Goal: Task Accomplishment & Management: Manage account settings

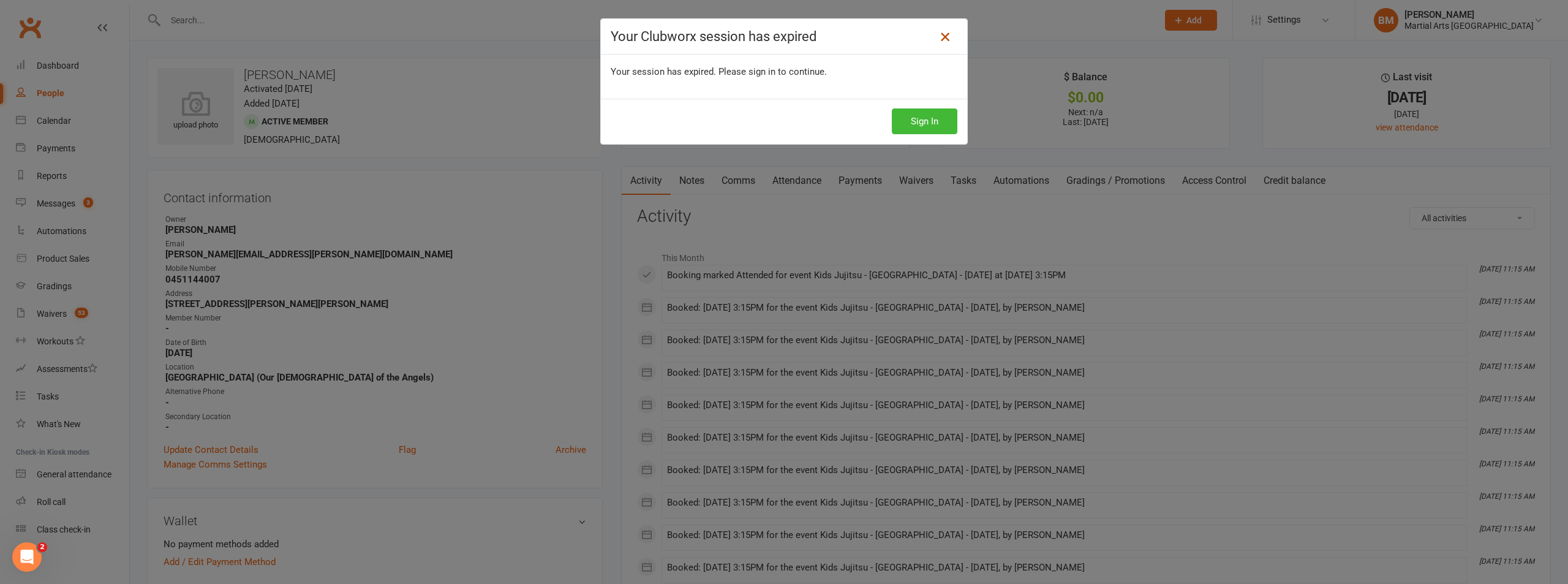
click at [944, 46] on link at bounding box center [945, 36] width 20 height 20
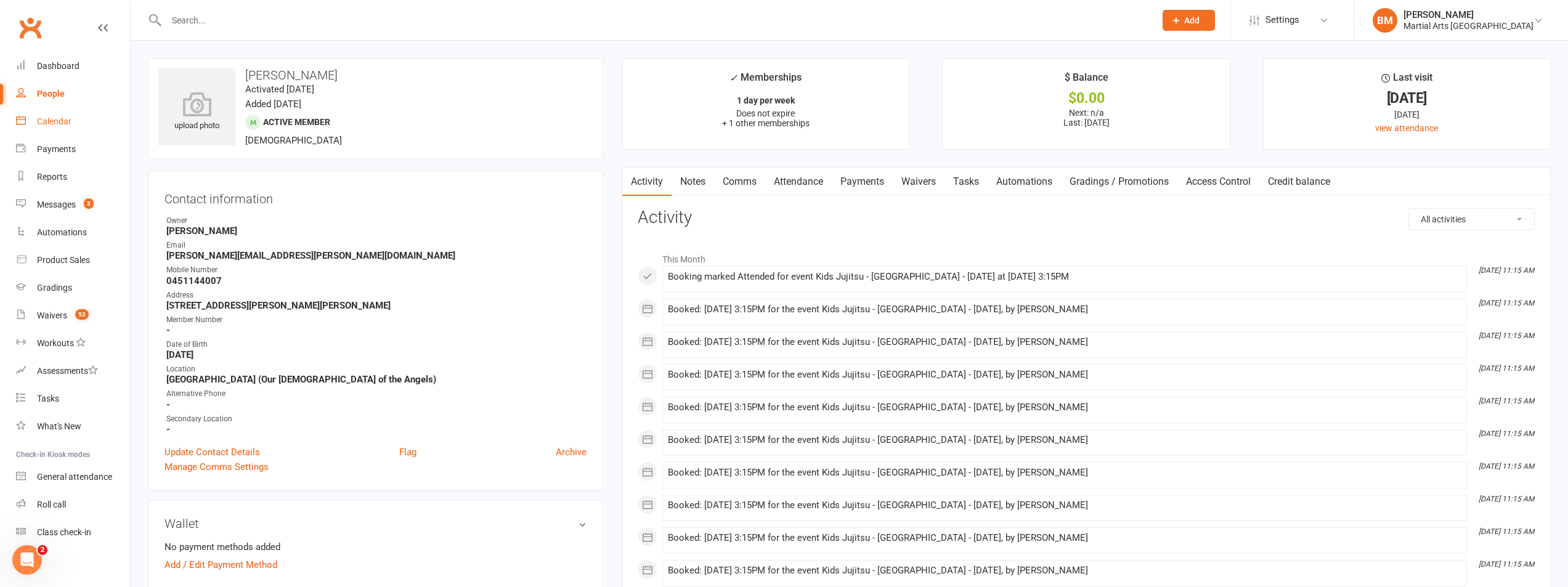
click at [52, 125] on div "Calendar" at bounding box center [54, 121] width 35 height 10
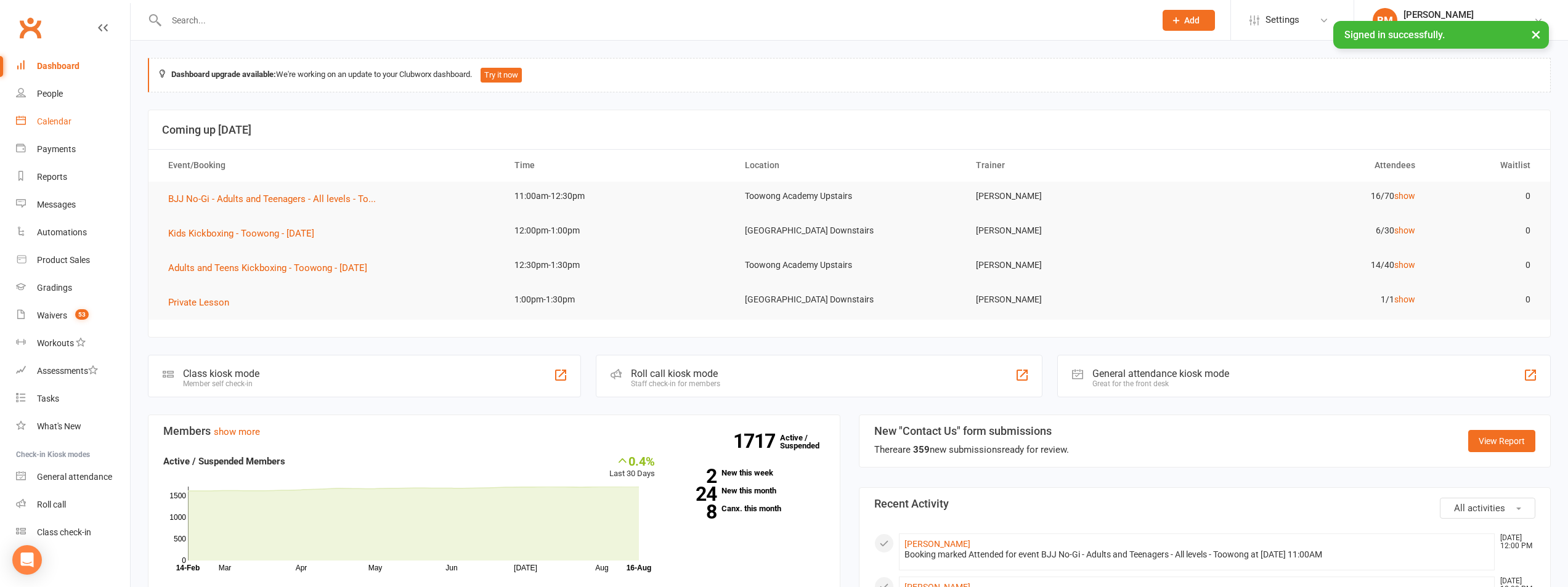
click at [48, 129] on link "Calendar" at bounding box center [73, 121] width 114 height 27
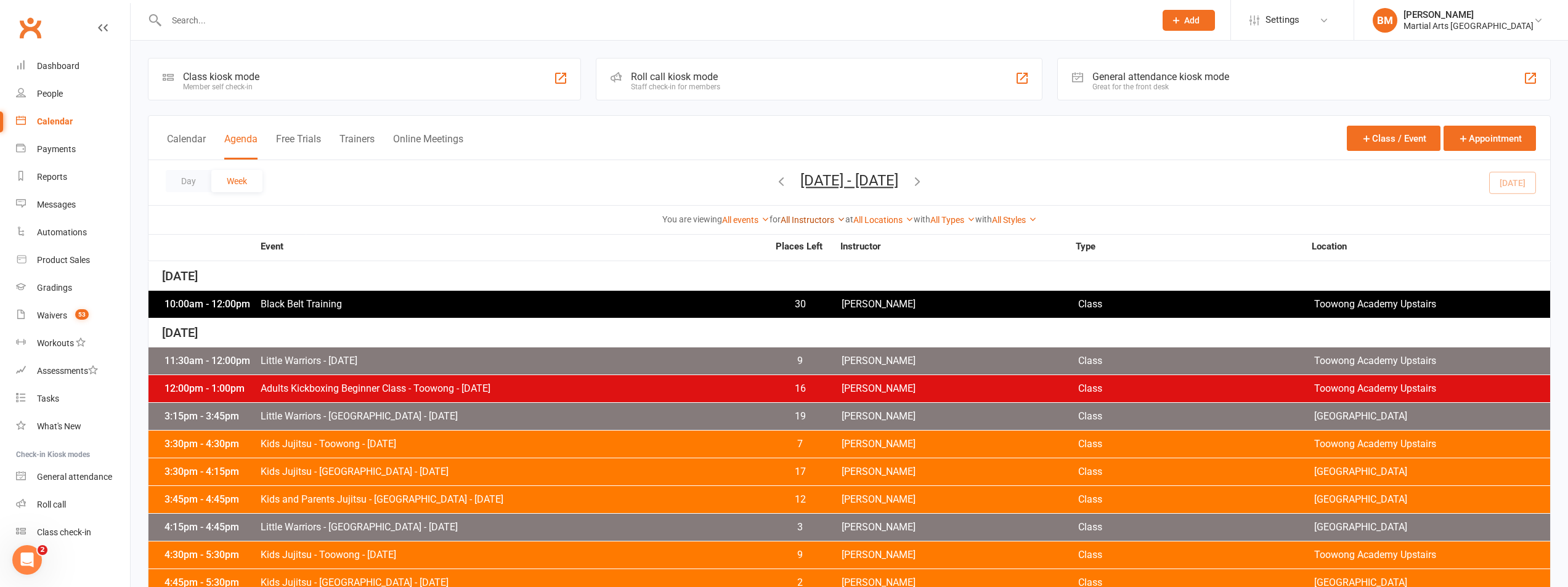
click at [781, 224] on link "All Instructors" at bounding box center [812, 219] width 65 height 10
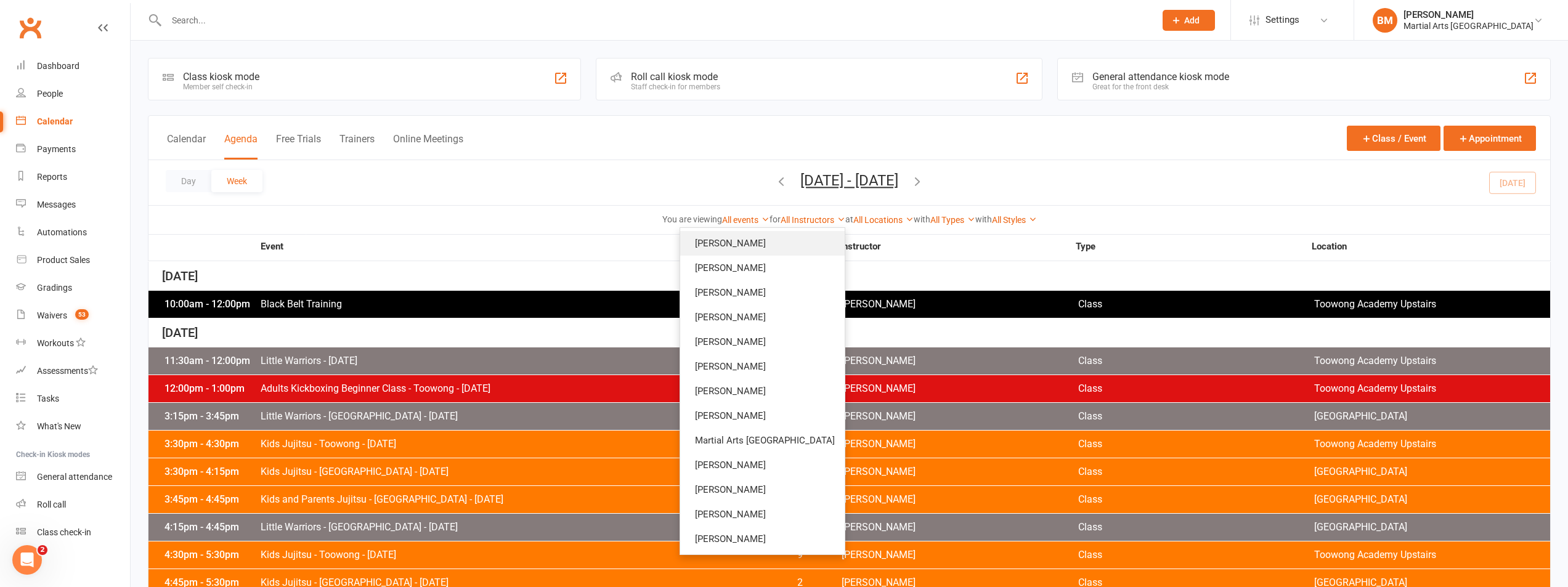
click at [774, 241] on link "[PERSON_NAME]" at bounding box center [762, 243] width 164 height 25
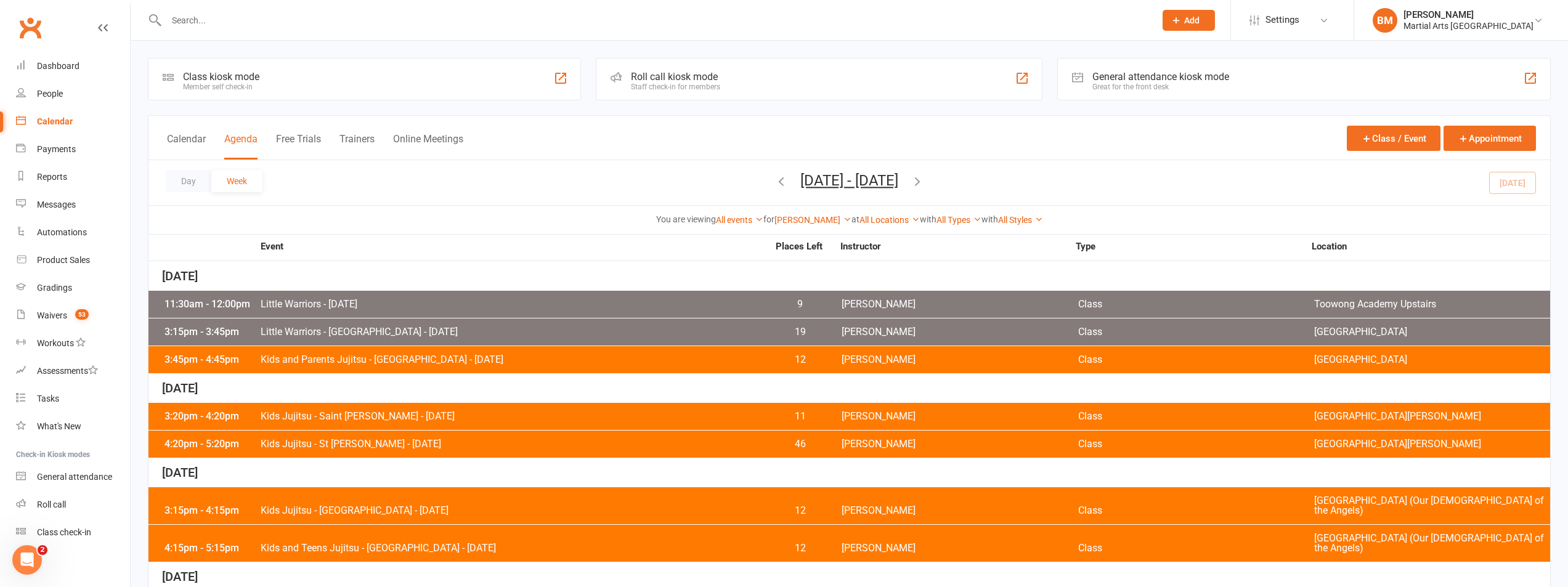
click at [387, 355] on span "Kids and Parents Jujitsu - Brookfield State School - Monday" at bounding box center [514, 359] width 508 height 10
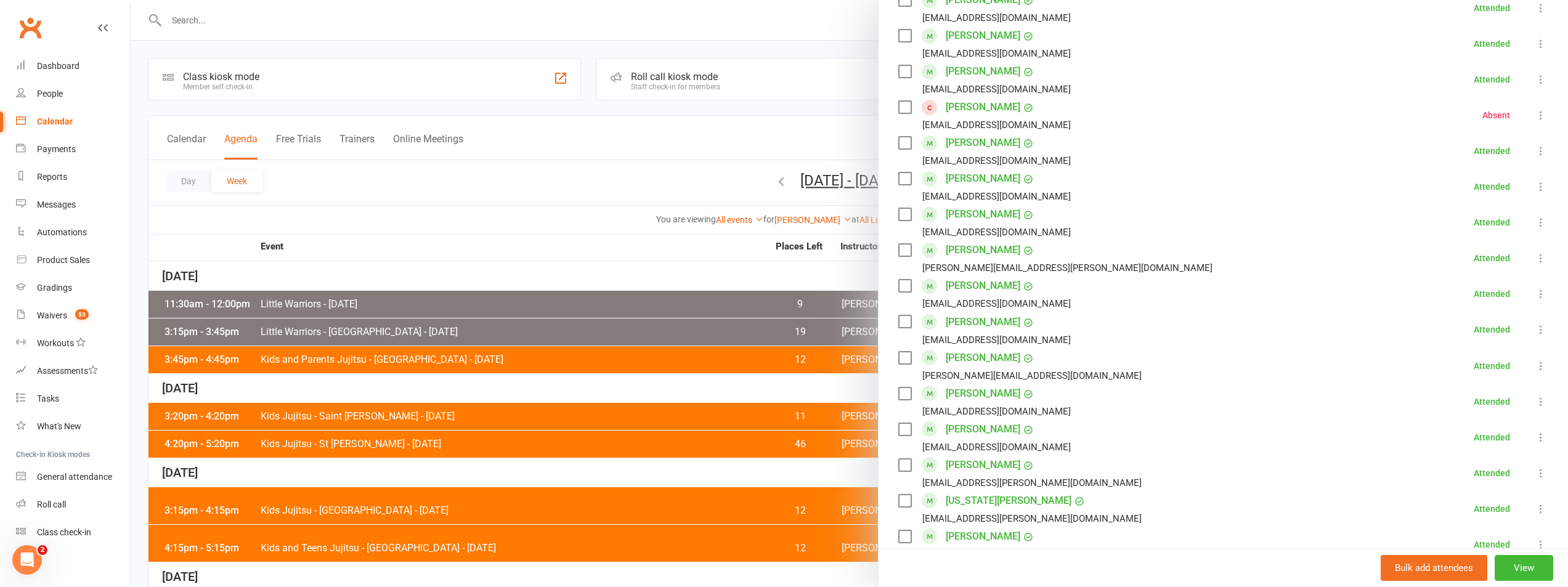
scroll to position [616, 0]
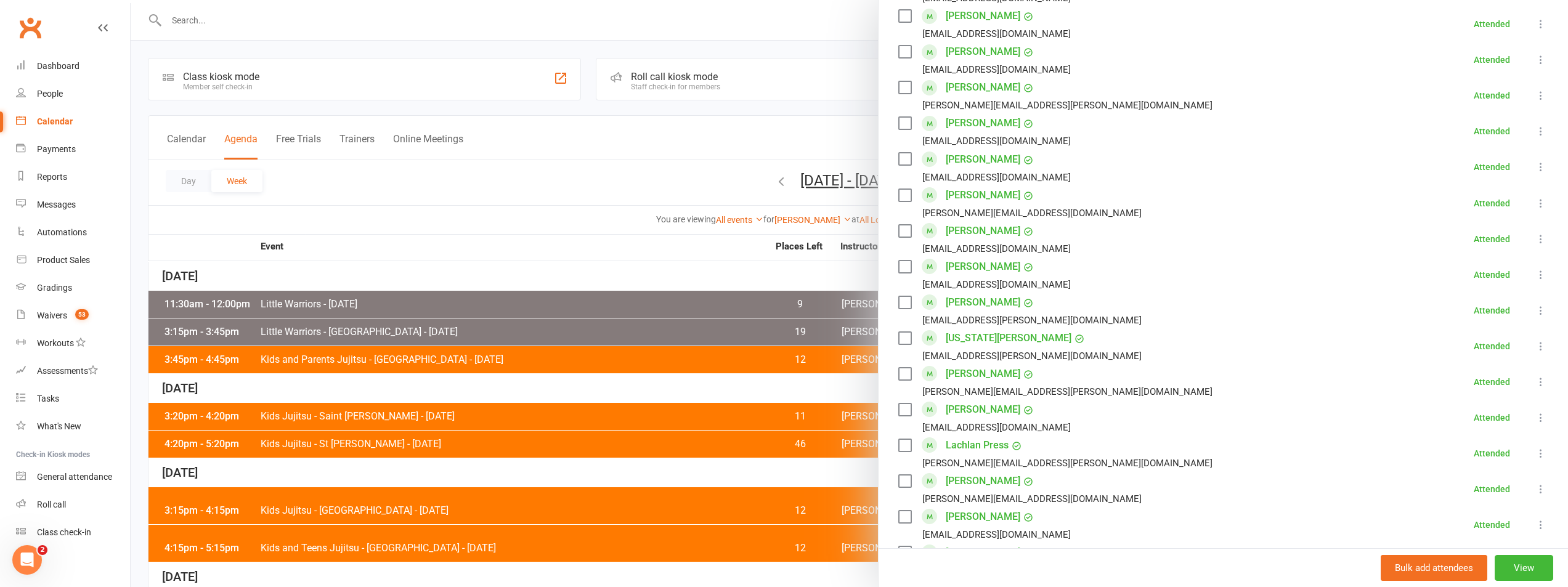
click at [571, 245] on div at bounding box center [849, 294] width 1437 height 587
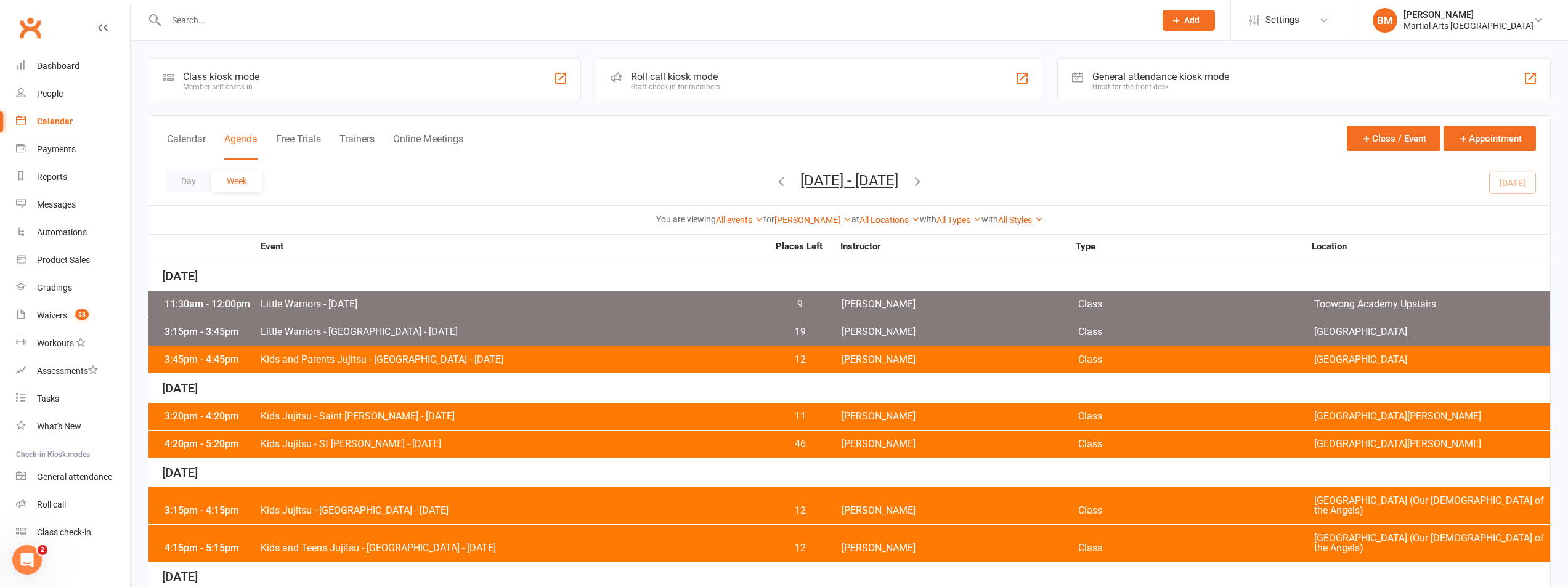
click at [393, 323] on div "3:15pm - 3:45pm Little Warriors - Brookfield State School - Monday 19 Brandon M…" at bounding box center [849, 332] width 1402 height 27
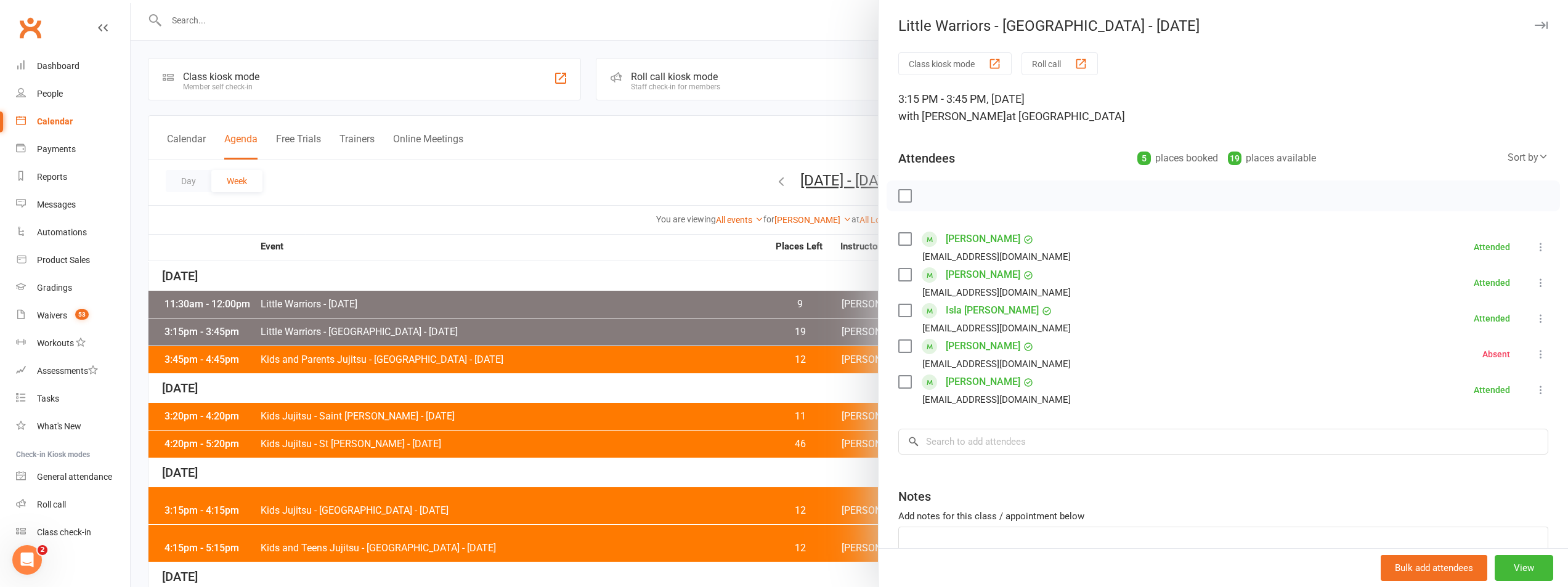
click at [538, 212] on div at bounding box center [849, 294] width 1437 height 587
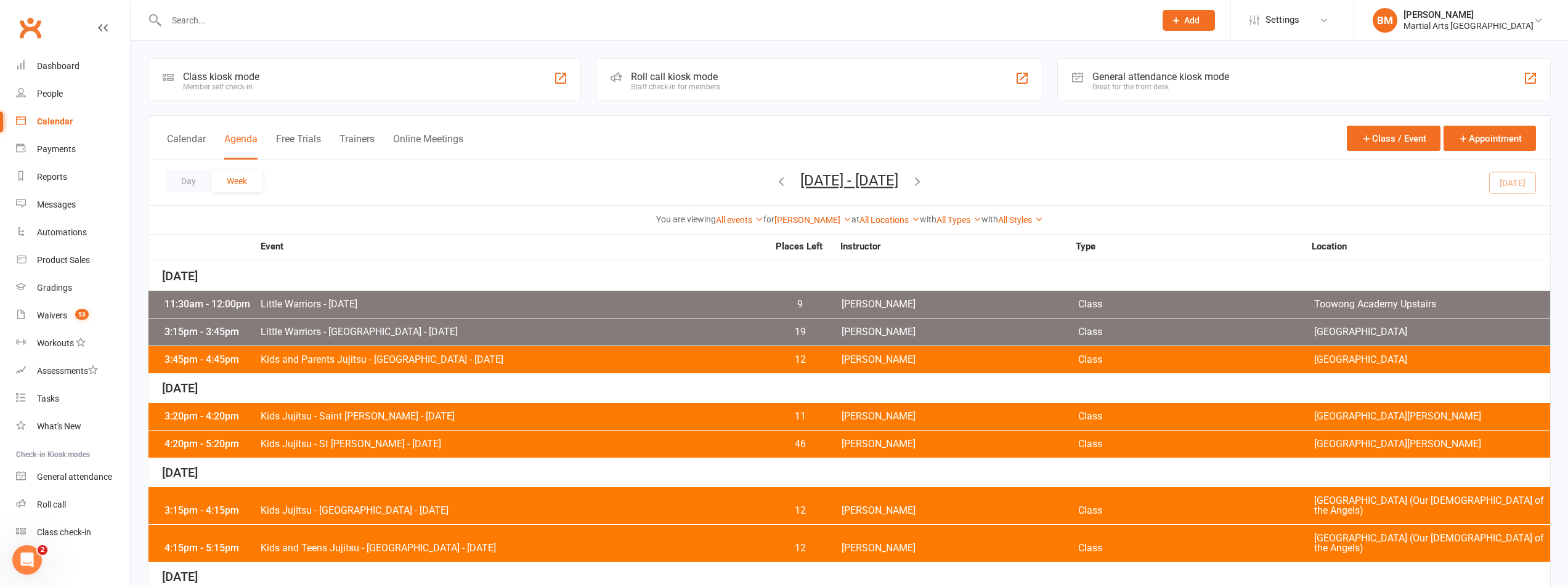
click at [464, 299] on div "11:30am - 12:00pm Little Warriors - Monday 9 Brandon McNamara Class Toowong Aca…" at bounding box center [849, 304] width 1402 height 27
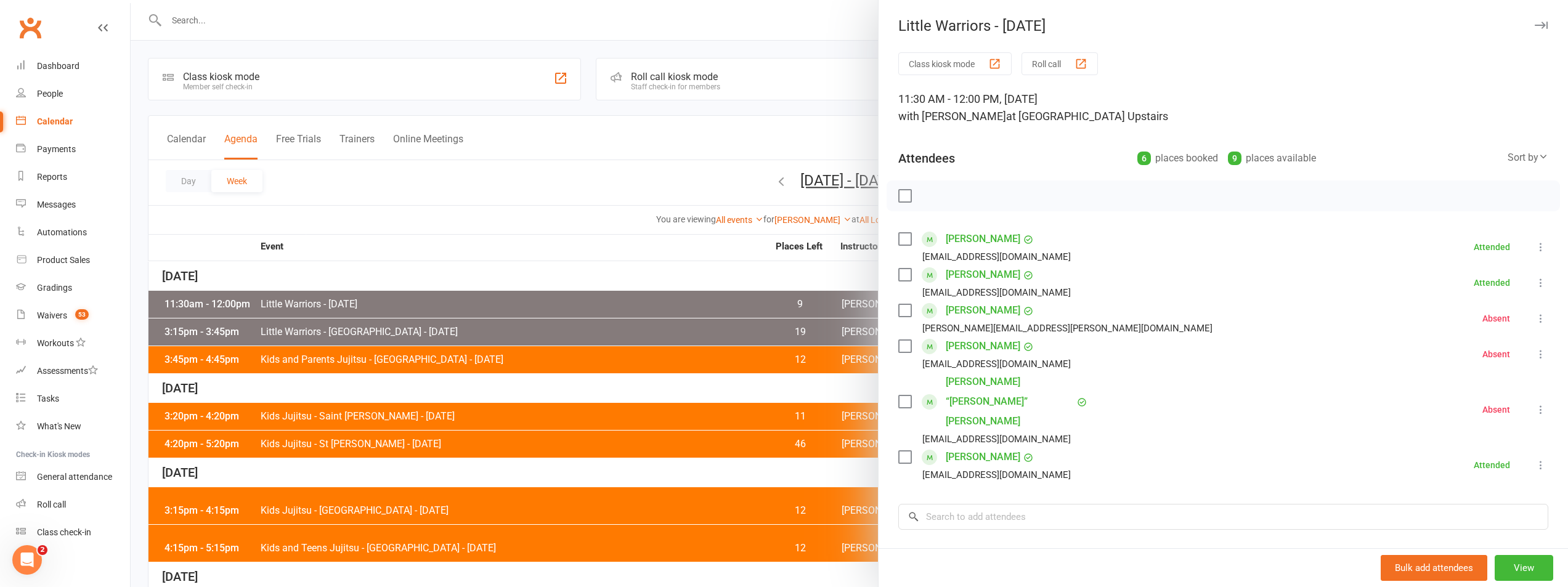
click at [519, 246] on div at bounding box center [849, 294] width 1437 height 587
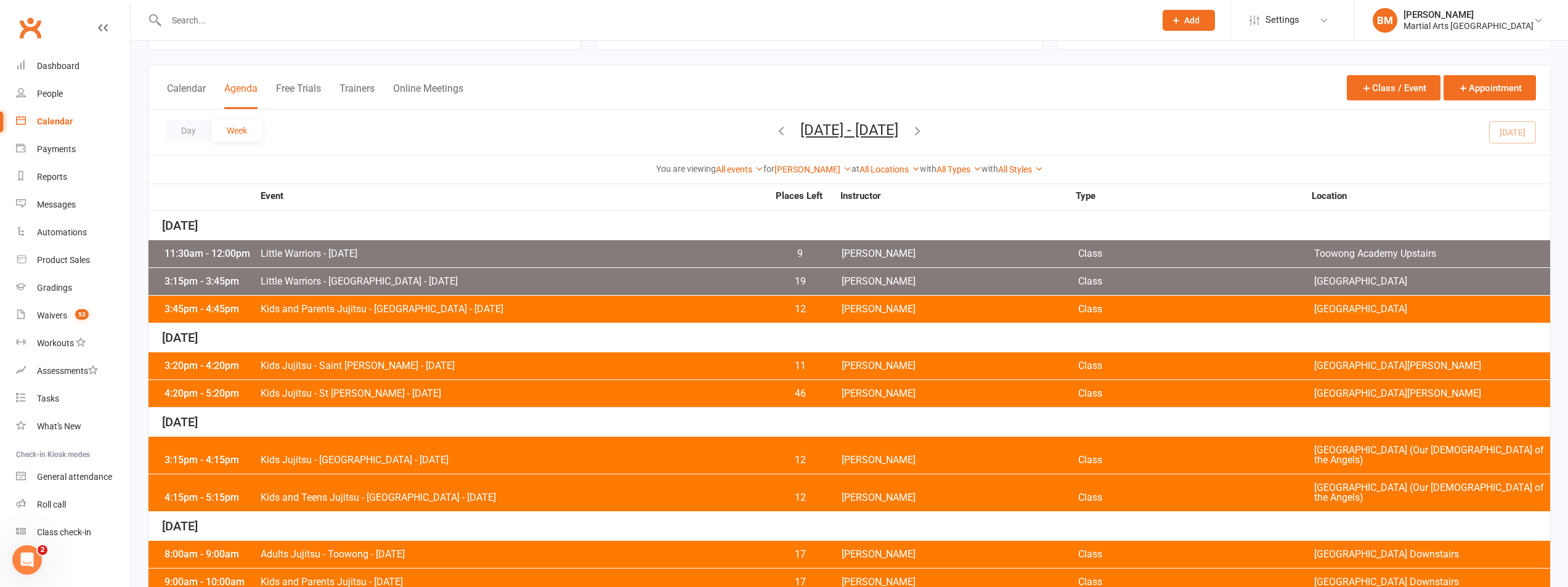
scroll to position [114, 0]
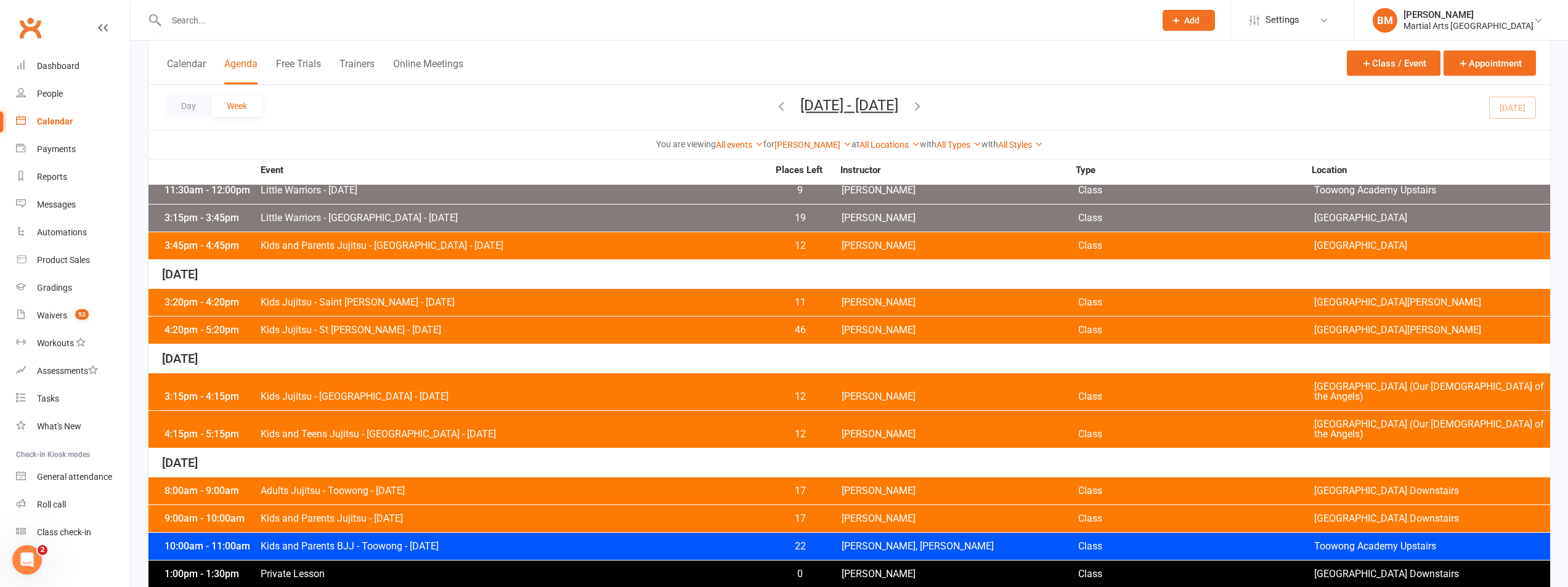
click at [406, 290] on div "3:20pm - 4:20pm Kids Jujitsu - Saint Williams - Tuesday 11 Brandon McNamara Cla…" at bounding box center [849, 302] width 1402 height 27
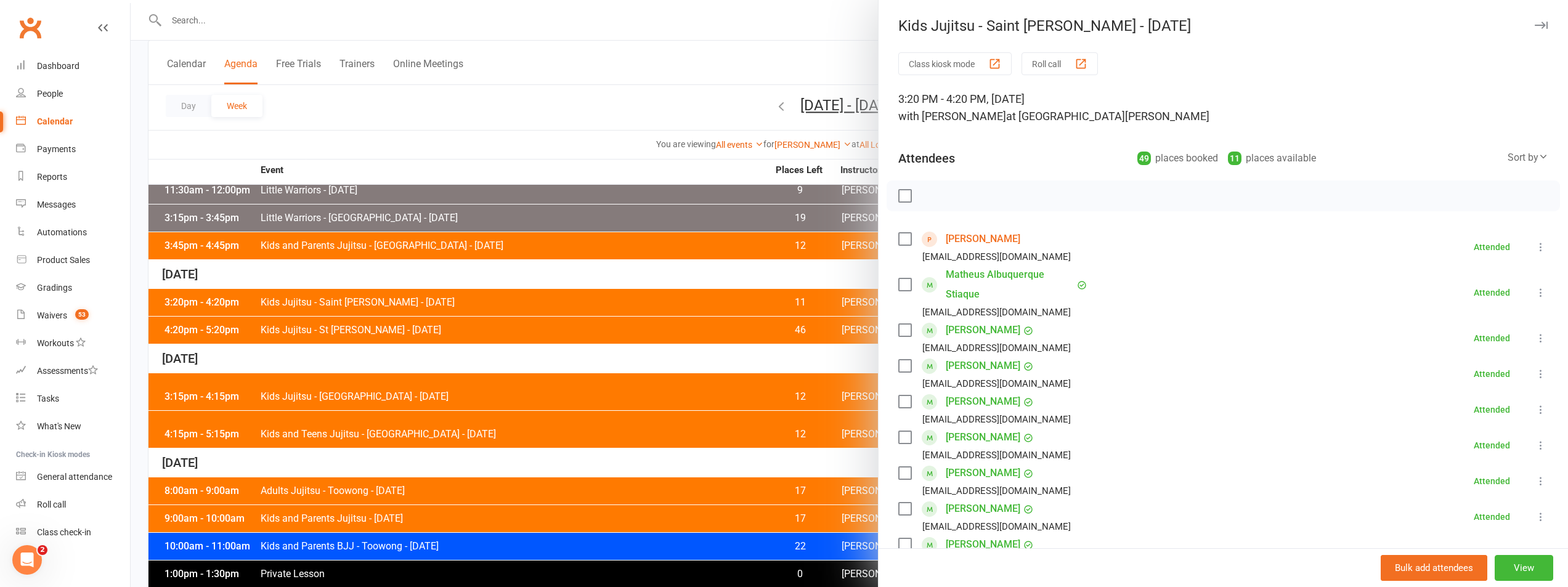
click at [429, 271] on div at bounding box center [849, 294] width 1437 height 587
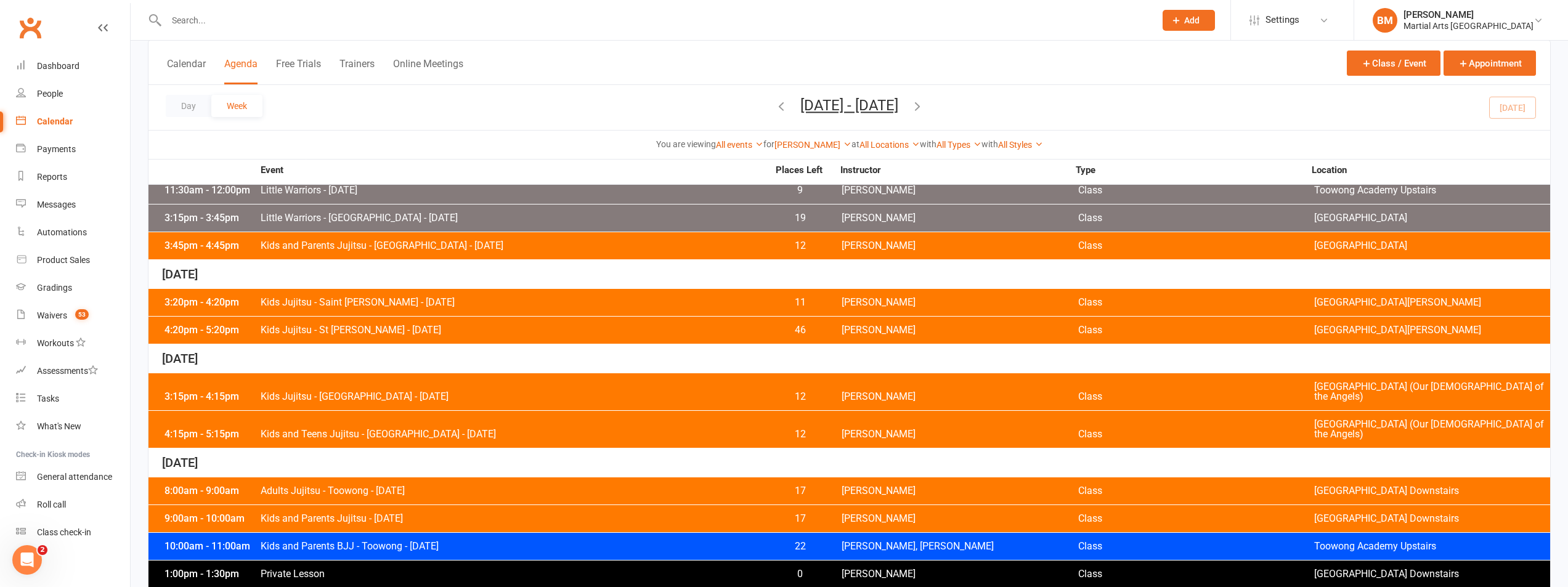
click at [424, 333] on span "Kids Jujitsu - St [PERSON_NAME] - [DATE]" at bounding box center [514, 330] width 508 height 10
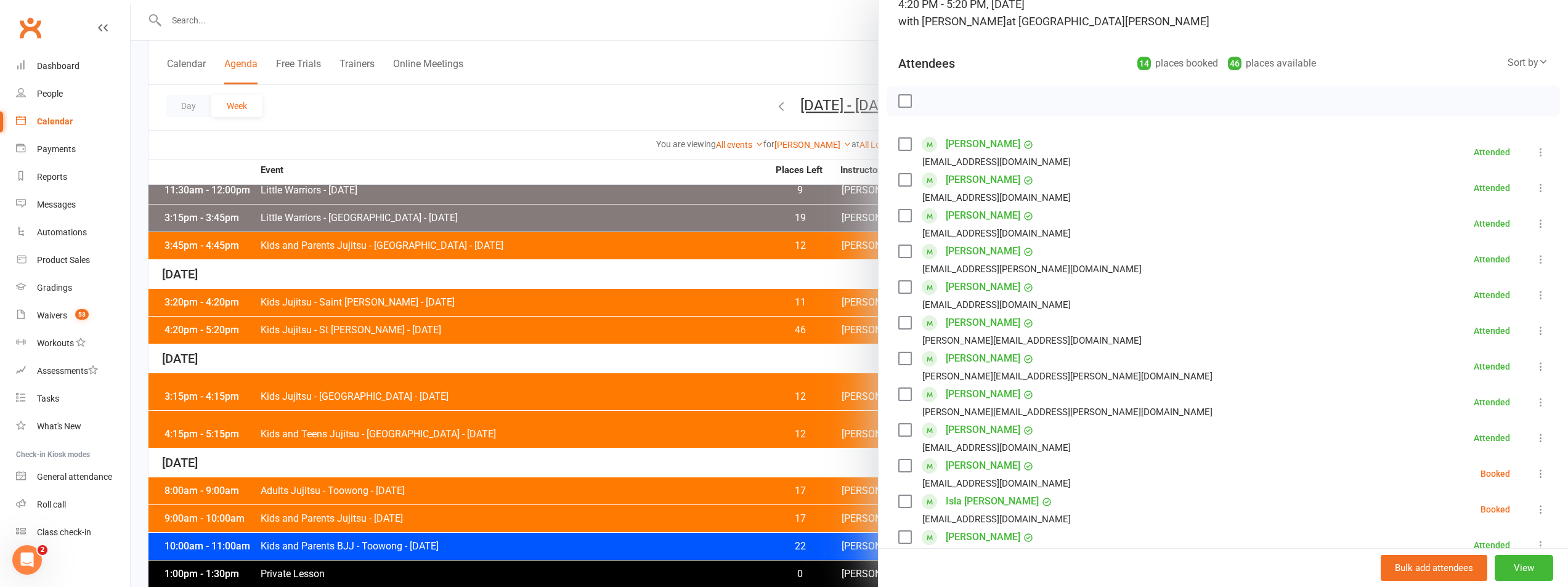
scroll to position [185, 0]
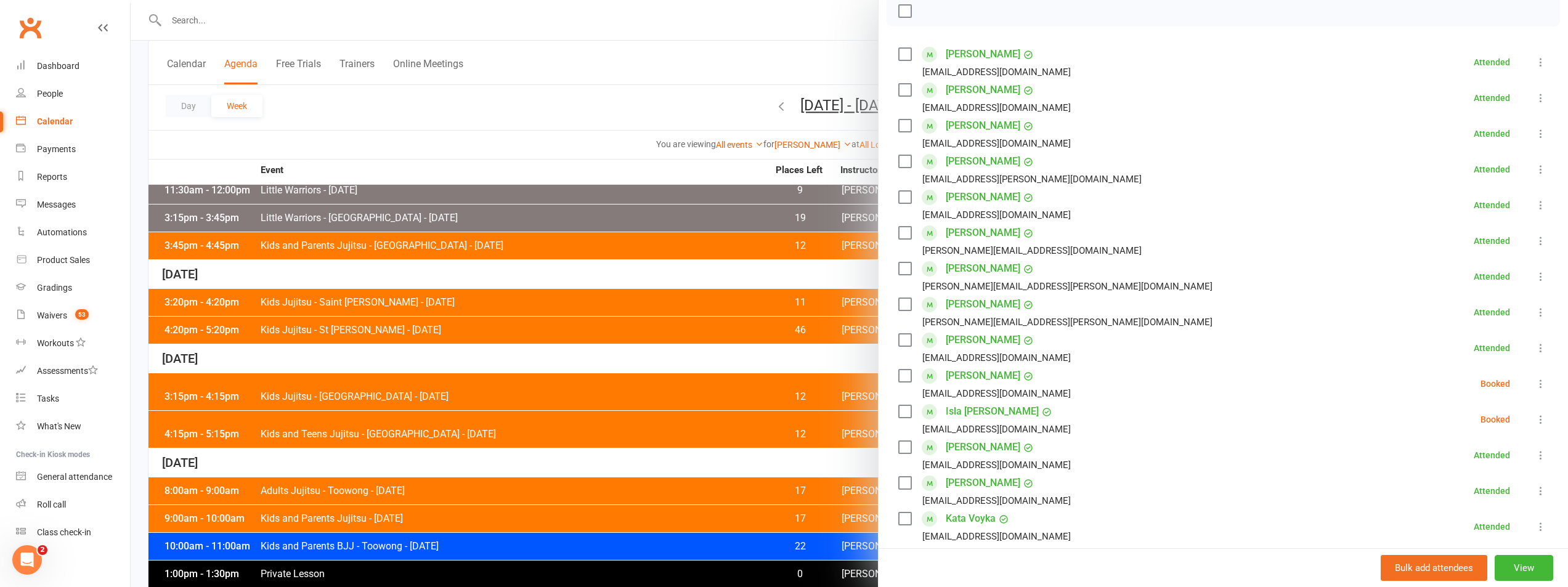
click at [606, 276] on div at bounding box center [849, 294] width 1437 height 587
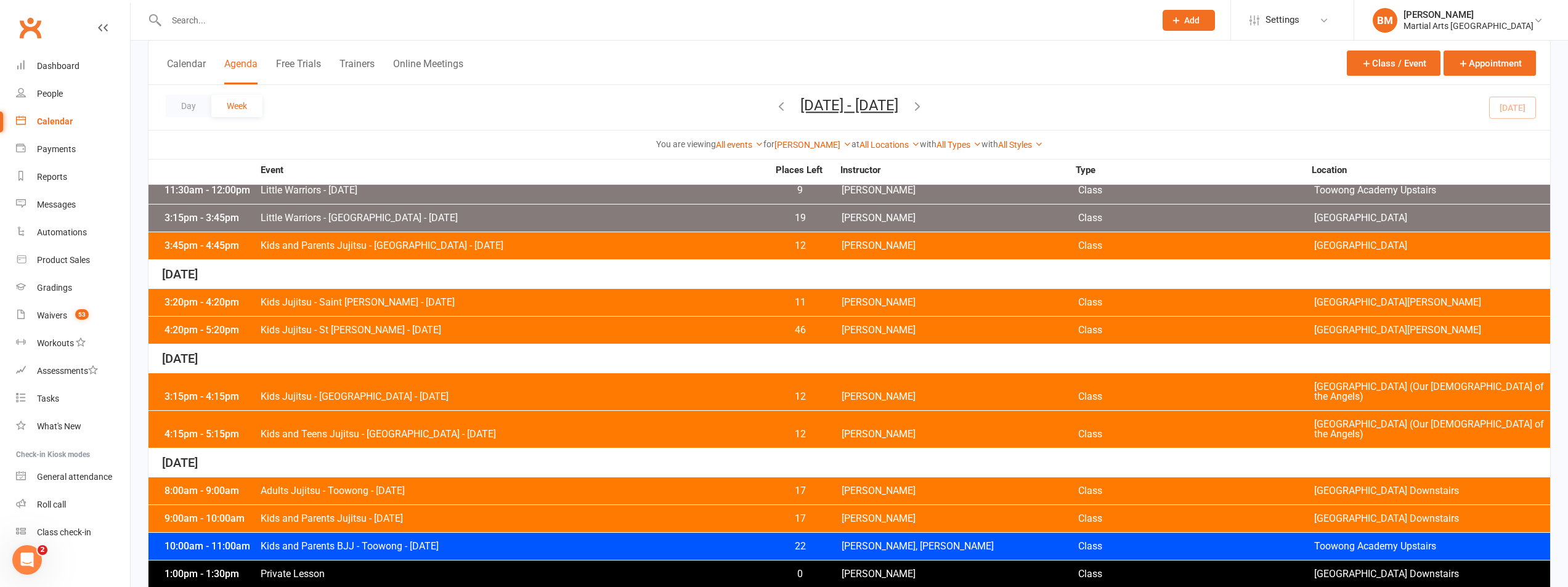
click at [420, 394] on div "3:15pm - 4:15pm Kids Jujitsu - Wavell Heights - Thursday 12 Brandon McNamara Cl…" at bounding box center [849, 392] width 1402 height 37
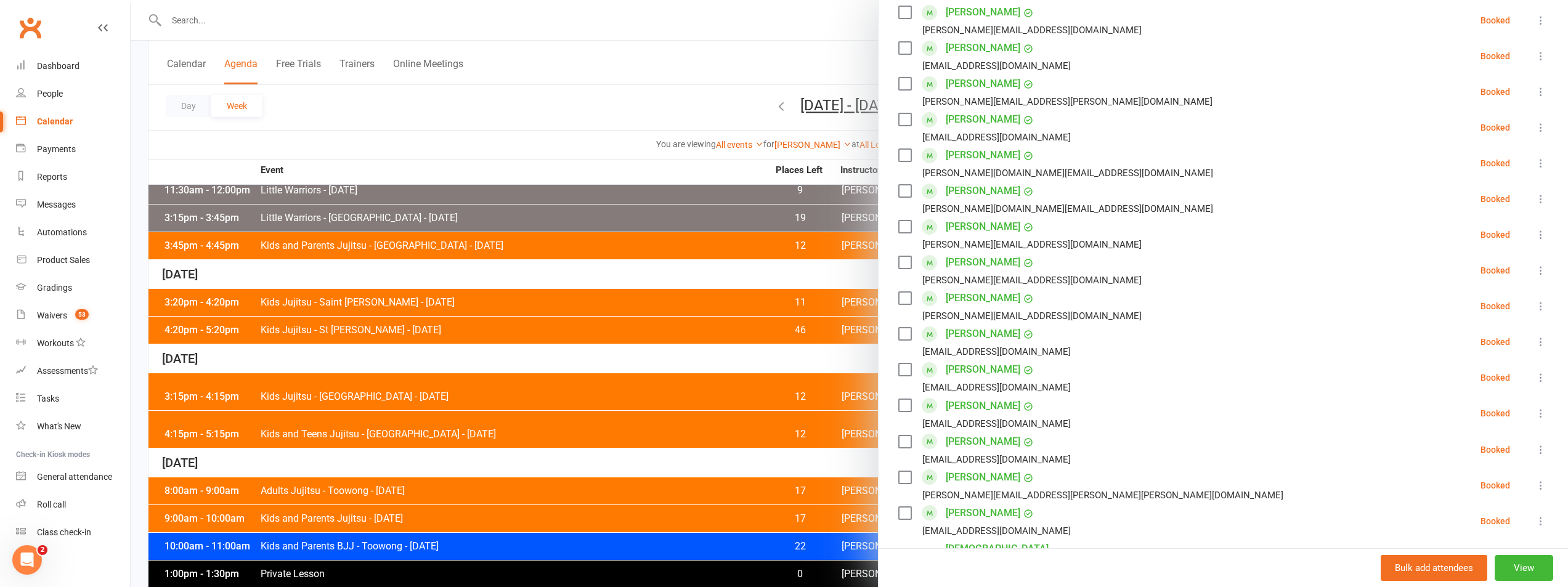
scroll to position [61, 0]
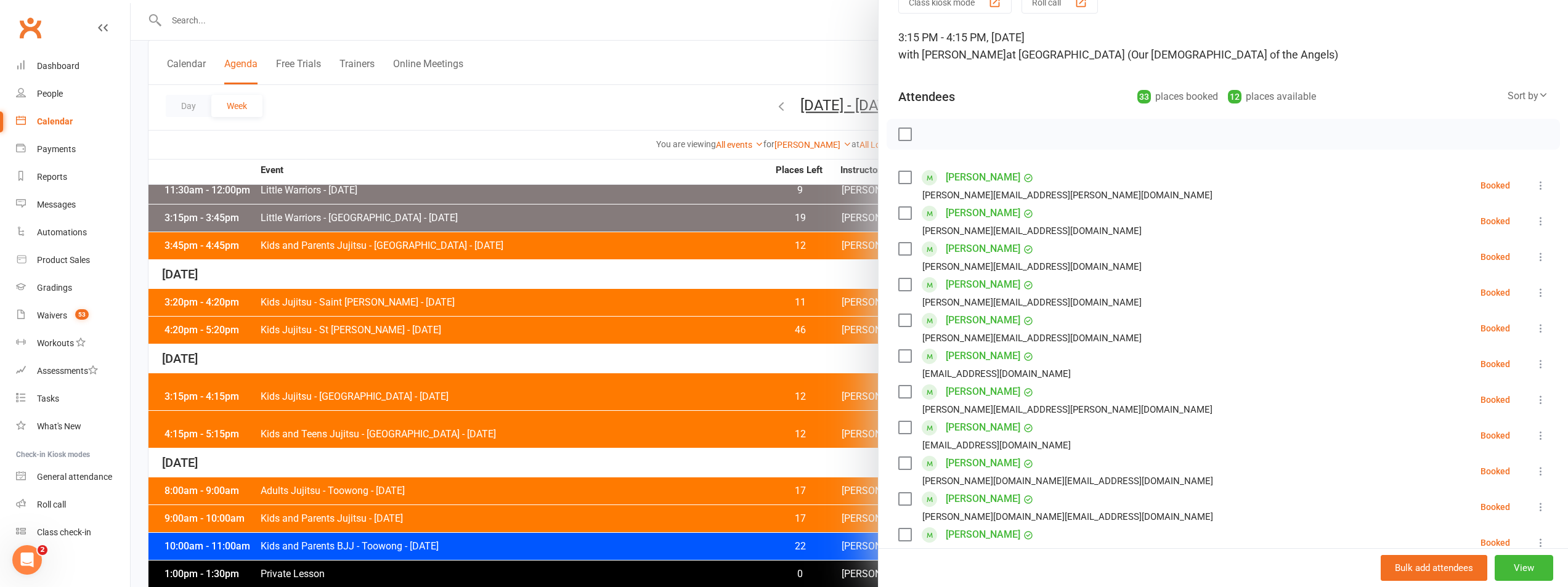
click at [900, 135] on label at bounding box center [904, 134] width 12 height 12
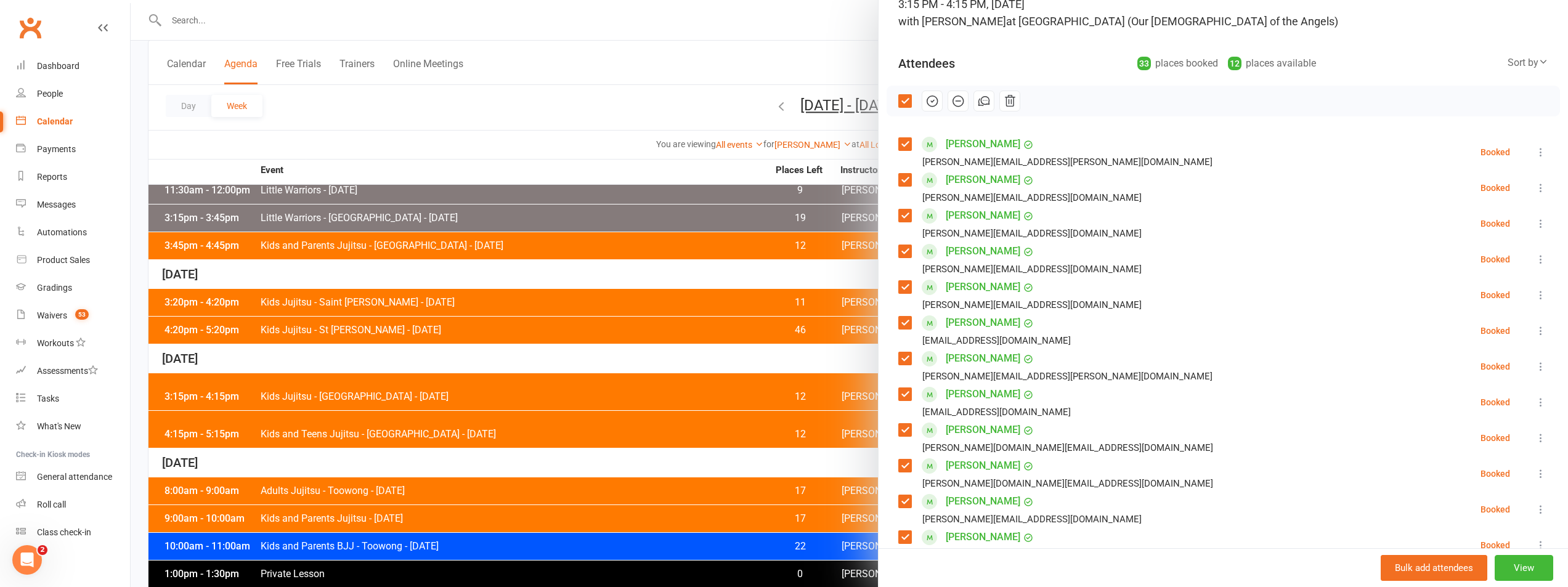
scroll to position [123, 0]
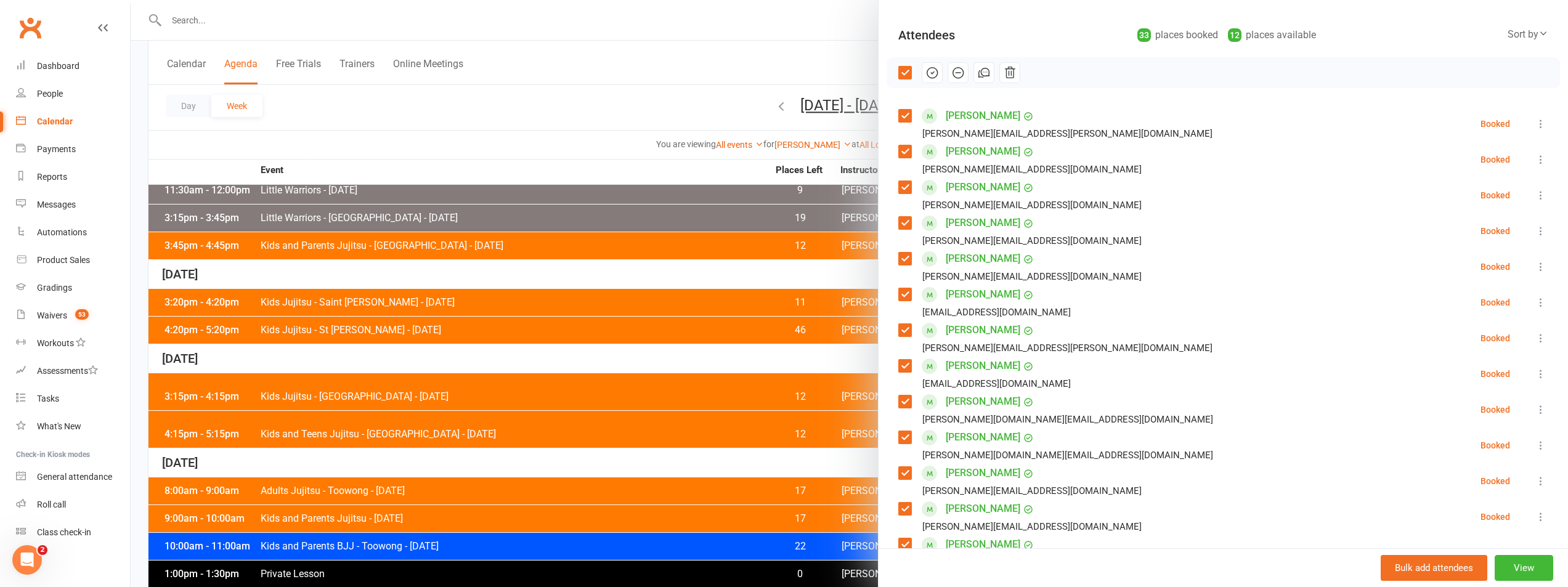
click at [903, 120] on label at bounding box center [904, 115] width 12 height 12
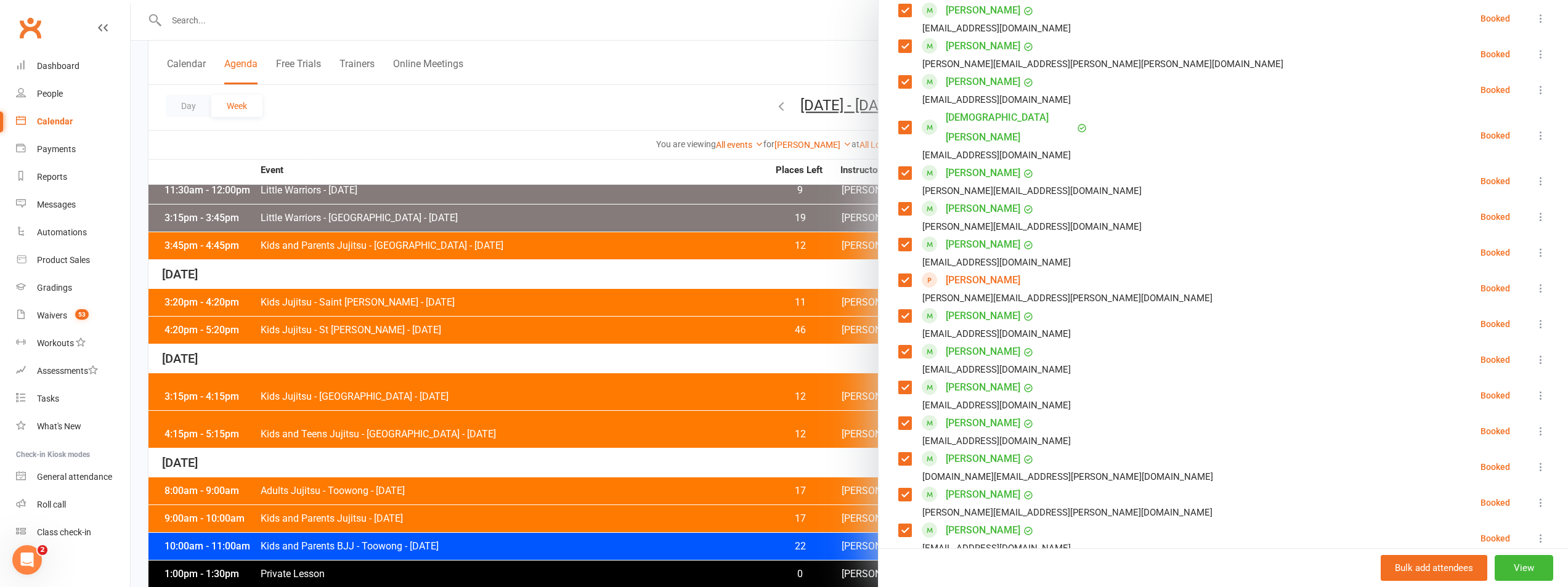
scroll to position [1081, 0]
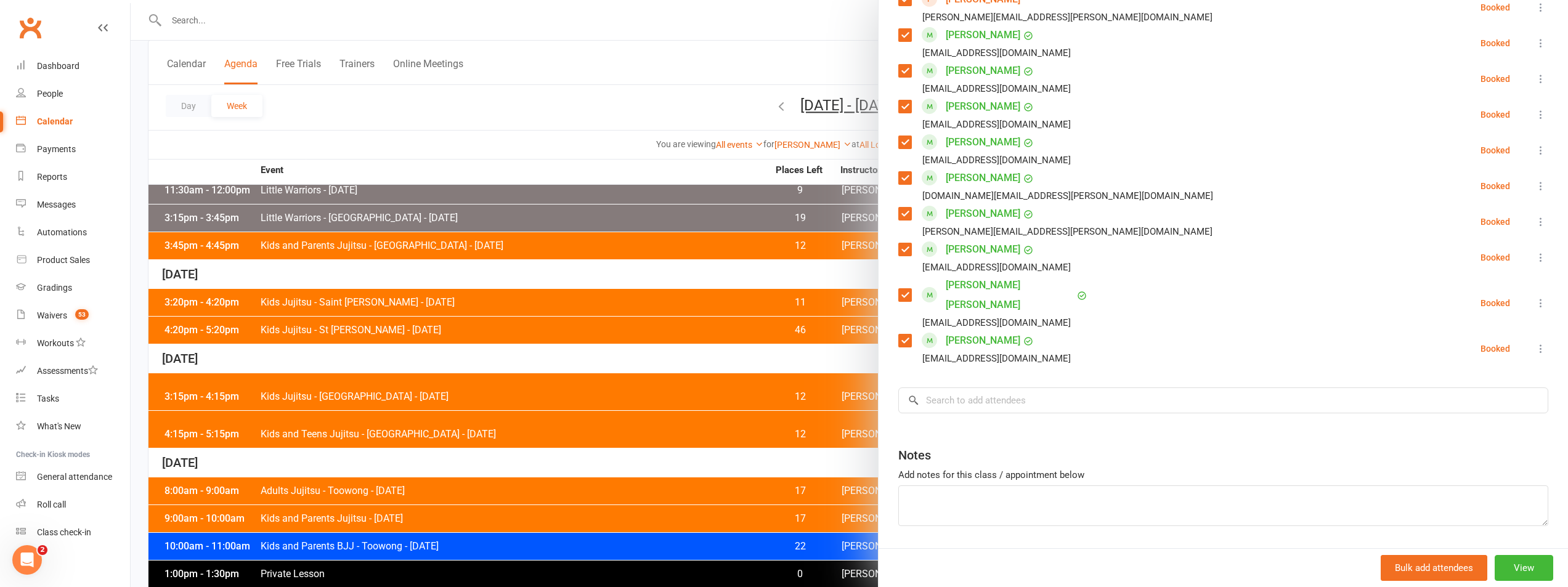
click at [898, 289] on label at bounding box center [904, 295] width 12 height 12
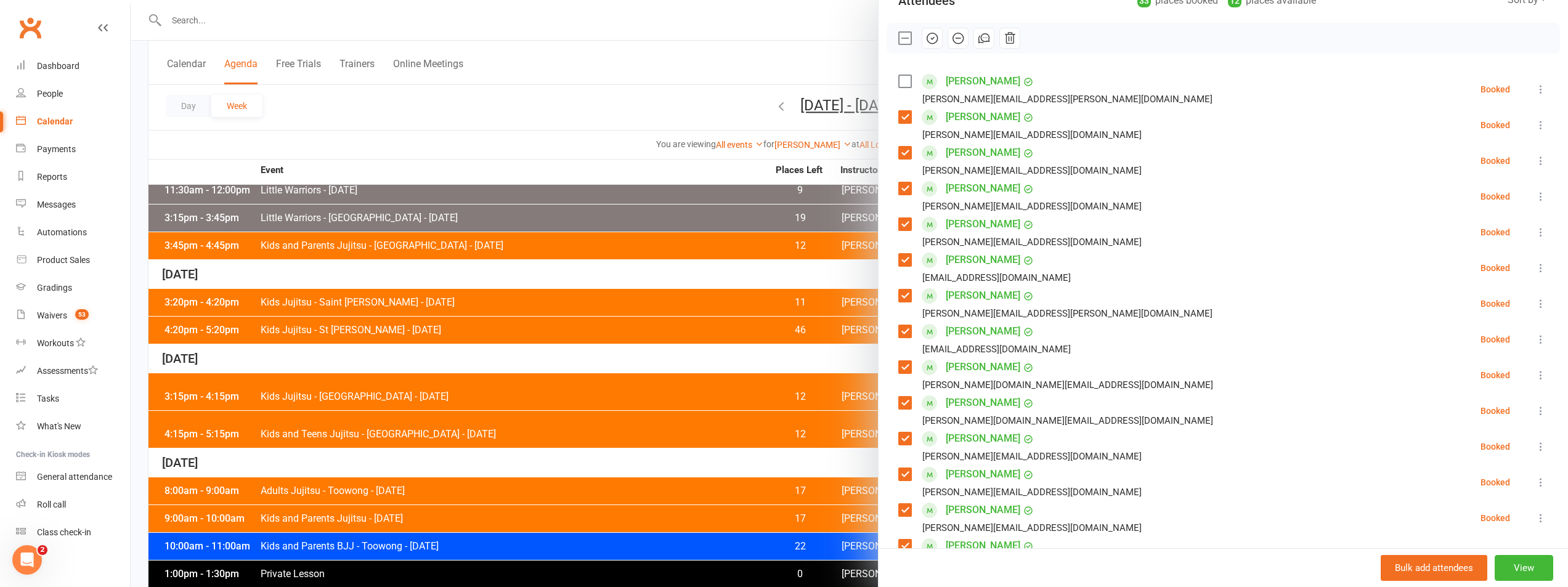
scroll to position [96, 0]
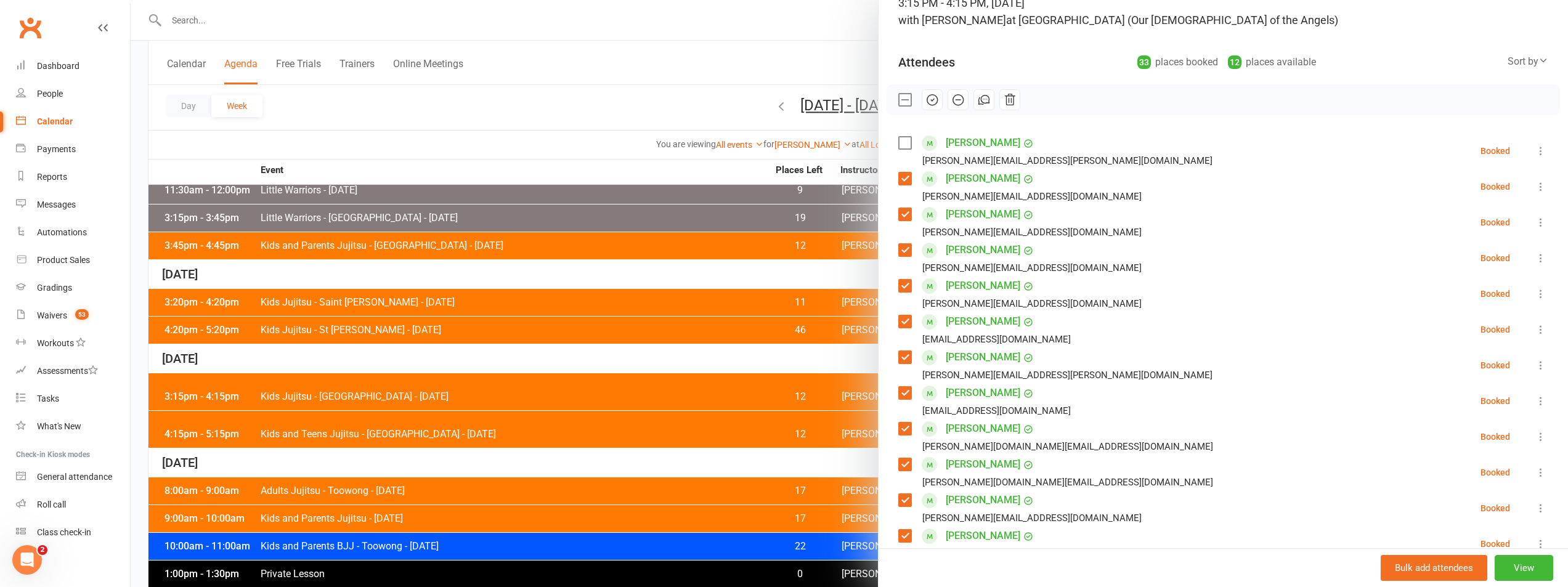
click at [930, 109] on button "button" at bounding box center [932, 100] width 21 height 21
click at [902, 104] on label at bounding box center [904, 99] width 12 height 12
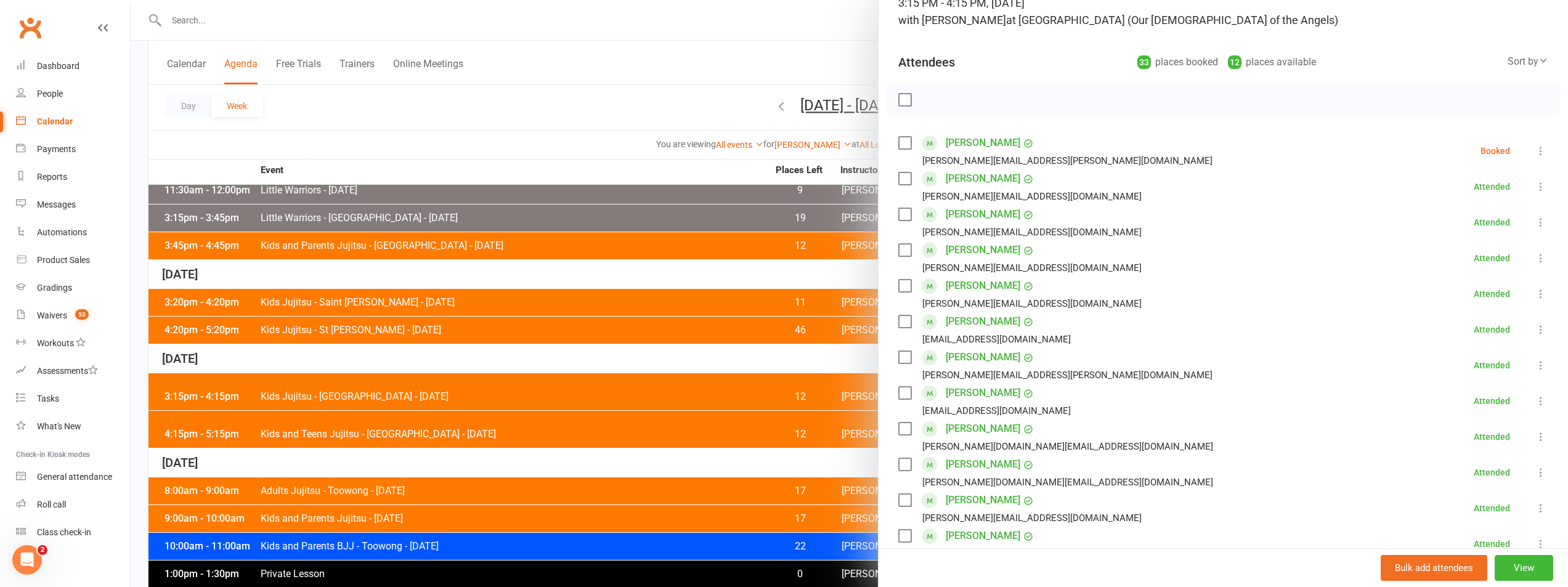
click at [898, 145] on label at bounding box center [904, 143] width 12 height 12
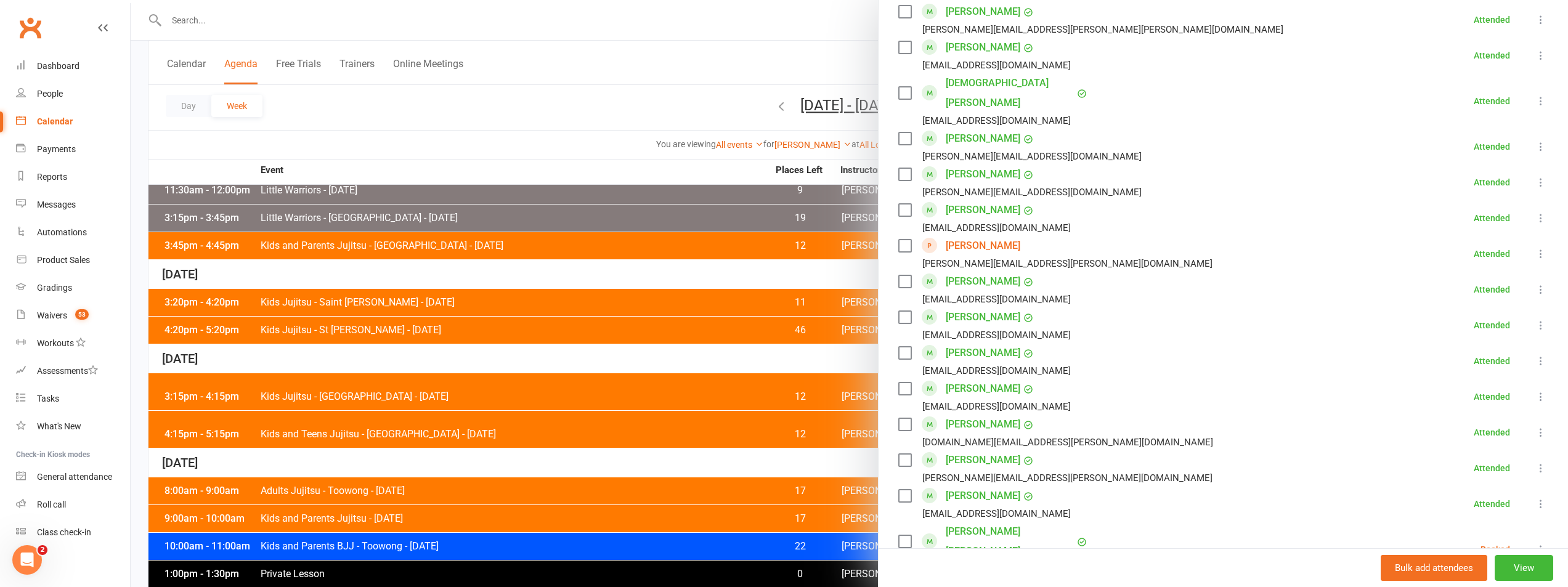
scroll to position [1081, 0]
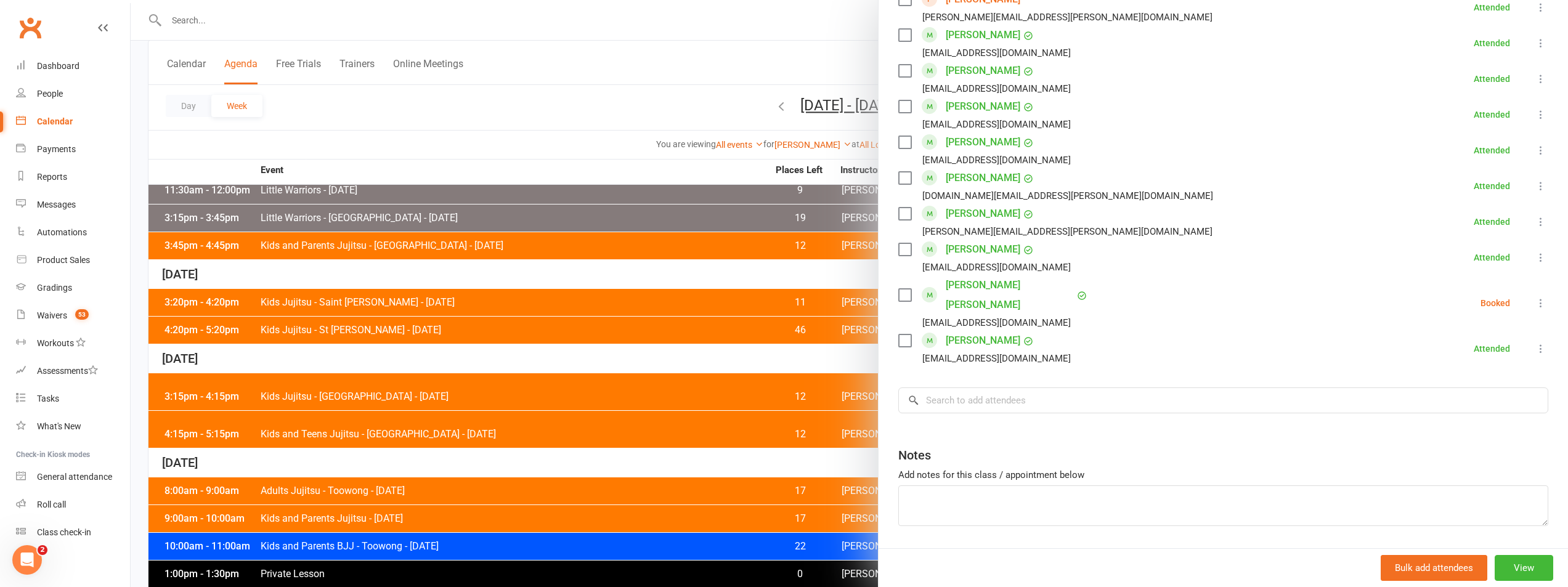
click at [908, 276] on div "Cooper Walters christieellis8@hotmail.com" at bounding box center [995, 303] width 195 height 56
click at [898, 289] on label at bounding box center [904, 295] width 12 height 12
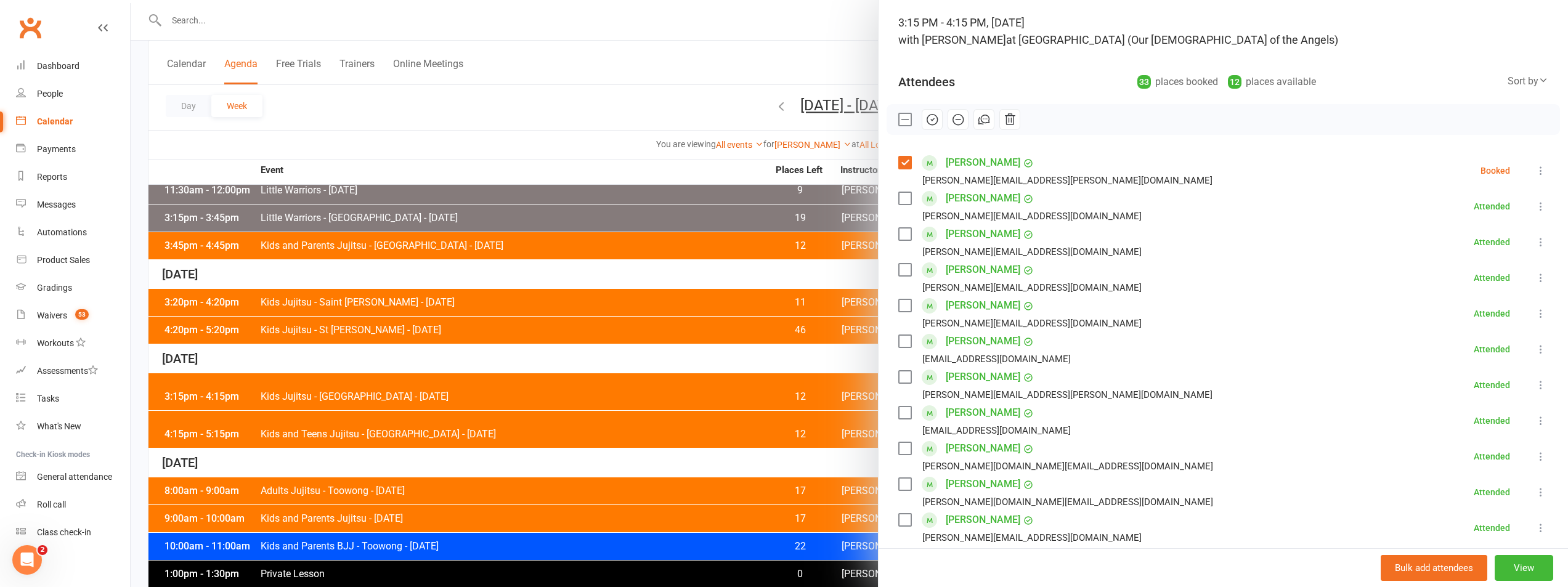
scroll to position [0, 0]
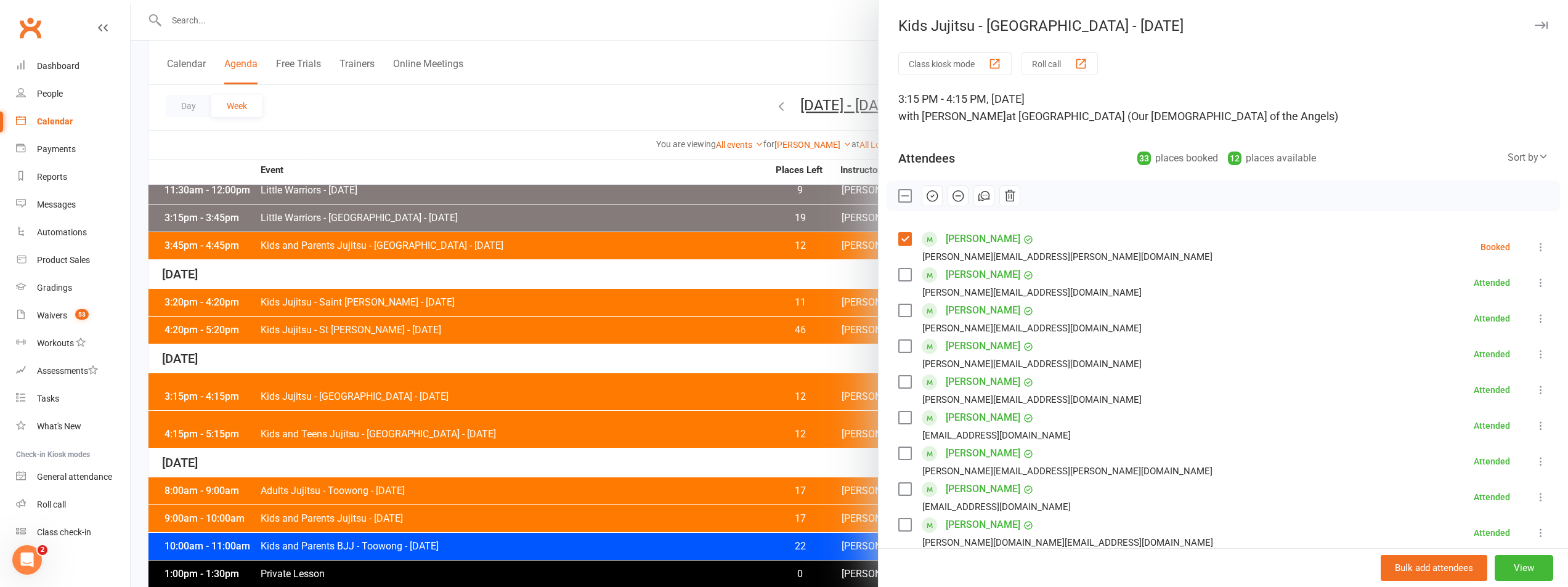
drag, startPoint x: 953, startPoint y: 189, endPoint x: 852, endPoint y: 65, distance: 159.9
click at [953, 188] on button "button" at bounding box center [958, 196] width 21 height 21
click at [907, 202] on div at bounding box center [1223, 196] width 674 height 31
click at [898, 203] on div at bounding box center [1223, 196] width 674 height 31
click at [899, 198] on label at bounding box center [904, 196] width 12 height 12
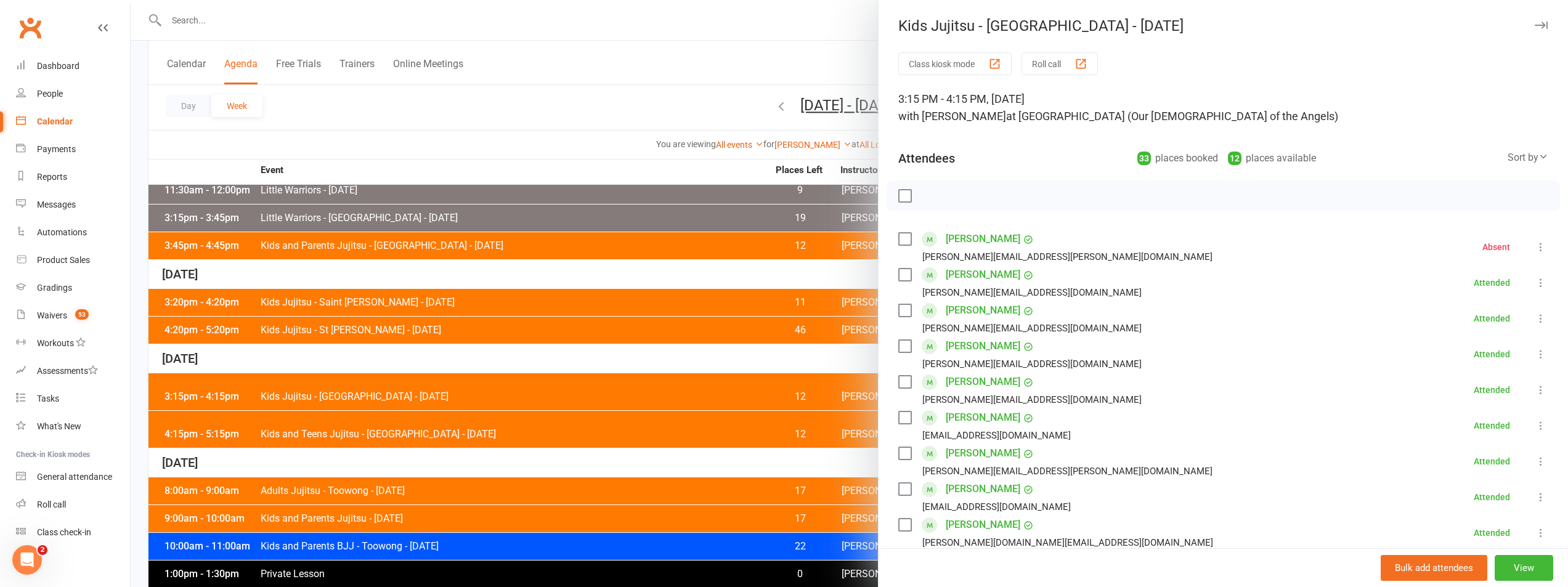
click at [574, 124] on div at bounding box center [849, 294] width 1437 height 587
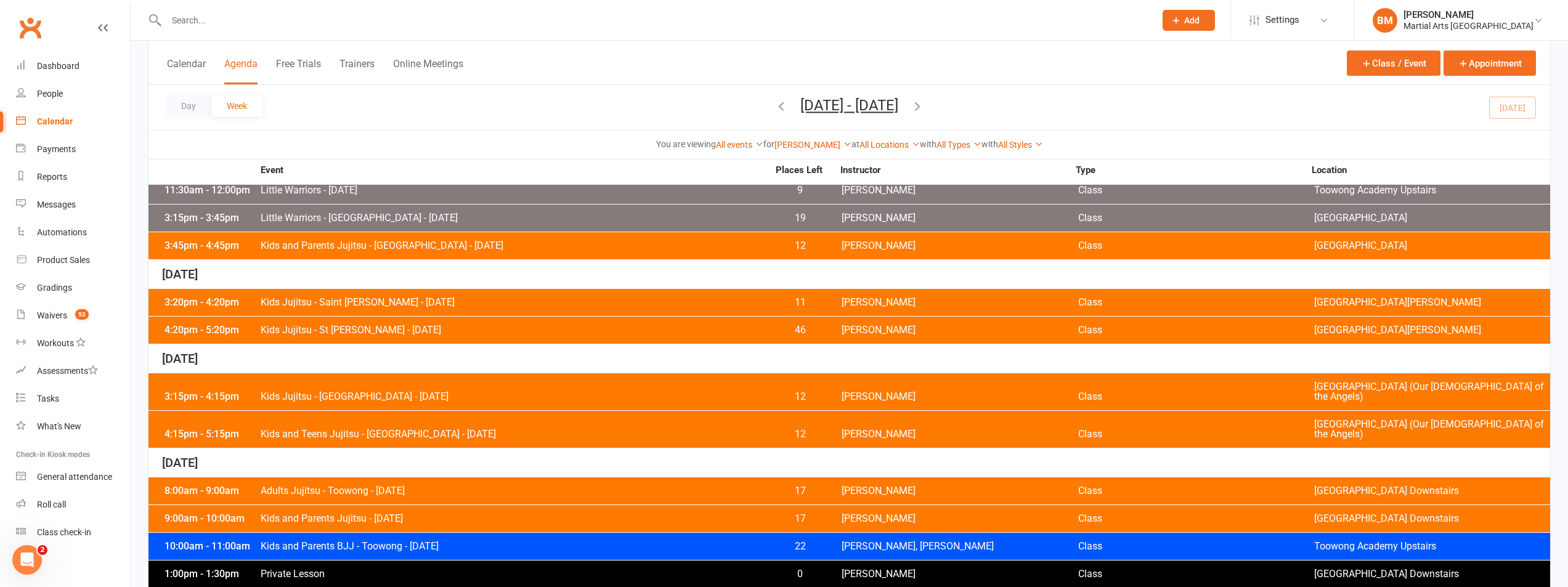
click at [390, 423] on div "4:15pm - 5:15pm Kids and Teens Jujitsu - Wavell Heights - Thursday 12 Brandon M…" at bounding box center [849, 429] width 1402 height 37
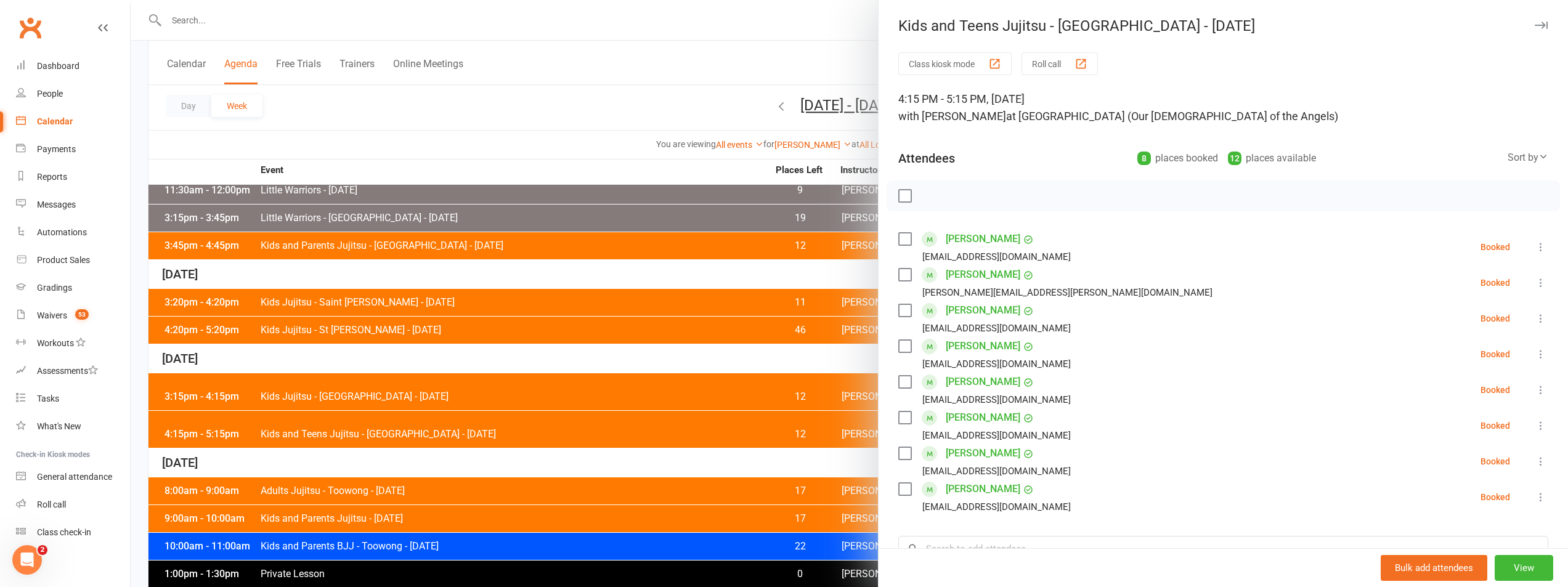
click at [898, 195] on label at bounding box center [904, 196] width 12 height 12
click at [905, 242] on label at bounding box center [904, 239] width 12 height 12
click at [929, 198] on icon "button" at bounding box center [932, 196] width 13 height 13
click at [899, 194] on label at bounding box center [904, 196] width 12 height 12
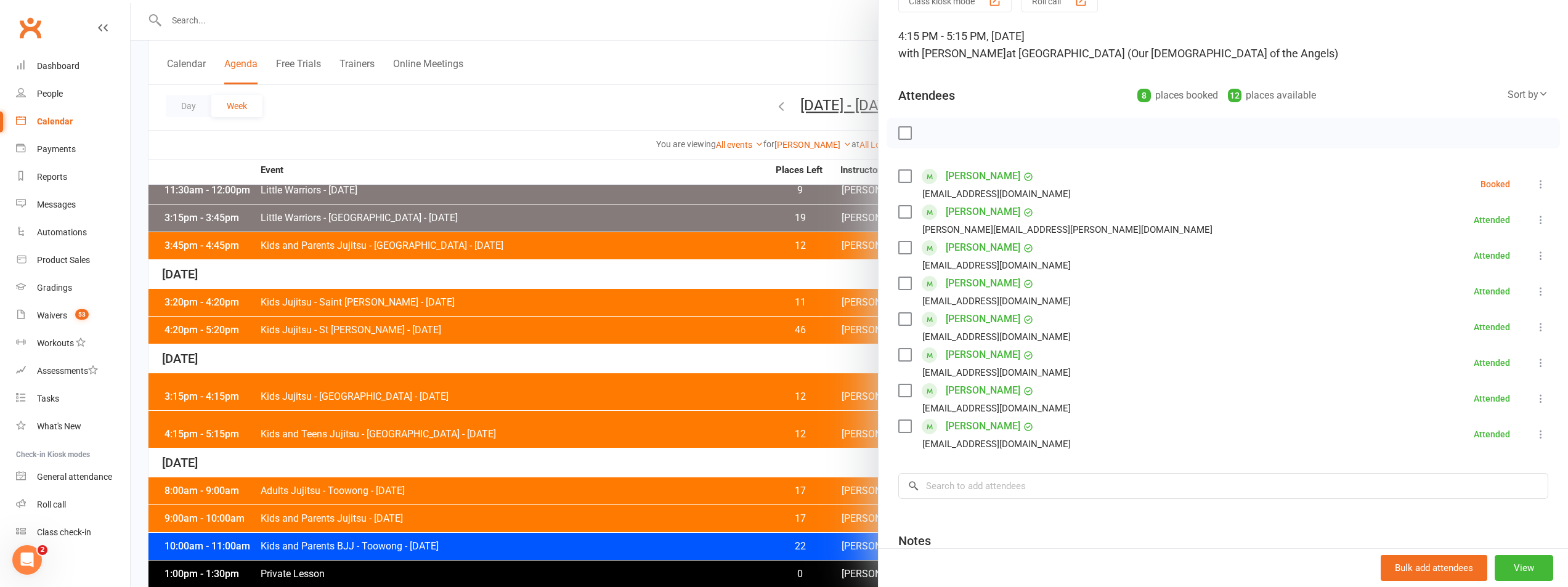
scroll to position [123, 0]
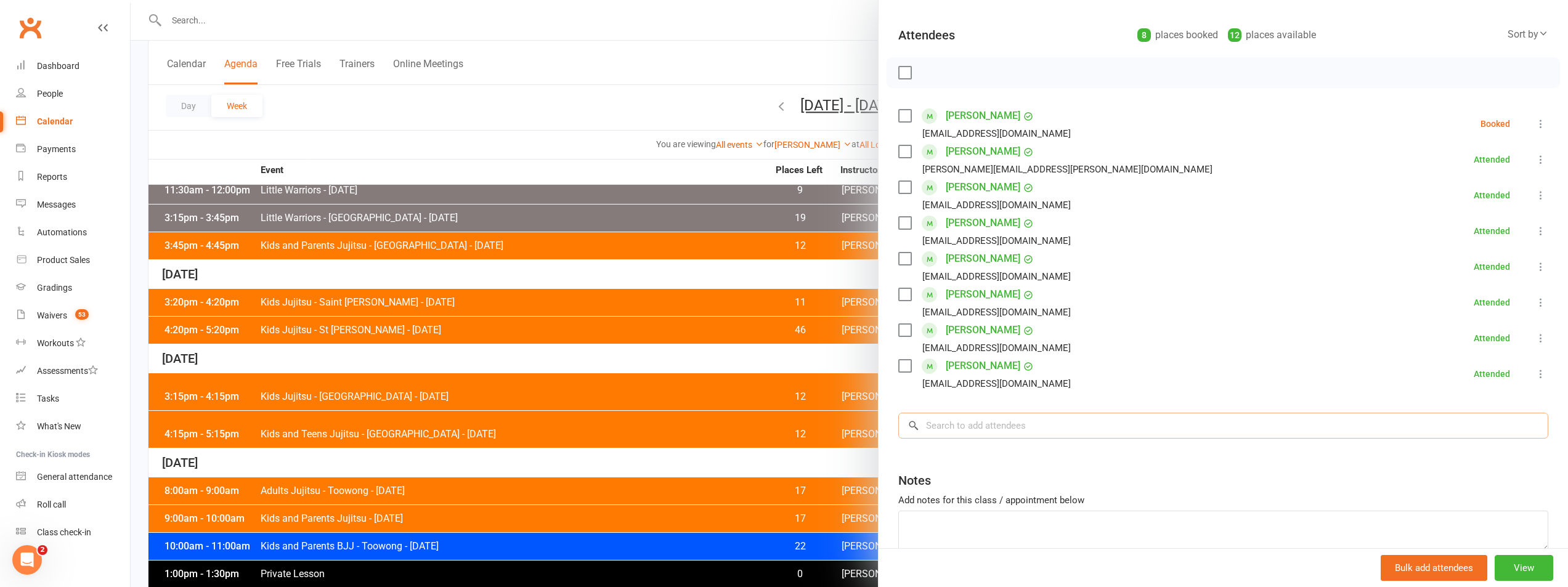
click at [972, 419] on input "search" at bounding box center [1223, 425] width 650 height 26
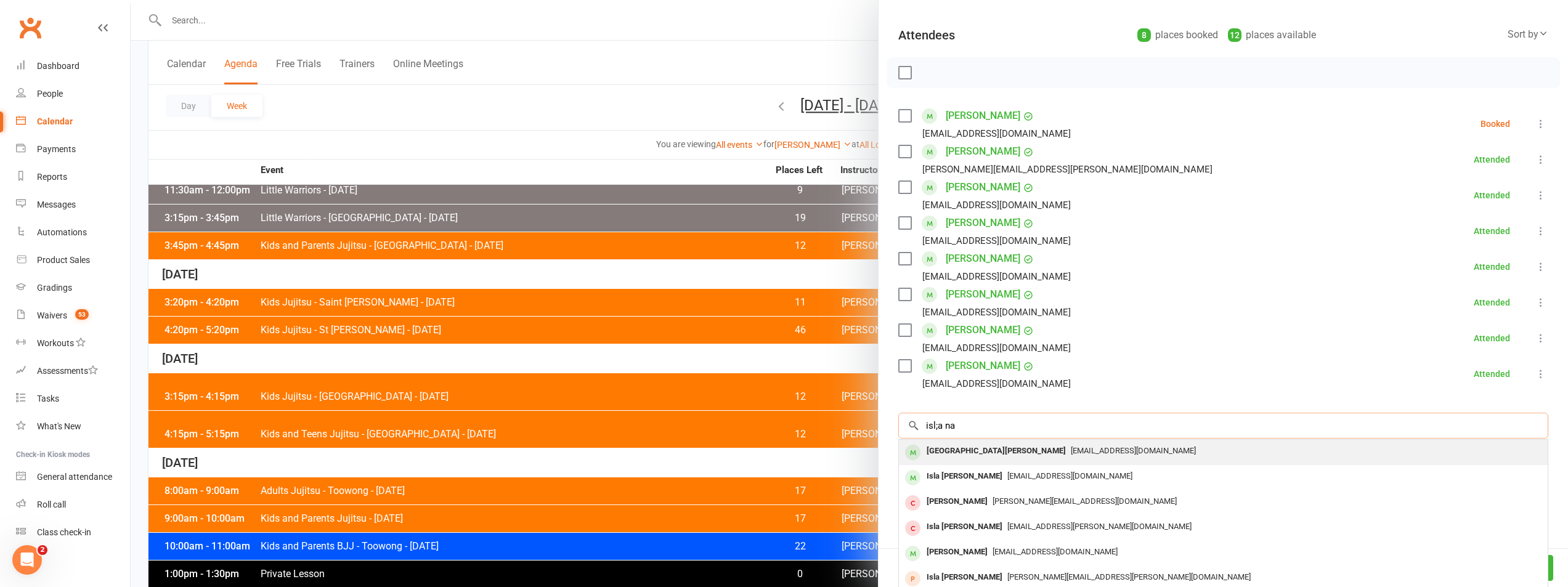
type input "isl;a na"
click at [939, 455] on div "Isla Napier" at bounding box center [996, 451] width 149 height 18
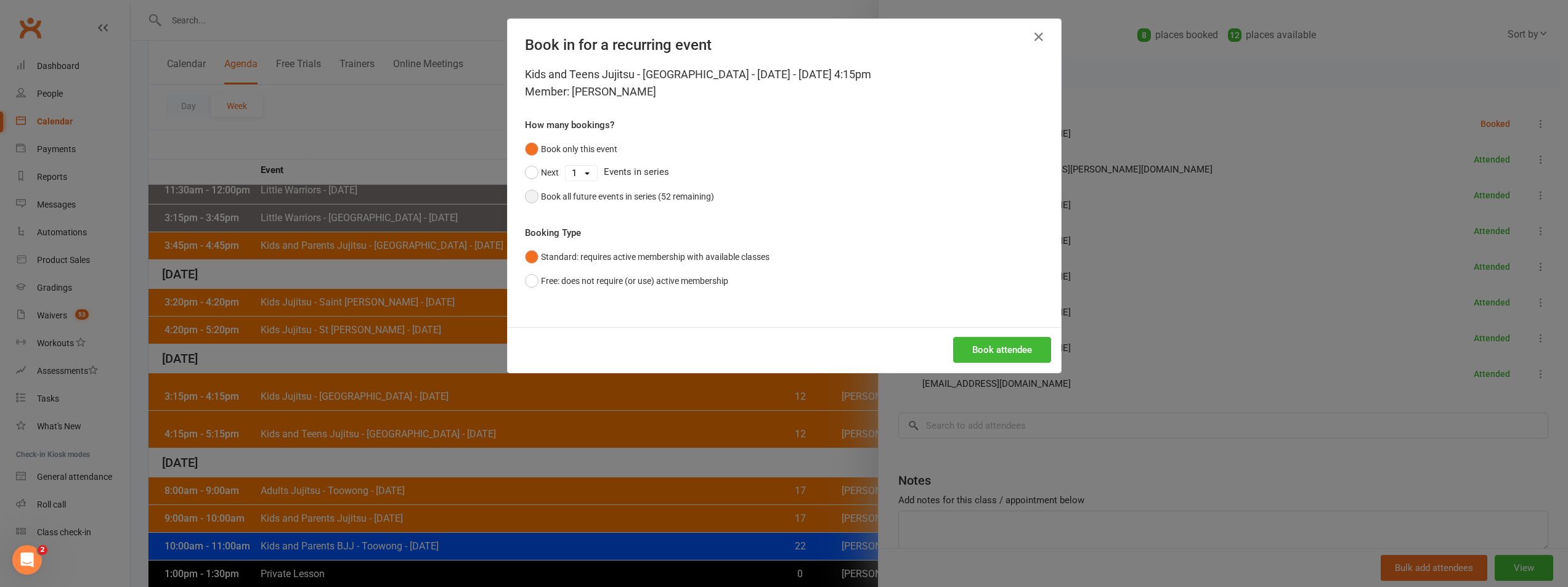
click at [633, 200] on div "Book all future events in series (52 remaining)" at bounding box center [628, 196] width 173 height 13
click at [980, 329] on div "Book attendee" at bounding box center [784, 349] width 553 height 45
click at [985, 340] on button "Book attendee" at bounding box center [1002, 350] width 98 height 26
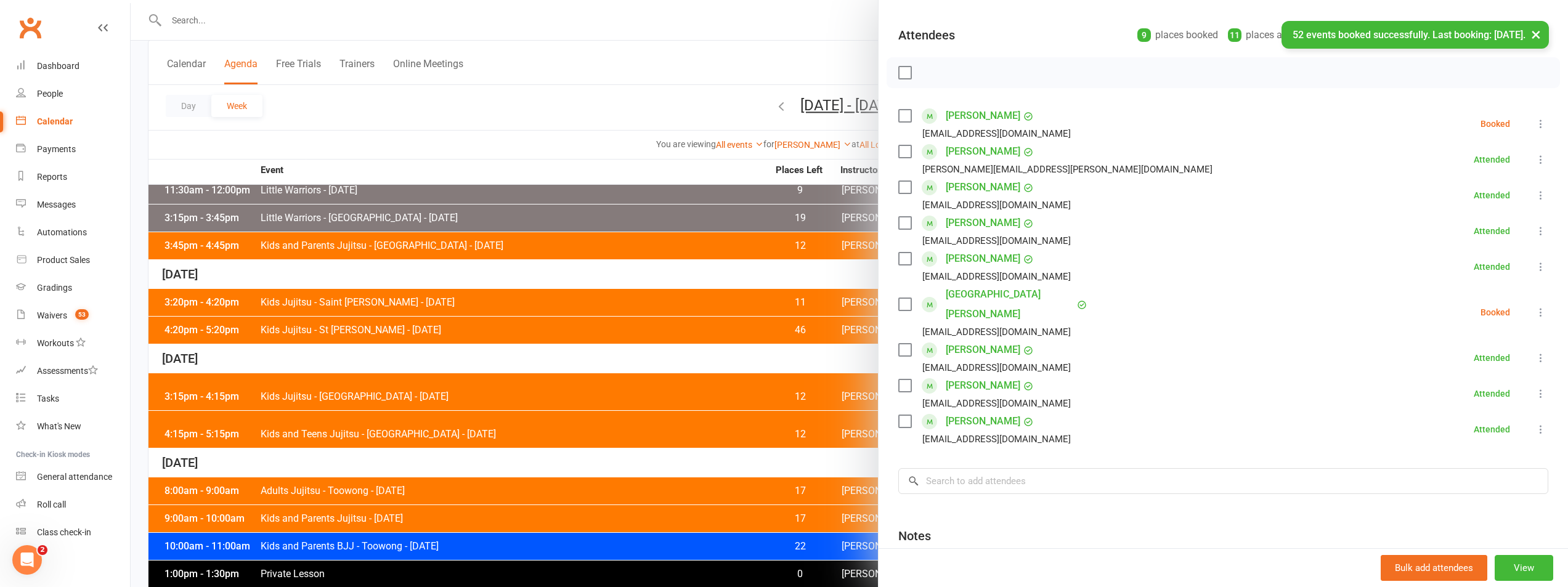
drag, startPoint x: 898, startPoint y: 297, endPoint x: 903, endPoint y: 254, distance: 43.3
click at [898, 299] on label at bounding box center [904, 304] width 12 height 12
click at [930, 78] on icon "button" at bounding box center [933, 73] width 10 height 10
click at [898, 78] on label at bounding box center [904, 72] width 12 height 12
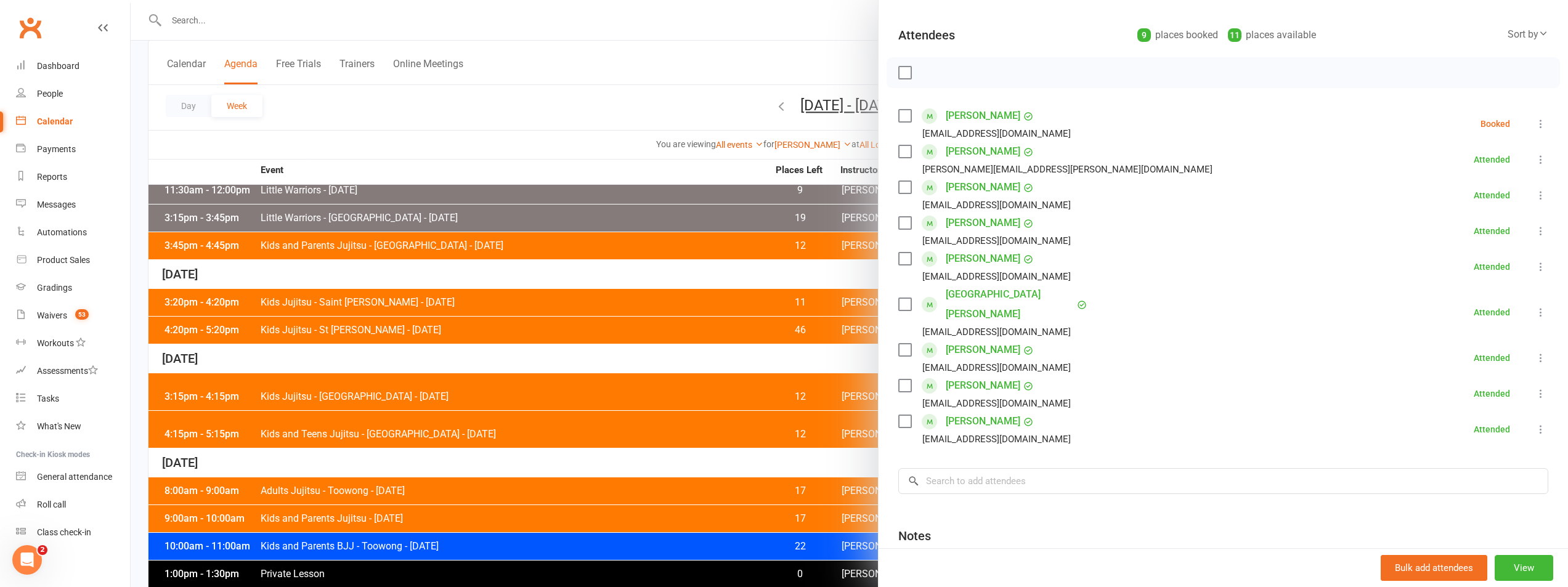
click at [892, 116] on div "Class kiosk mode Roll call 4:15 PM - 5:15 PM, Thursday, August, 14, 2025 with B…" at bounding box center [1224, 299] width 690 height 739
click at [898, 116] on label at bounding box center [904, 115] width 12 height 12
click at [953, 75] on icon "button" at bounding box center [958, 73] width 10 height 10
click at [900, 73] on label at bounding box center [904, 72] width 12 height 12
click at [662, 121] on div at bounding box center [849, 294] width 1437 height 587
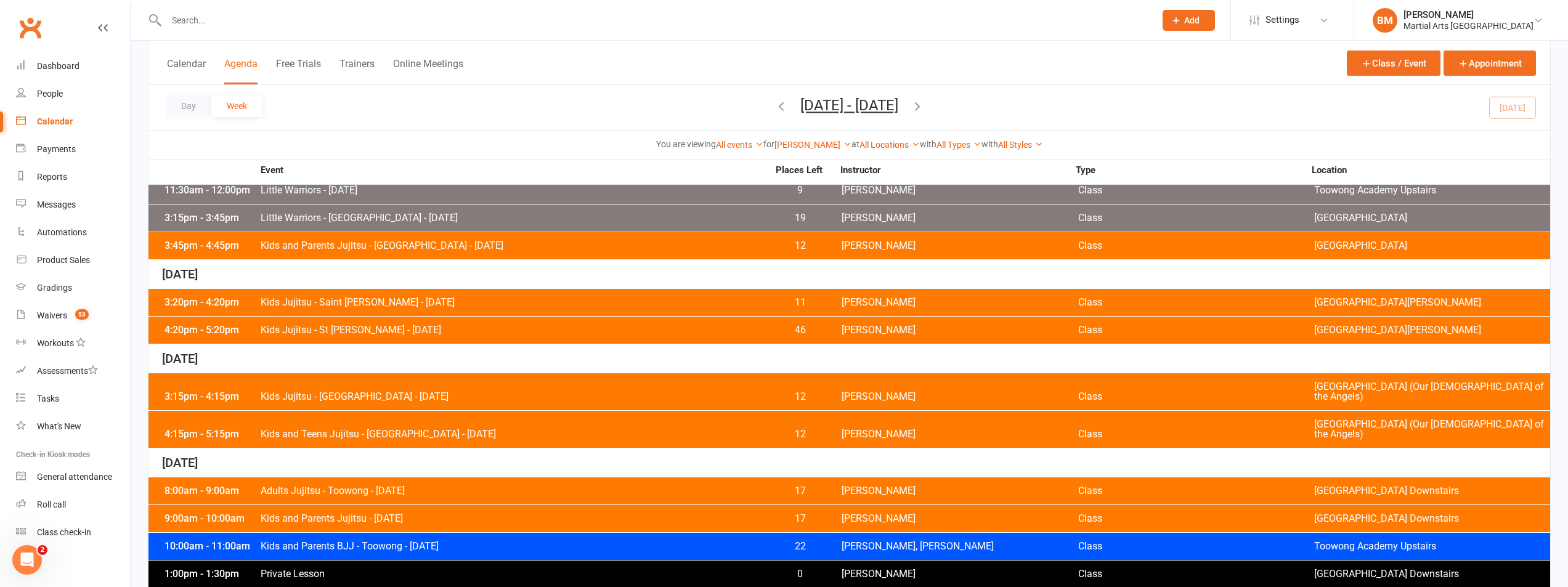
click at [327, 478] on div "8:00am - 9:00am Adults Jujitsu - Toowong - Saturday 17 Brandon McNamara Class T…" at bounding box center [849, 491] width 1402 height 27
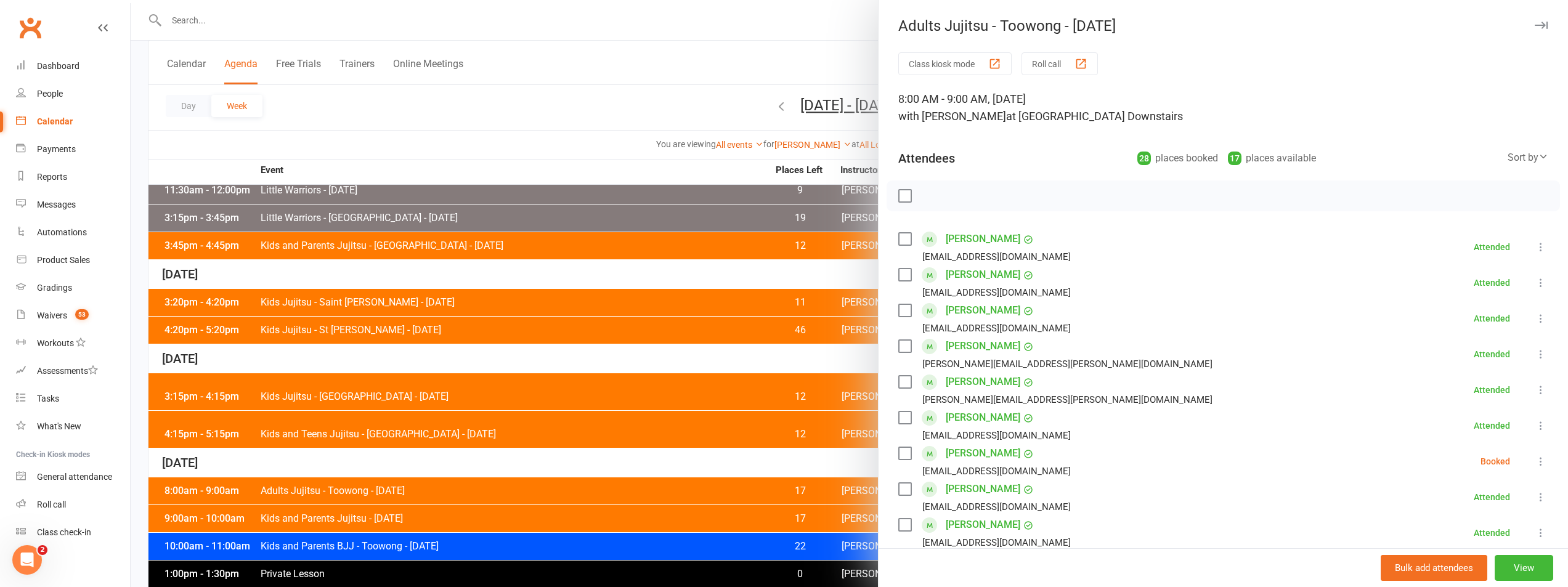
click at [506, 421] on div at bounding box center [849, 294] width 1437 height 587
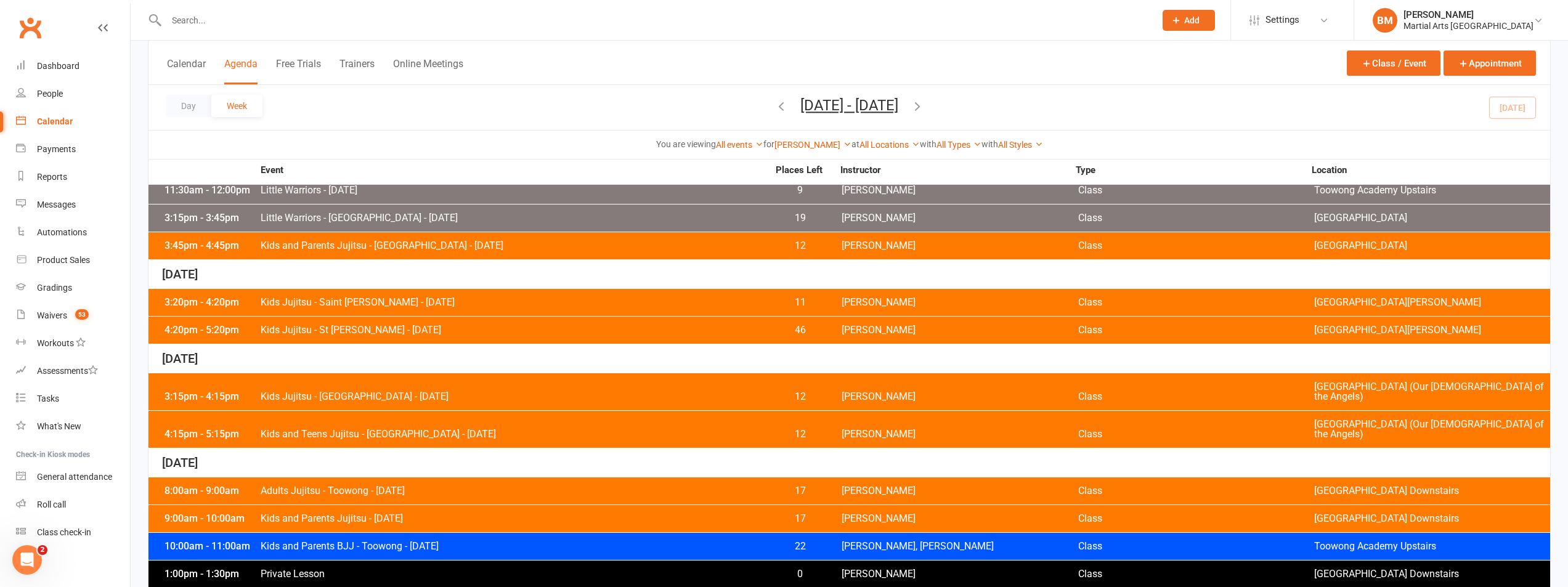
click at [380, 533] on div "10:00am - 11:00am Kids and Parents BJJ - Toowong - Saturday 22 Brandon McNamara…" at bounding box center [849, 546] width 1402 height 27
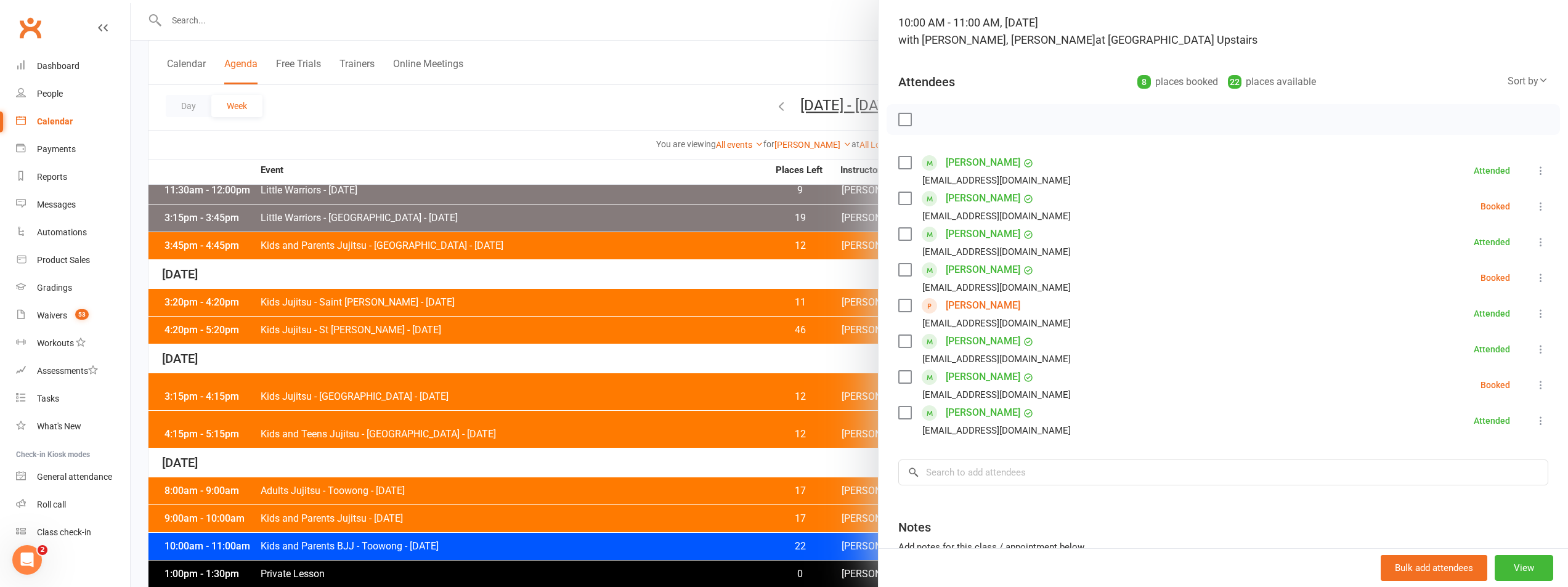
scroll to position [185, 0]
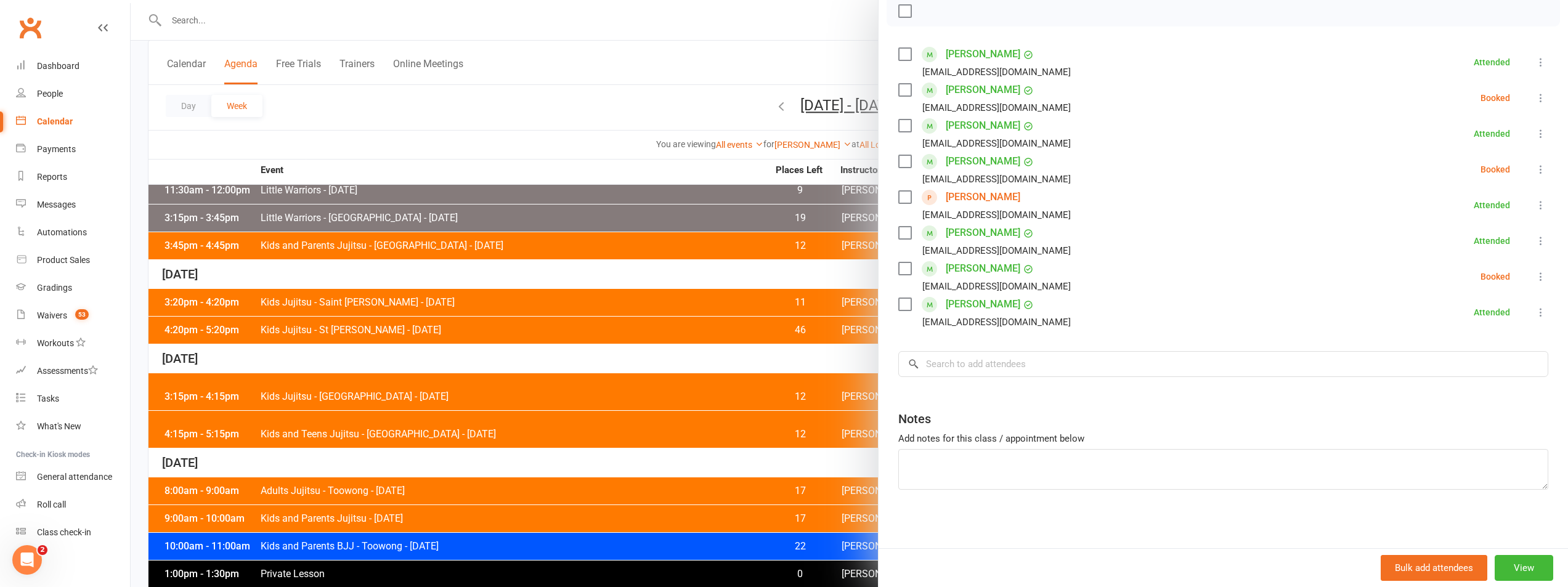
click at [893, 215] on div "Class kiosk mode Roll call 10:00 AM - 11:00 AM, Saturday, August, 16, 2025 with…" at bounding box center [1224, 209] width 690 height 684
click at [903, 168] on label at bounding box center [904, 161] width 12 height 12
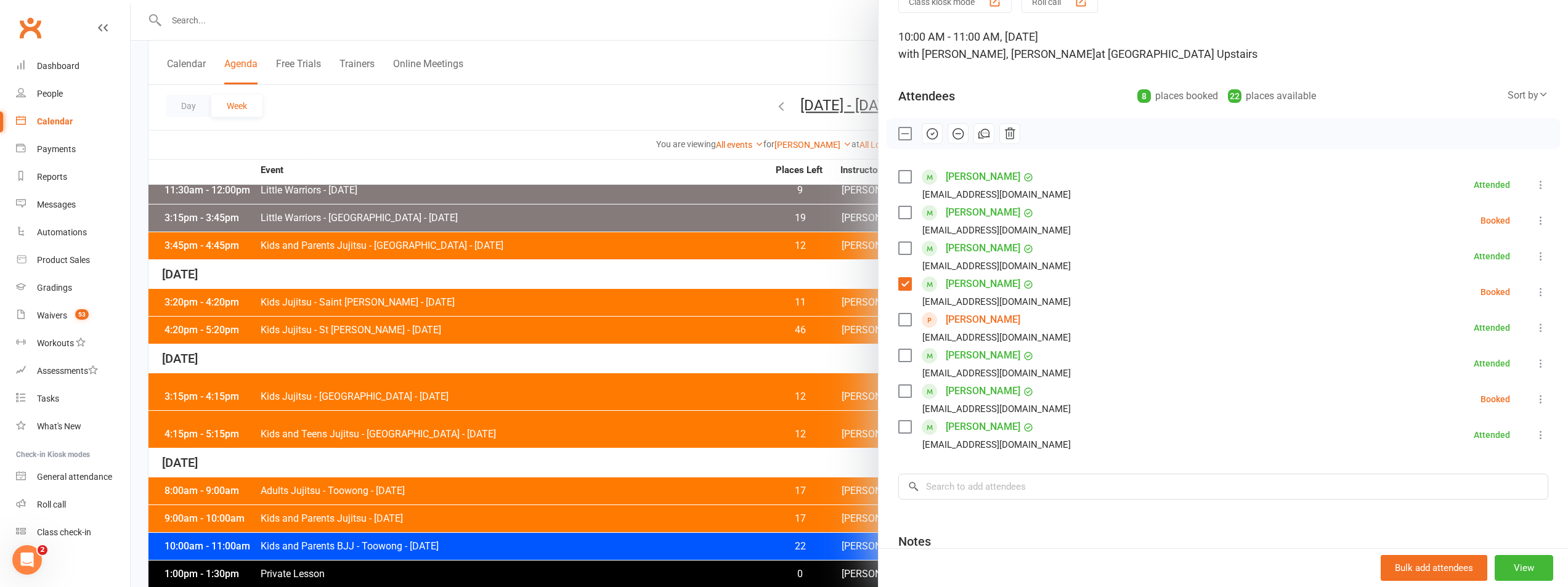
scroll to position [61, 0]
click at [927, 137] on icon "button" at bounding box center [932, 134] width 13 height 13
click at [899, 291] on label at bounding box center [904, 284] width 12 height 12
click at [905, 398] on label at bounding box center [904, 391] width 12 height 12
click at [898, 219] on label at bounding box center [904, 213] width 12 height 12
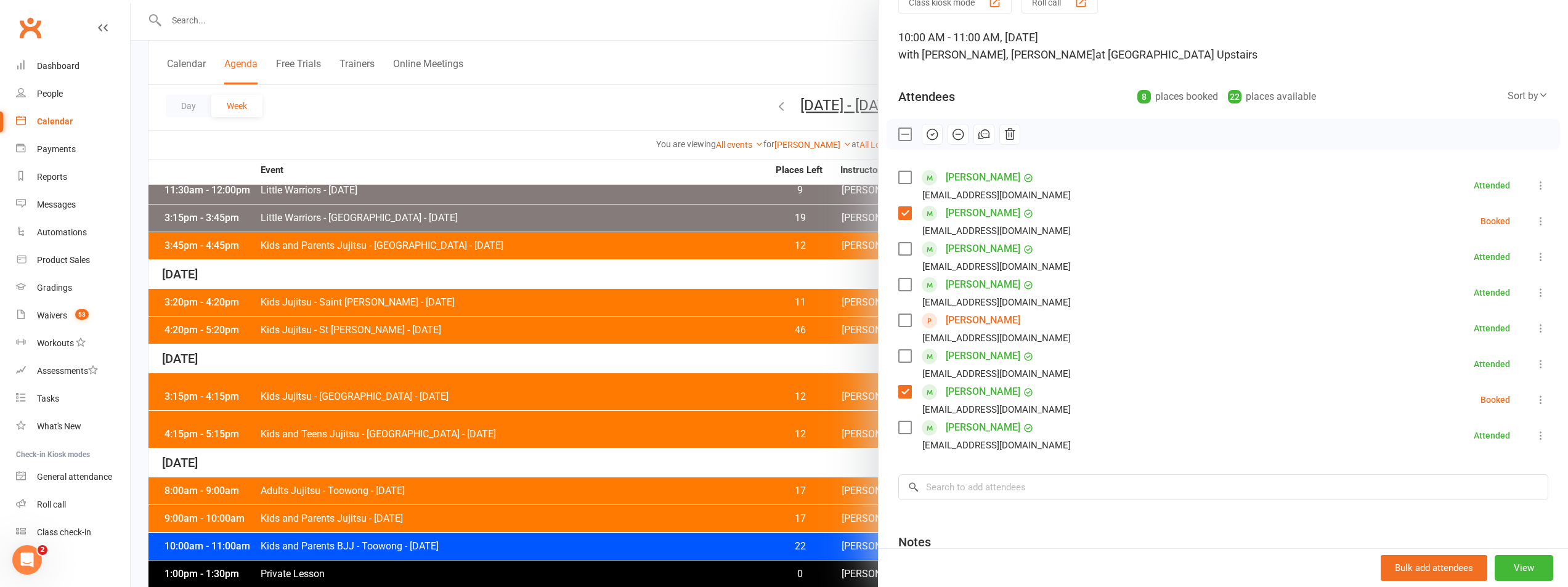
click at [951, 136] on icon "button" at bounding box center [958, 134] width 13 height 13
click at [969, 223] on link "[PERSON_NAME]" at bounding box center [983, 213] width 75 height 20
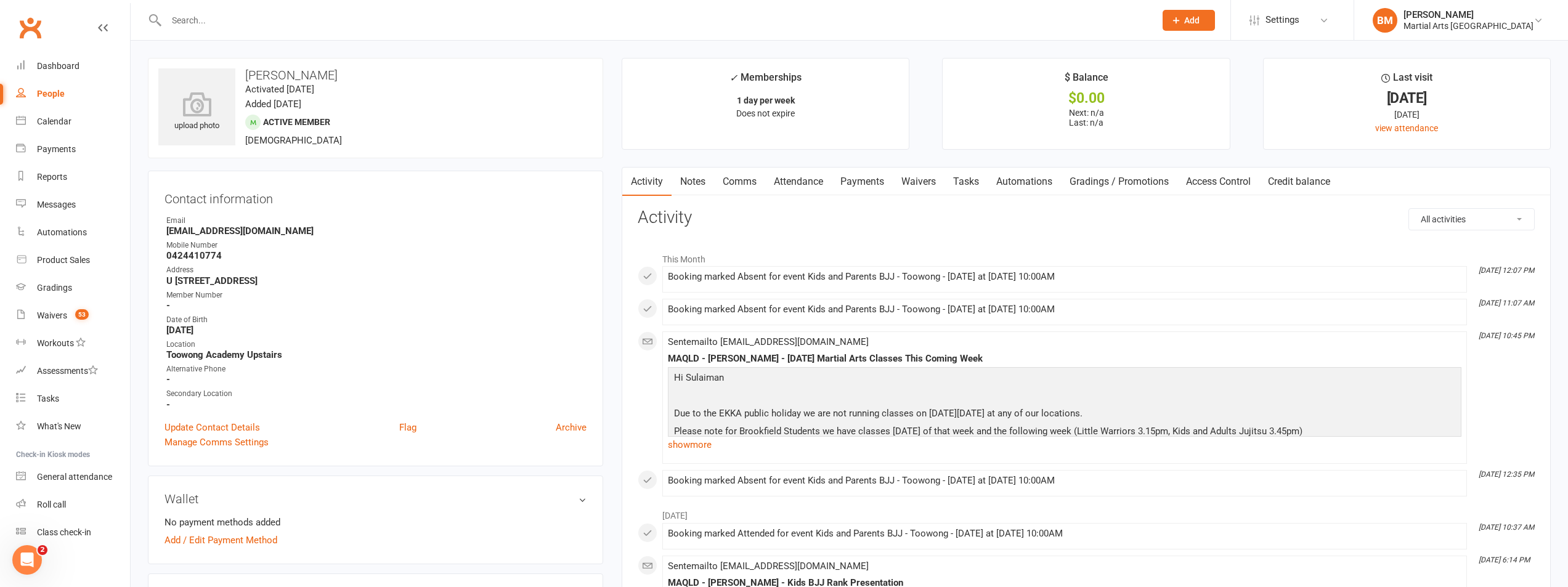
click at [699, 191] on link "Notes" at bounding box center [693, 182] width 42 height 28
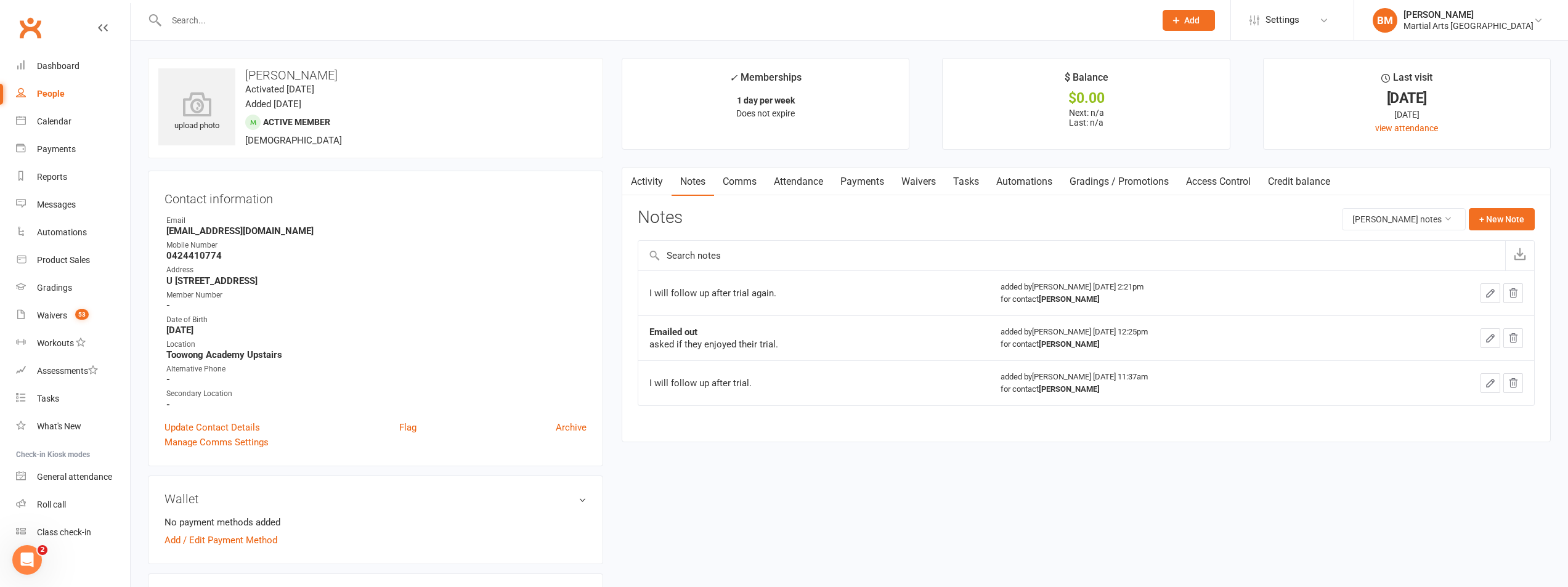
click at [768, 182] on link "Attendance" at bounding box center [798, 182] width 67 height 28
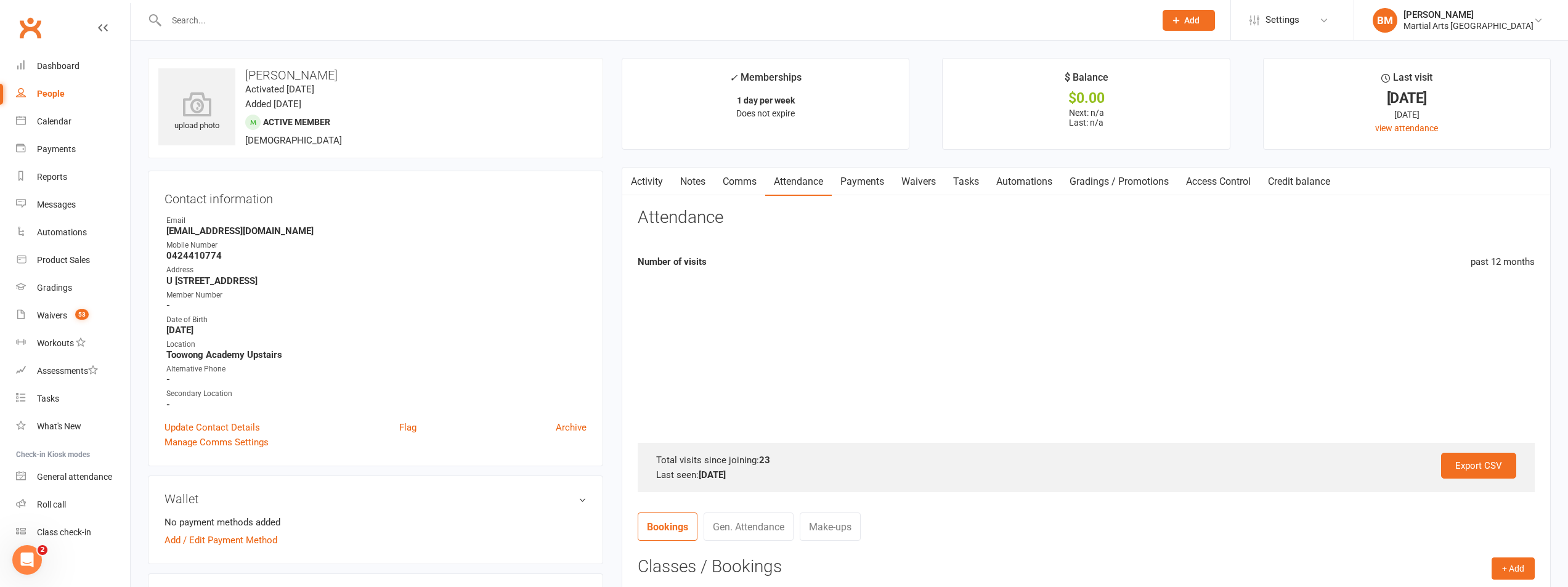
click at [735, 178] on link "Comms" at bounding box center [740, 182] width 51 height 28
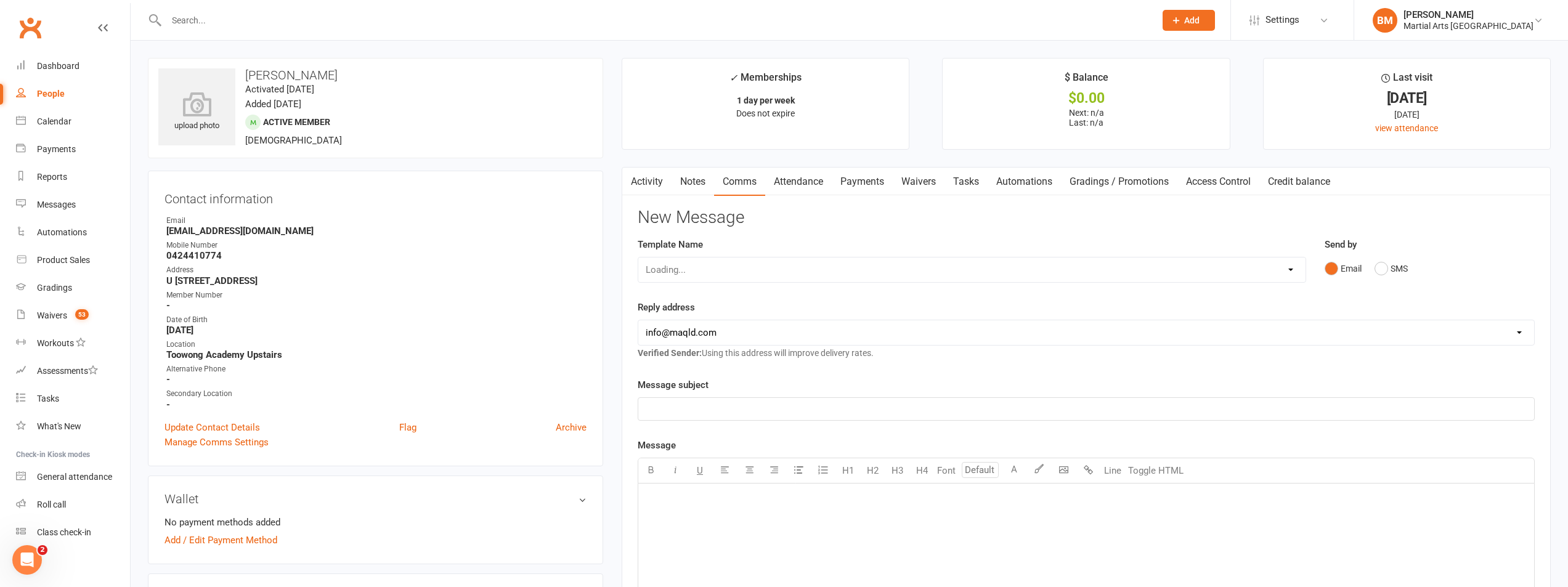
scroll to position [370, 0]
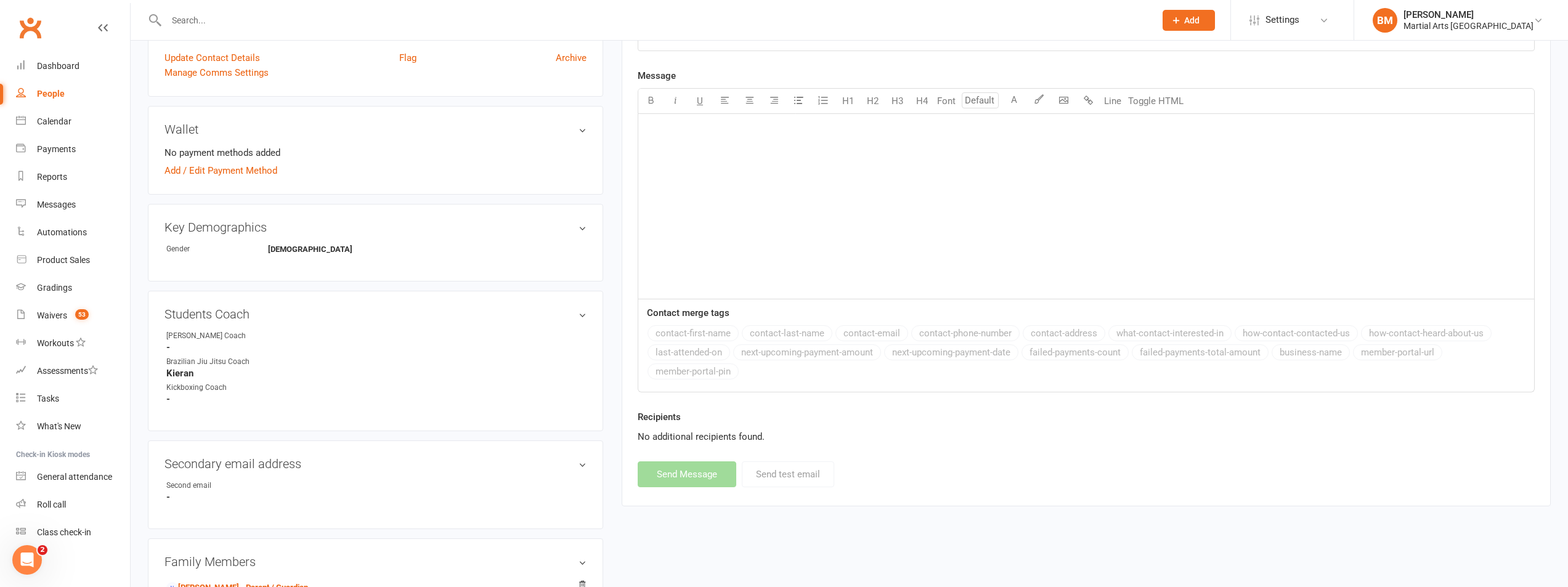
click at [742, 227] on div "﻿" at bounding box center [1086, 206] width 896 height 185
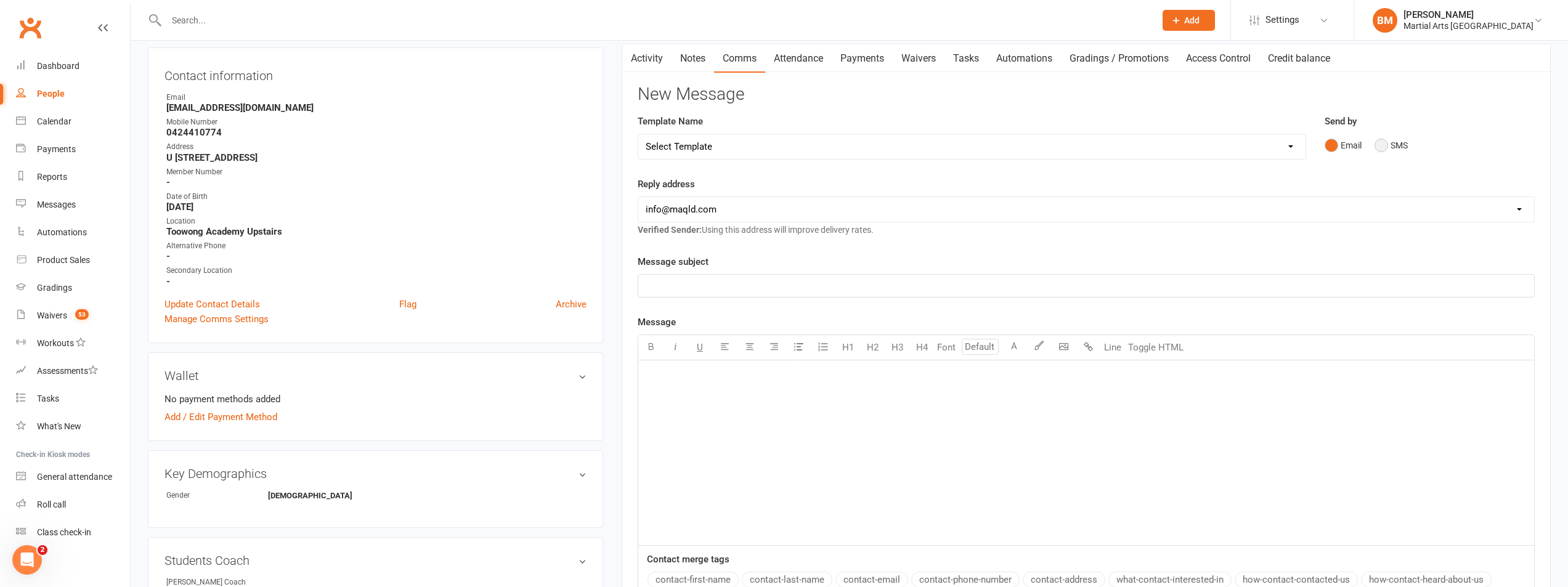
click at [1379, 149] on button "SMS" at bounding box center [1391, 145] width 33 height 24
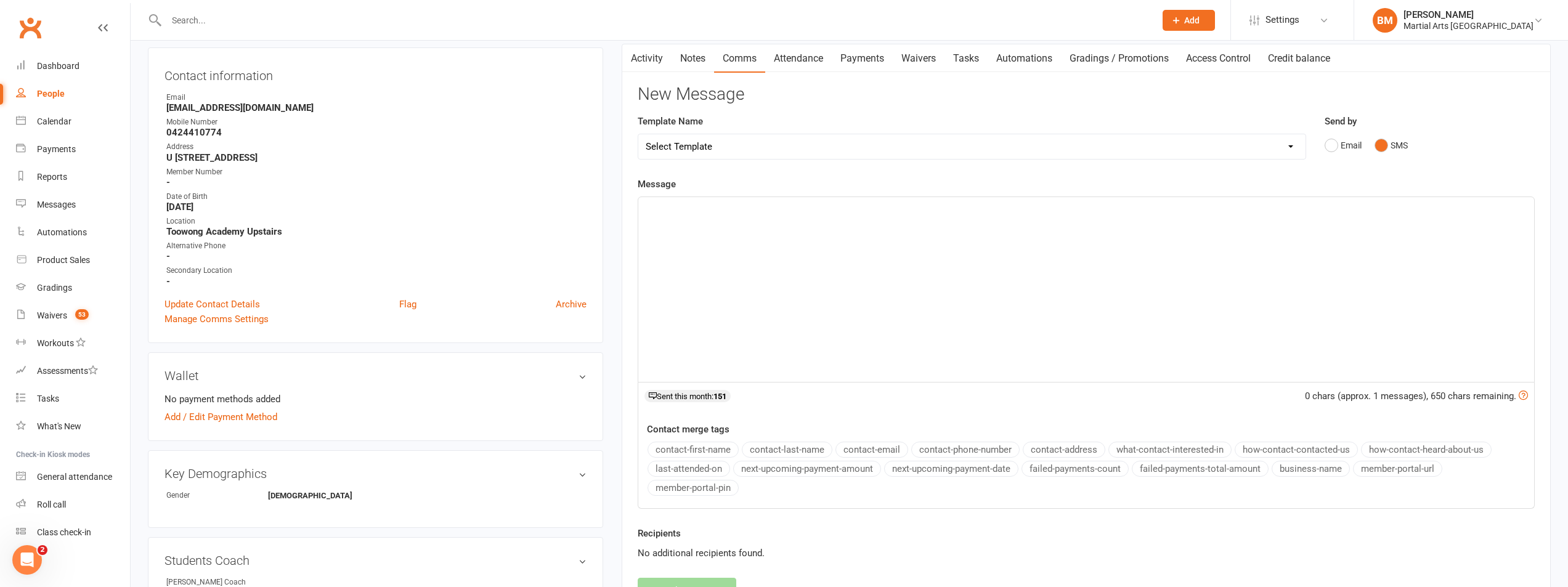
click at [736, 281] on div "﻿" at bounding box center [1086, 289] width 896 height 185
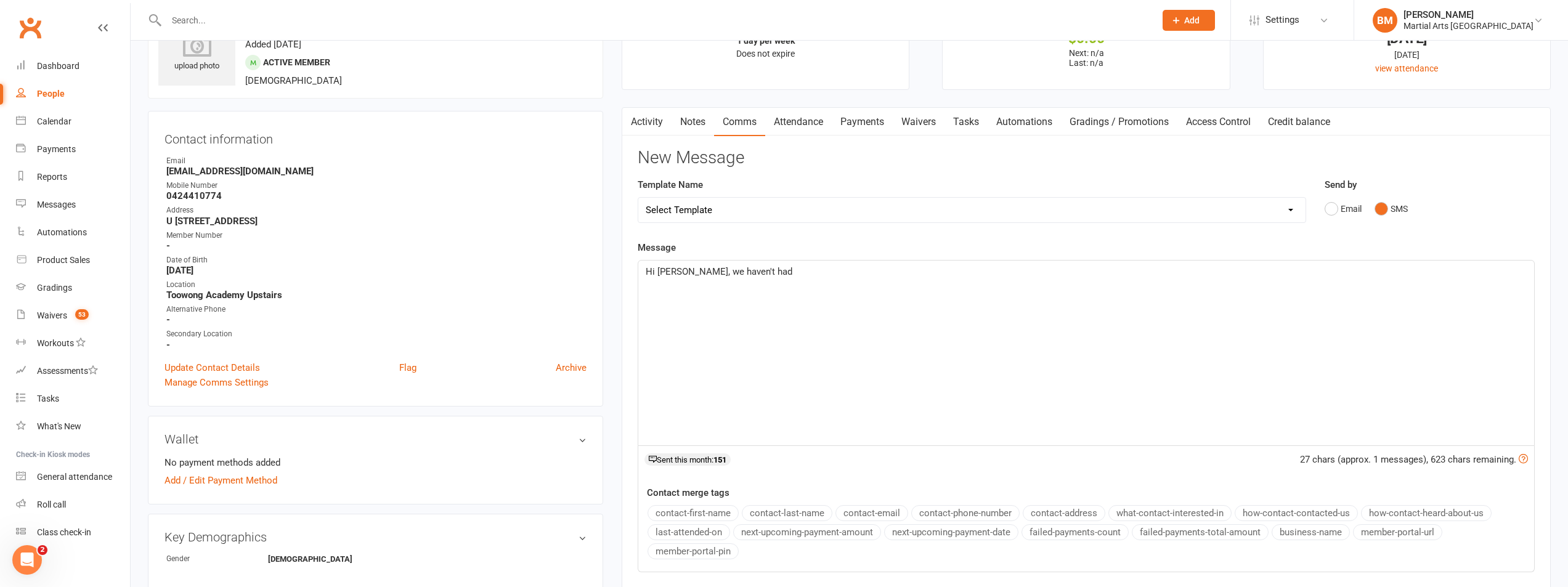
scroll to position [0, 0]
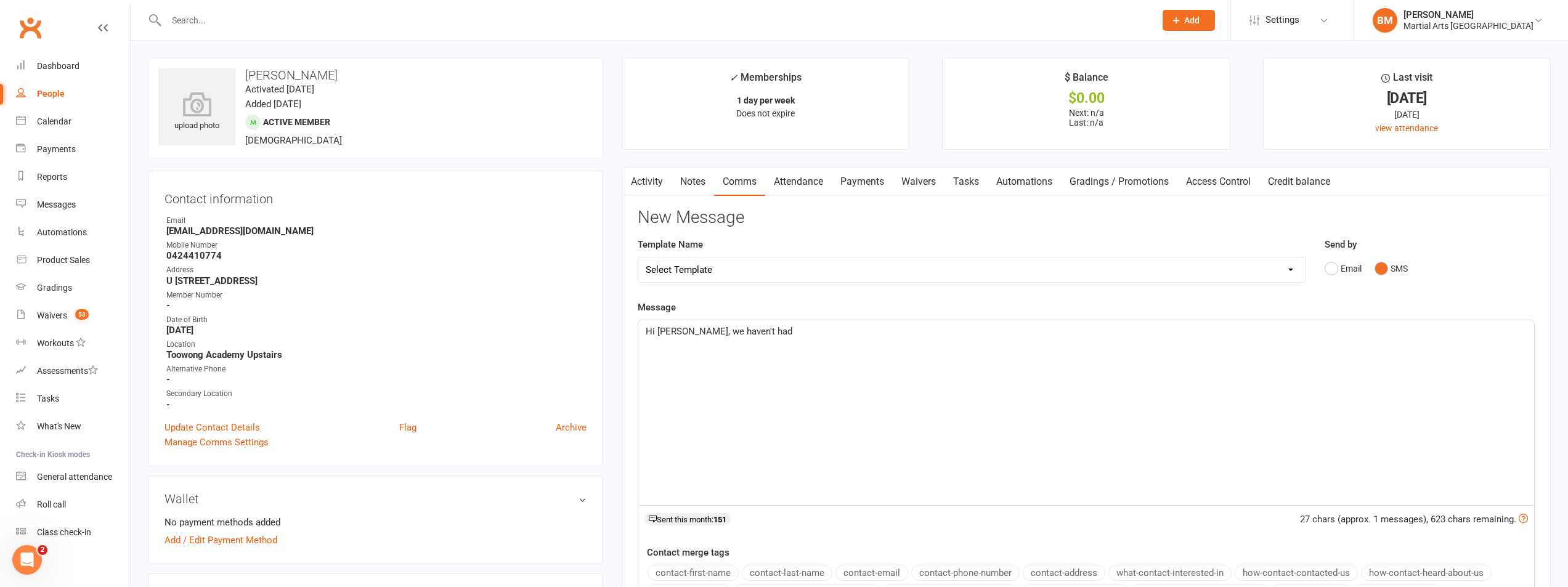
click at [848, 334] on p "Hi Mehamood, we haven't had" at bounding box center [1086, 331] width 881 height 15
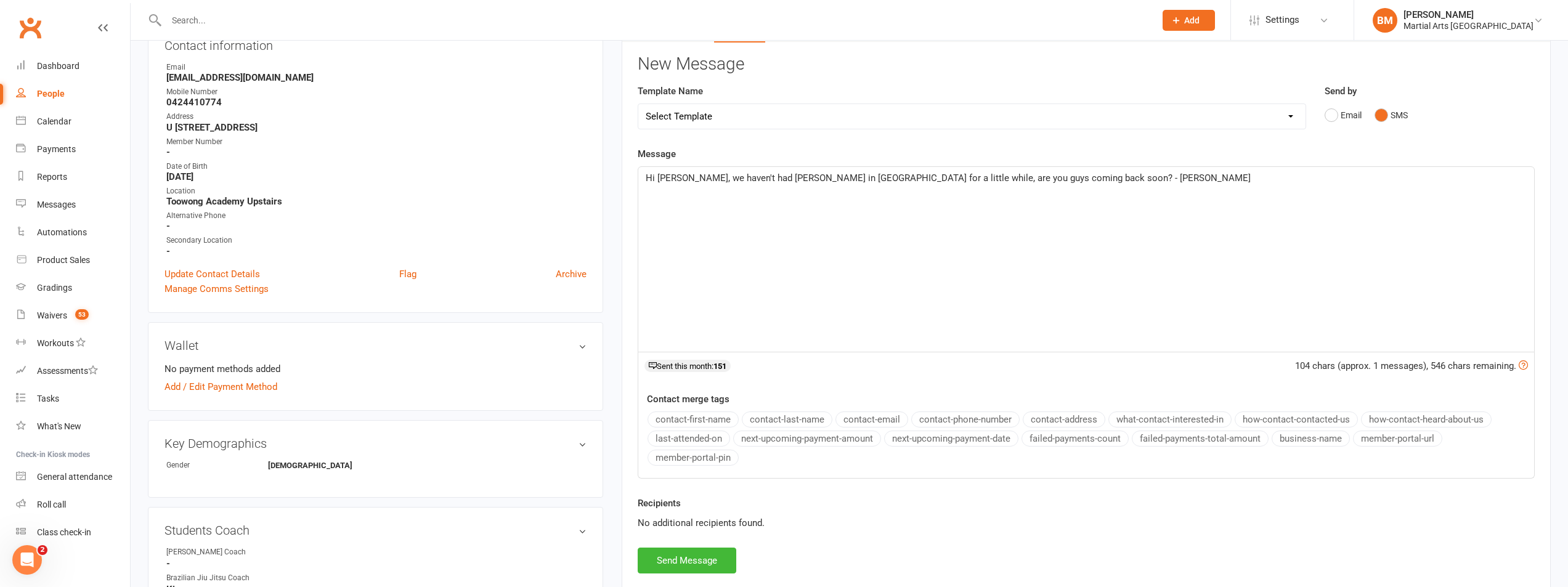
scroll to position [308, 0]
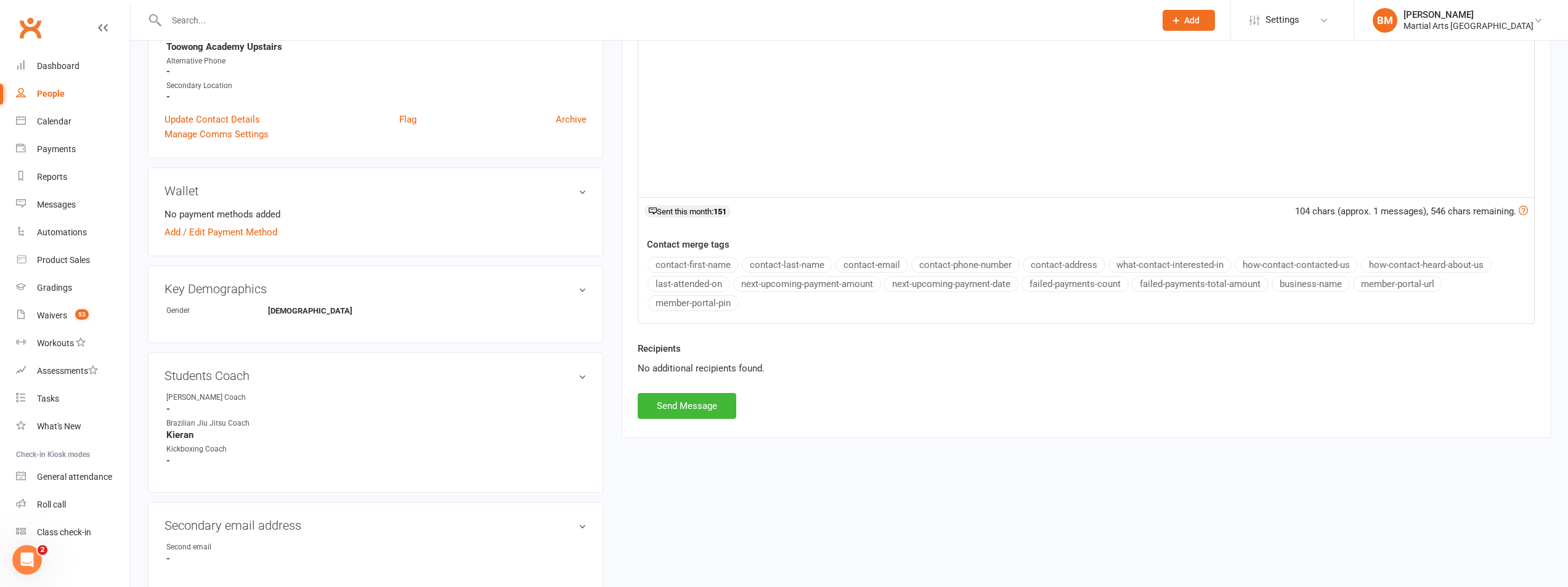
click at [690, 390] on div "Recipients No additional recipients found." at bounding box center [1086, 367] width 915 height 52
click at [690, 400] on button "Send Message" at bounding box center [687, 406] width 99 height 26
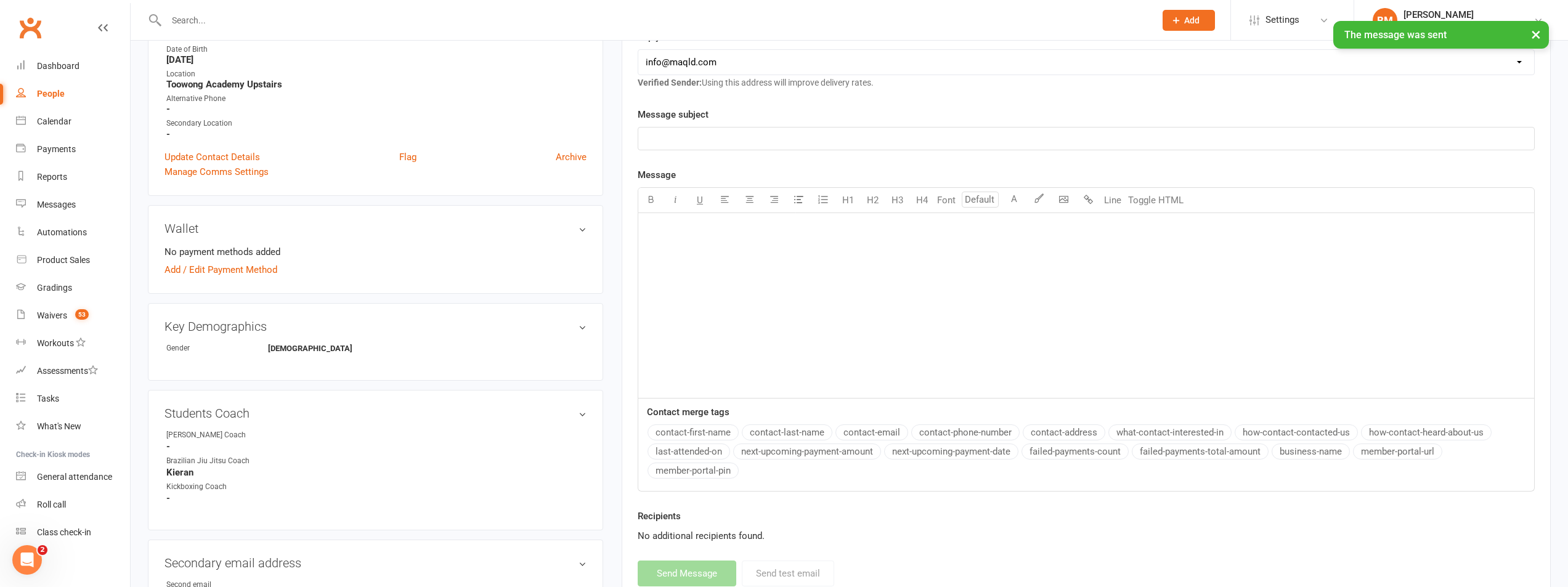
scroll to position [370, 0]
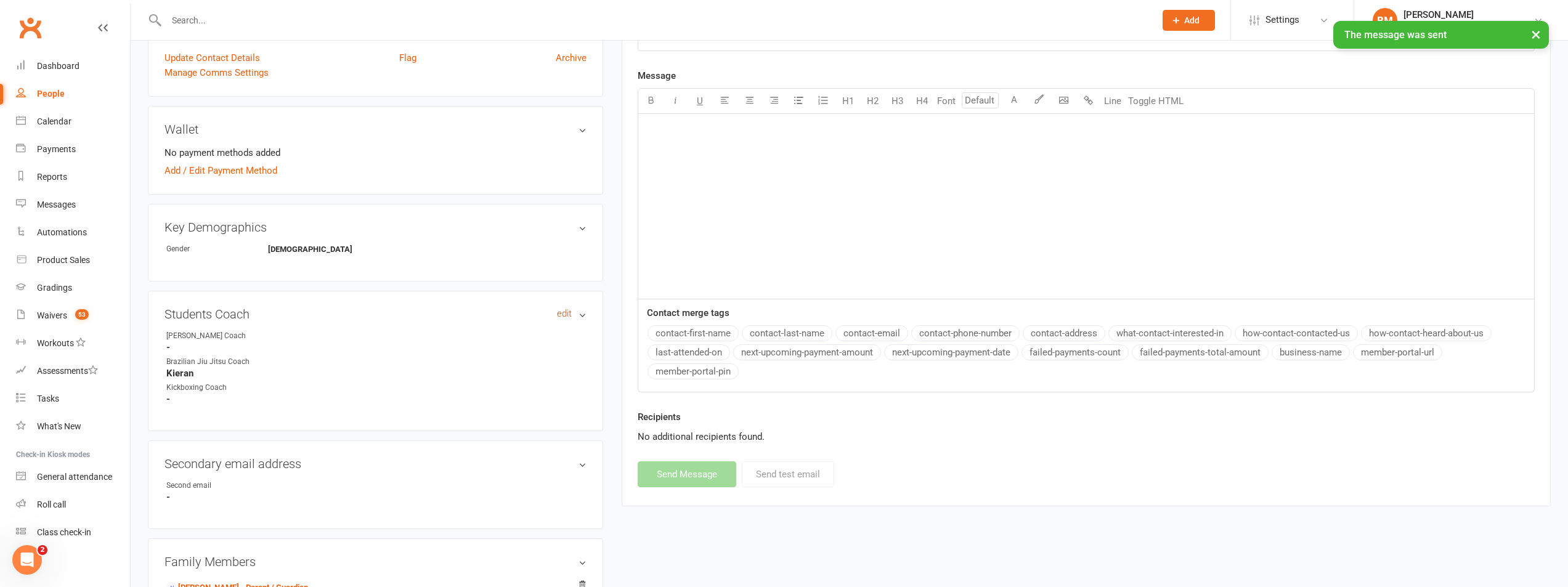
click at [566, 314] on link "edit" at bounding box center [564, 314] width 15 height 10
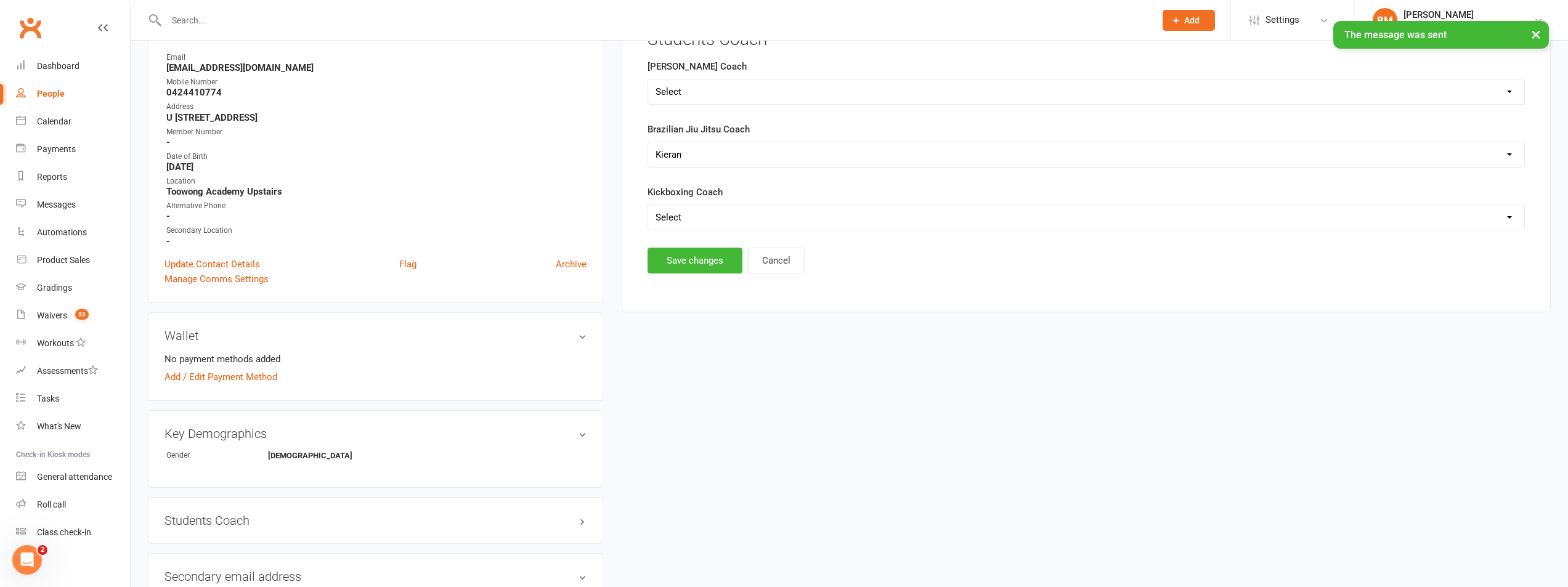
scroll to position [106, 0]
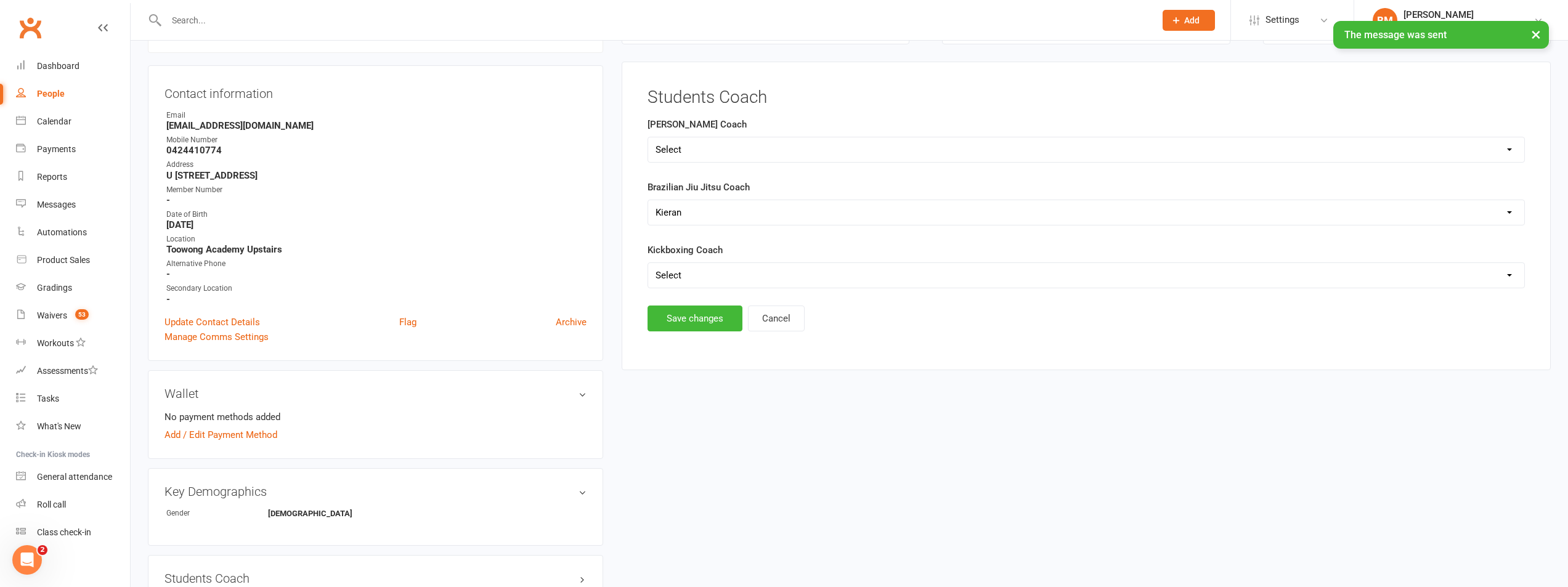
click at [683, 214] on select "Select [PERSON_NAME] [PERSON_NAME] [PERSON_NAME]" at bounding box center [1086, 212] width 876 height 25
click at [672, 313] on button "Save changes" at bounding box center [695, 318] width 95 height 26
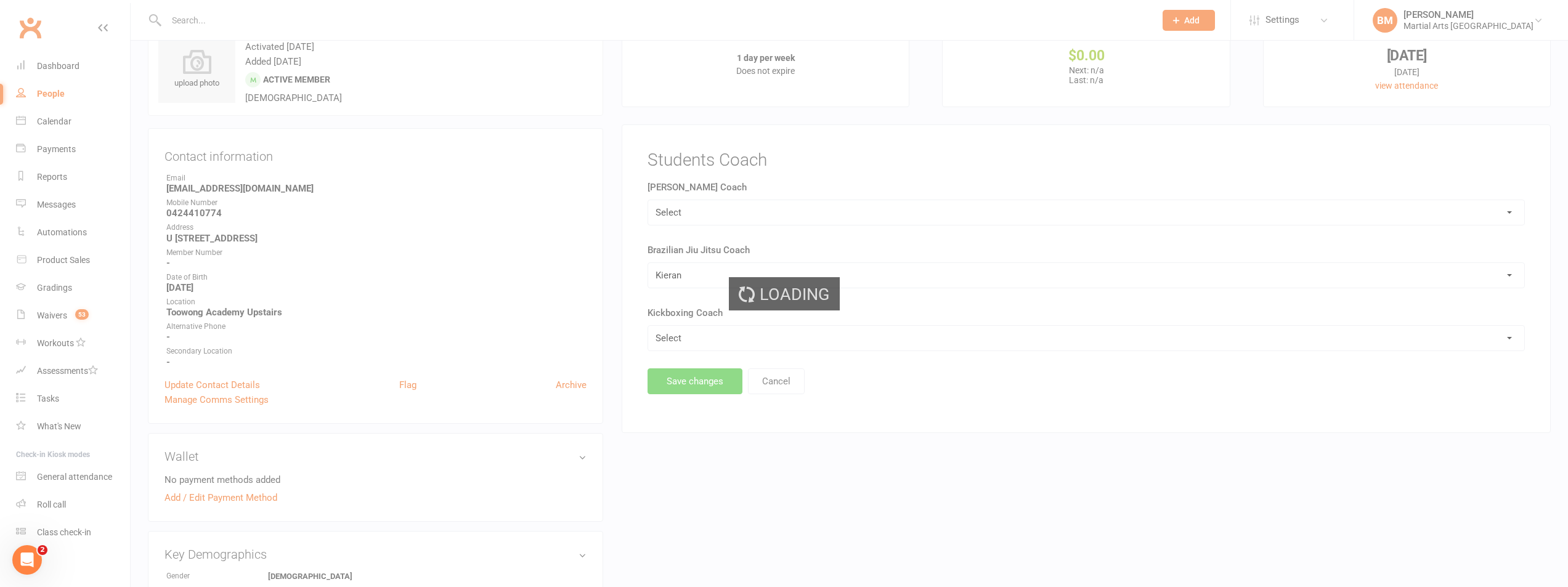
scroll to position [0, 0]
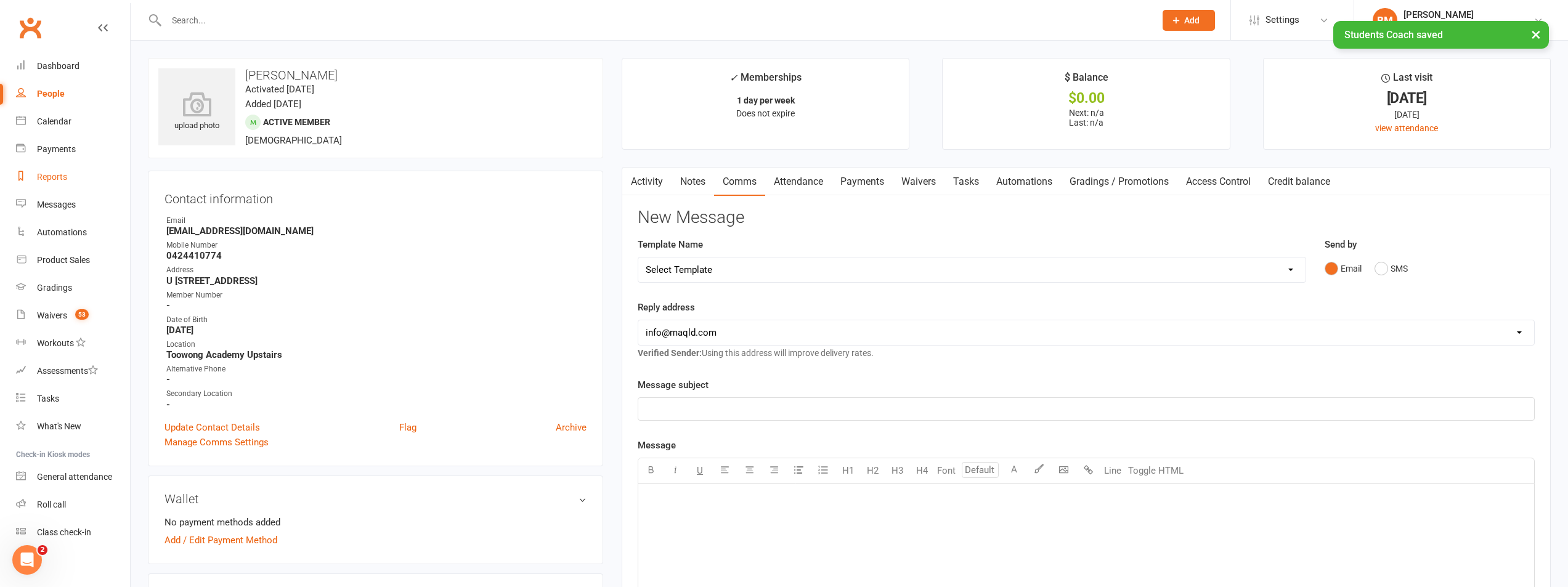
click at [52, 171] on link "Reports" at bounding box center [73, 176] width 114 height 27
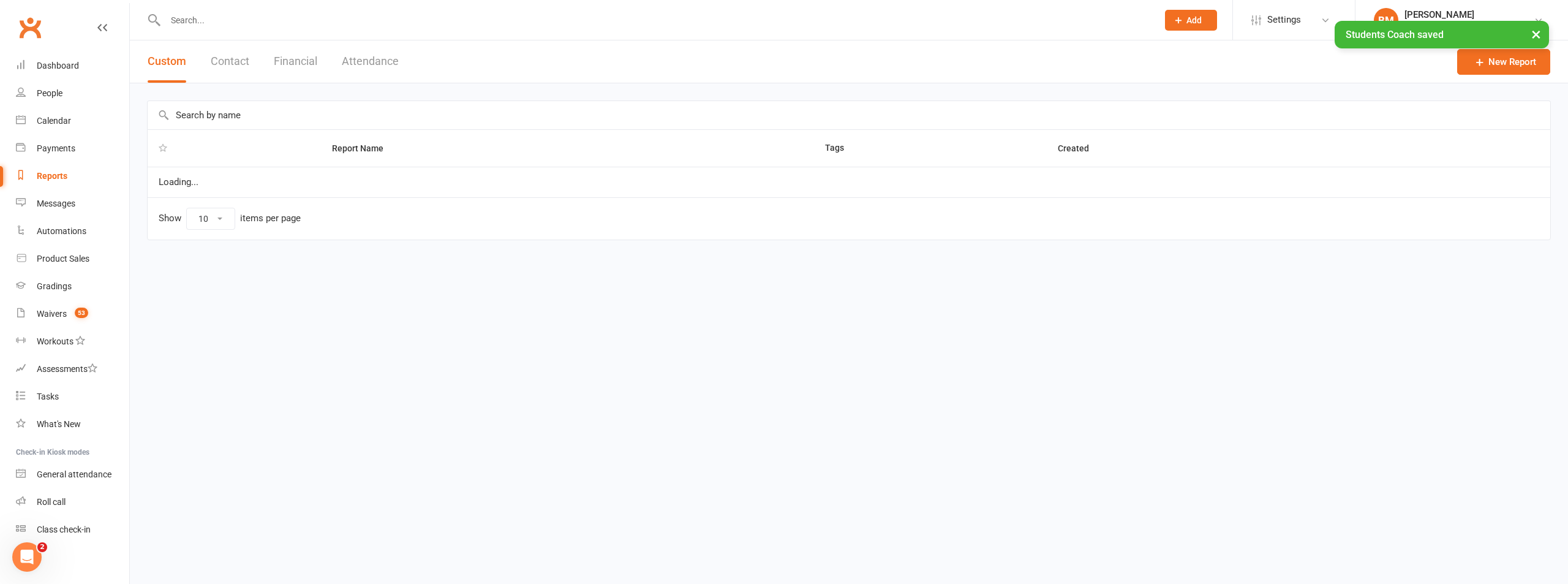
select select "100"
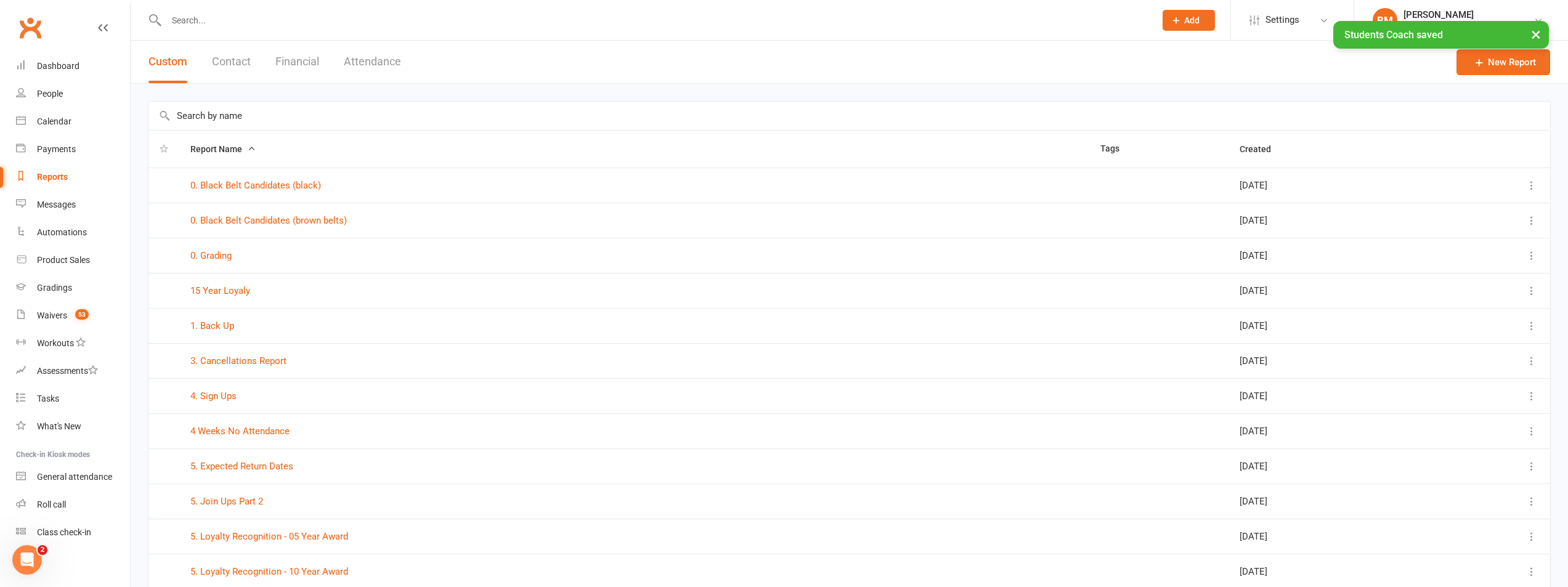
click at [207, 113] on input "text" at bounding box center [849, 116] width 1402 height 28
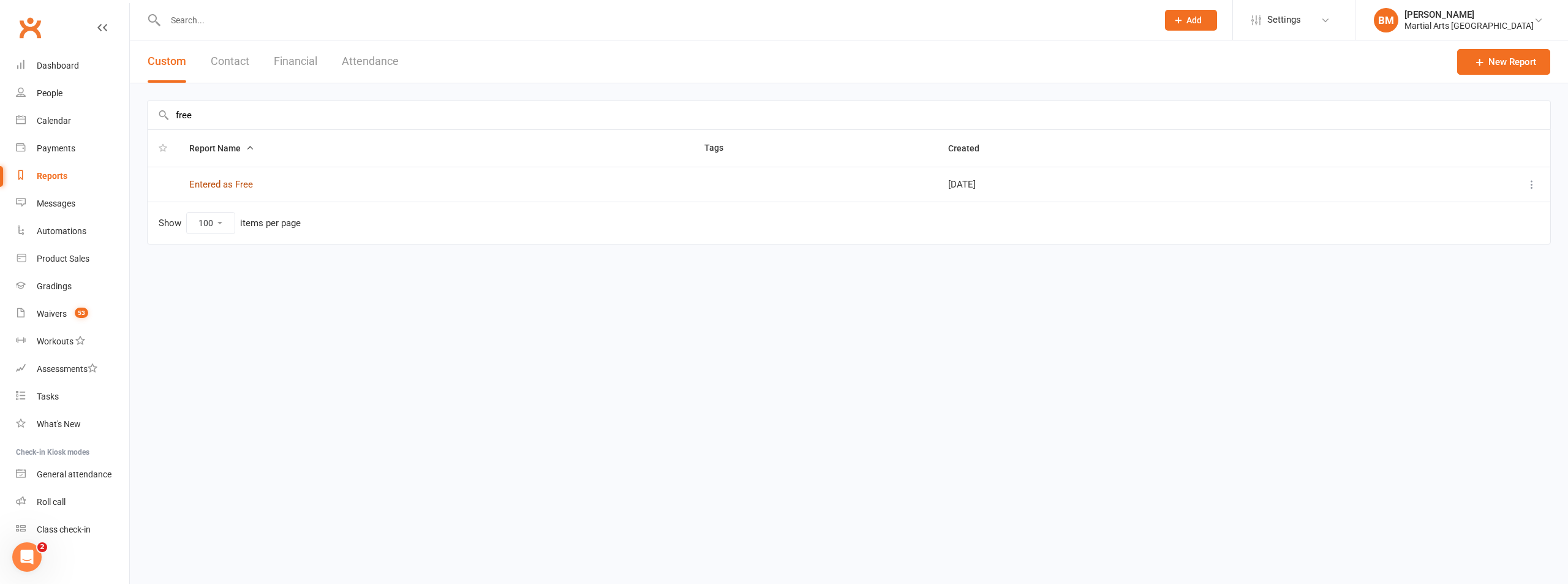
type input "free"
click at [218, 186] on link "Entered as Free" at bounding box center [221, 184] width 64 height 11
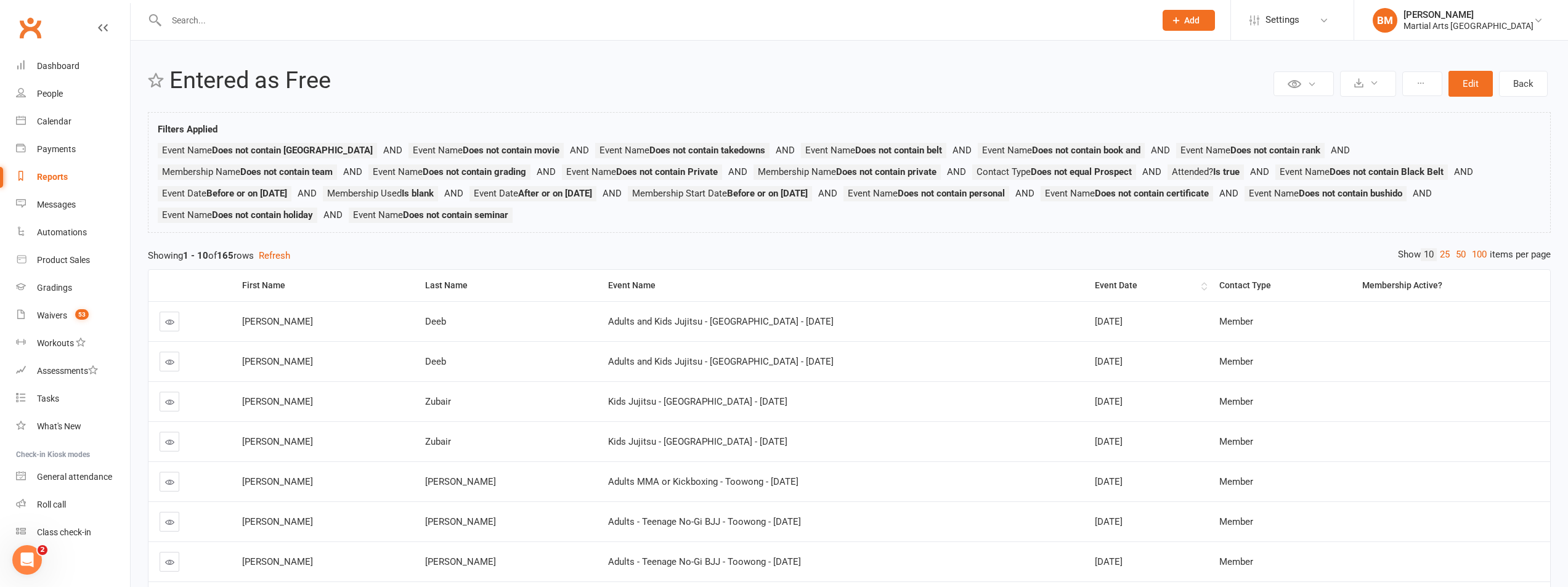
click at [1084, 278] on th "Event Date" at bounding box center [1146, 285] width 125 height 31
click at [1089, 277] on th "Event Date" at bounding box center [1143, 285] width 125 height 31
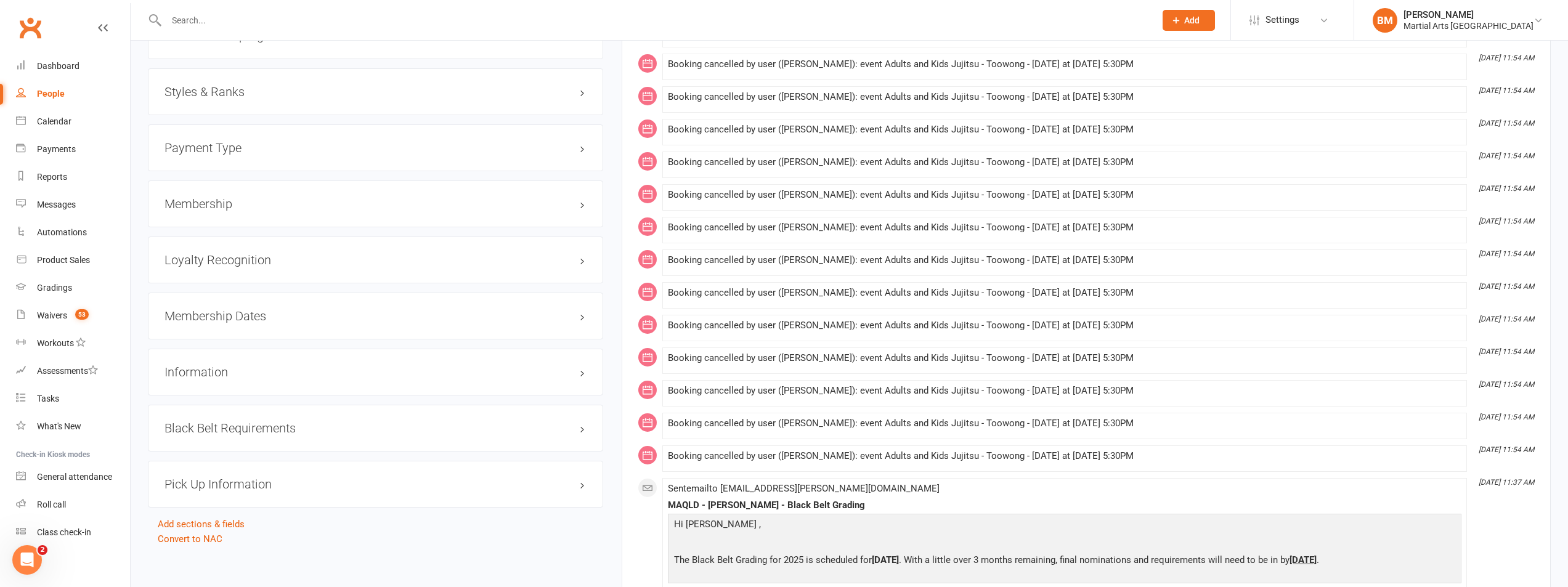
scroll to position [1353, 0]
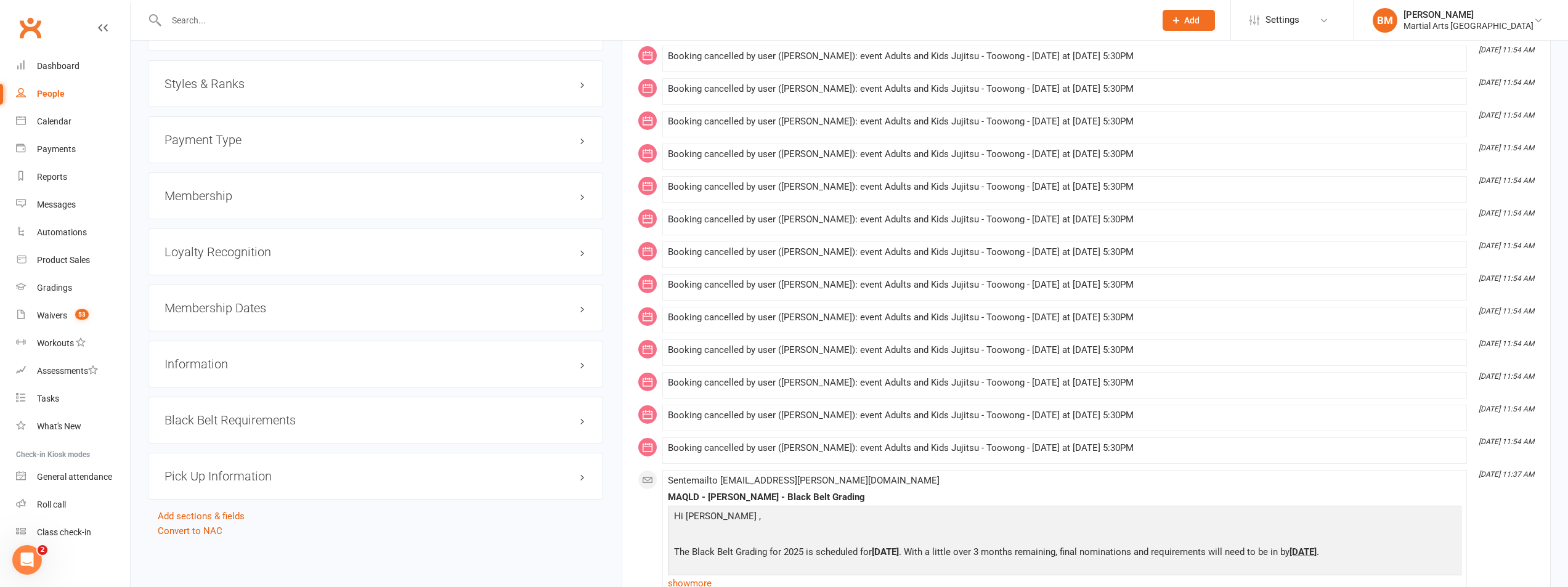
click at [214, 189] on h3 "Membership" at bounding box center [376, 196] width 422 height 13
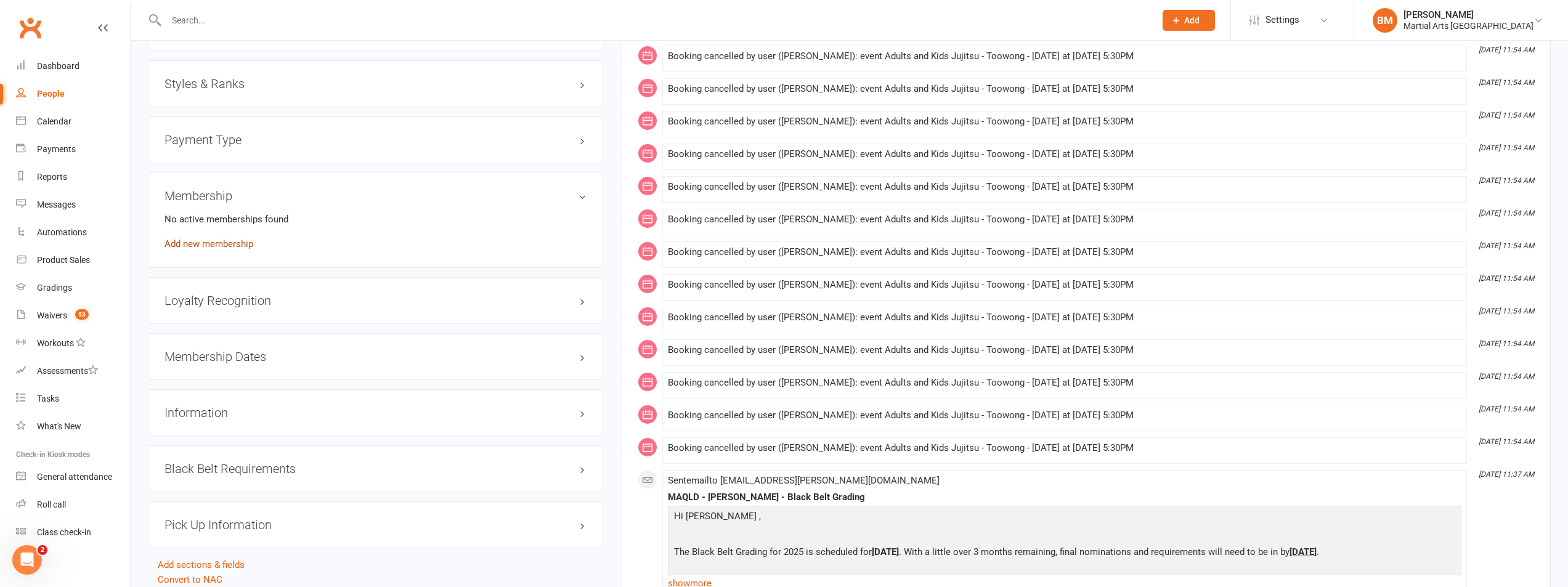
click at [214, 239] on link "Add new membership" at bounding box center [209, 244] width 89 height 11
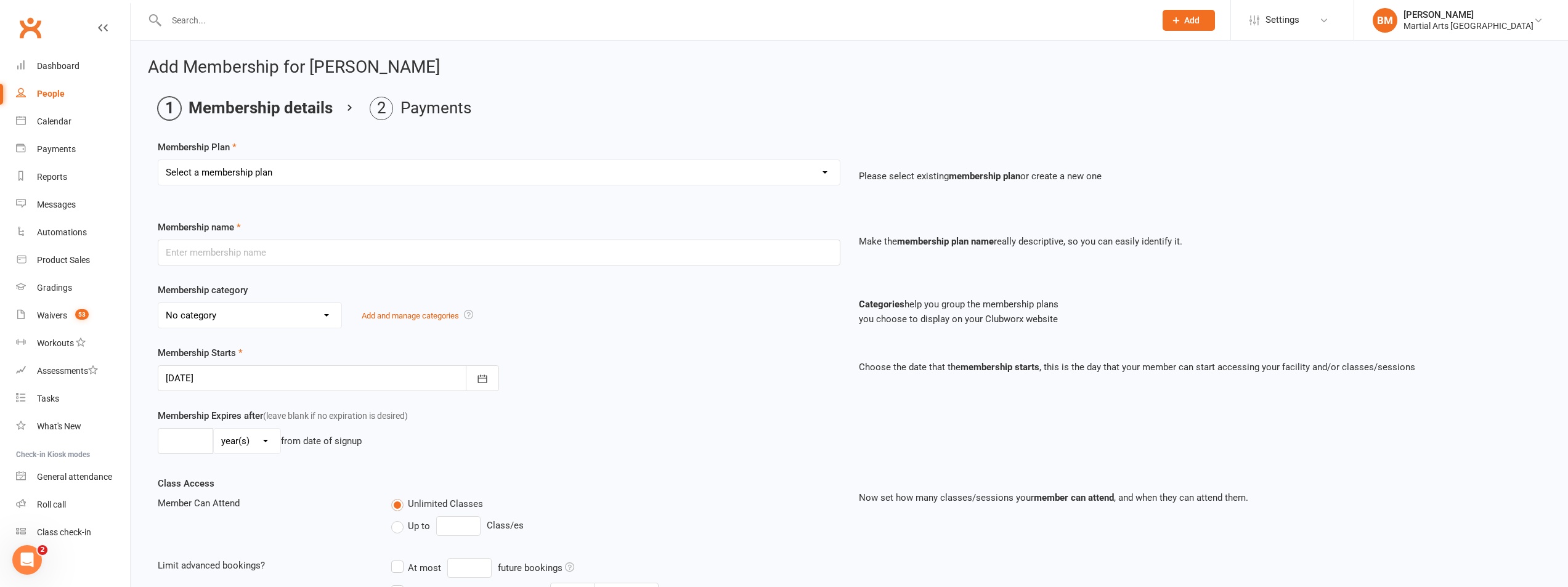
click at [261, 169] on select "Select a membership plan Create new Membership Plan 1 day per week 2 days per w…" at bounding box center [499, 172] width 681 height 25
select select "2"
click at [159, 160] on select "Select a membership plan Create new Membership Plan 1 day per week 2 days per w…" at bounding box center [499, 172] width 681 height 25
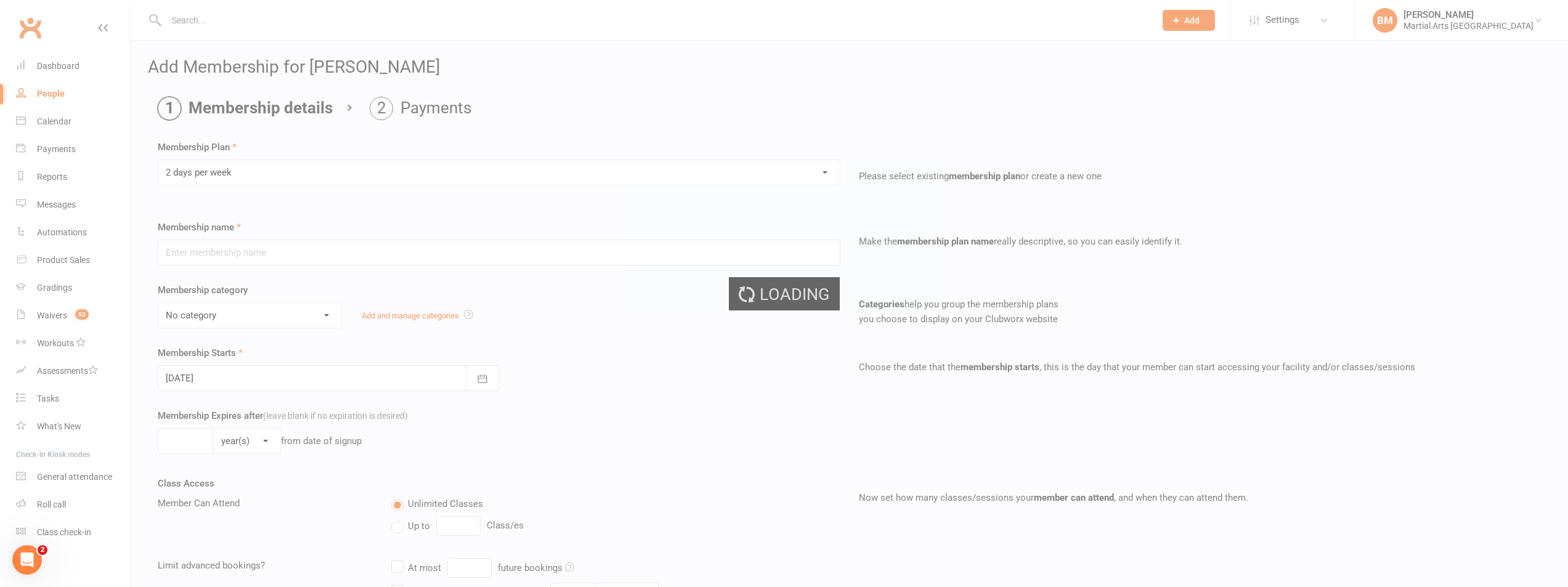
type input "2 days per week"
select select "3"
type input "0"
type input "2"
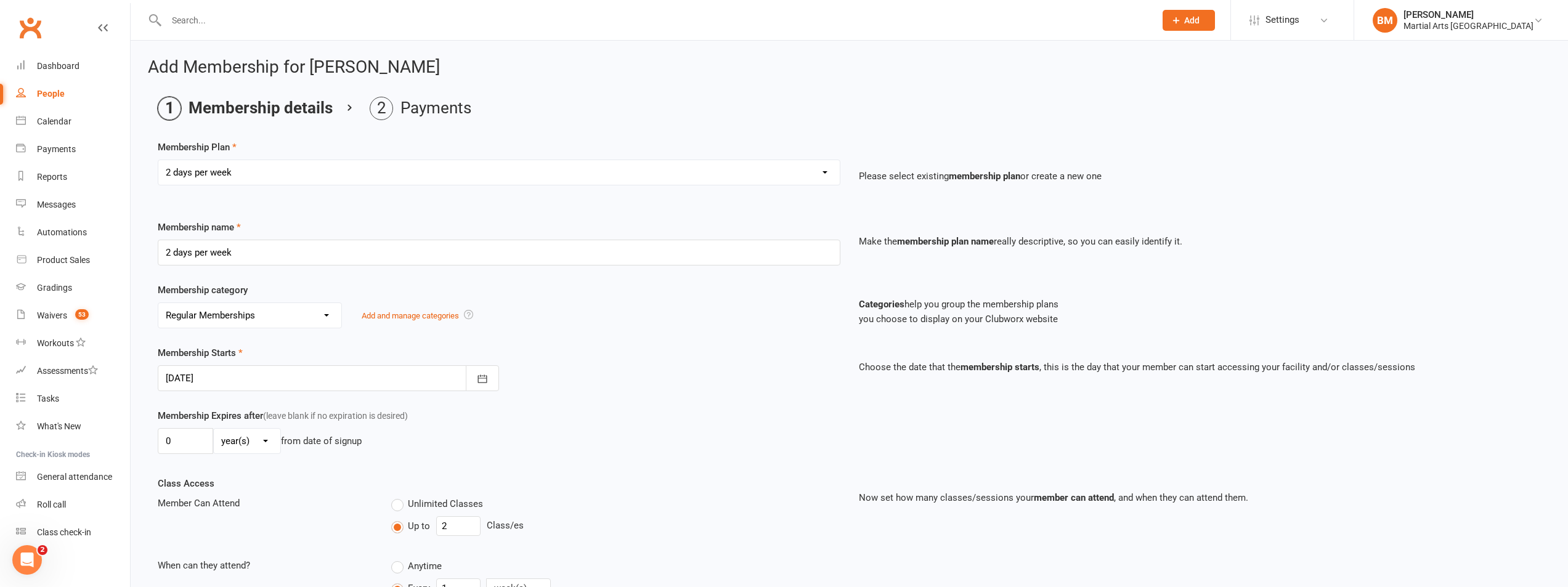
click at [238, 175] on select "Select a membership plan Create new Membership Plan 1 day per week 2 days per w…" at bounding box center [499, 172] width 681 height 25
select select "1"
click at [159, 160] on select "Select a membership plan Create new Membership Plan 1 day per week 2 days per w…" at bounding box center [499, 172] width 681 height 25
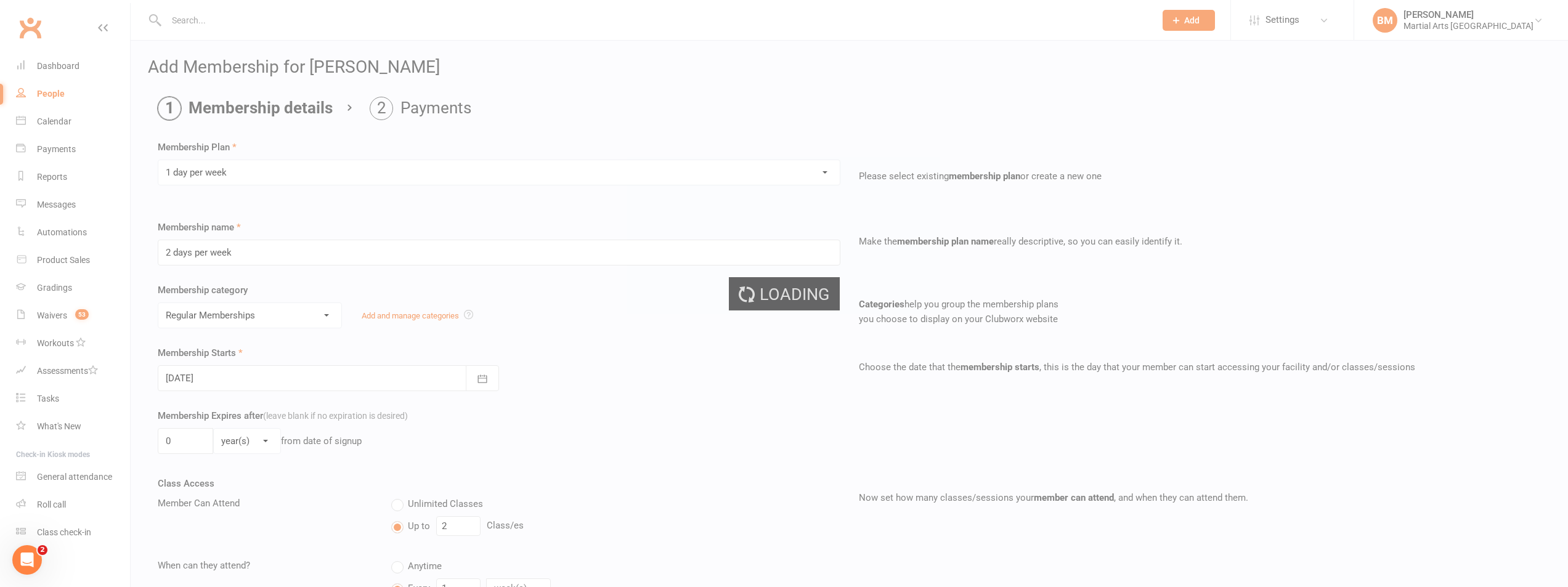
type input "1 day per week"
type input "1"
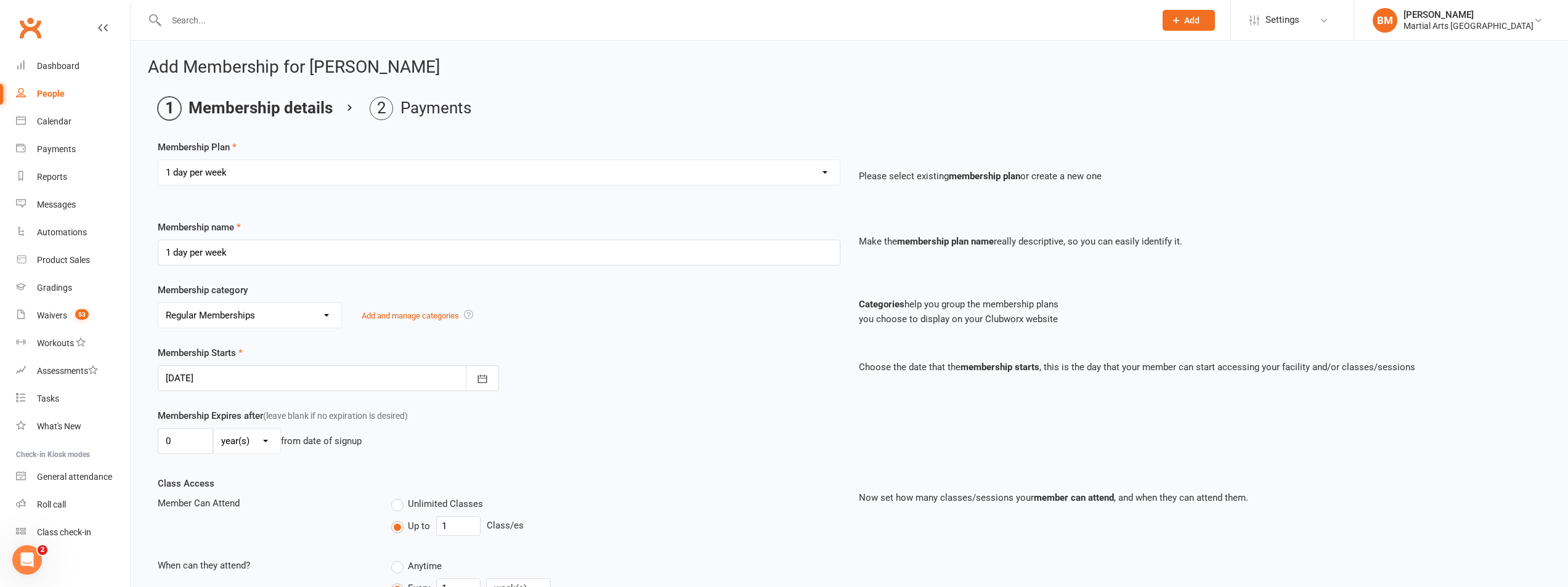
click at [211, 386] on div at bounding box center [329, 378] width 342 height 26
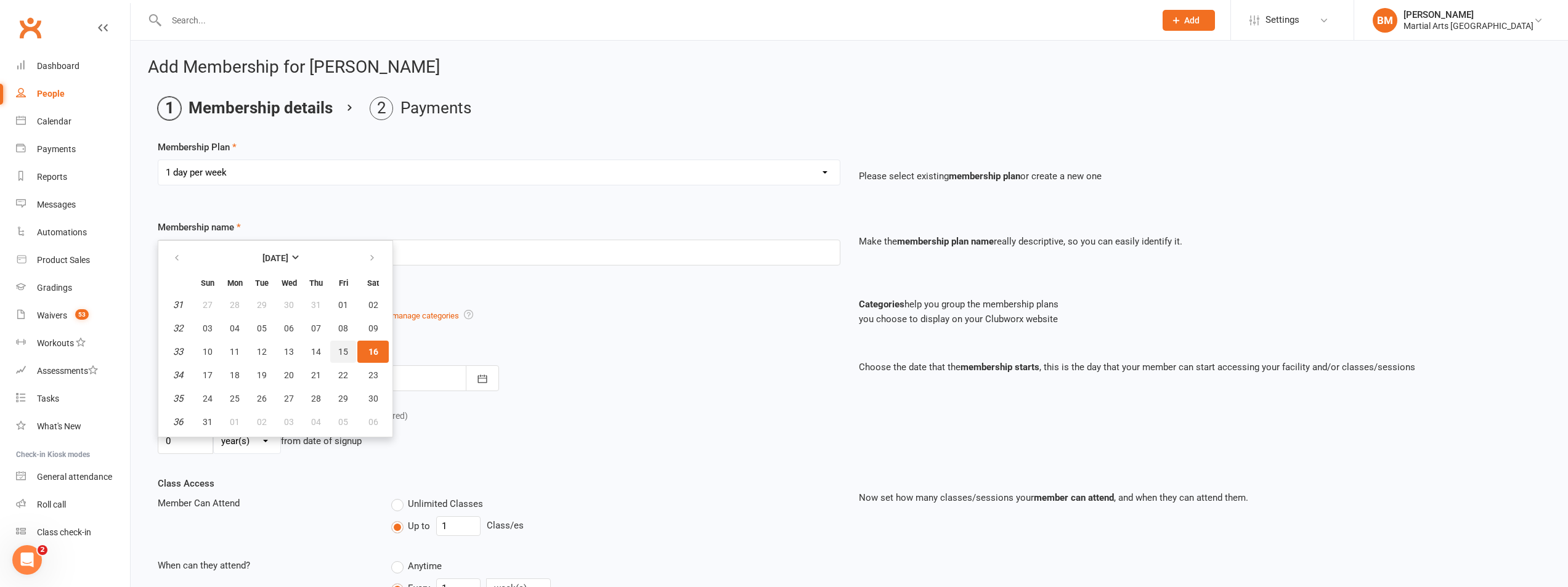
click at [333, 349] on button "15" at bounding box center [343, 352] width 26 height 22
type input "15 Aug 2025"
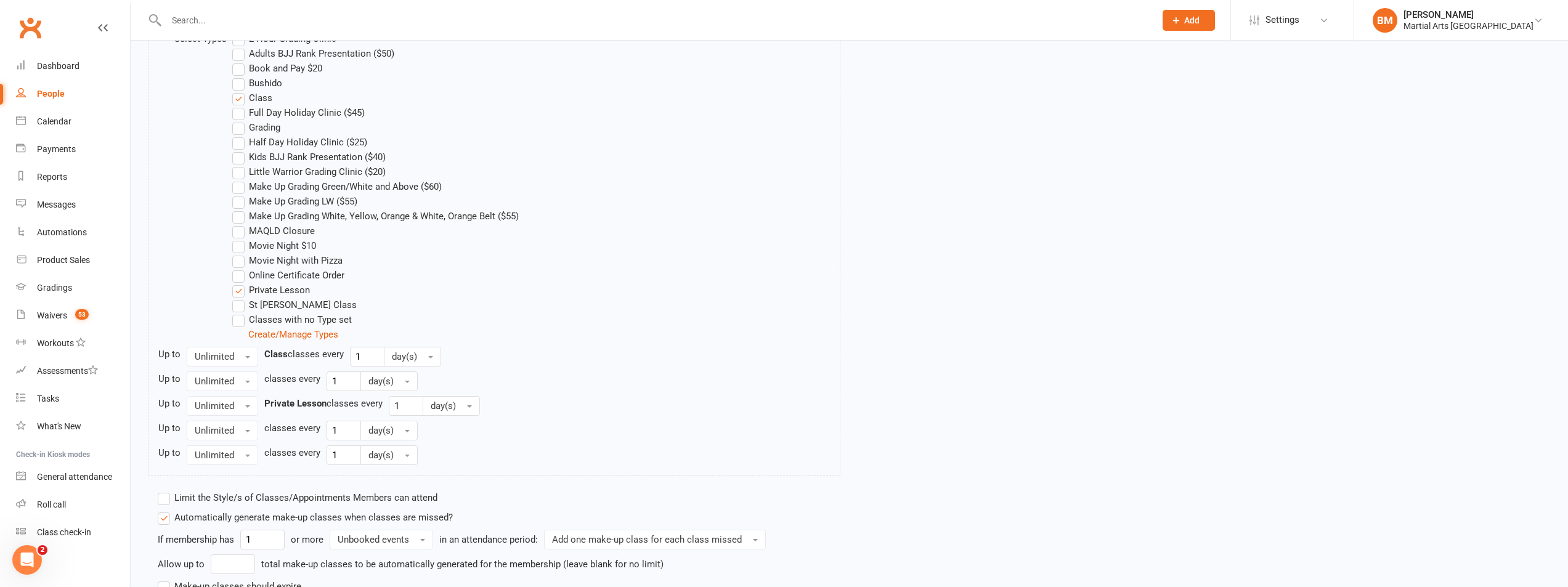
scroll to position [761, 0]
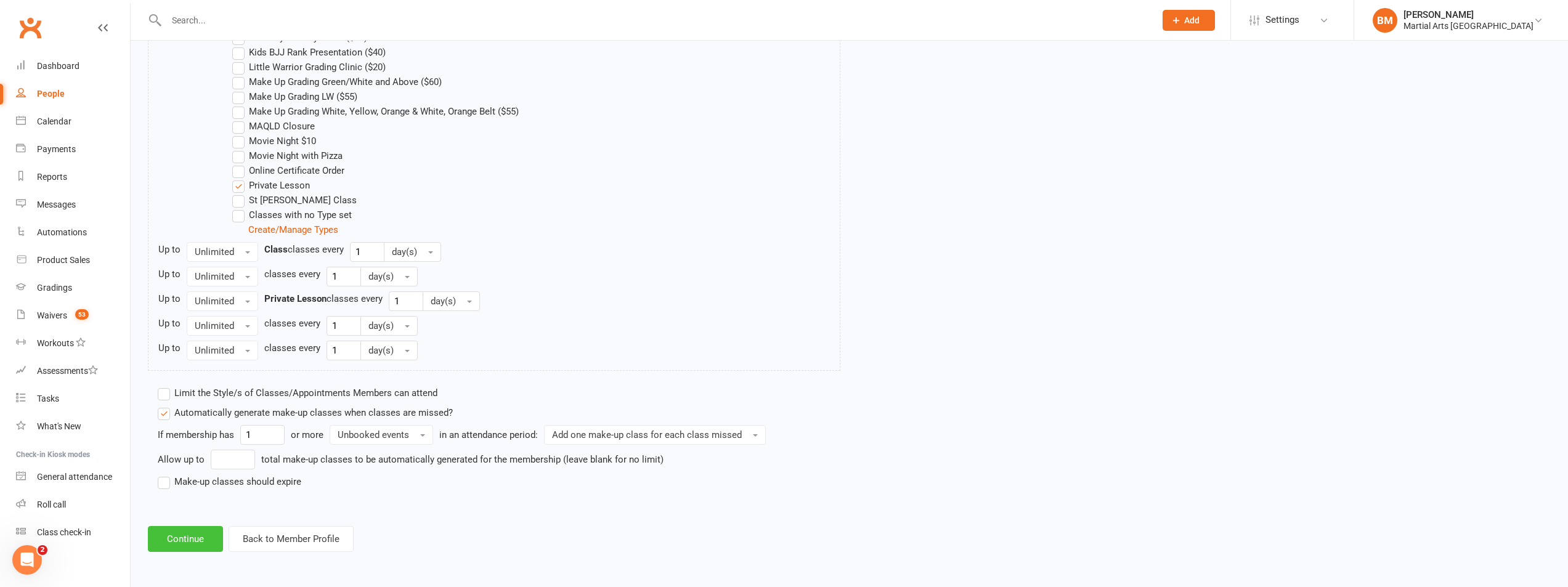
click at [176, 538] on button "Continue" at bounding box center [186, 539] width 75 height 26
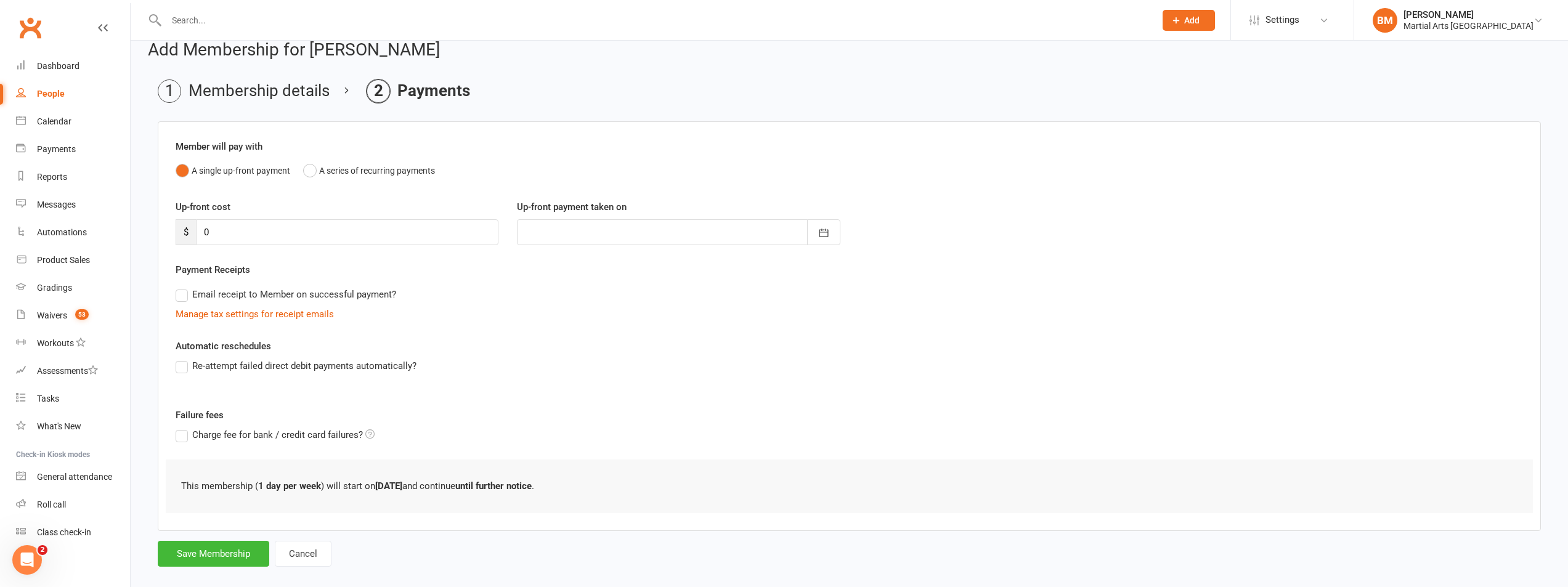
scroll to position [35, 0]
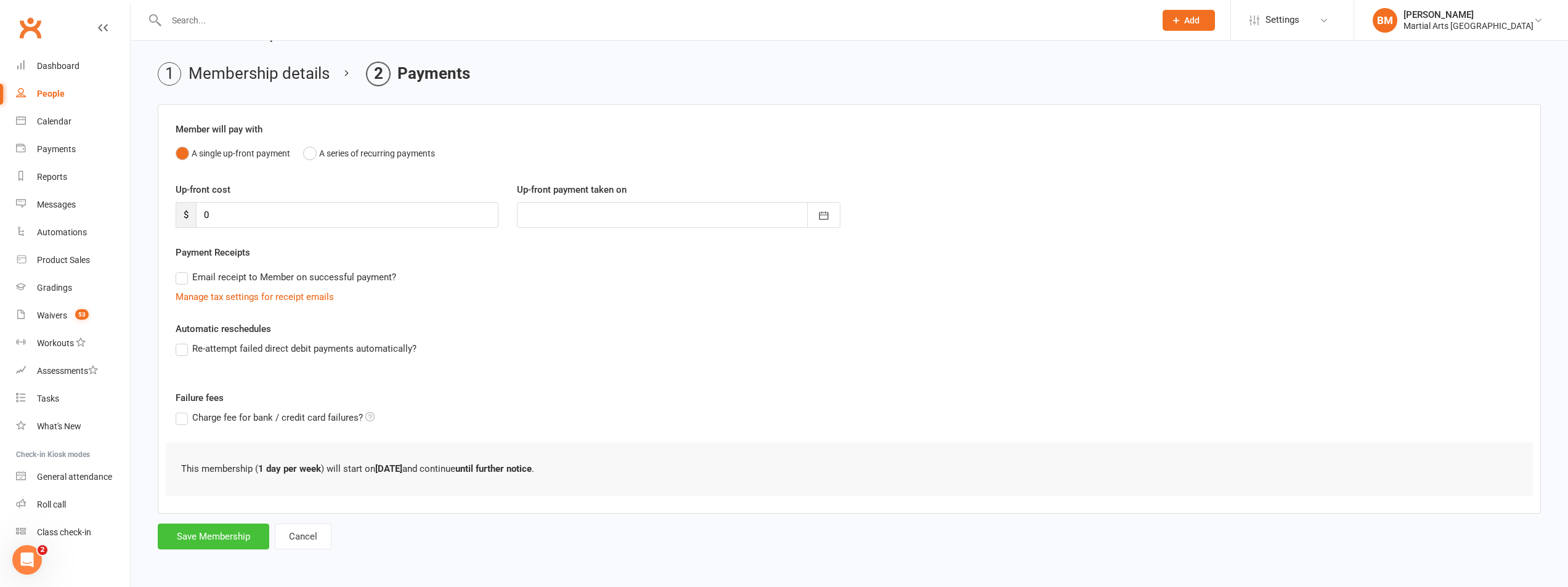
click at [200, 542] on button "Save Membership" at bounding box center [214, 536] width 111 height 26
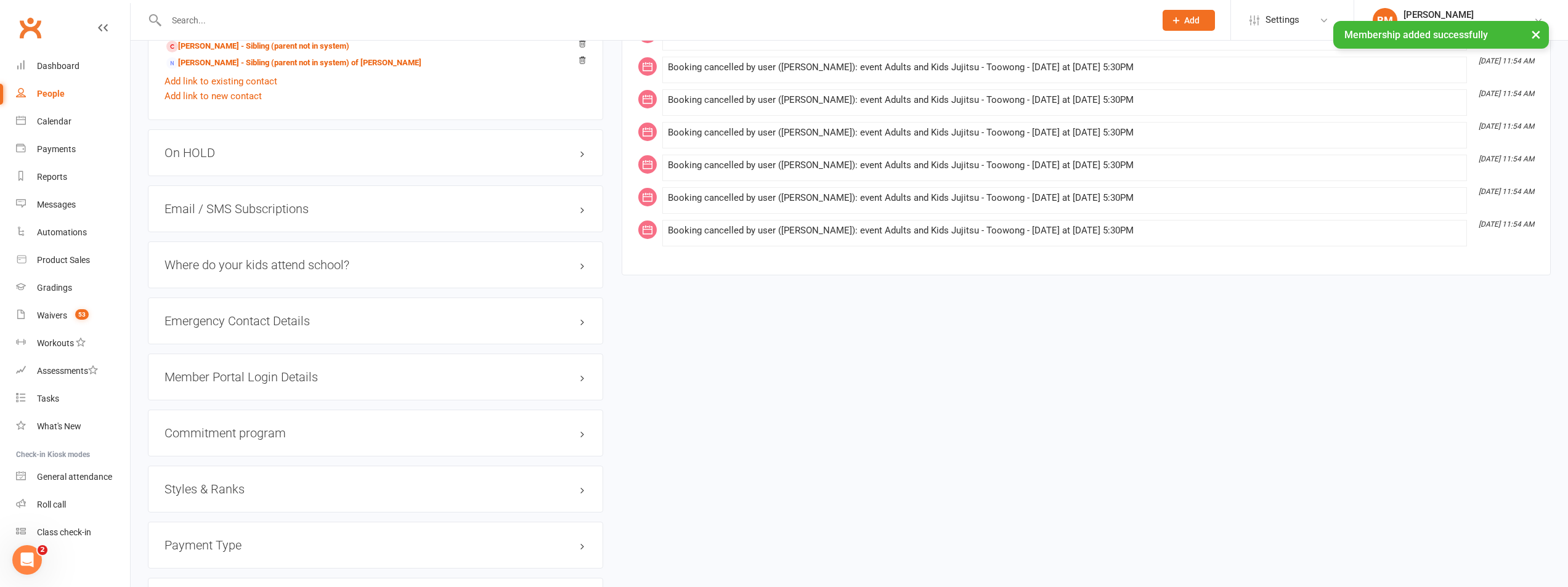
scroll to position [1341, 0]
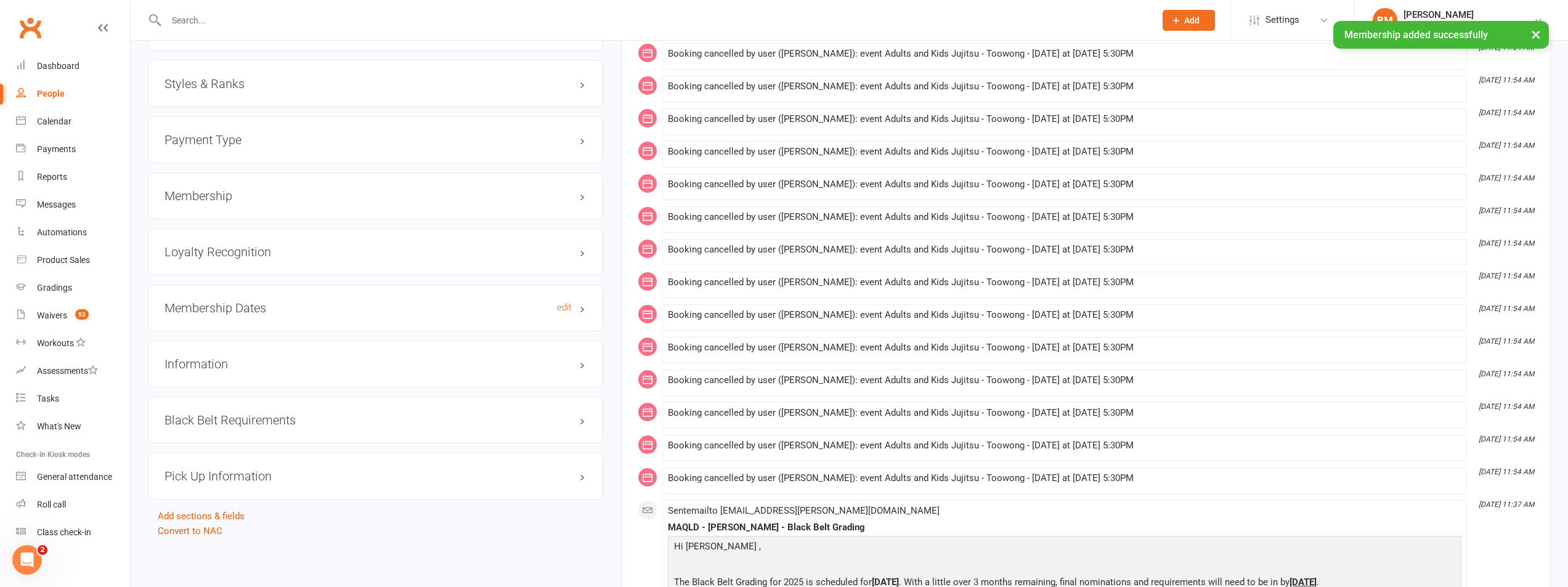
click at [238, 308] on h3 "Membership Dates edit" at bounding box center [376, 308] width 422 height 13
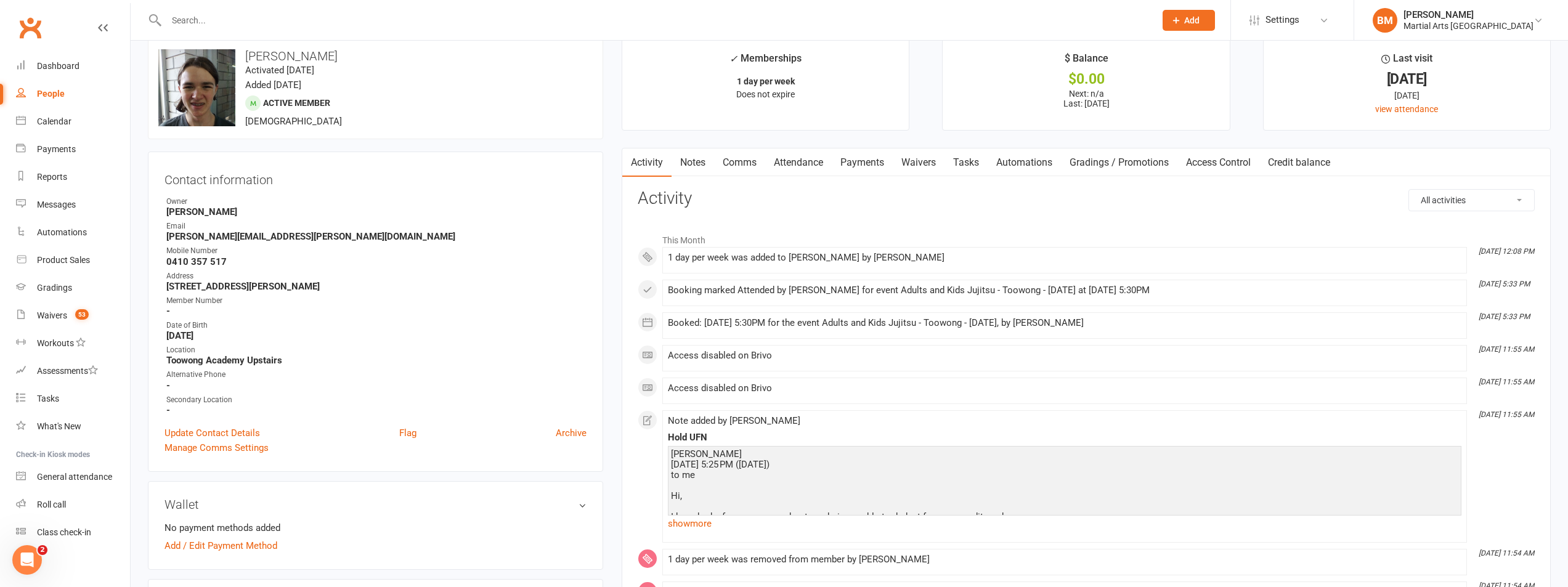
scroll to position [0, 0]
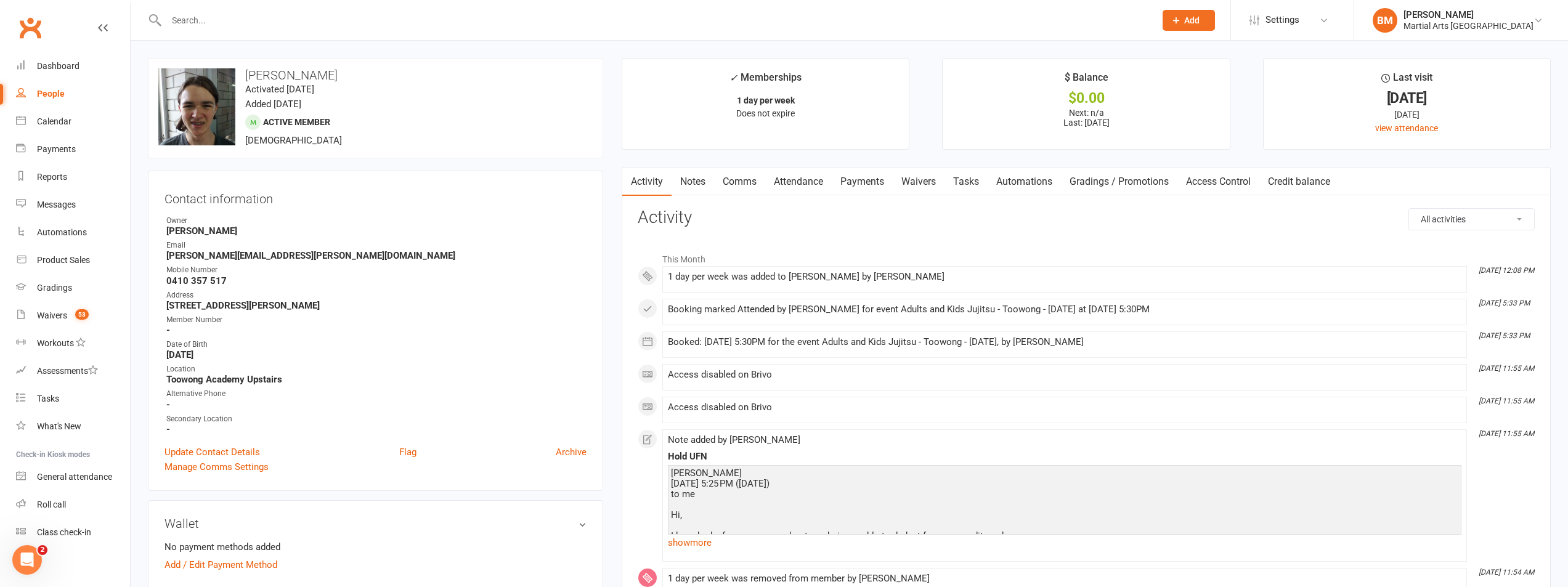
click at [777, 179] on link "Attendance" at bounding box center [798, 182] width 67 height 28
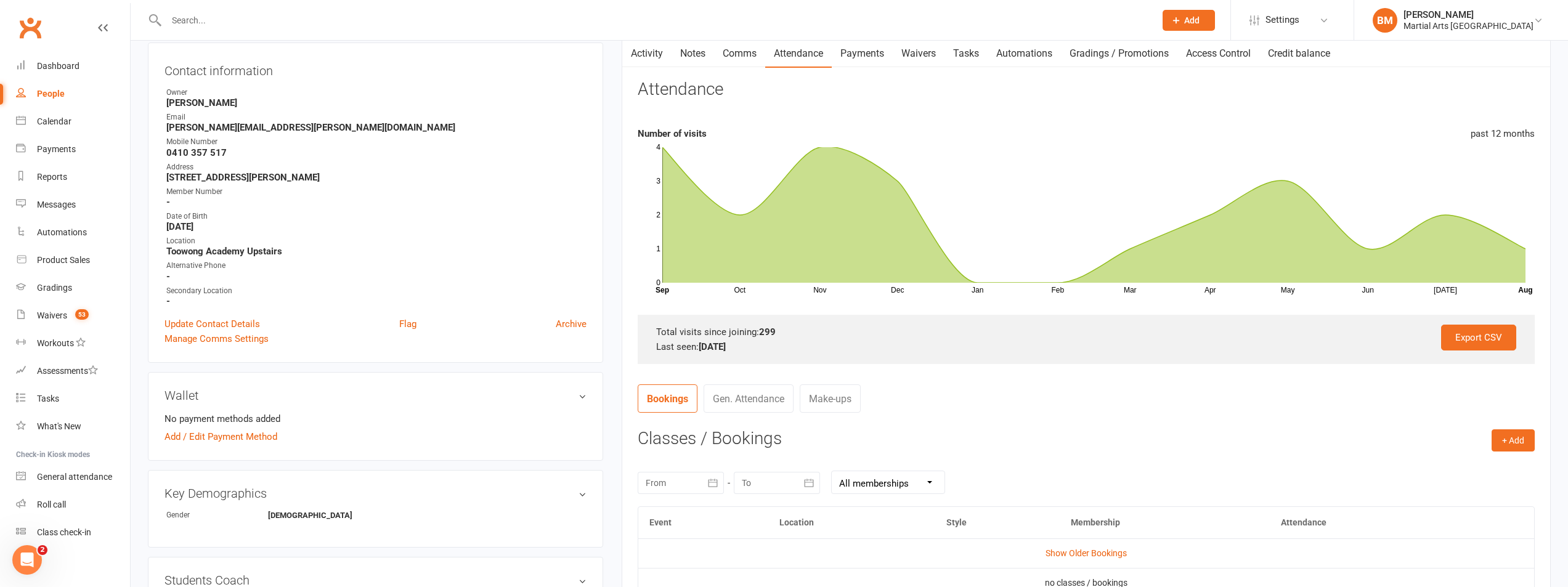
scroll to position [123, 0]
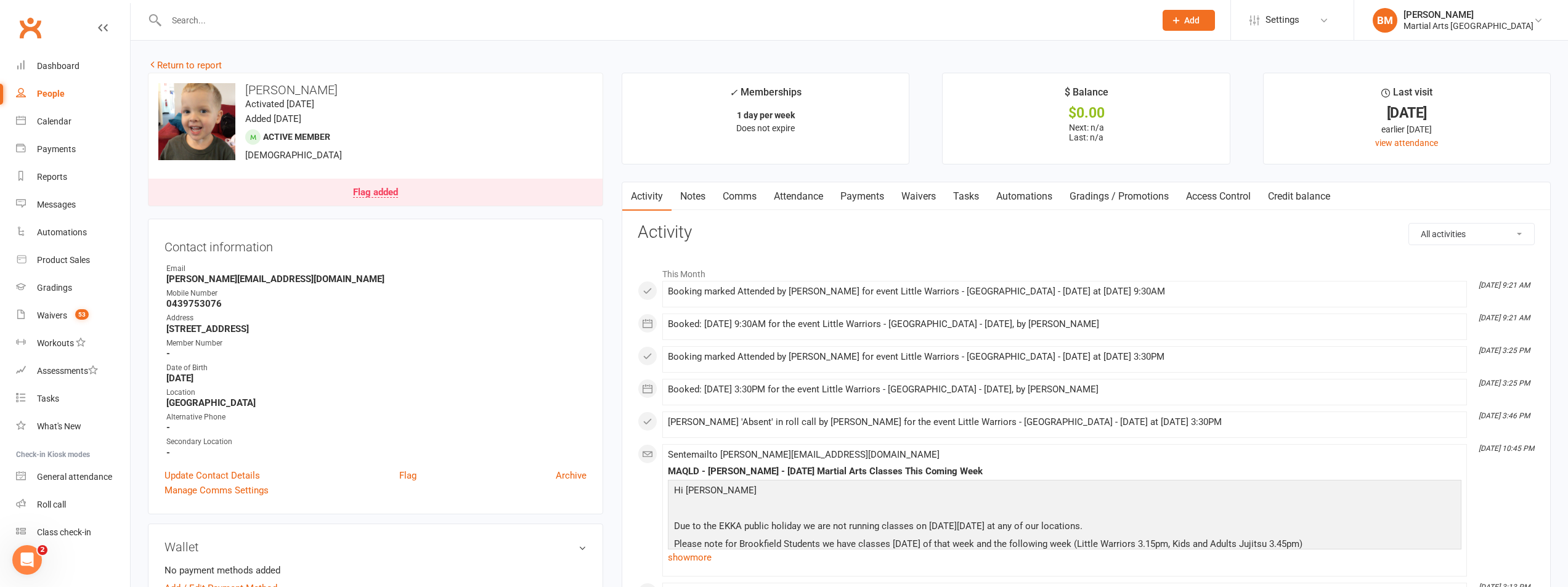
click at [386, 179] on link "Flag added" at bounding box center [376, 192] width 454 height 27
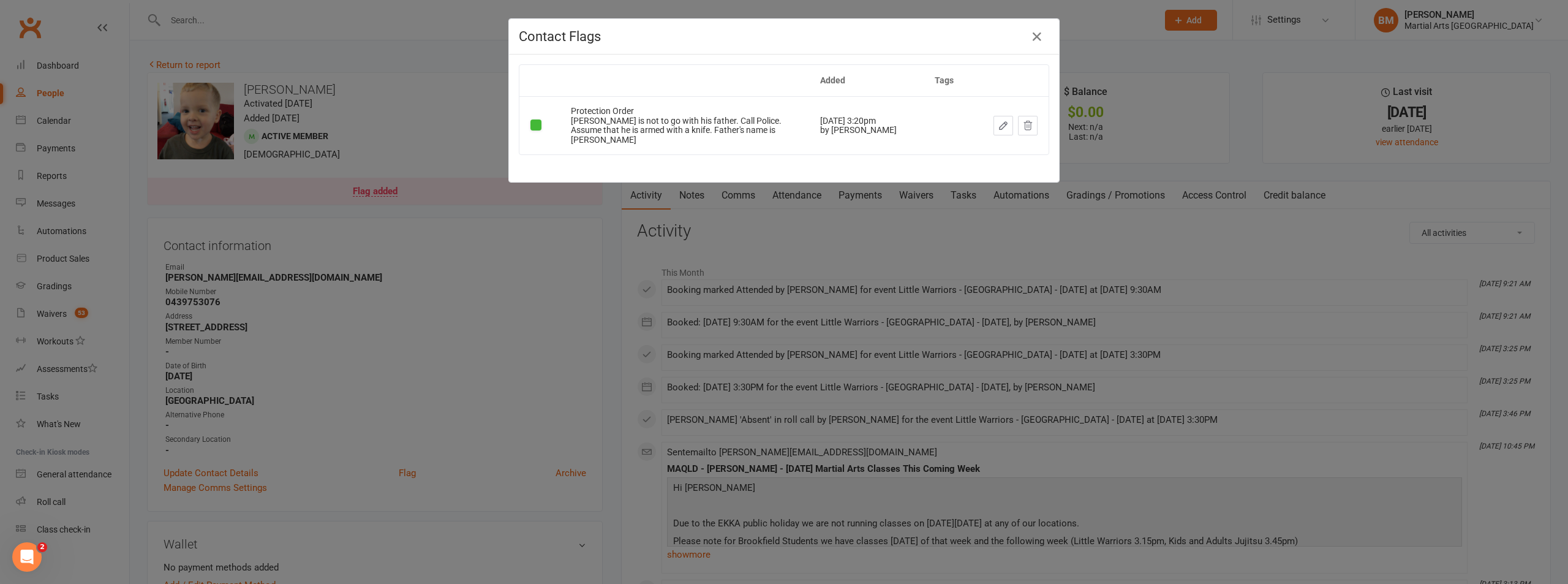
drag, startPoint x: 380, startPoint y: 191, endPoint x: 427, endPoint y: 277, distance: 98.0
click at [404, 246] on div "Contact Flags Added Tags Protection Order Avery is not to go with his father. C…" at bounding box center [784, 292] width 1568 height 584
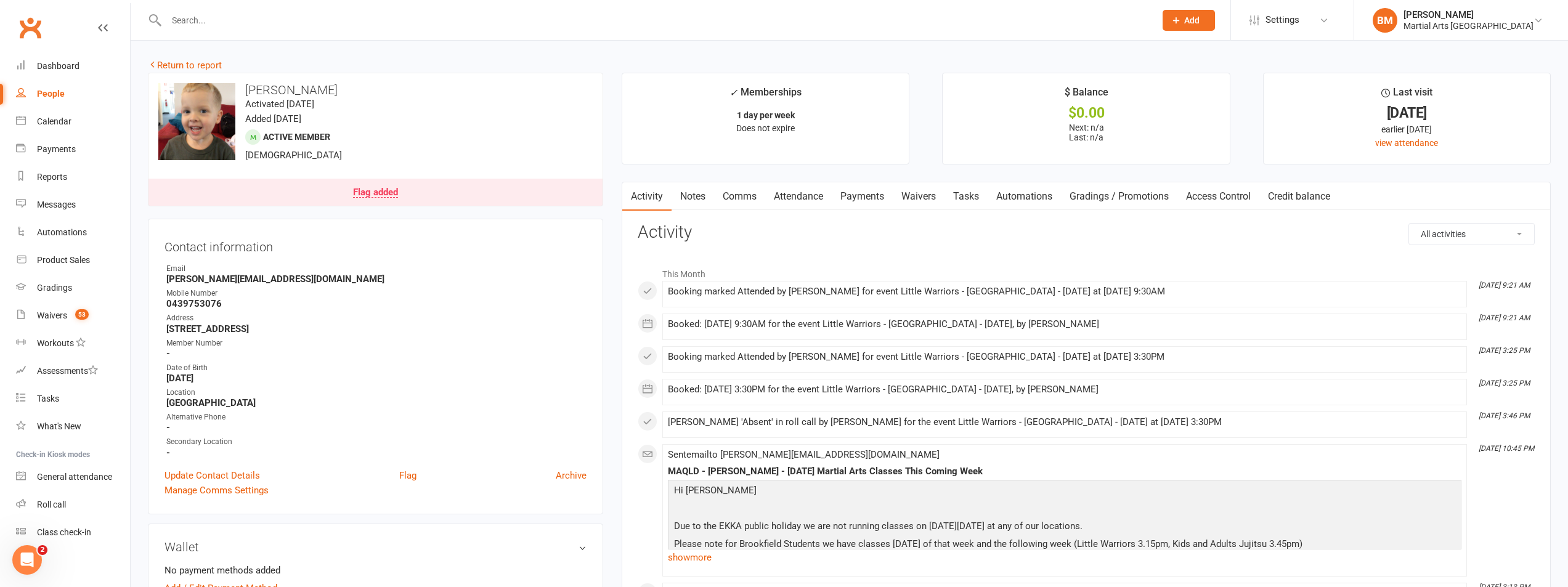
click at [376, 208] on contact-information "upload photo change photo Avery Williams Activated 29 April, 2024 Added 19 Apri…" at bounding box center [376, 294] width 455 height 442
click at [386, 191] on div "Flag added" at bounding box center [376, 192] width 45 height 10
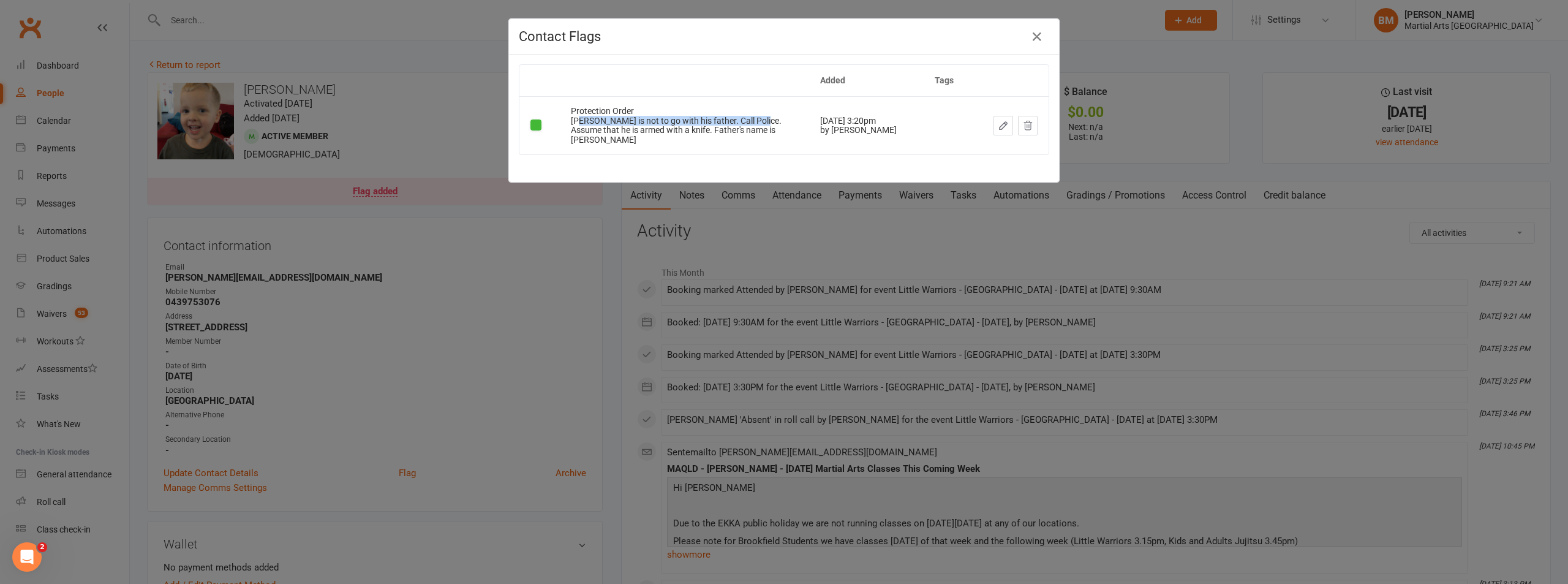
drag, startPoint x: 631, startPoint y: 124, endPoint x: 755, endPoint y: 124, distance: 124.0
click at [755, 124] on div "Avery is not to go with his father. Call Police. Assume that he is armed with a…" at bounding box center [684, 130] width 227 height 28
click at [738, 150] on div "Added Tags Protection Order Avery is not to go with his father. Call Police. As…" at bounding box center [783, 118] width 550 height 127
drag, startPoint x: 553, startPoint y: 130, endPoint x: 738, endPoint y: 132, distance: 185.0
click at [738, 132] on tr "Protection Order Avery is not to go with his father. Call Police. Assume that h…" at bounding box center [784, 125] width 529 height 59
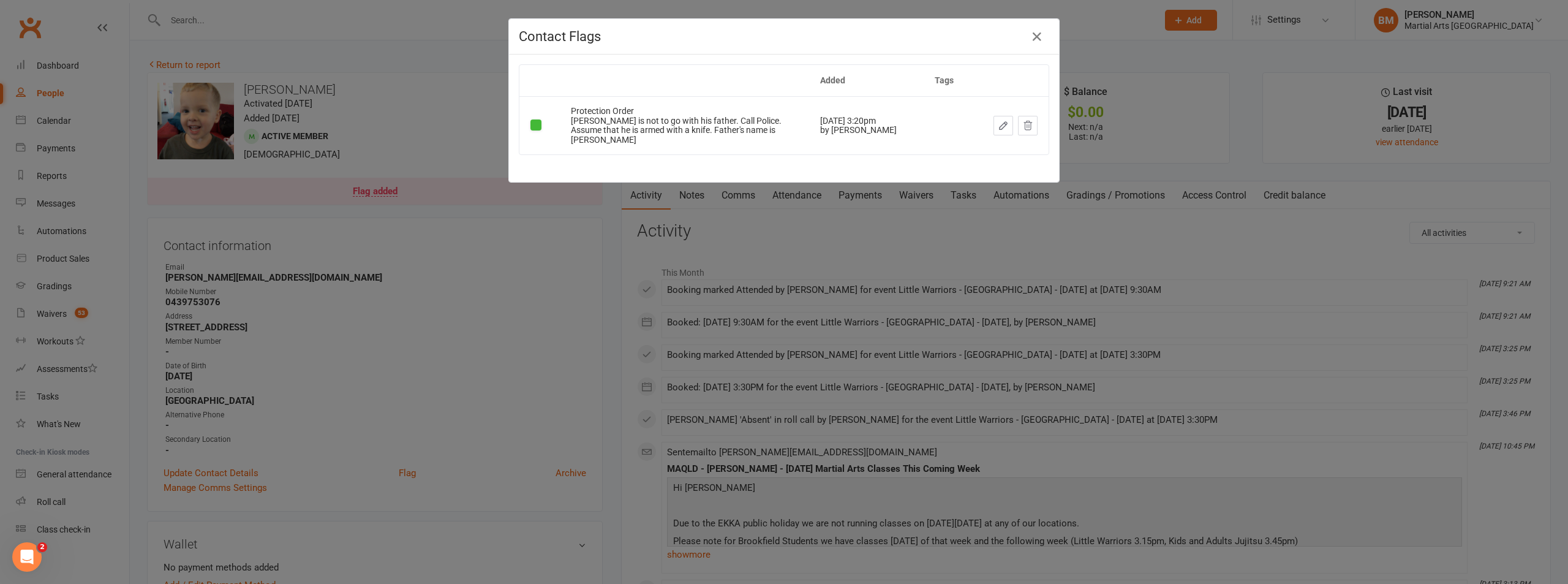
click at [762, 162] on div "Added Tags Protection Order Avery is not to go with his father. Call Police. As…" at bounding box center [783, 118] width 550 height 127
click at [421, 291] on div "Contact Flags Added Tags Protection Order Avery is not to go with his father. C…" at bounding box center [784, 292] width 1568 height 584
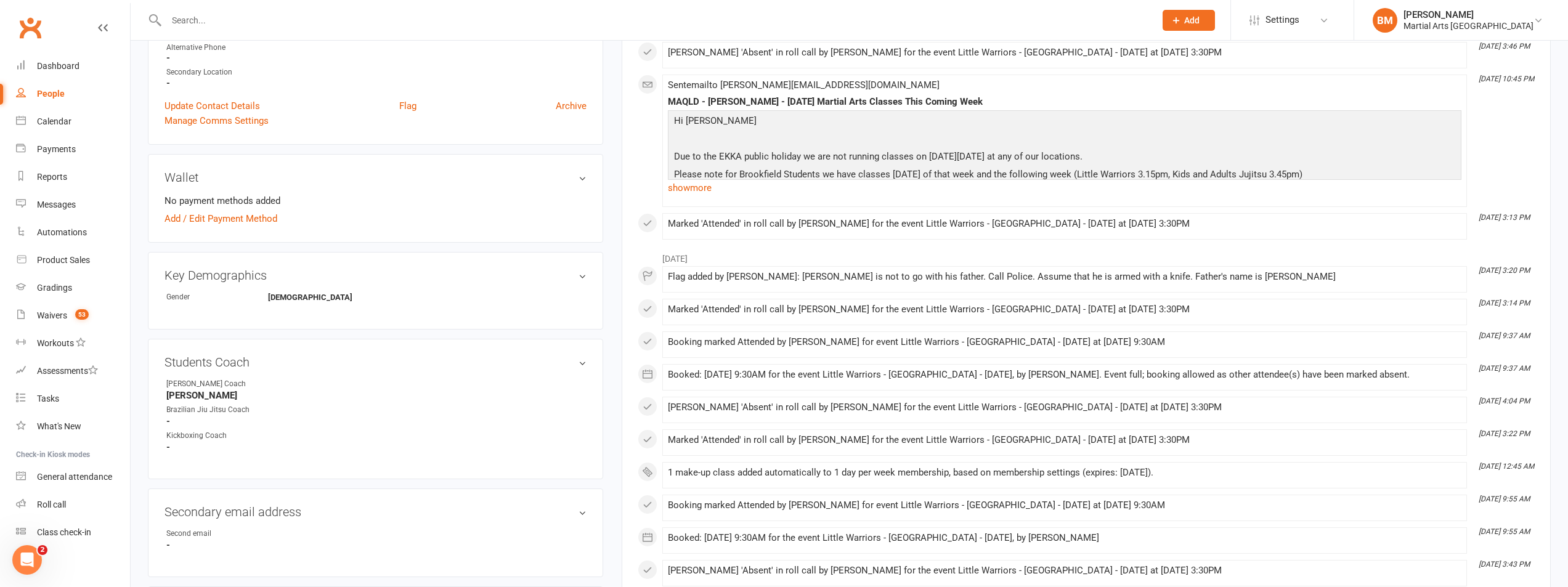
scroll to position [678, 0]
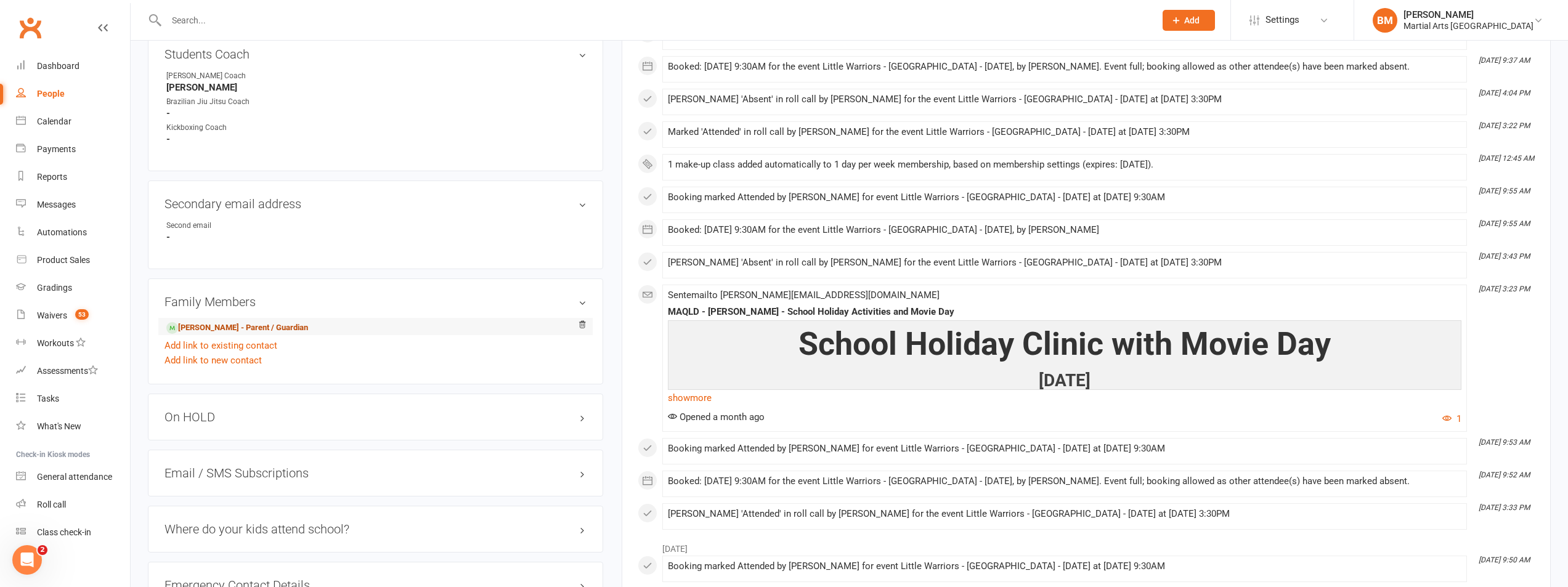
click at [229, 328] on link "Amy Williams - Parent / Guardian" at bounding box center [237, 328] width 142 height 13
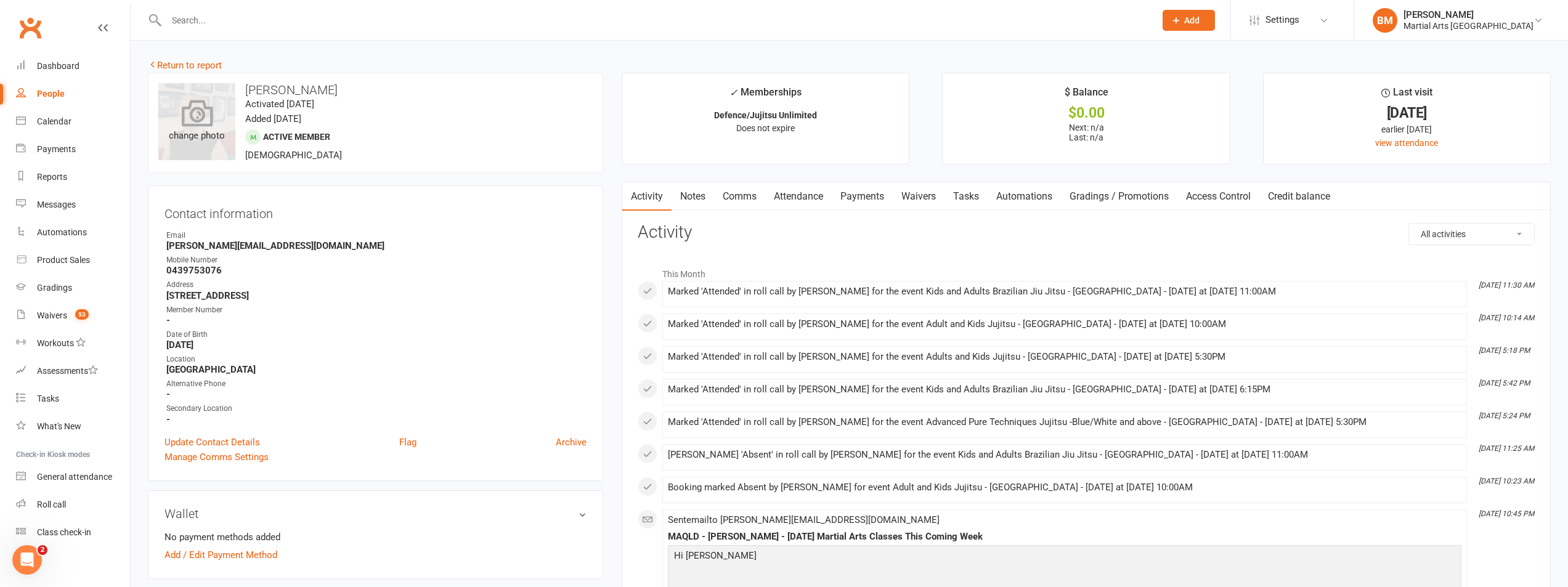
click at [203, 120] on icon at bounding box center [196, 113] width 31 height 27
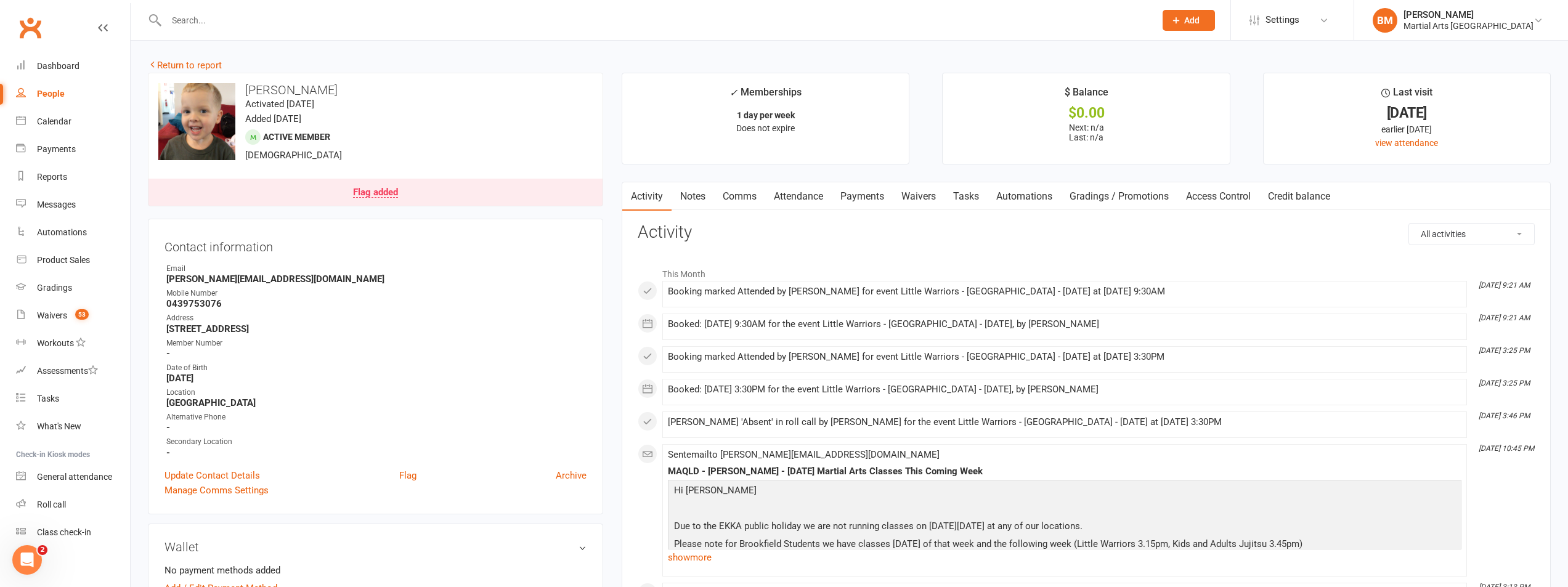
click at [785, 202] on link "Attendance" at bounding box center [798, 196] width 67 height 28
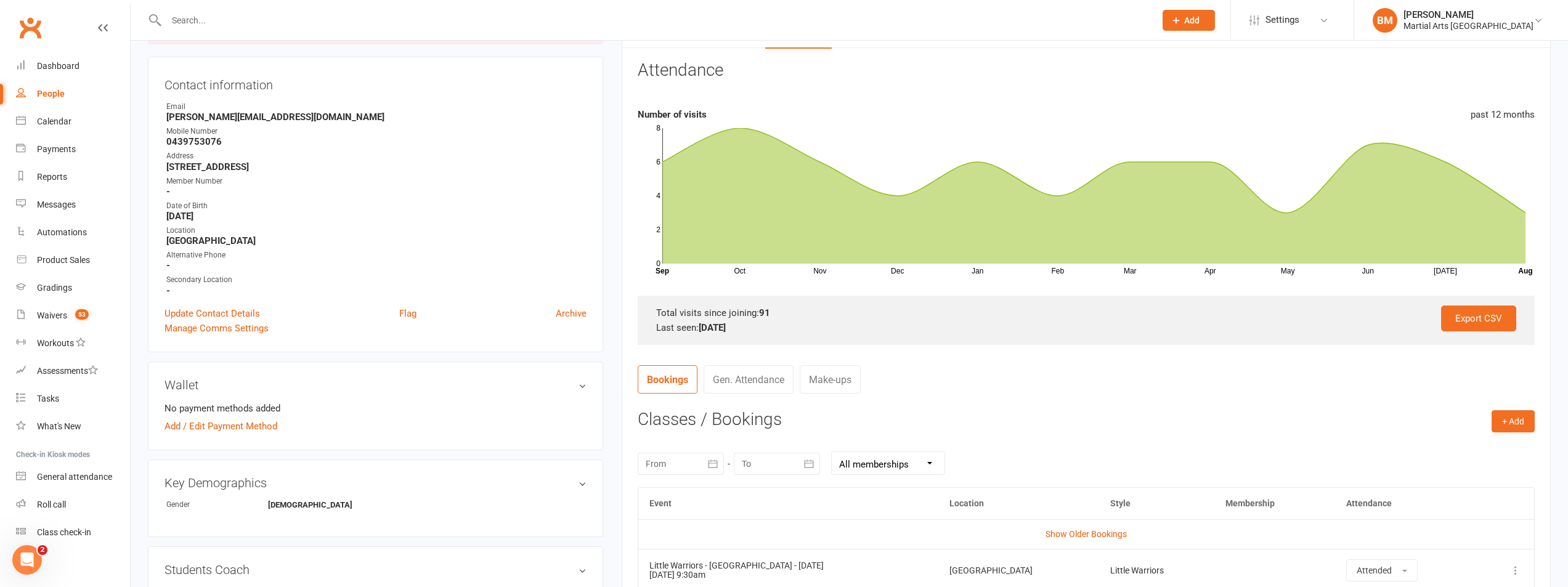
scroll to position [370, 0]
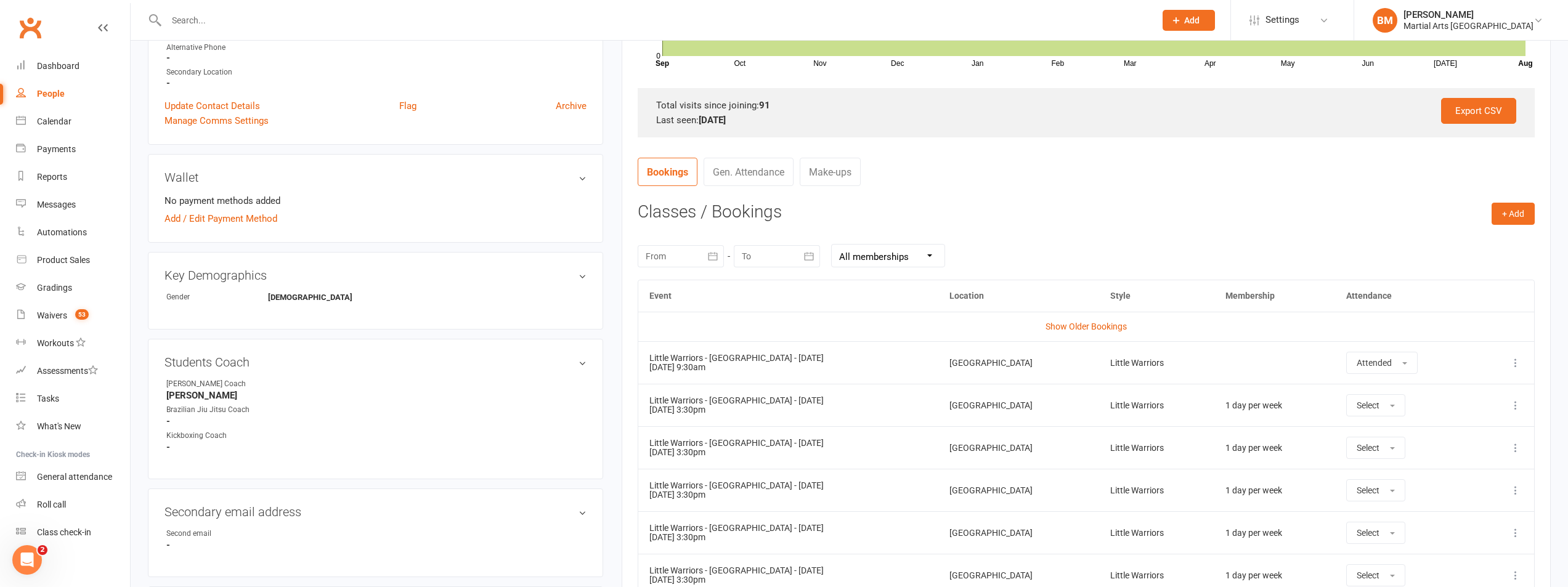
click at [663, 260] on div at bounding box center [681, 256] width 86 height 22
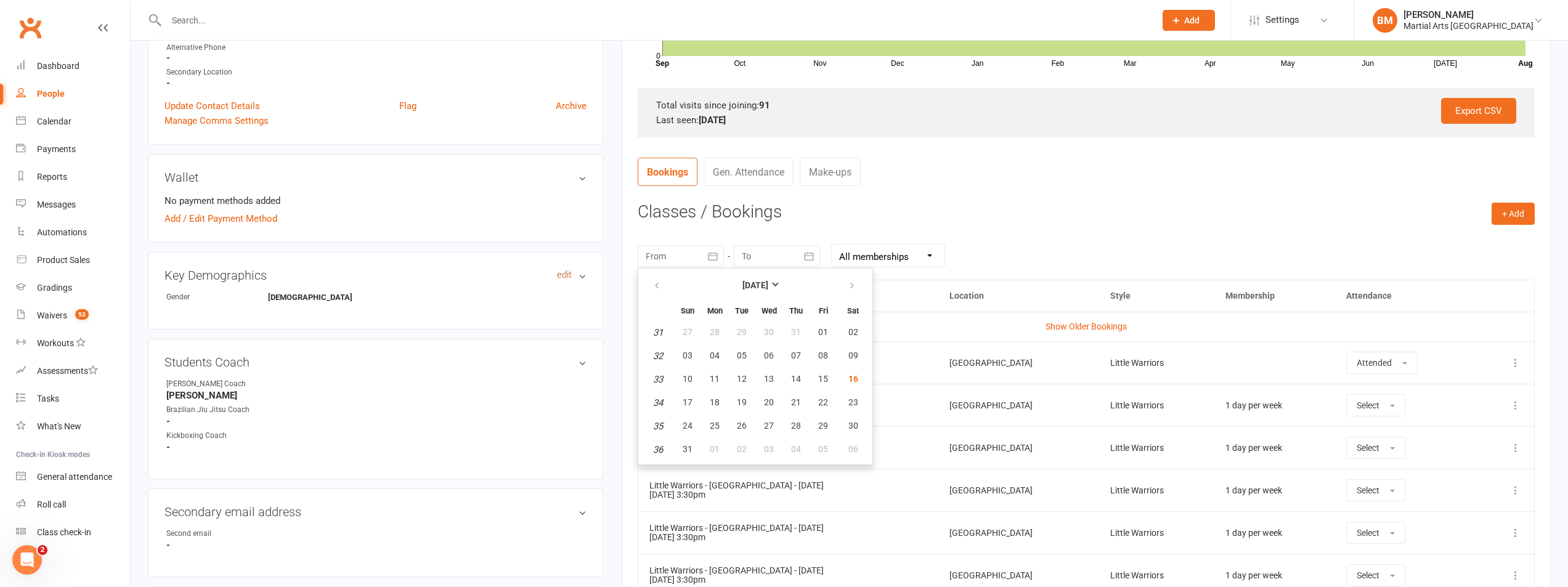
click at [568, 272] on link "edit" at bounding box center [564, 275] width 15 height 10
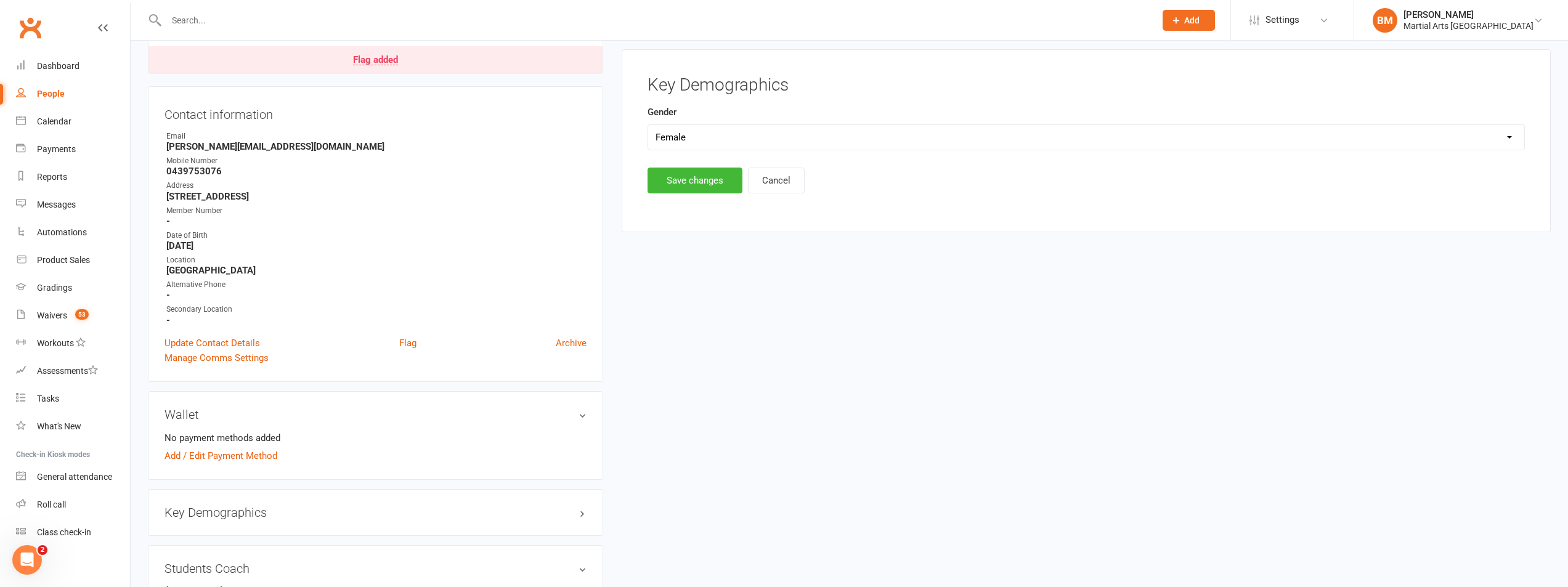
scroll to position [120, 0]
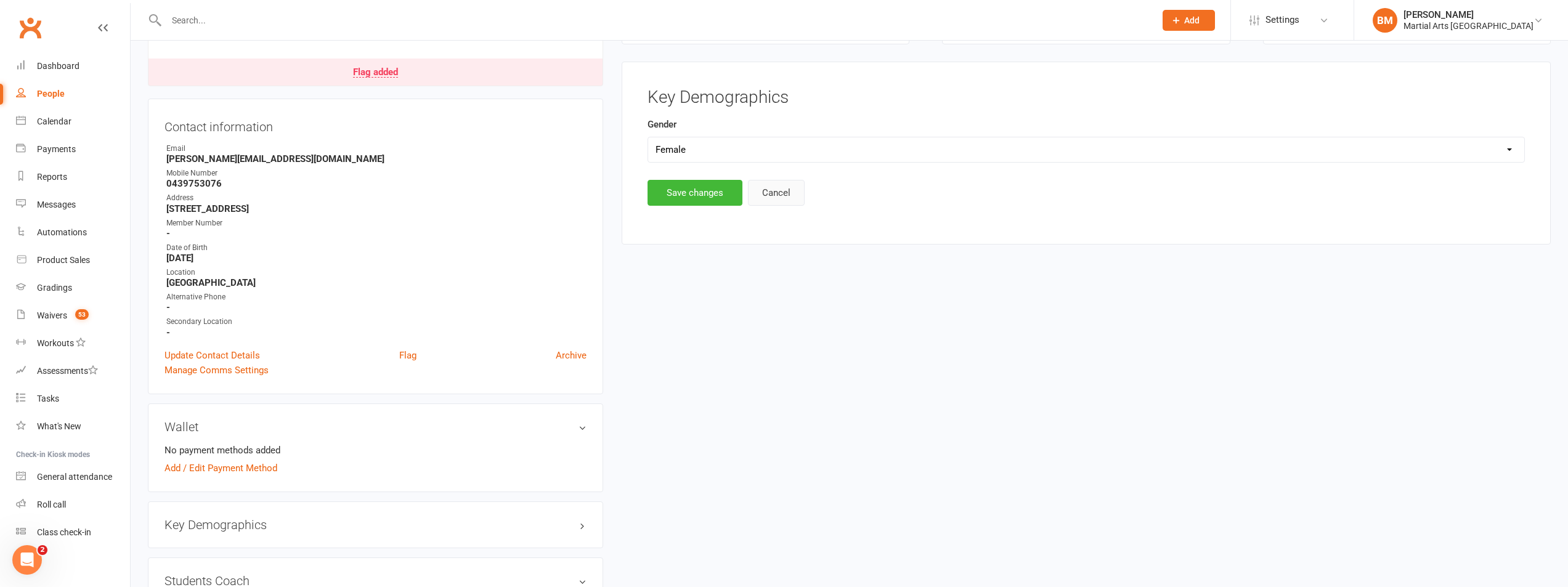
click at [789, 196] on button "Cancel" at bounding box center [776, 192] width 57 height 26
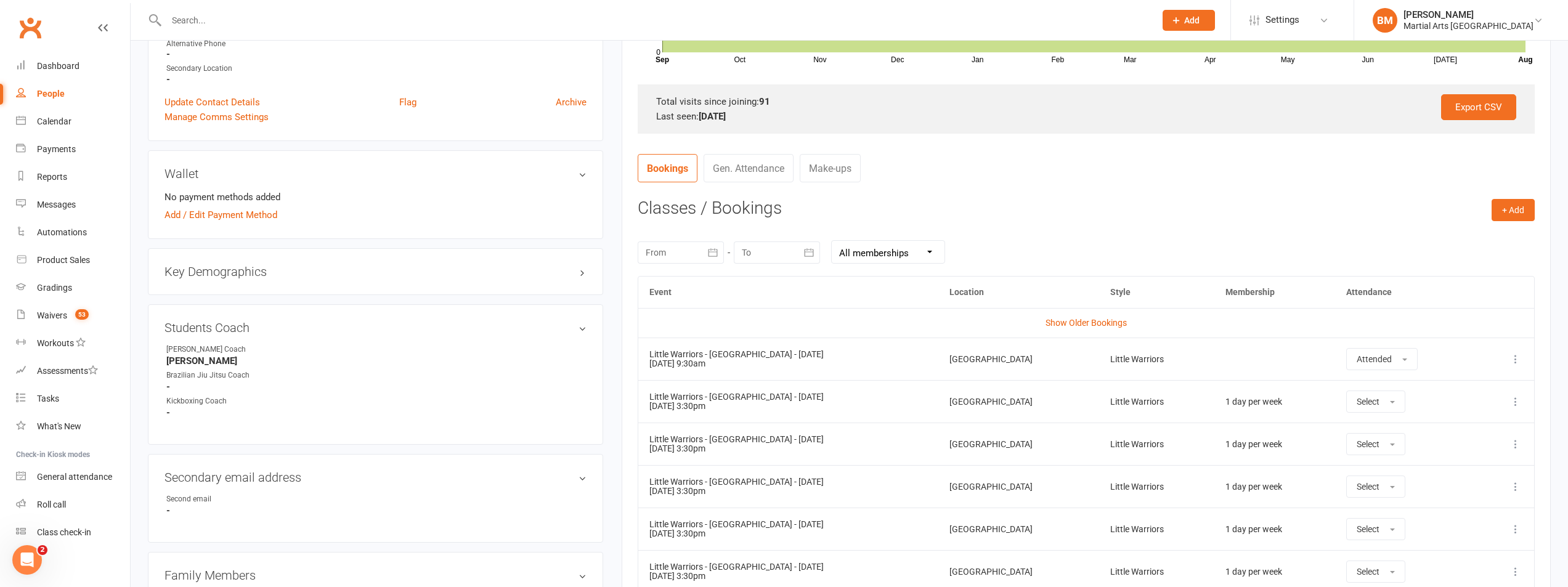
scroll to position [370, 0]
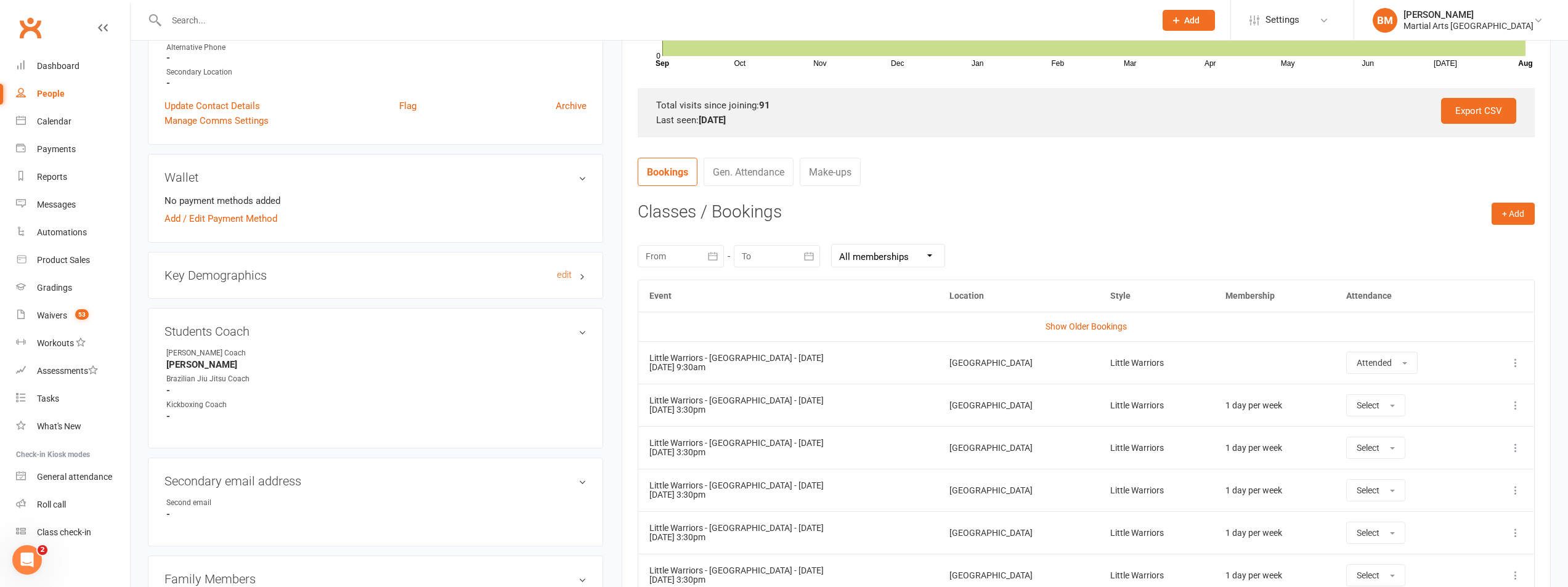
click at [333, 281] on h3 "Key Demographics edit" at bounding box center [376, 275] width 422 height 13
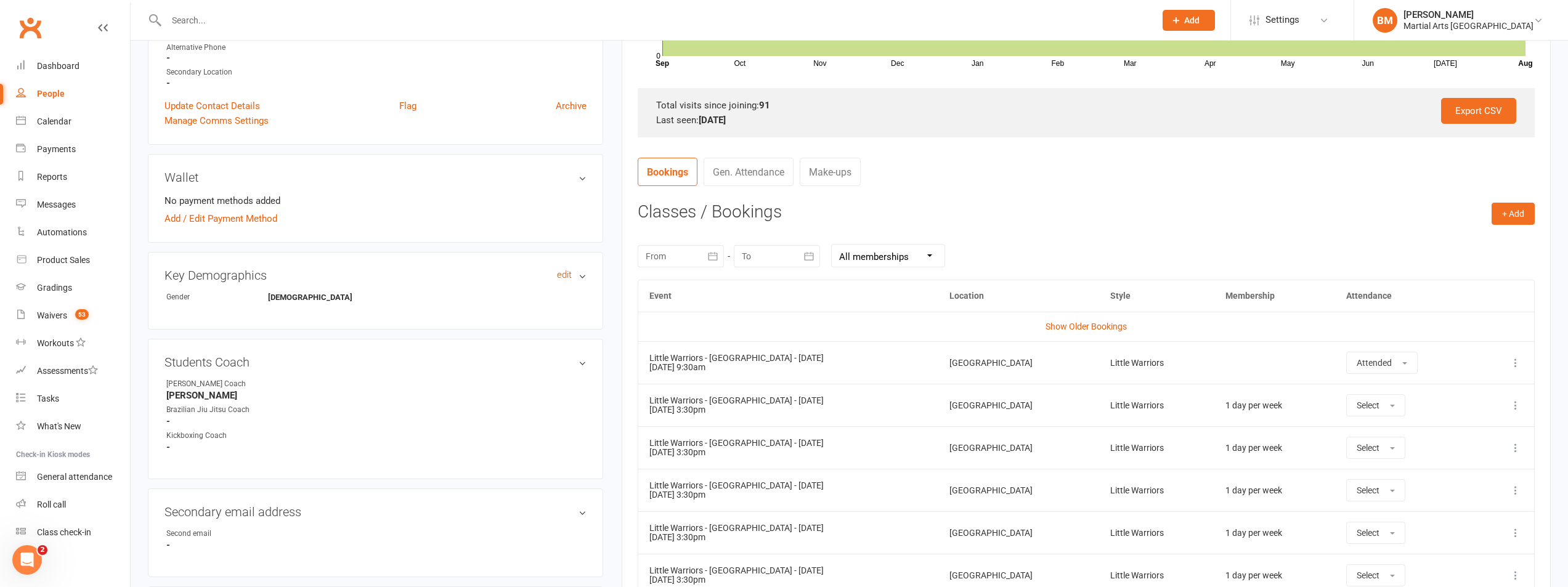
click at [567, 276] on link "edit" at bounding box center [564, 275] width 15 height 10
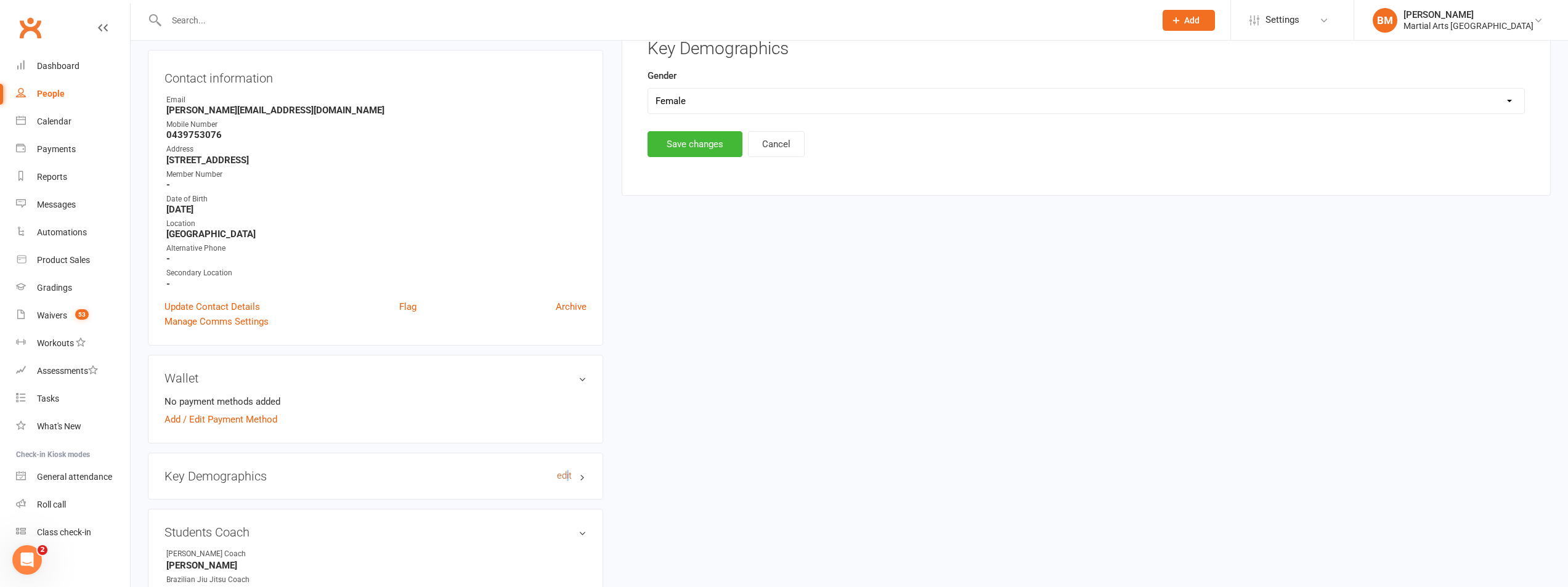
scroll to position [120, 0]
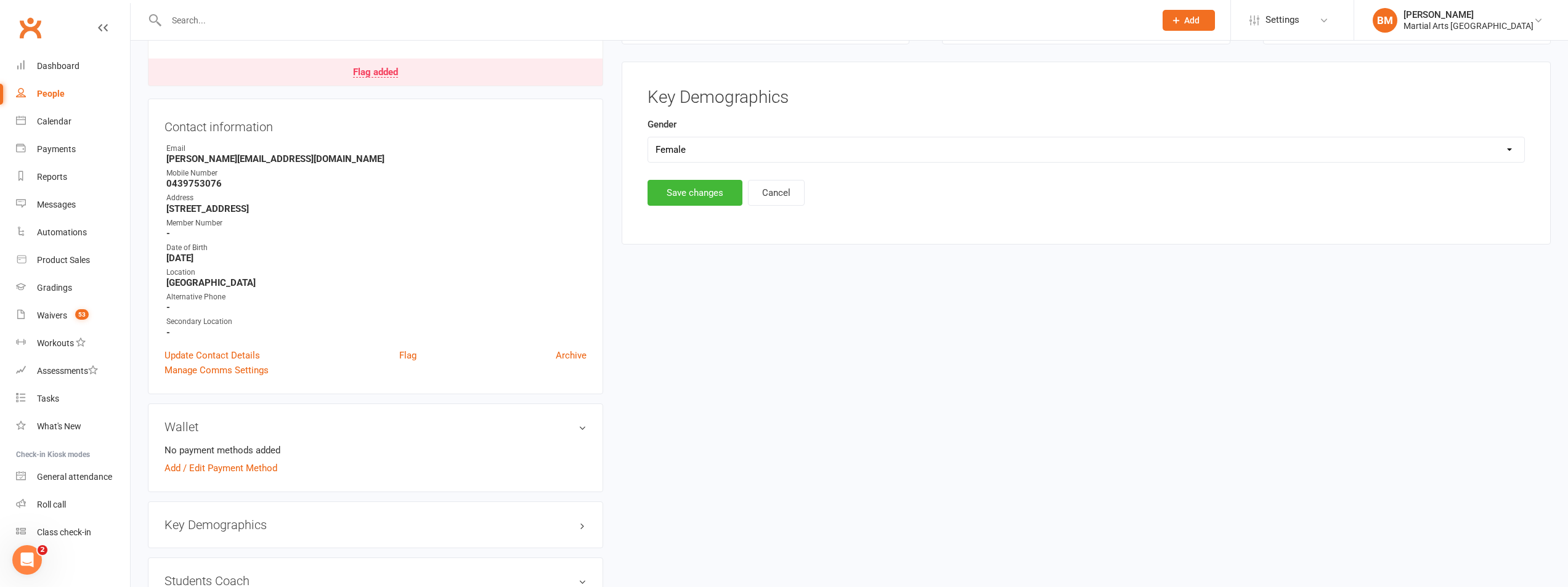
click at [686, 147] on select "Select Male Female" at bounding box center [1086, 150] width 876 height 25
select select "[DEMOGRAPHIC_DATA]"
click at [648, 137] on select "Select Male Female" at bounding box center [1086, 150] width 876 height 25
click at [684, 187] on button "Save changes" at bounding box center [695, 192] width 95 height 26
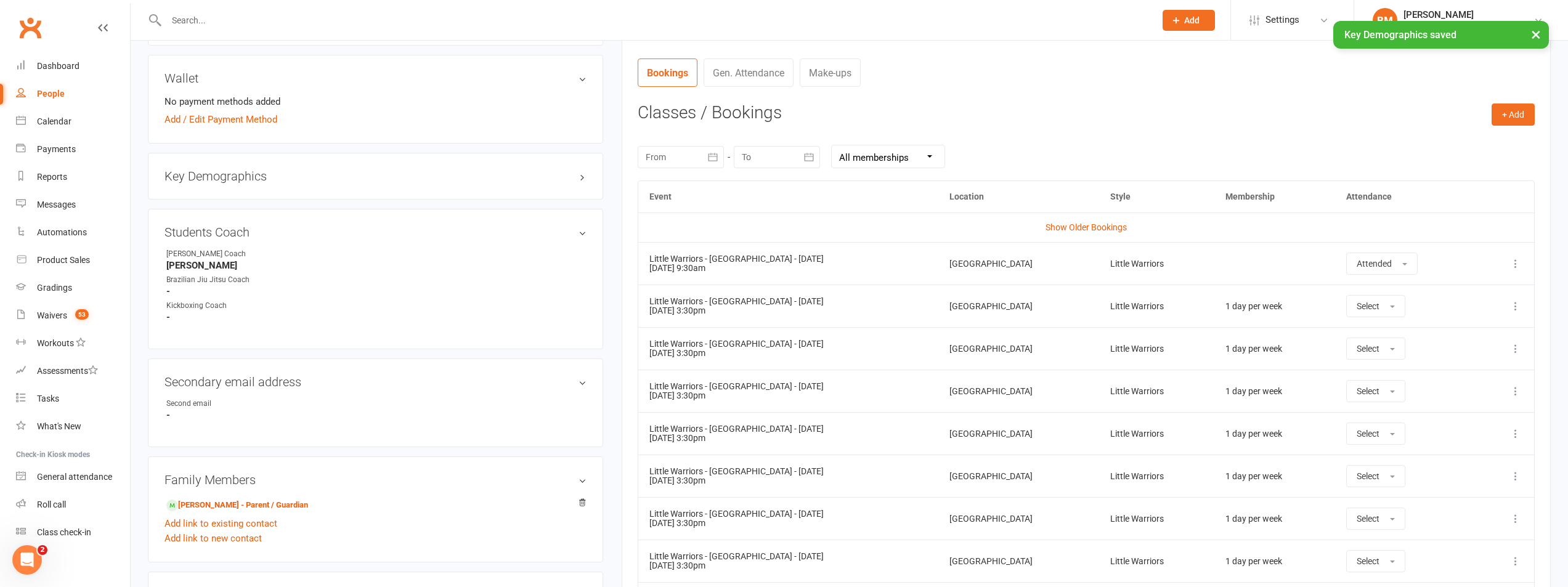
scroll to position [493, 0]
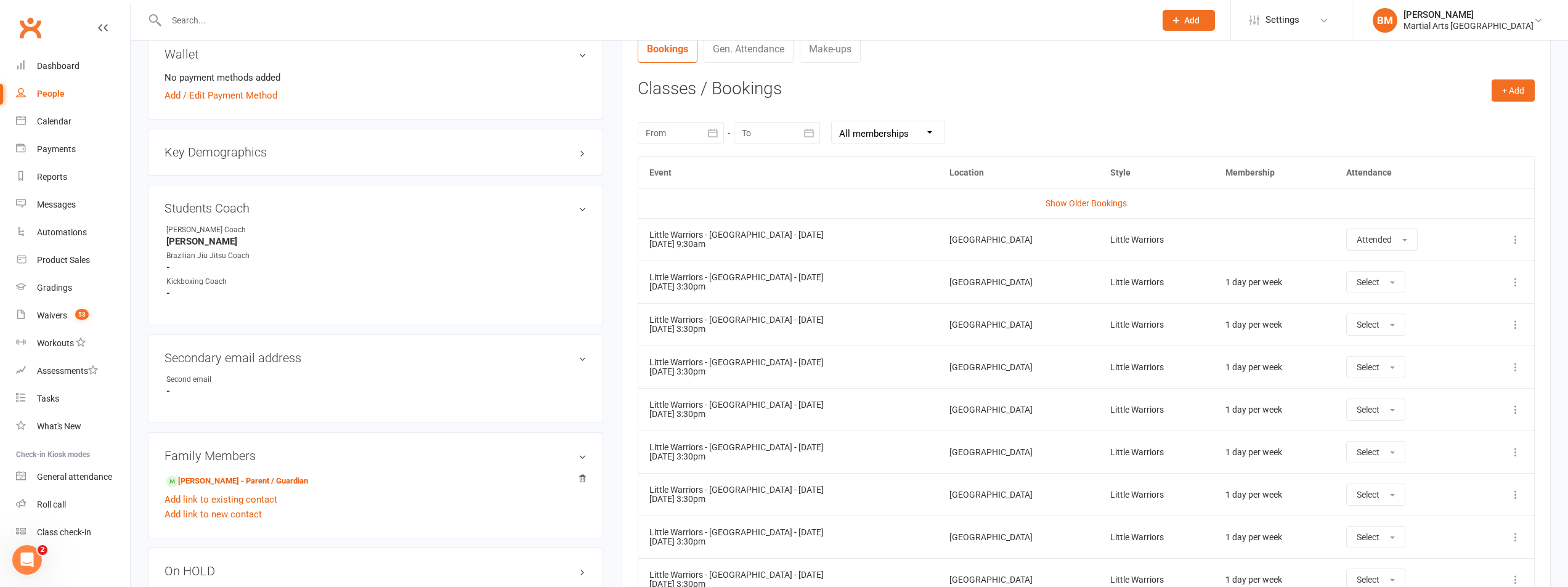
click at [687, 138] on div at bounding box center [681, 133] width 86 height 22
click at [657, 162] on icon "button" at bounding box center [656, 162] width 8 height 10
click at [692, 206] on span "29" at bounding box center [687, 208] width 10 height 10
type input "29 Jun 2025"
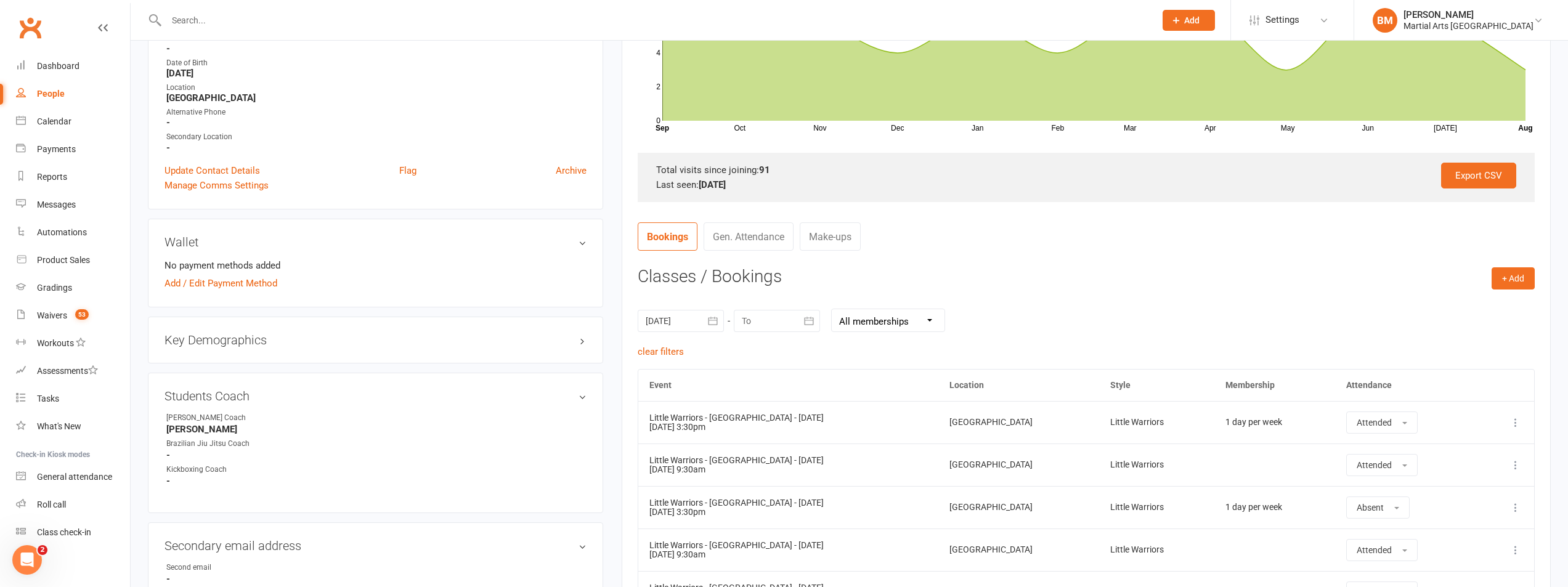
scroll to position [123, 0]
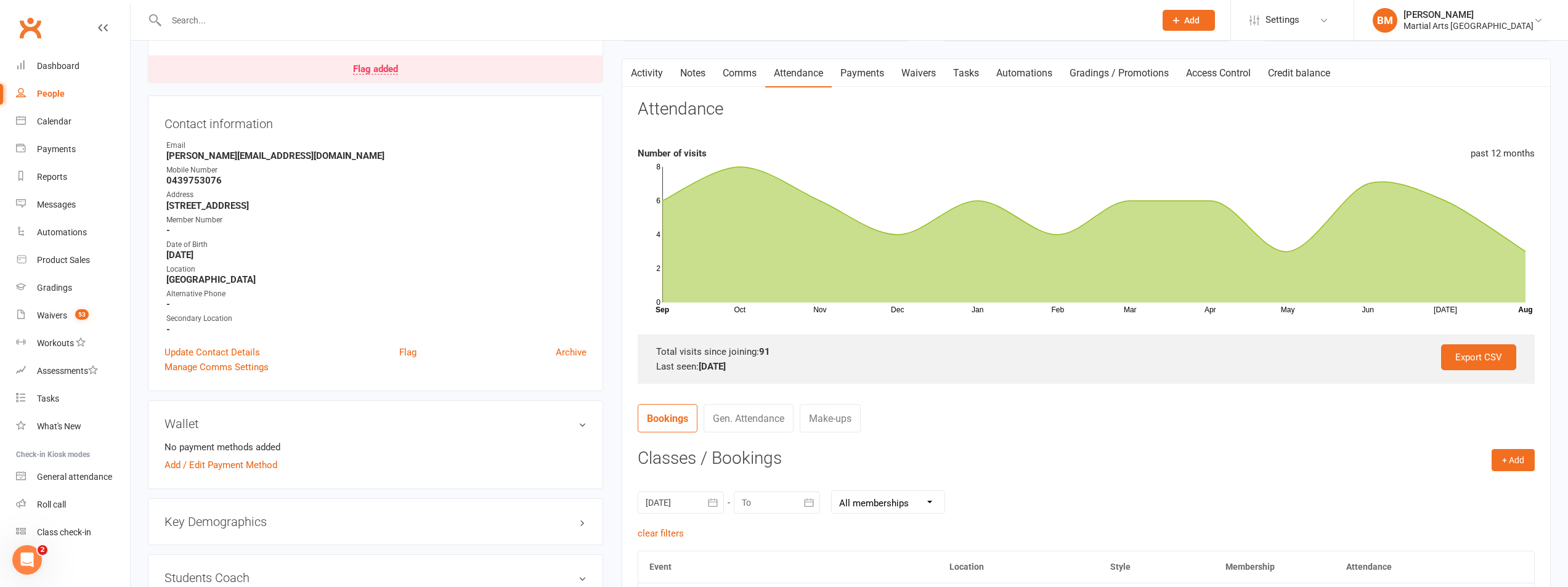
click at [764, 508] on div at bounding box center [777, 503] width 86 height 22
click at [947, 473] on span "16" at bounding box center [949, 473] width 10 height 10
type input "16 Aug 2025"
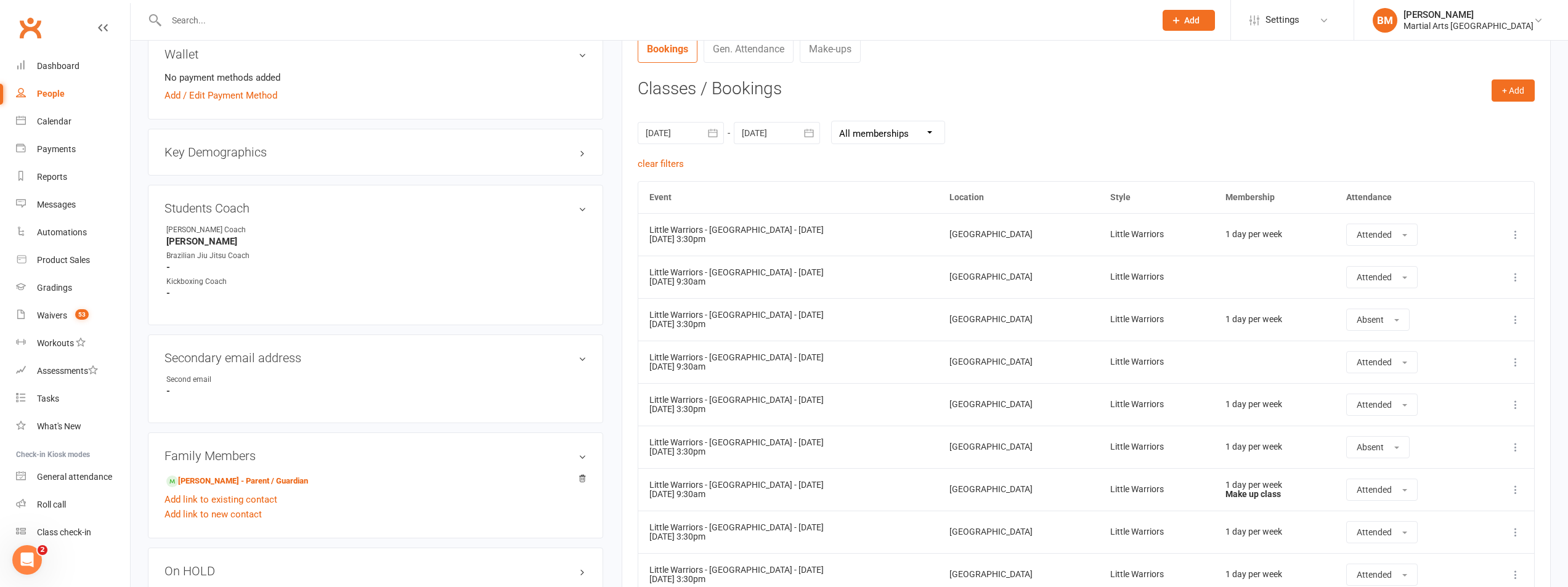
scroll to position [863, 0]
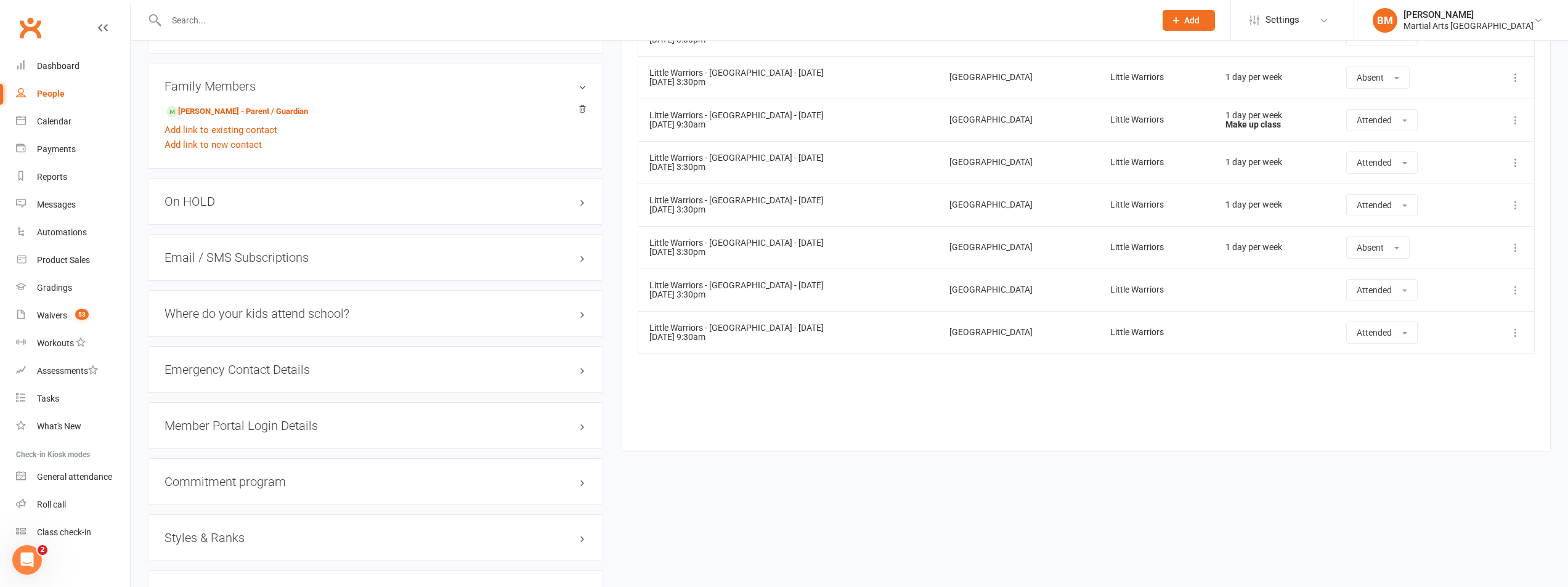
click at [1506, 247] on td "More info View event Remove booking" at bounding box center [1506, 247] width 57 height 42
click at [1507, 246] on td "More info View event Remove booking" at bounding box center [1506, 247] width 57 height 42
click at [1521, 243] on icon at bounding box center [1516, 247] width 12 height 12
click at [1450, 324] on link "Remove booking" at bounding box center [1461, 321] width 122 height 25
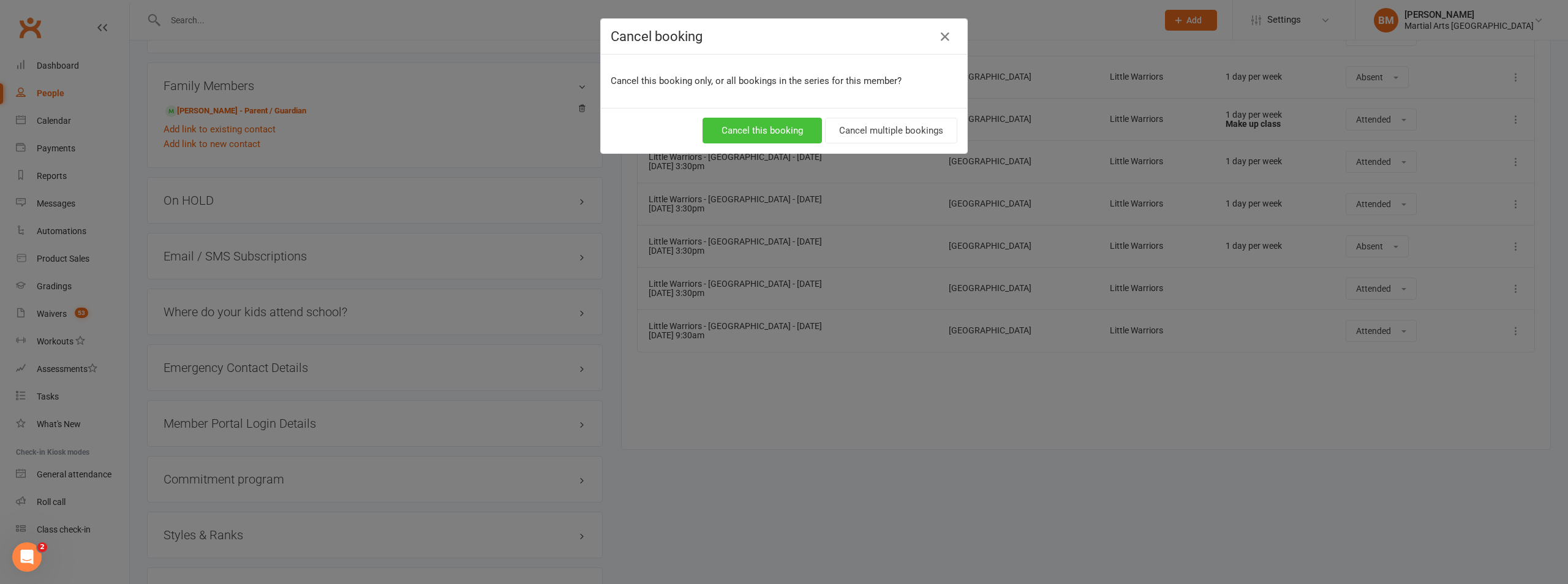
click at [755, 134] on button "Cancel this booking" at bounding box center [762, 130] width 120 height 25
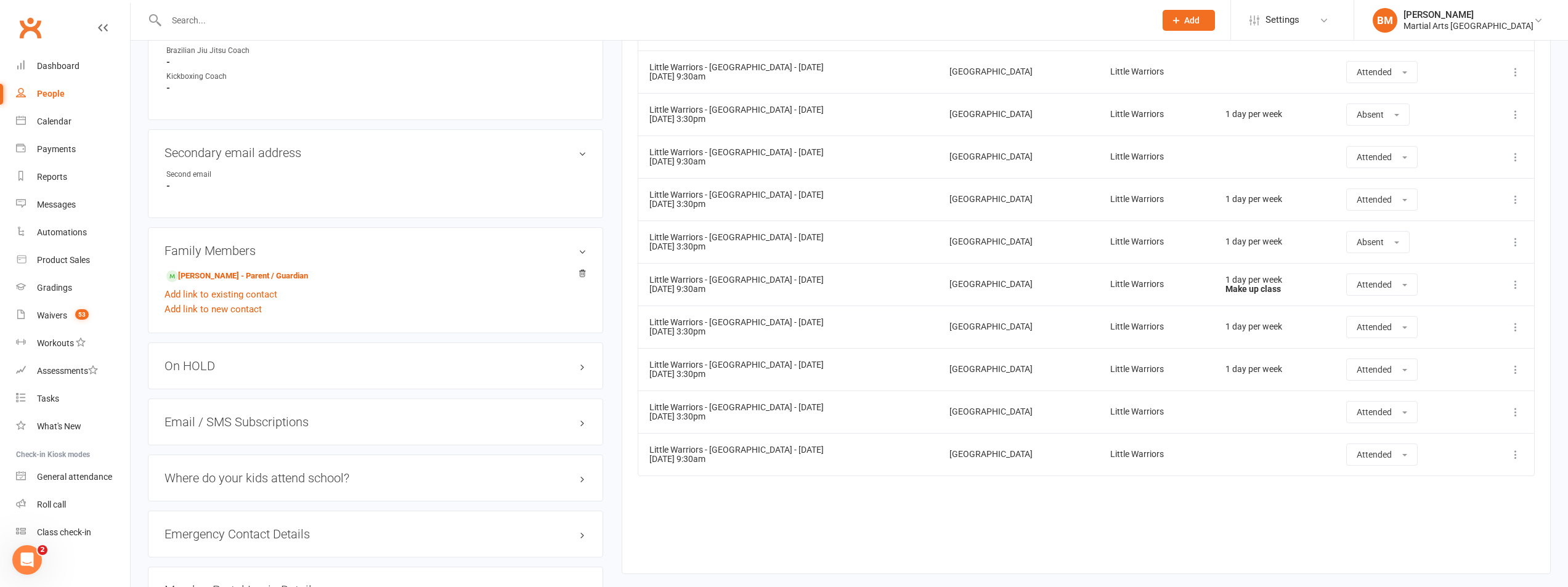
scroll to position [678, 0]
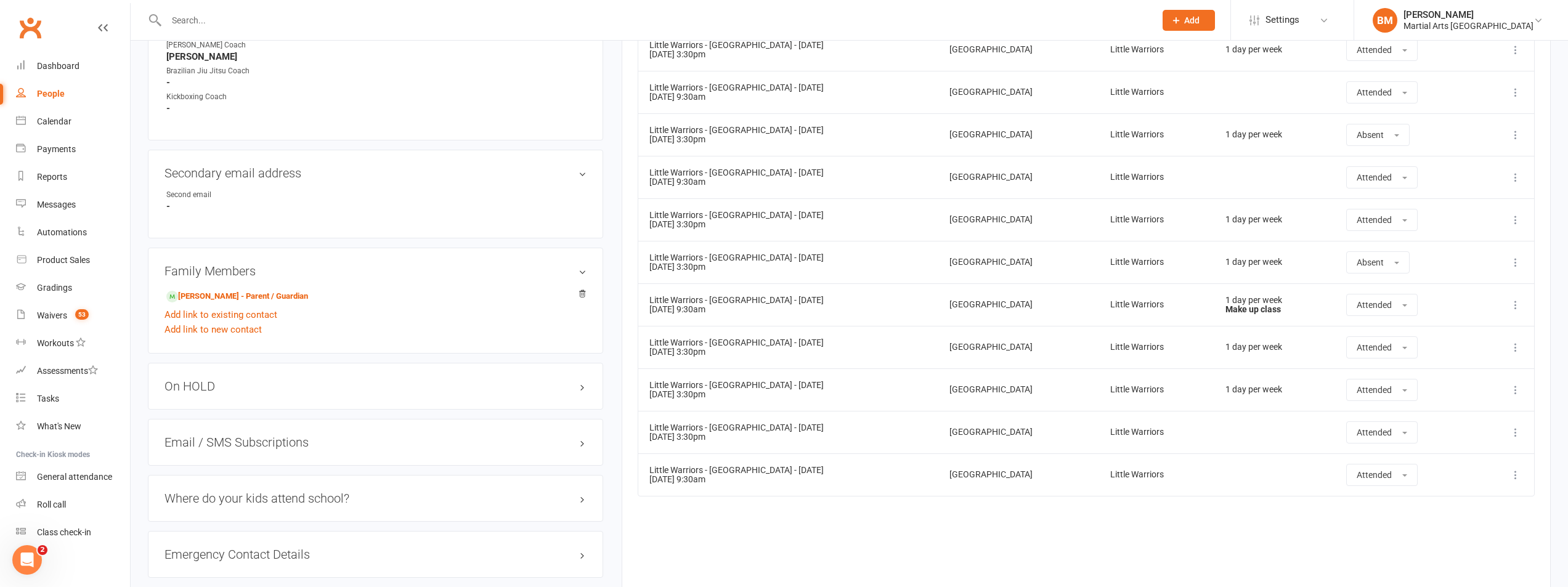
click at [1508, 427] on td "More info View event Remove booking" at bounding box center [1506, 432] width 57 height 42
click at [1512, 430] on icon at bounding box center [1516, 432] width 12 height 12
click at [1466, 503] on link "Remove booking" at bounding box center [1461, 506] width 122 height 25
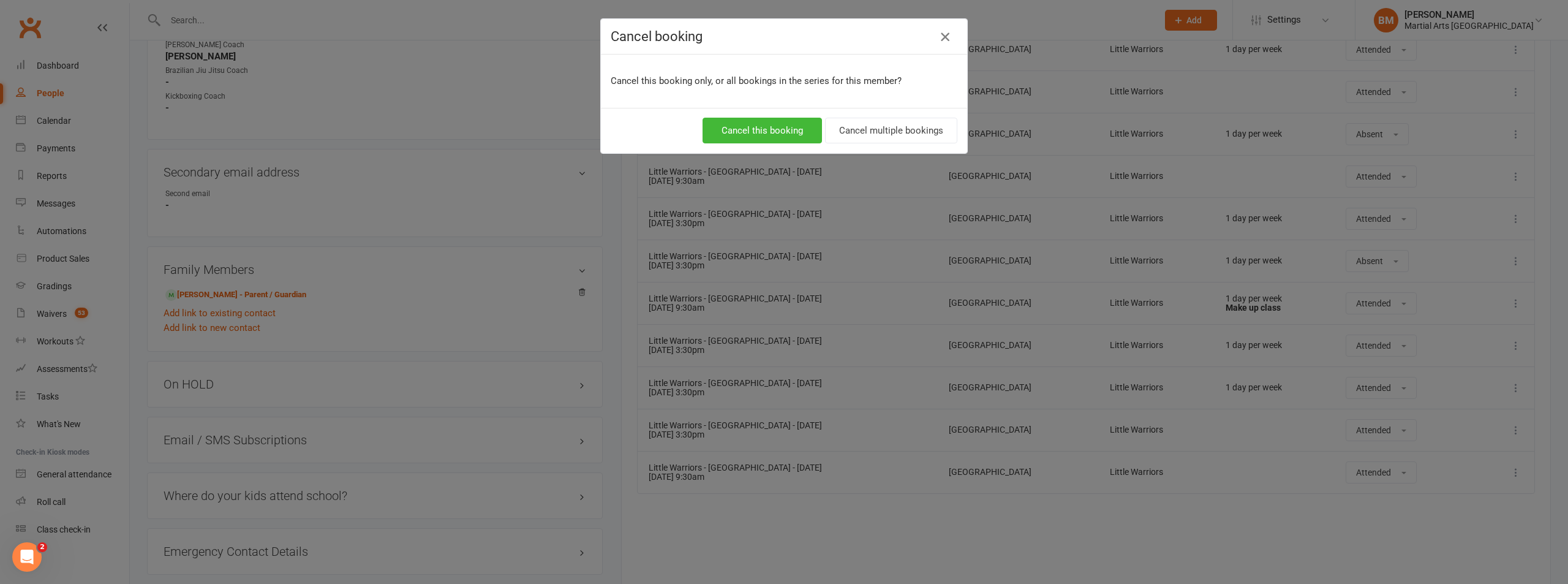
click at [938, 42] on icon "button" at bounding box center [945, 36] width 15 height 15
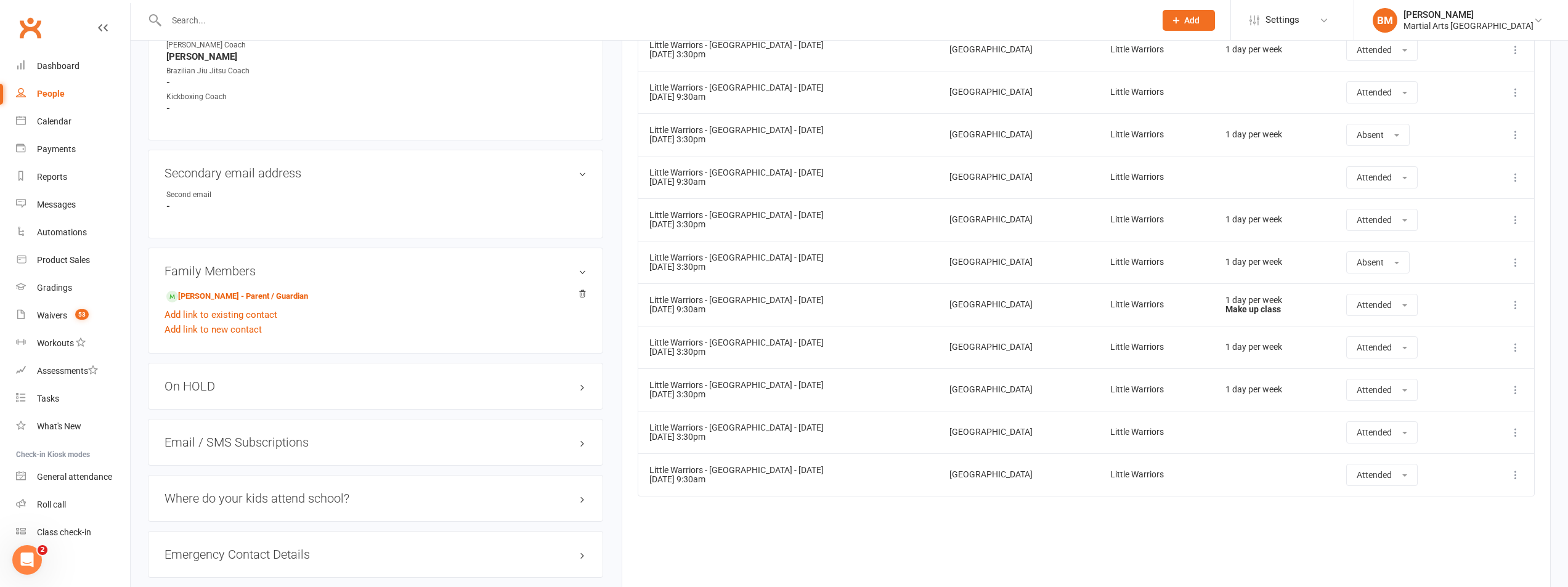
click at [1516, 128] on button at bounding box center [1516, 134] width 15 height 15
click at [1445, 202] on link "Remove booking" at bounding box center [1461, 208] width 122 height 25
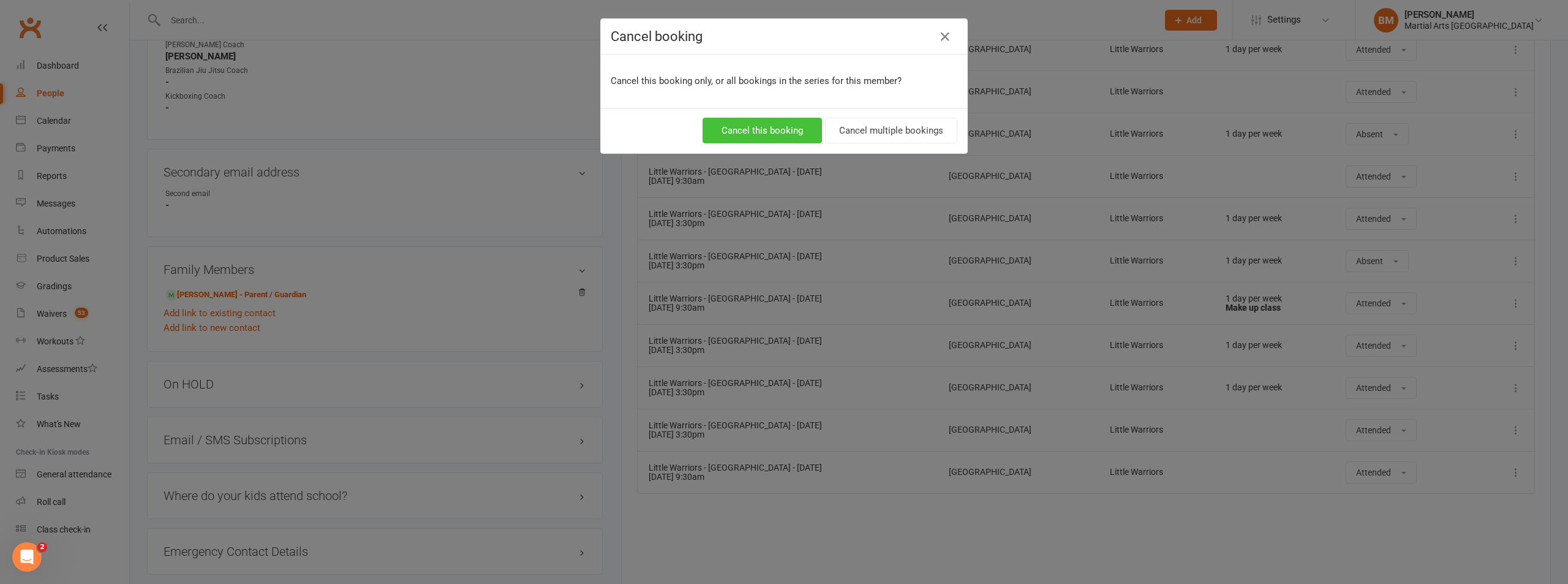
click at [774, 130] on button "Cancel this booking" at bounding box center [762, 130] width 120 height 25
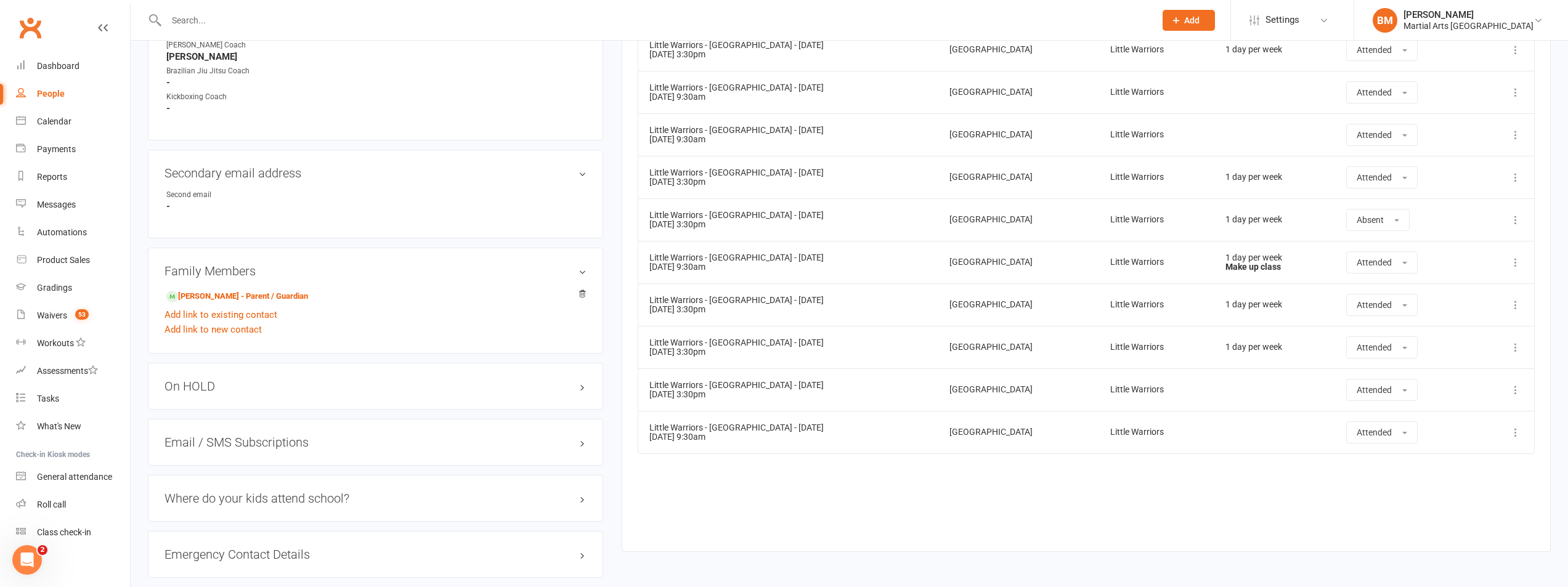
click at [1522, 219] on button at bounding box center [1516, 219] width 15 height 15
click at [1444, 297] on link "Remove booking" at bounding box center [1461, 293] width 122 height 25
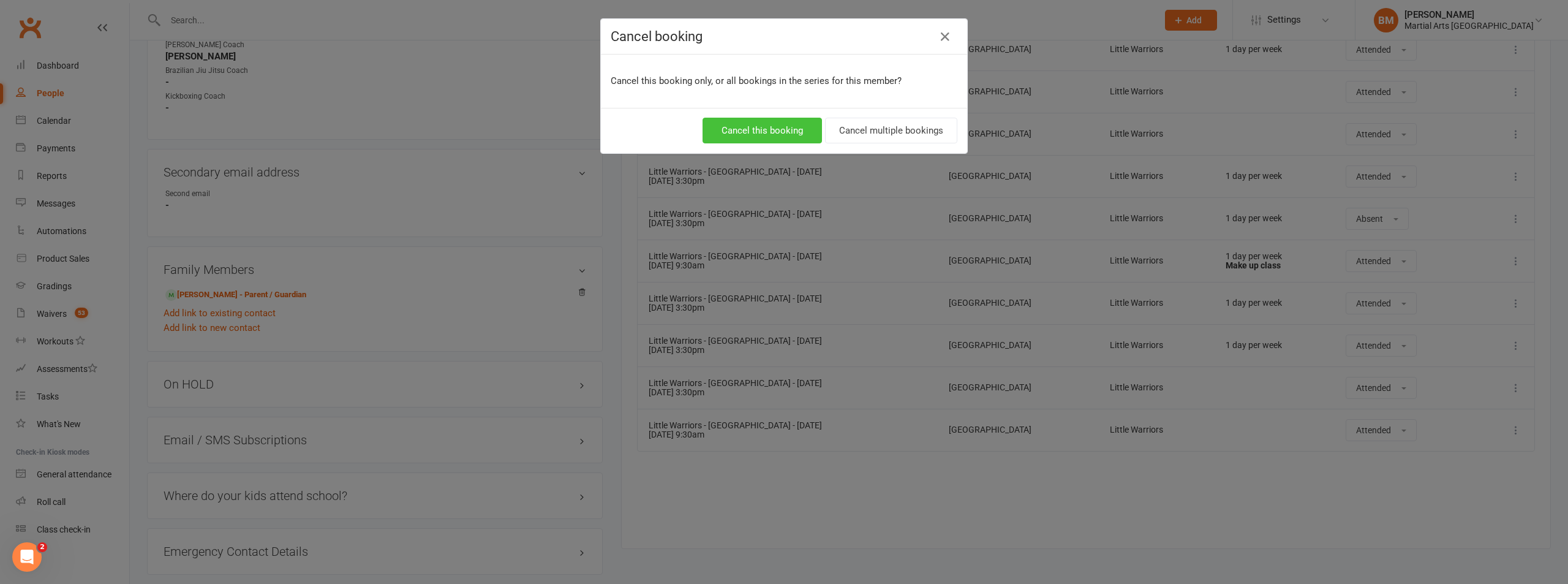
click at [759, 135] on button "Cancel this booking" at bounding box center [762, 130] width 120 height 25
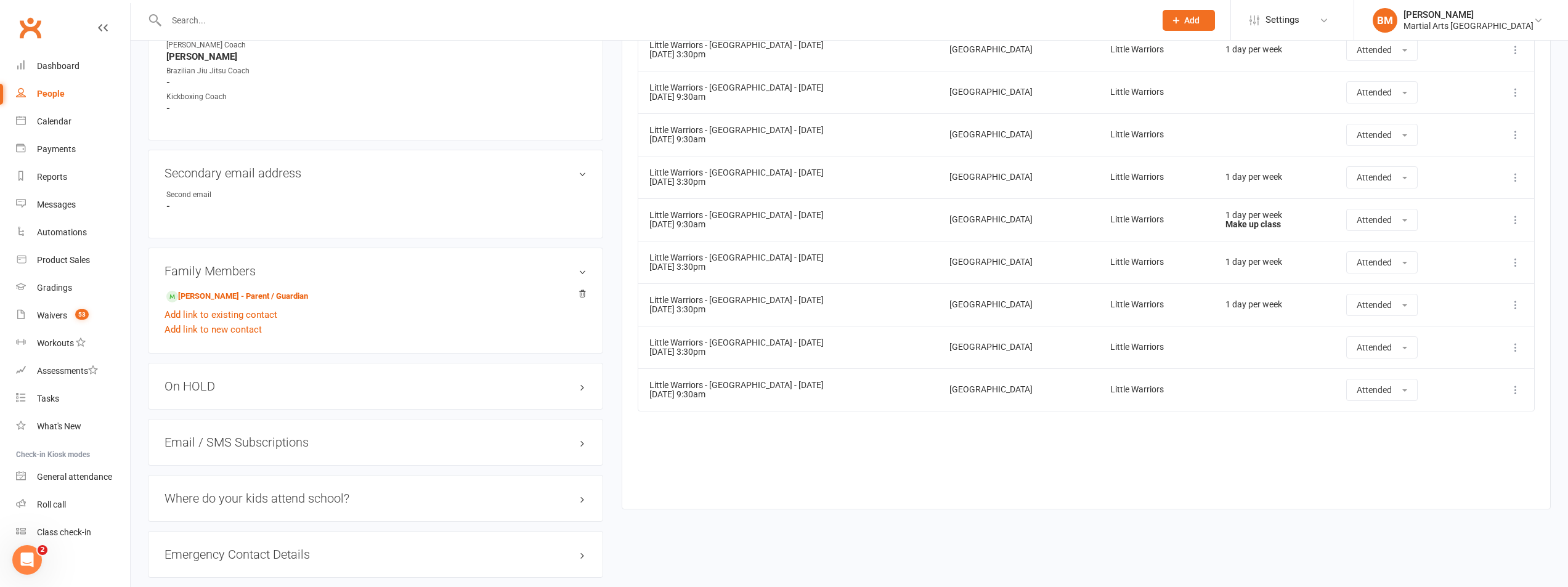
scroll to position [493, 0]
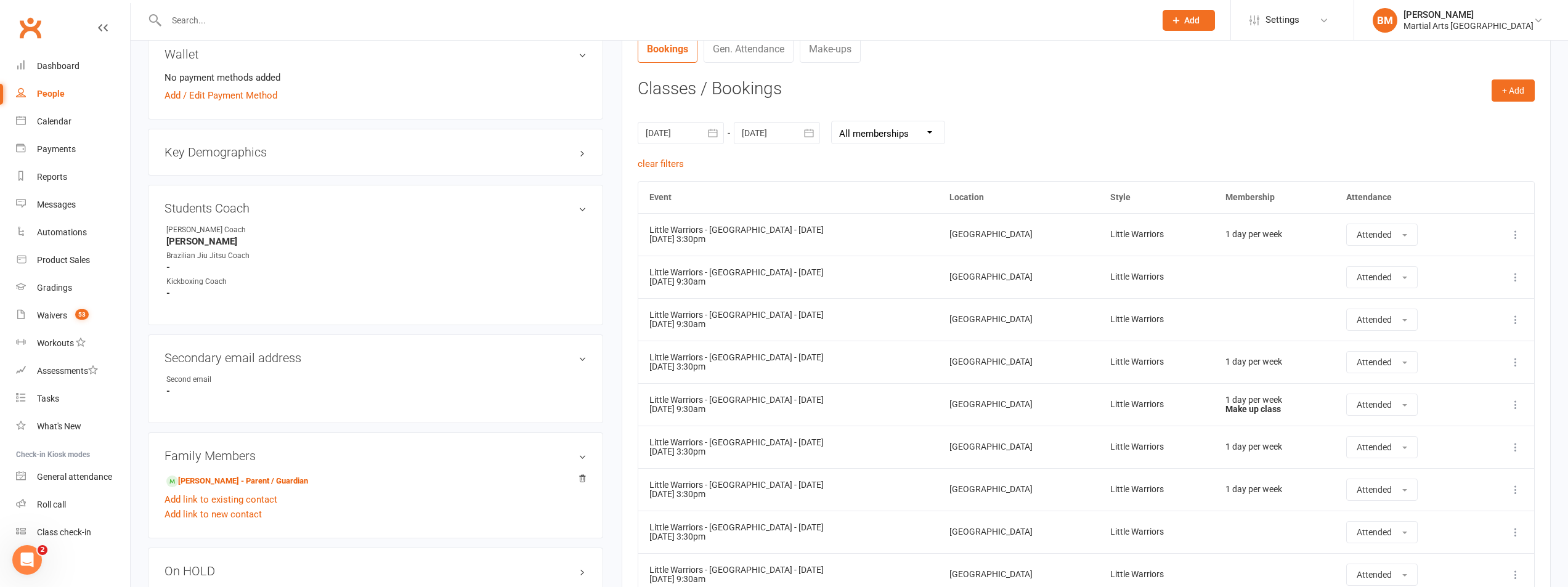
click at [765, 129] on div at bounding box center [777, 133] width 86 height 22
click at [938, 255] on button "16" at bounding box center [949, 256] width 31 height 22
click at [695, 143] on div at bounding box center [681, 133] width 86 height 22
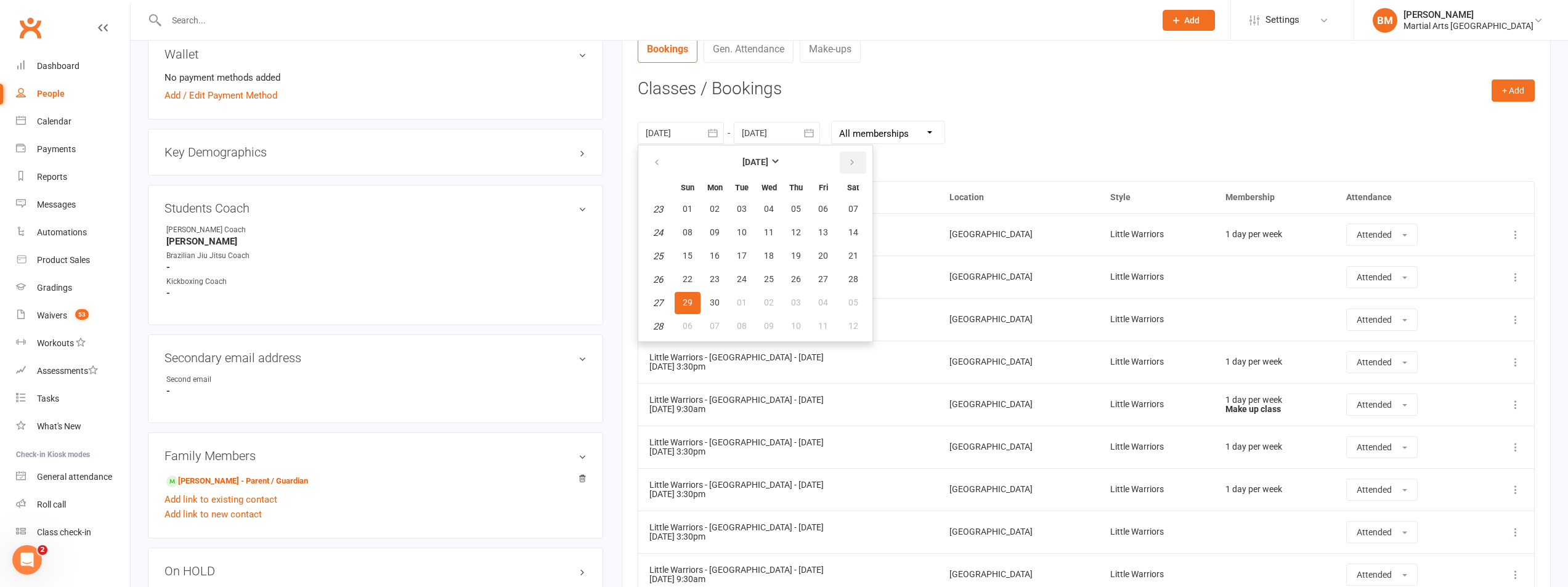
click at [855, 164] on icon "button" at bounding box center [851, 162] width 8 height 10
click at [854, 164] on icon "button" at bounding box center [851, 162] width 8 height 10
click at [654, 161] on icon "button" at bounding box center [656, 162] width 8 height 10
click at [651, 161] on button "button" at bounding box center [658, 162] width 26 height 22
click at [657, 165] on icon "button" at bounding box center [656, 162] width 8 height 10
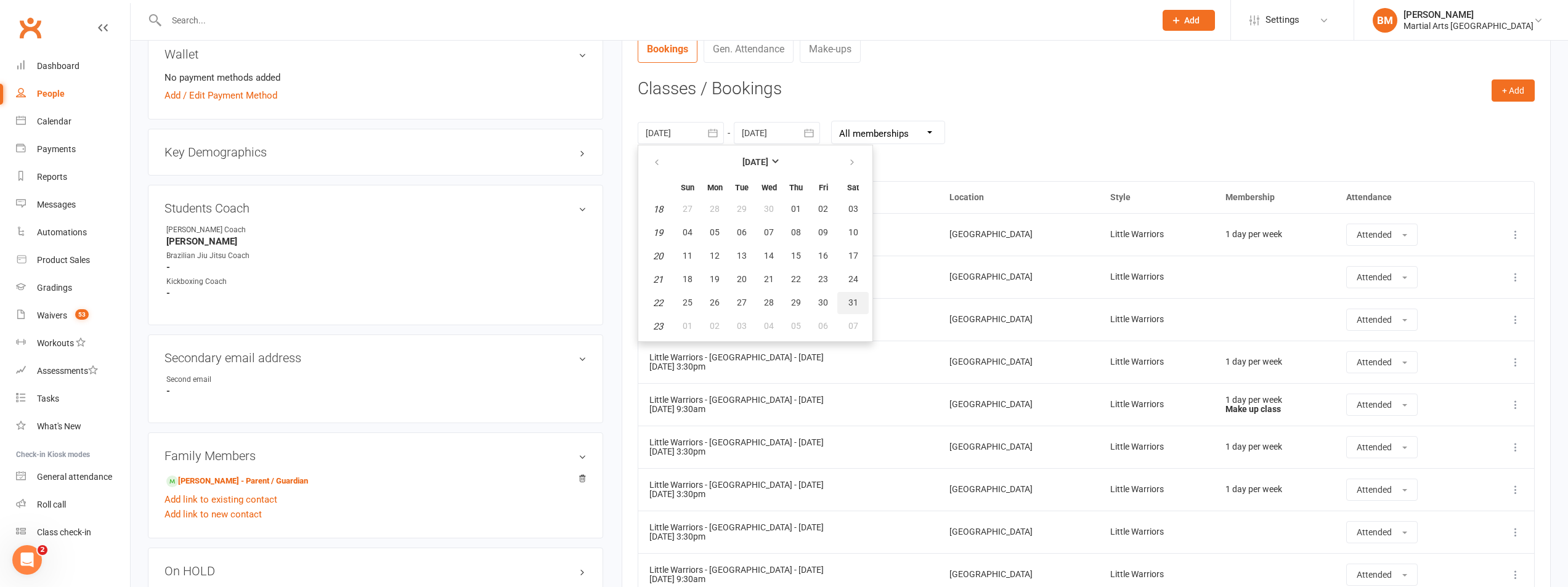
click at [848, 299] on span "31" at bounding box center [853, 302] width 10 height 10
type input "31 May 2025"
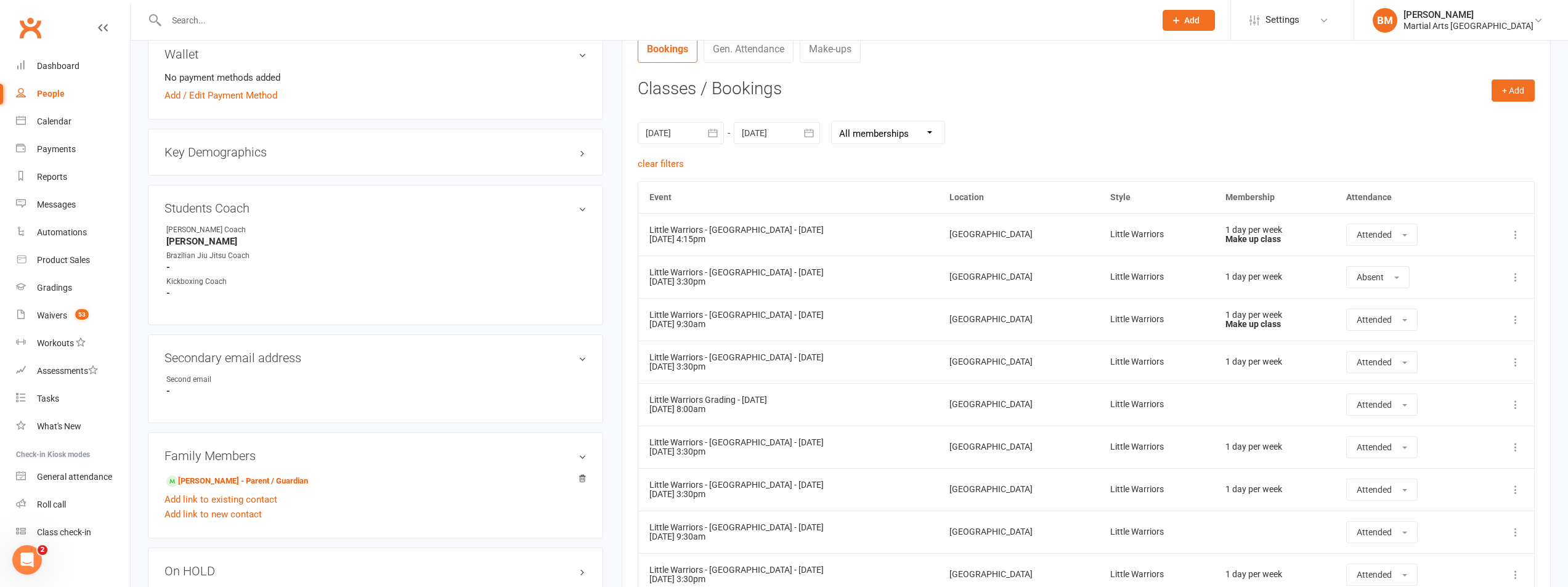
click at [1519, 284] on button at bounding box center [1516, 277] width 15 height 15
click at [1444, 352] on link "Remove booking" at bounding box center [1461, 350] width 122 height 25
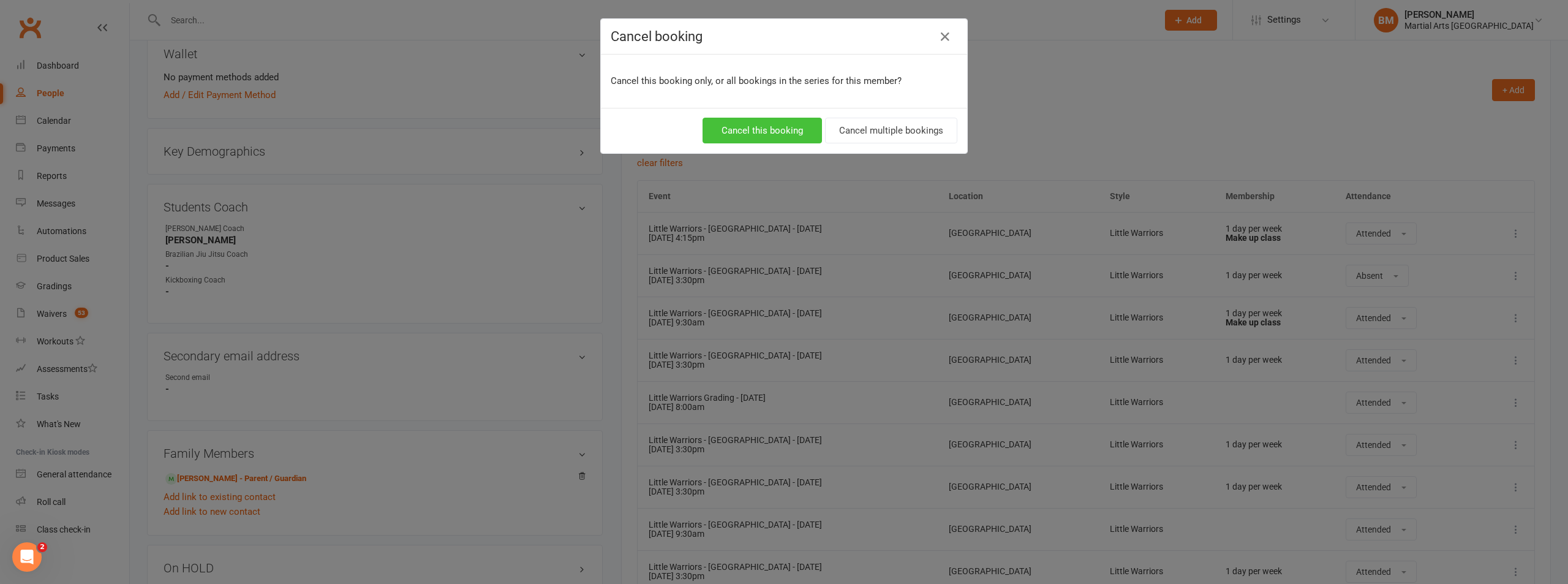
click at [792, 132] on button "Cancel this booking" at bounding box center [762, 130] width 120 height 25
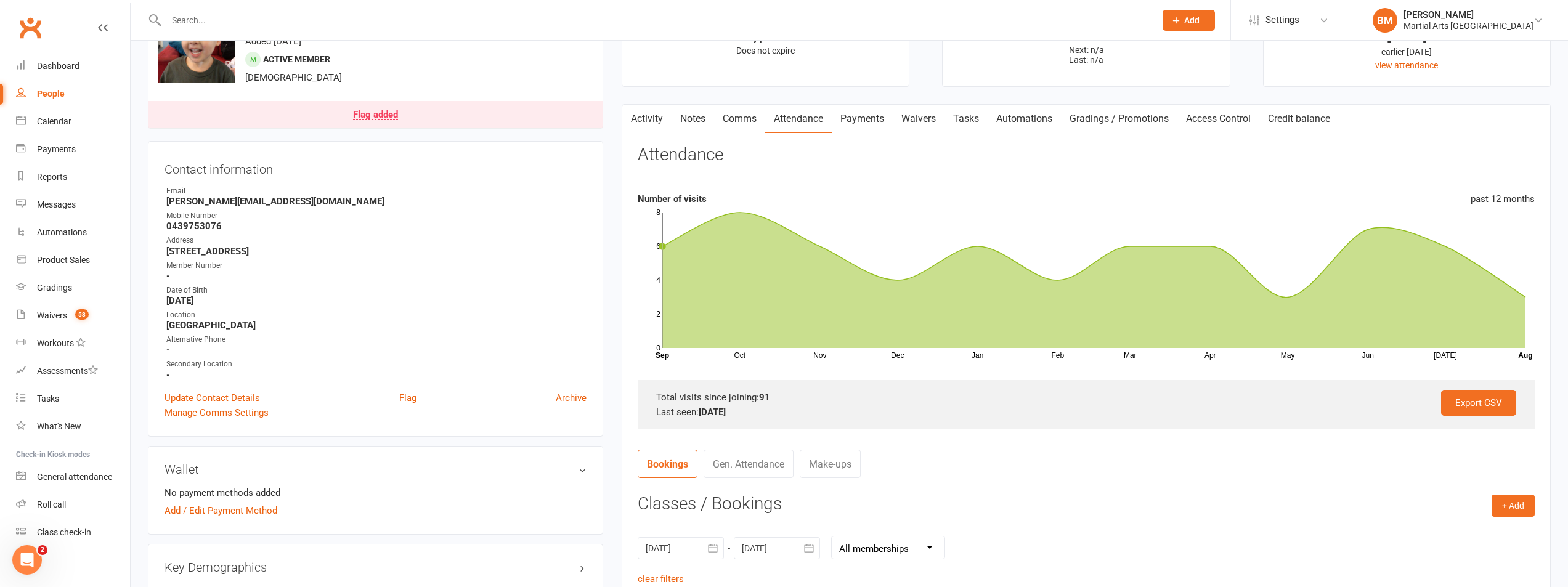
scroll to position [61, 0]
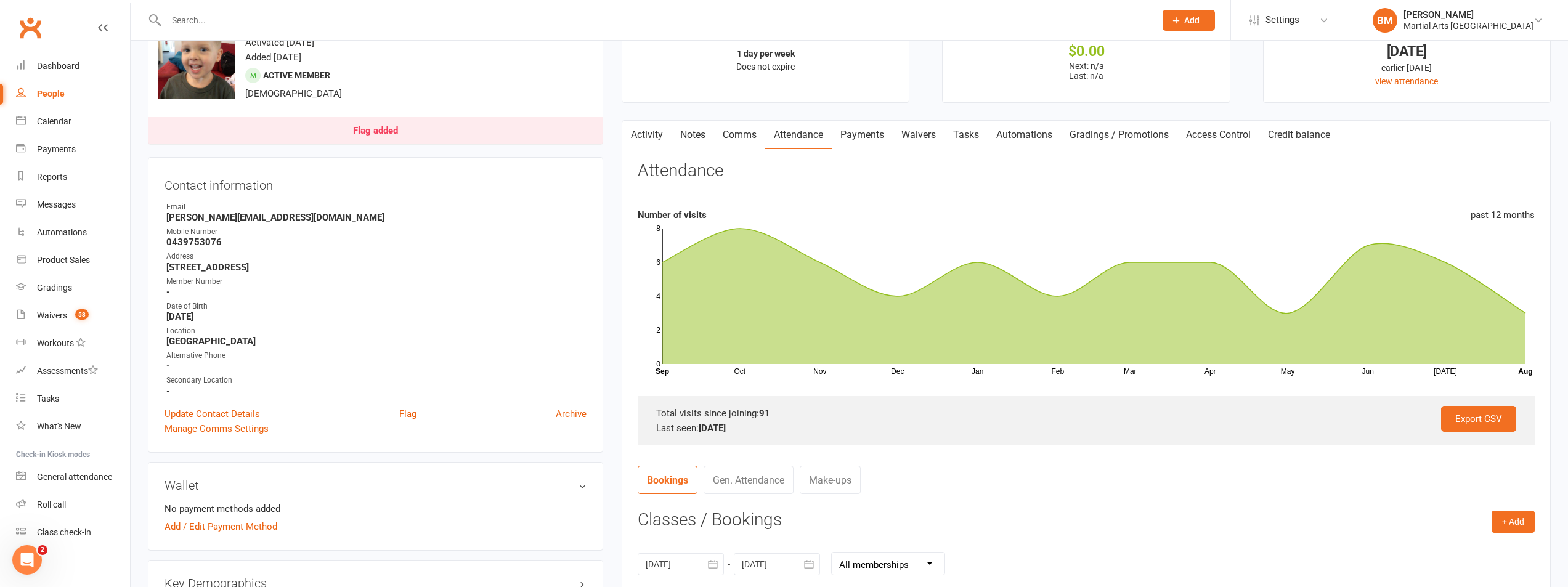
click at [234, 213] on strong "Amy.williams17@outlook.com" at bounding box center [376, 217] width 420 height 11
copy render-form-field "Amy.williams17@outlook.com"
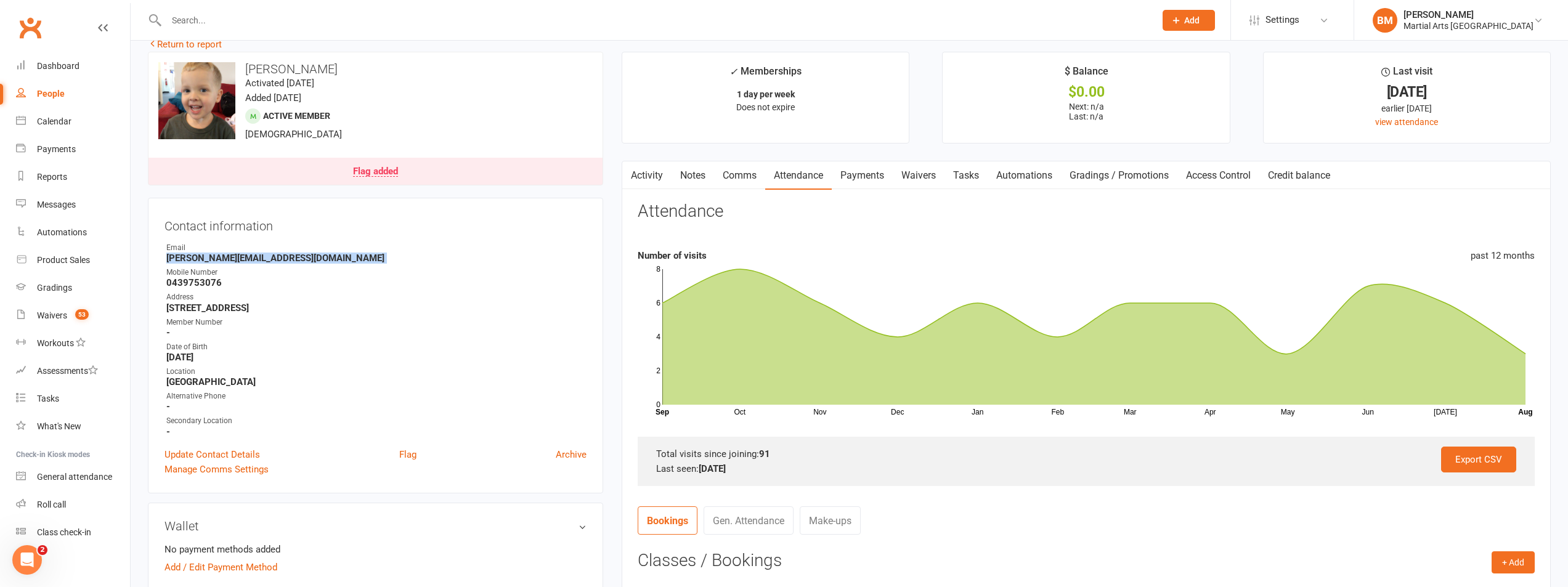
scroll to position [0, 0]
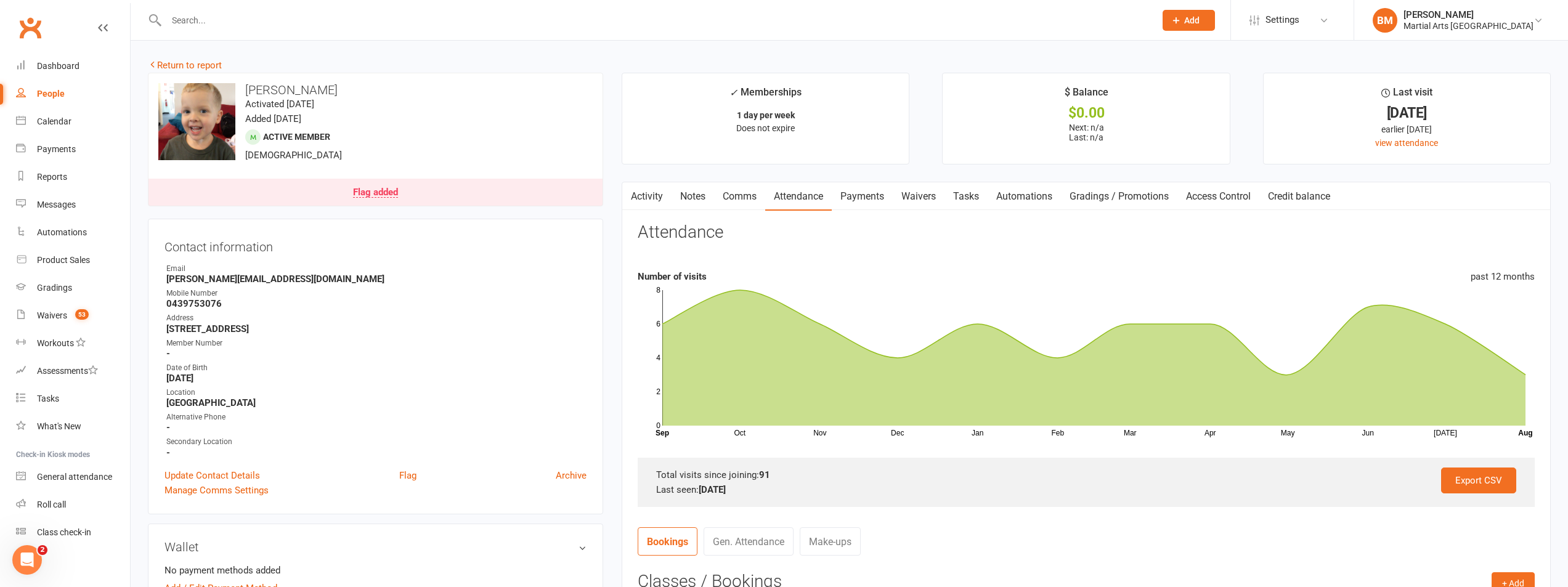
click at [210, 32] on div at bounding box center [647, 20] width 999 height 40
click at [214, 20] on input "text" at bounding box center [654, 20] width 984 height 17
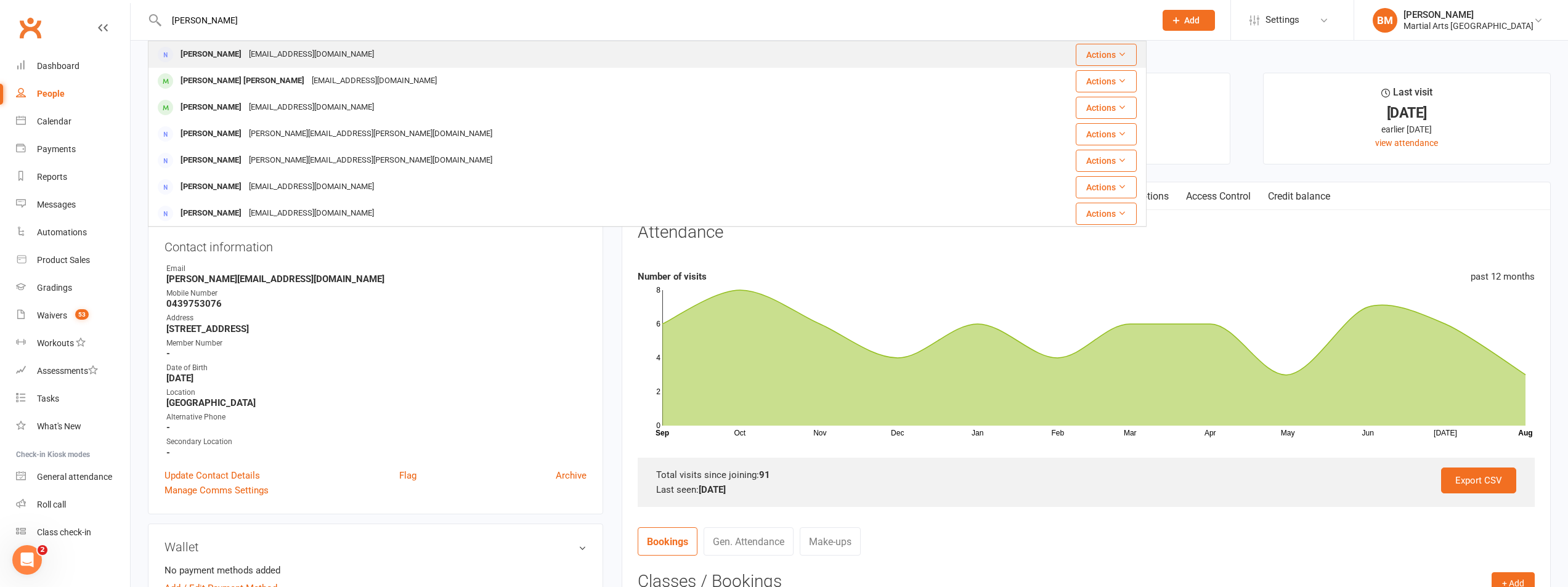
type input "curnow"
click at [400, 54] on div "Karl Curnow kcurnow@me.com" at bounding box center [564, 54] width 830 height 25
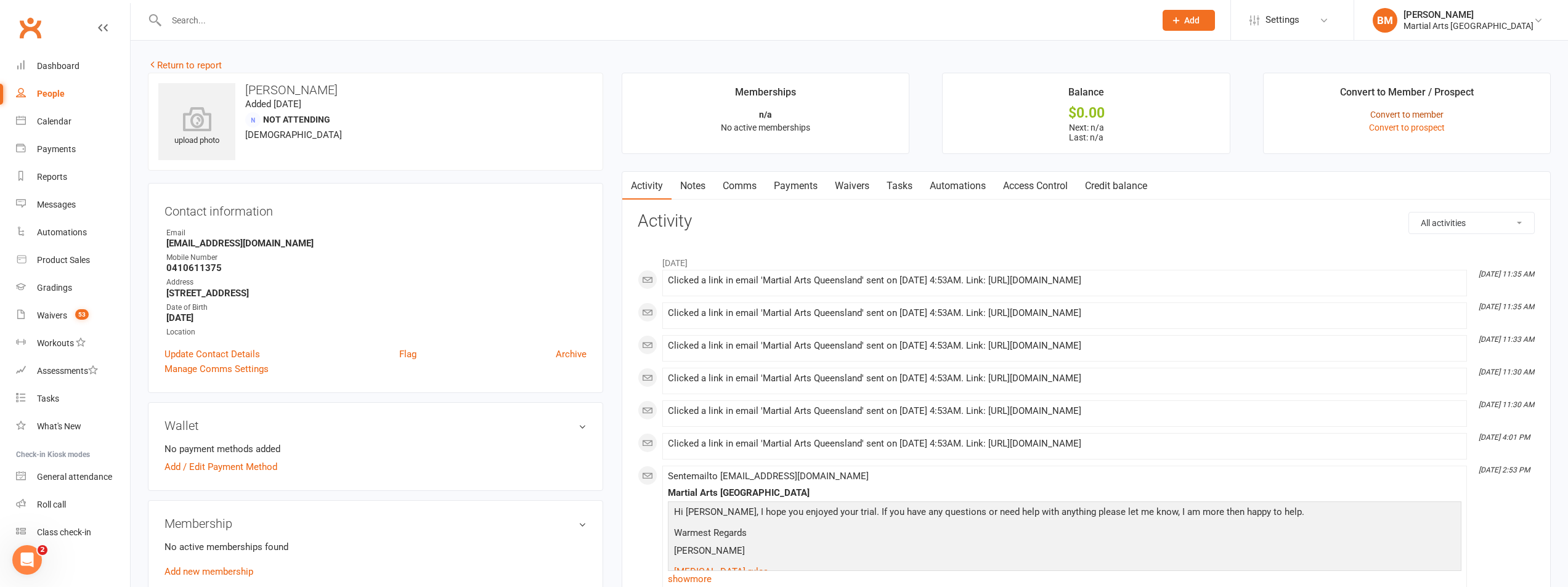
click at [1395, 111] on link "Convert to member" at bounding box center [1407, 114] width 74 height 10
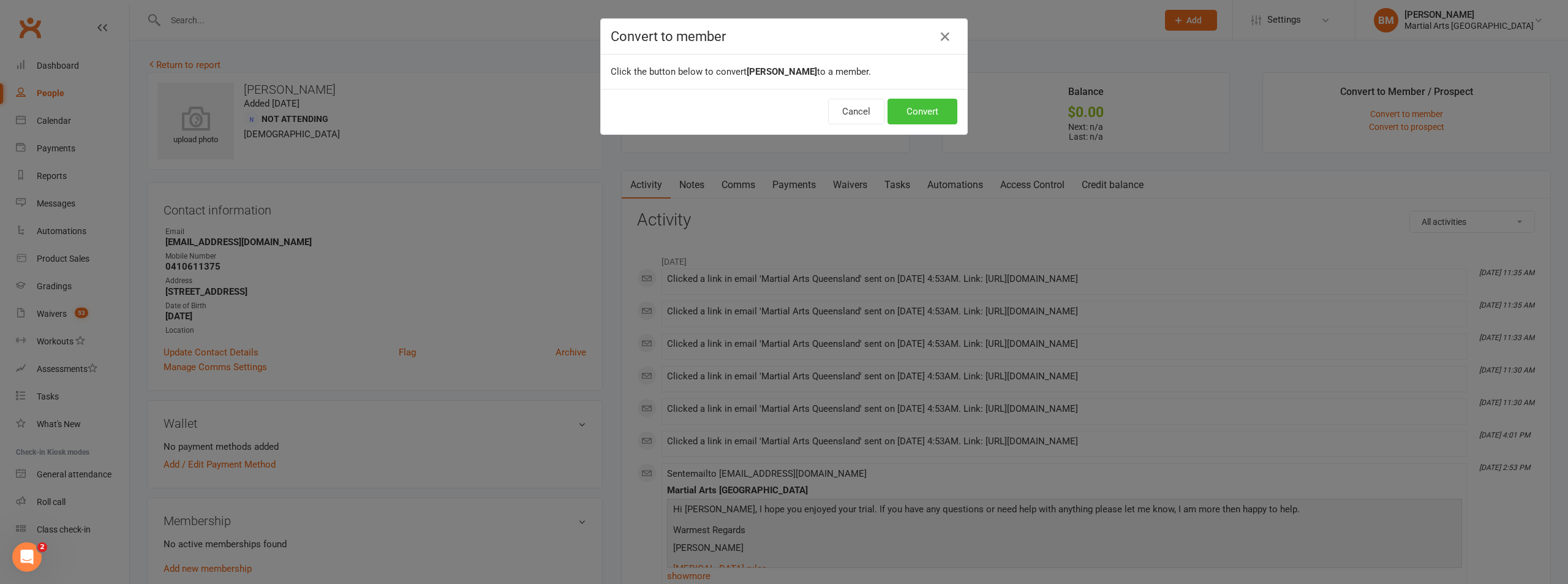
click at [918, 116] on button "Convert" at bounding box center [923, 111] width 70 height 25
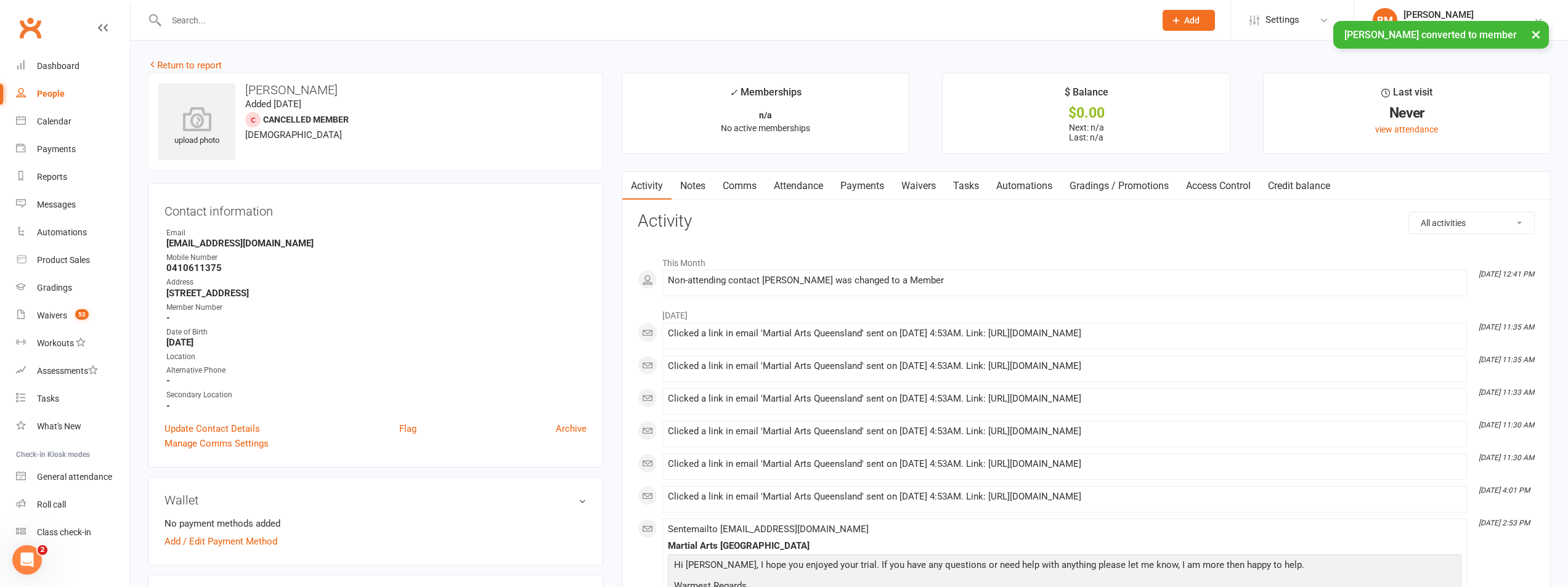
scroll to position [246, 0]
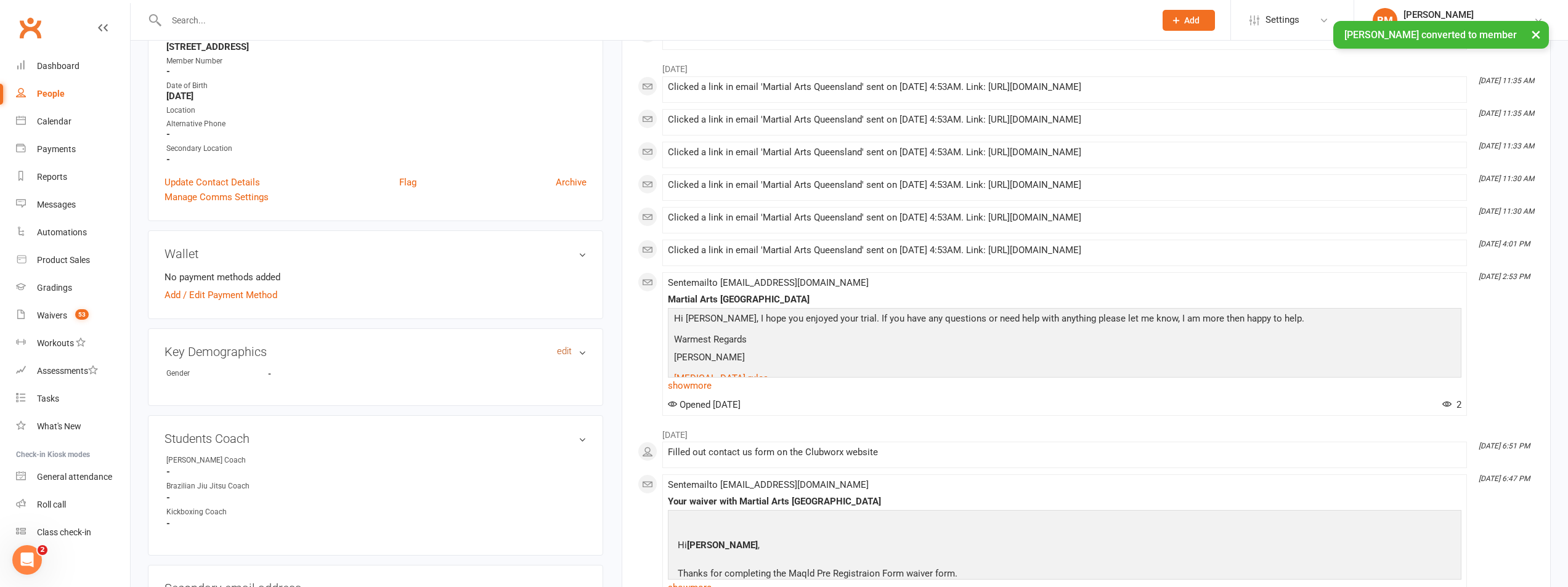
click at [562, 349] on link "edit" at bounding box center [564, 351] width 15 height 10
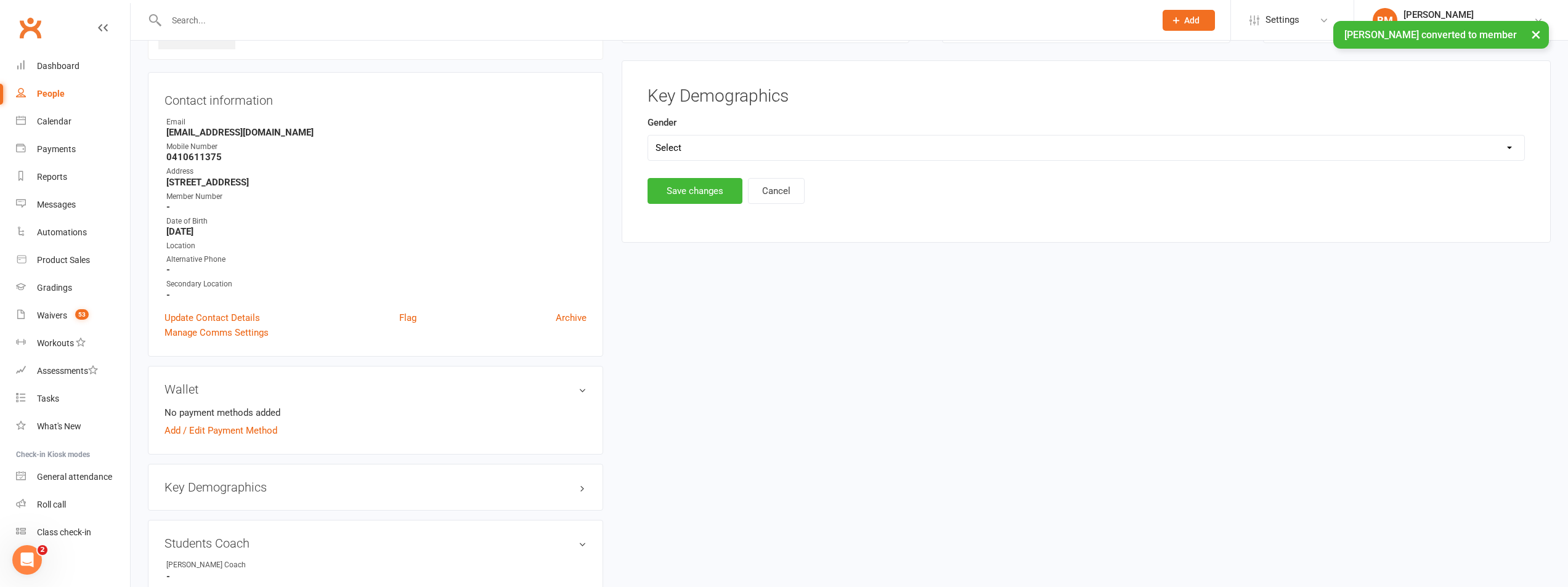
scroll to position [109, 0]
click at [720, 164] on main "Key Demographics Gender Select Male Female Save changes Cancel" at bounding box center [1086, 147] width 897 height 118
click at [725, 135] on div "Gender Select Male Female" at bounding box center [1086, 139] width 878 height 45
drag, startPoint x: 716, startPoint y: 152, endPoint x: 706, endPoint y: 159, distance: 12.2
click at [716, 152] on select "Select Male Female" at bounding box center [1086, 149] width 876 height 25
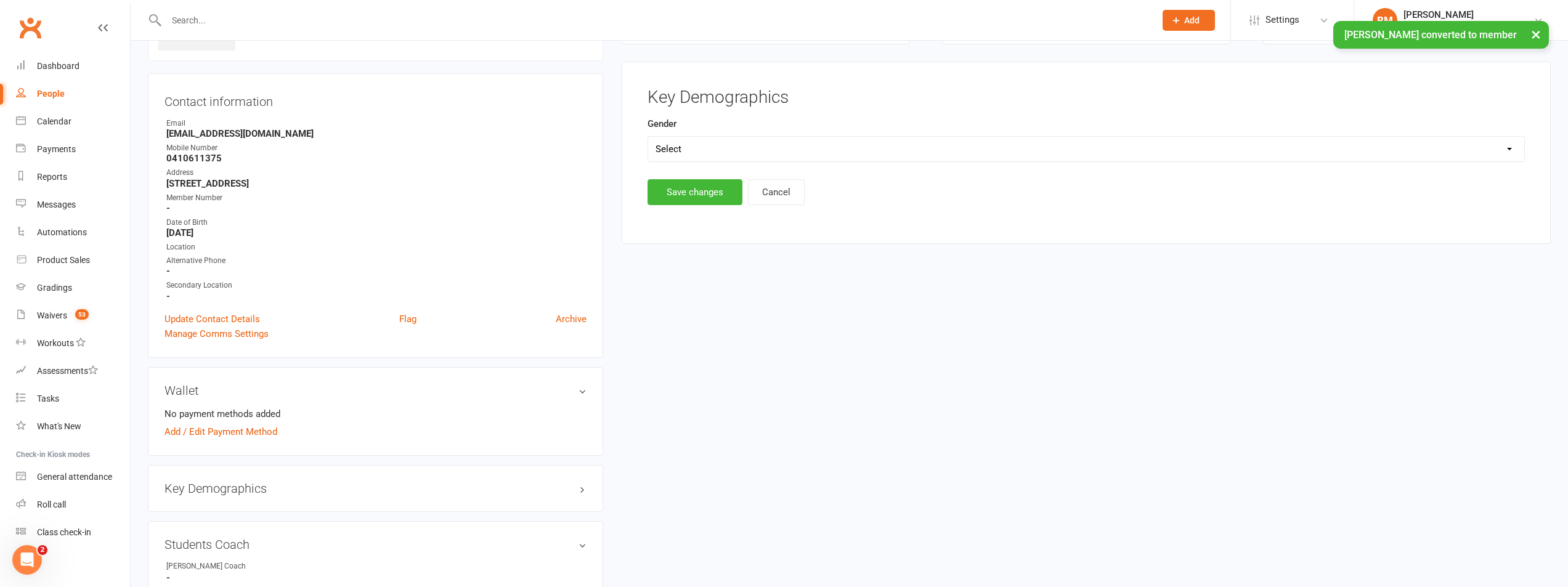
select select "[DEMOGRAPHIC_DATA]"
click at [648, 137] on select "Select Male Female" at bounding box center [1086, 149] width 876 height 25
click at [701, 188] on button "Save changes" at bounding box center [695, 192] width 95 height 26
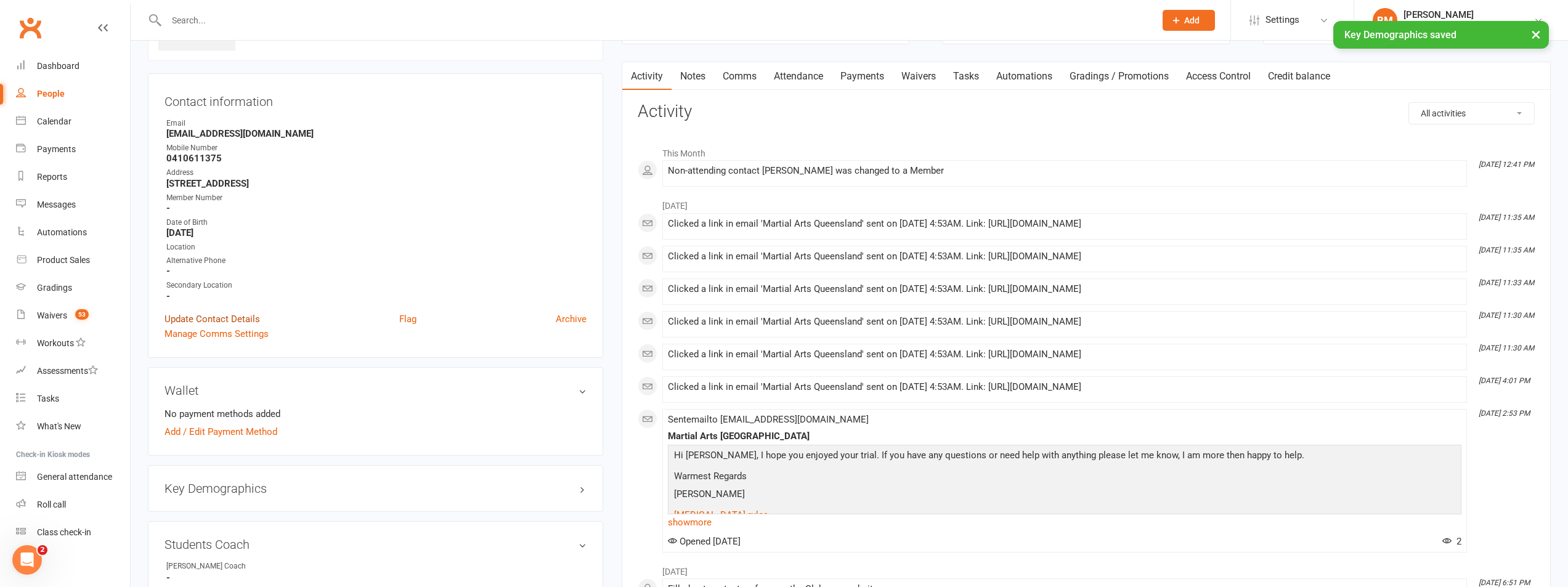
click at [215, 320] on link "Update Contact Details" at bounding box center [212, 318] width 95 height 15
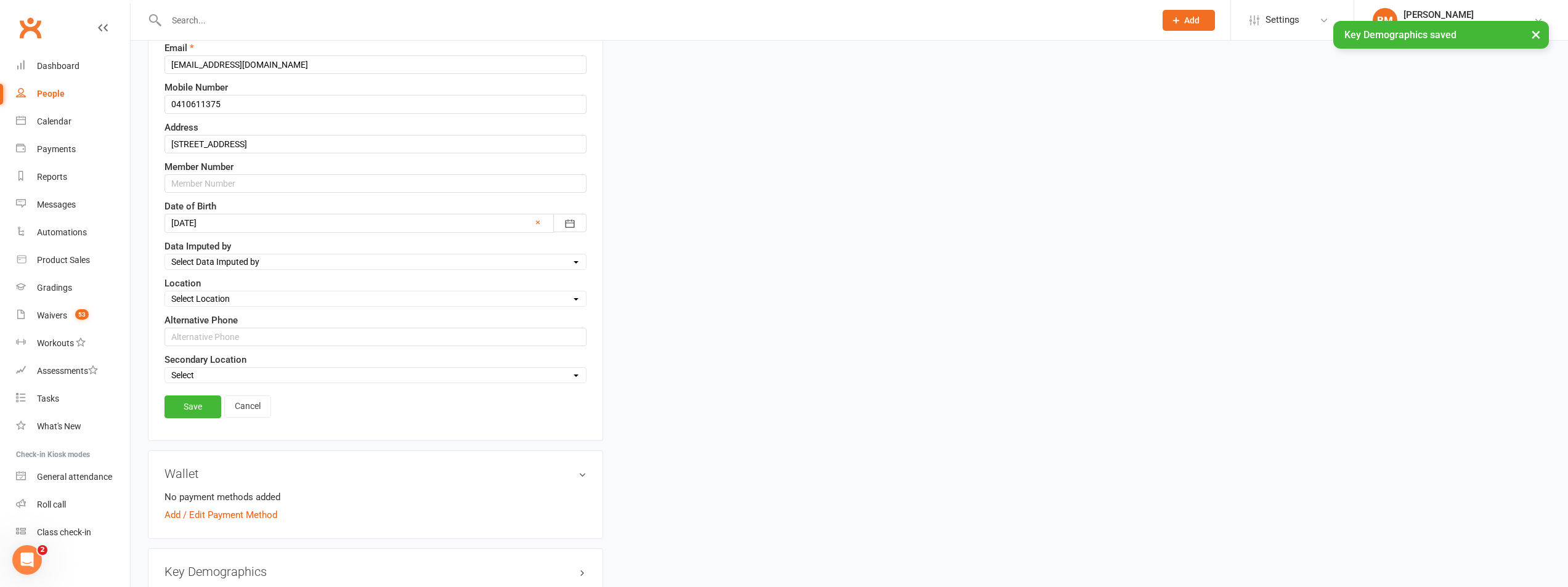
scroll to position [258, 0]
click at [209, 286] on div "Location Select Location Brookfield State School Jamboree Heights Academy ONLIN…" at bounding box center [376, 291] width 422 height 31
click at [209, 290] on div "Location Select Location Brookfield State School Jamboree Heights Academy ONLIN…" at bounding box center [376, 291] width 422 height 31
click at [207, 303] on select "Select Location Brookfield State School Jamboree Heights Academy ONLINE - Zoom …" at bounding box center [376, 298] width 421 height 13
select select "8"
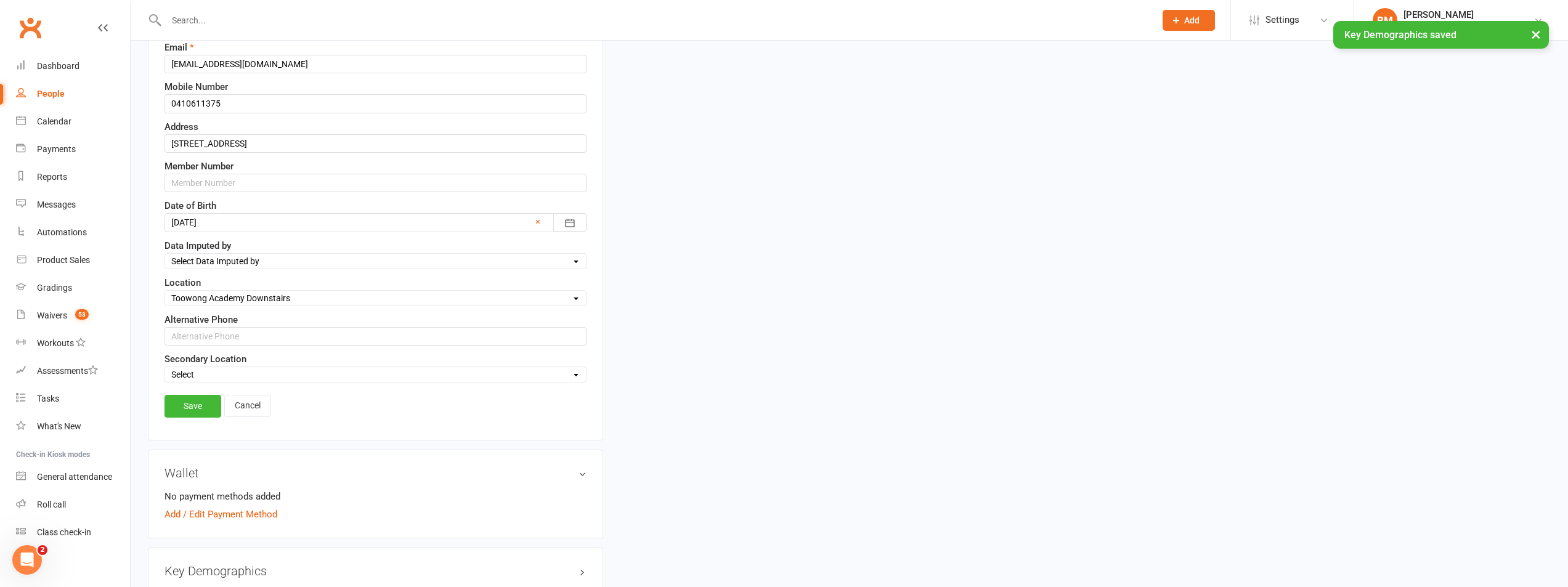
click at [165, 292] on select "Select Location Brookfield State School Jamboree Heights Academy ONLINE - Zoom …" at bounding box center [376, 298] width 421 height 13
click at [194, 416] on link "Save" at bounding box center [193, 405] width 57 height 22
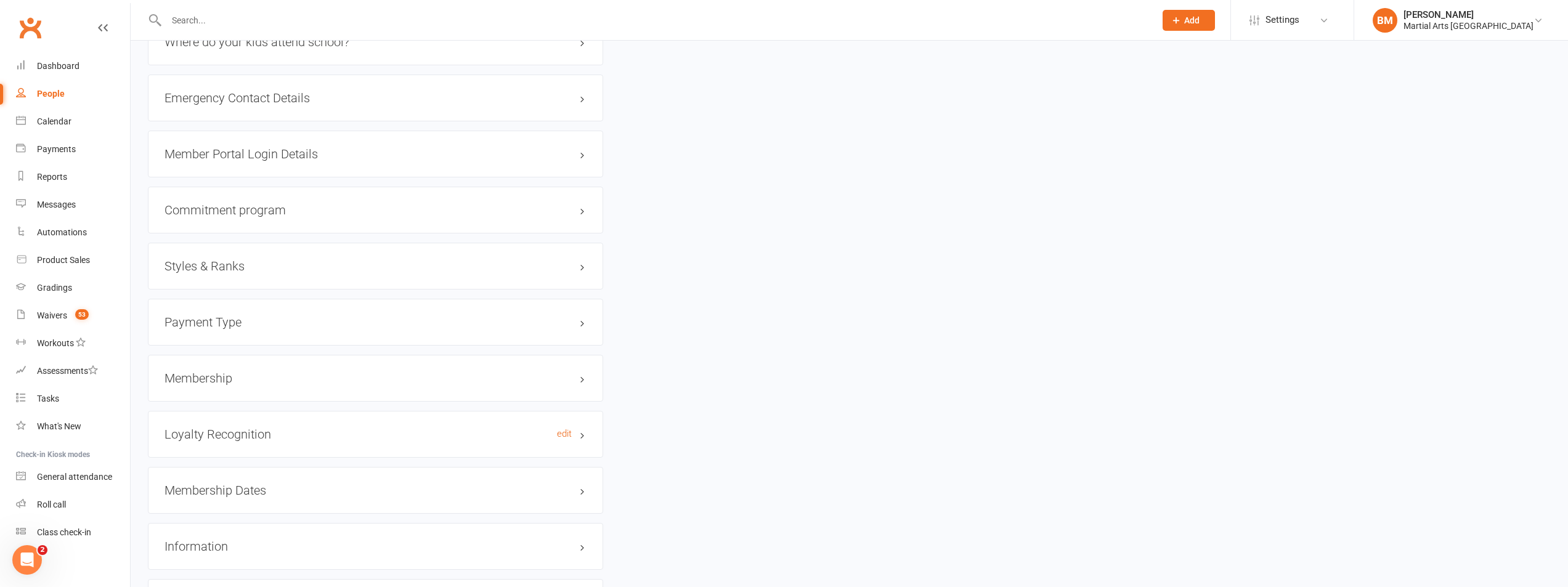
scroll to position [1120, 0]
click at [273, 377] on h3 "Membership" at bounding box center [376, 373] width 422 height 13
click at [221, 421] on link "Add new membership" at bounding box center [209, 421] width 89 height 11
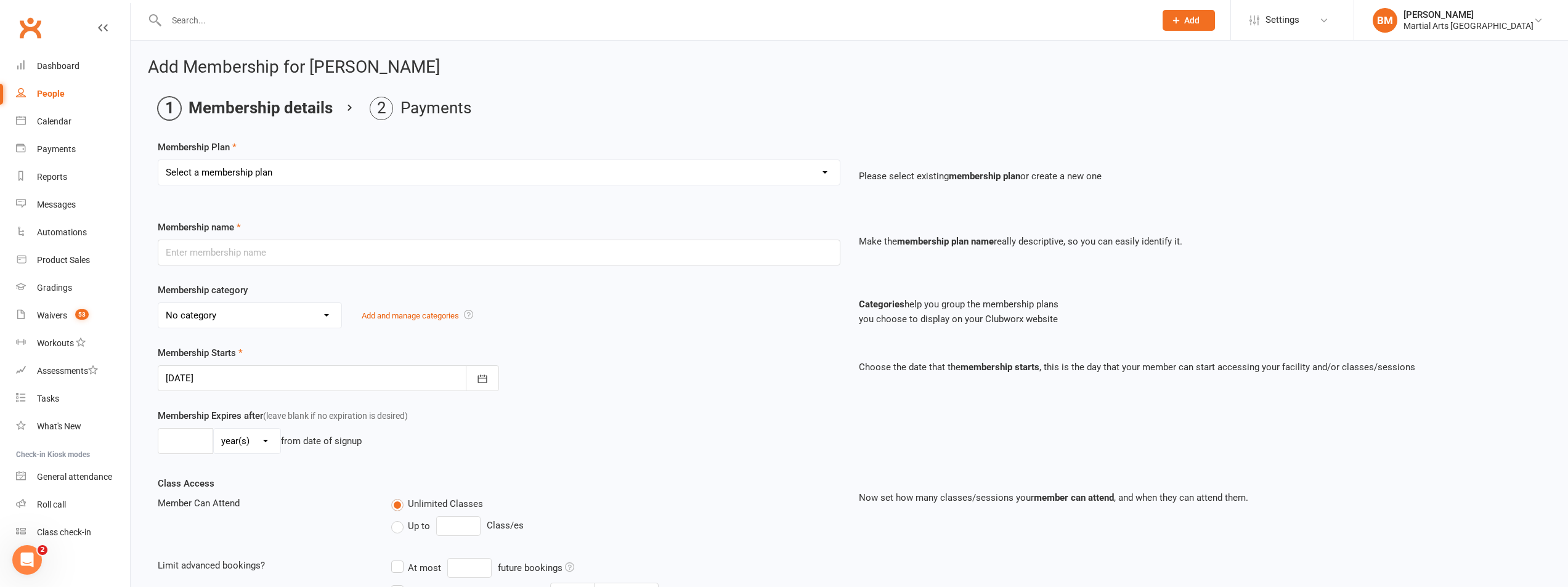
click at [285, 155] on div "Membership Plan Select a membership plan Create new Membership Plan 1 day per w…" at bounding box center [850, 171] width 1383 height 63
click at [236, 173] on select "Select a membership plan Create new Membership Plan 1 day per week 2 days per w…" at bounding box center [499, 172] width 681 height 25
select select "1"
click at [159, 160] on select "Select a membership plan Create new Membership Plan 1 day per week 2 days per w…" at bounding box center [499, 172] width 681 height 25
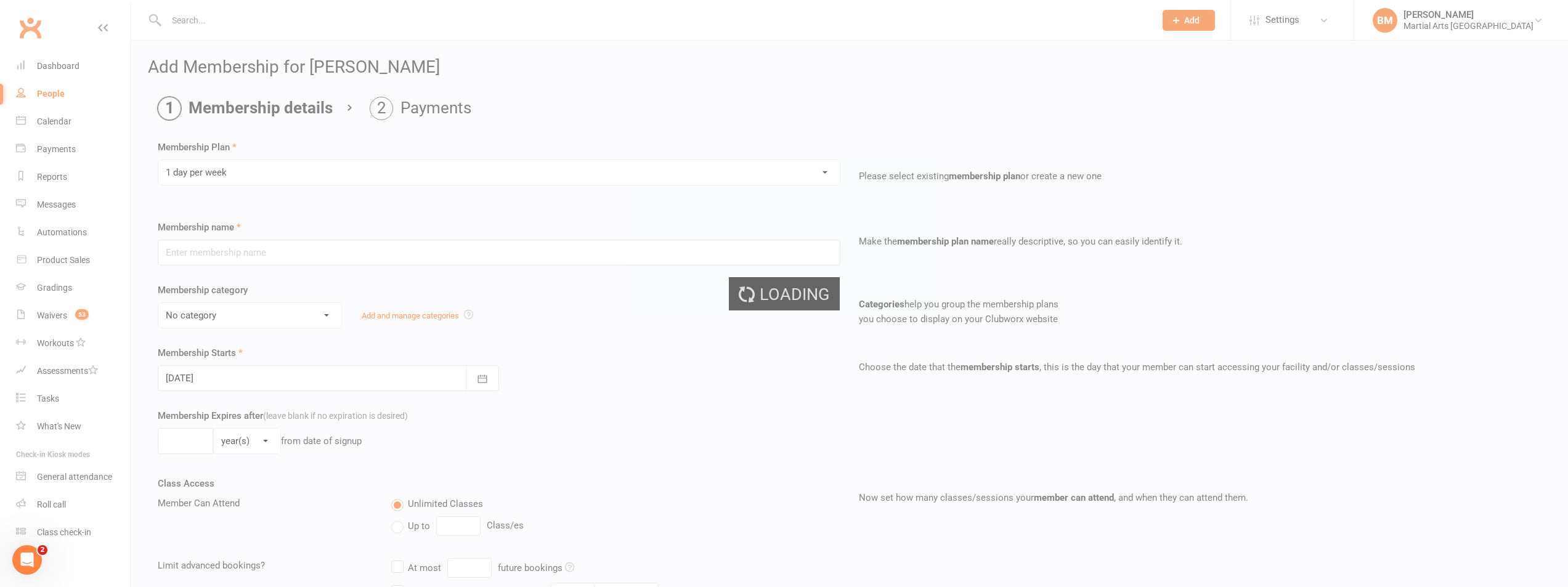
type input "1 day per week"
select select "3"
type input "0"
type input "1"
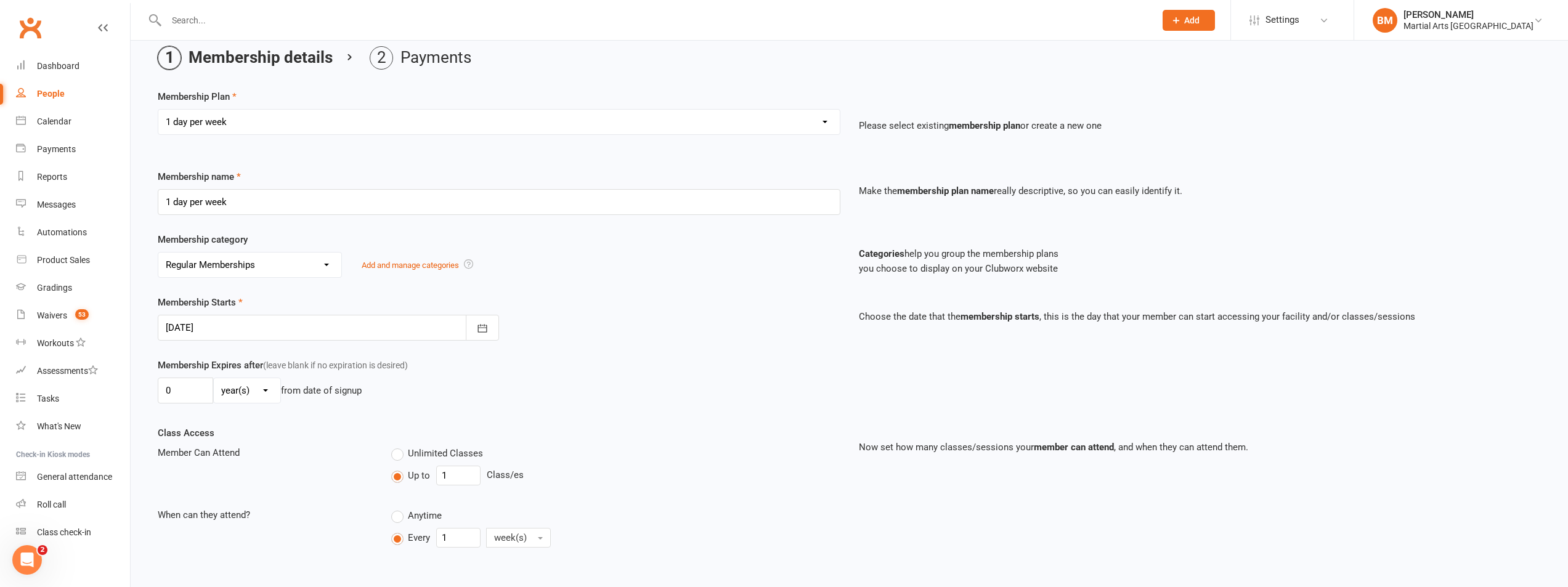
scroll to position [123, 0]
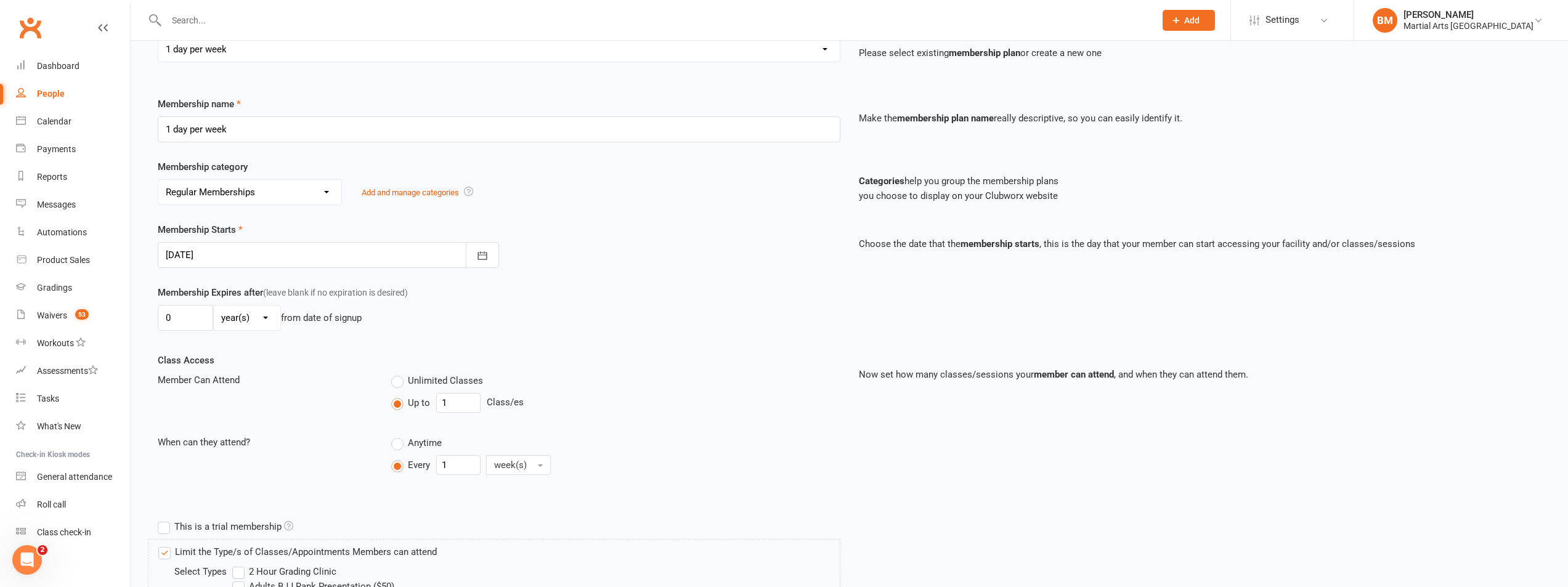
click at [228, 267] on div at bounding box center [329, 255] width 342 height 26
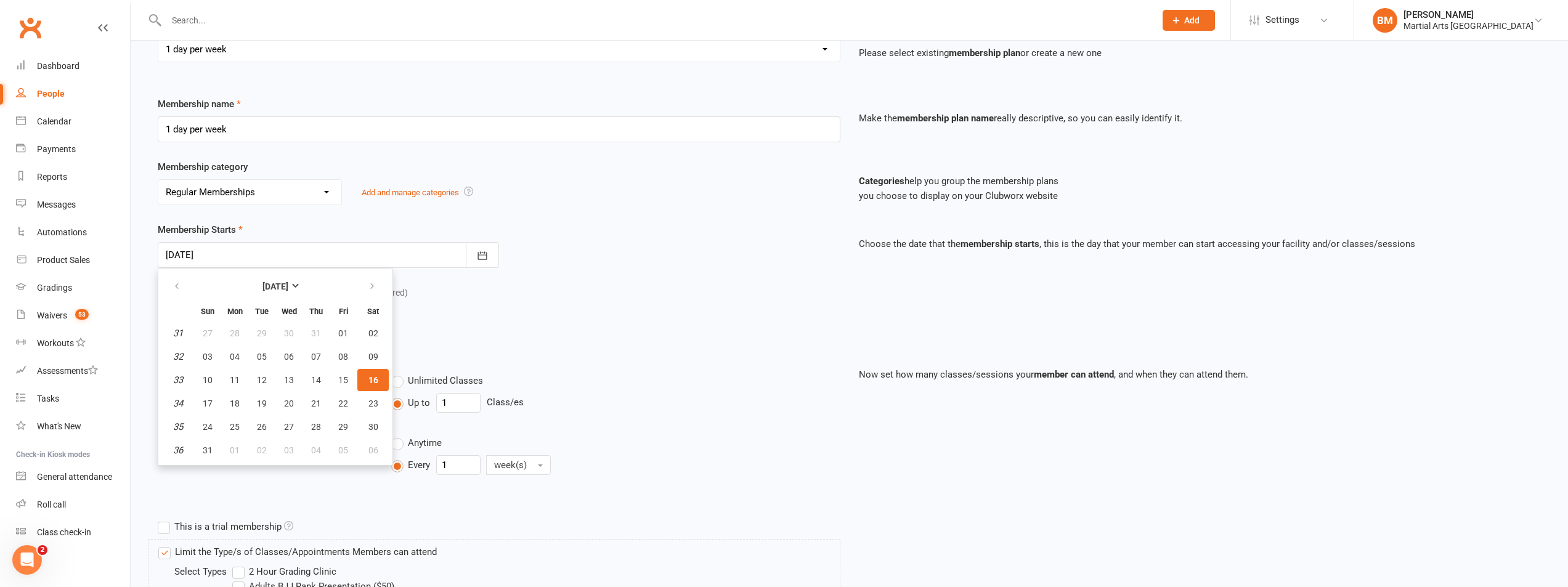
click at [701, 338] on div "Membership Expires after (leave blank if no expiration is desired) 0 day(s) wee…" at bounding box center [849, 319] width 1402 height 68
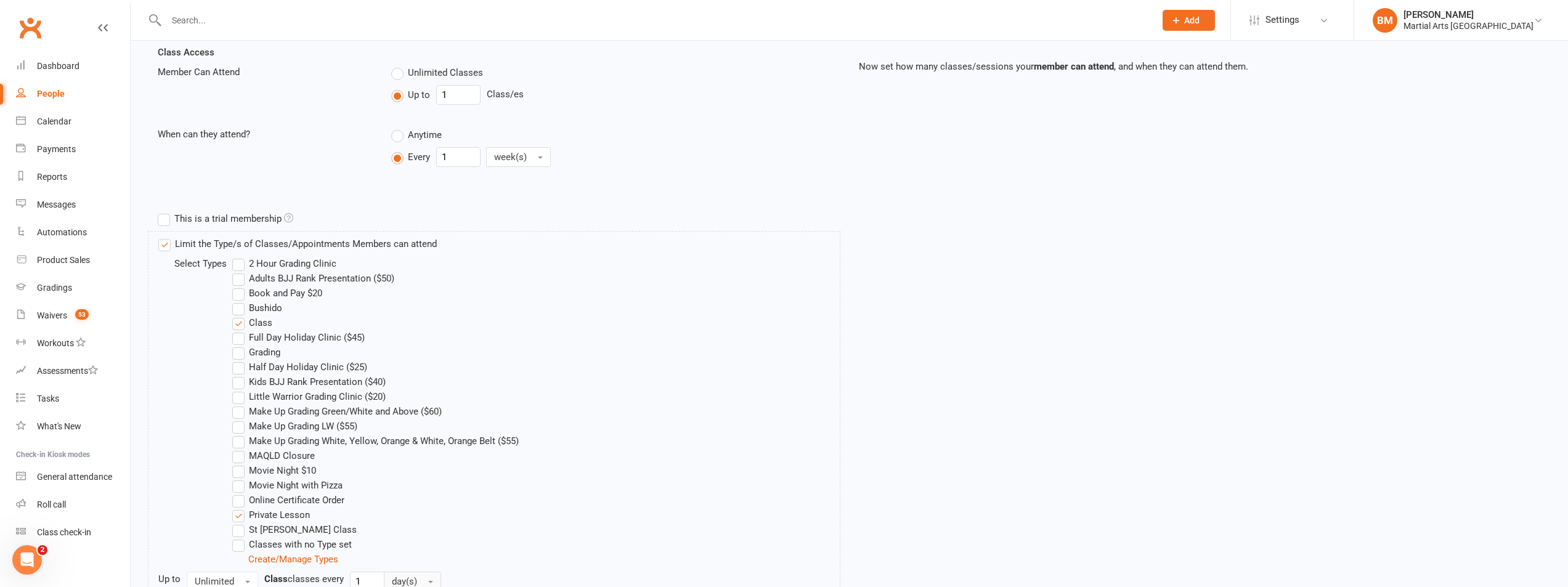
scroll to position [761, 0]
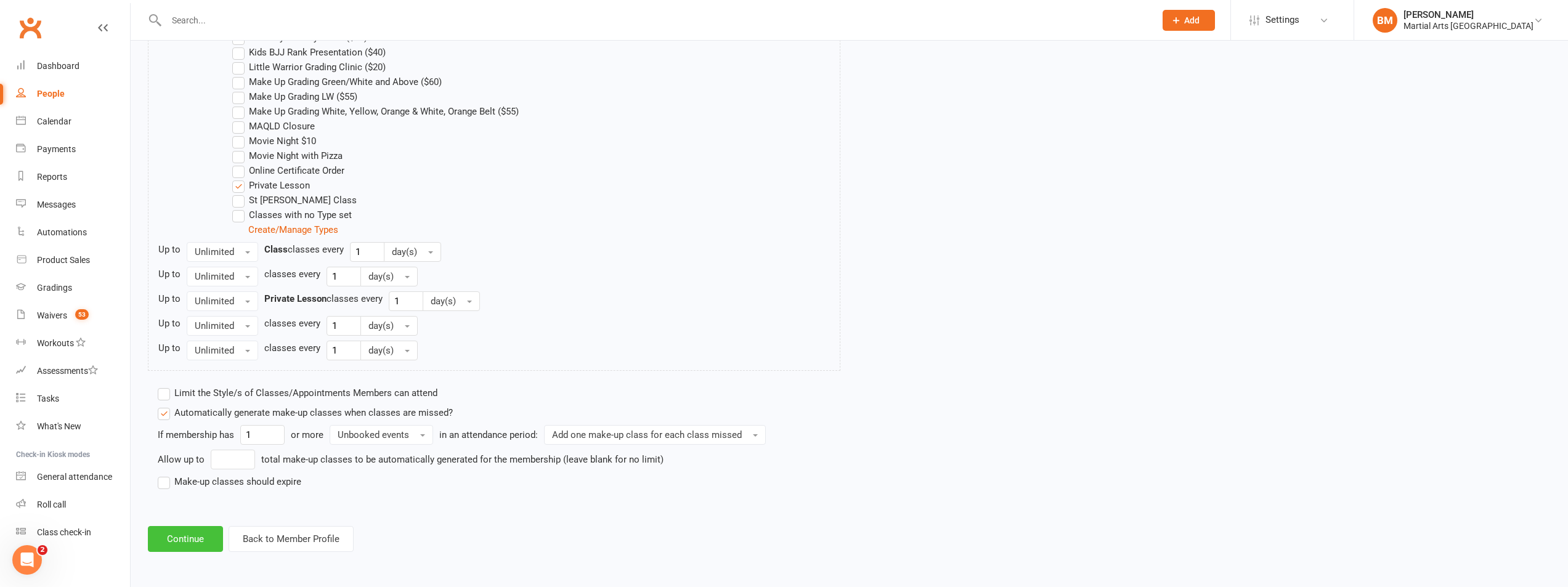
click at [180, 533] on button "Continue" at bounding box center [186, 539] width 75 height 26
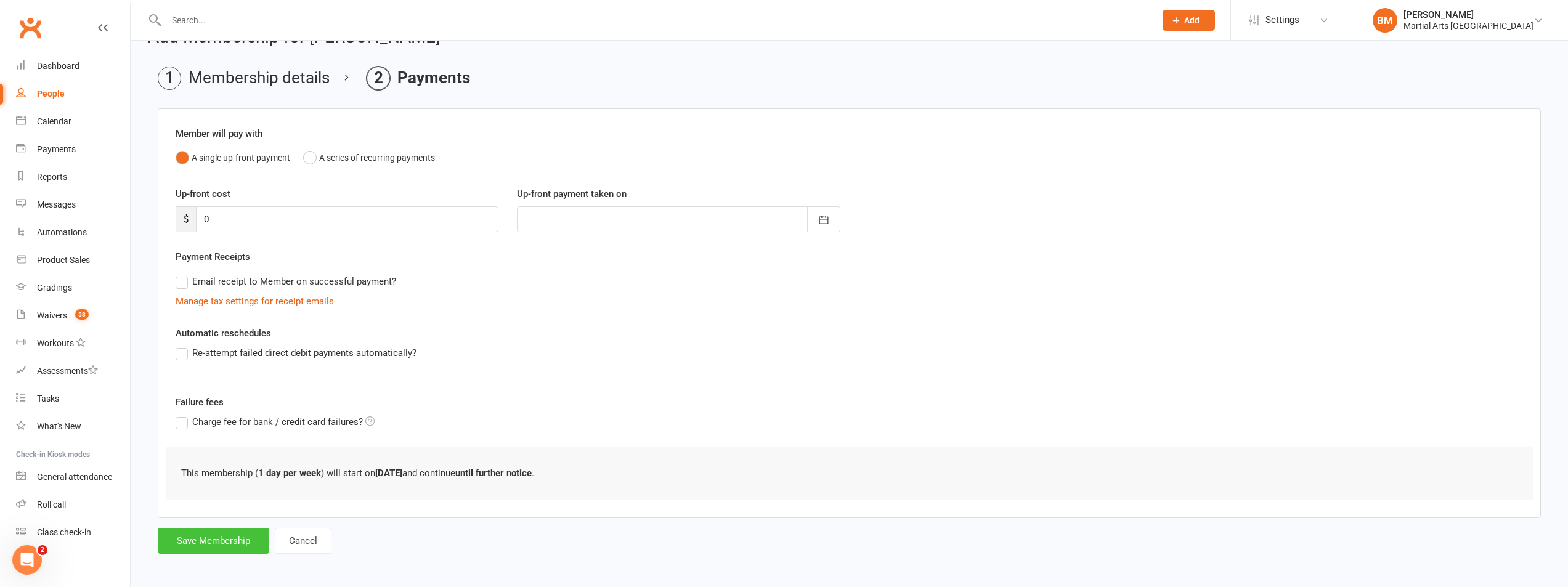
scroll to position [35, 0]
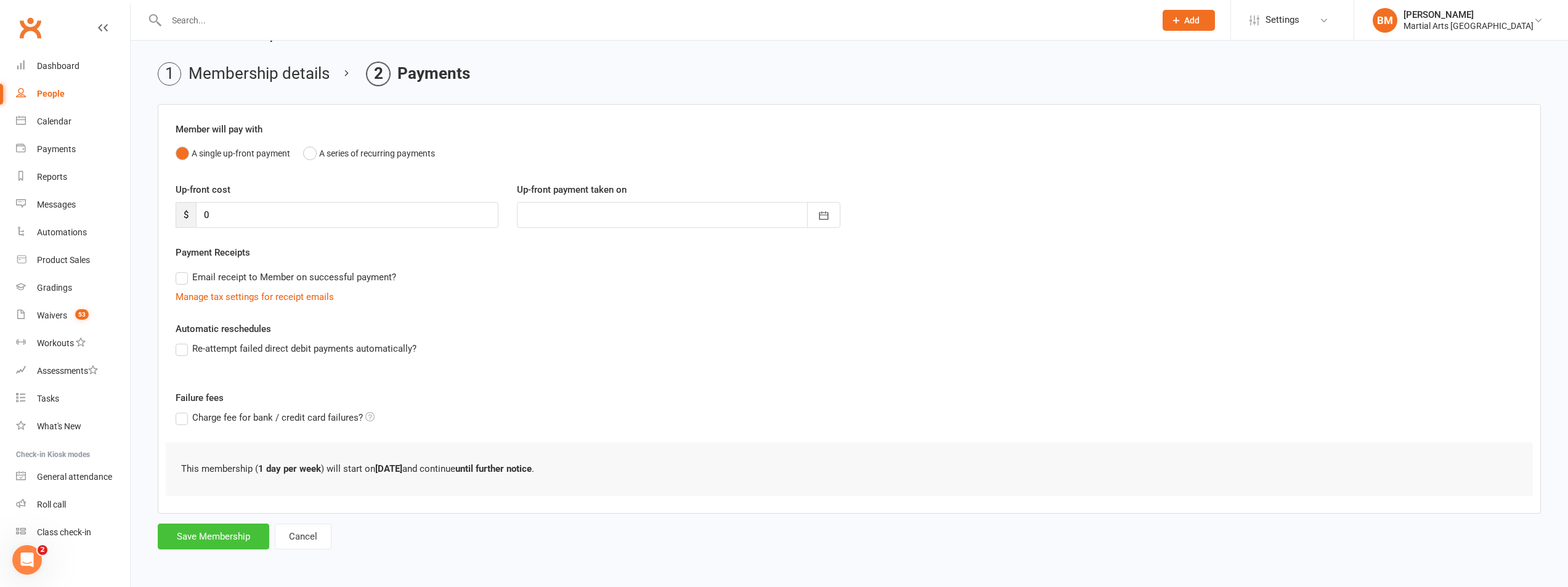
click at [186, 533] on button "Save Membership" at bounding box center [214, 536] width 111 height 26
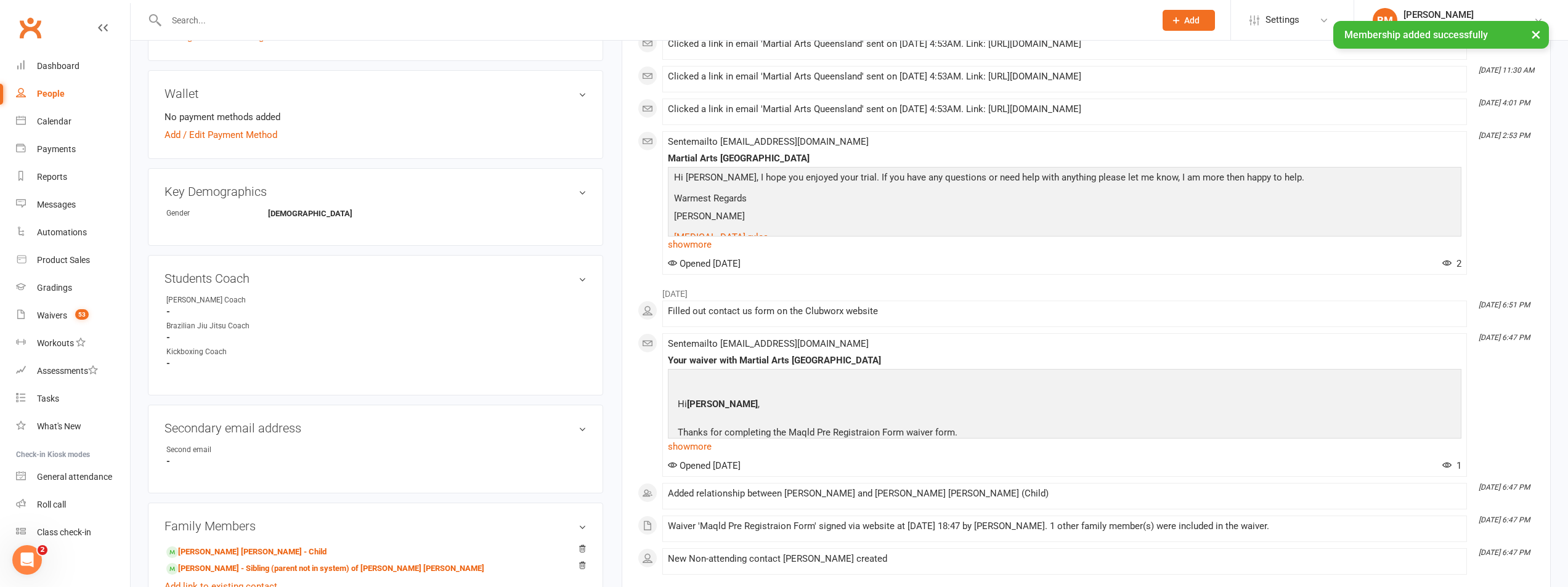
scroll to position [246, 0]
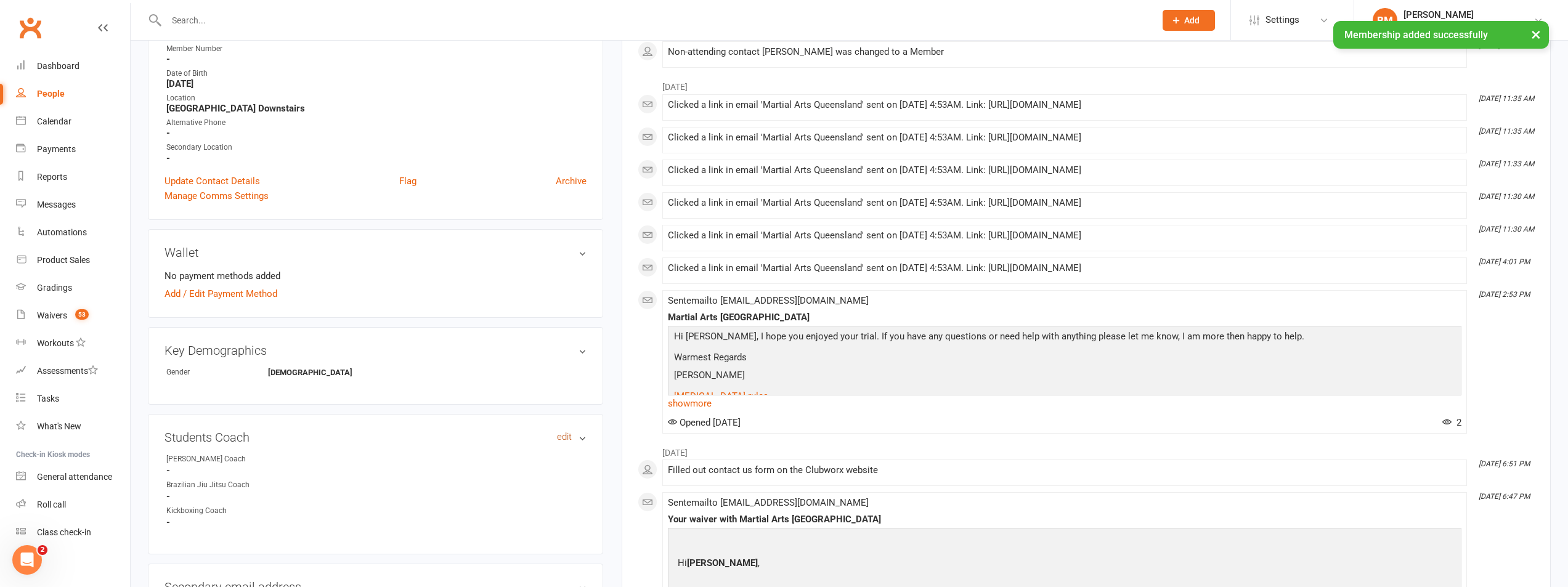
click at [562, 438] on link "edit" at bounding box center [564, 437] width 15 height 10
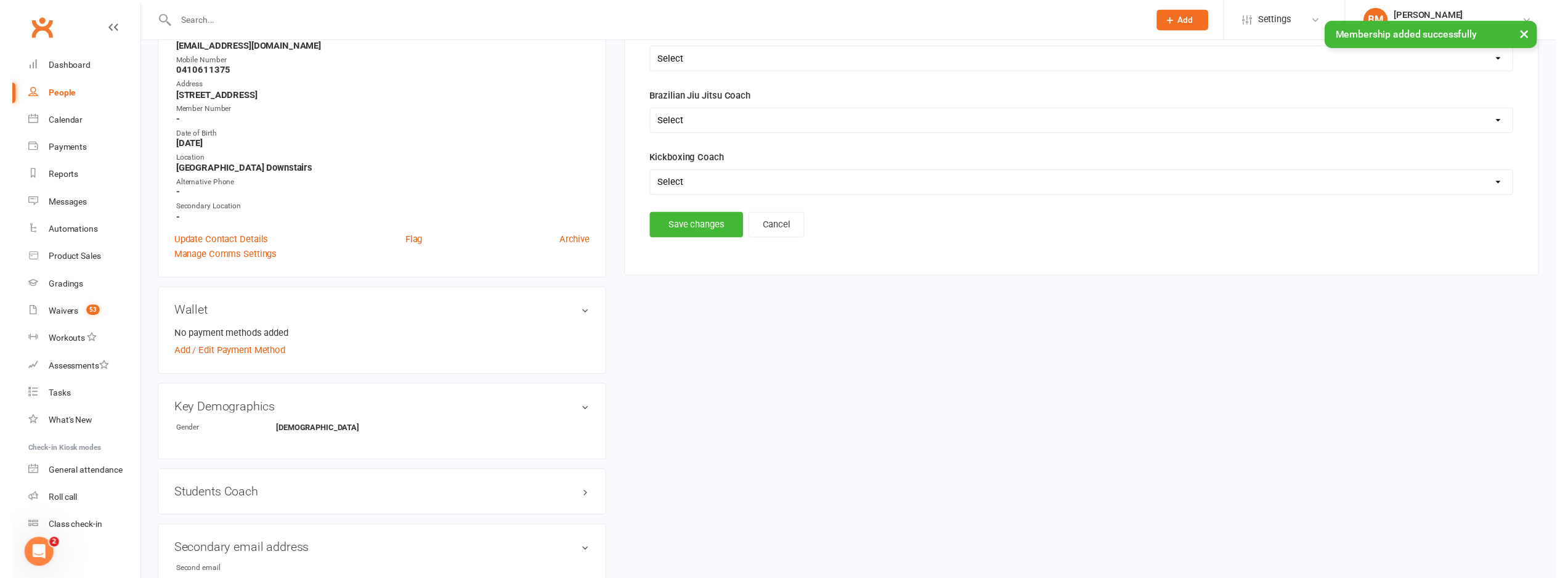
scroll to position [95, 0]
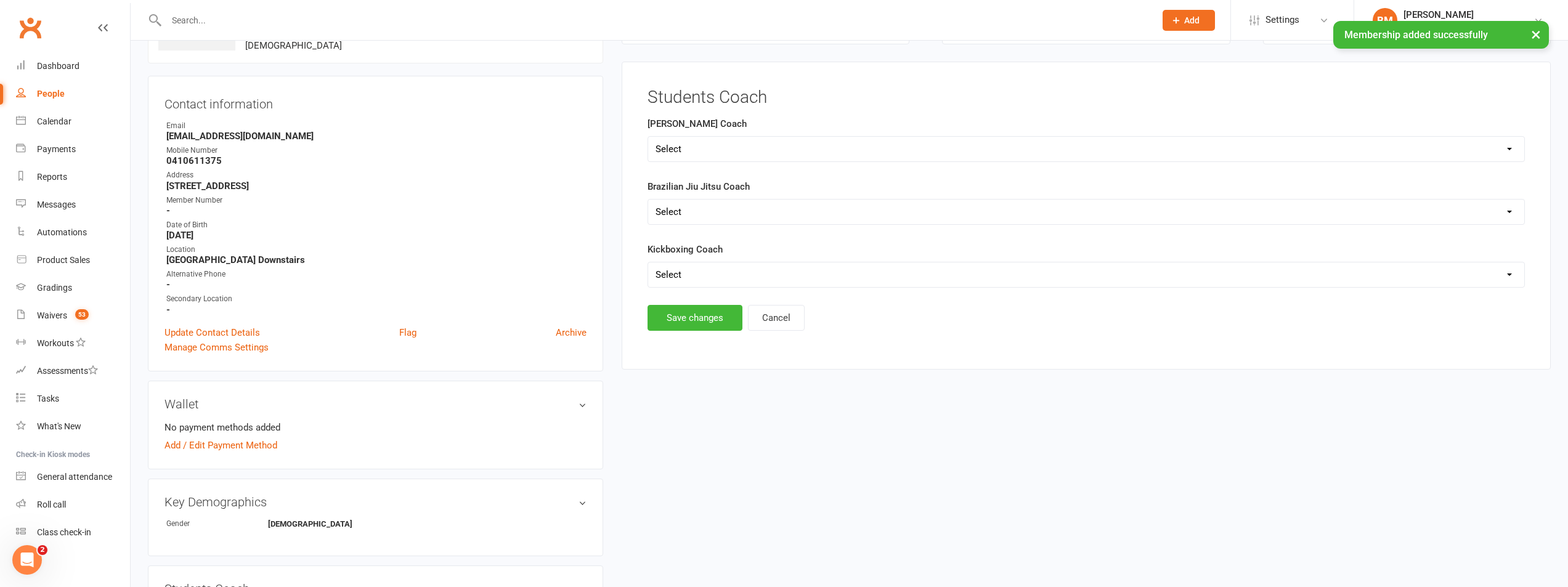
click at [718, 163] on form "Ronin Ryu Jujitsu Coach Select Shane Rob Matthew Quinton Brandon Richard Andrew…" at bounding box center [1086, 202] width 878 height 171
drag, startPoint x: 722, startPoint y: 146, endPoint x: 721, endPoint y: 160, distance: 14.0
click at [722, 146] on select "Select Shane Rob Matthew Quinton Brandon Richard Andrew Dan Kyle" at bounding box center [1086, 149] width 876 height 25
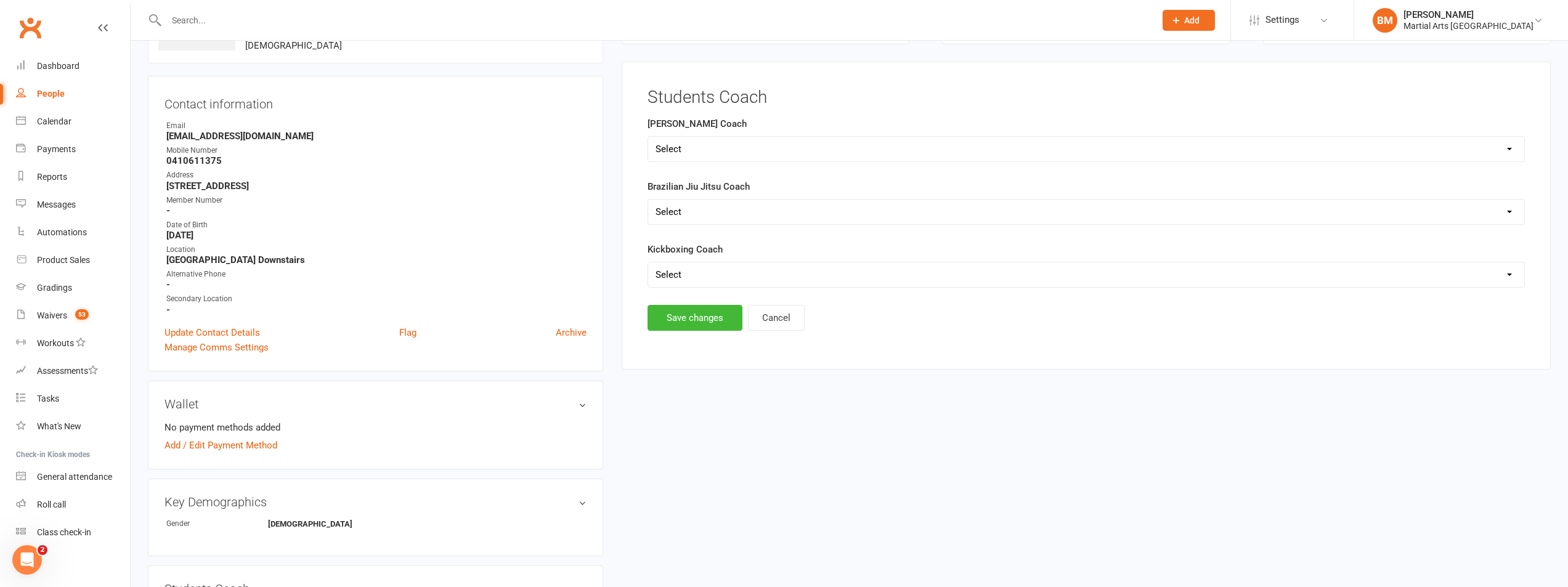
select select "[PERSON_NAME]"
click at [648, 137] on select "Select Shane Rob Matthew Quinton Brandon Richard Andrew Dan Kyle" at bounding box center [1086, 149] width 876 height 25
click at [692, 314] on button "Save changes" at bounding box center [695, 318] width 95 height 26
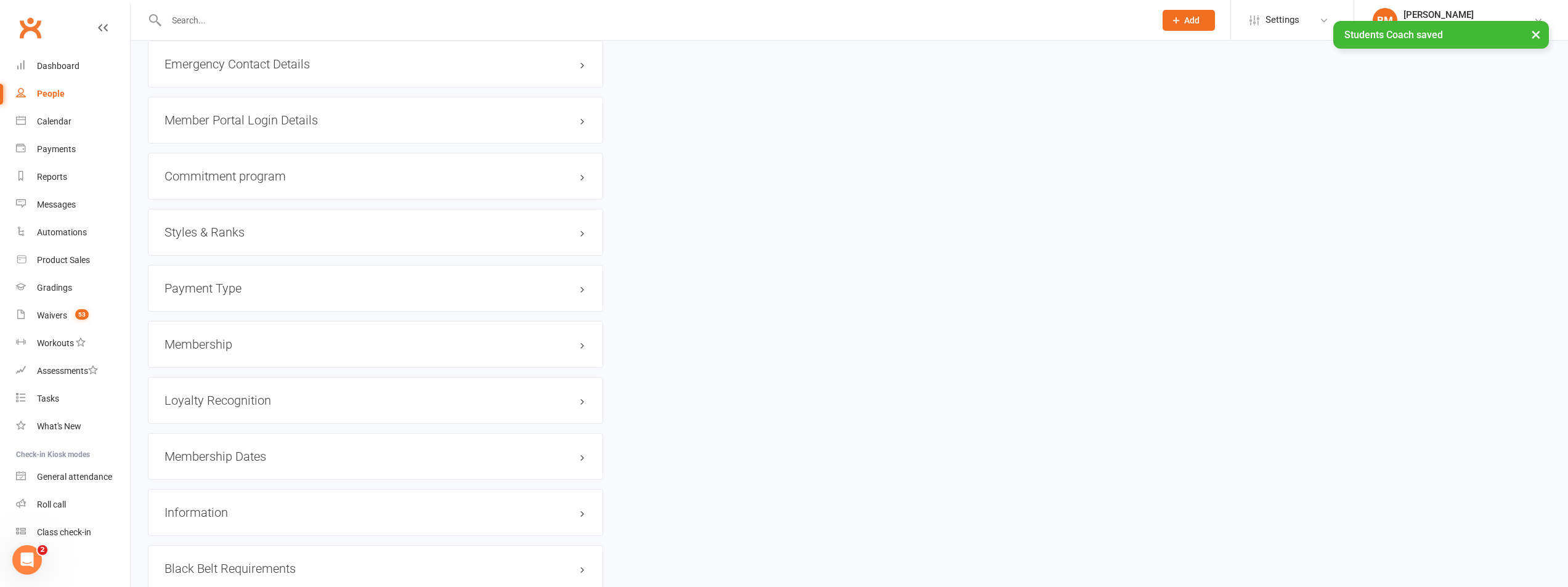
scroll to position [1203, 0]
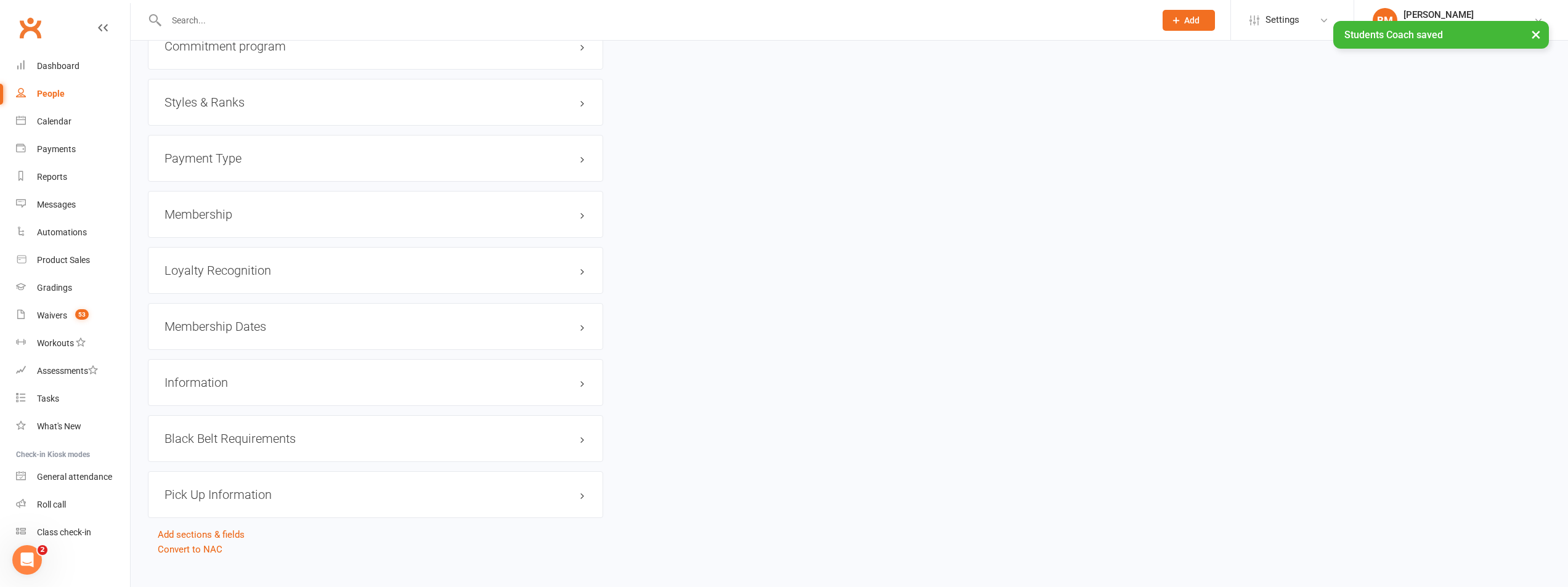
click at [230, 208] on h3 "Membership" at bounding box center [376, 214] width 422 height 13
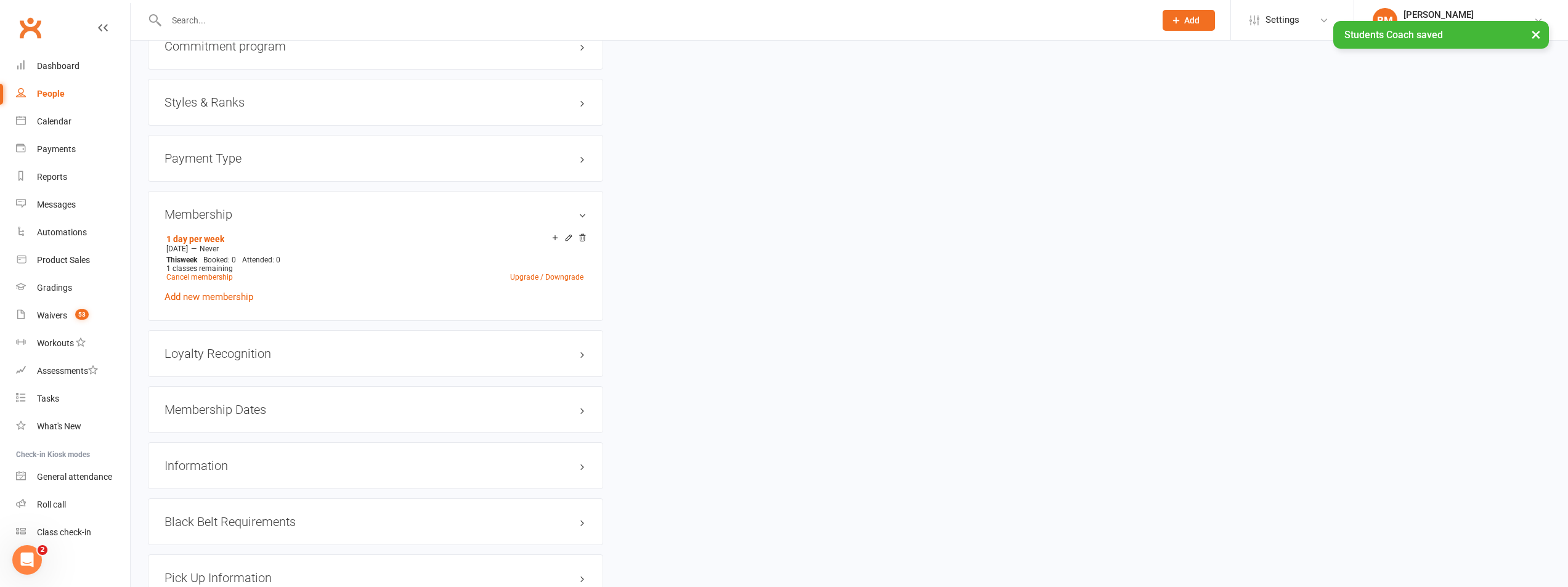
click at [244, 102] on h3 "Styles & Ranks" at bounding box center [376, 102] width 422 height 13
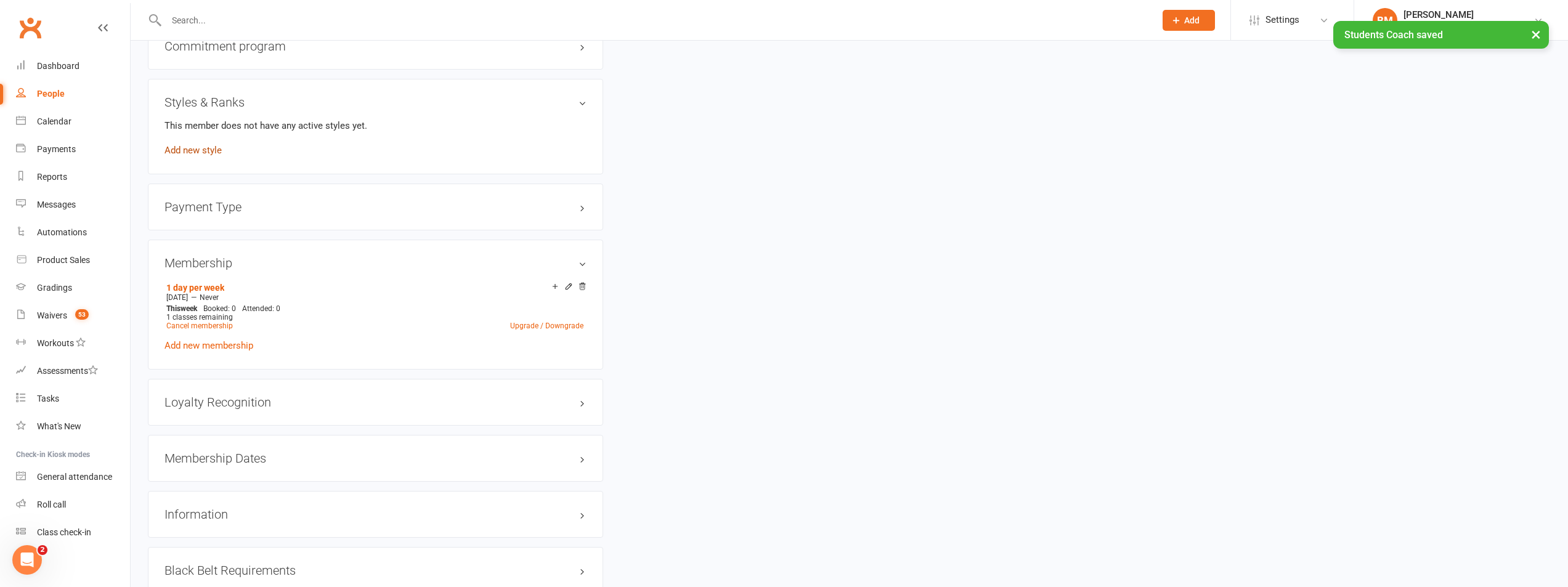
click at [205, 148] on link "Add new style" at bounding box center [193, 150] width 58 height 11
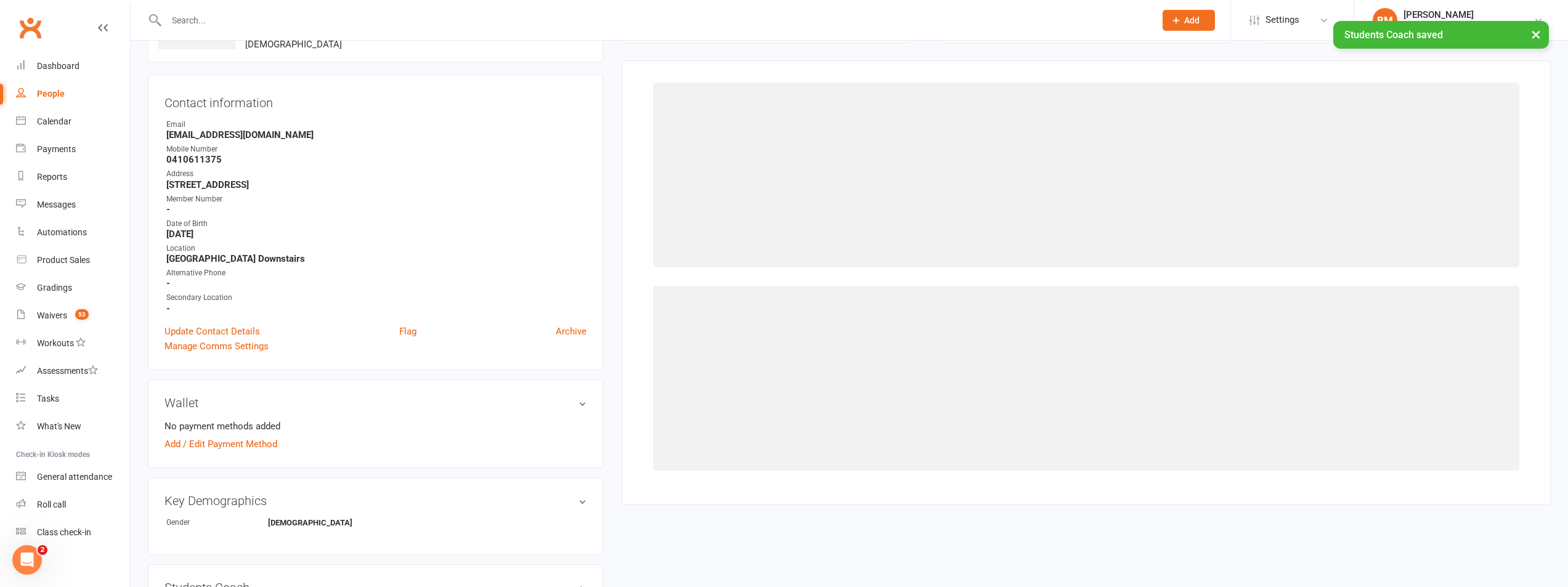
scroll to position [95, 0]
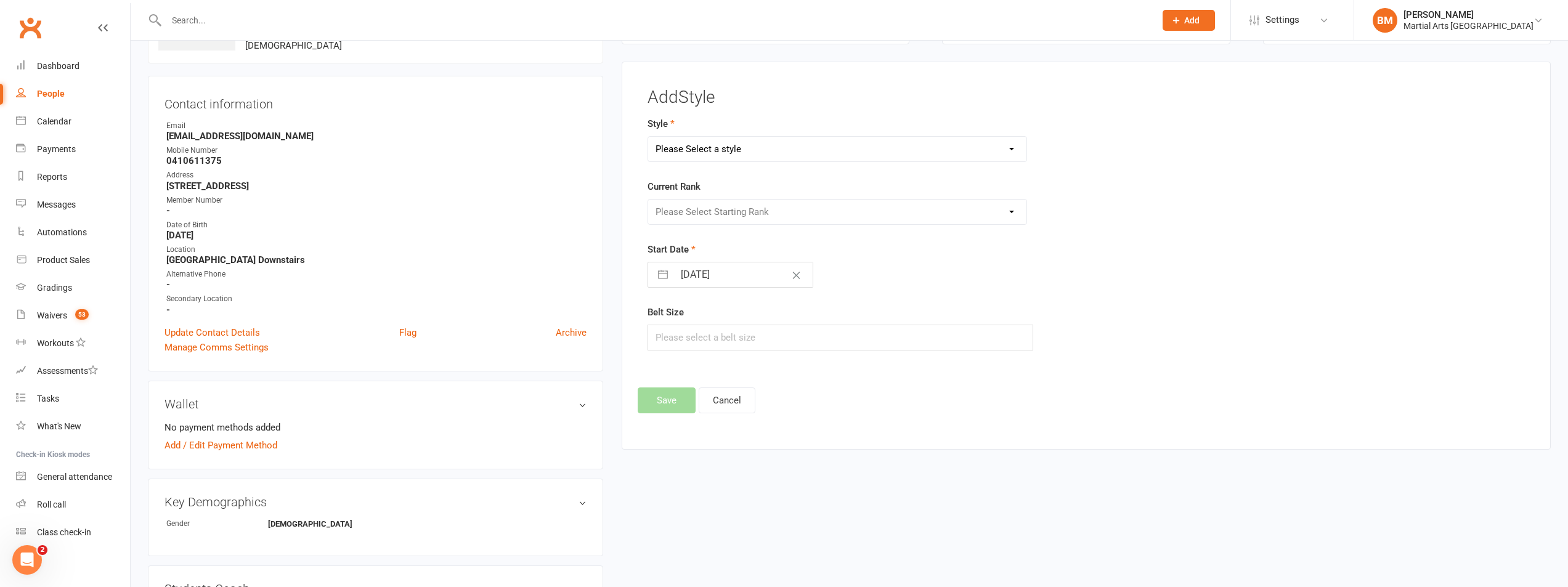
drag, startPoint x: 710, startPoint y: 150, endPoint x: 701, endPoint y: 149, distance: 9.1
click at [710, 150] on select "Please Select a style Brazilian Jiu Jitsu PUMMA Kickboxing Kids Brazilian Jiu J…" at bounding box center [837, 149] width 378 height 25
select select "695"
click at [648, 137] on select "Please Select a style Brazilian Jiu Jitsu PUMMA Kickboxing Kids Brazilian Jiu J…" at bounding box center [837, 149] width 378 height 25
click at [665, 231] on form "Style Brazilian Jiu Jitsu PUMMA Kickboxing Kids Brazilian Jiu Jitsu Monkeys Kid…" at bounding box center [937, 233] width 578 height 234
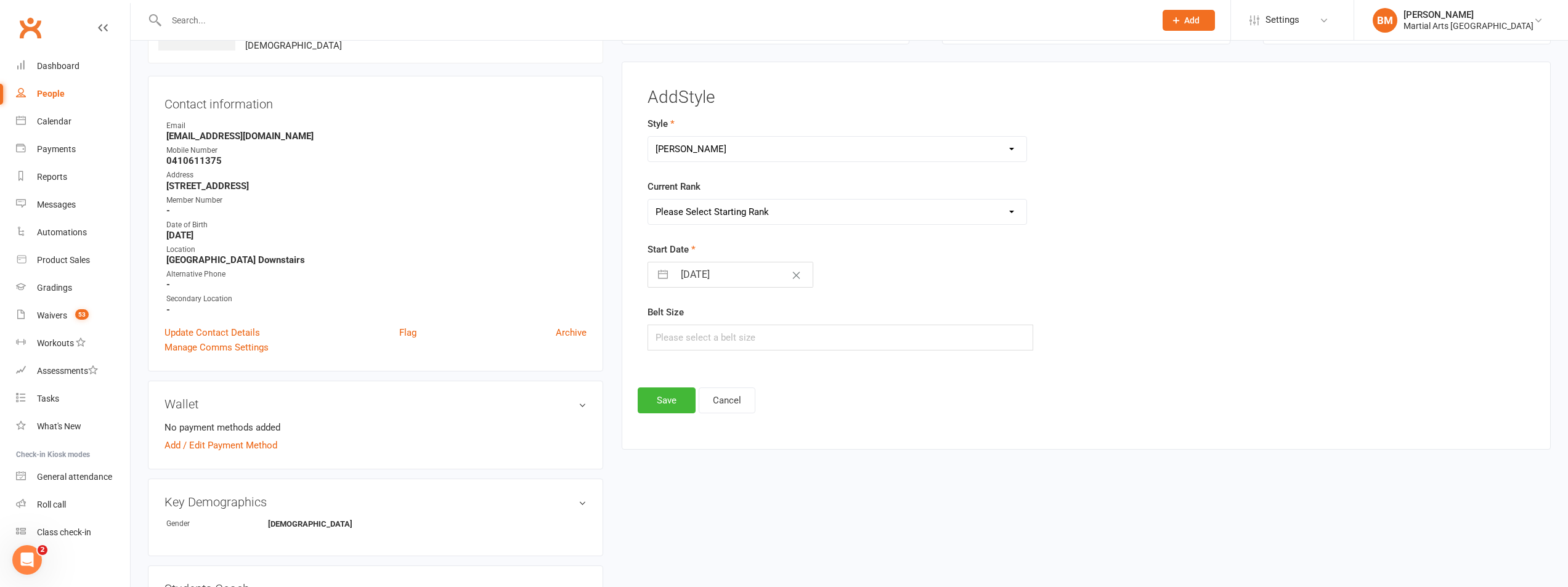
click at [676, 200] on select "Please Select Starting Rank Warrior That Moved Up 10. White belt 11. Yellow & W…" at bounding box center [837, 212] width 378 height 25
select select "6246"
click at [648, 200] on select "Please Select Starting Rank Warrior That Moved Up 10. White belt 11. Yellow & W…" at bounding box center [837, 212] width 378 height 25
click at [722, 288] on form "Style Brazilian Jiu Jitsu PUMMA Kickboxing Kids Brazilian Jiu Jitsu Monkeys Kid…" at bounding box center [937, 233] width 578 height 234
click at [718, 276] on input "16 Aug 2025" at bounding box center [743, 274] width 139 height 25
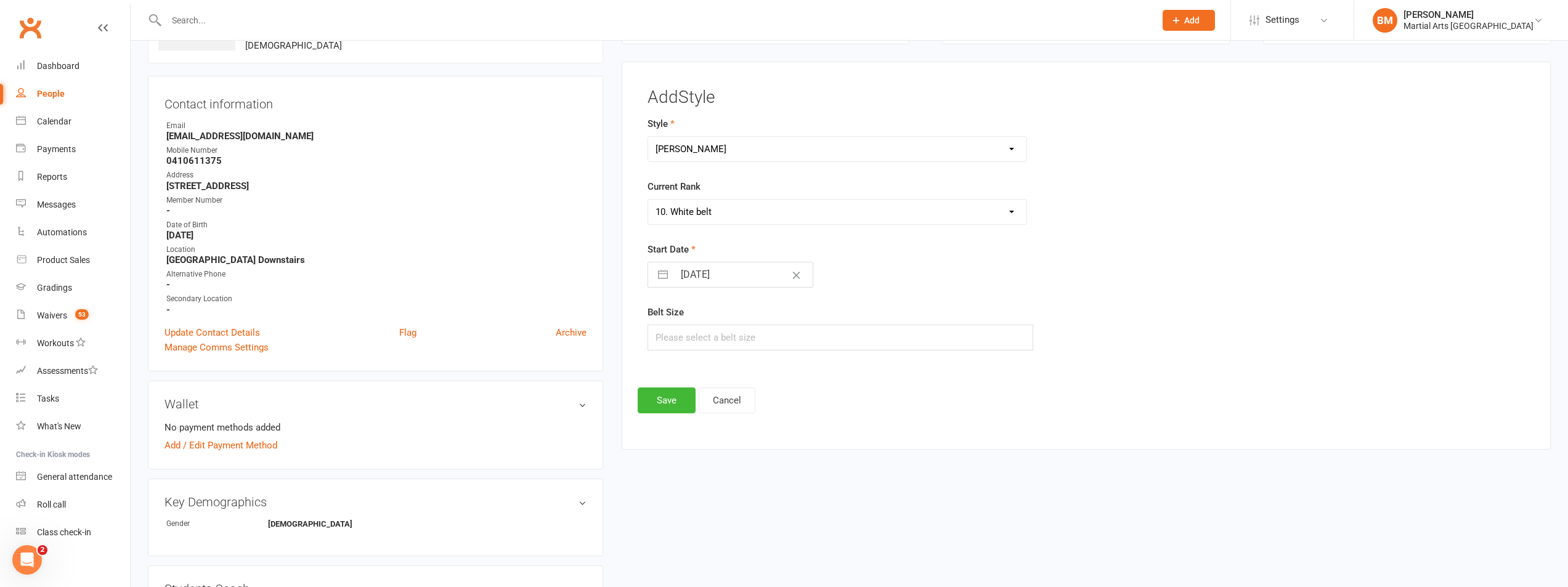
select select "6"
select select "2025"
select select "7"
select select "2025"
select select "8"
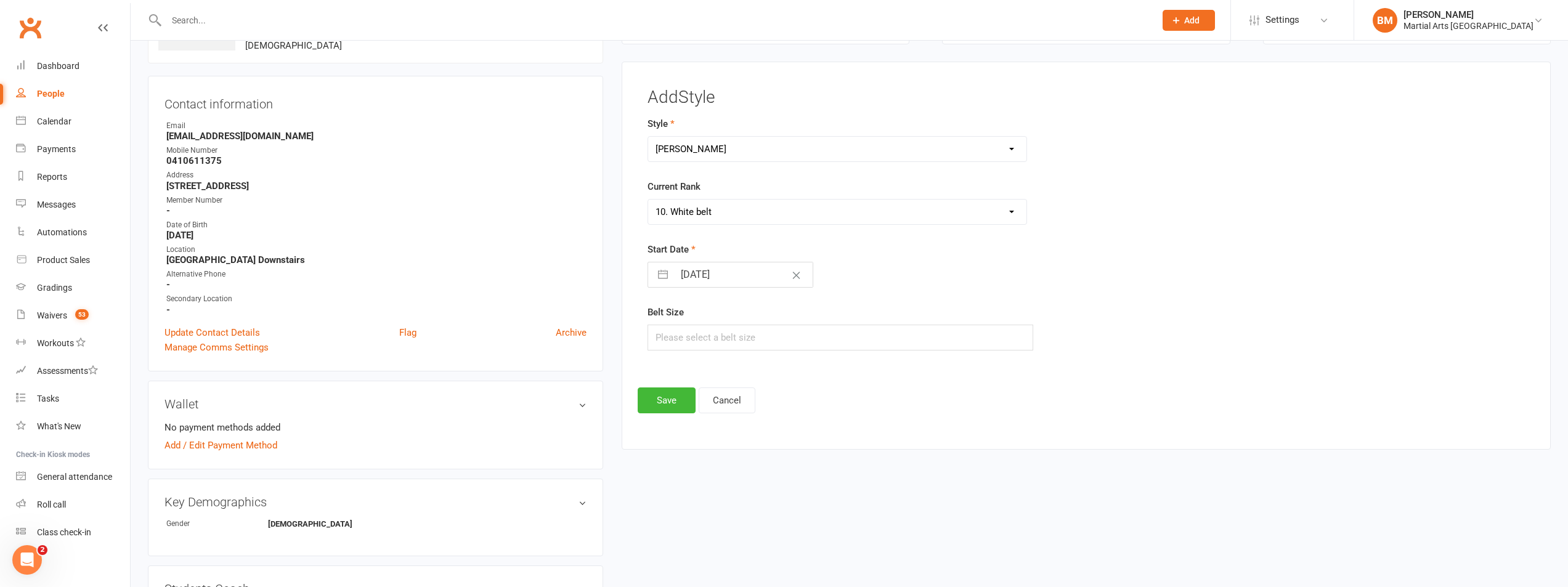
select select "2025"
click at [1043, 310] on div "Belt Size" at bounding box center [937, 327] width 578 height 45
click at [687, 267] on input "16 Aug 2025" at bounding box center [743, 274] width 139 height 25
select select "6"
select select "2025"
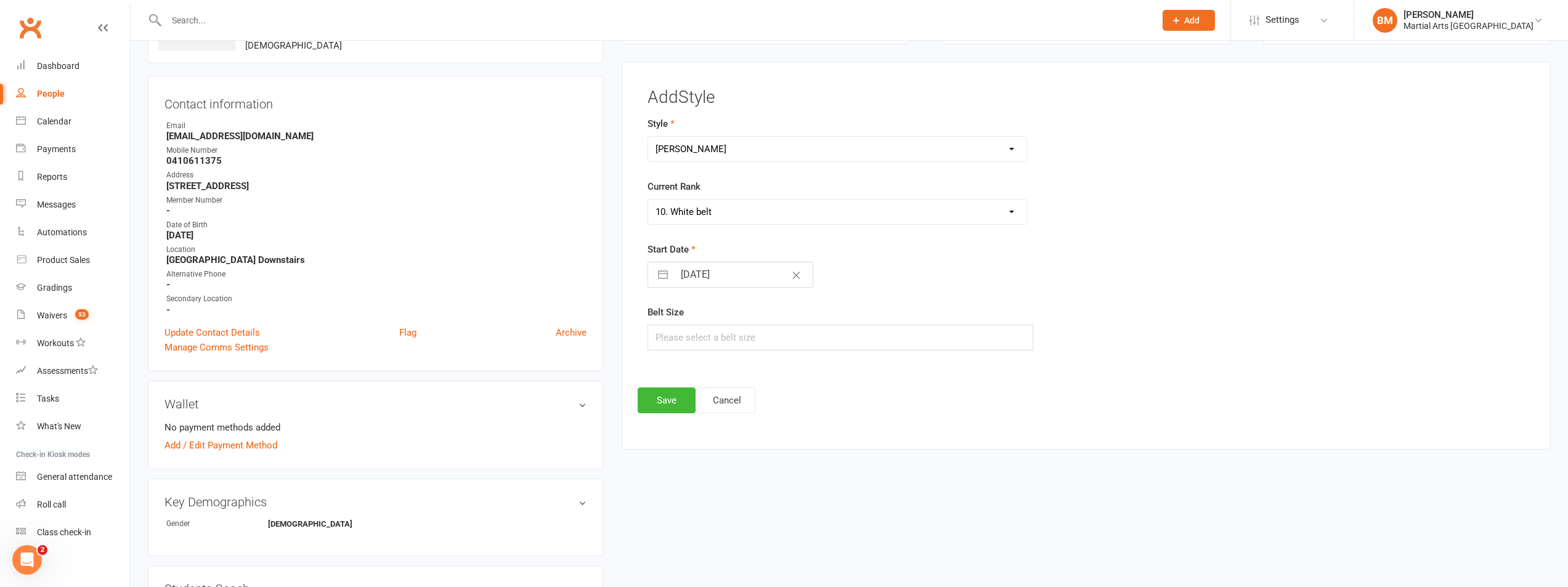
select select "7"
select select "2025"
select select "8"
select select "2025"
click at [996, 425] on div "Add Style Style Brazilian Jiu Jitsu PUMMA Kickboxing Kids Brazilian Jiu Jitsu M…" at bounding box center [1086, 256] width 930 height 389
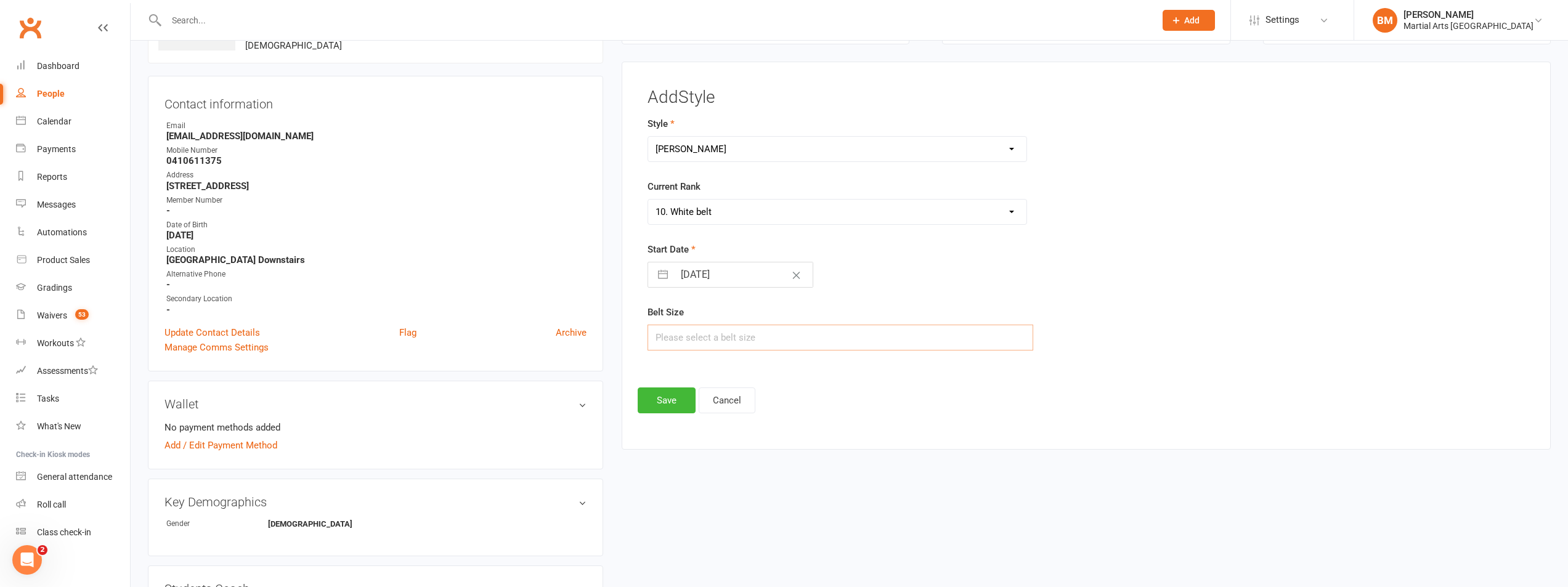
click at [795, 346] on input "text" at bounding box center [840, 338] width 386 height 26
click at [802, 422] on div "Add Style Style Brazilian Jiu Jitsu PUMMA Kickboxing Kids Brazilian Jiu Jitsu M…" at bounding box center [1086, 256] width 930 height 389
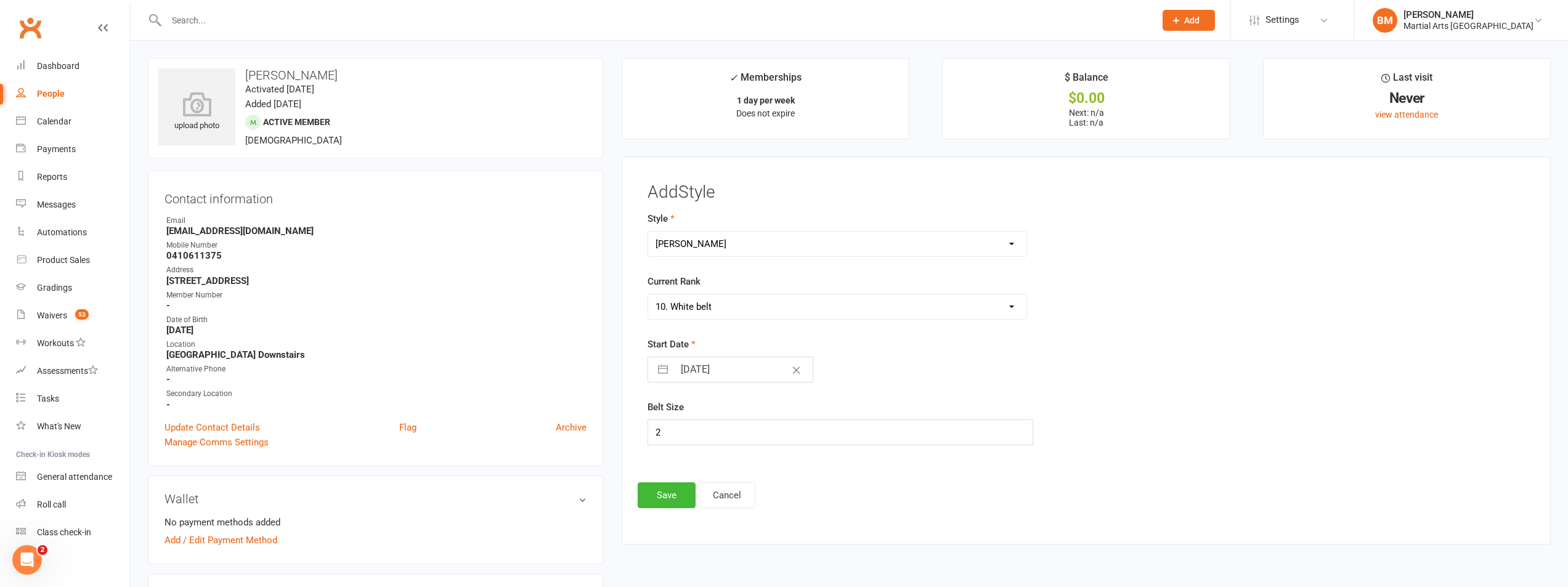
scroll to position [185, 0]
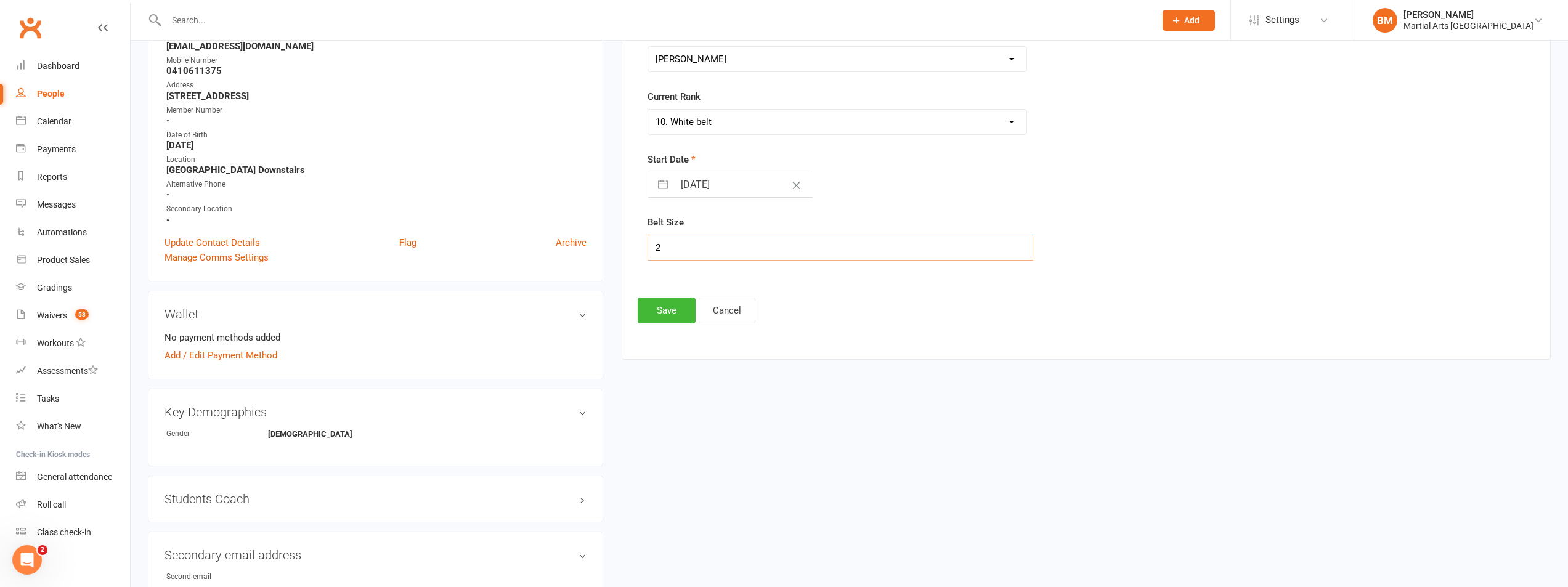
drag, startPoint x: 666, startPoint y: 249, endPoint x: 546, endPoint y: 251, distance: 120.0
type input "5"
click at [643, 304] on button "Save" at bounding box center [667, 310] width 58 height 26
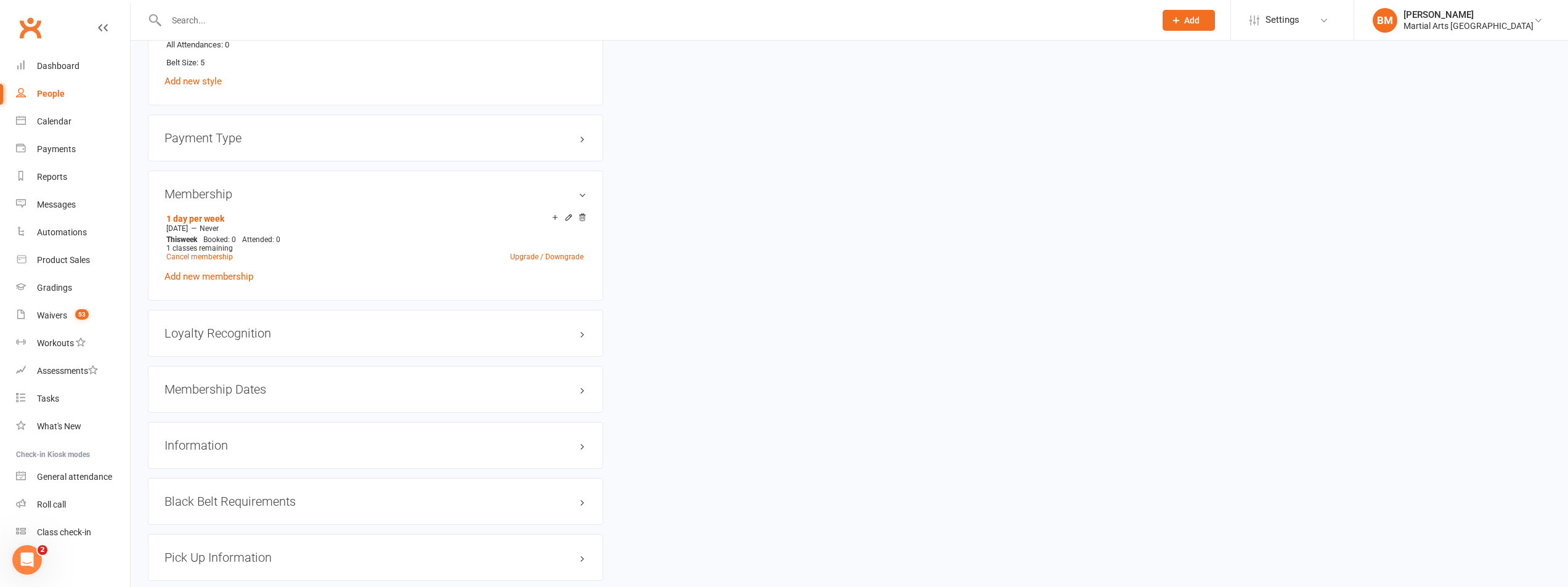
scroll to position [1436, 0]
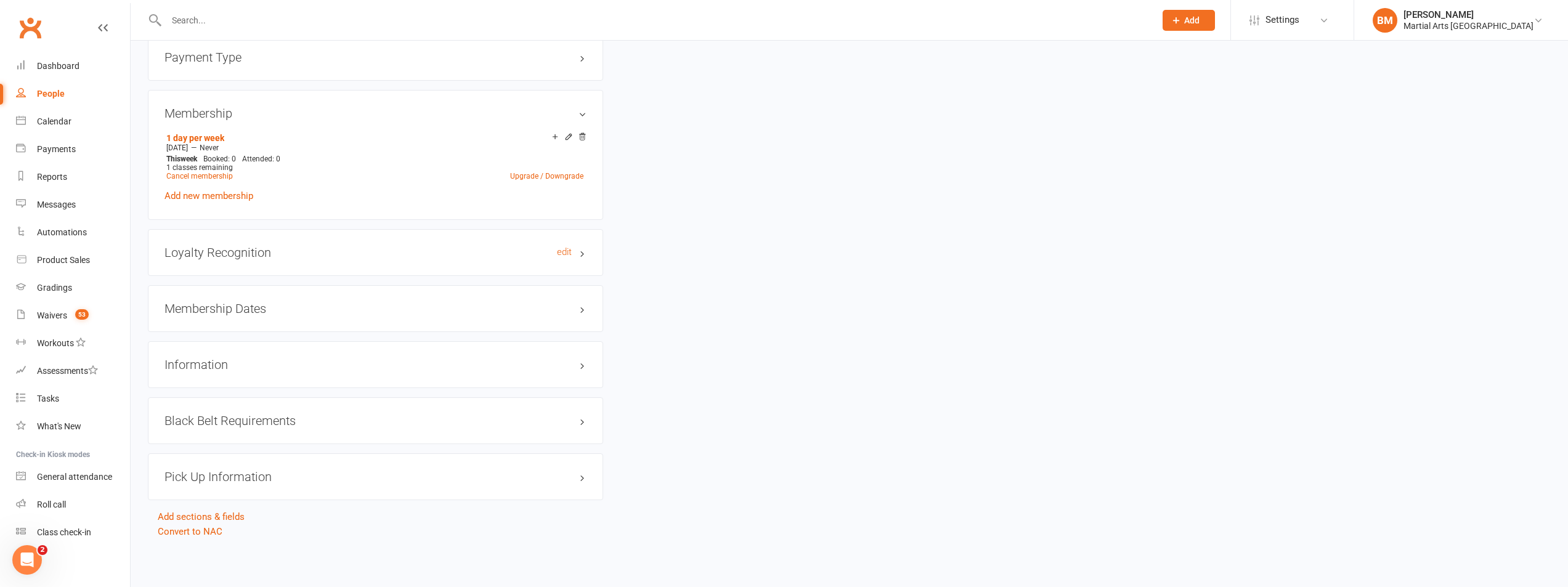
click at [248, 256] on h3 "Loyalty Recognition edit" at bounding box center [376, 252] width 422 height 13
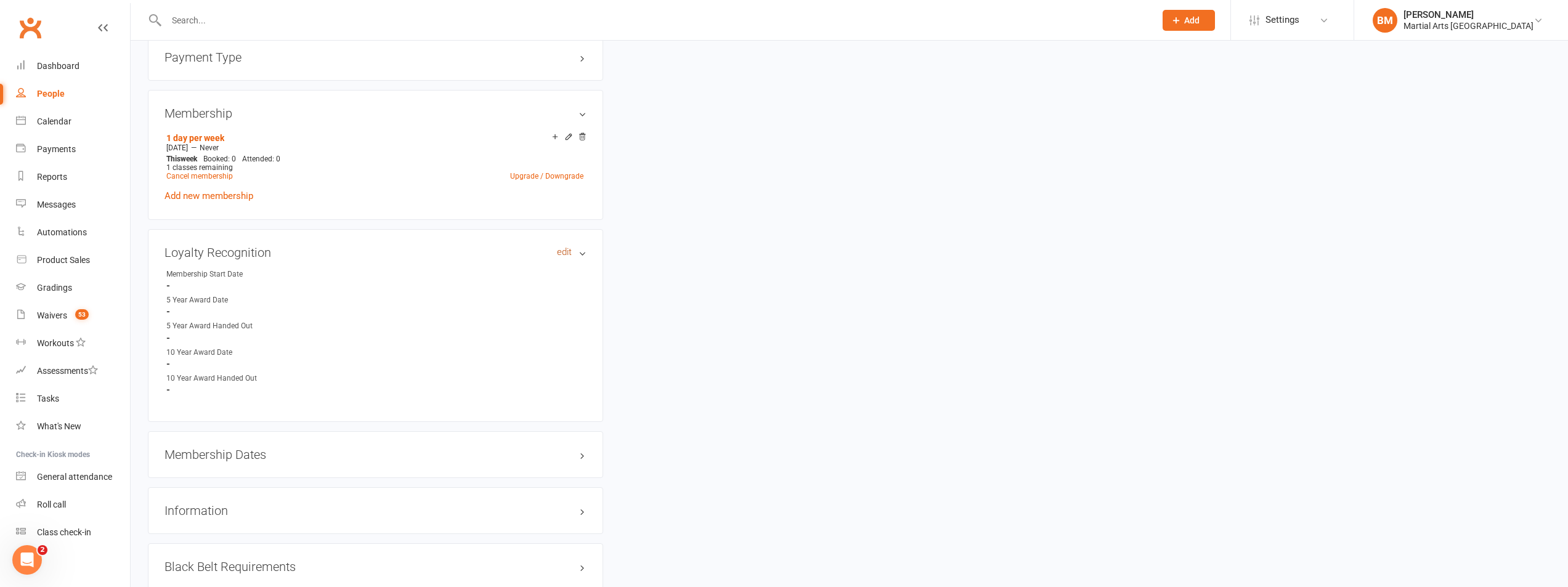
click at [559, 251] on link "edit" at bounding box center [564, 252] width 15 height 10
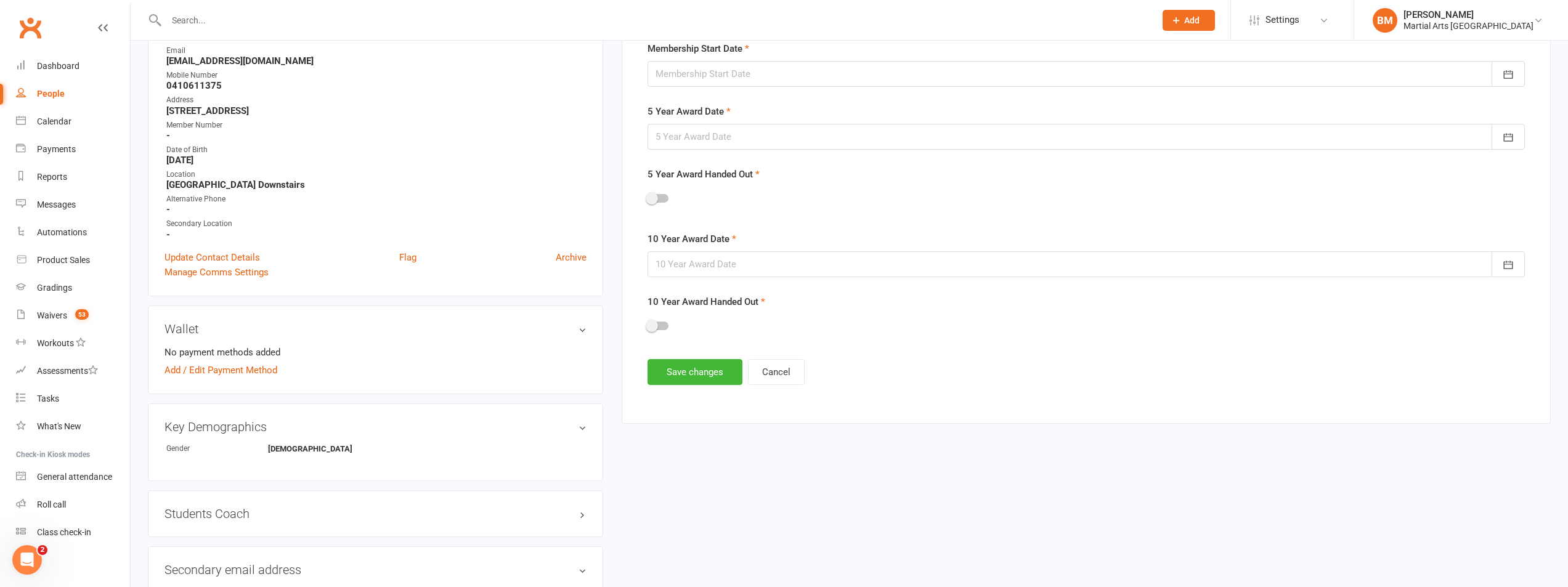
scroll to position [95, 0]
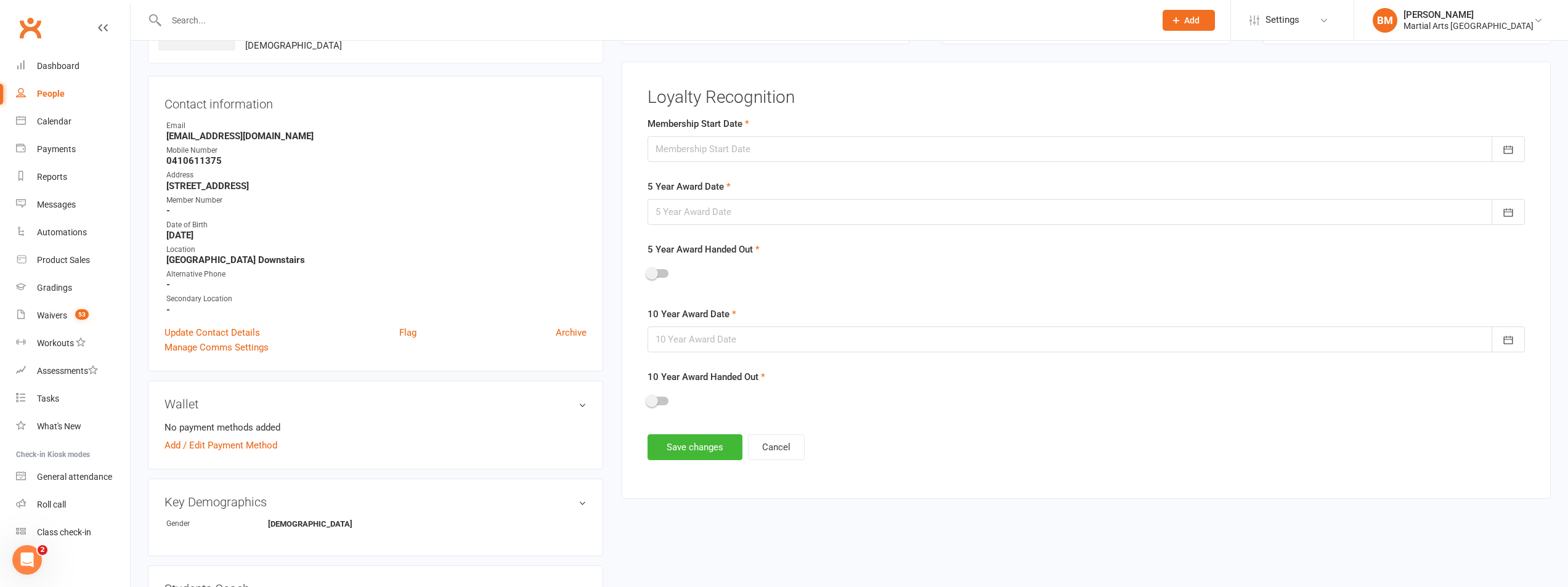
click at [738, 164] on form "Membership Start Date August 2025 Sun Mon Tue Wed Thu Fri Sat 31 27 28 29 30 31…" at bounding box center [1086, 267] width 878 height 301
click at [717, 148] on div at bounding box center [1086, 149] width 878 height 26
click at [867, 285] on button "16" at bounding box center [862, 274] width 31 height 22
type input "16 Aug 2025"
click at [679, 212] on div at bounding box center [1086, 212] width 878 height 26
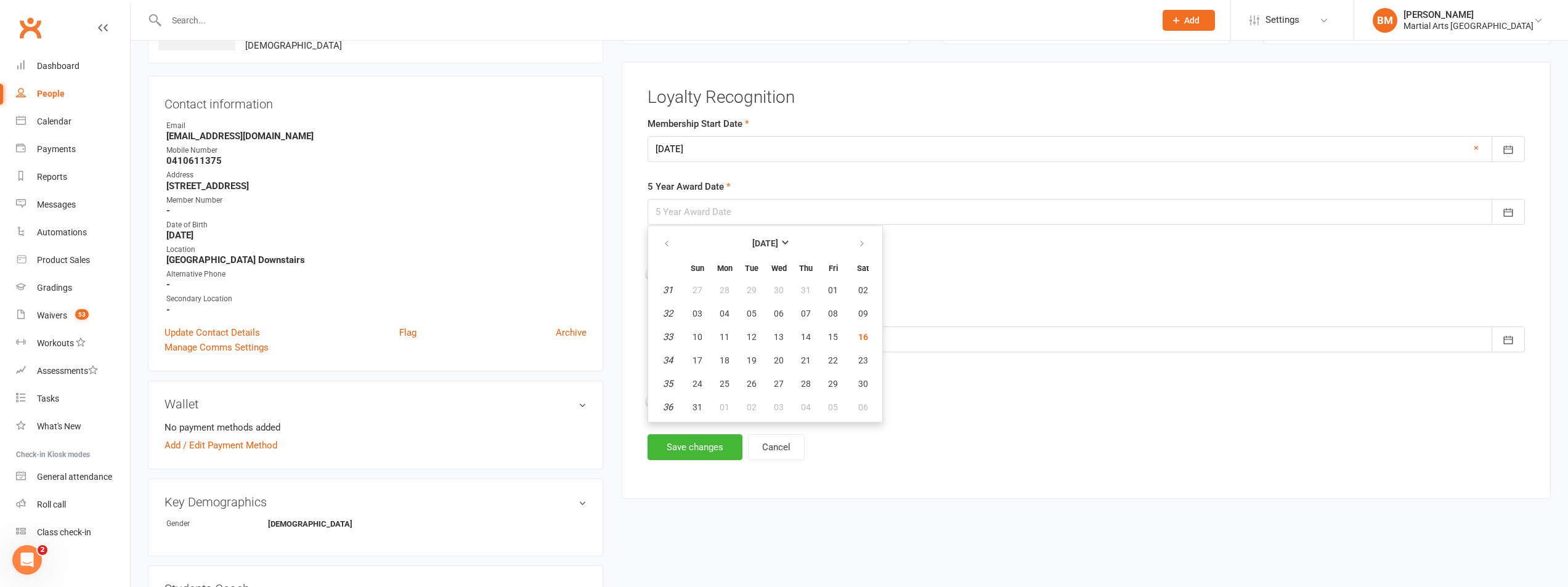
drag, startPoint x: 793, startPoint y: 231, endPoint x: 759, endPoint y: 235, distance: 34.2
click at [791, 231] on th "[DATE]" at bounding box center [765, 243] width 161 height 27
click at [759, 235] on button "[DATE]" at bounding box center [765, 243] width 161 height 22
click at [745, 239] on strong "2025" at bounding box center [739, 241] width 20 height 10
click at [844, 295] on span "2030" at bounding box center [841, 290] width 20 height 11
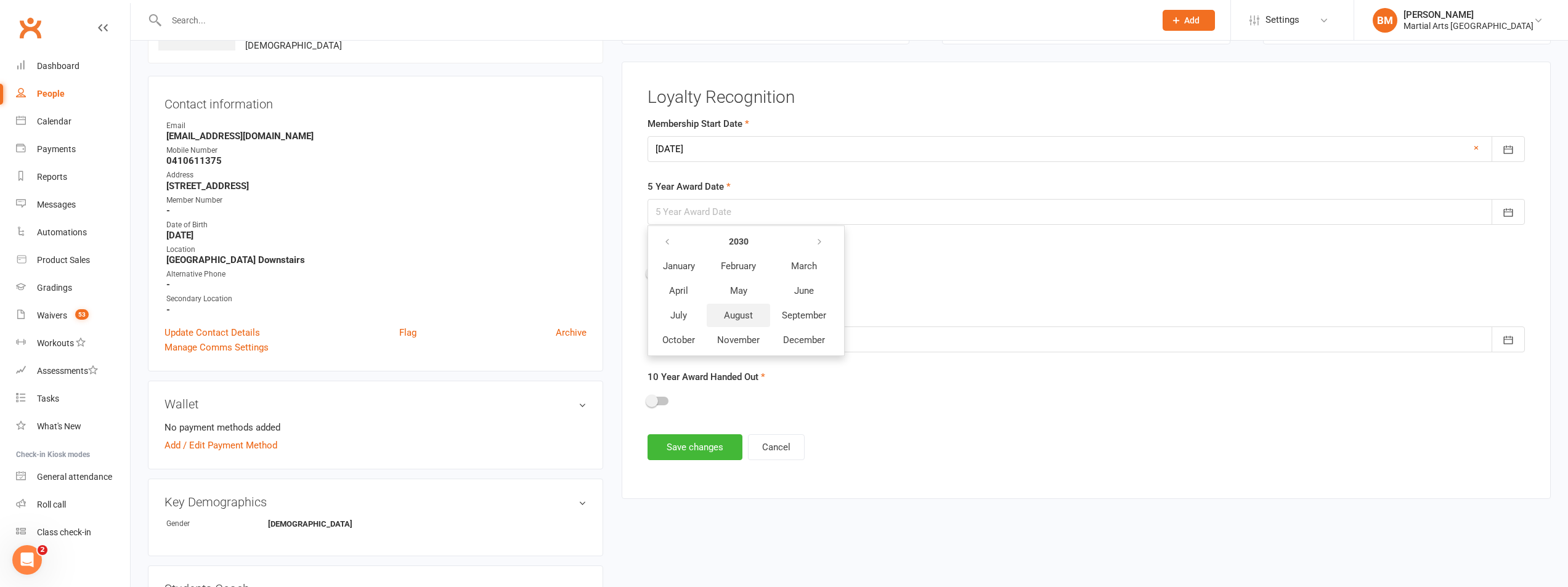
click at [727, 313] on span "August" at bounding box center [738, 315] width 29 height 11
click at [822, 343] on button "16" at bounding box center [833, 337] width 26 height 22
type input "16 Aug 2030"
click at [718, 338] on div at bounding box center [1086, 340] width 878 height 26
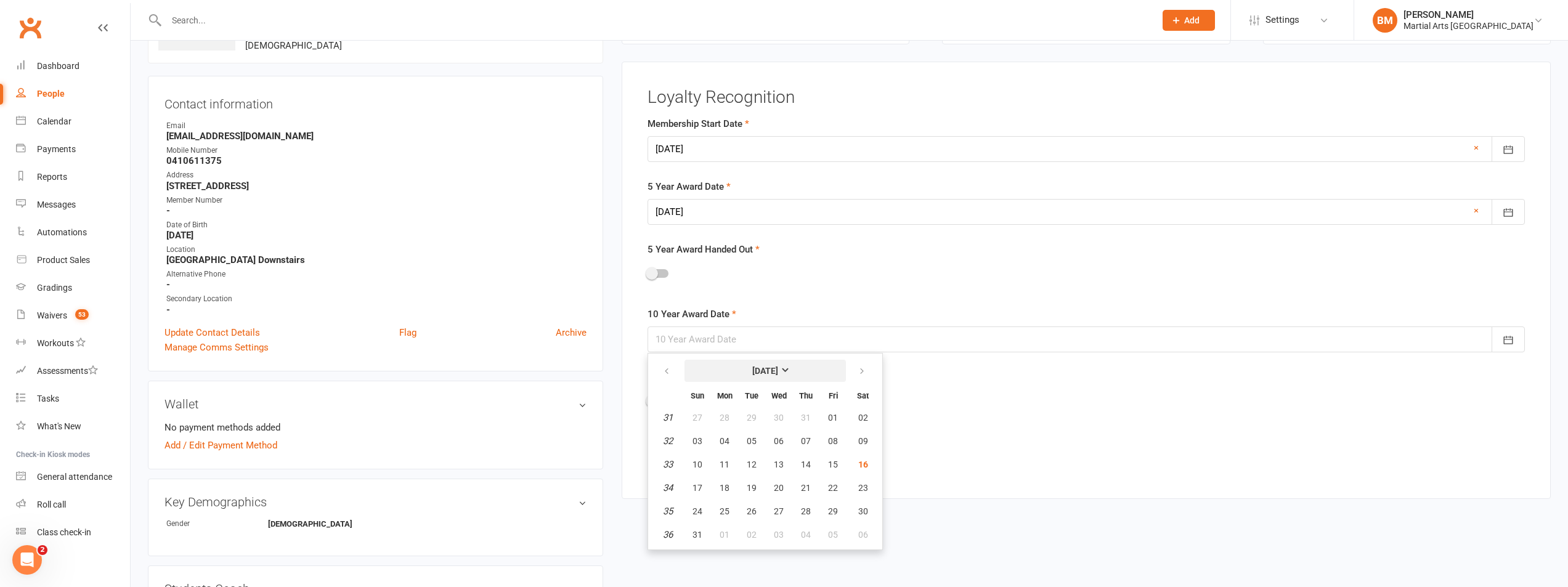
click at [765, 372] on strong "[DATE]" at bounding box center [765, 370] width 26 height 10
click at [764, 372] on button "2025" at bounding box center [738, 369] width 62 height 22
click at [848, 436] on button "2035" at bounding box center [841, 442] width 43 height 24
click at [748, 441] on span "August" at bounding box center [738, 442] width 29 height 11
click at [809, 464] on span "16" at bounding box center [805, 464] width 10 height 10
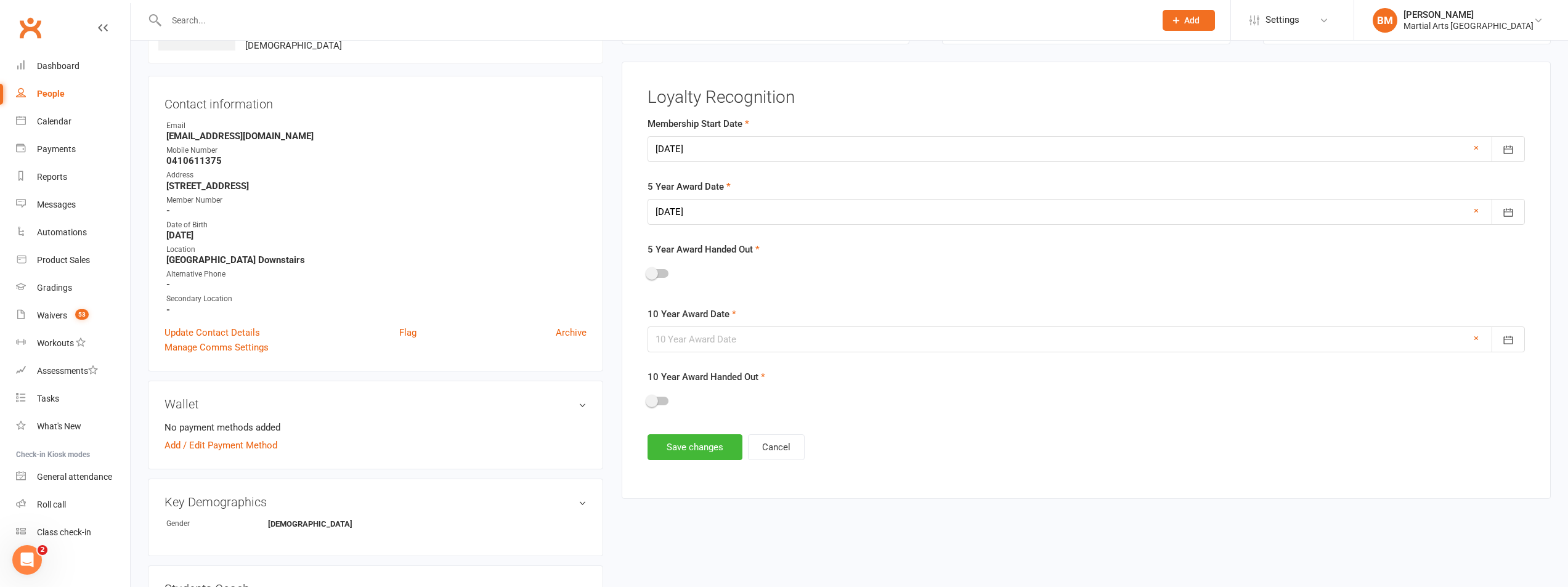
type input "16 Aug 2035"
click at [664, 441] on button "Save changes" at bounding box center [695, 447] width 95 height 26
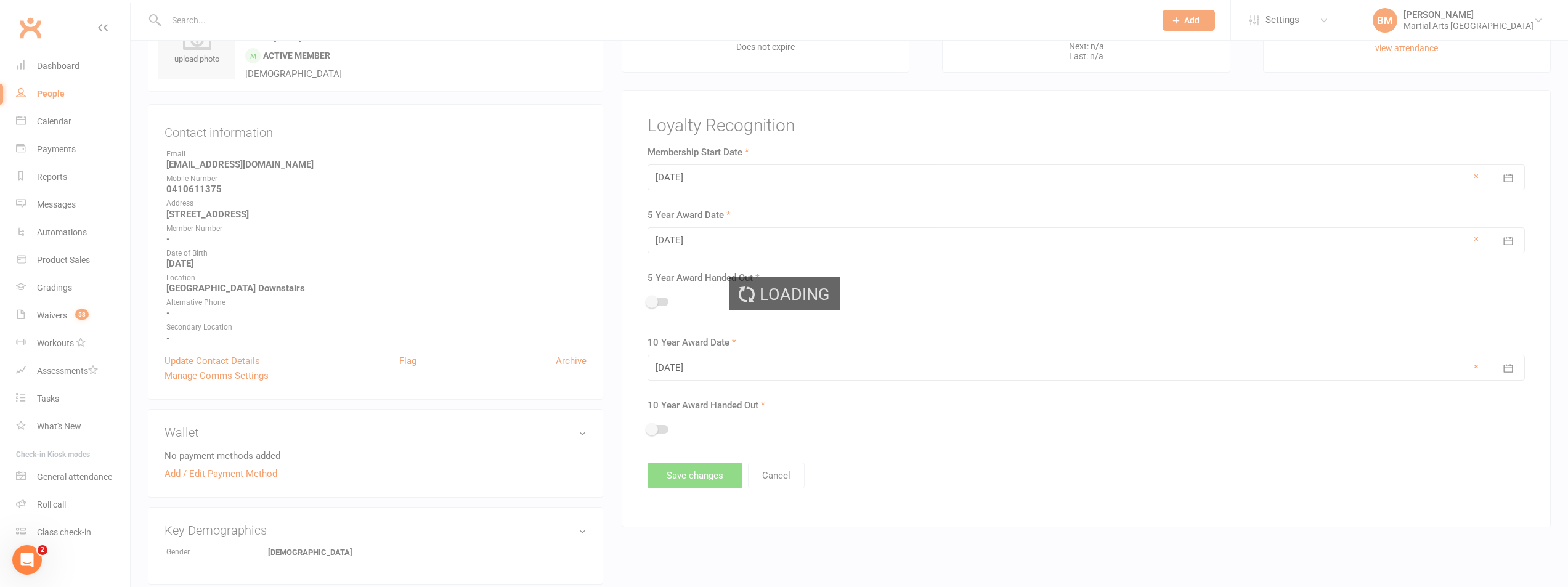
scroll to position [0, 0]
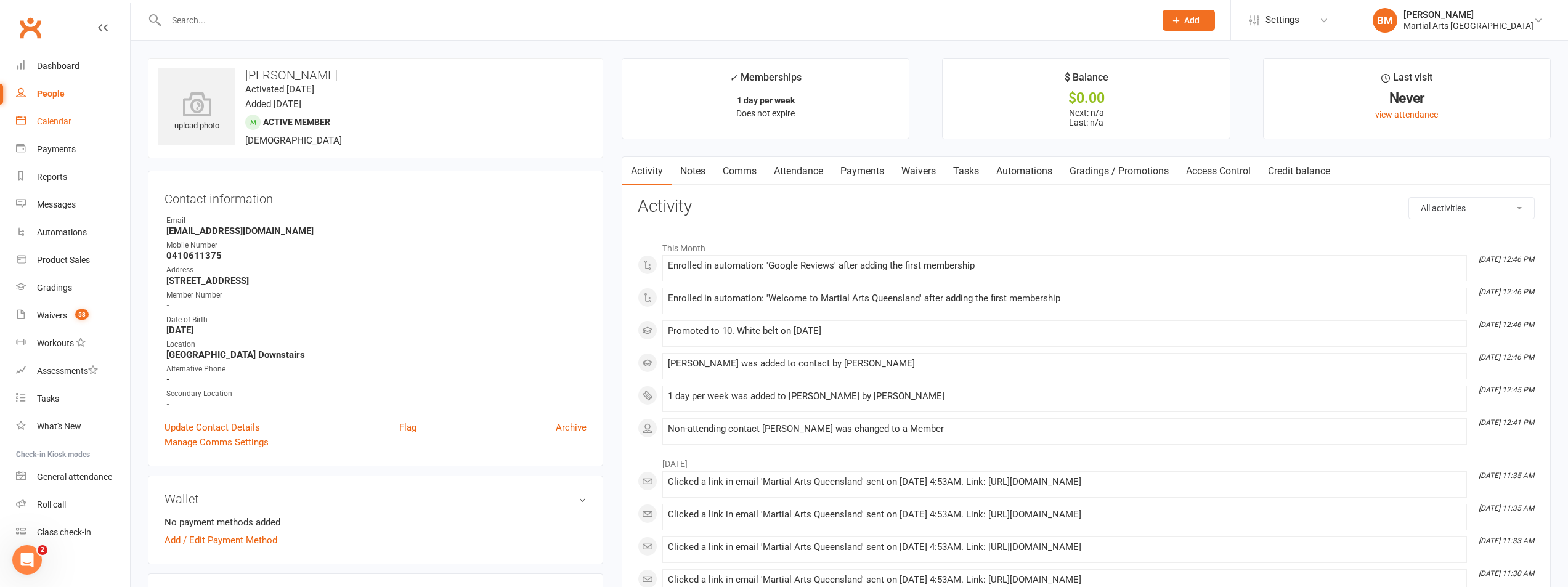
click at [43, 122] on div "Calendar" at bounding box center [54, 121] width 35 height 10
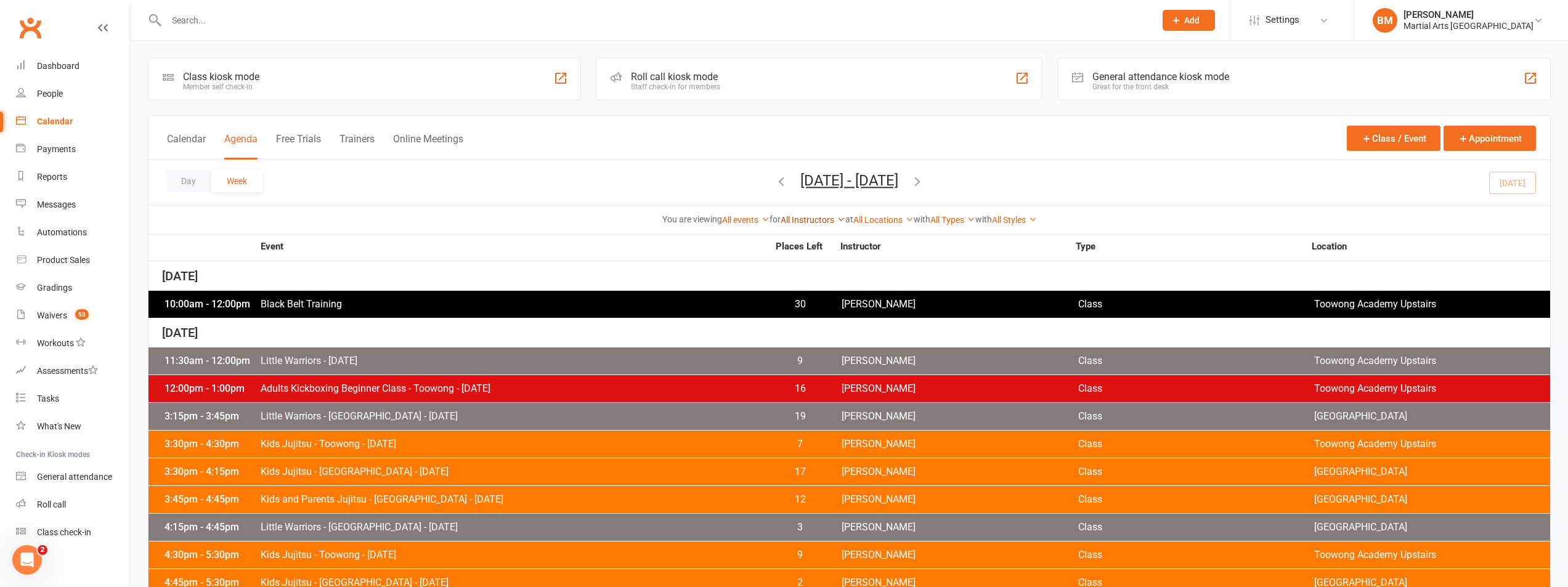
click at [800, 215] on link "All Instructors" at bounding box center [812, 219] width 65 height 10
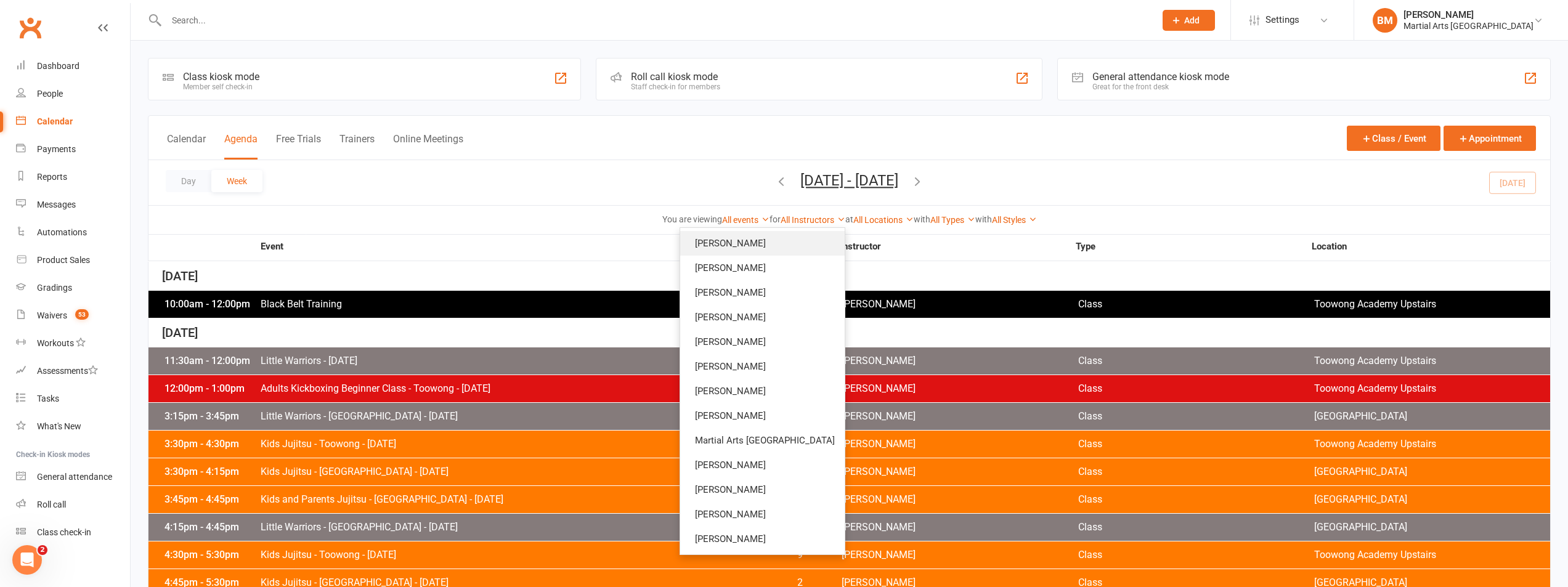
click at [793, 252] on link "[PERSON_NAME]" at bounding box center [762, 243] width 164 height 25
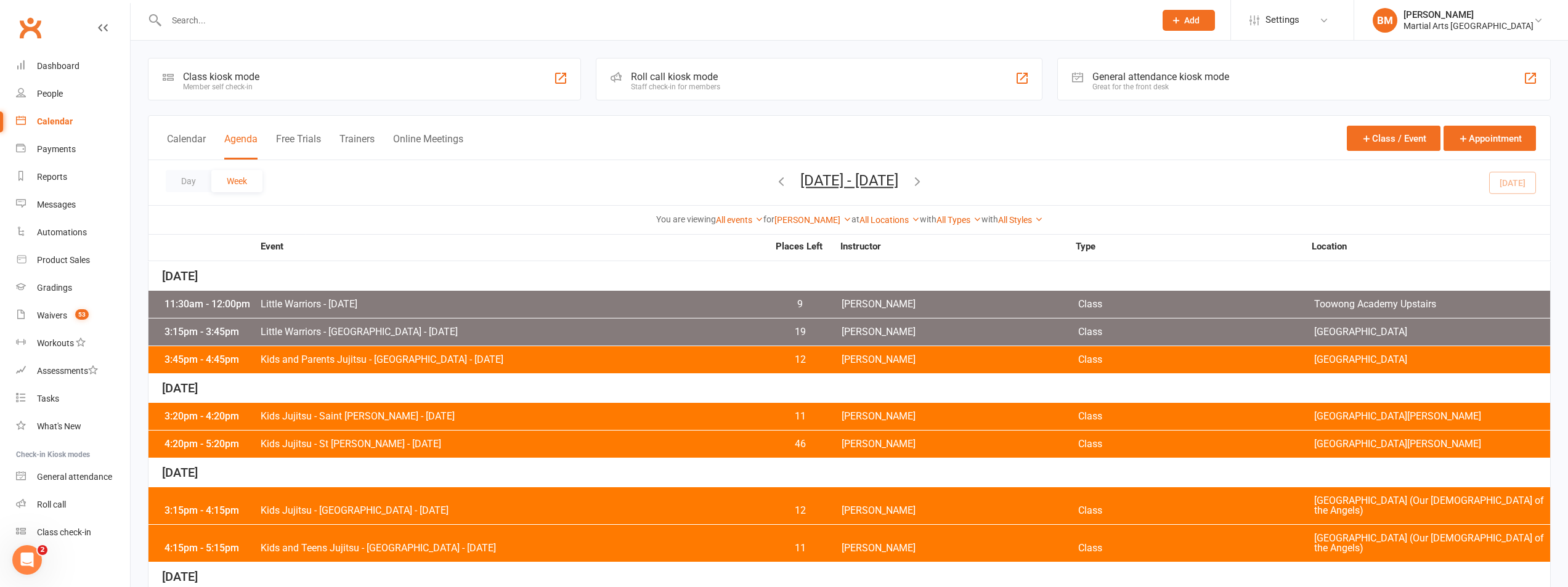
click at [924, 187] on icon "button" at bounding box center [917, 181] width 13 height 13
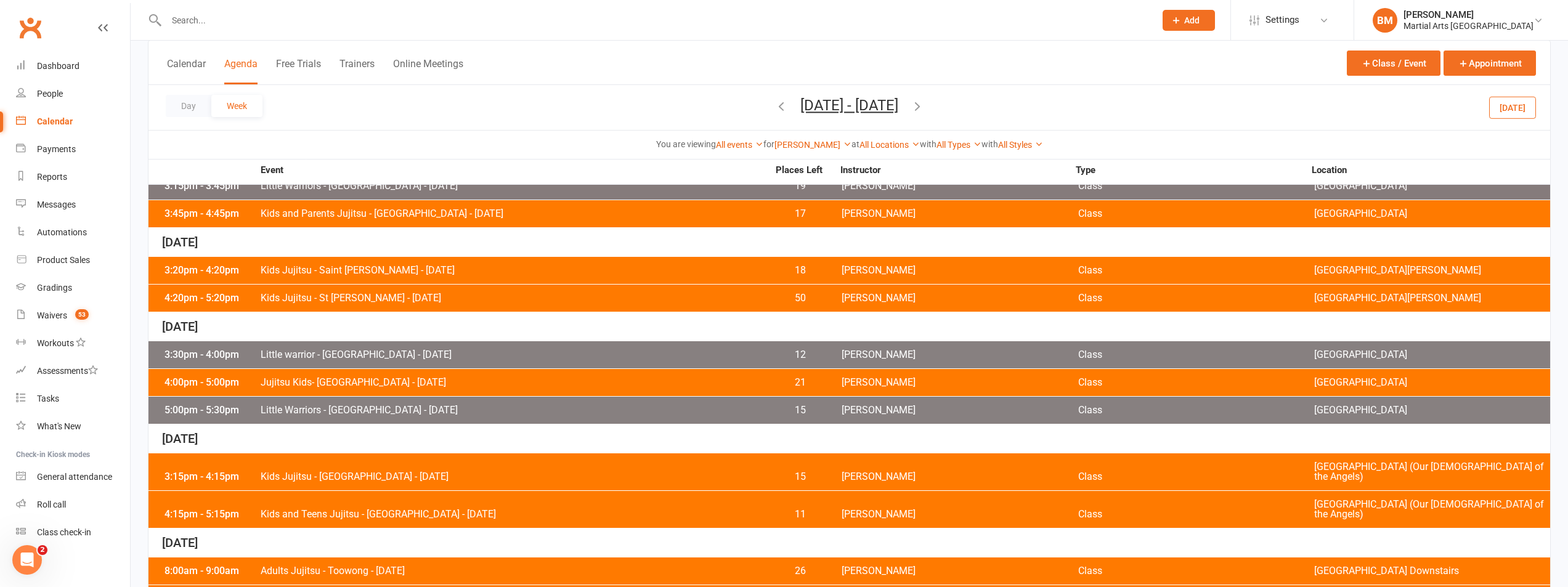
scroll to position [226, 0]
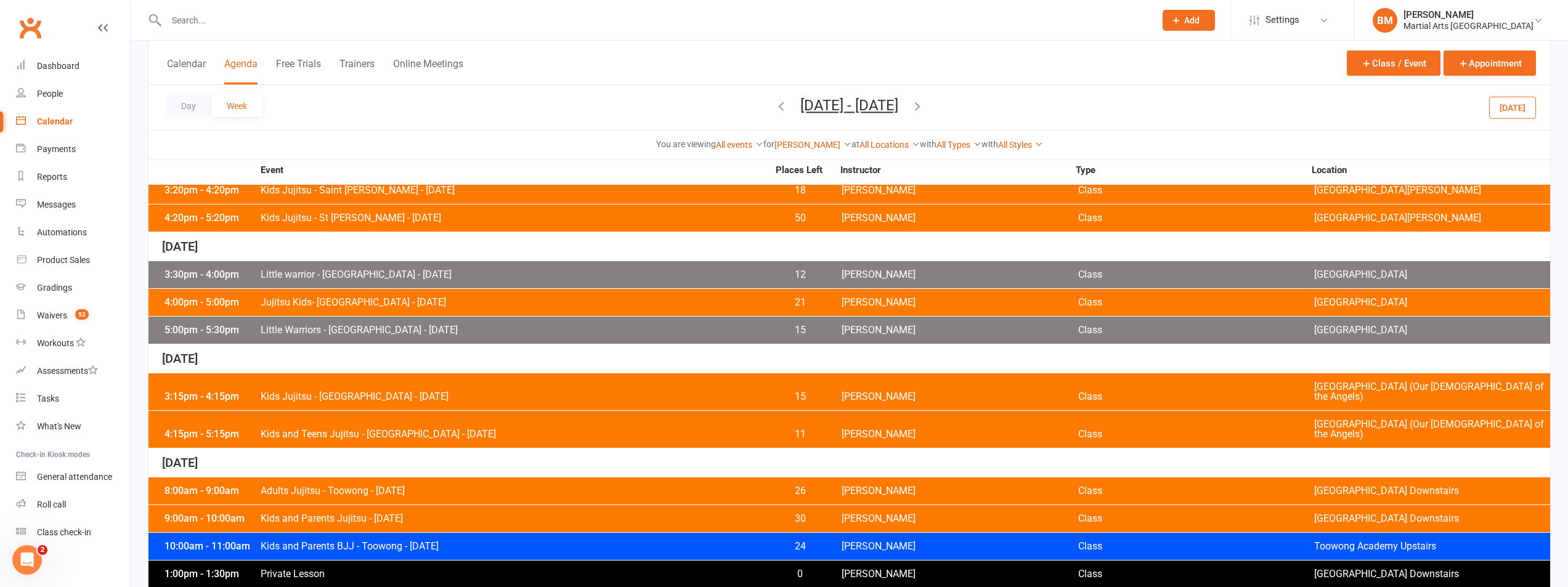
click at [302, 513] on span "Kids and Parents Jujitsu - Saturday" at bounding box center [514, 518] width 508 height 10
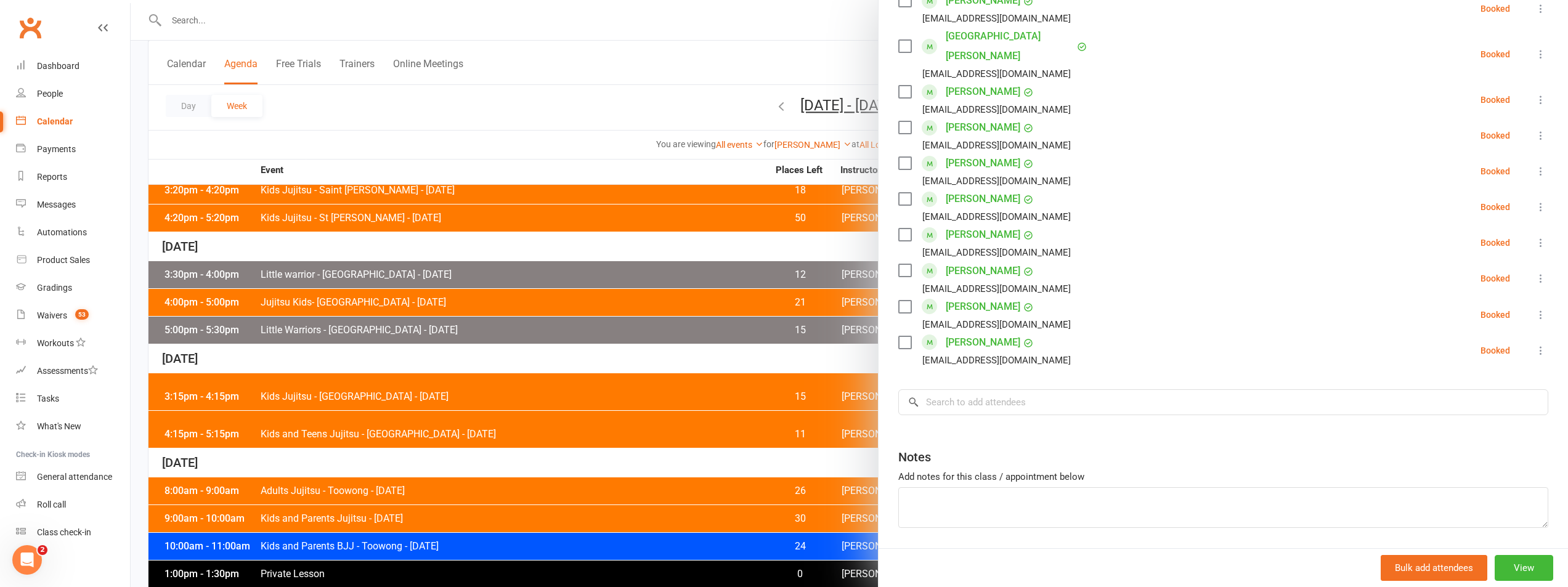
scroll to position [616, 0]
click at [979, 389] on input "search" at bounding box center [1223, 402] width 650 height 26
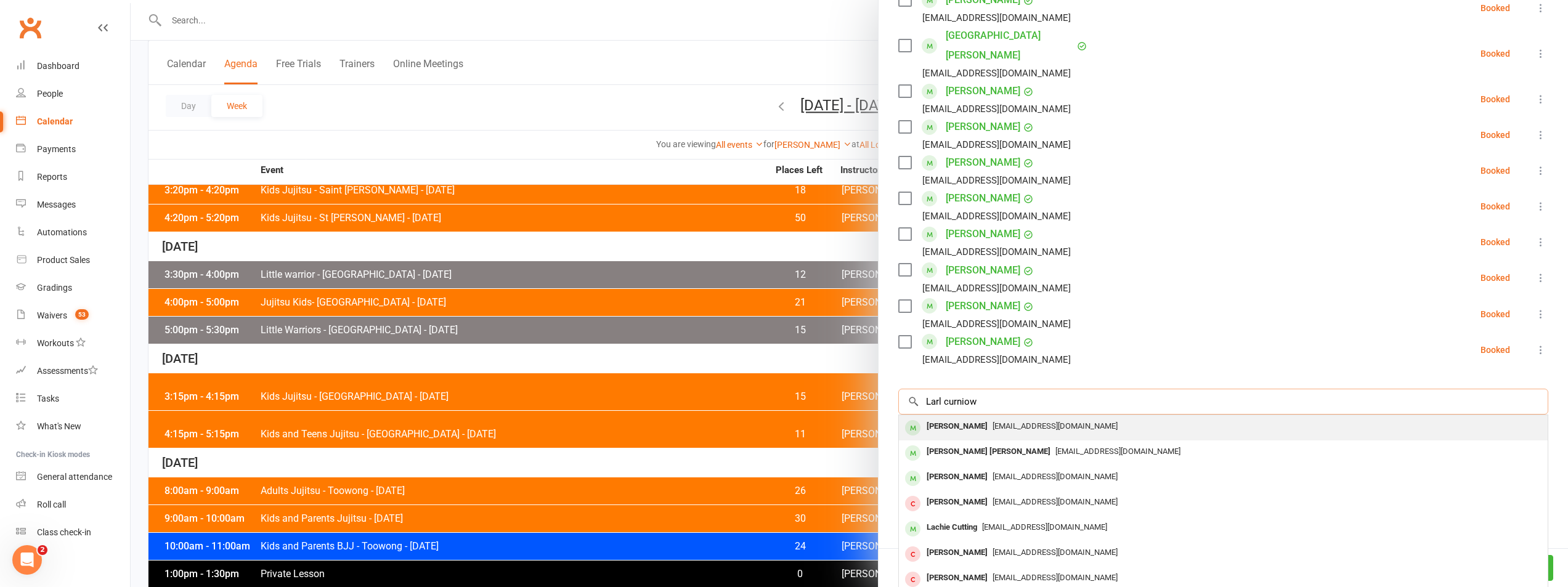
type input "Larl curniow"
click at [980, 418] on div "kcurnow@me.com" at bounding box center [1223, 427] width 639 height 18
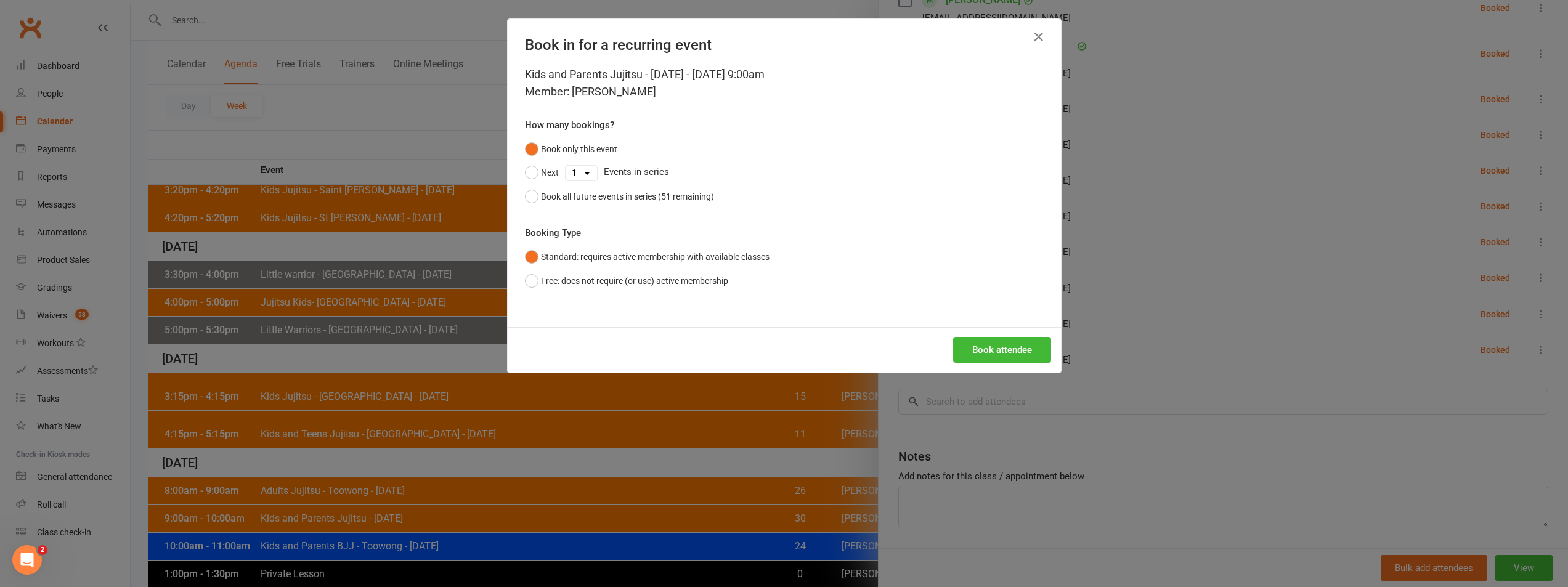
click at [601, 210] on div "Kids and Parents Jujitsu - Saturday - Aug 23, 2025 9:00am Member: Karl Curnow H…" at bounding box center [784, 196] width 553 height 261
click at [605, 196] on div "Book all future events in series (51 remaining)" at bounding box center [628, 196] width 173 height 13
click at [976, 334] on div "Book attendee" at bounding box center [784, 349] width 553 height 45
click at [979, 345] on button "Book attendee" at bounding box center [1002, 350] width 98 height 26
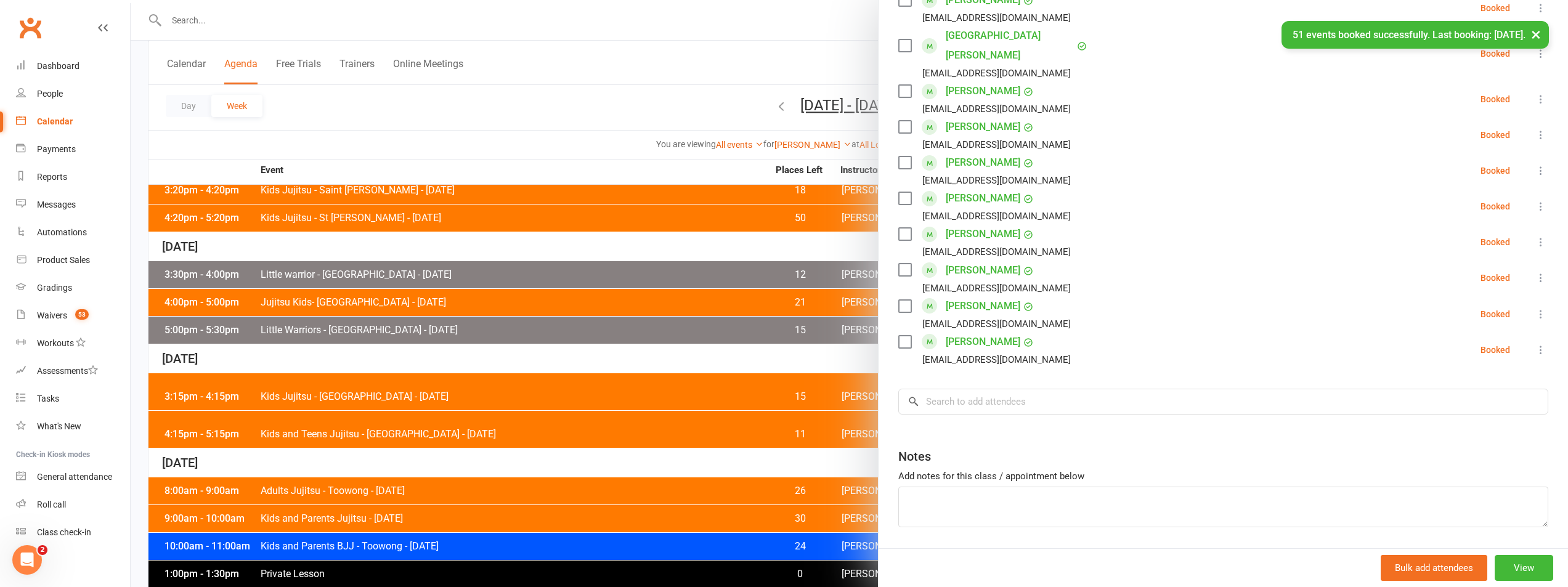
scroll to position [652, 0]
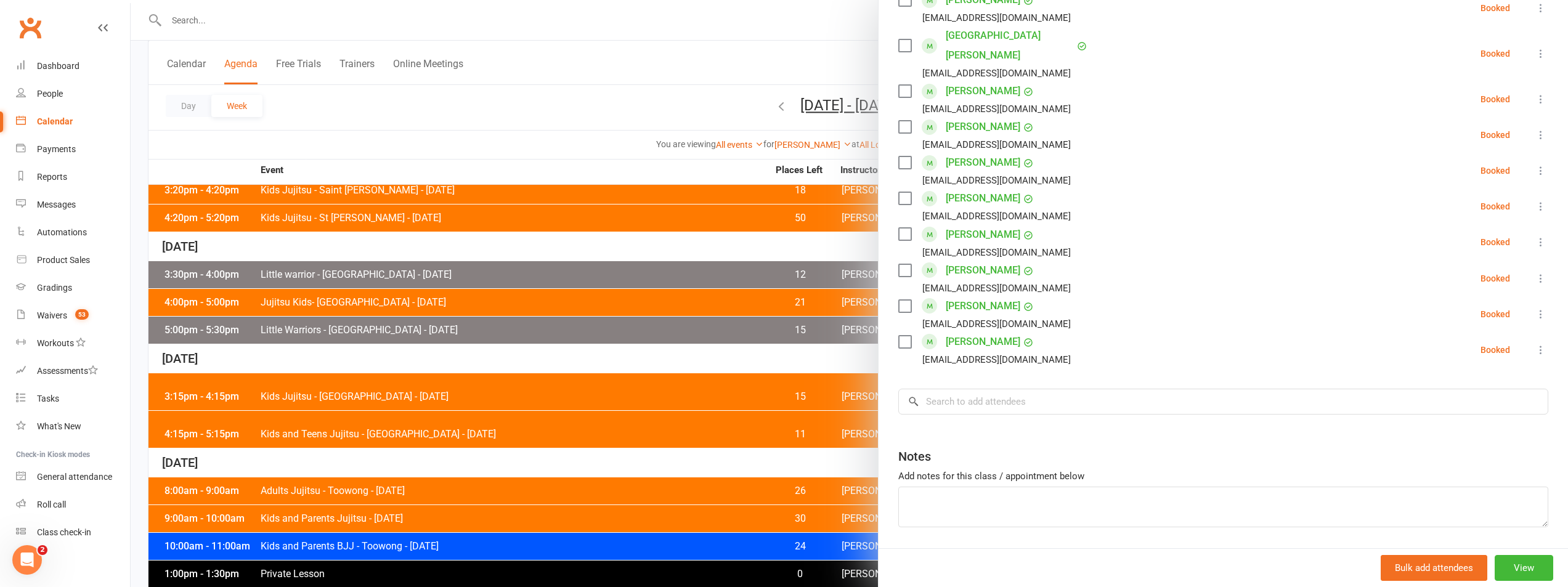
click at [225, 7] on div at bounding box center [849, 294] width 1437 height 587
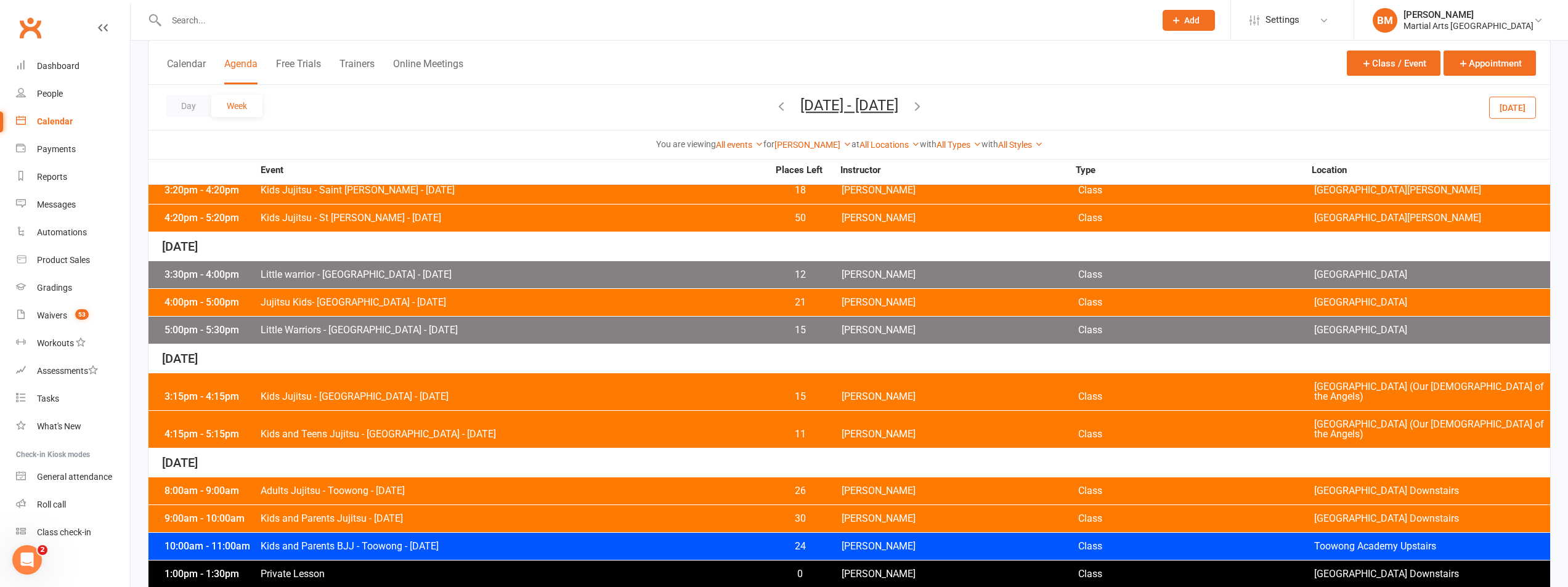
click at [216, 21] on input "text" at bounding box center [654, 20] width 984 height 17
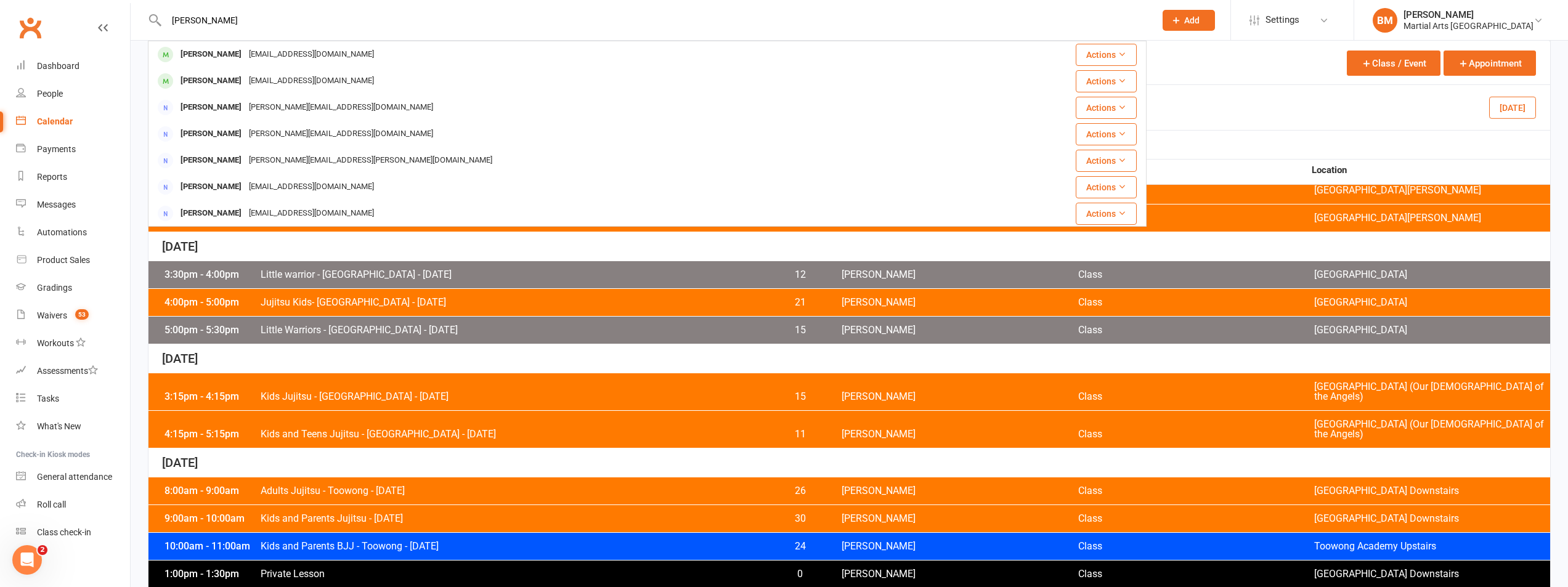
type input "shane philpot"
click at [212, 64] on div "Shane Philpot shanept1@gmail.com" at bounding box center [564, 54] width 830 height 25
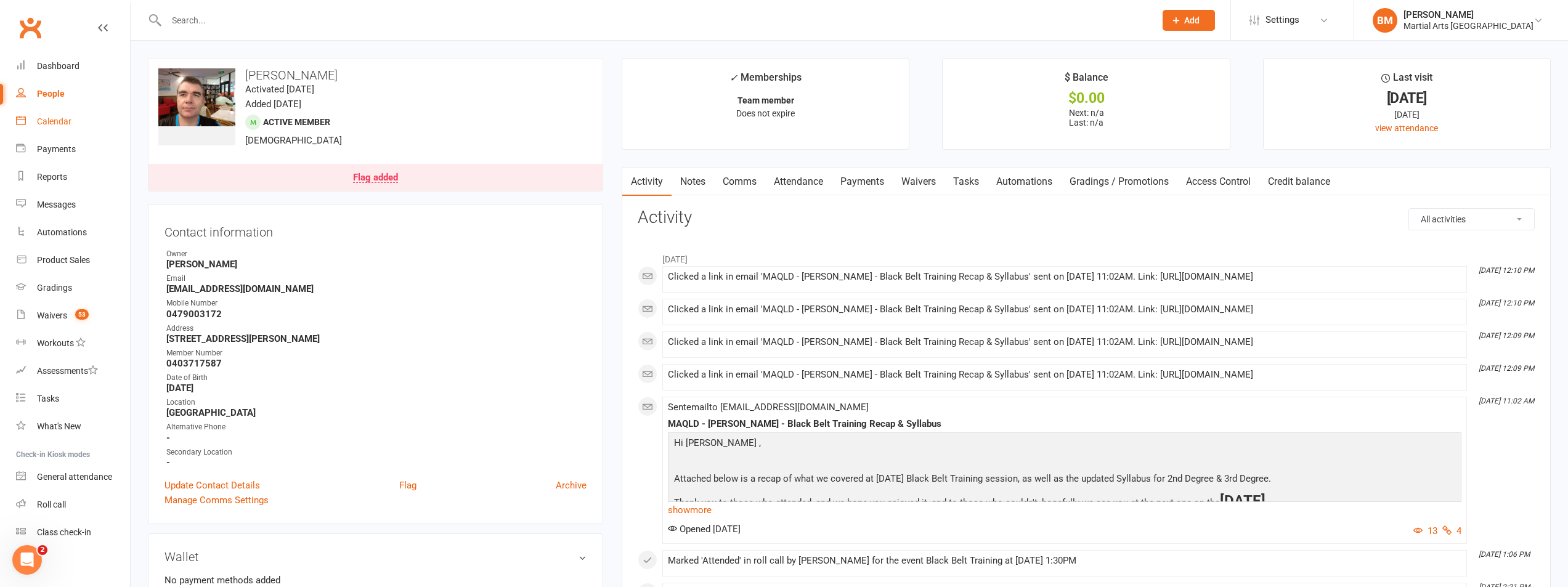
click at [44, 120] on div "Calendar" at bounding box center [54, 121] width 35 height 10
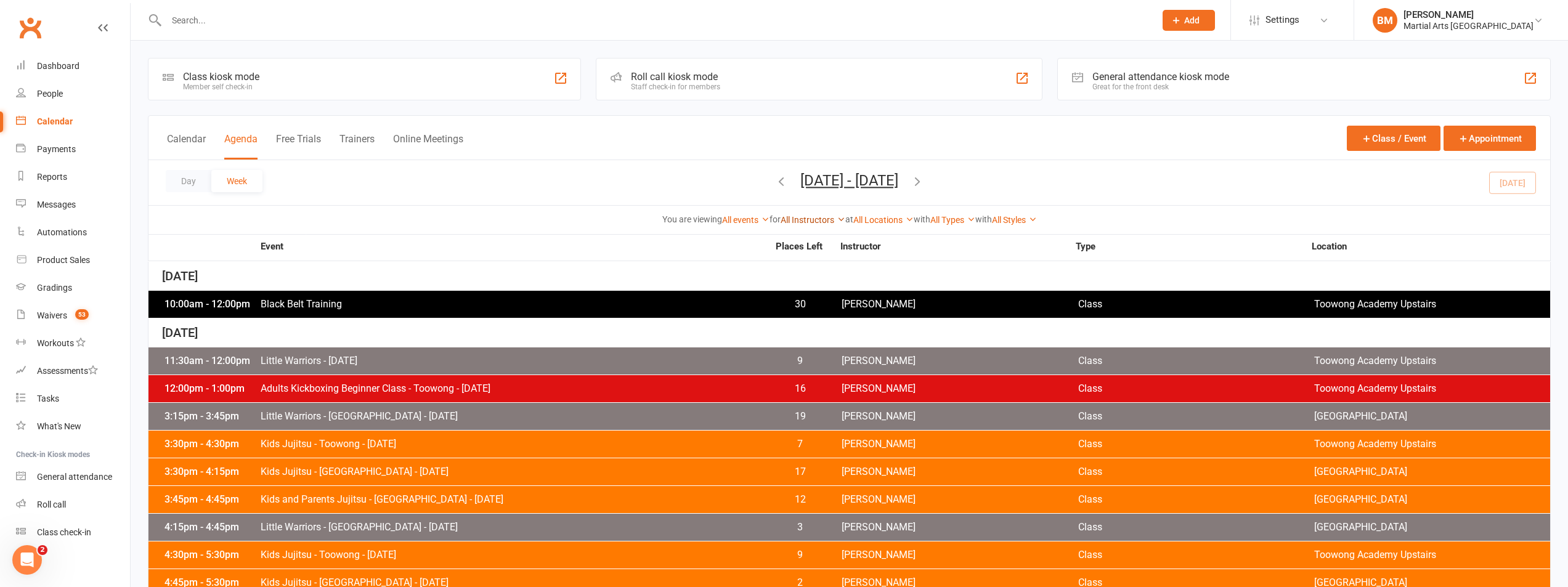
click at [817, 220] on link "All Instructors" at bounding box center [812, 219] width 65 height 10
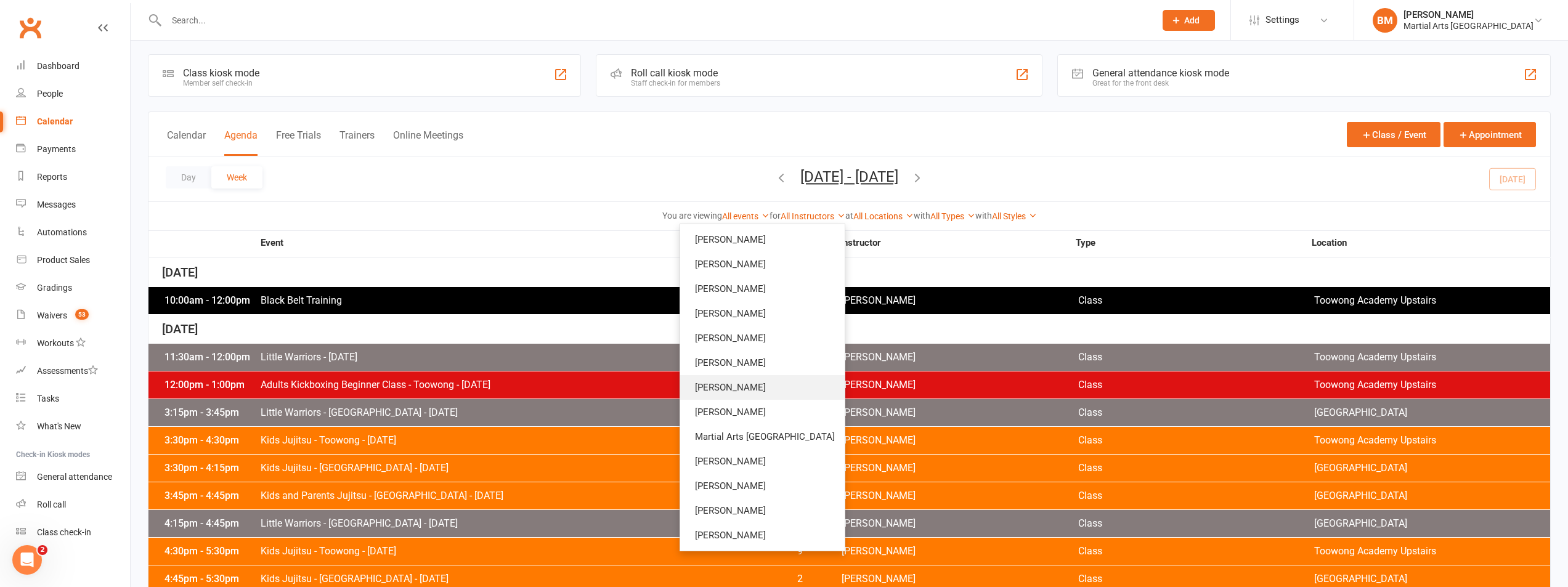
scroll to position [308, 0]
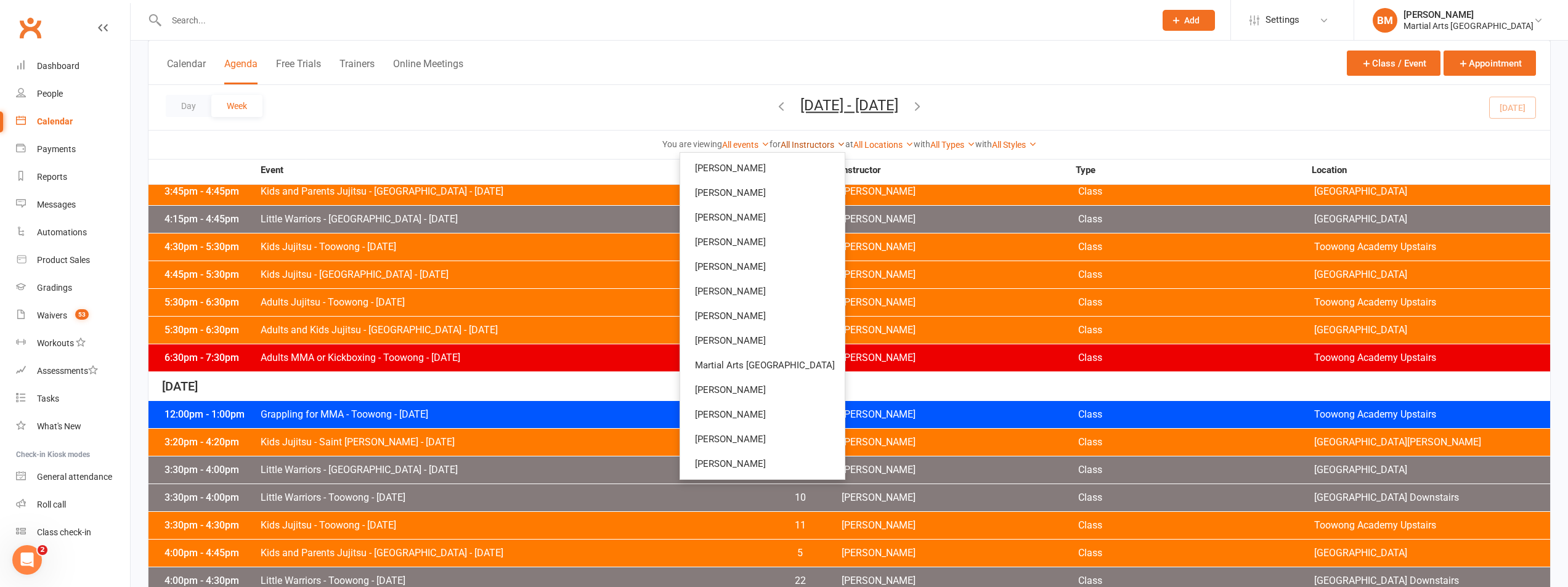
click at [819, 140] on link "All Instructors" at bounding box center [812, 145] width 65 height 10
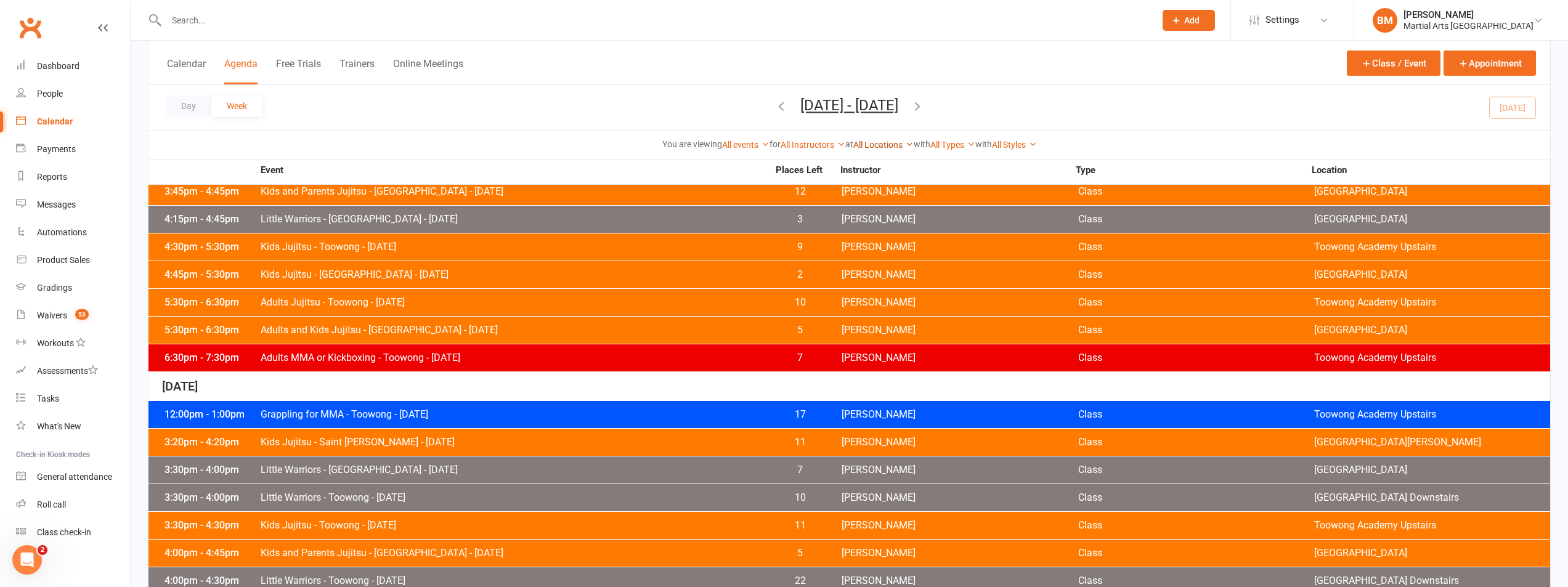
click at [907, 148] on link "All Locations" at bounding box center [883, 145] width 60 height 10
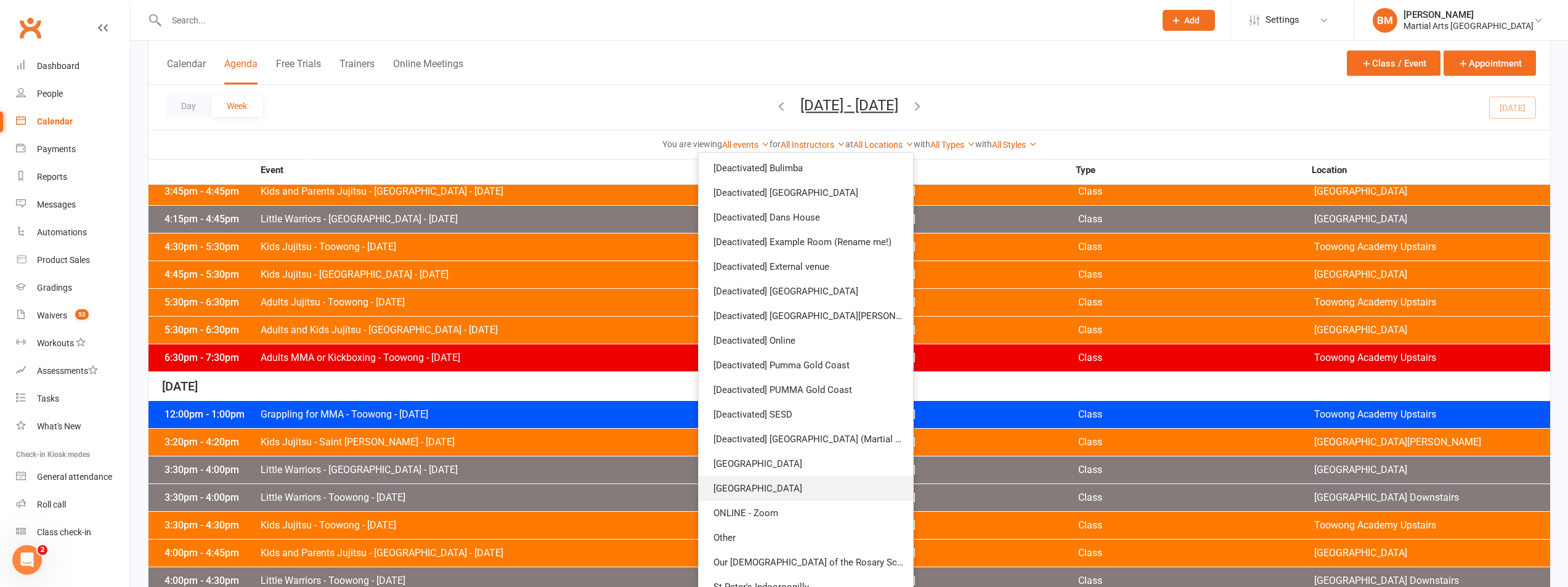
click at [804, 482] on link "Jamboree Heights Academy" at bounding box center [805, 489] width 214 height 25
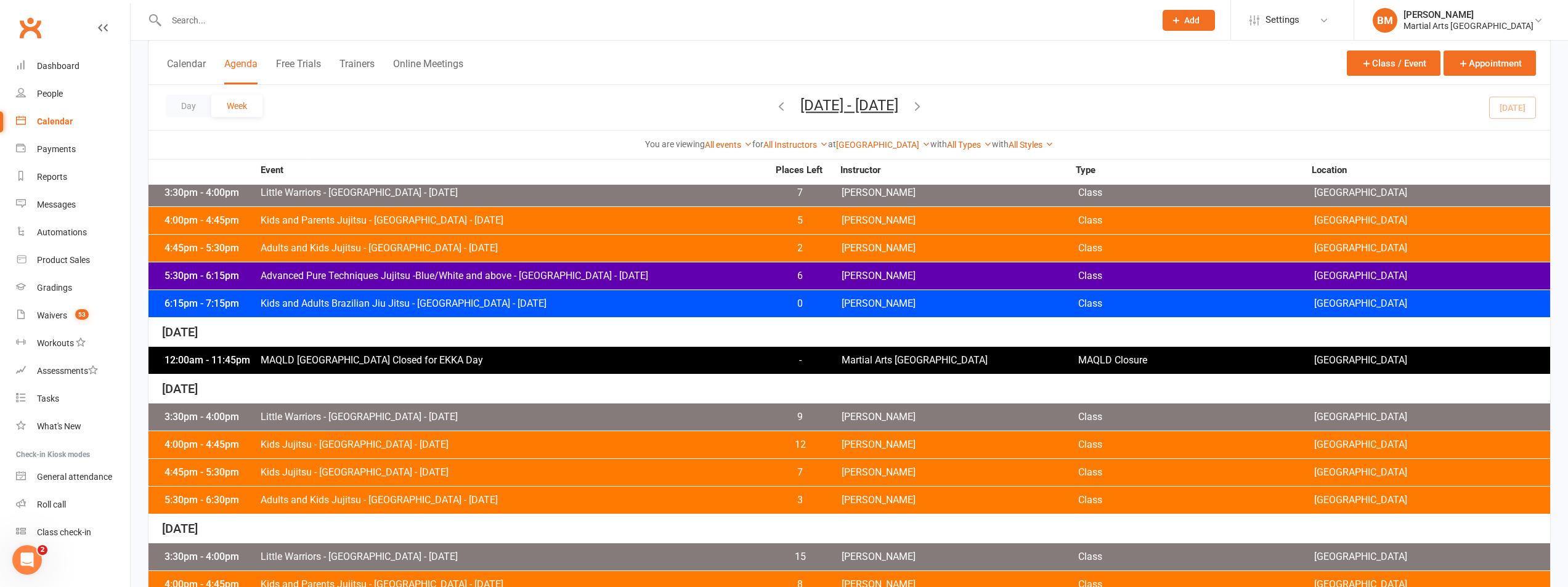
scroll to position [477, 0]
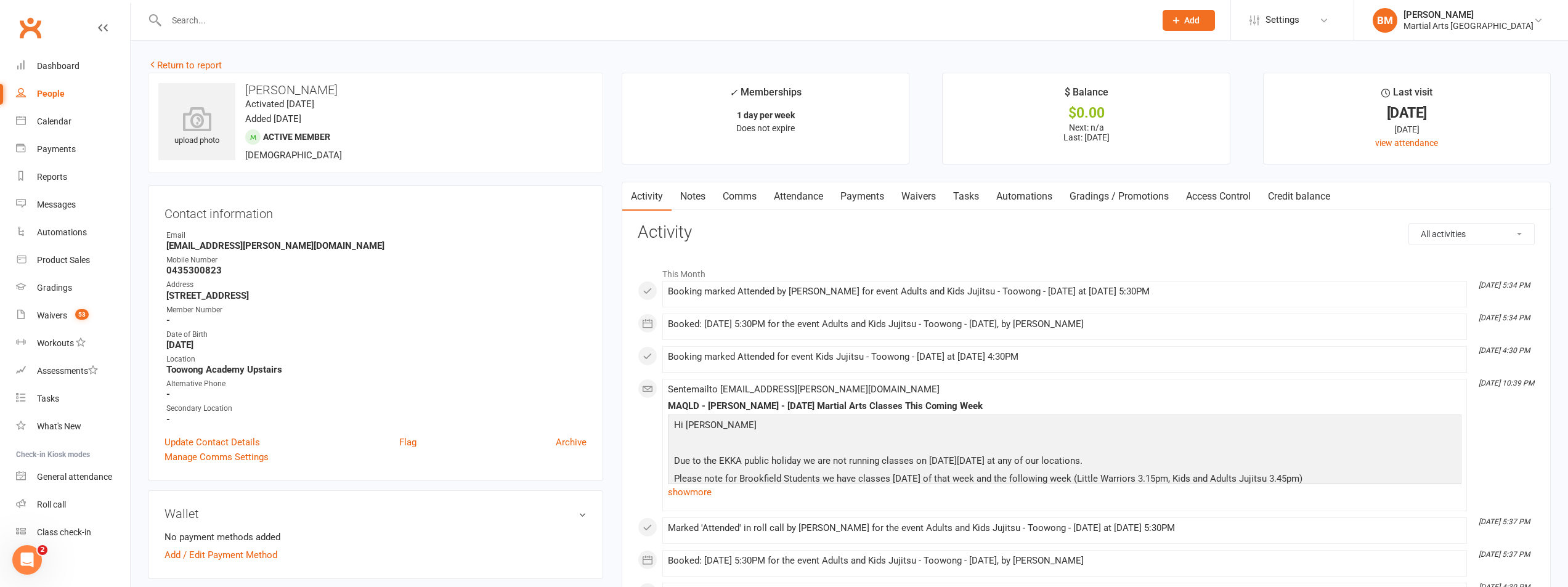
click at [238, 17] on input "text" at bounding box center [654, 20] width 984 height 17
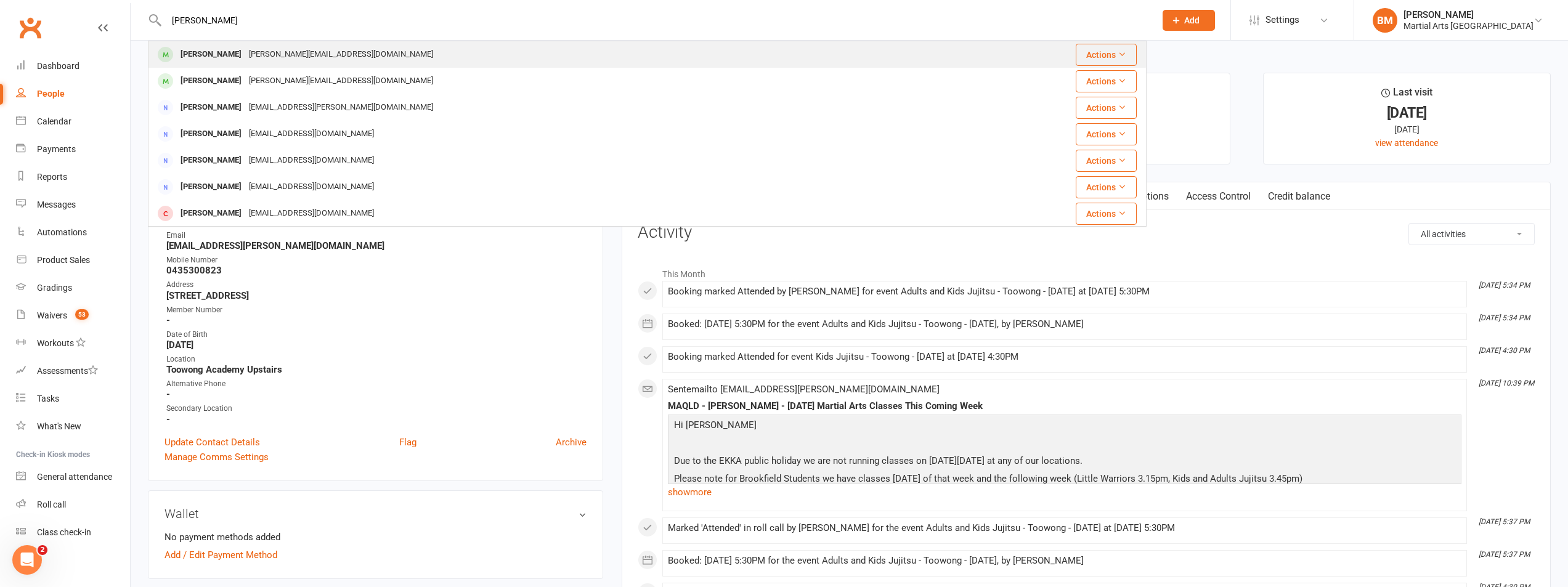
type input "avery williams"
click at [249, 61] on div "[PERSON_NAME][EMAIL_ADDRESS][DOMAIN_NAME]" at bounding box center [341, 54] width 192 height 18
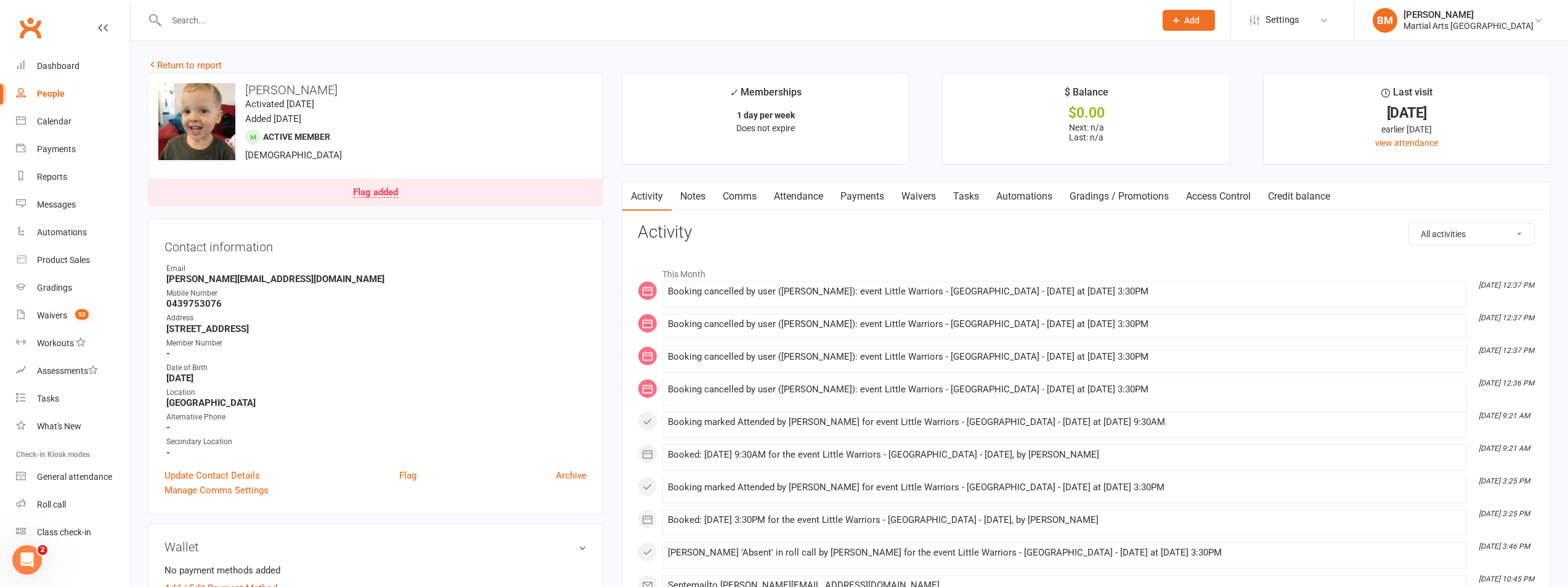
click at [797, 203] on link "Attendance" at bounding box center [798, 196] width 67 height 28
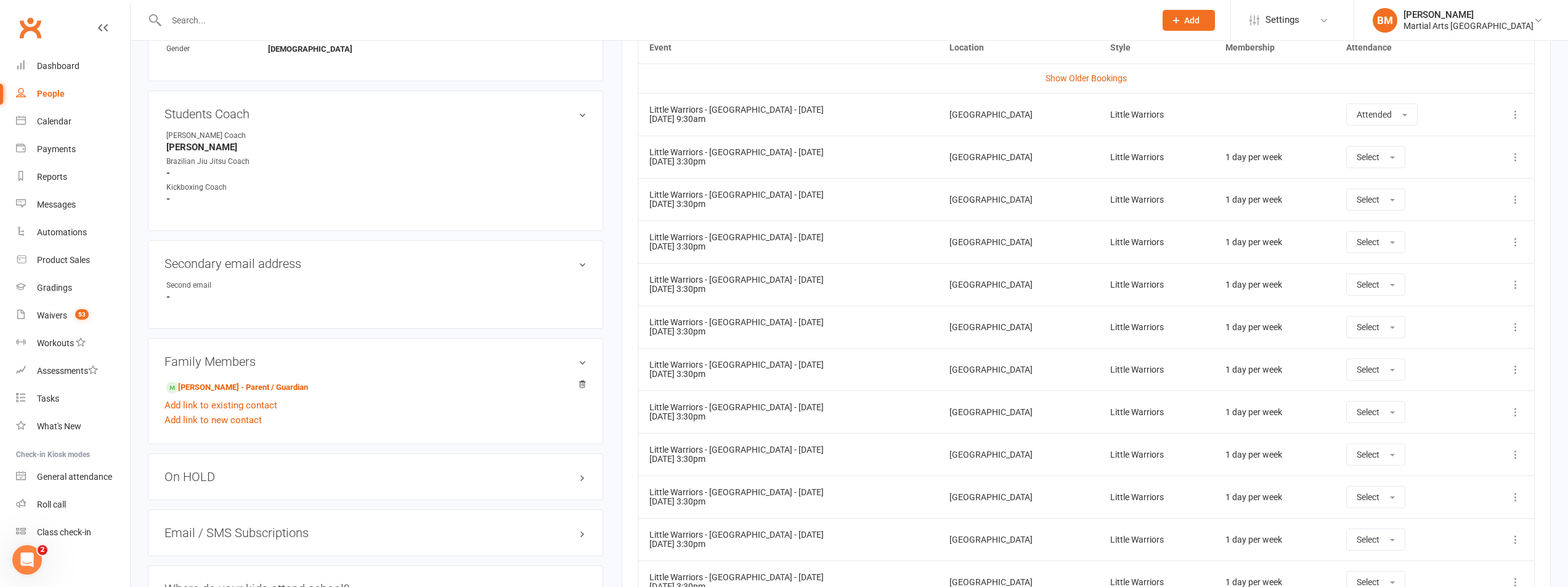
scroll to position [493, 0]
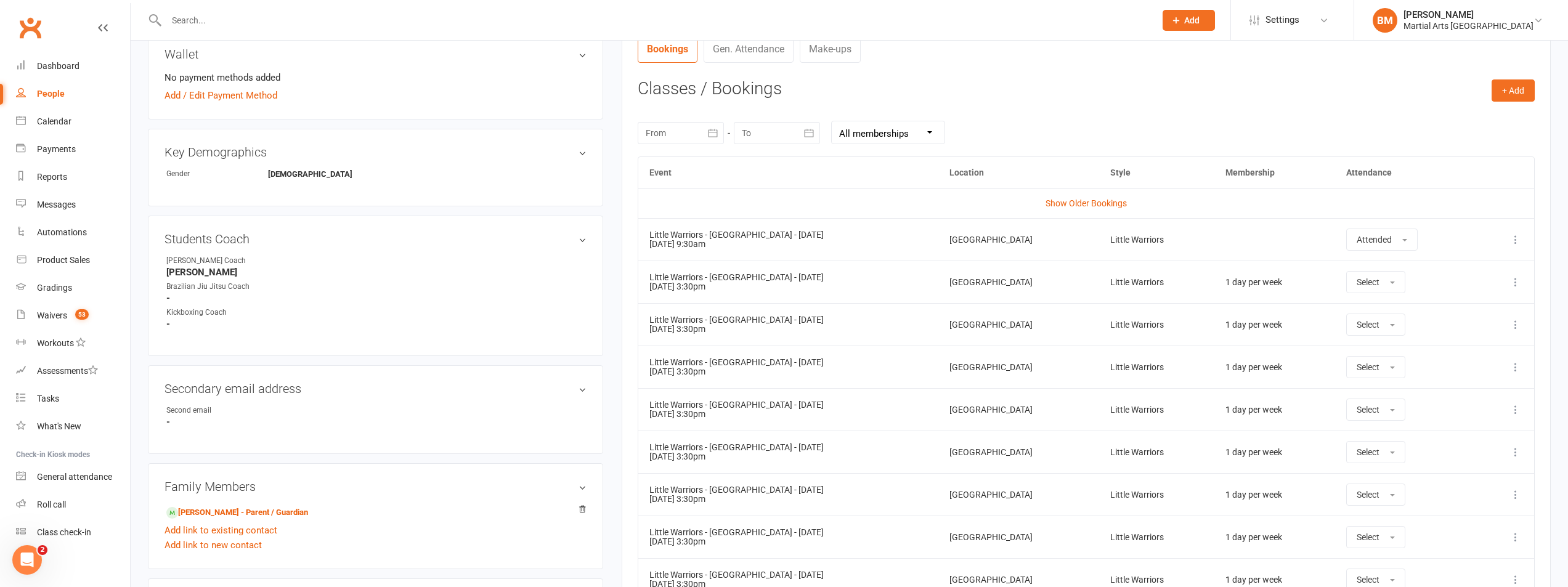
click at [705, 136] on button "button" at bounding box center [713, 133] width 22 height 22
click at [661, 159] on button "button" at bounding box center [658, 162] width 26 height 22
click at [659, 160] on icon "button" at bounding box center [656, 162] width 8 height 10
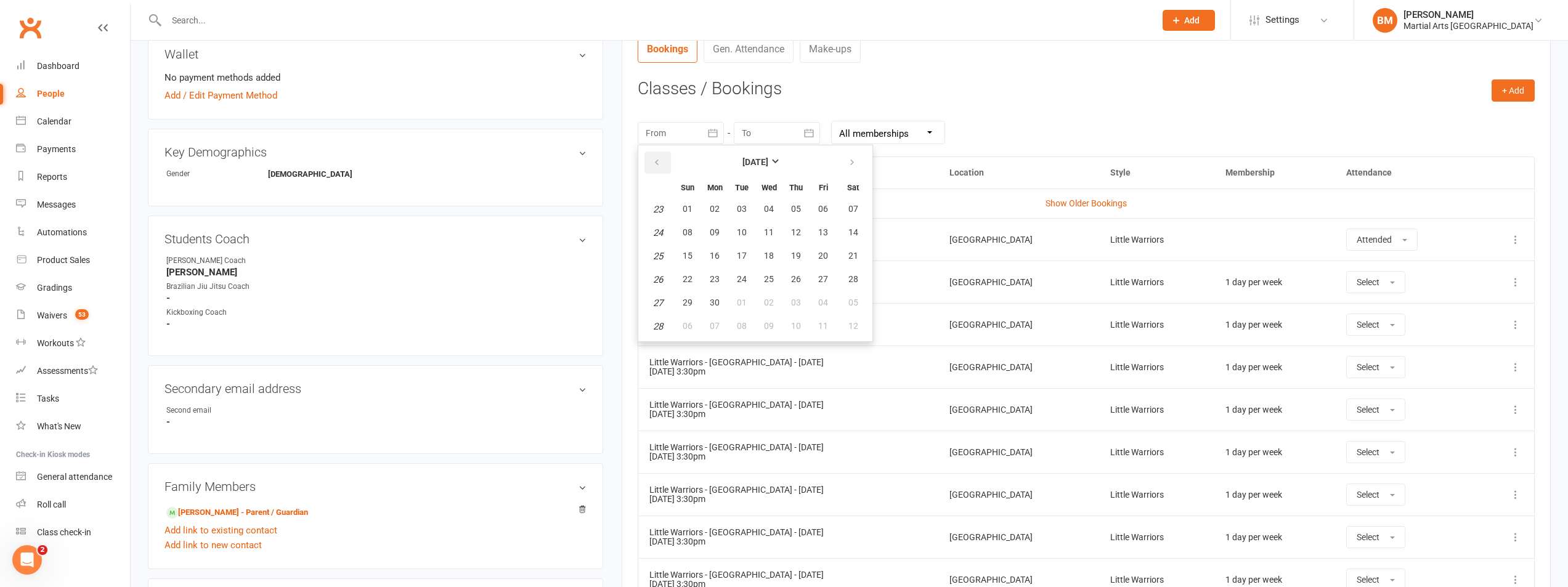
click at [659, 160] on icon "button" at bounding box center [656, 162] width 8 height 10
click at [851, 165] on icon "button" at bounding box center [851, 162] width 8 height 10
click at [689, 209] on span "01" at bounding box center [687, 208] width 10 height 10
type input "[DATE]"
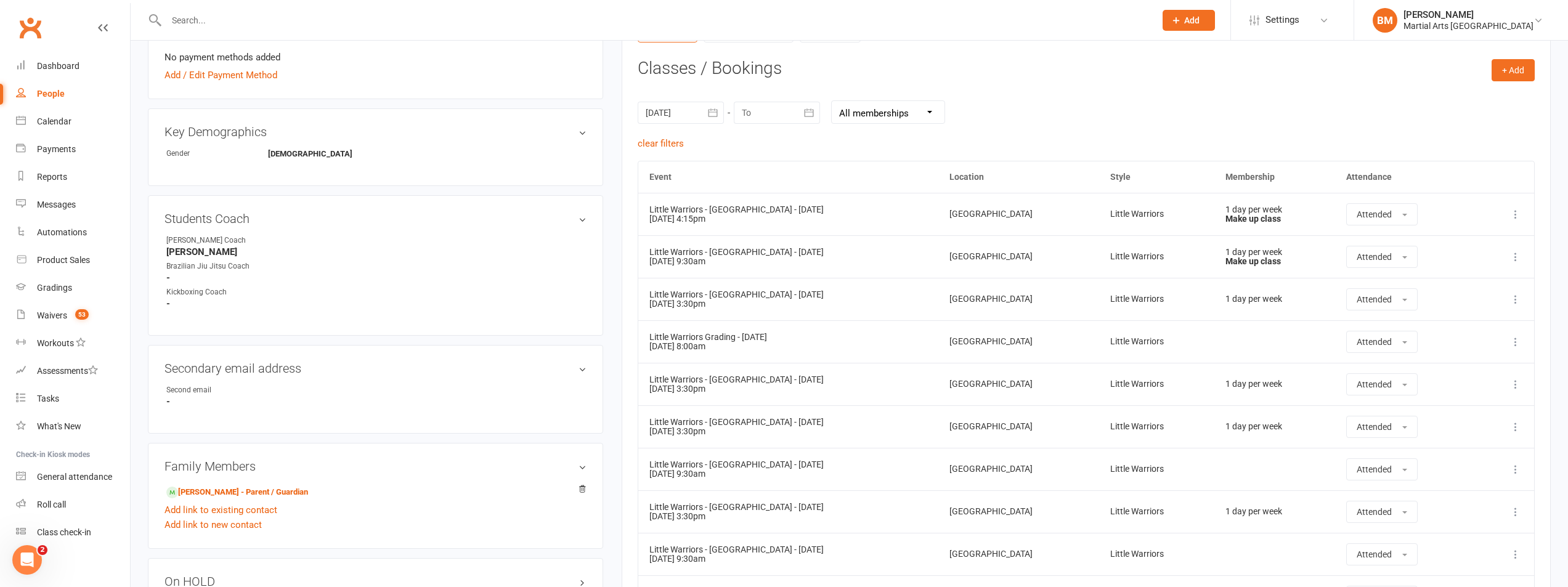
scroll to position [370, 0]
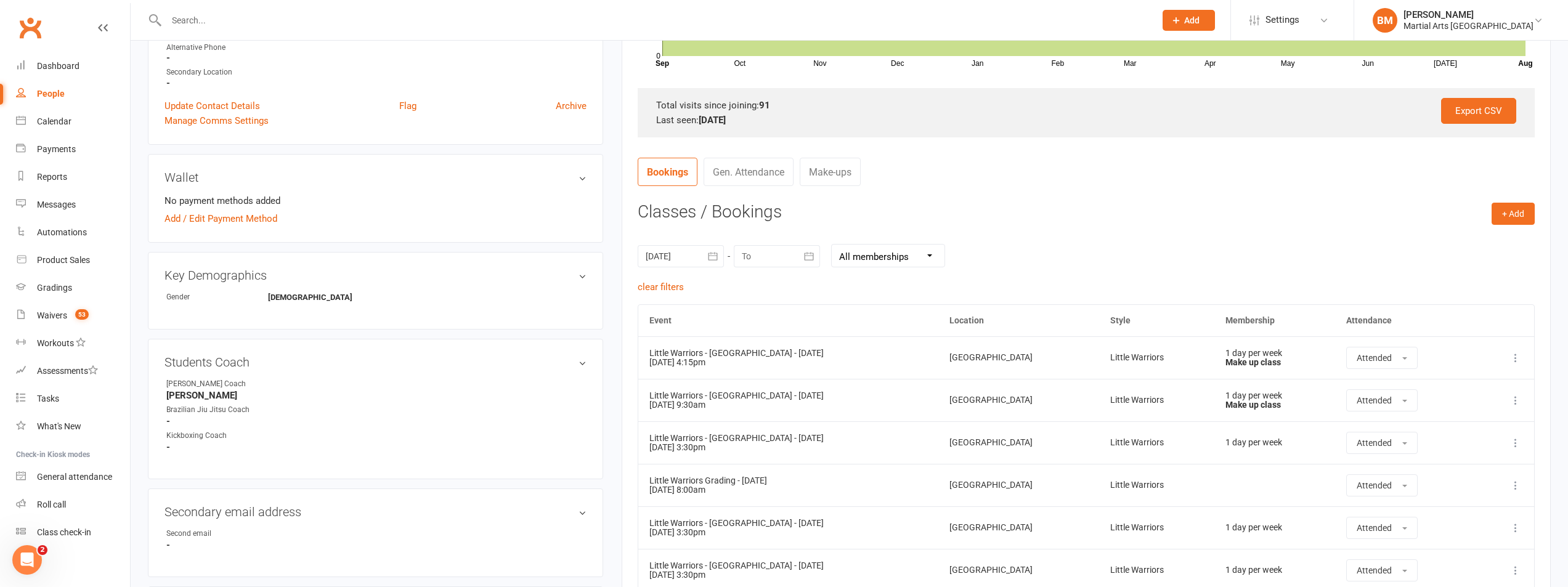
click at [773, 258] on div at bounding box center [777, 256] width 86 height 22
click at [953, 378] on span "16" at bounding box center [949, 379] width 10 height 10
type input "[DATE]"
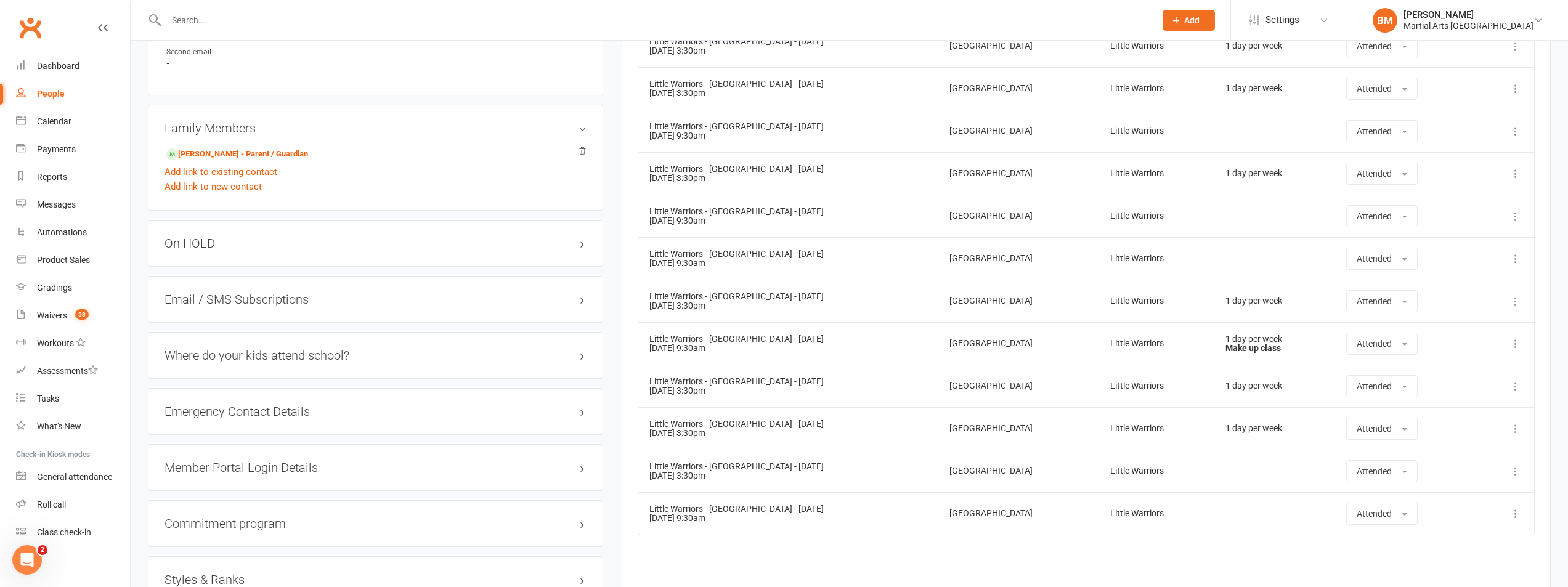
scroll to position [924, 0]
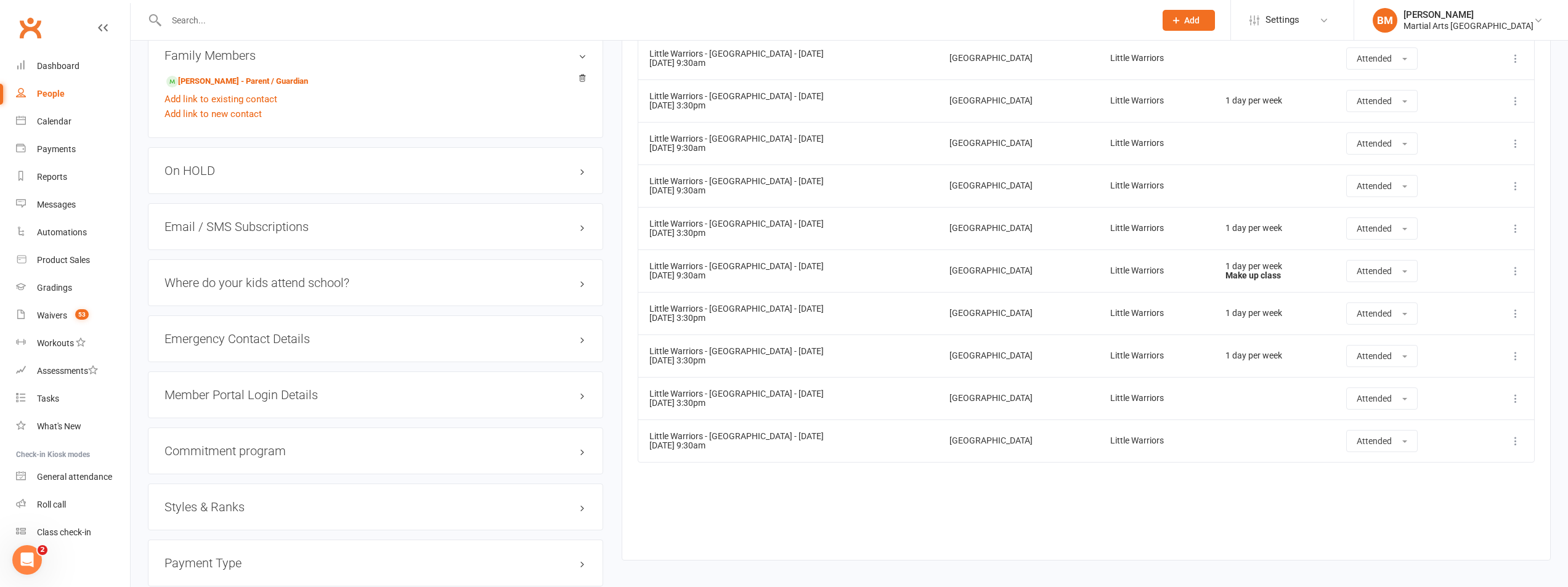
click at [285, 175] on h3 "On HOLD" at bounding box center [376, 170] width 422 height 13
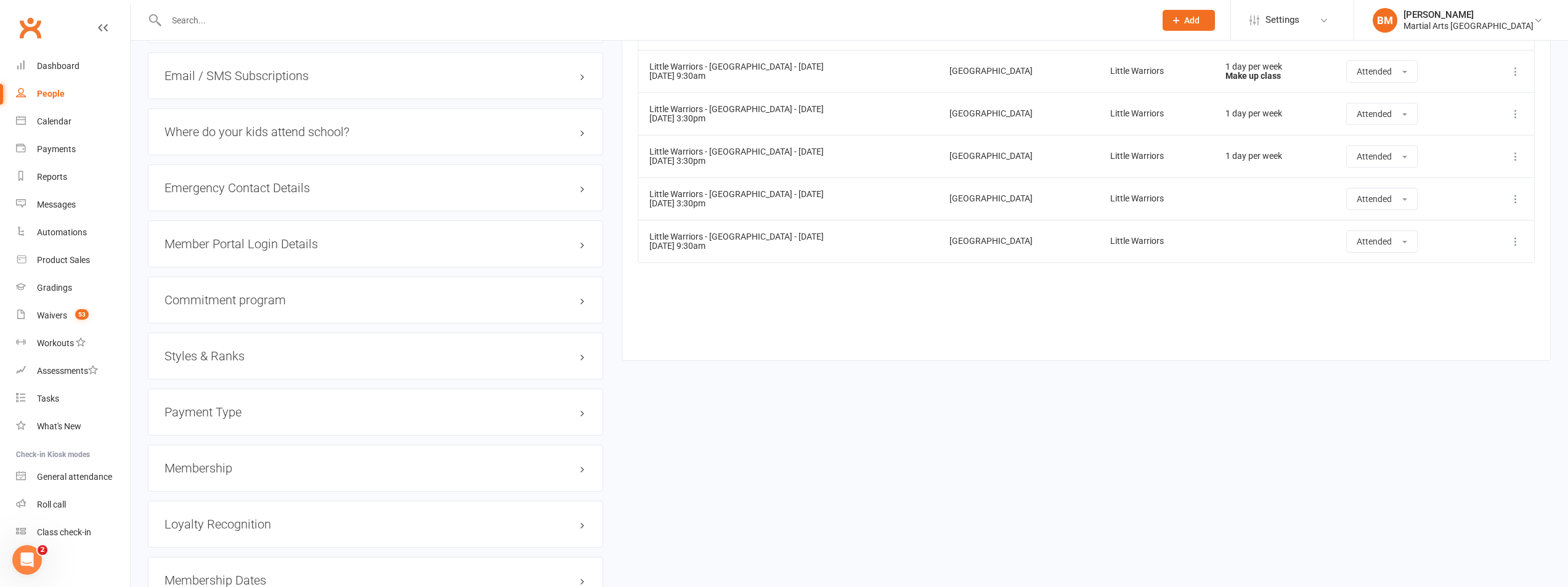
scroll to position [1170, 0]
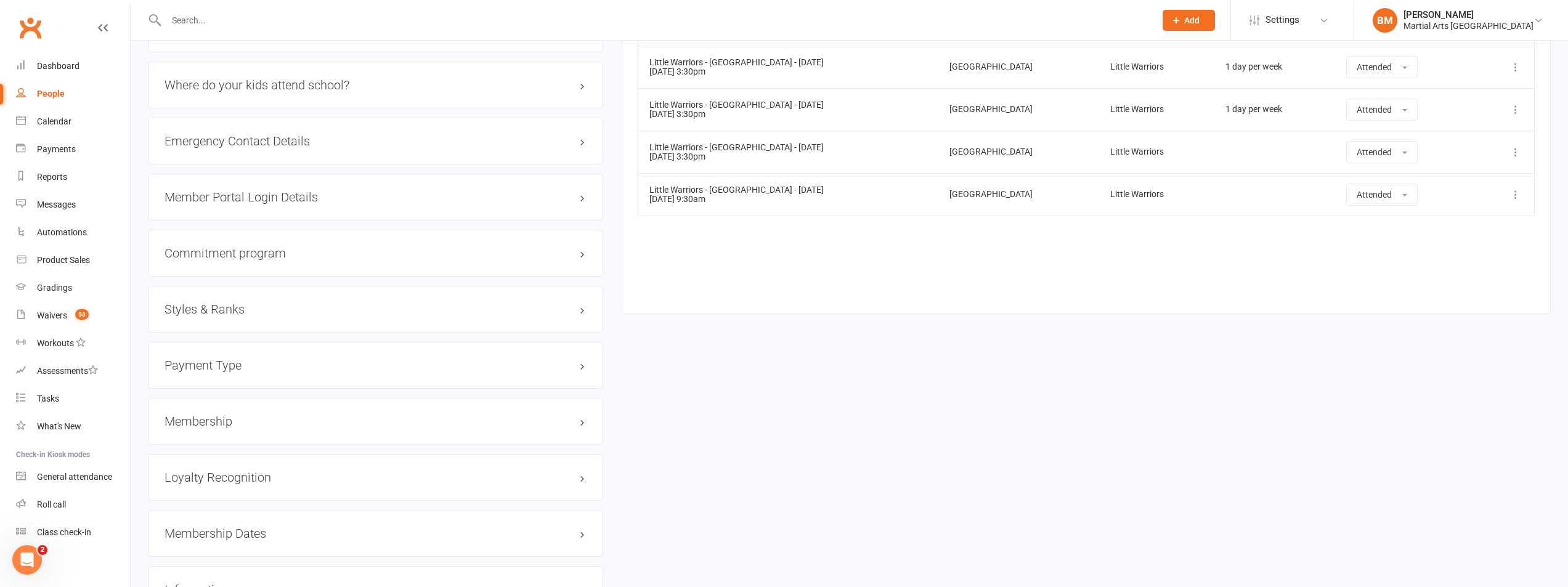
click at [212, 430] on div "Membership" at bounding box center [376, 421] width 455 height 47
click at [212, 425] on h3 "Membership" at bounding box center [376, 421] width 422 height 13
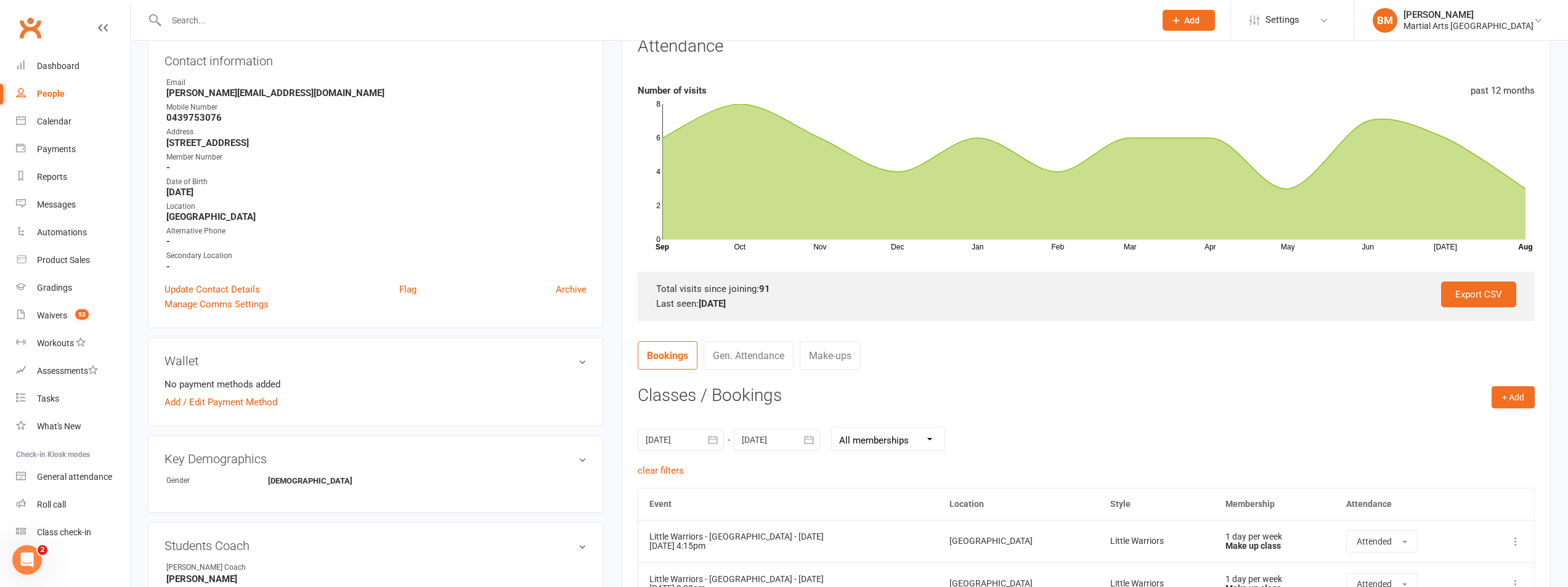
scroll to position [185, 0]
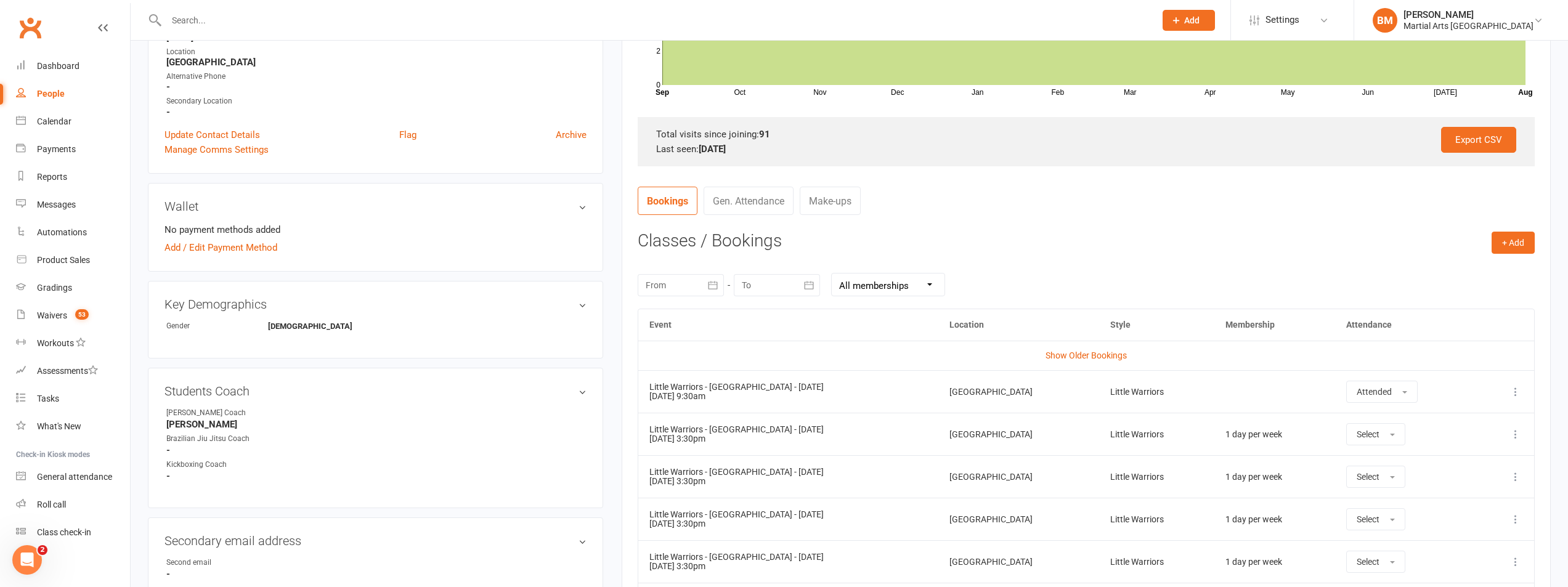
scroll to position [246, 0]
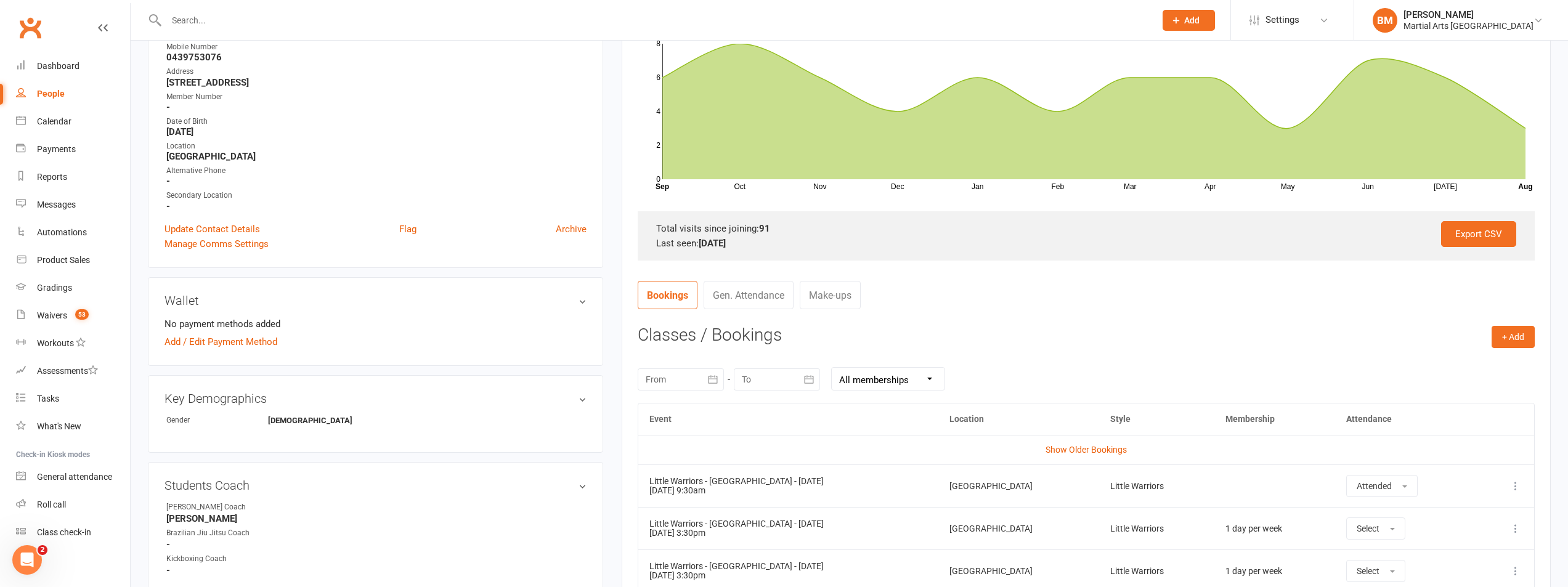
click at [703, 371] on button "button" at bounding box center [713, 379] width 22 height 22
click at [660, 258] on icon "button" at bounding box center [656, 257] width 8 height 10
click at [684, 299] on span "01" at bounding box center [687, 303] width 10 height 10
type input "01 Jun 2025"
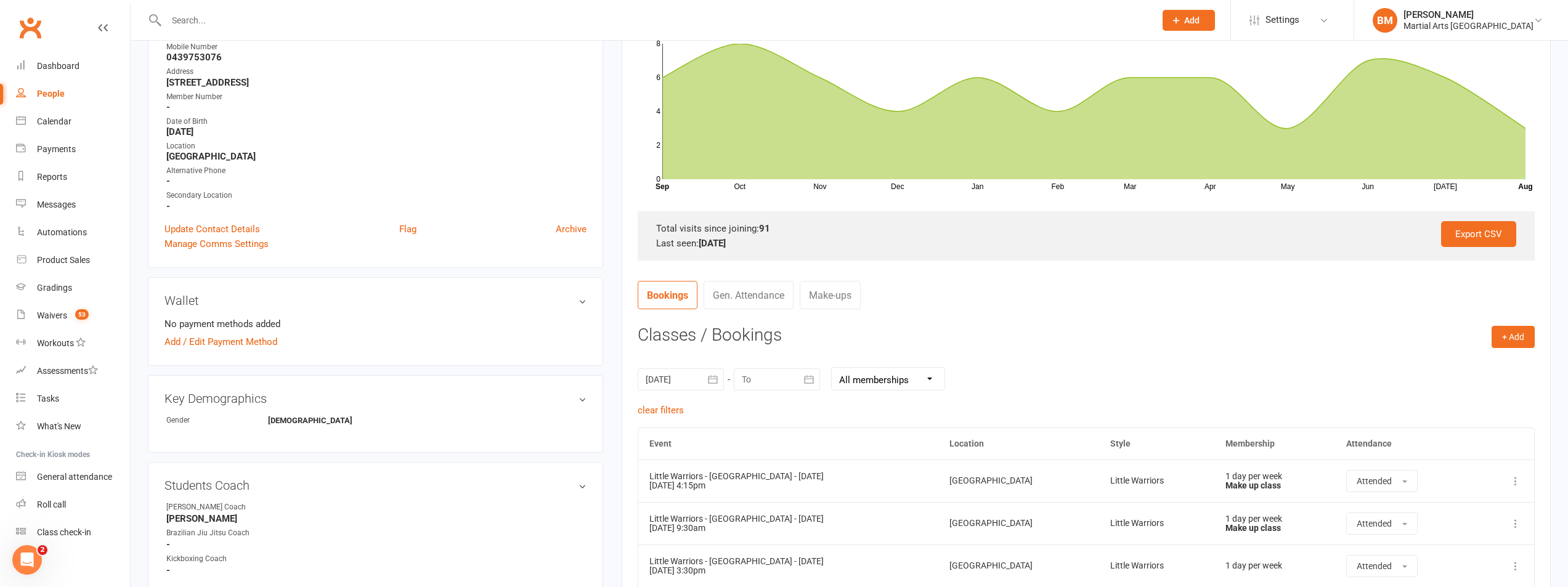
click at [770, 382] on div at bounding box center [777, 379] width 86 height 22
click at [953, 354] on span "16" at bounding box center [949, 350] width 10 height 10
type input "16 Aug 2025"
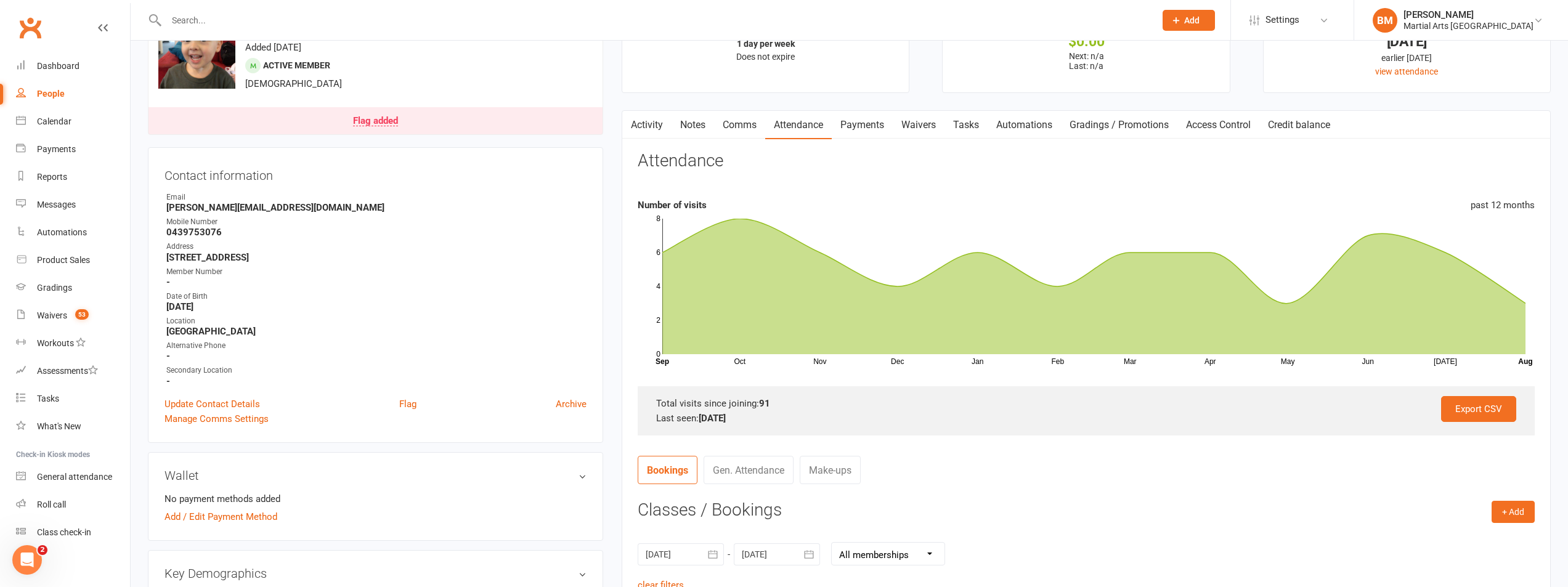
scroll to position [0, 0]
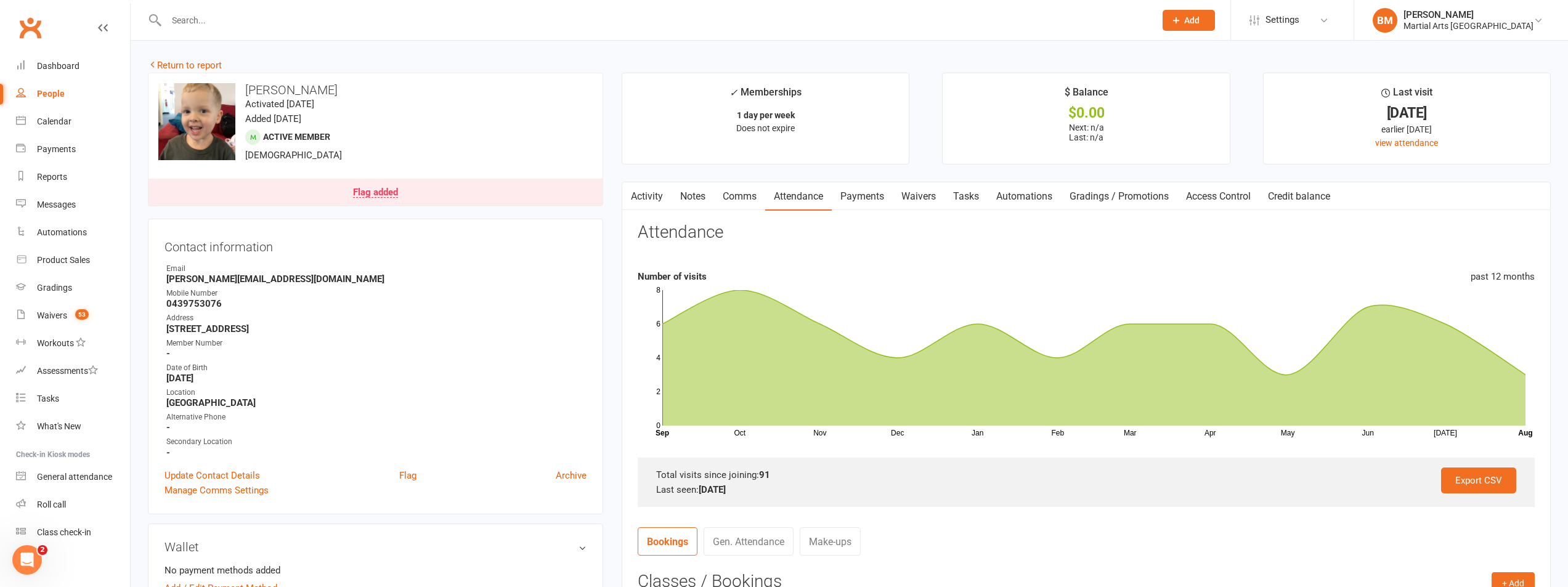
click at [278, 27] on input "text" at bounding box center [654, 20] width 984 height 17
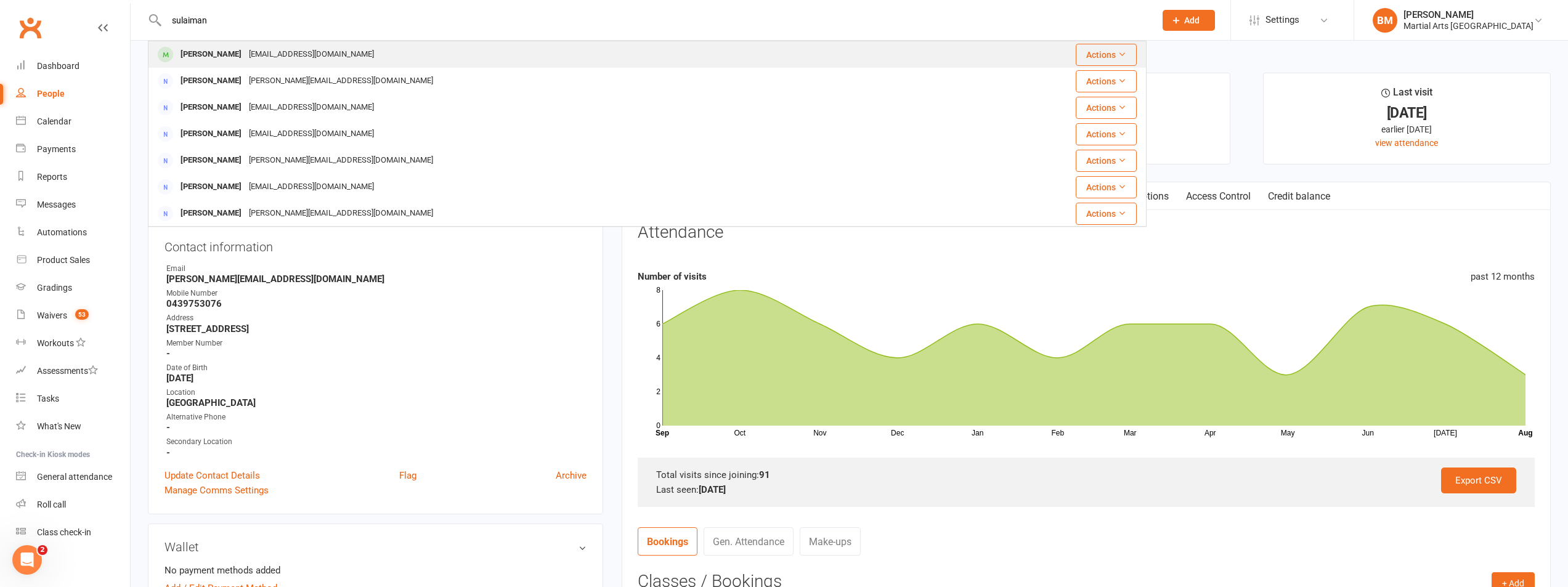
type input "sulaiman"
click at [280, 57] on div "mehamoodh@gmail.com" at bounding box center [311, 54] width 132 height 18
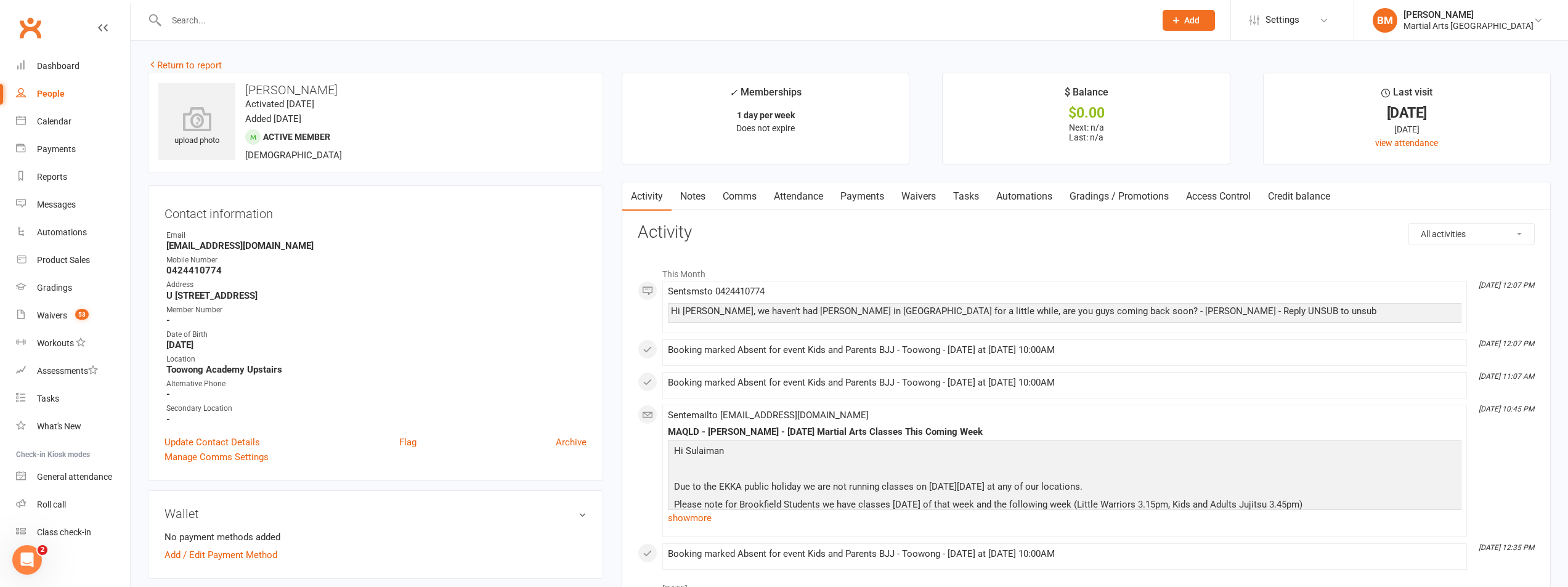
click at [788, 207] on link "Attendance" at bounding box center [798, 196] width 67 height 28
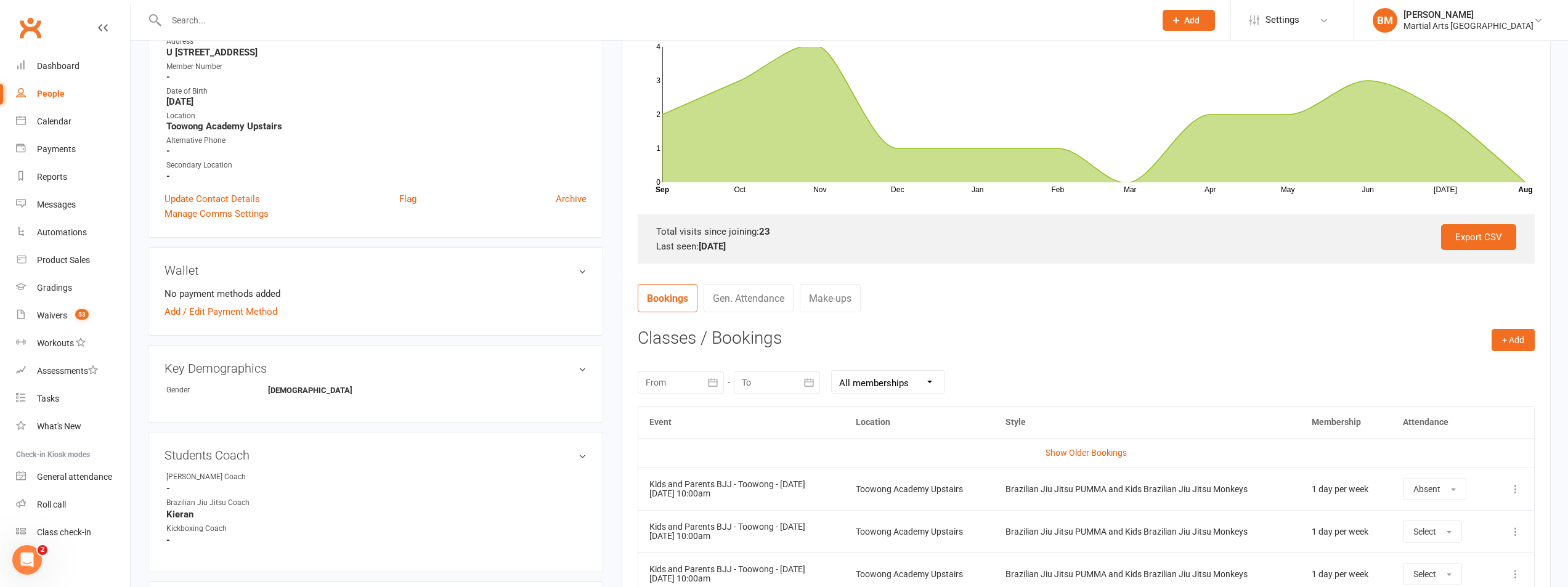
scroll to position [308, 0]
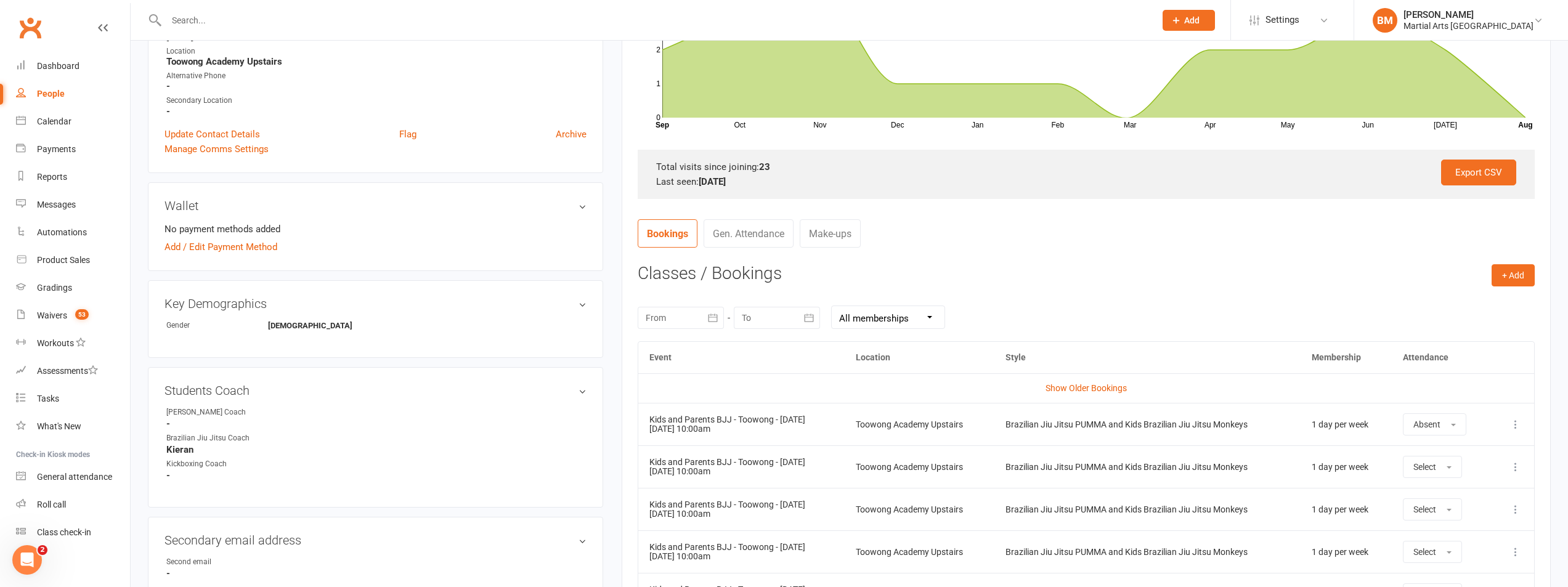
click at [685, 315] on div at bounding box center [681, 318] width 86 height 22
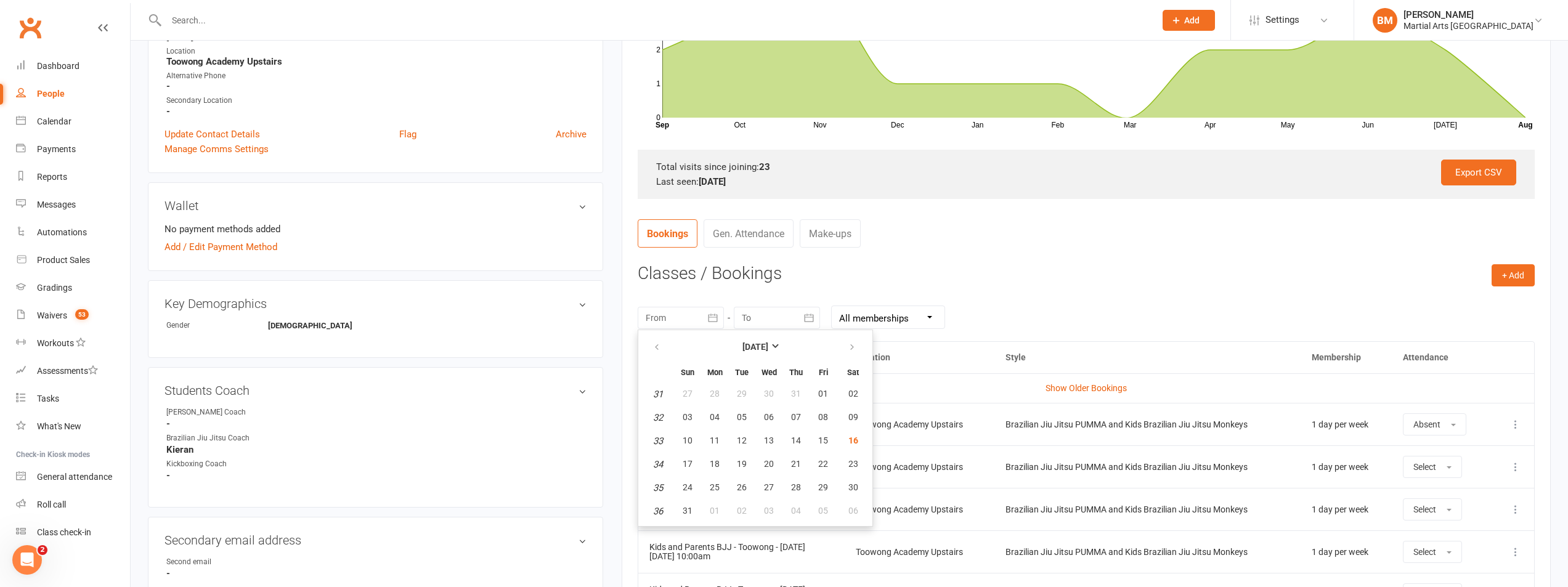
click at [651, 359] on th at bounding box center [658, 347] width 31 height 27
click at [652, 350] on button "button" at bounding box center [658, 347] width 26 height 22
click at [697, 394] on button "29" at bounding box center [688, 394] width 26 height 22
type input "29 Jun 2025"
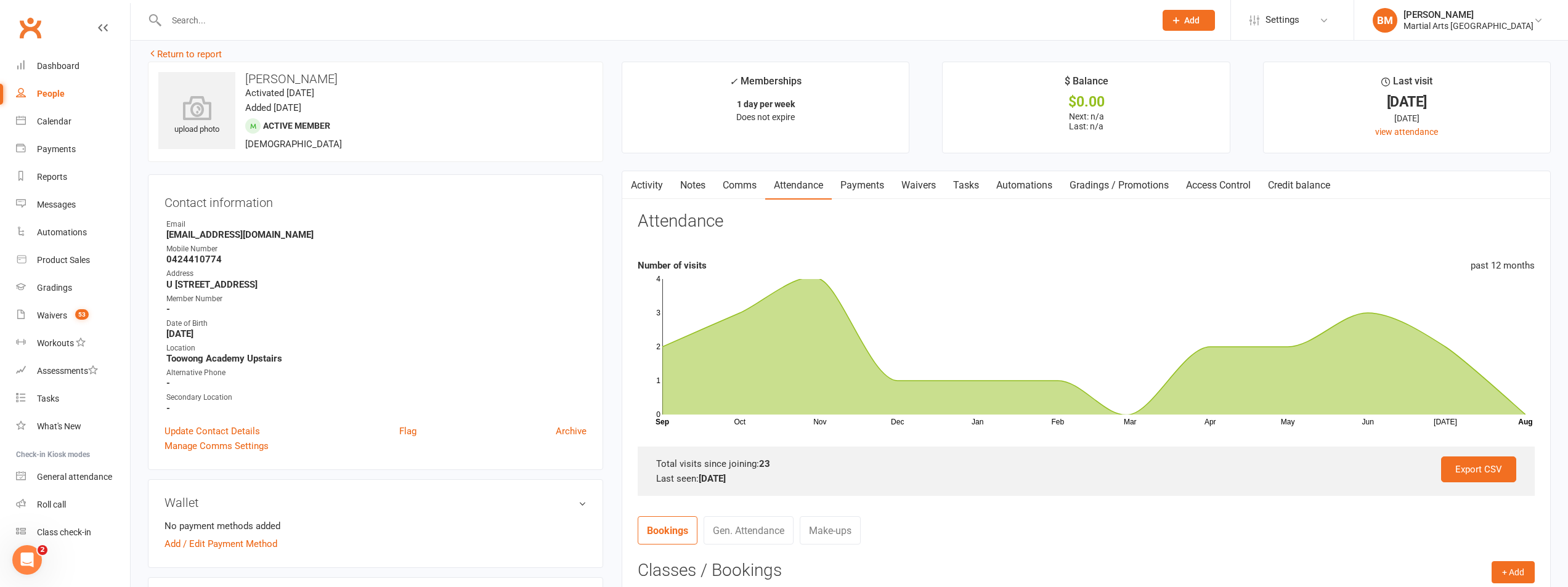
scroll to position [0, 0]
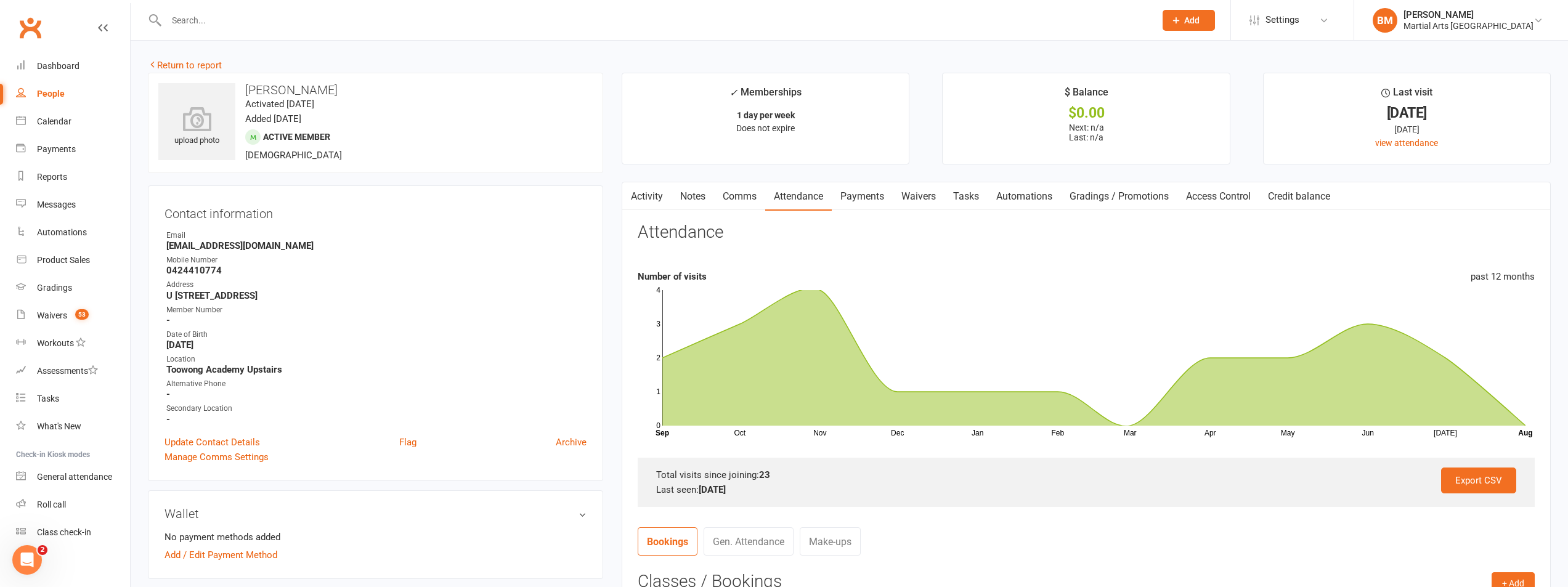
drag, startPoint x: 1146, startPoint y: 283, endPoint x: 1143, endPoint y: 297, distance: 14.3
click at [1146, 283] on div "Number of visits past 12 months" at bounding box center [1086, 276] width 897 height 15
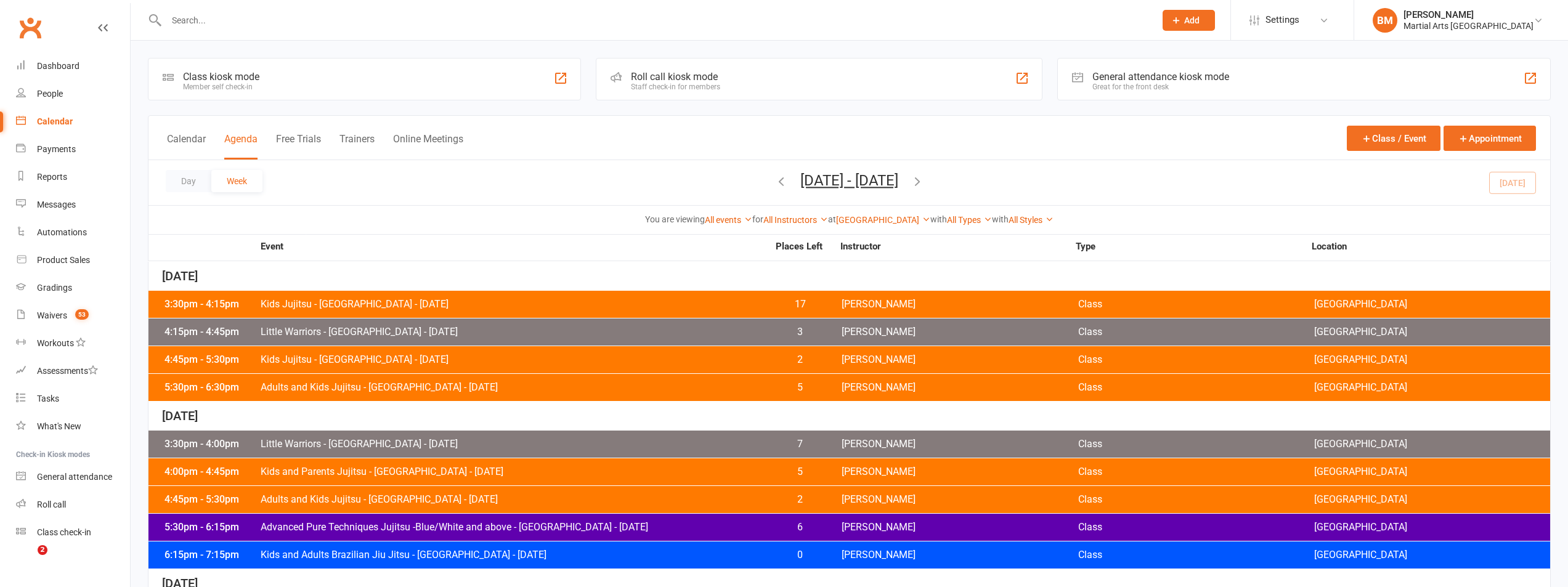
click at [273, 27] on input "text" at bounding box center [654, 20] width 984 height 17
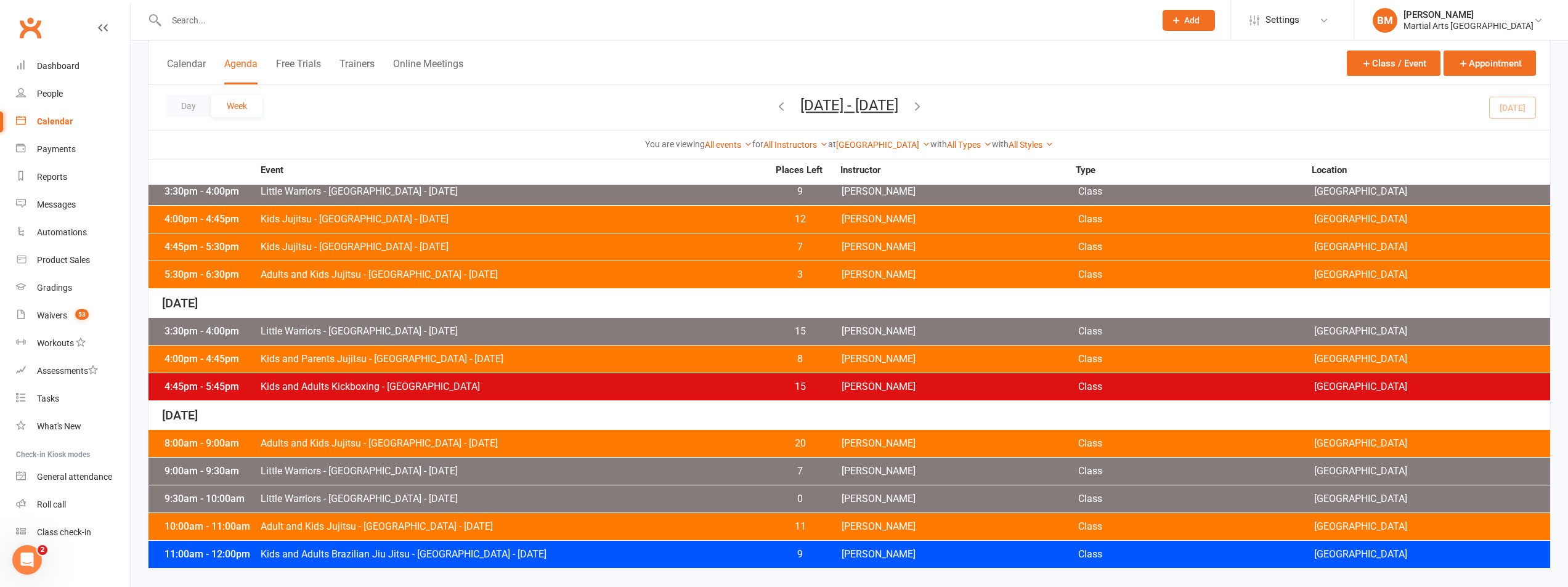
click at [251, 25] on input "text" at bounding box center [654, 20] width 984 height 17
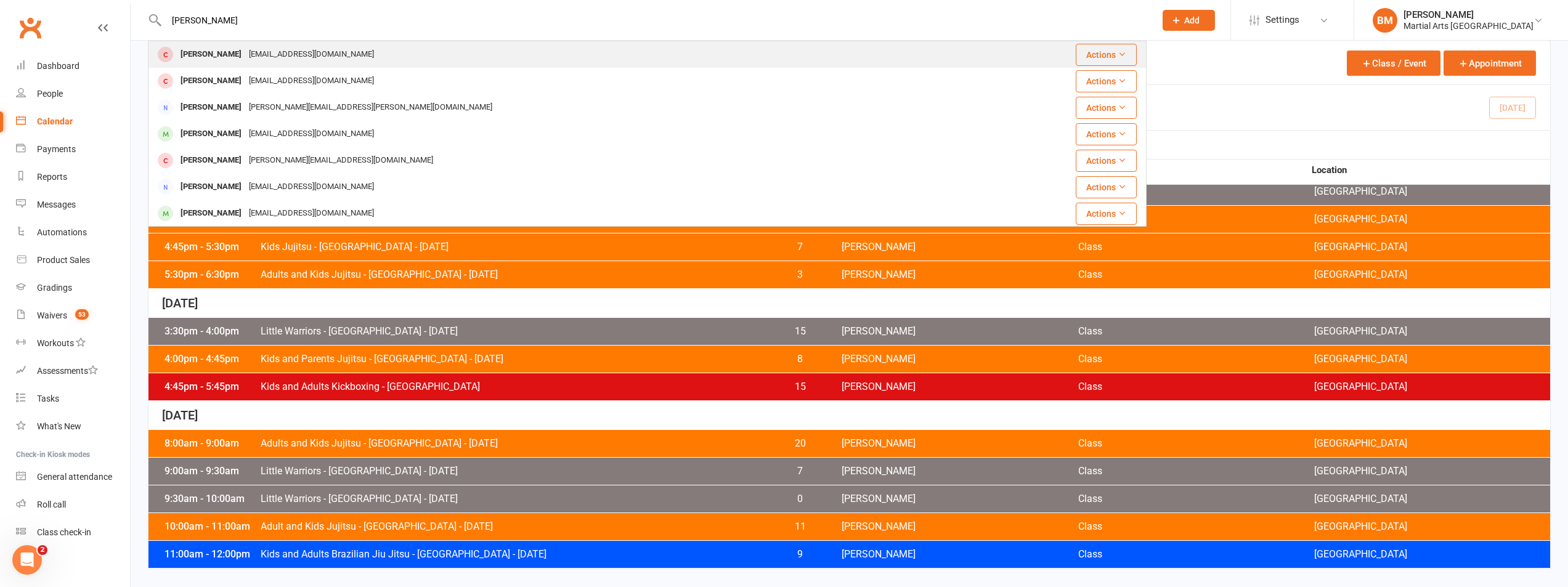
type input "[PERSON_NAME]"
click at [276, 54] on div "[EMAIL_ADDRESS][DOMAIN_NAME]" at bounding box center [311, 54] width 132 height 18
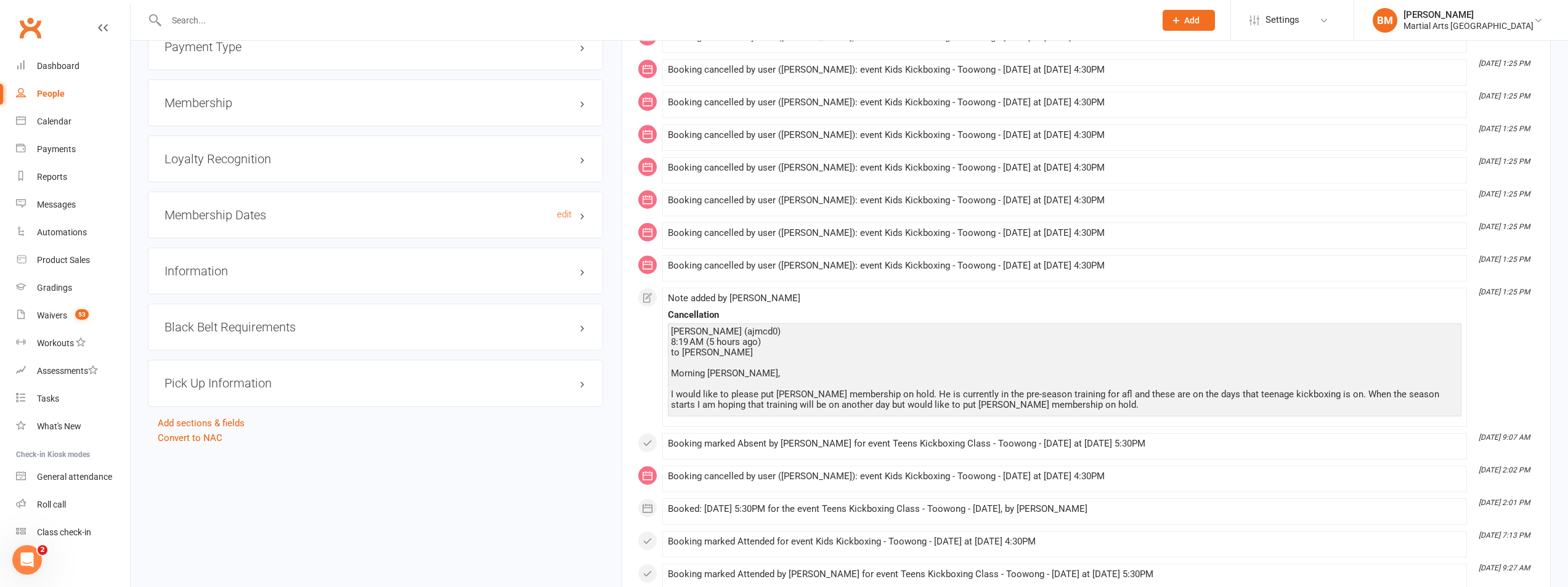
scroll to position [1416, 0]
click at [232, 106] on h3 "Membership" at bounding box center [376, 100] width 422 height 13
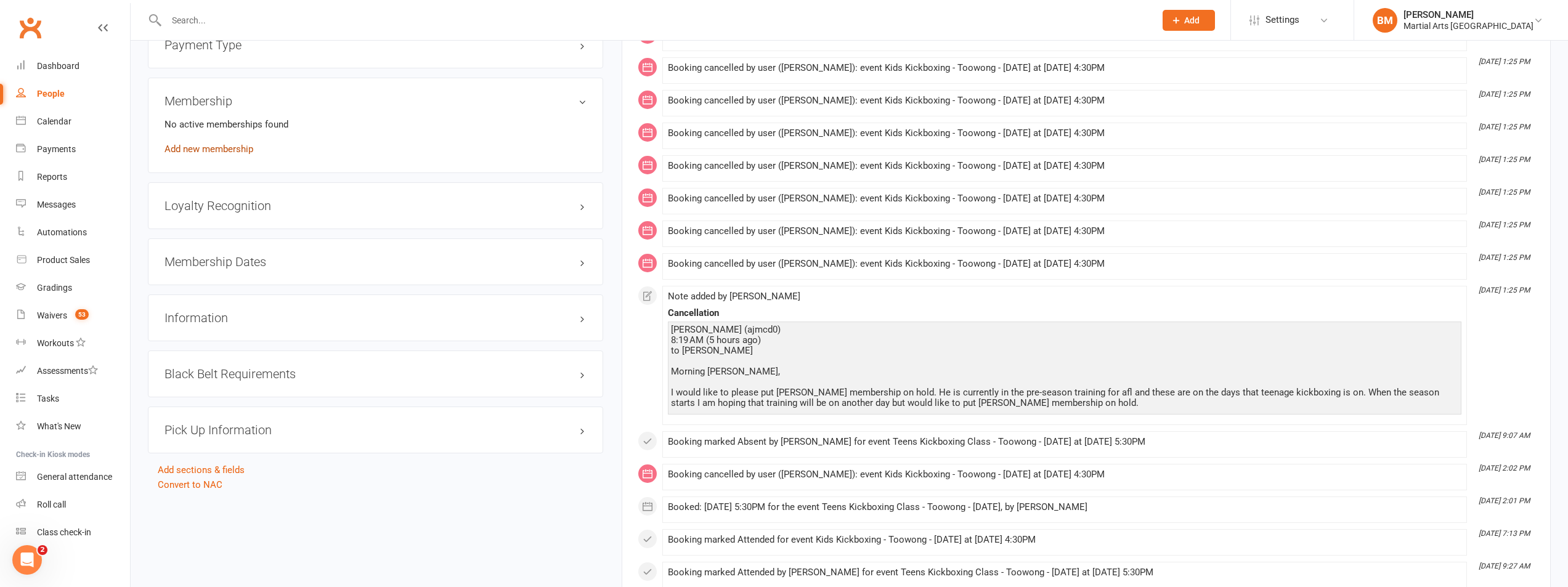
click at [216, 153] on link "Add new membership" at bounding box center [209, 148] width 89 height 11
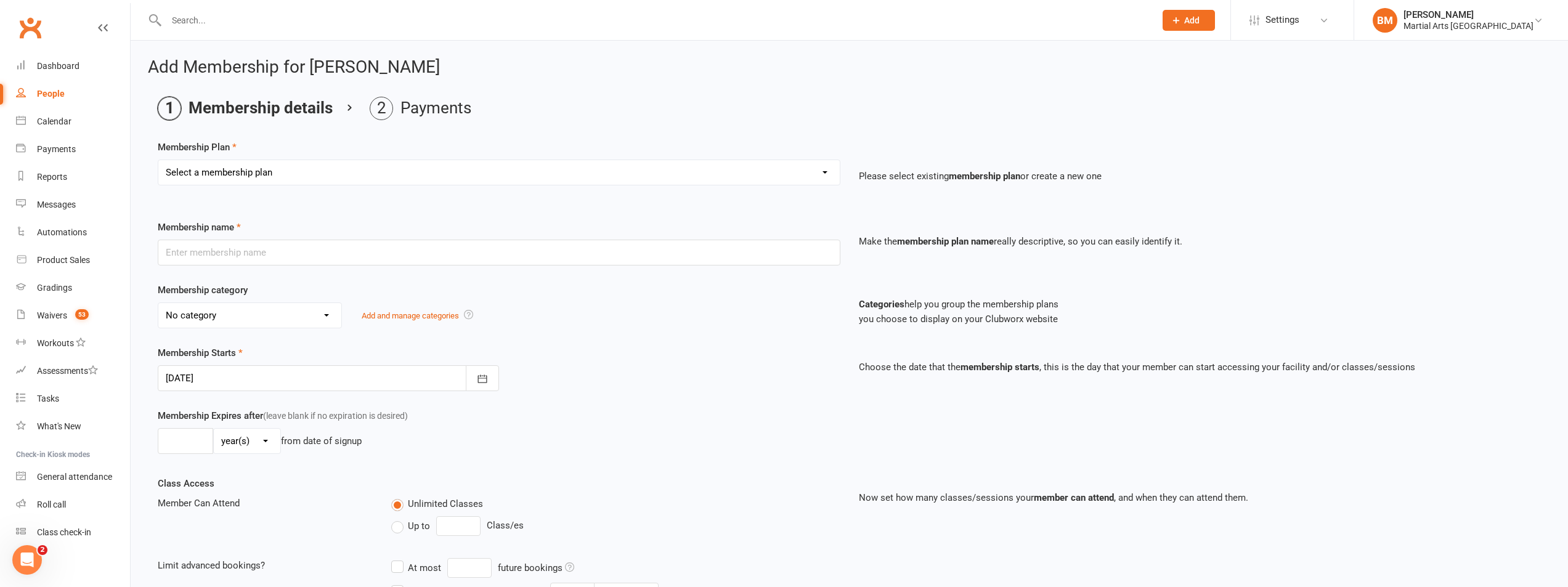
click at [265, 175] on select "Select a membership plan Create new Membership Plan 1 day per week 2 days per w…" at bounding box center [499, 172] width 681 height 25
select select "1"
click at [159, 160] on select "Select a membership plan Create new Membership Plan 1 day per week 2 days per w…" at bounding box center [499, 172] width 681 height 25
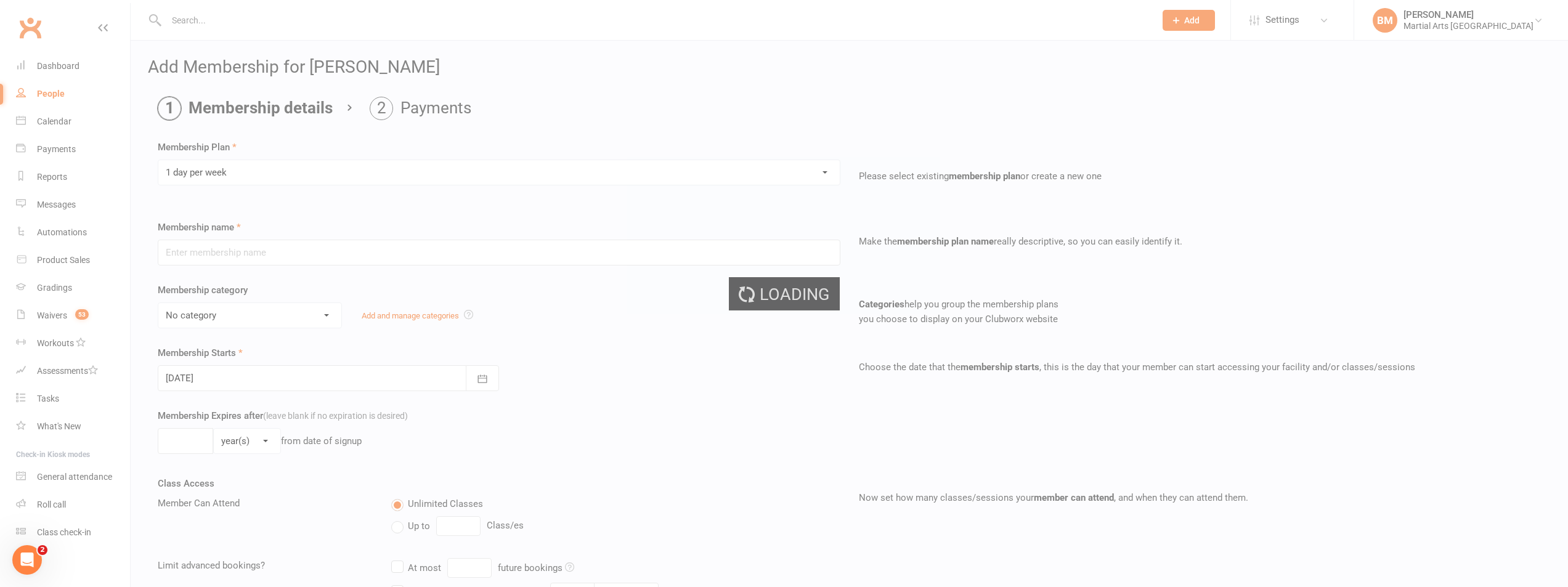
type input "1 day per week"
select select "3"
type input "0"
type input "1"
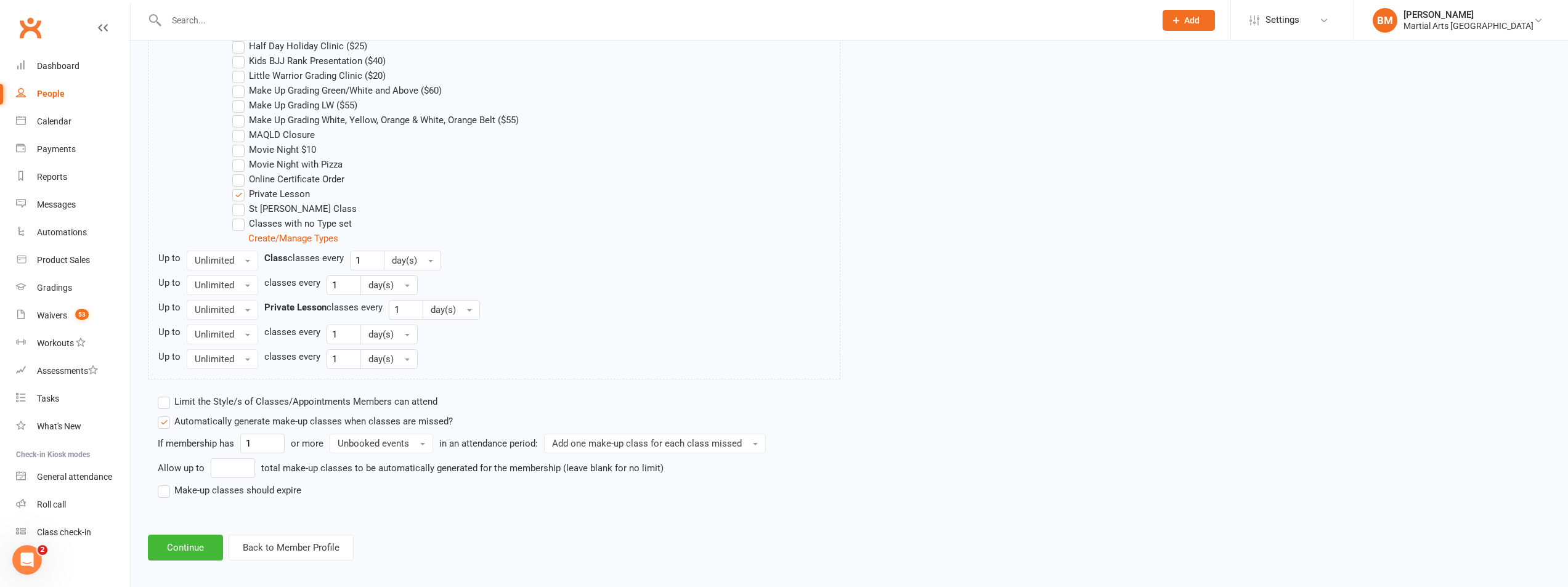
scroll to position [761, 0]
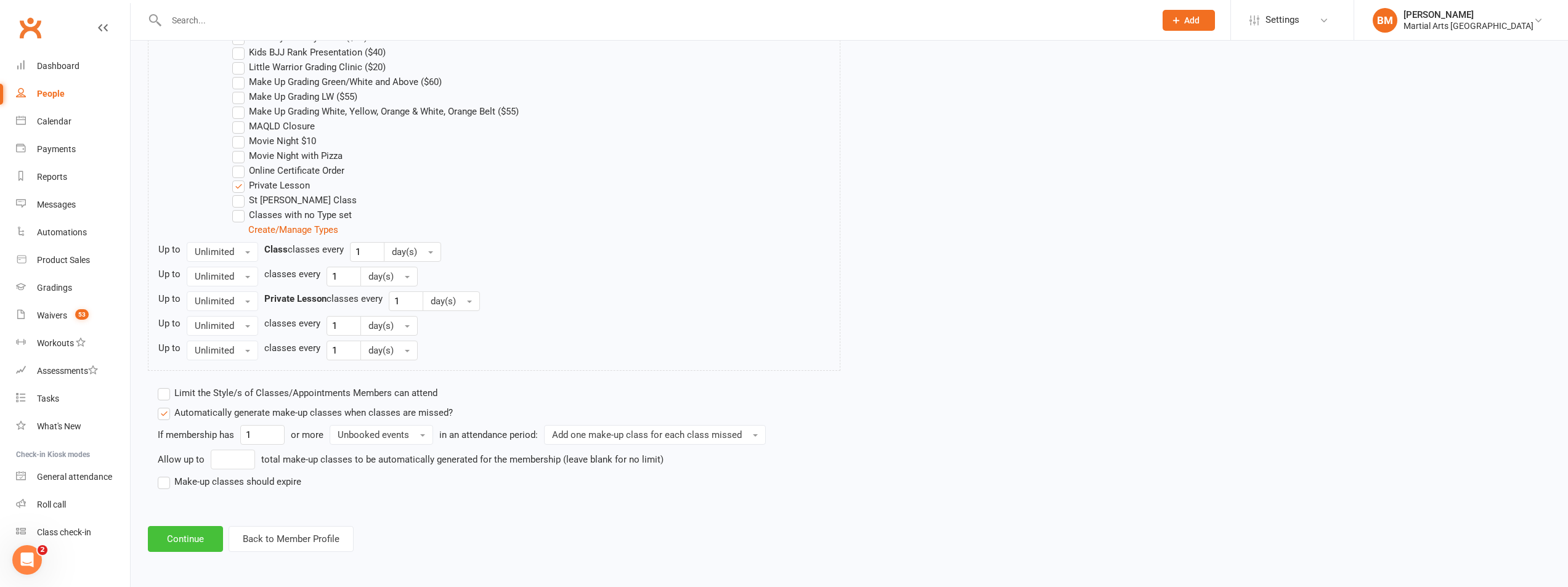
click at [180, 545] on button "Continue" at bounding box center [186, 539] width 75 height 26
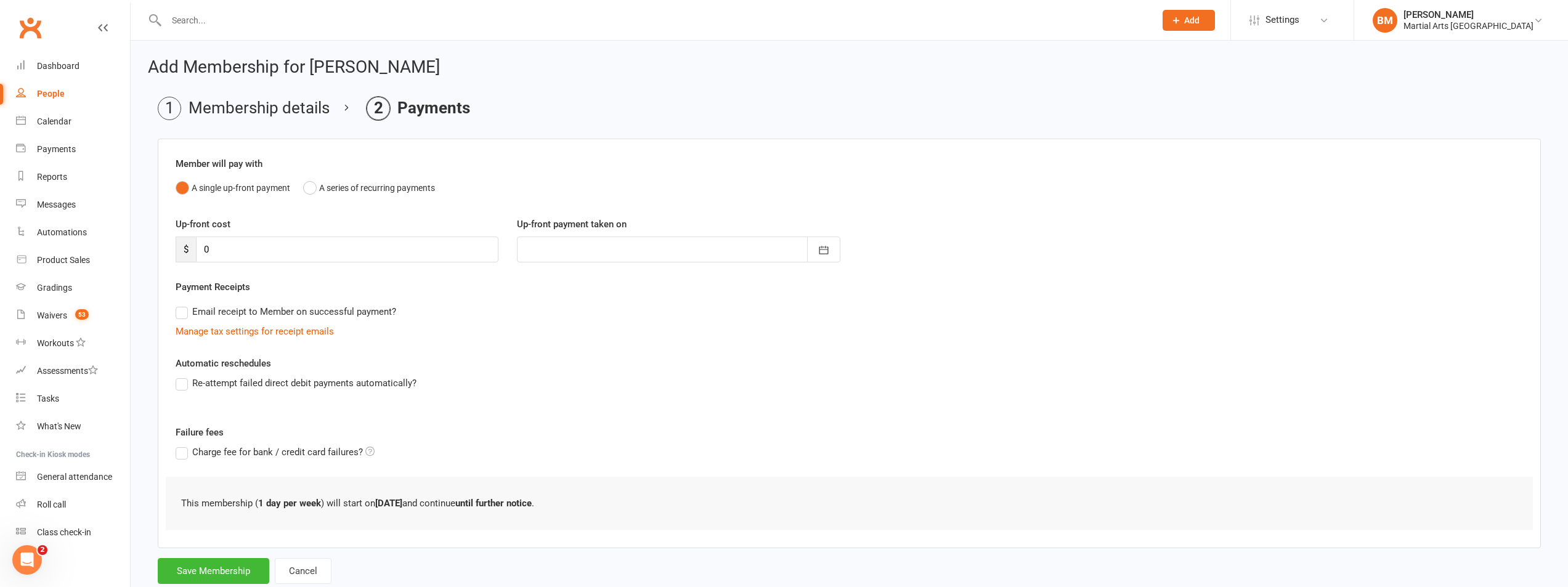
scroll to position [35, 0]
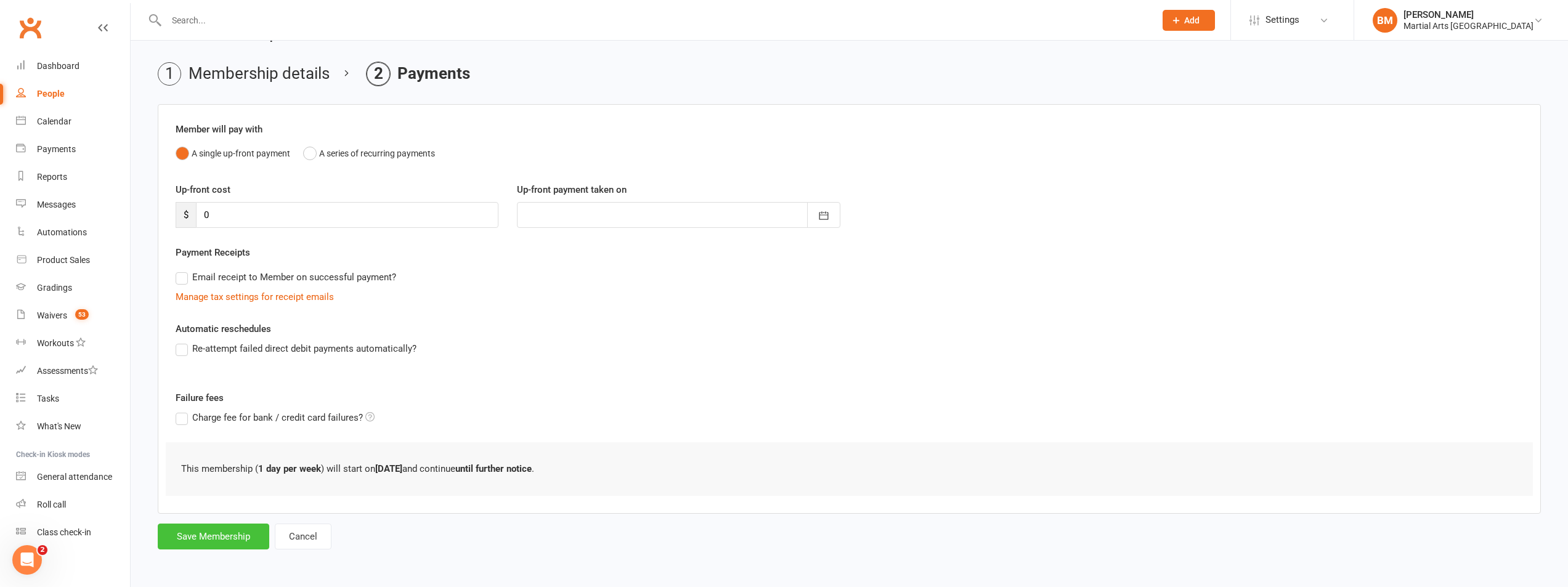
click at [208, 529] on button "Save Membership" at bounding box center [214, 536] width 111 height 26
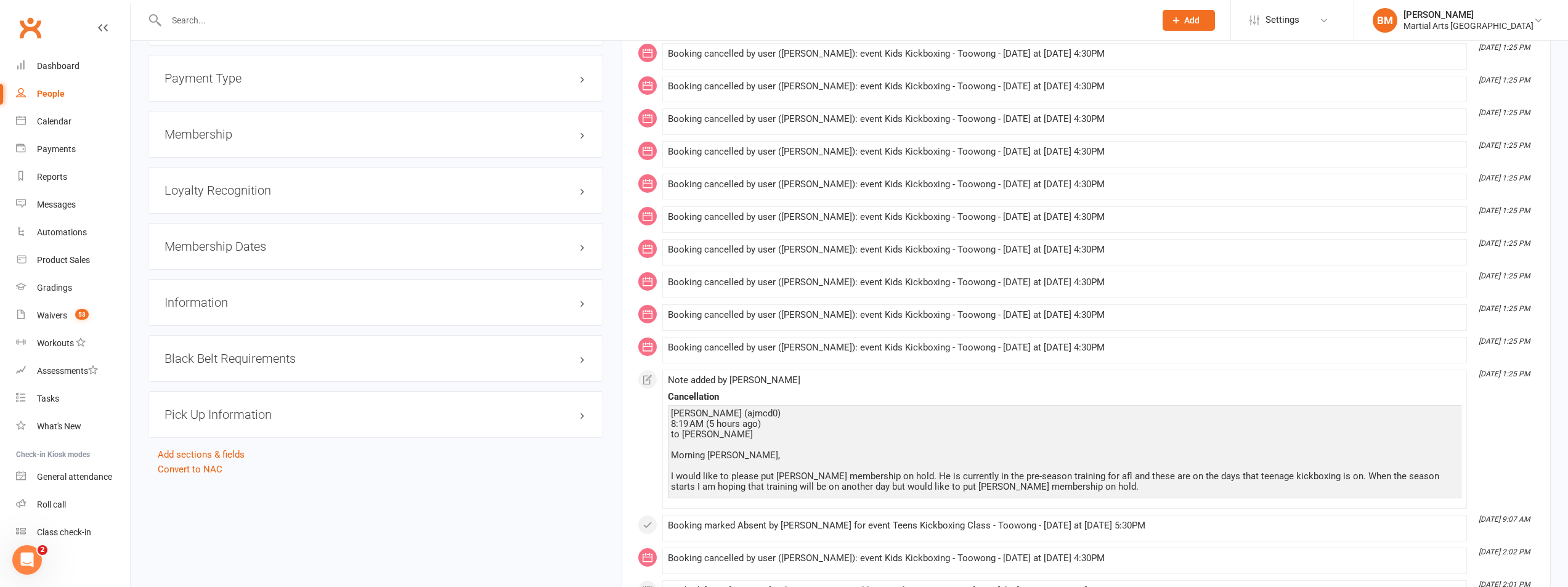
scroll to position [1324, 0]
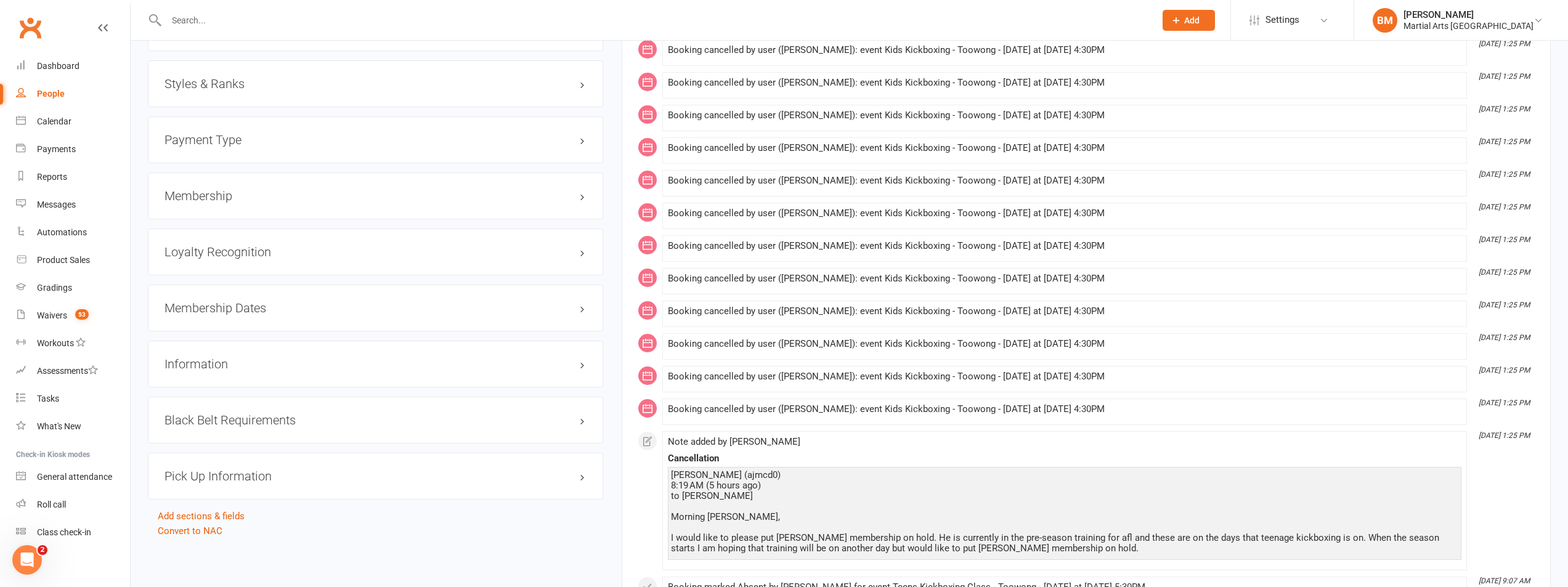
click at [205, 198] on h3 "Membership" at bounding box center [376, 196] width 422 height 13
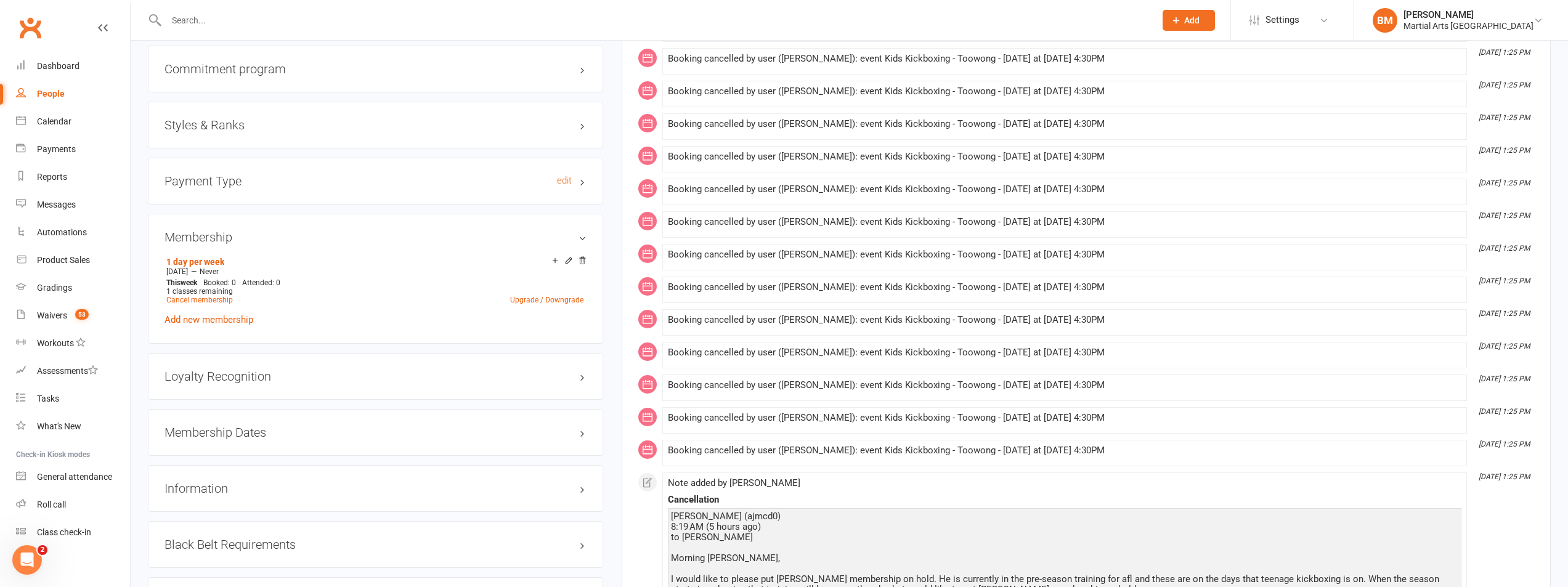
scroll to position [1263, 0]
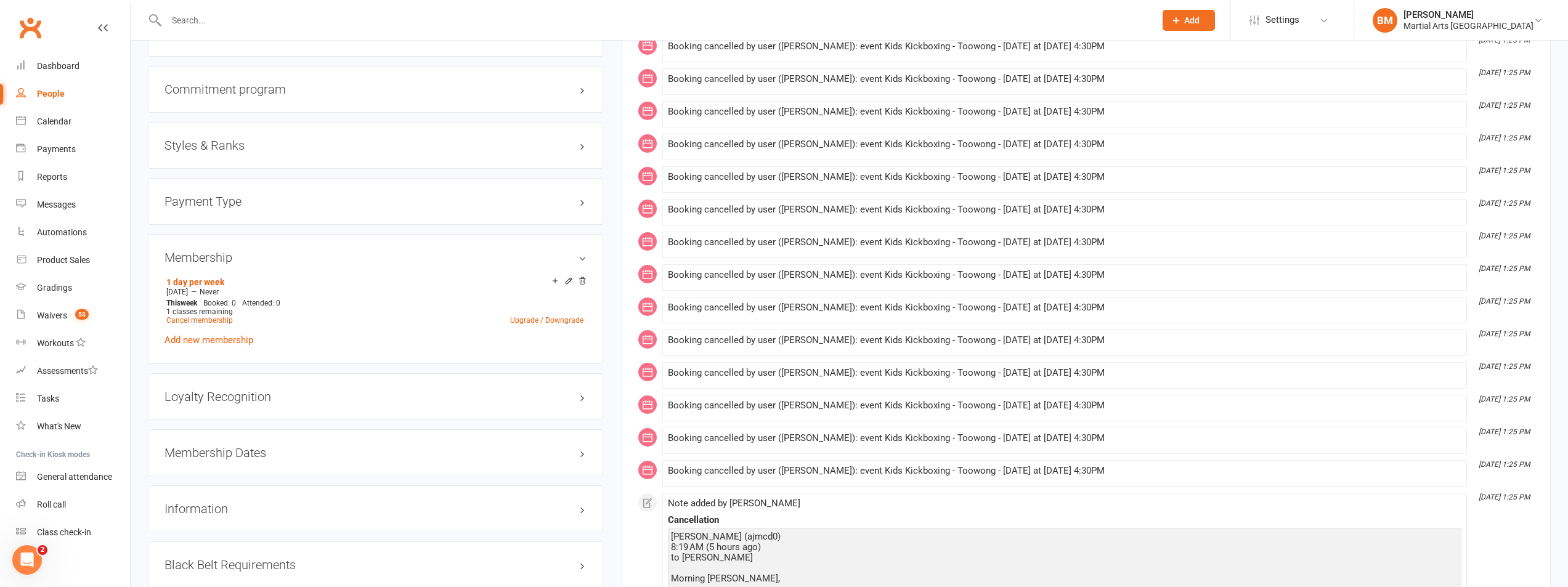
click at [223, 151] on h3 "Styles & Ranks" at bounding box center [376, 145] width 422 height 13
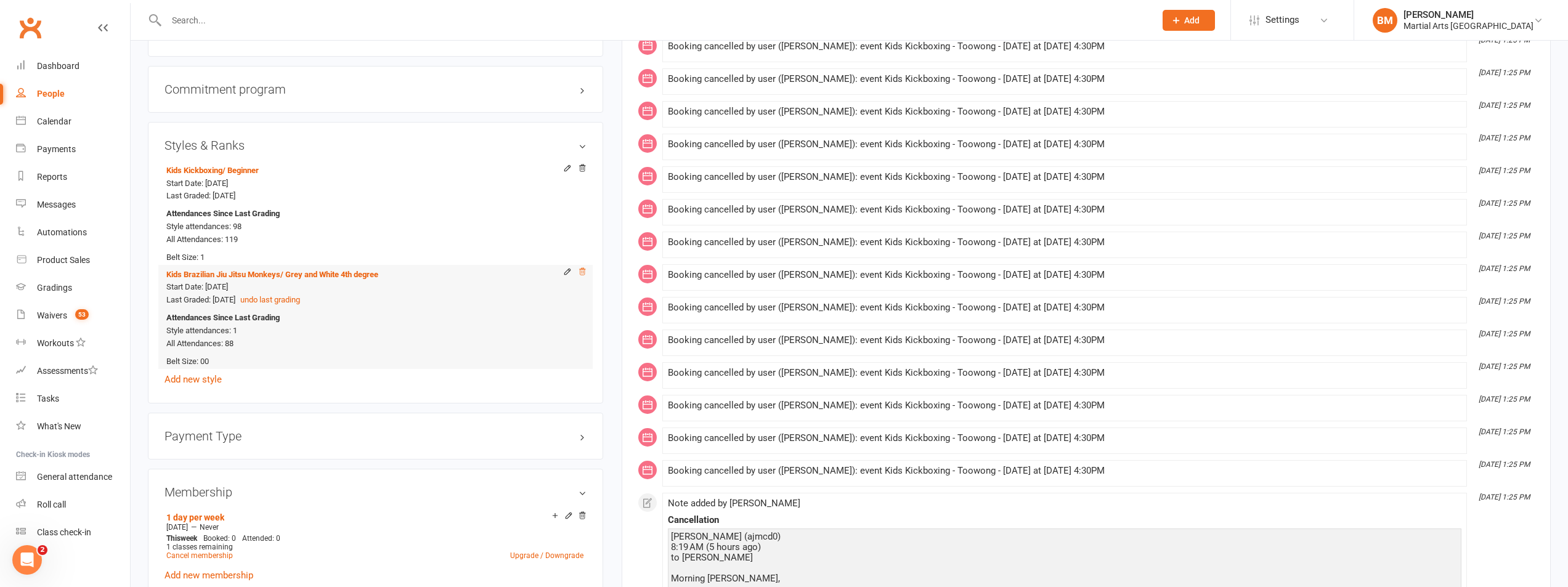
click at [580, 270] on icon at bounding box center [582, 271] width 8 height 8
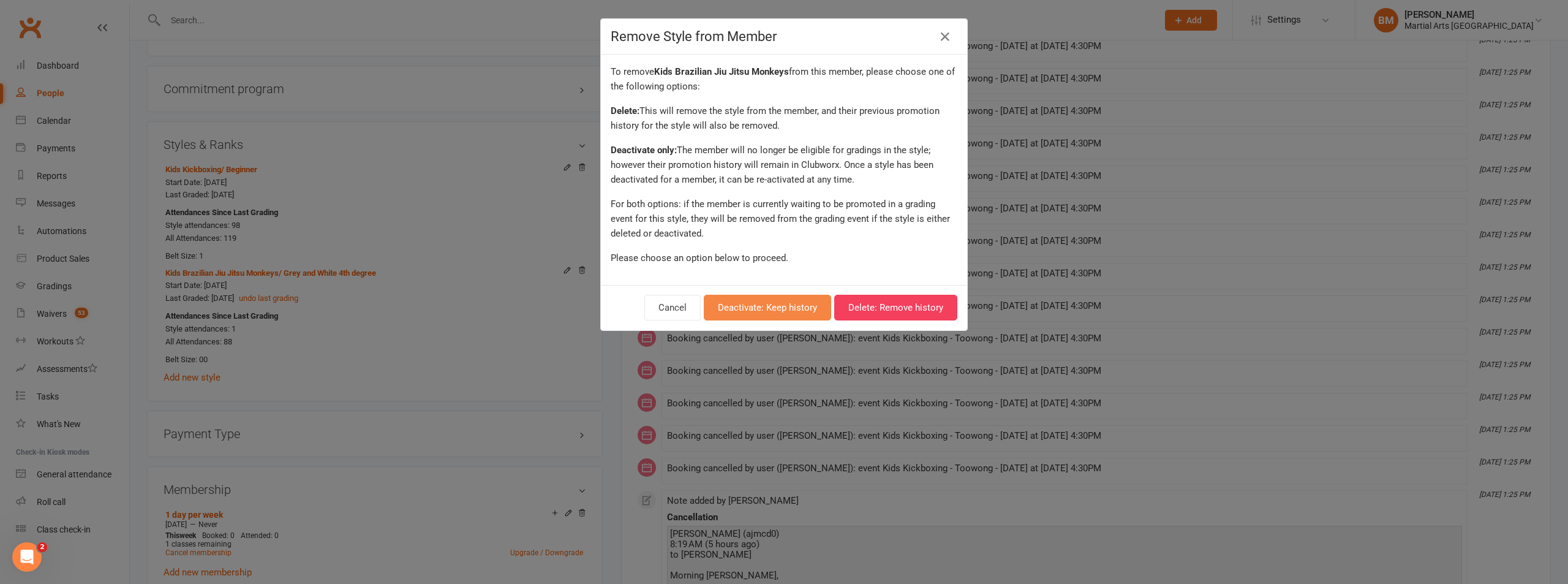
click at [760, 312] on button "Deactivate: Keep history" at bounding box center [767, 307] width 127 height 25
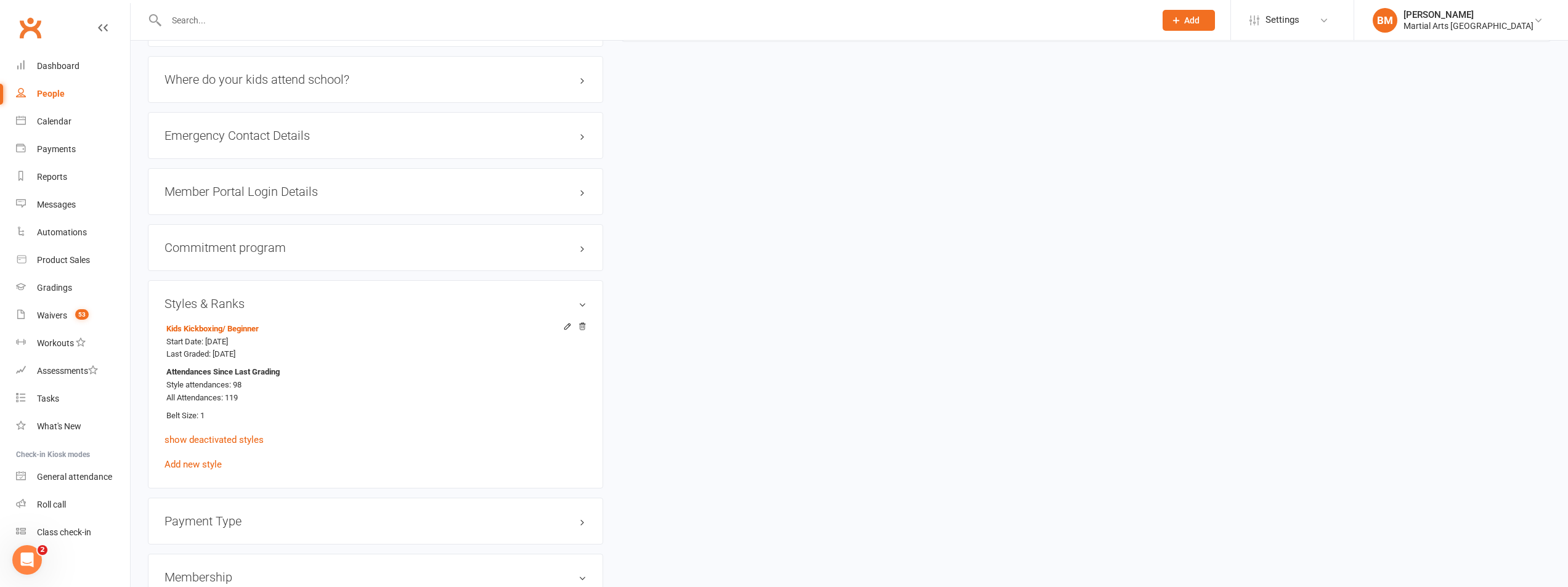
scroll to position [893, 0]
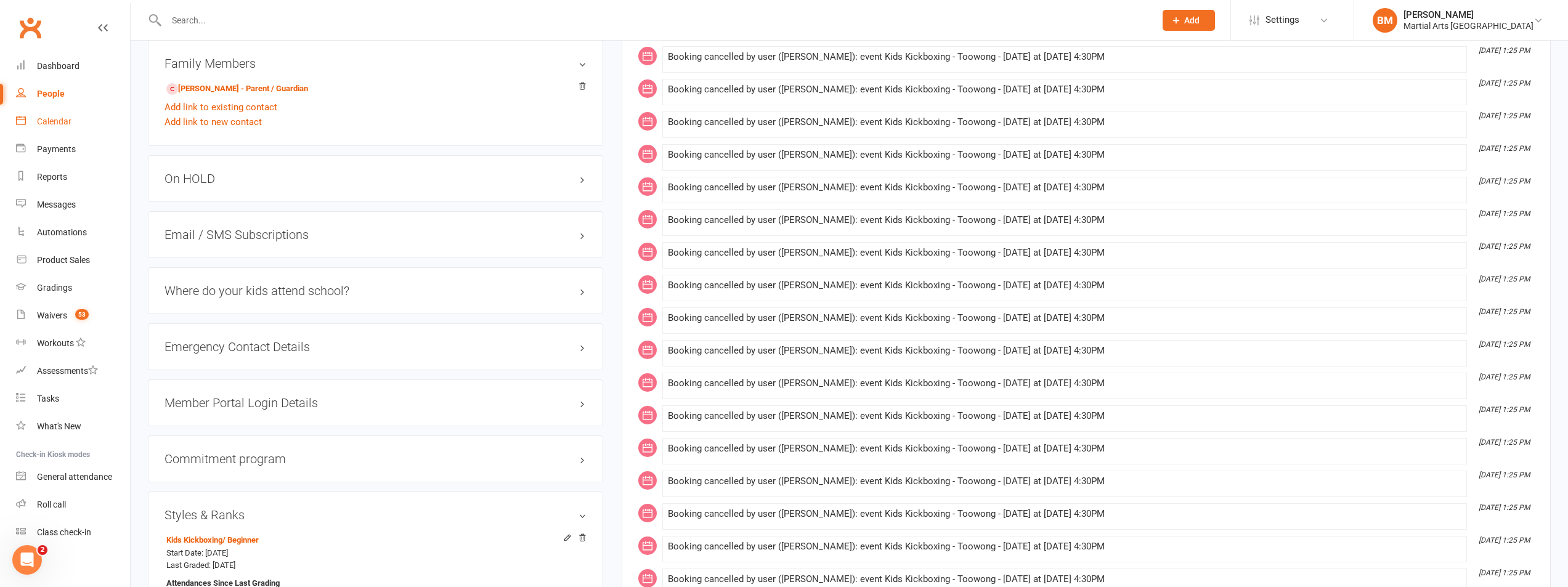
click at [44, 121] on div "Calendar" at bounding box center [54, 121] width 35 height 10
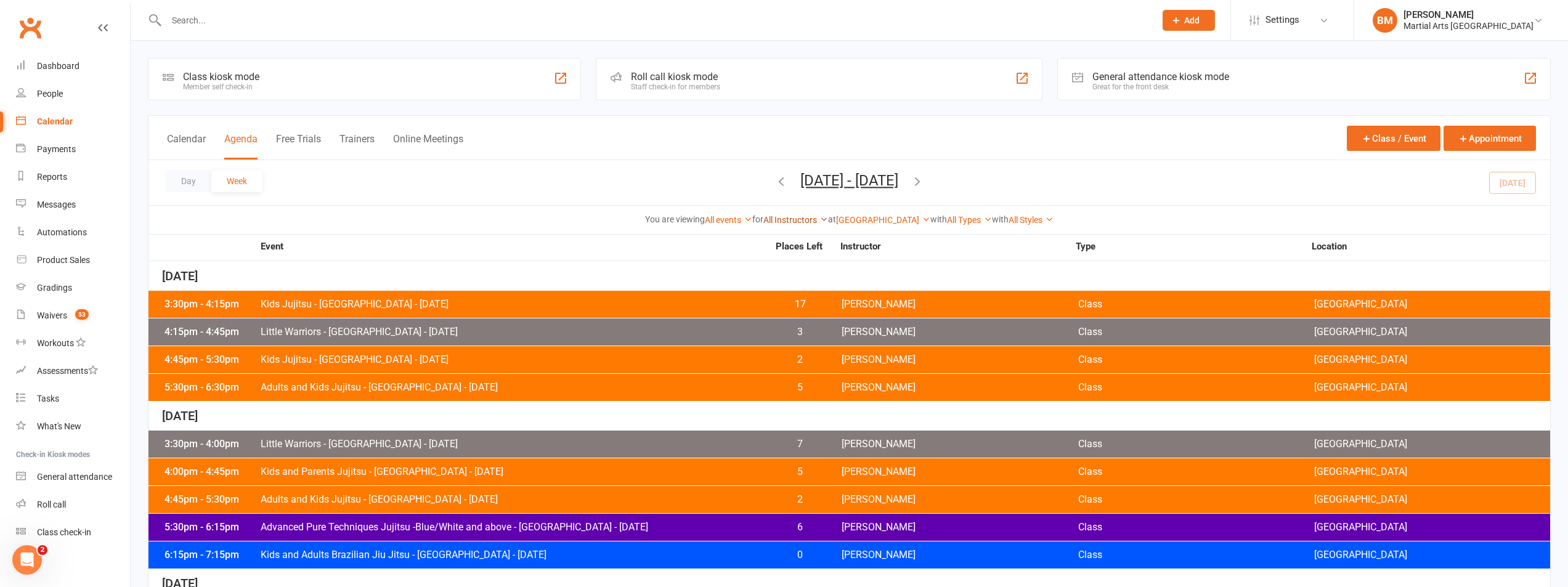
click at [763, 218] on link "All Instructors" at bounding box center [795, 219] width 65 height 10
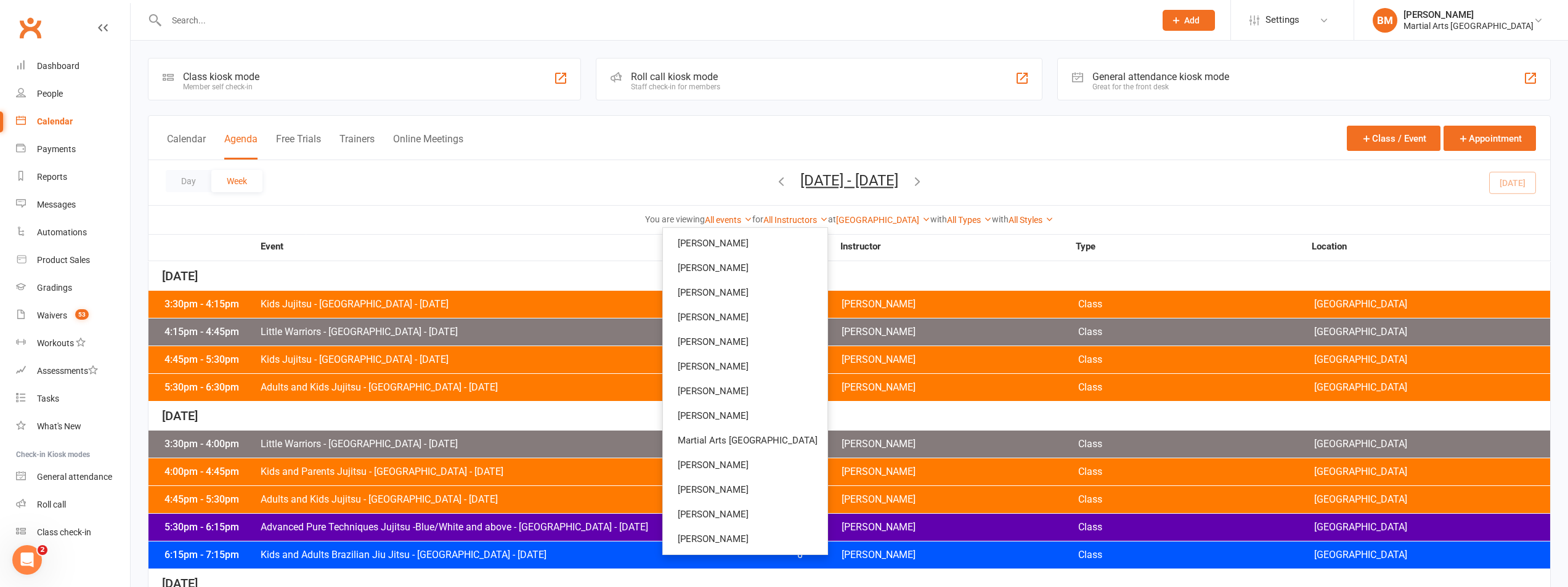
click at [923, 232] on div "You are viewing All events All events Empty events Full events Non-empty events…" at bounding box center [849, 219] width 1402 height 28
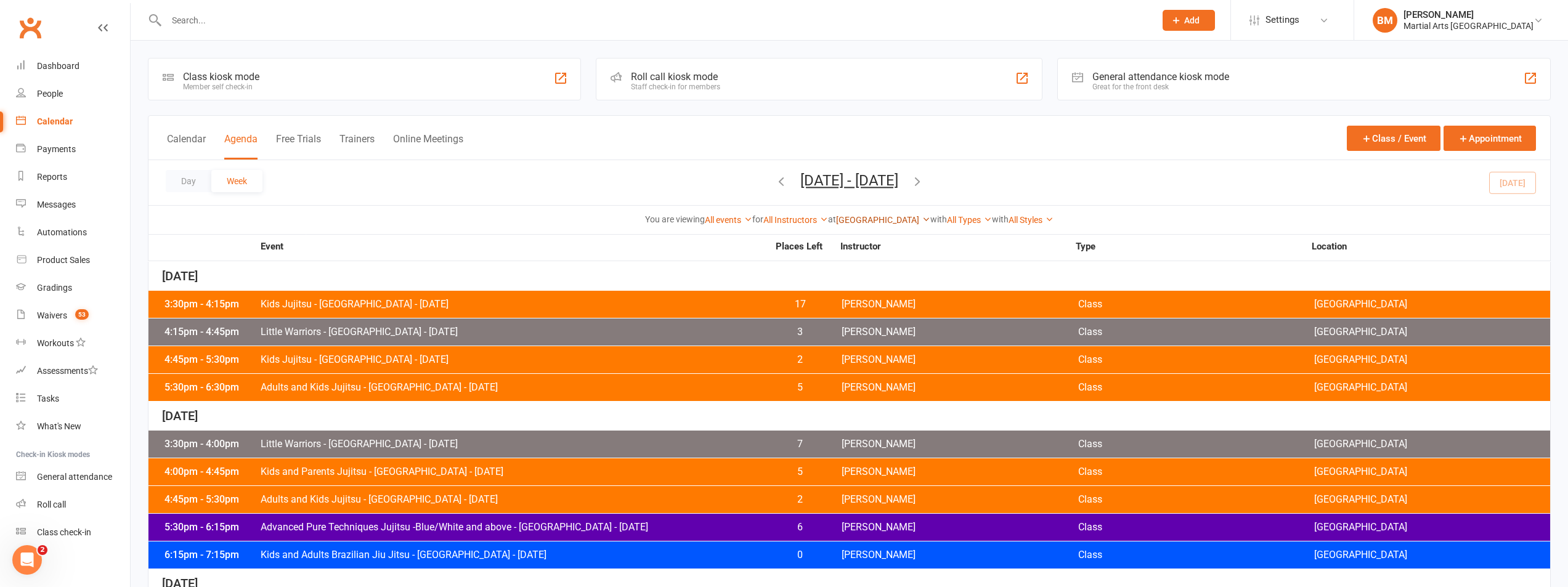
click at [879, 222] on link "[GEOGRAPHIC_DATA]" at bounding box center [883, 219] width 94 height 10
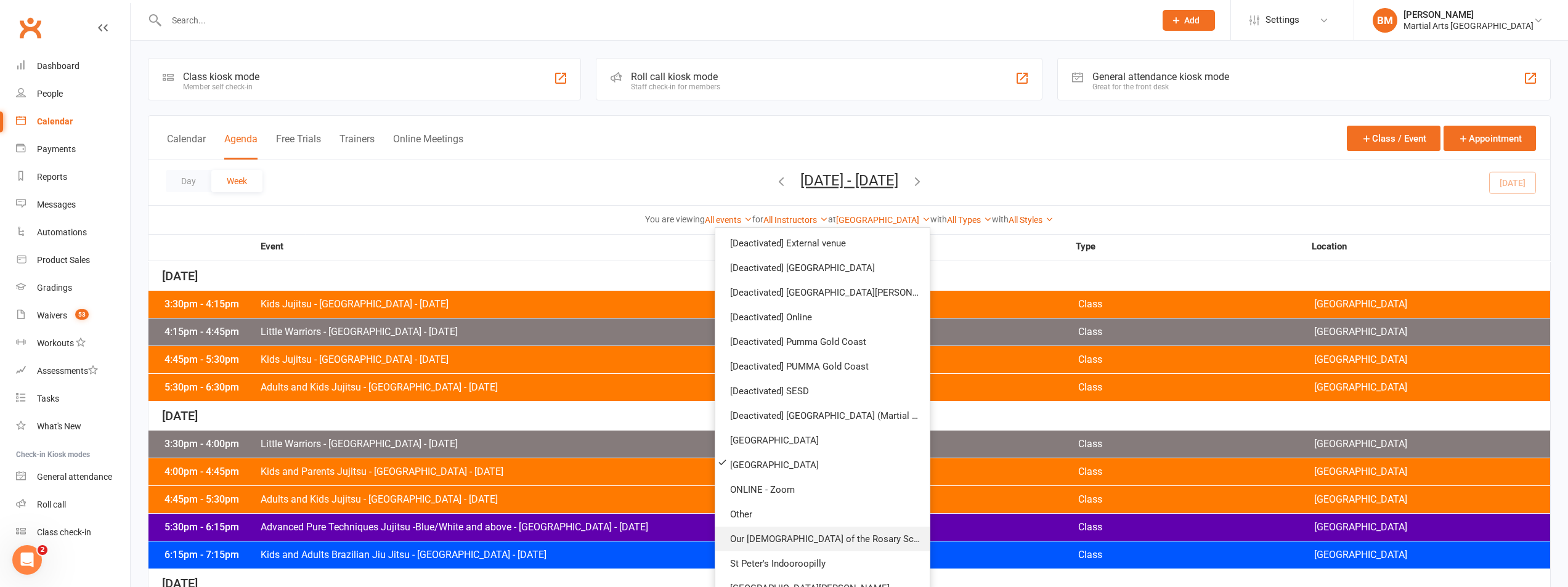
scroll to position [236, 0]
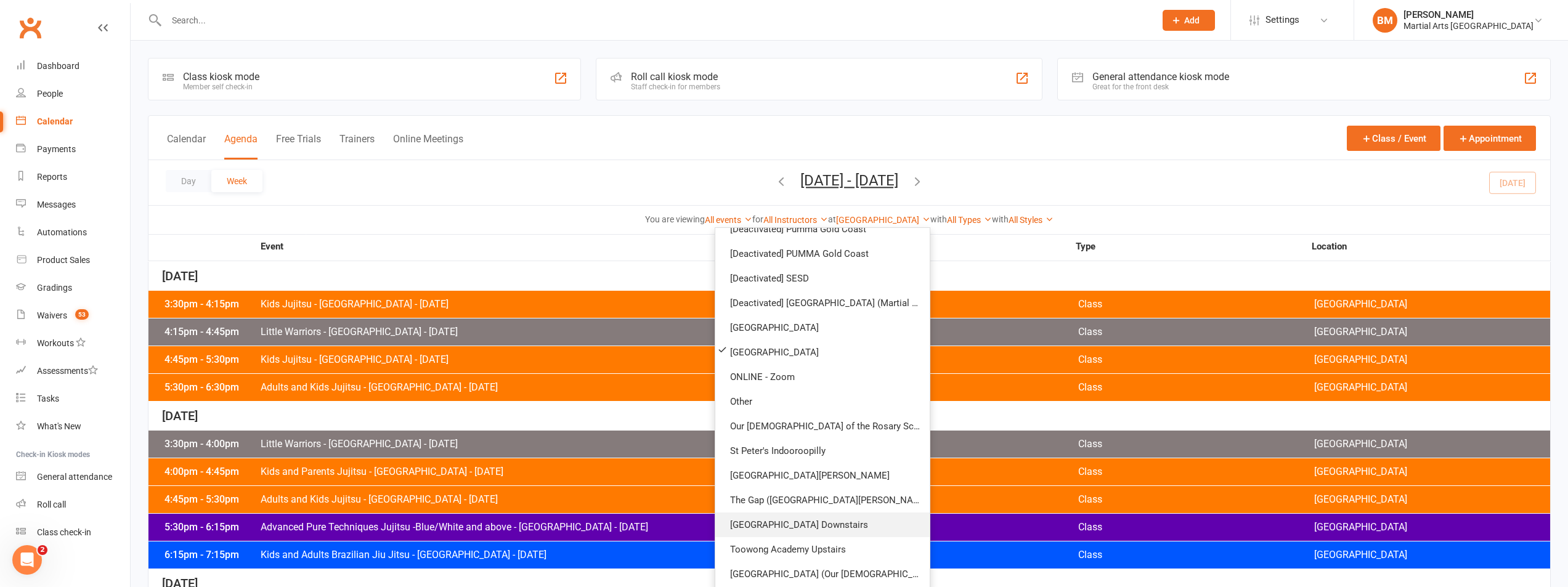
click at [841, 525] on link "[GEOGRAPHIC_DATA] Downstairs" at bounding box center [822, 524] width 214 height 25
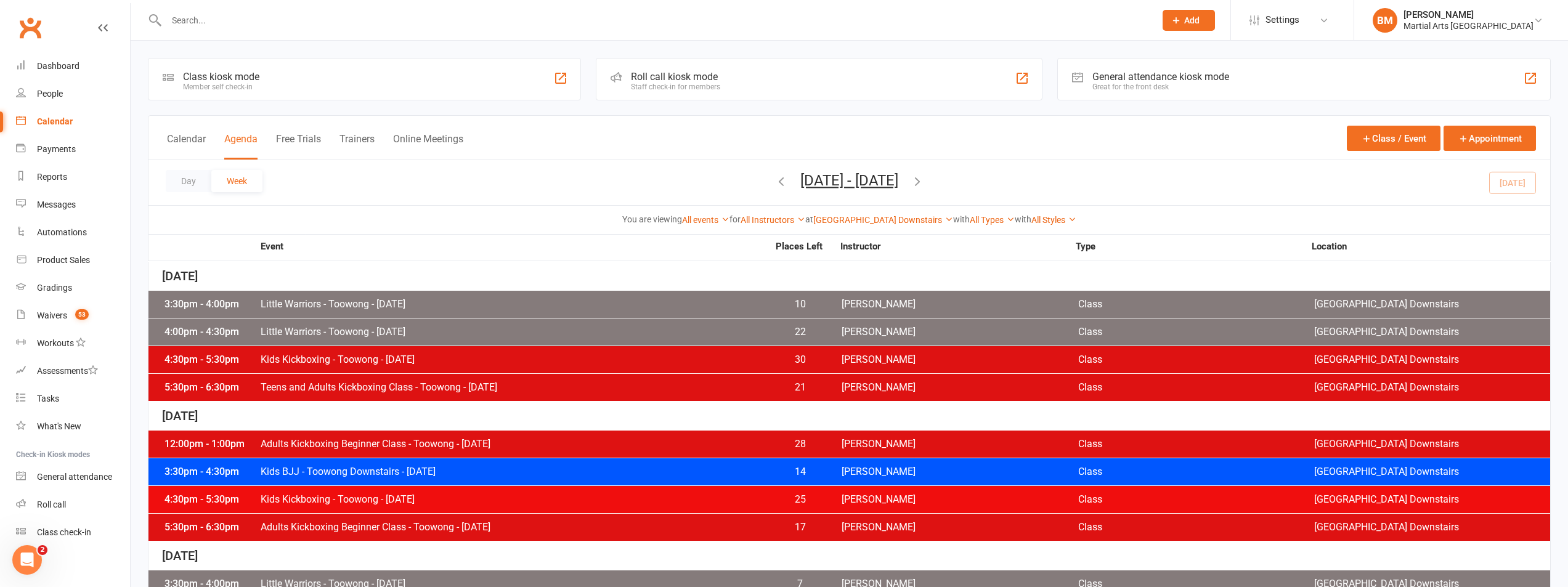
click at [967, 183] on div "Day Week [DATE] - [DATE] [DATE] Sun Mon Tue Wed Thu Fri Sat 27 28 29 30 31 01 0…" at bounding box center [849, 182] width 1402 height 45
click at [924, 182] on icon "button" at bounding box center [917, 181] width 13 height 13
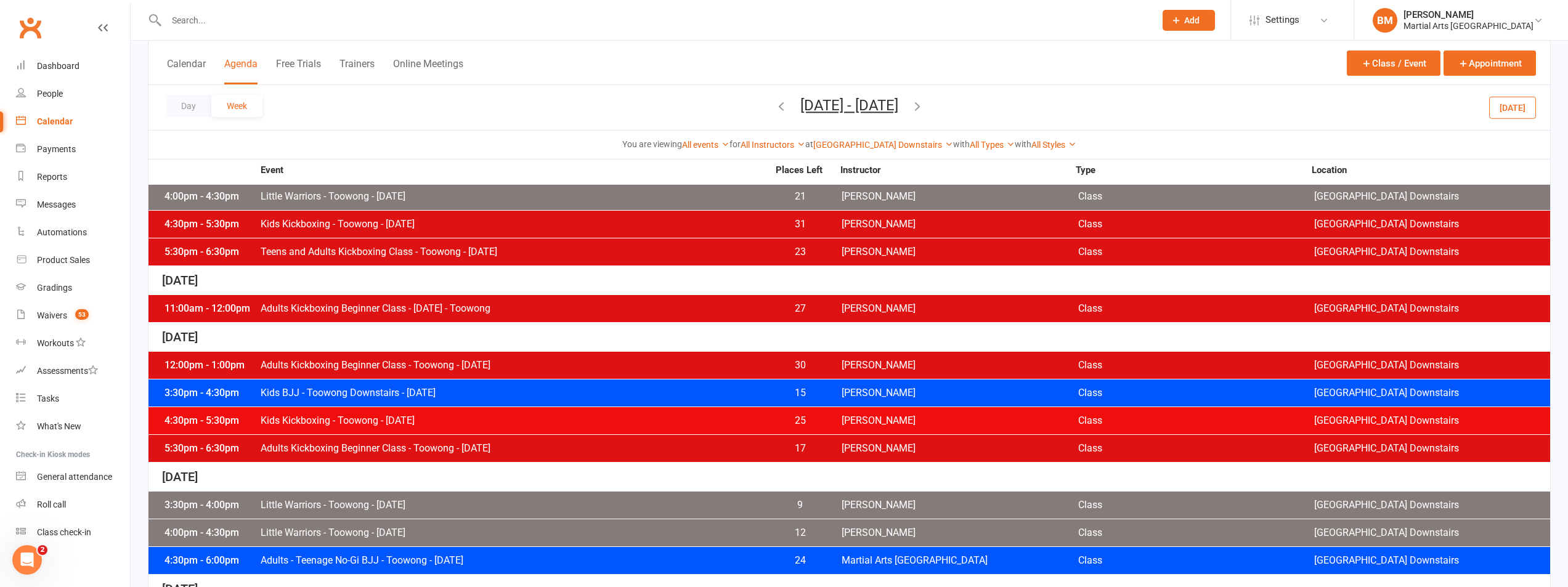
scroll to position [61, 0]
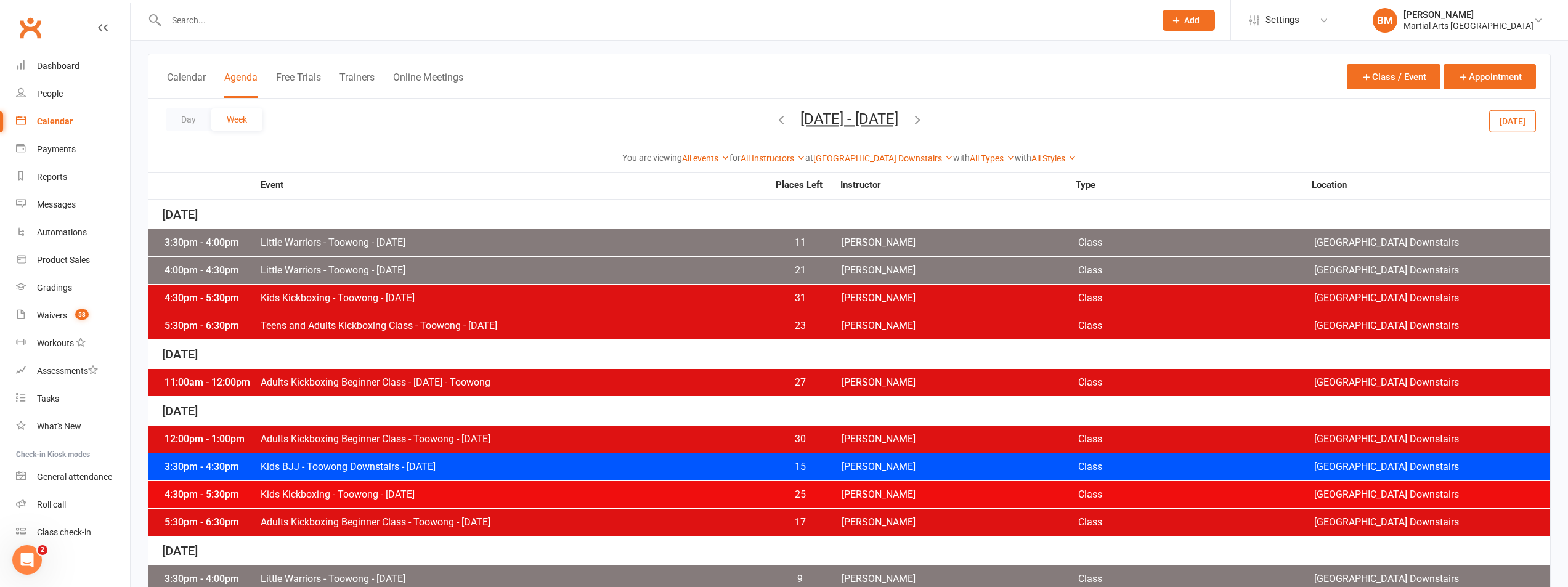
click at [420, 294] on span "Kids Kickboxing - Toowong - [DATE]" at bounding box center [514, 297] width 508 height 10
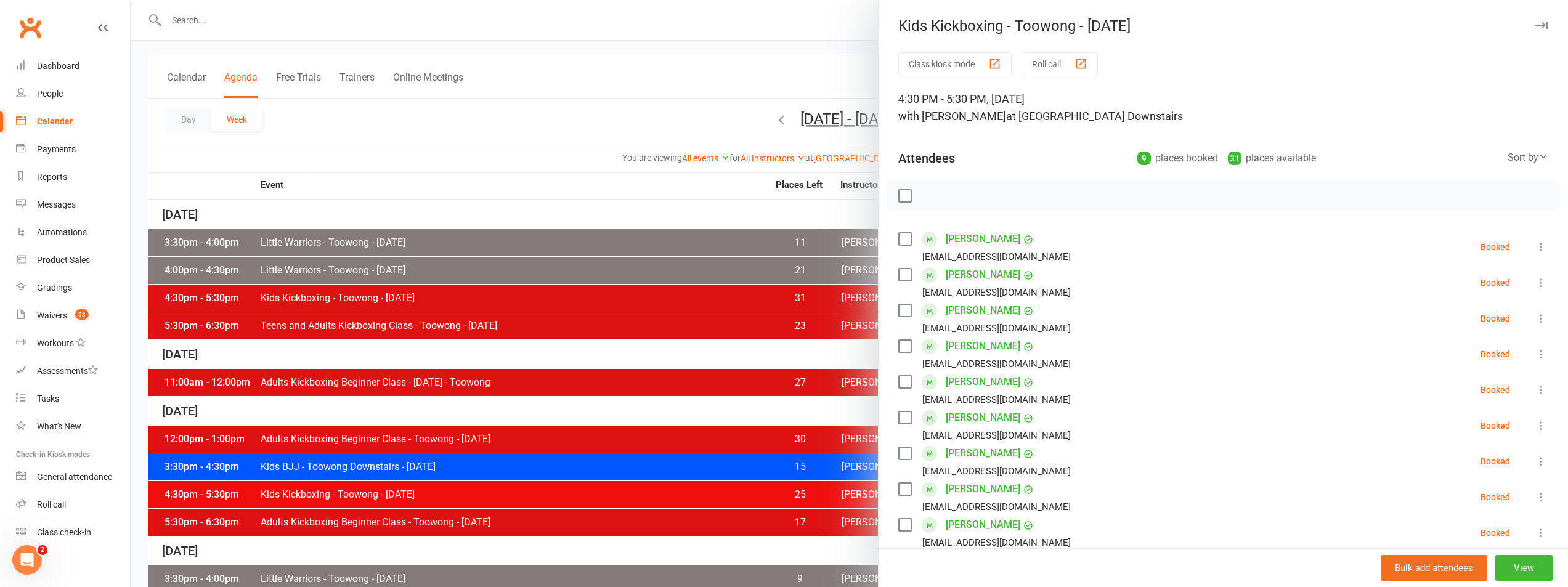
click at [414, 312] on div at bounding box center [849, 294] width 1437 height 587
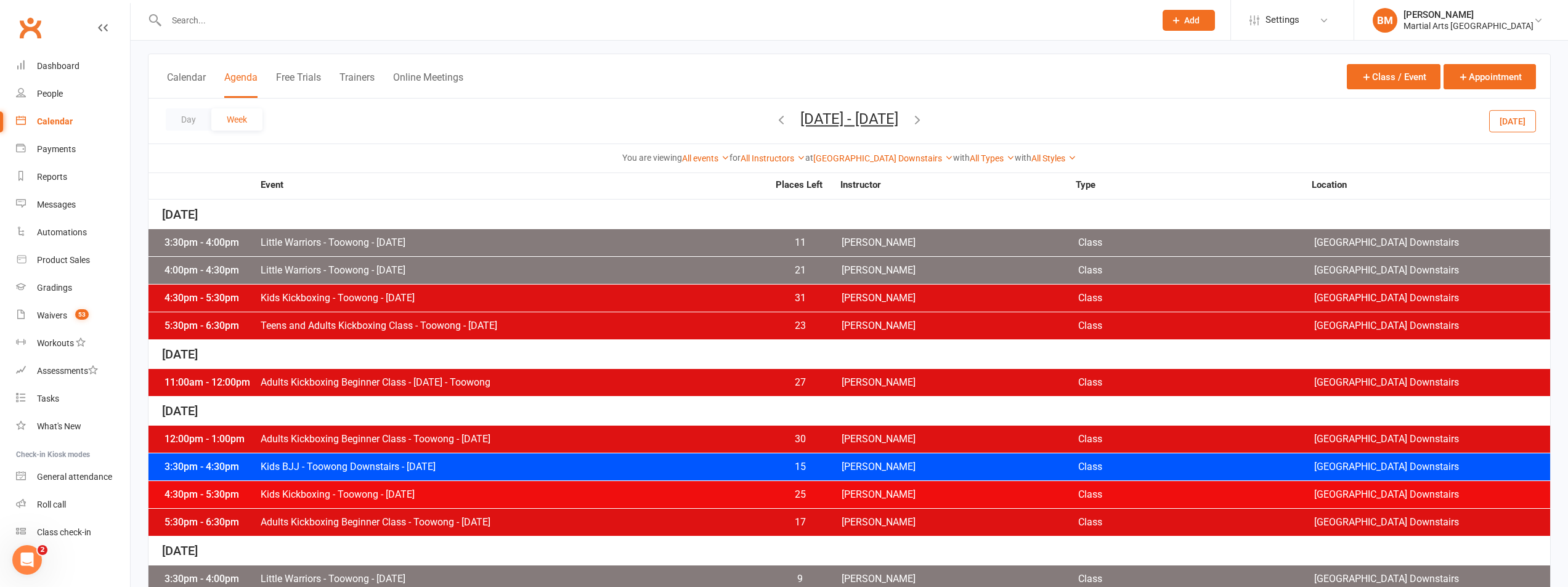
click at [397, 323] on span "Teens and Adults Kickboxing Class - Toowong - [DATE]" at bounding box center [514, 325] width 508 height 10
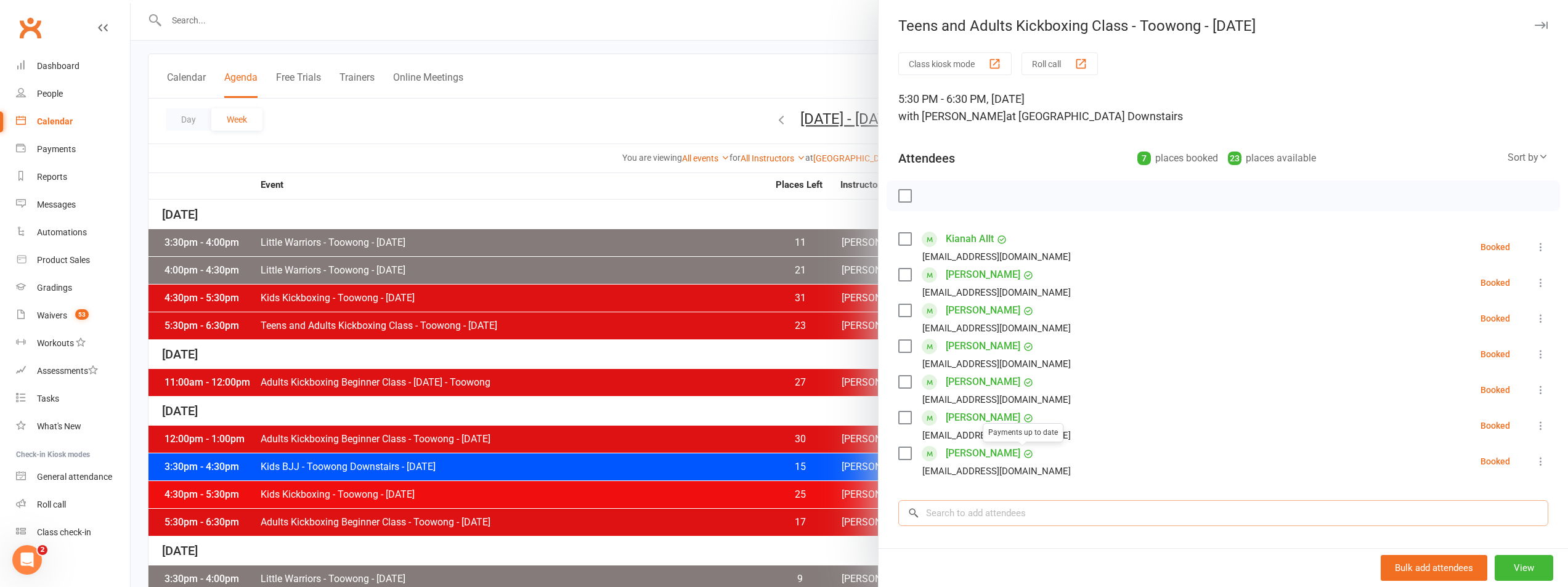
drag, startPoint x: 983, startPoint y: 521, endPoint x: 958, endPoint y: 503, distance: 30.8
click at [981, 520] on input "search" at bounding box center [1223, 513] width 650 height 26
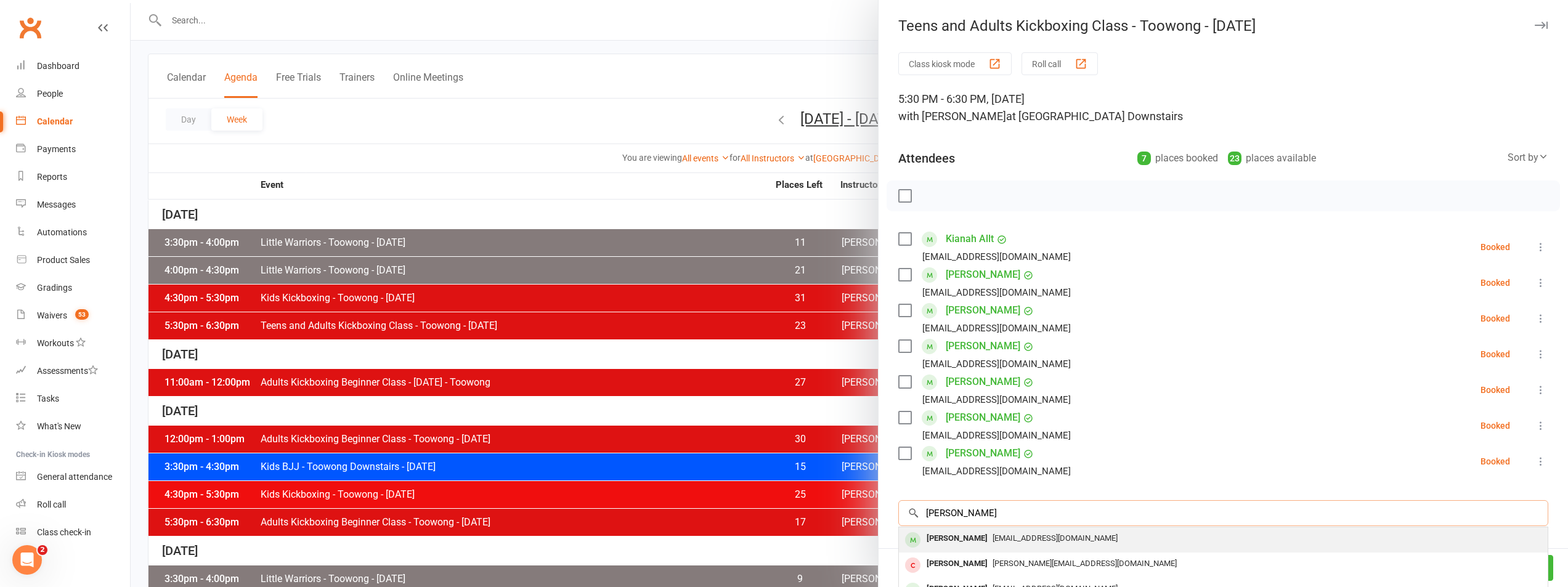
type input "[PERSON_NAME]"
click at [949, 544] on div "[PERSON_NAME]" at bounding box center [957, 538] width 71 height 18
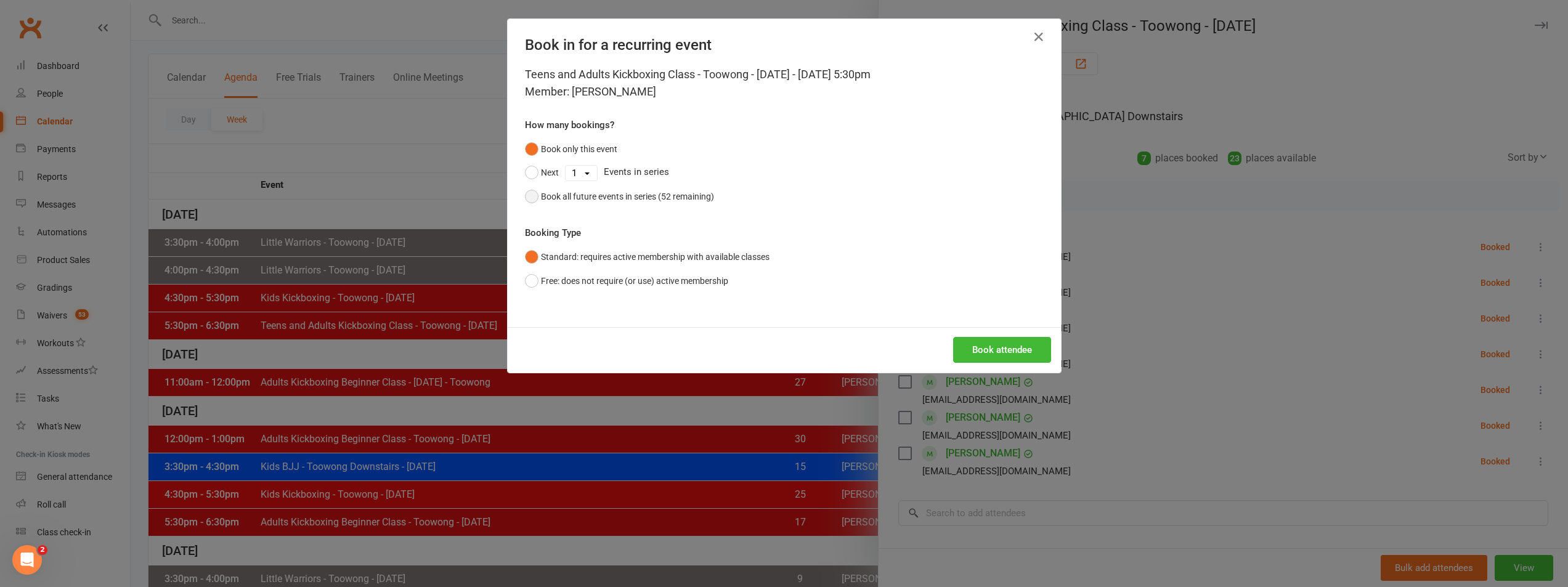
click at [630, 200] on div "Book all future events in series (52 remaining)" at bounding box center [628, 196] width 173 height 13
click at [986, 343] on button "Book attendee" at bounding box center [1002, 350] width 98 height 26
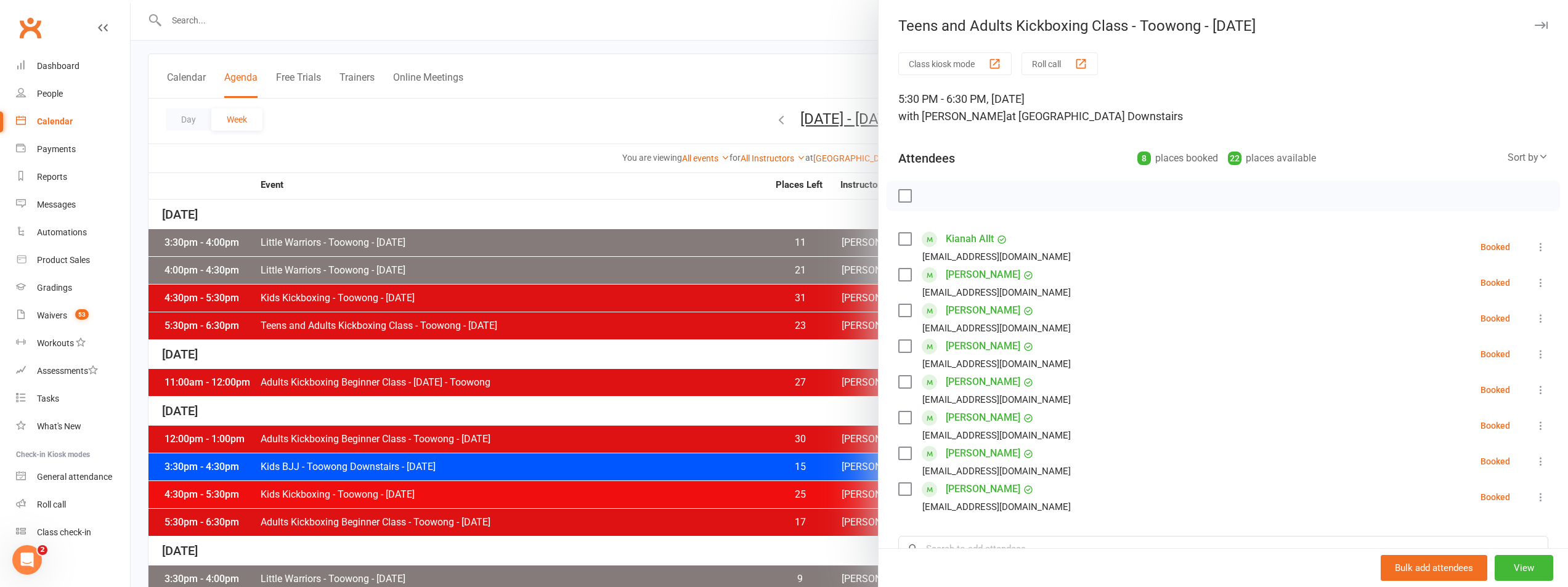
click at [214, 24] on div at bounding box center [849, 294] width 1437 height 587
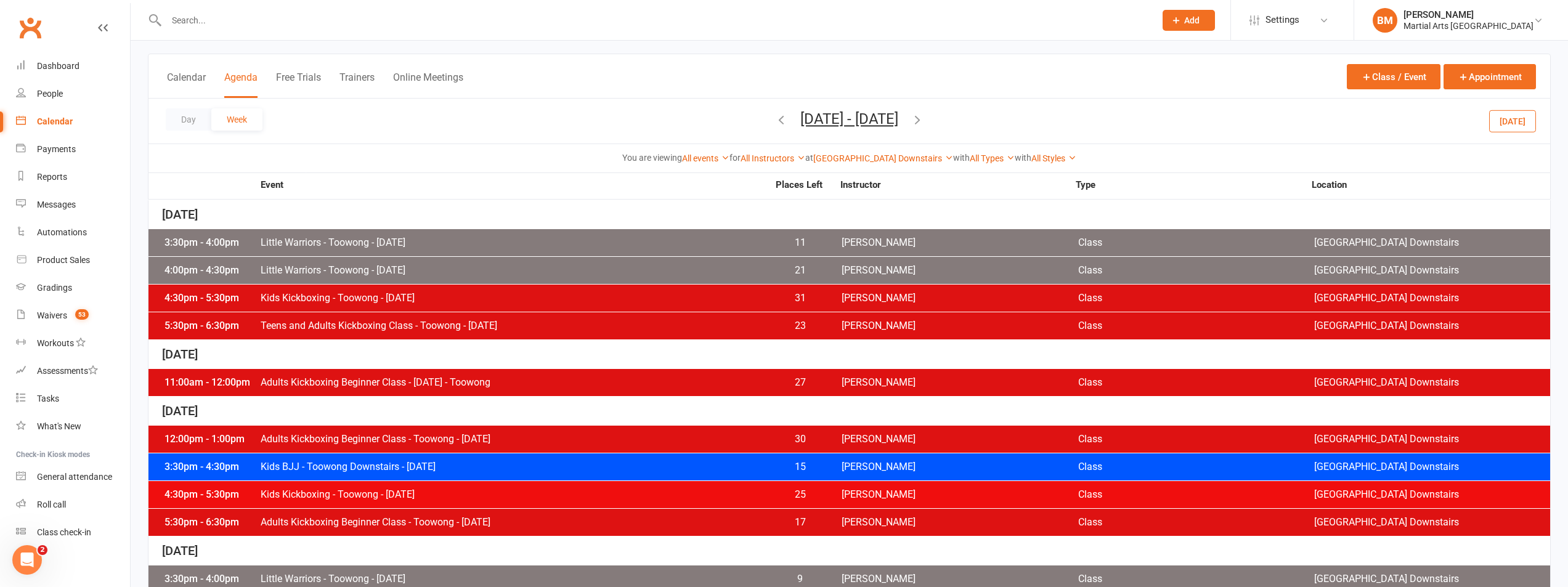
click at [202, 16] on input "text" at bounding box center [654, 20] width 984 height 17
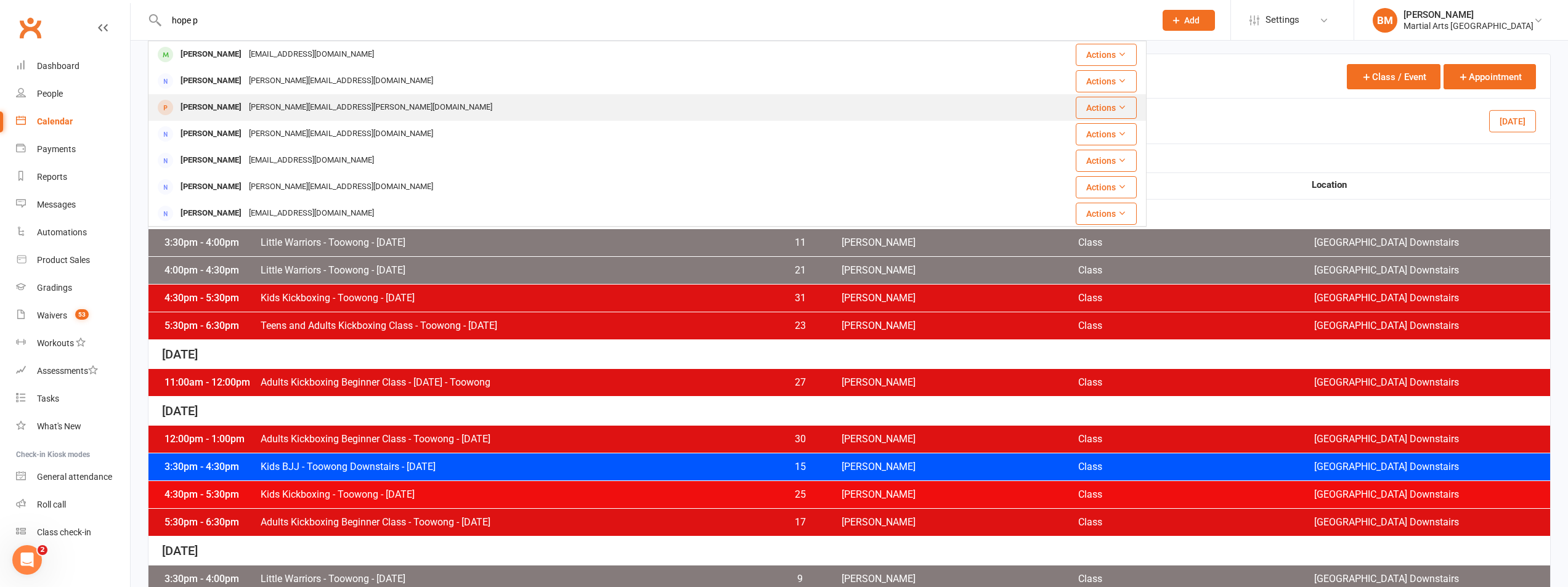
type input "hope p"
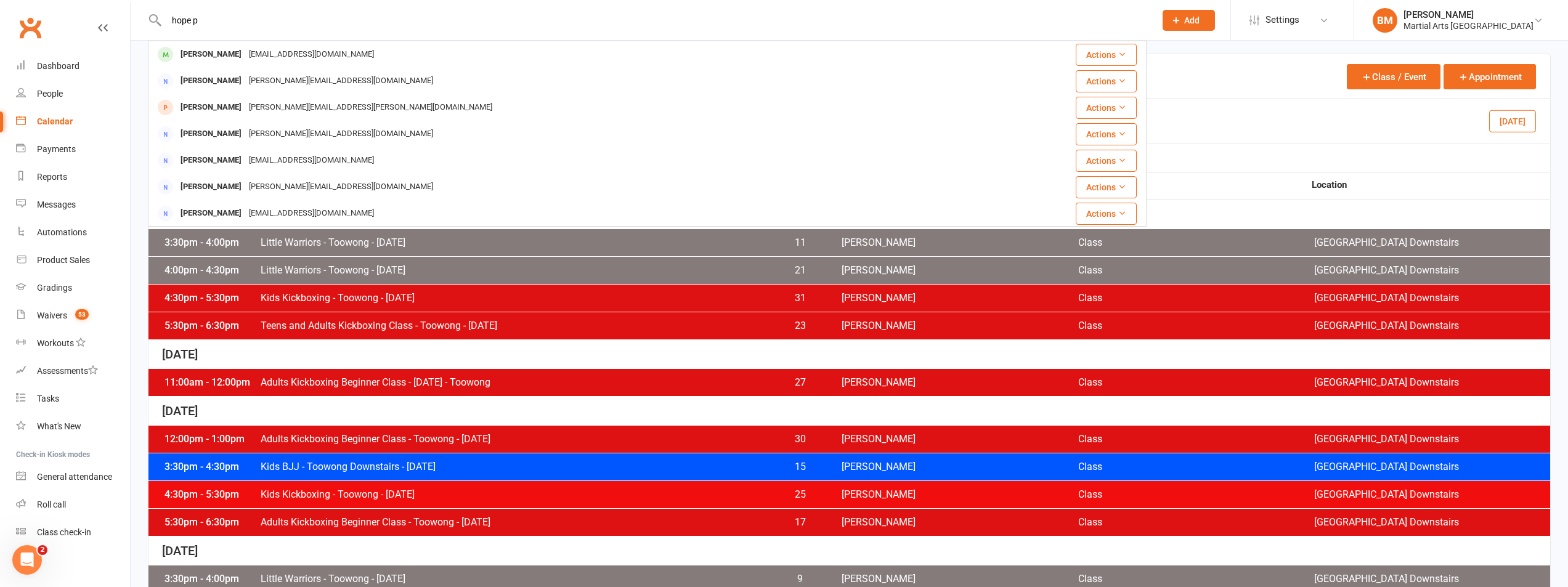
click at [268, 97] on div "Hope Painter [EMAIL_ADDRESS][PERSON_NAME][DOMAIN_NAME]" at bounding box center [564, 107] width 830 height 25
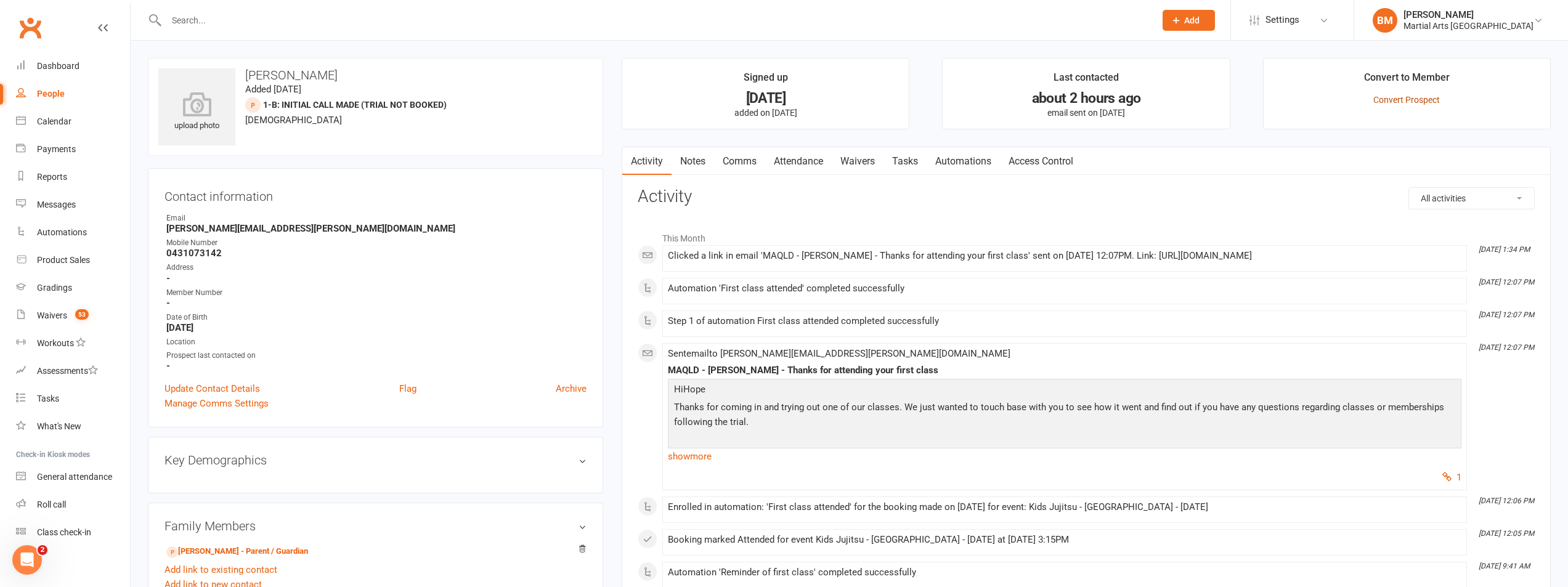
click at [1424, 99] on link "Convert Prospect" at bounding box center [1407, 99] width 67 height 10
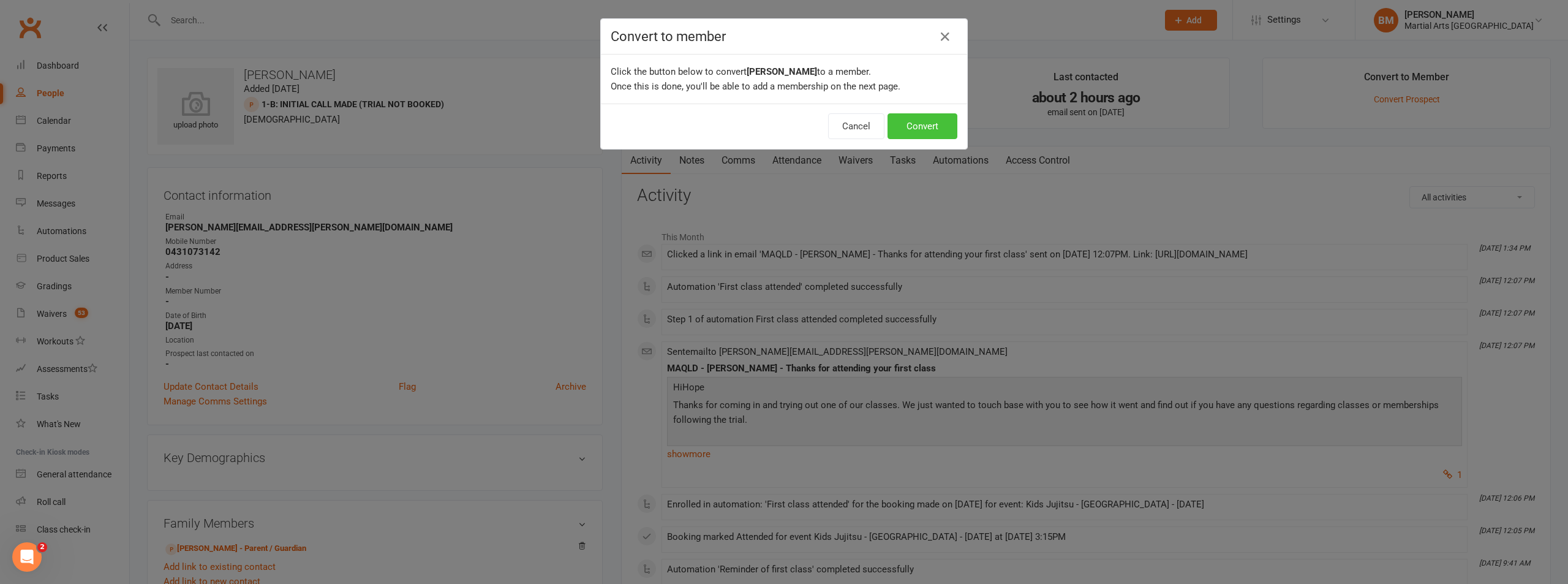
click at [923, 127] on button "Convert" at bounding box center [923, 126] width 70 height 25
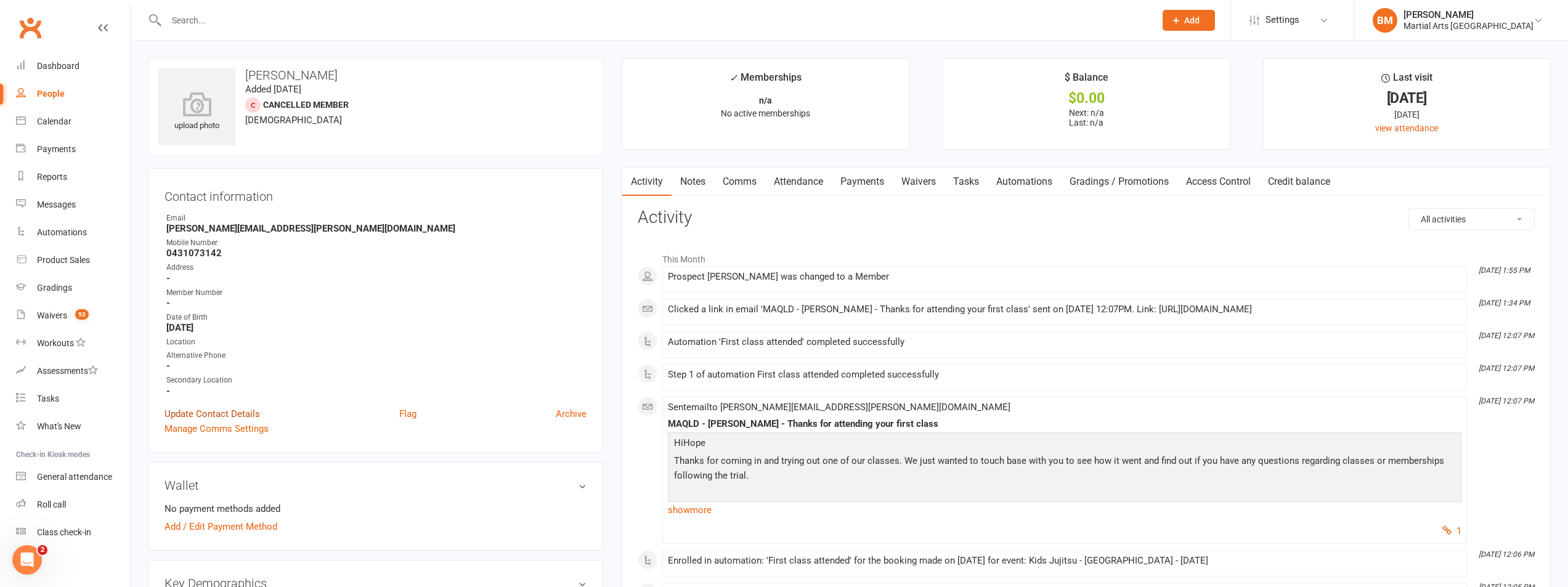
click at [210, 412] on link "Update Contact Details" at bounding box center [212, 414] width 95 height 15
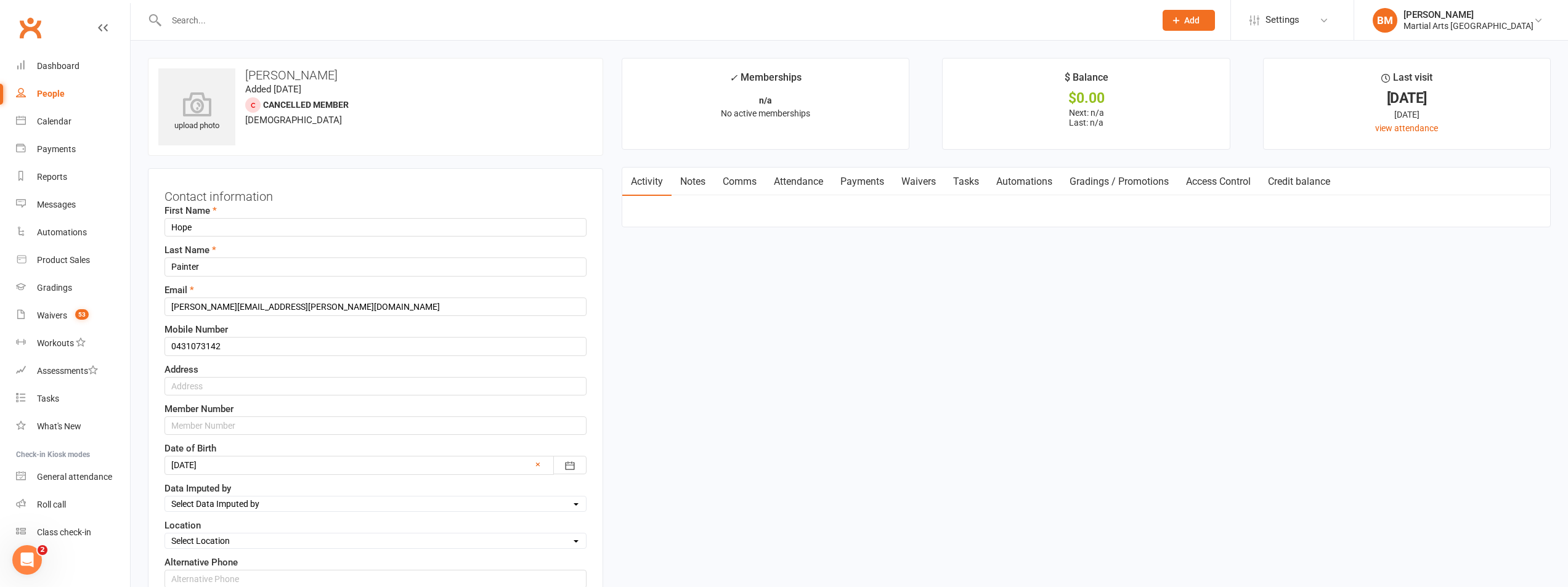
scroll to position [58, 0]
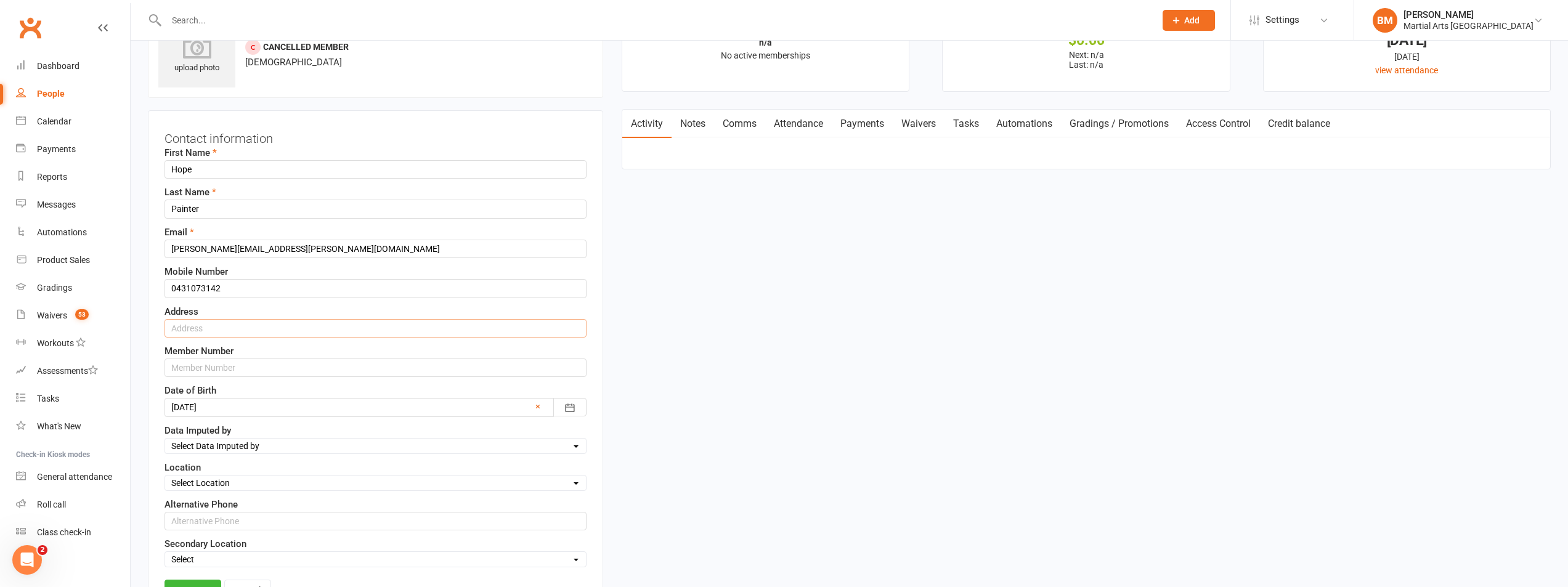
click at [238, 325] on input "text" at bounding box center [376, 328] width 422 height 19
paste input "[STREET_ADDRESS]"
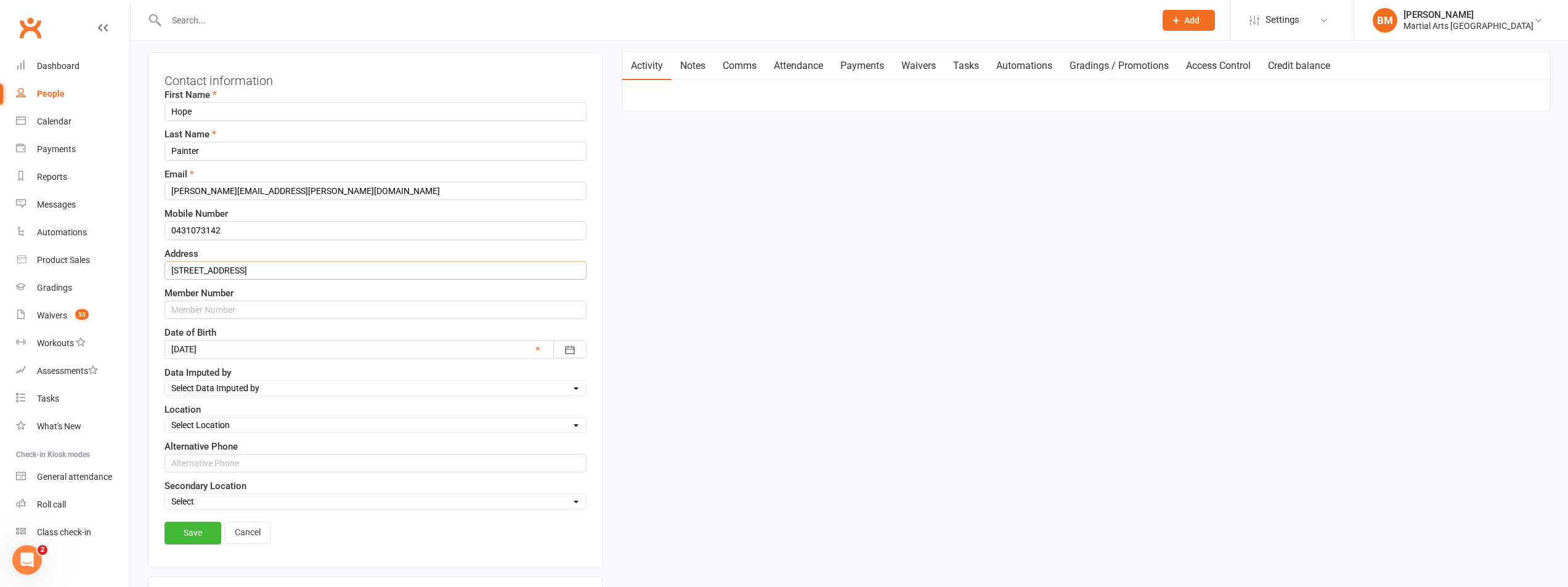
scroll to position [181, 0]
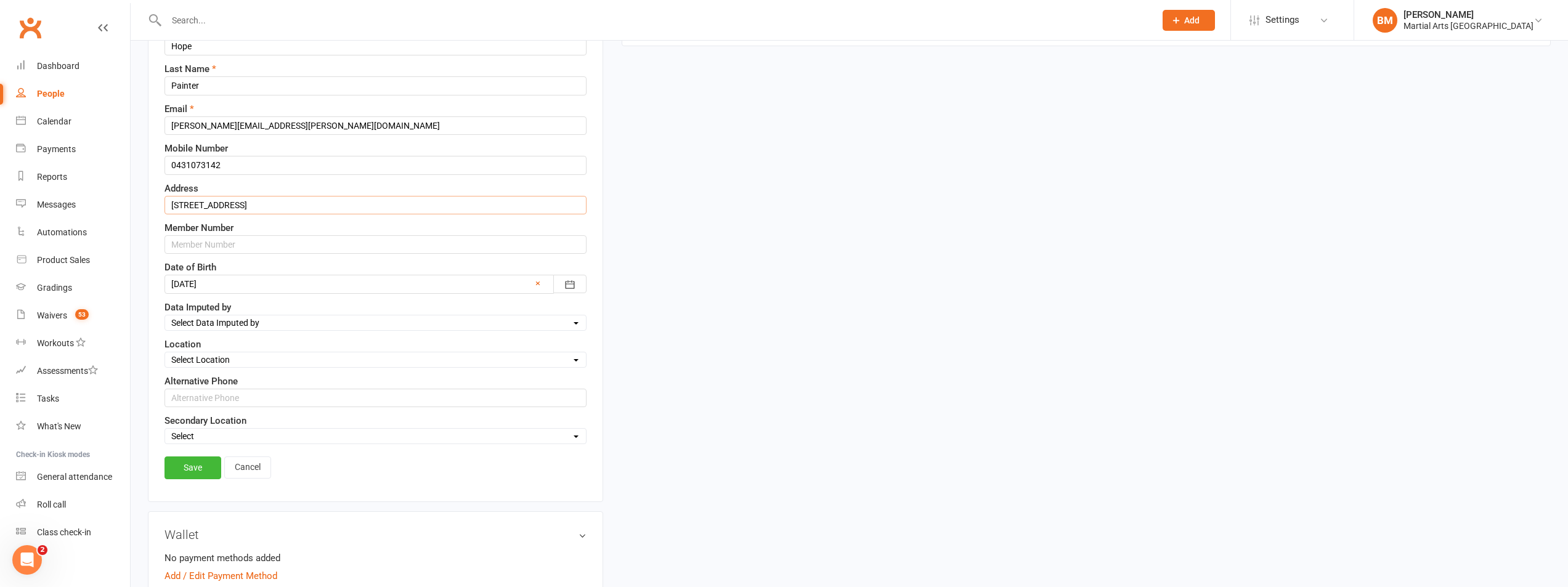
type input "[STREET_ADDRESS]"
click at [246, 373] on div "First Name Hope Last Name [PERSON_NAME] Email [PERSON_NAME][EMAIL_ADDRESS][PERS…" at bounding box center [376, 233] width 422 height 422
click at [235, 358] on select "Select Location [GEOGRAPHIC_DATA] [GEOGRAPHIC_DATA] ONLINE - Zoom Other Our [DE…" at bounding box center [376, 359] width 421 height 13
select select "10"
click at [165, 354] on select "Select Location [GEOGRAPHIC_DATA] [GEOGRAPHIC_DATA] ONLINE - Zoom Other Our [DE…" at bounding box center [376, 359] width 421 height 13
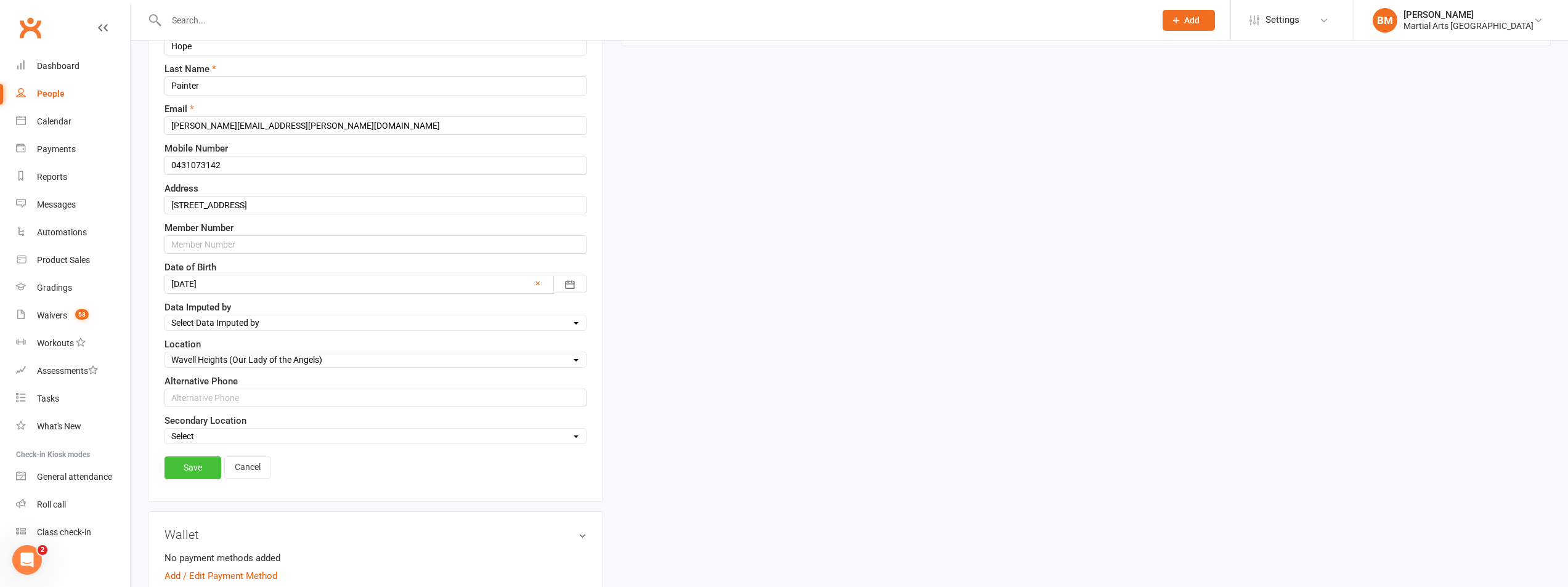
click at [191, 467] on link "Save" at bounding box center [193, 467] width 57 height 22
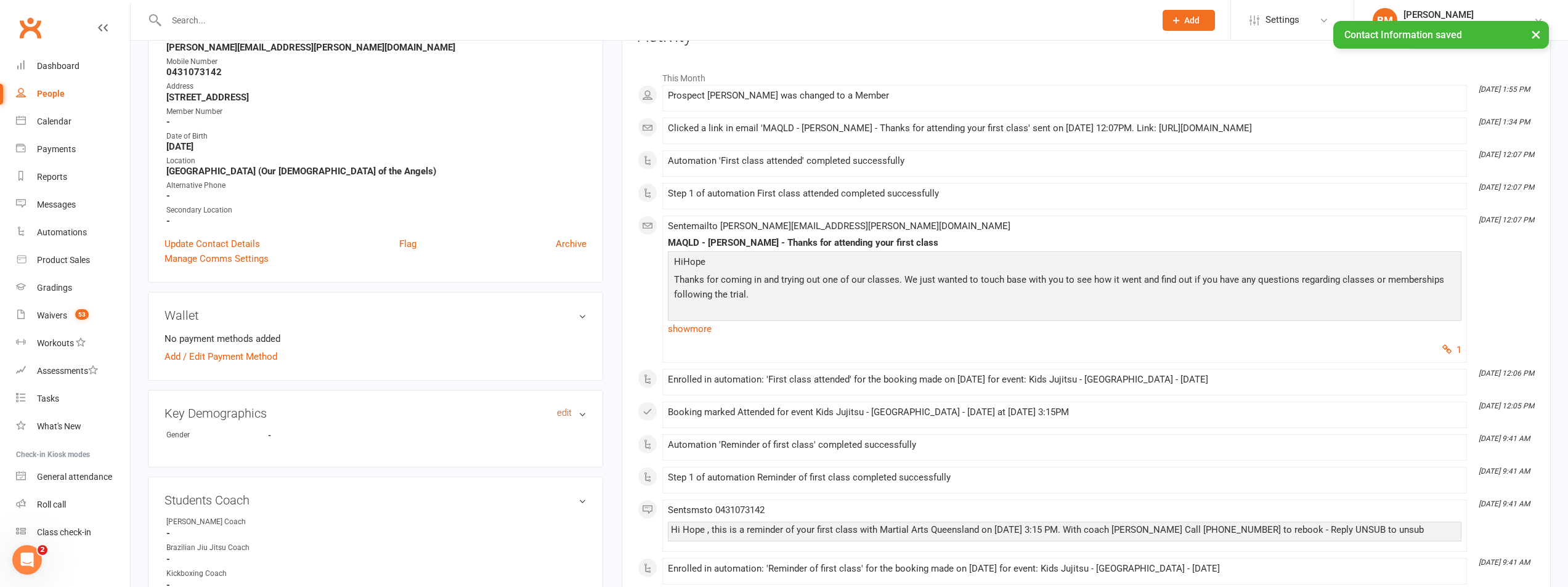
click at [560, 414] on link "edit" at bounding box center [564, 413] width 15 height 10
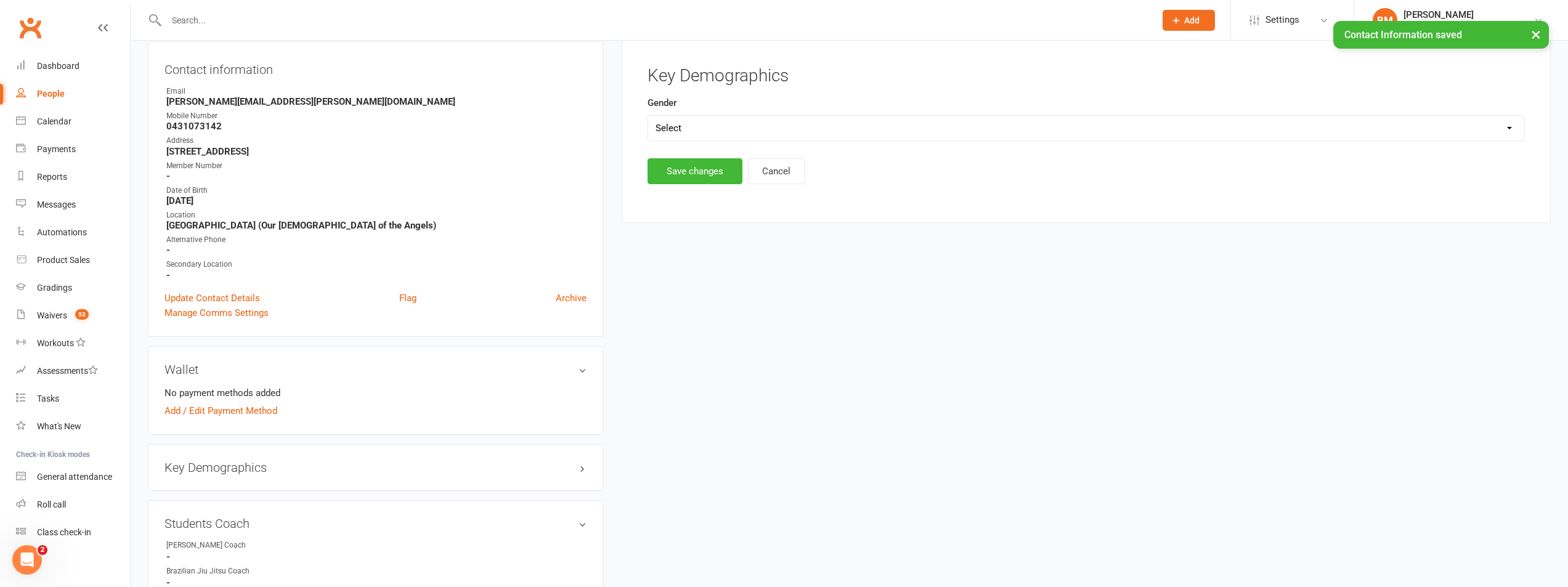
scroll to position [106, 0]
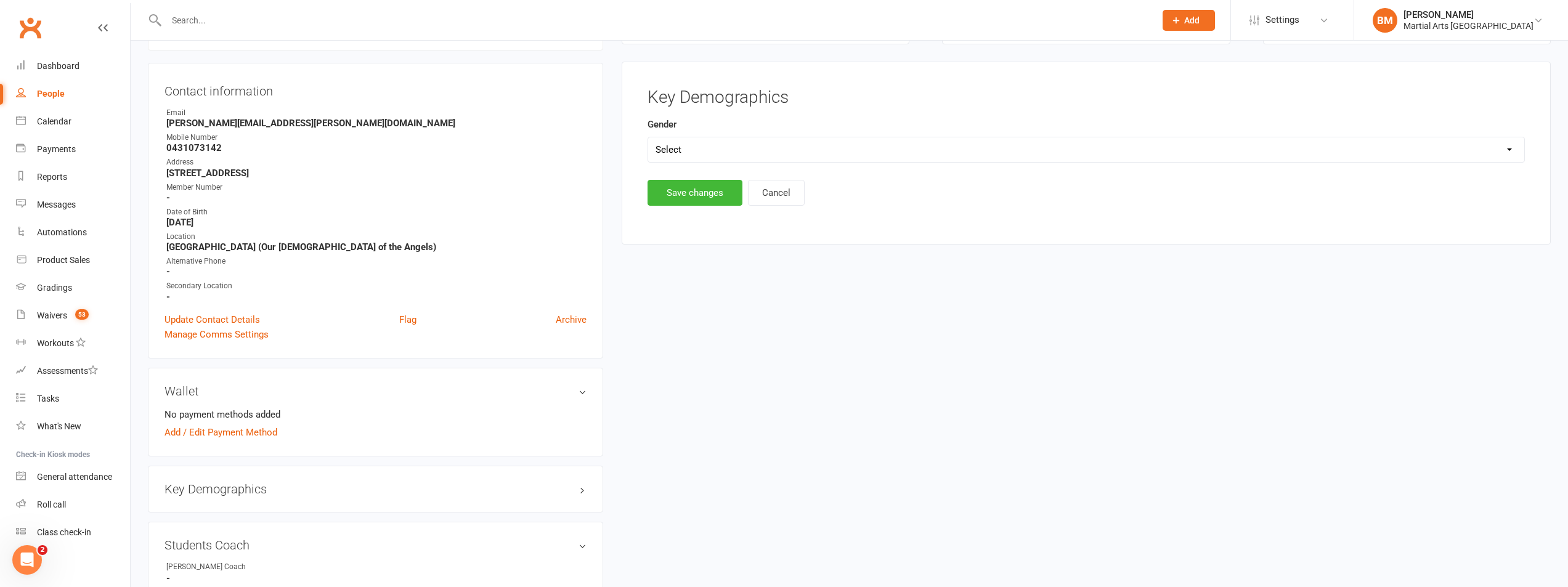
click at [710, 146] on select "Select [DEMOGRAPHIC_DATA] [DEMOGRAPHIC_DATA]" at bounding box center [1086, 150] width 876 height 25
select select "[DEMOGRAPHIC_DATA]"
click at [648, 137] on select "Select [DEMOGRAPHIC_DATA] [DEMOGRAPHIC_DATA]" at bounding box center [1086, 150] width 876 height 25
click at [684, 189] on button "Save changes" at bounding box center [695, 192] width 95 height 26
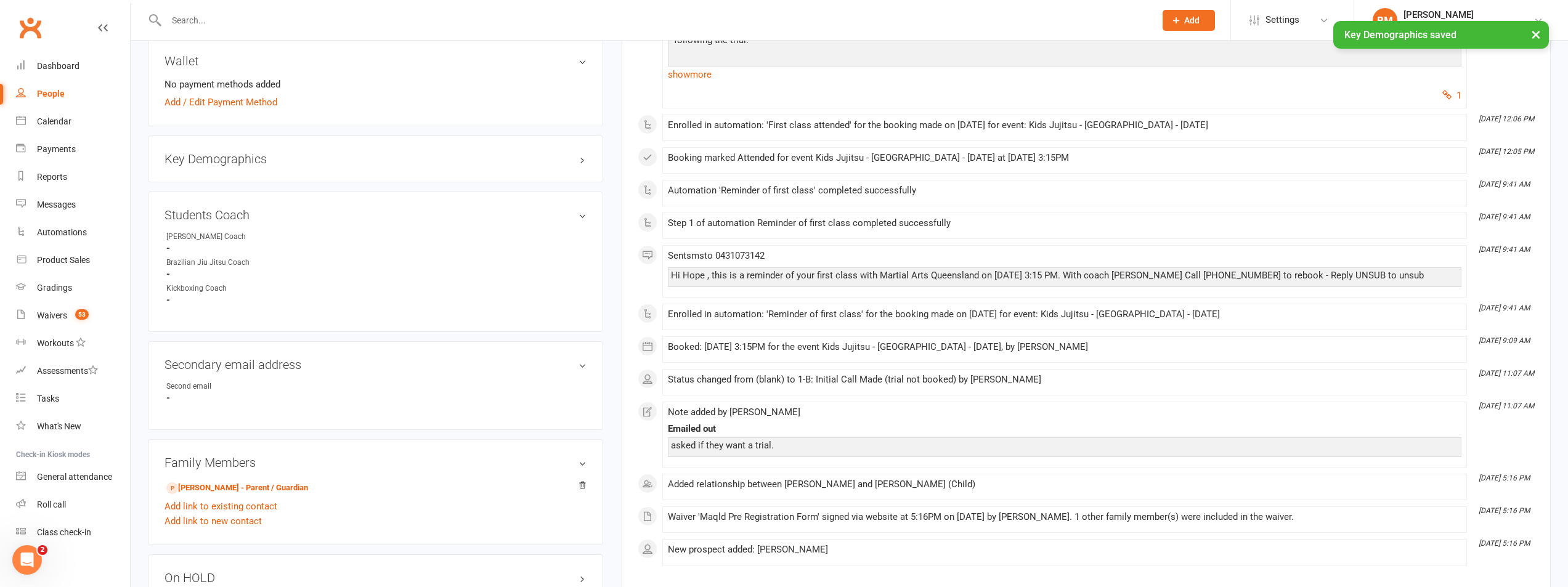
scroll to position [431, 0]
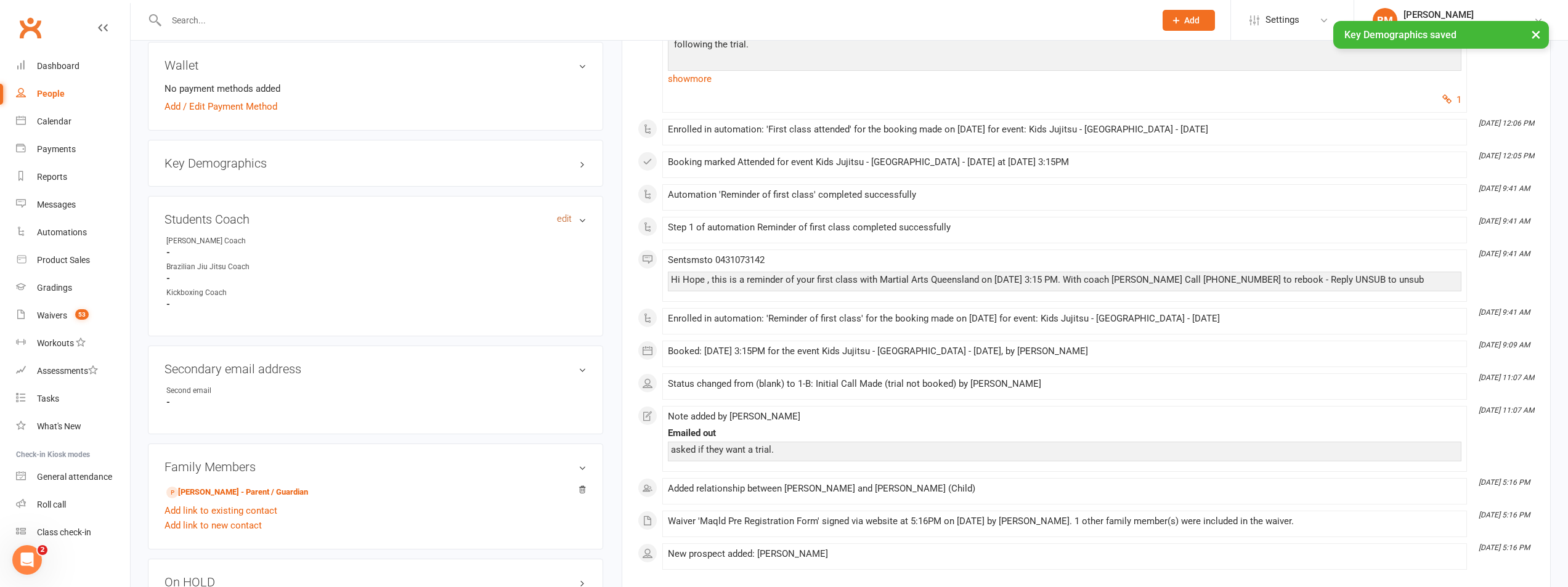
click at [564, 221] on link "edit" at bounding box center [564, 219] width 15 height 10
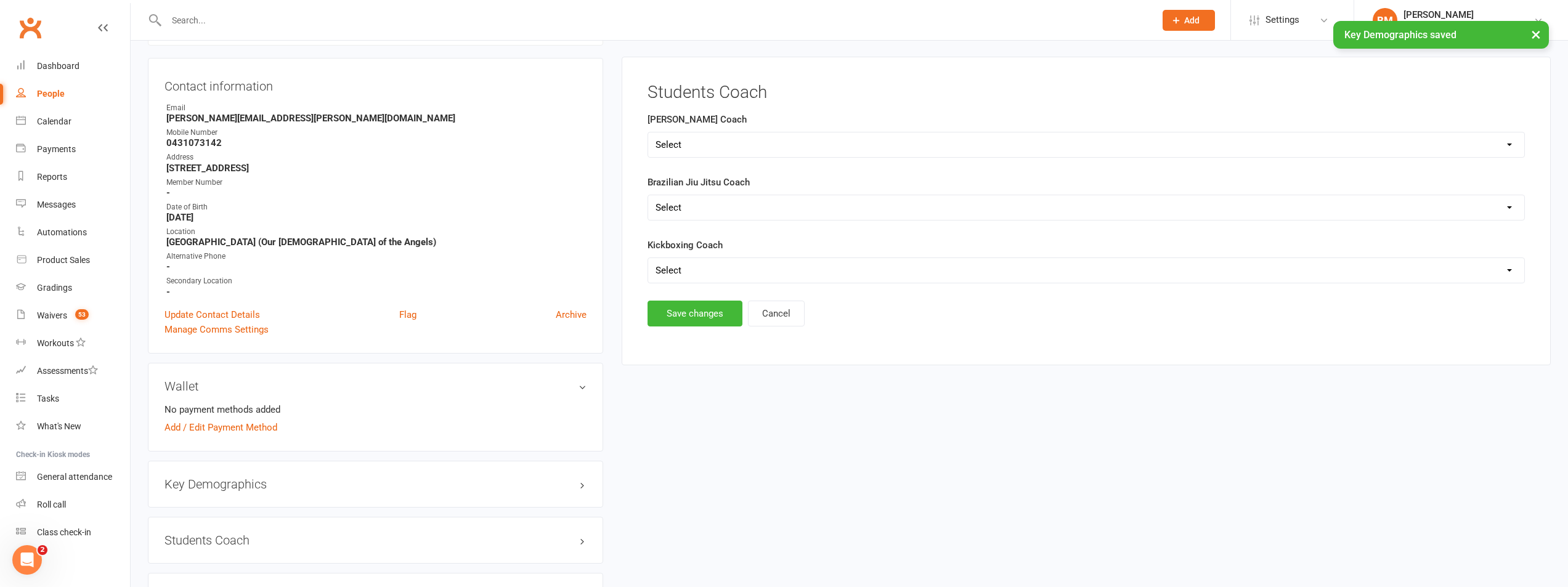
scroll to position [106, 0]
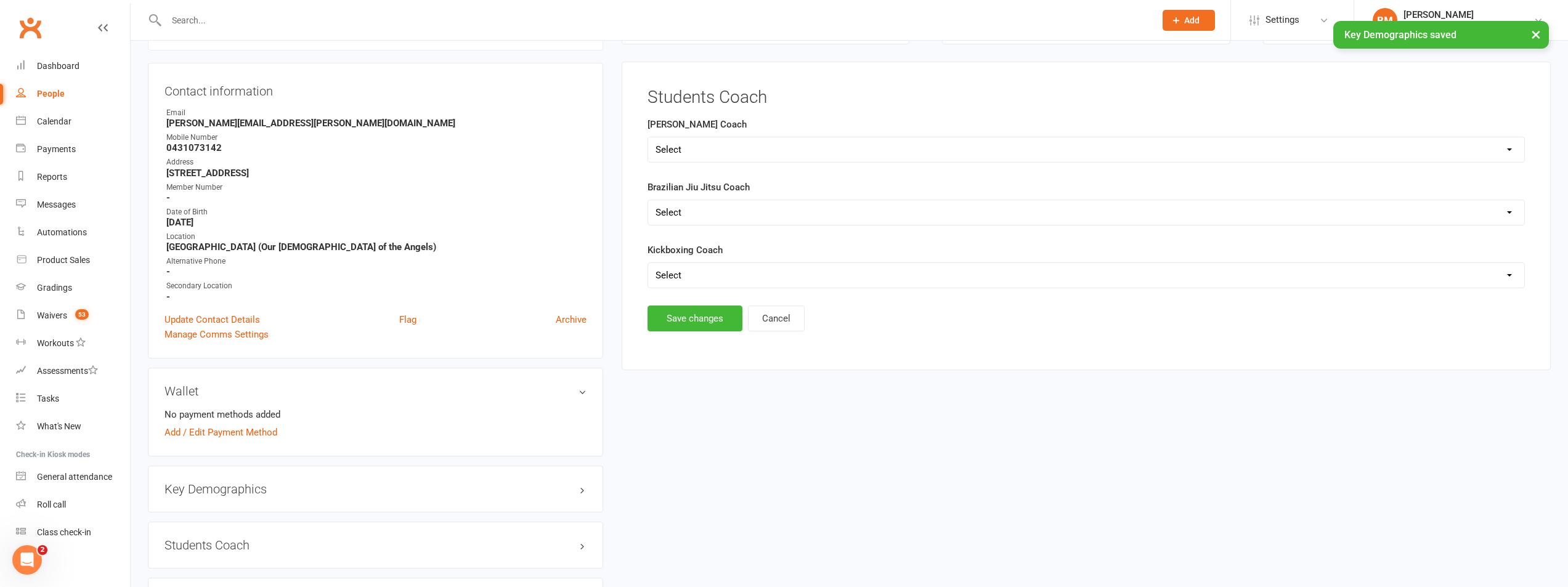
click at [690, 139] on select "Select [PERSON_NAME] [PERSON_NAME] [PERSON_NAME] [PERSON_NAME]" at bounding box center [1086, 150] width 876 height 25
select select "[PERSON_NAME]"
click at [648, 137] on select "Select [PERSON_NAME] [PERSON_NAME] [PERSON_NAME] [PERSON_NAME]" at bounding box center [1086, 150] width 876 height 25
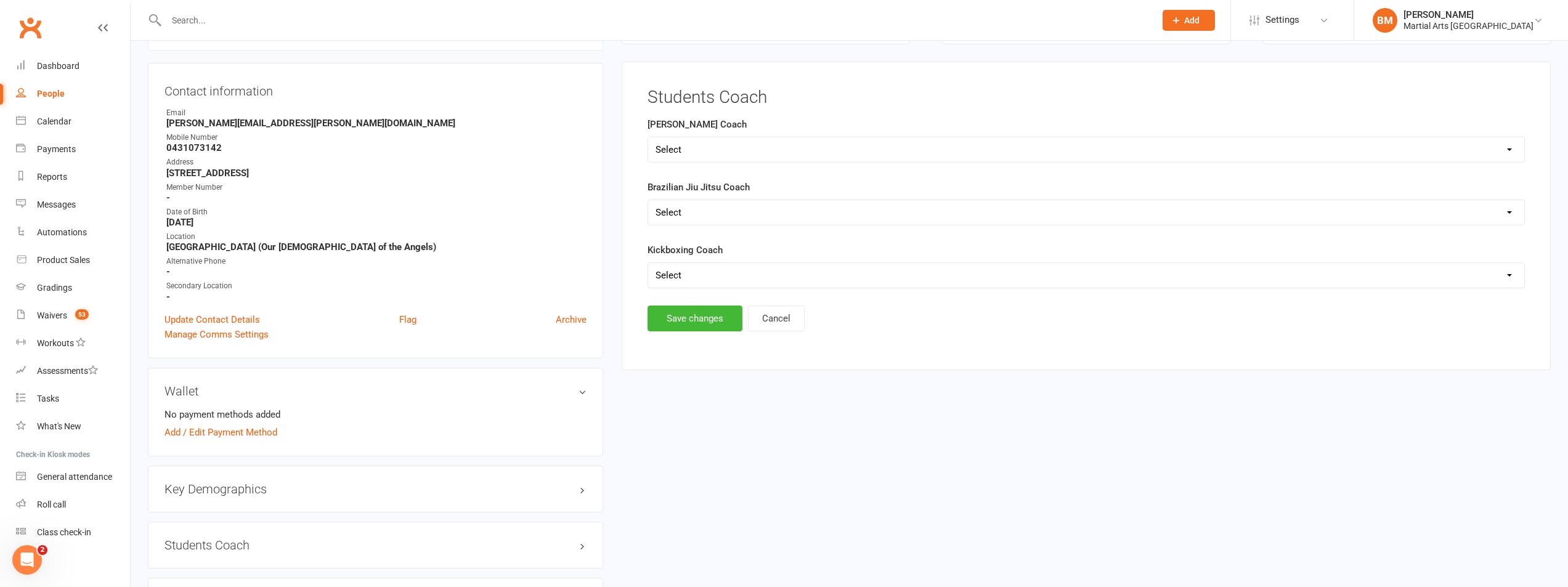
click at [672, 277] on select "Select [PERSON_NAME] [PERSON_NAME]" at bounding box center [1086, 275] width 876 height 25
click at [615, 340] on main "✓ Memberships n/a No active memberships $ Balance $0.00 Next: n/a Last: n/a Las…" at bounding box center [1086, 168] width 947 height 430
click at [692, 321] on button "Save changes" at bounding box center [695, 318] width 95 height 26
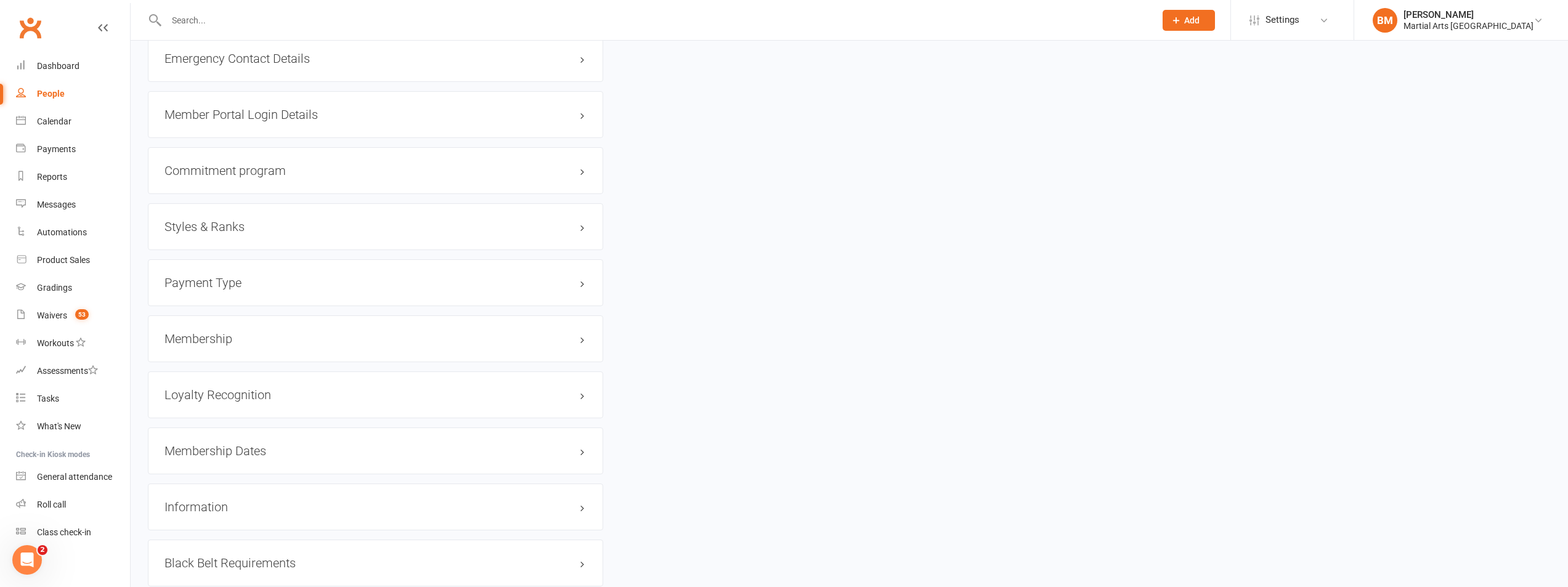
scroll to position [1172, 0]
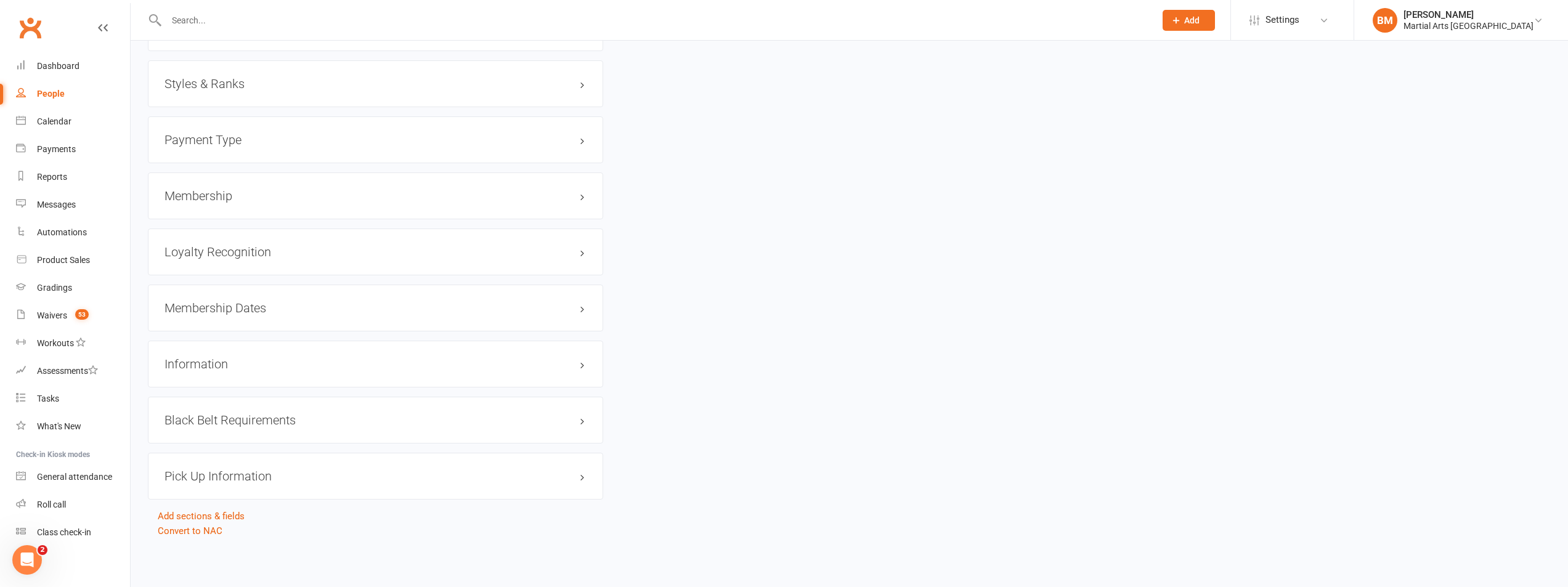
click at [220, 196] on h3 "Membership" at bounding box center [376, 196] width 422 height 13
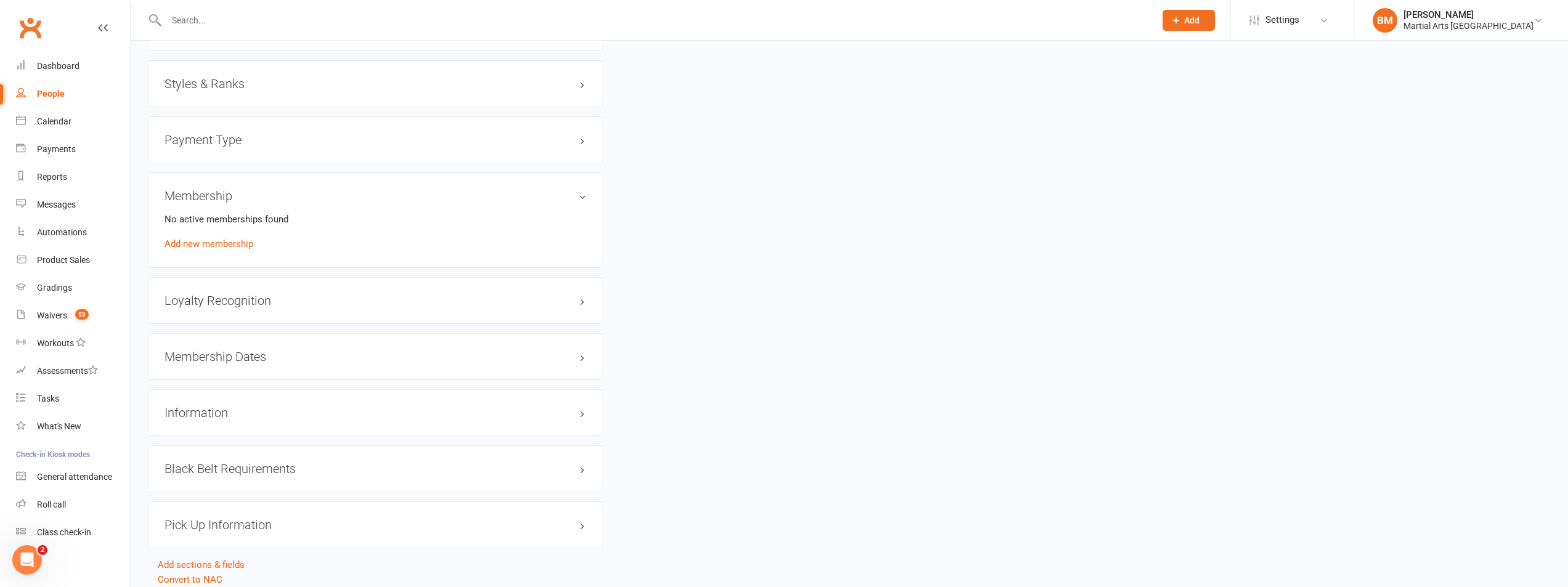
click at [216, 83] on h3 "Styles & Ranks" at bounding box center [376, 83] width 422 height 13
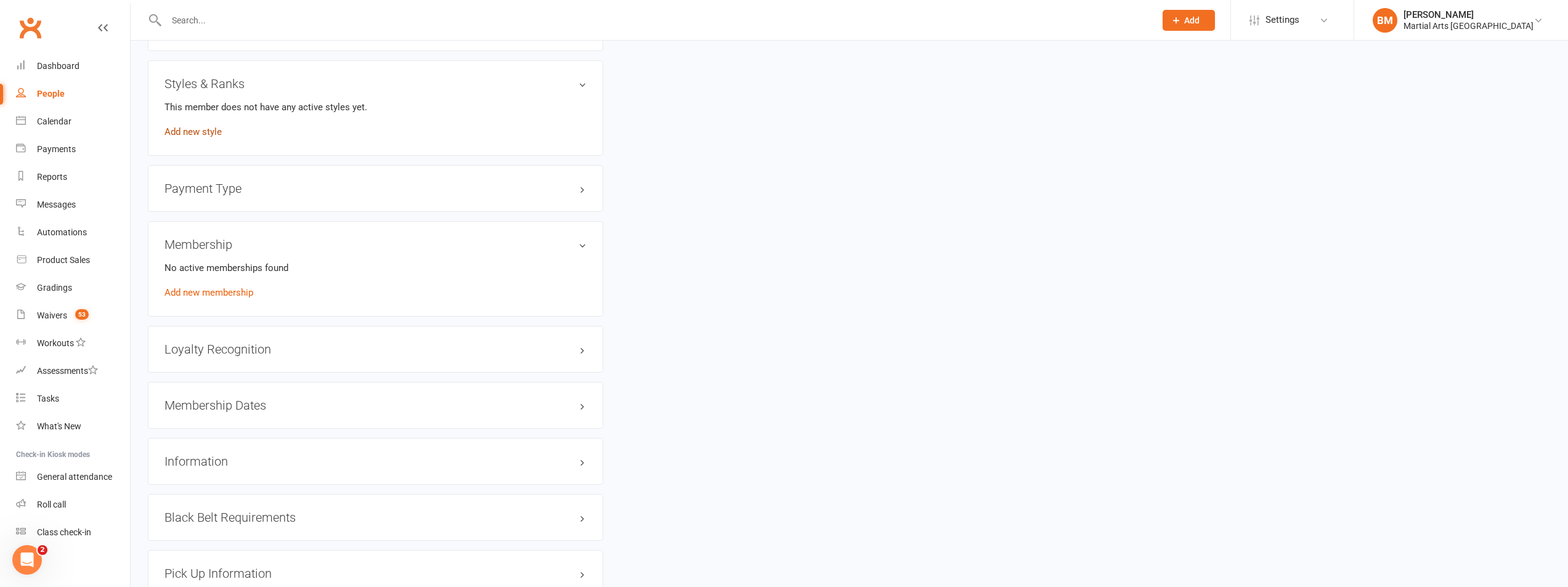
click at [187, 132] on link "Add new style" at bounding box center [193, 131] width 58 height 11
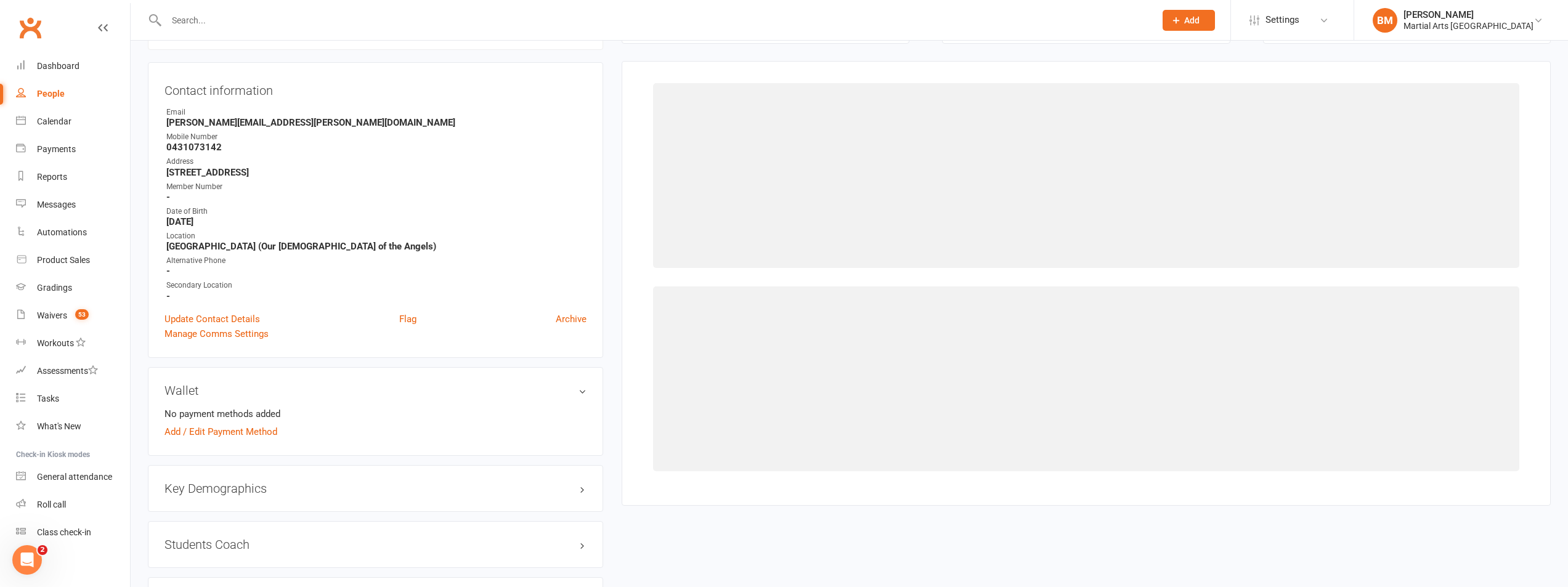
scroll to position [106, 0]
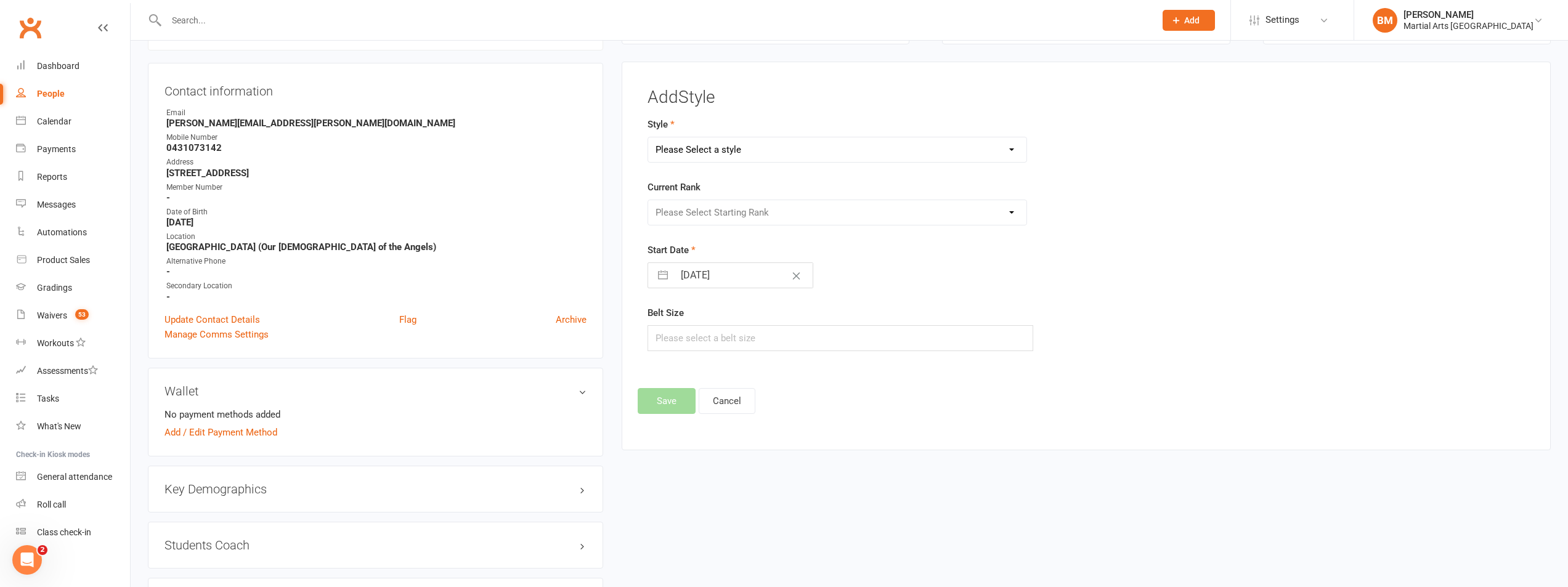
click at [711, 130] on div "Style Please Select a style Brazilian Jiu Jitsu PUMMA Kickboxing Kids Brazilian…" at bounding box center [937, 139] width 578 height 45
click at [689, 151] on select "Please Select a style Brazilian Jiu Jitsu PUMMA Kickboxing Kids Brazilian Jiu J…" at bounding box center [837, 150] width 378 height 25
select select "695"
click at [648, 137] on select "Please Select a style Brazilian Jiu Jitsu PUMMA Kickboxing Kids Brazilian Jiu J…" at bounding box center [837, 150] width 378 height 25
click at [690, 208] on select "Please Select Starting Rank Warrior That Moved Up 10. White belt 11. Yellow & W…" at bounding box center [837, 212] width 378 height 25
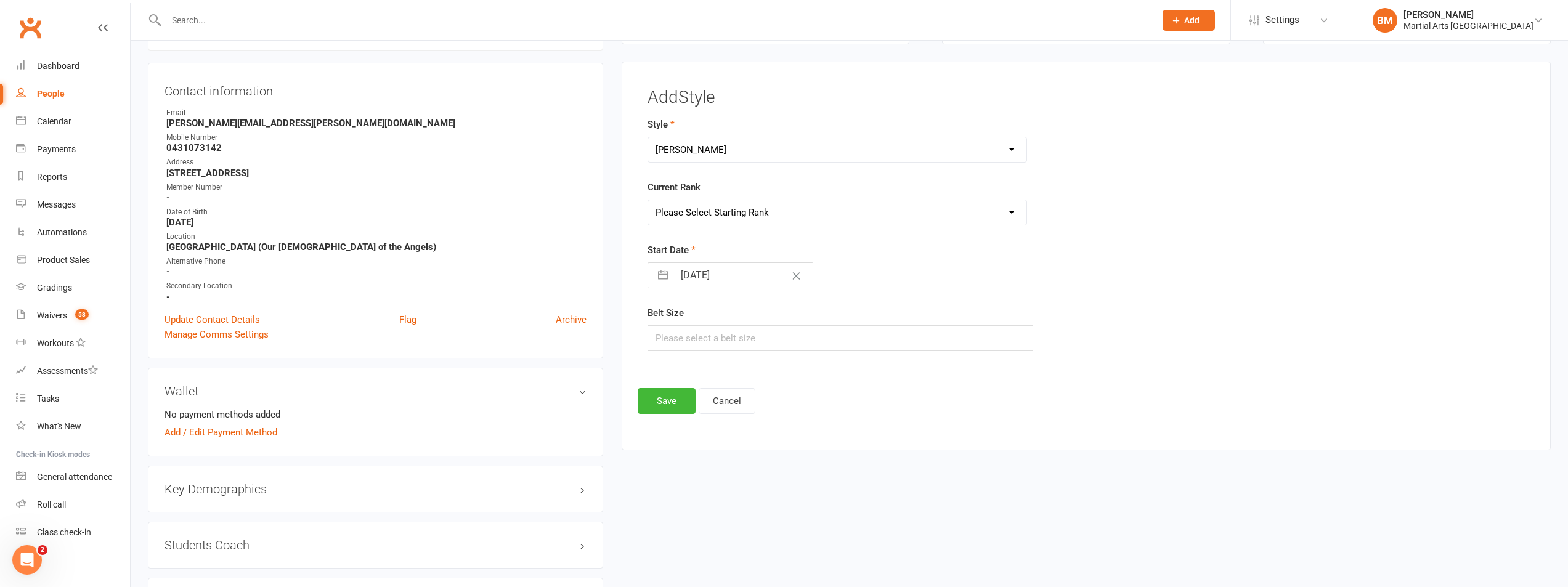
select select "6246"
click at [648, 200] on select "Please Select Starting Rank Warrior That Moved Up 10. White belt 11. Yellow & W…" at bounding box center [837, 212] width 378 height 25
click at [683, 251] on label "Start Date" at bounding box center [671, 250] width 48 height 15
select select "6"
select select "2025"
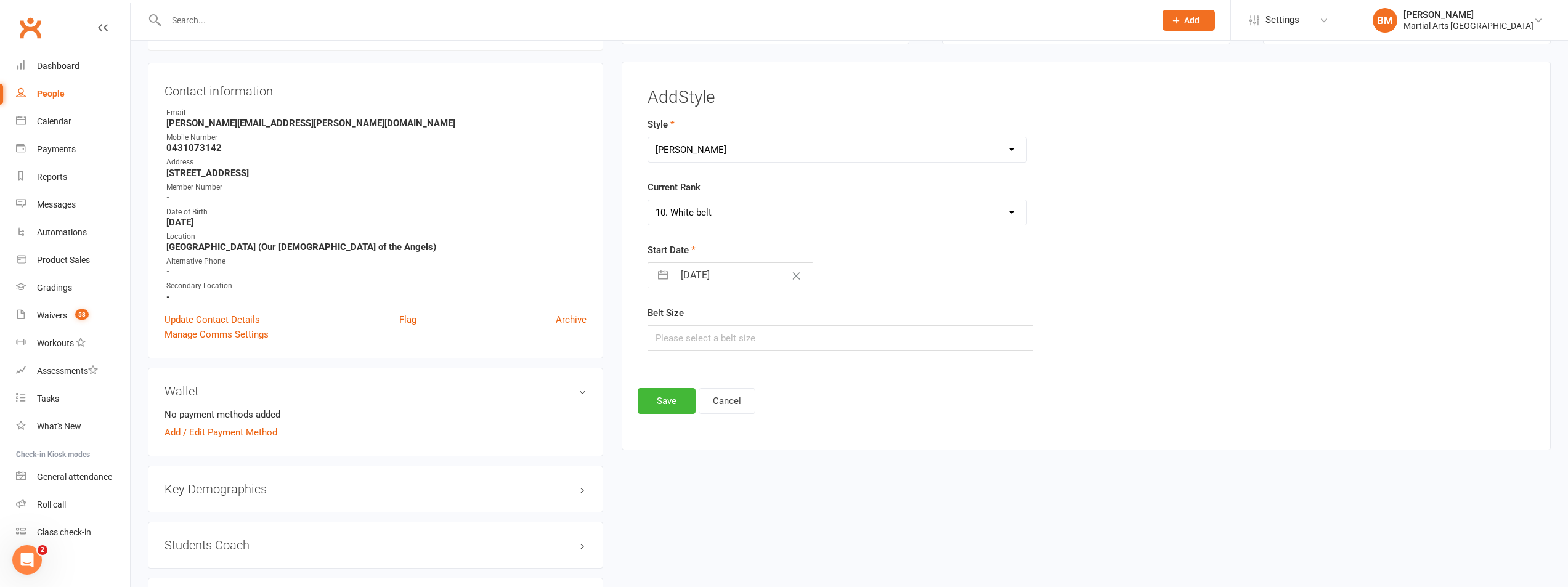
select select "7"
select select "2025"
select select "8"
select select "2025"
click at [681, 269] on input "[DATE]" at bounding box center [743, 275] width 139 height 25
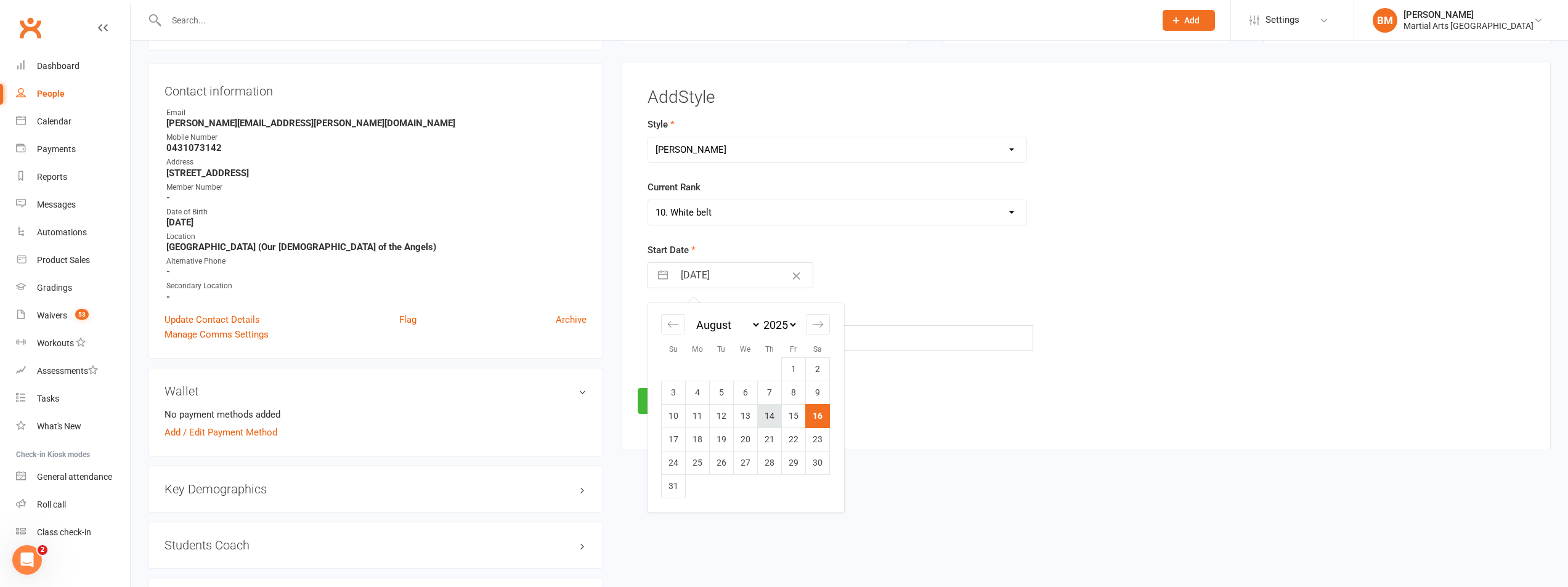
click at [763, 417] on td "14" at bounding box center [770, 416] width 24 height 24
type input "[DATE]"
click at [672, 348] on input "text" at bounding box center [840, 338] width 386 height 26
type input "2"
click at [666, 398] on button "Save" at bounding box center [667, 401] width 58 height 26
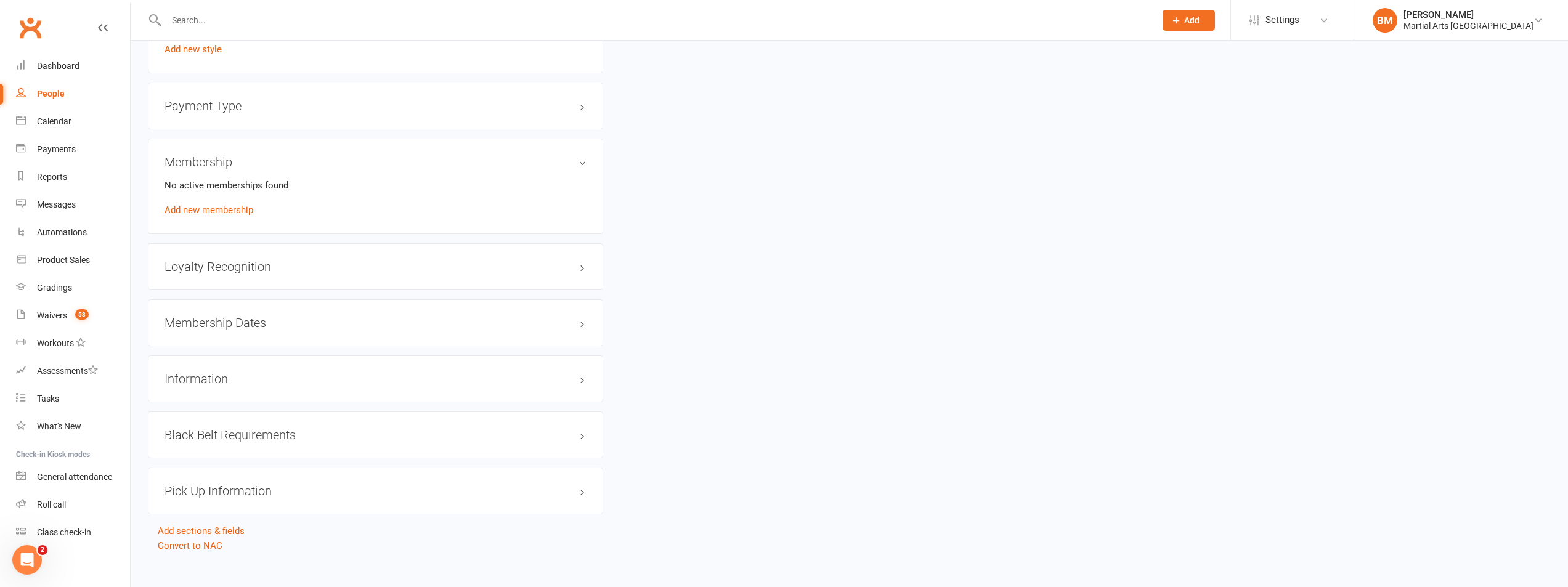
scroll to position [1352, 0]
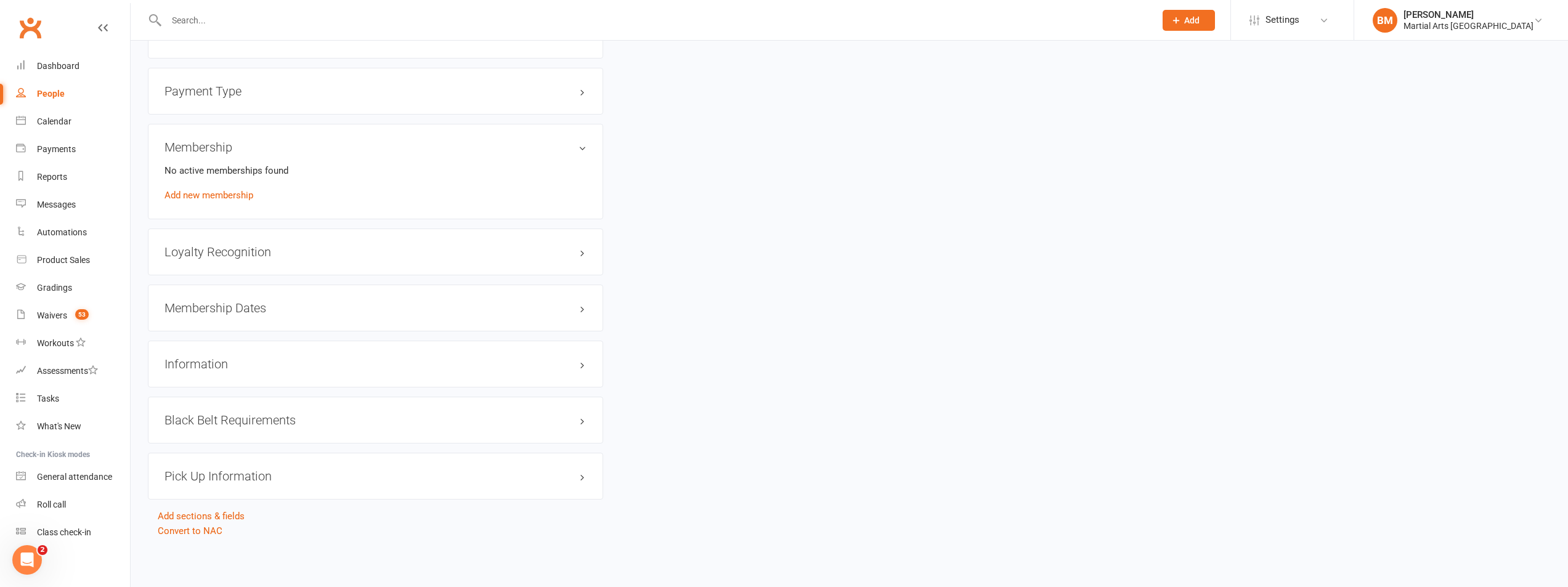
click at [249, 242] on div "Loyalty Recognition edit" at bounding box center [376, 251] width 455 height 47
click at [260, 251] on h3 "Loyalty Recognition edit" at bounding box center [376, 251] width 422 height 13
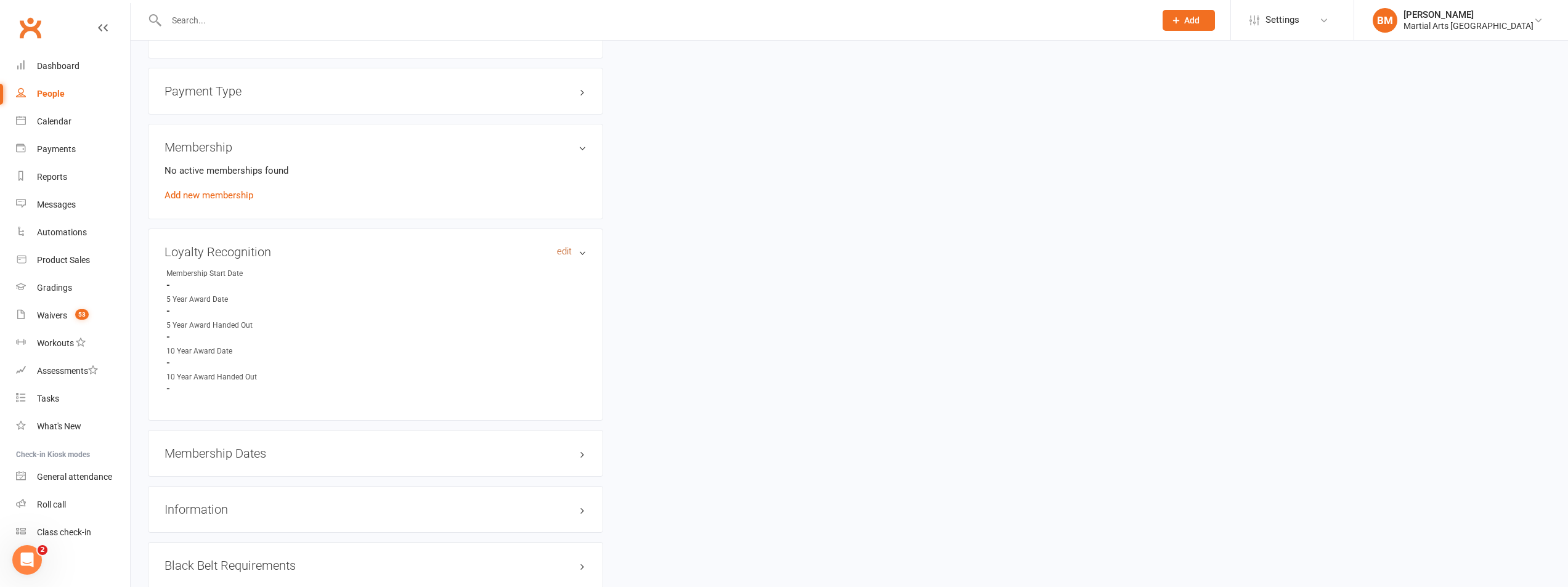
click at [561, 251] on link "edit" at bounding box center [564, 251] width 15 height 10
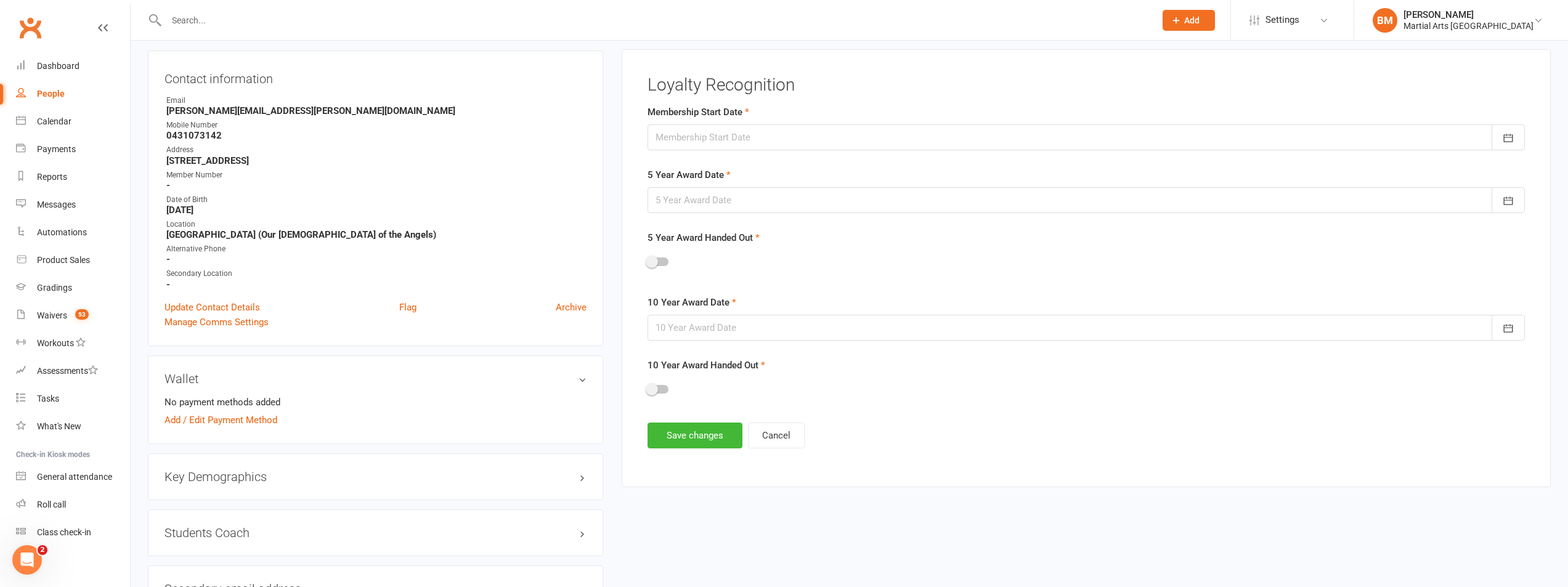
scroll to position [106, 0]
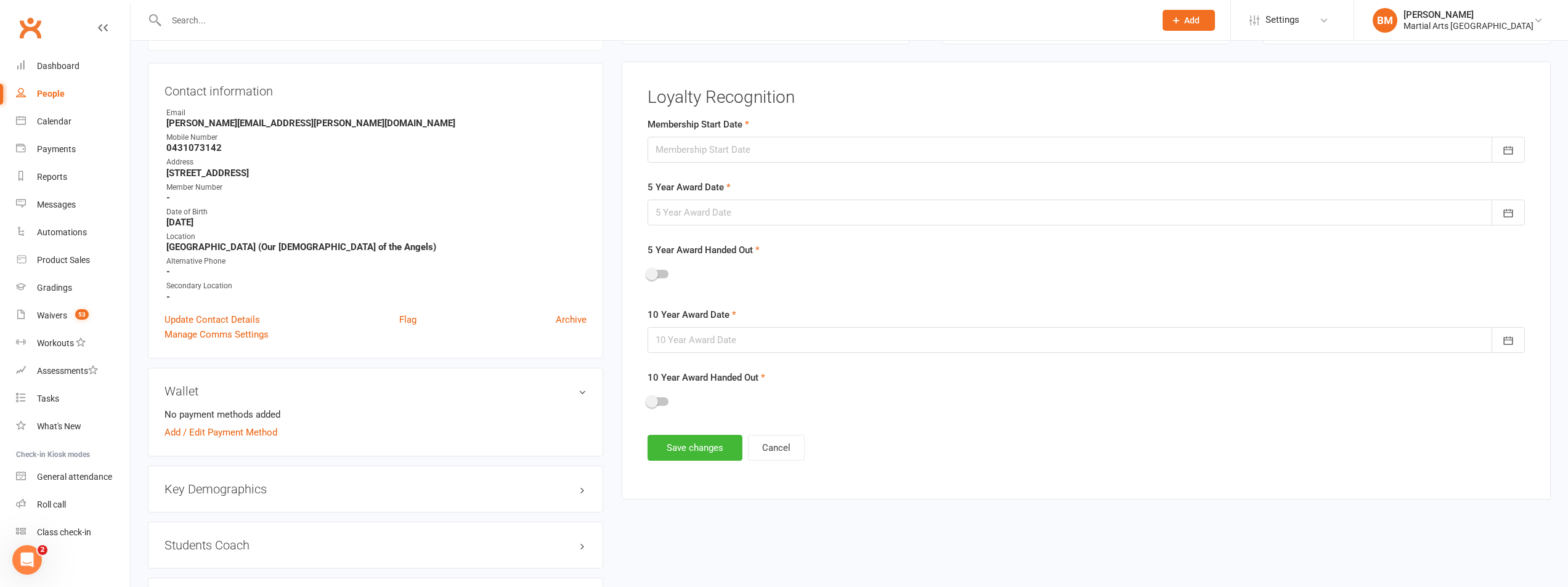
click at [688, 155] on div at bounding box center [1086, 150] width 878 height 26
click at [810, 276] on span "14" at bounding box center [805, 274] width 10 height 10
type input "14 Aug 2025"
click at [758, 221] on div at bounding box center [1086, 212] width 878 height 26
click at [762, 254] on button "August 2025" at bounding box center [765, 244] width 161 height 22
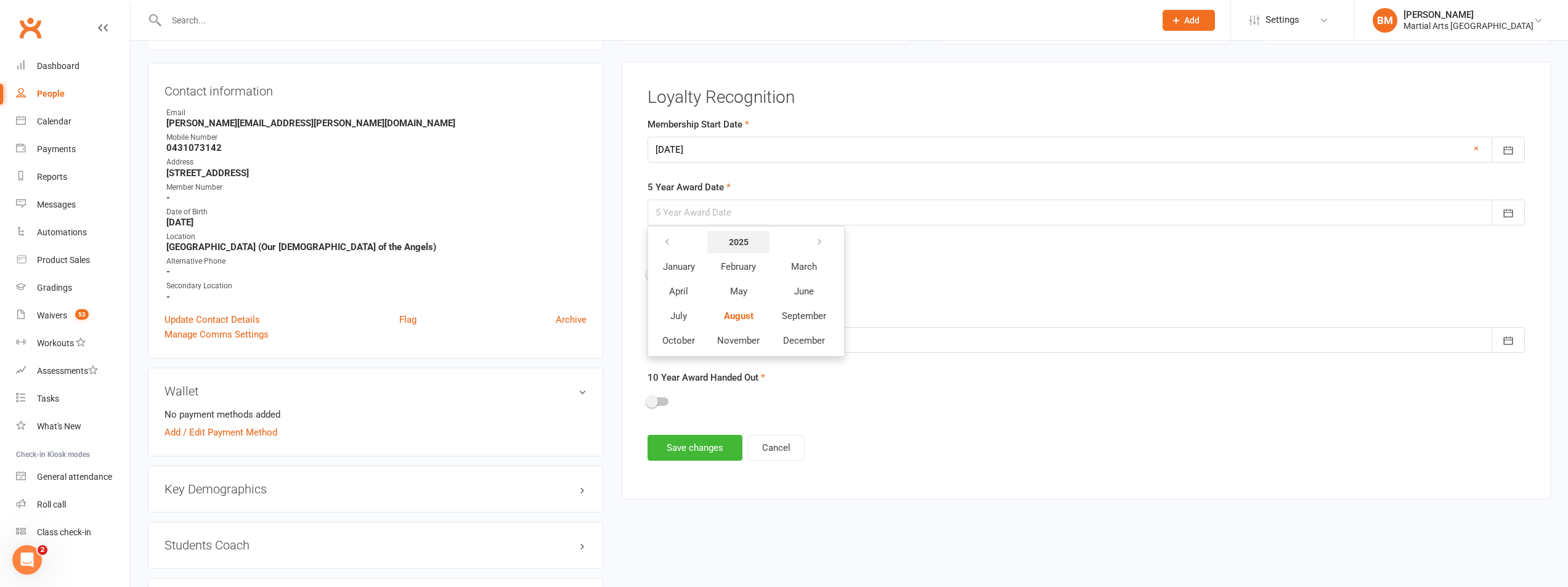
click at [724, 239] on button "2025" at bounding box center [738, 242] width 62 height 22
click at [837, 292] on span "2030" at bounding box center [841, 291] width 20 height 11
click at [743, 317] on span "August" at bounding box center [738, 315] width 29 height 11
click at [780, 334] on span "14" at bounding box center [779, 337] width 10 height 10
type input "14 Aug 2030"
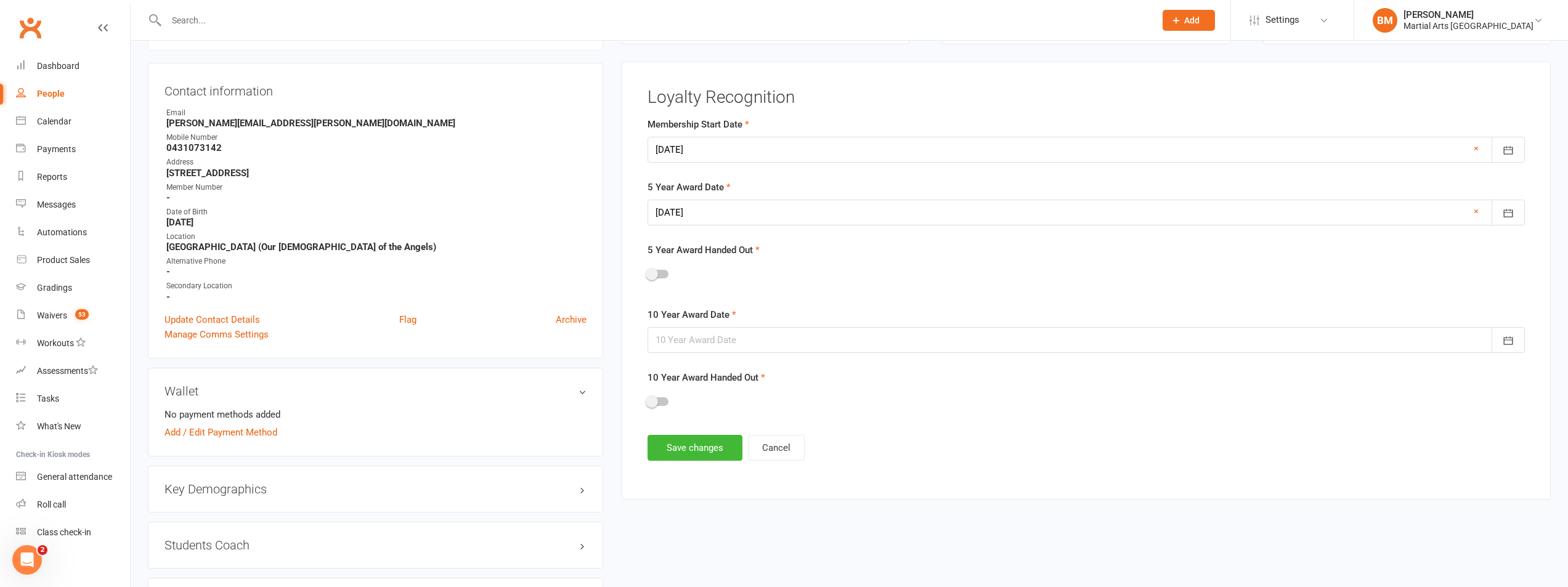
click at [793, 350] on div at bounding box center [1086, 340] width 878 height 26
click at [780, 377] on button "[DATE]" at bounding box center [765, 371] width 161 height 22
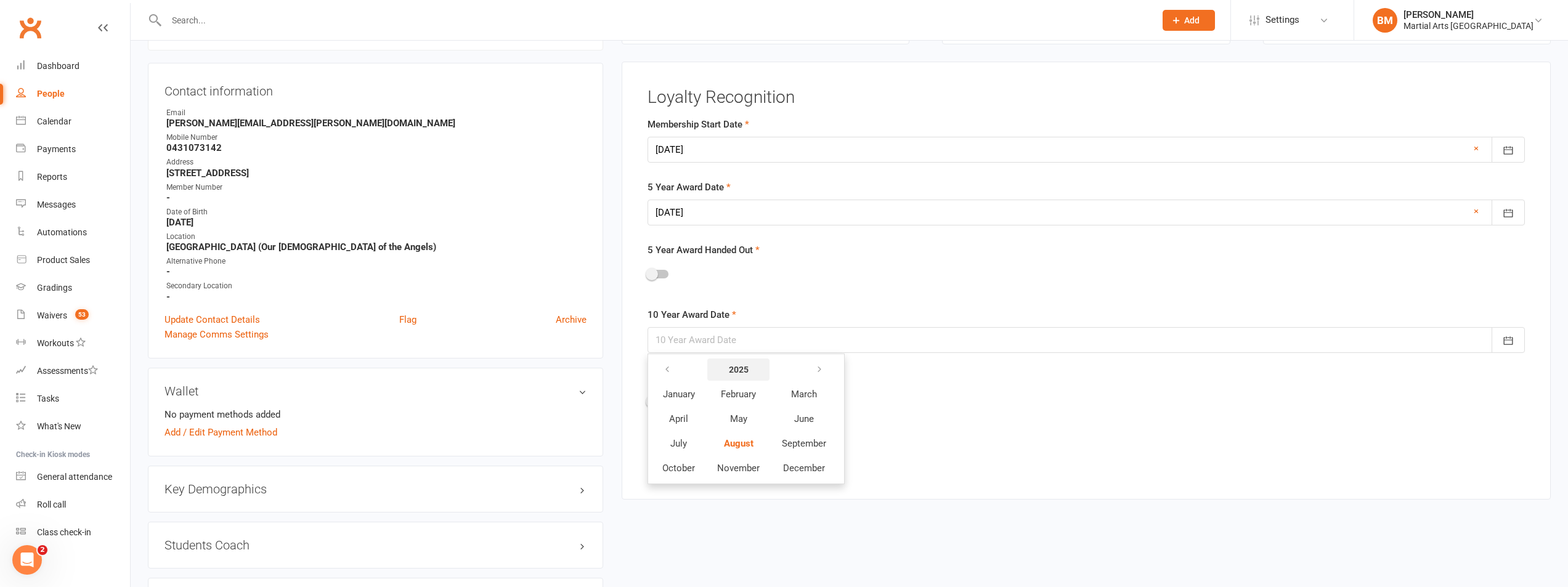
click at [763, 372] on button "2025" at bounding box center [738, 370] width 62 height 22
click at [831, 444] on button "2035" at bounding box center [841, 443] width 43 height 24
click at [723, 447] on button "August" at bounding box center [738, 443] width 63 height 24
click at [743, 462] on button "14" at bounding box center [752, 465] width 26 height 22
type input "14 Aug 2035"
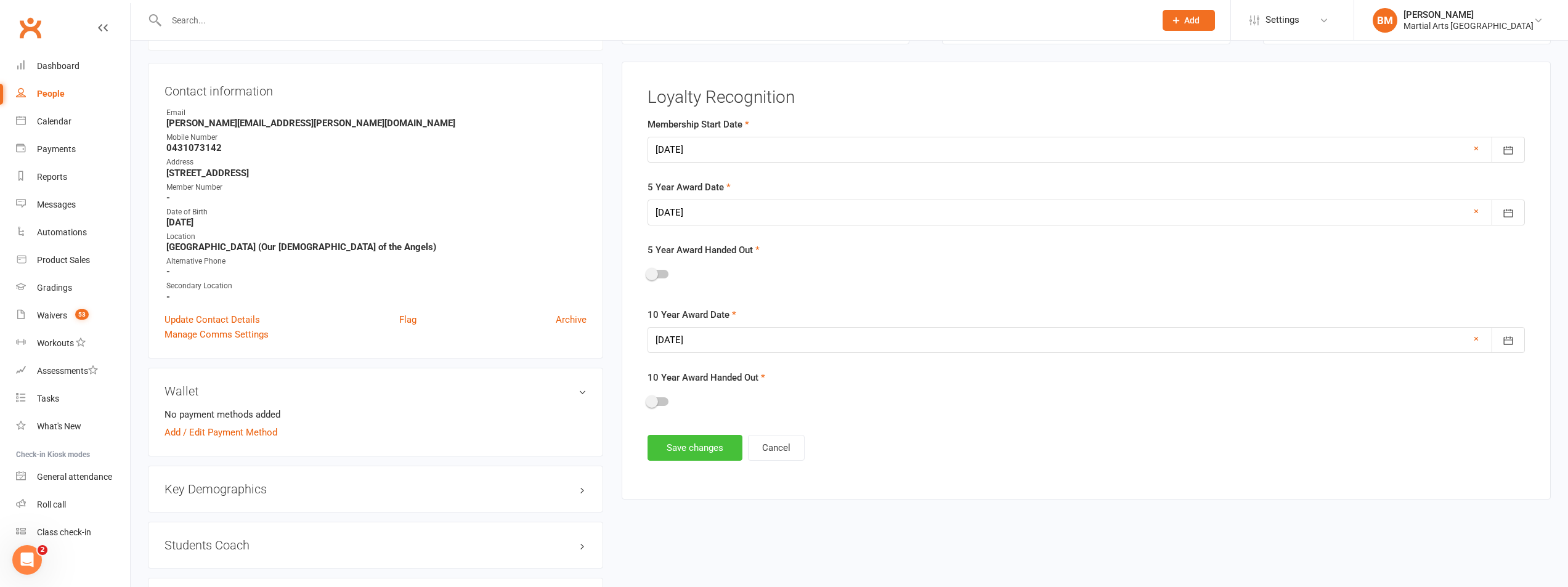
click at [683, 442] on button "Save changes" at bounding box center [695, 448] width 95 height 26
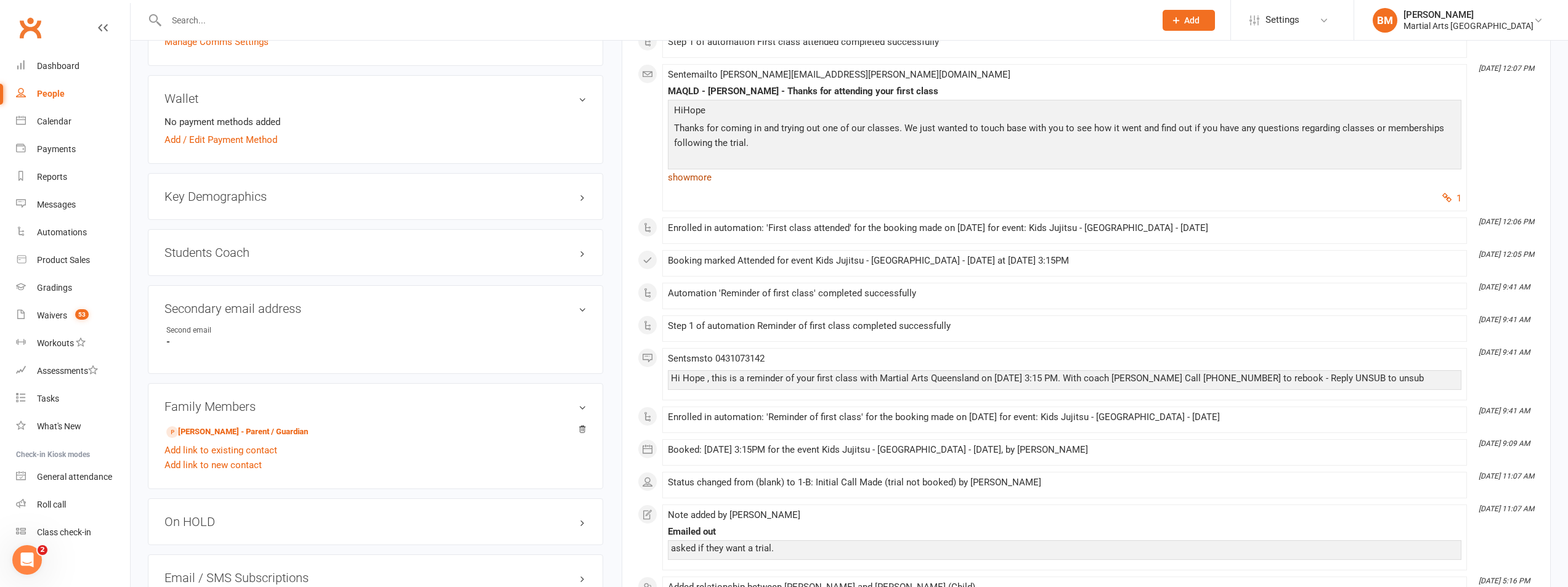
scroll to position [413, 0]
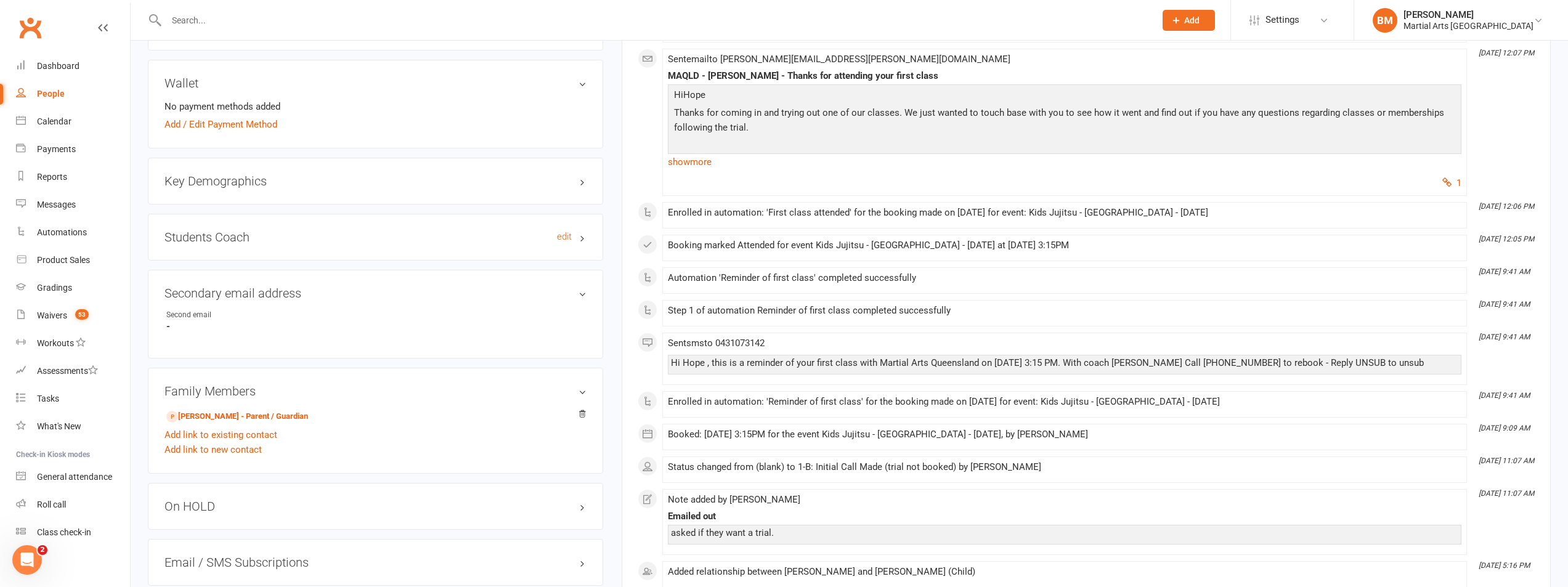
click at [255, 237] on h3 "Students Coach edit" at bounding box center [376, 237] width 422 height 13
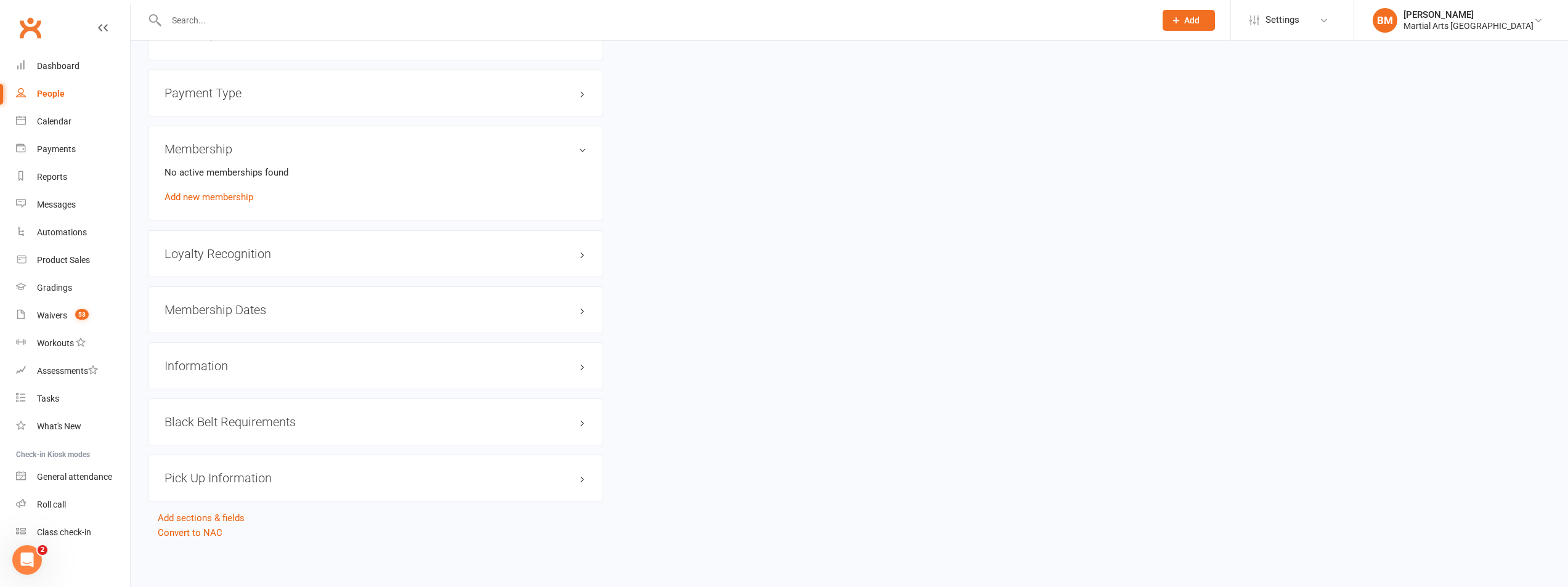
scroll to position [1446, 0]
click at [237, 298] on div "Membership Dates edit" at bounding box center [376, 308] width 455 height 47
click at [236, 311] on h3 "Membership Dates edit" at bounding box center [376, 308] width 422 height 13
click at [269, 253] on h3 "Loyalty Recognition edit" at bounding box center [376, 251] width 422 height 13
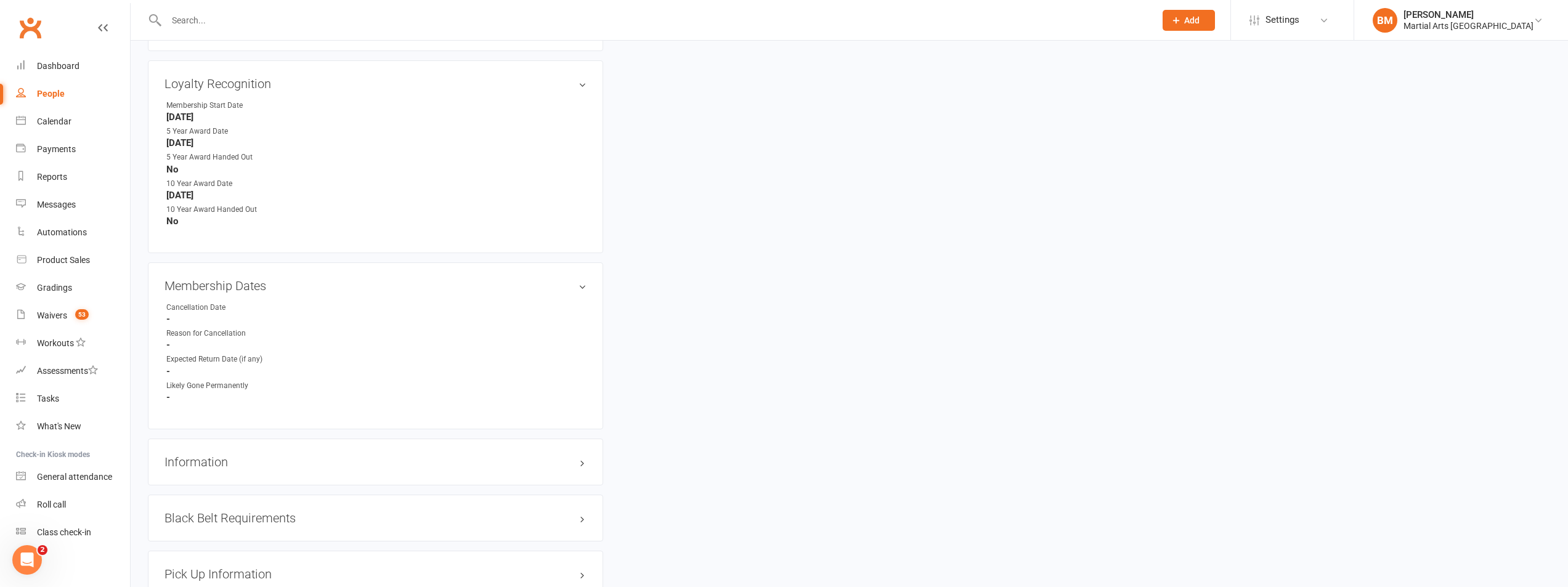
scroll to position [1712, 0]
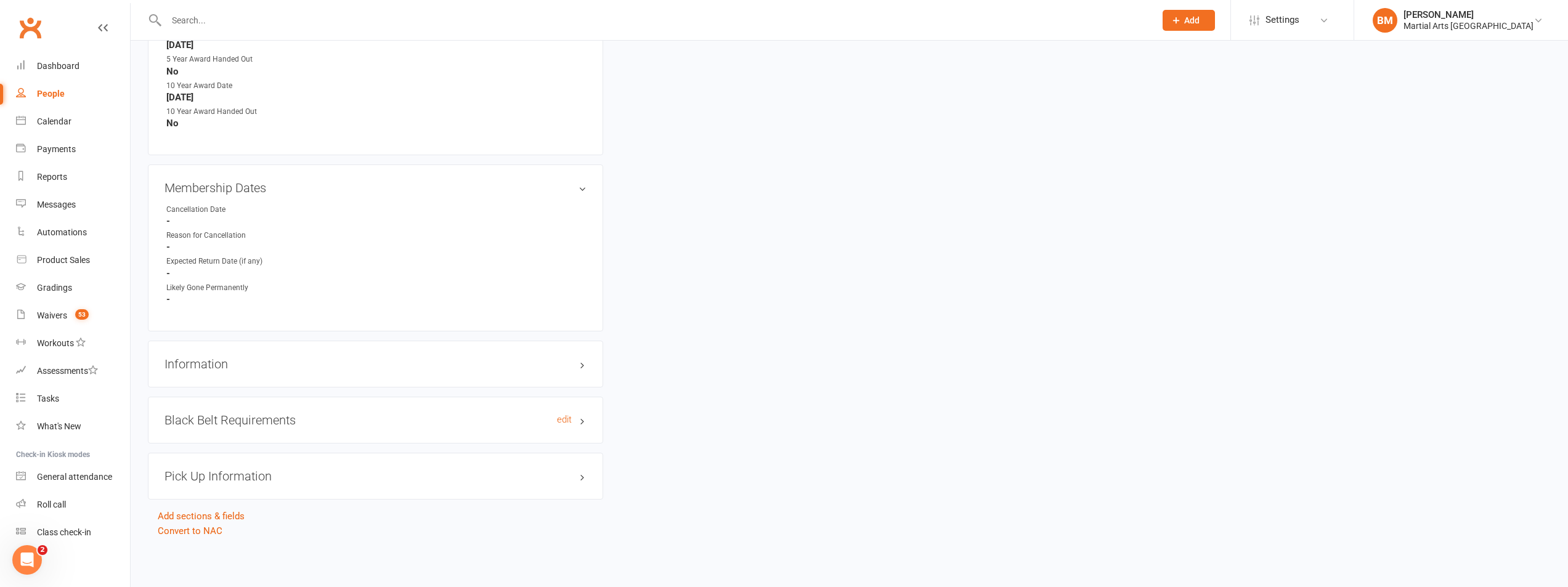
click at [260, 415] on h3 "Black Belt Requirements edit" at bounding box center [376, 419] width 422 height 13
click at [237, 362] on h3 "Information edit" at bounding box center [376, 364] width 422 height 13
click at [237, 362] on h3 "Information edit" at bounding box center [376, 364] width 422 height 13
click at [230, 423] on h3 "Black Belt Requirements edit" at bounding box center [376, 419] width 422 height 13
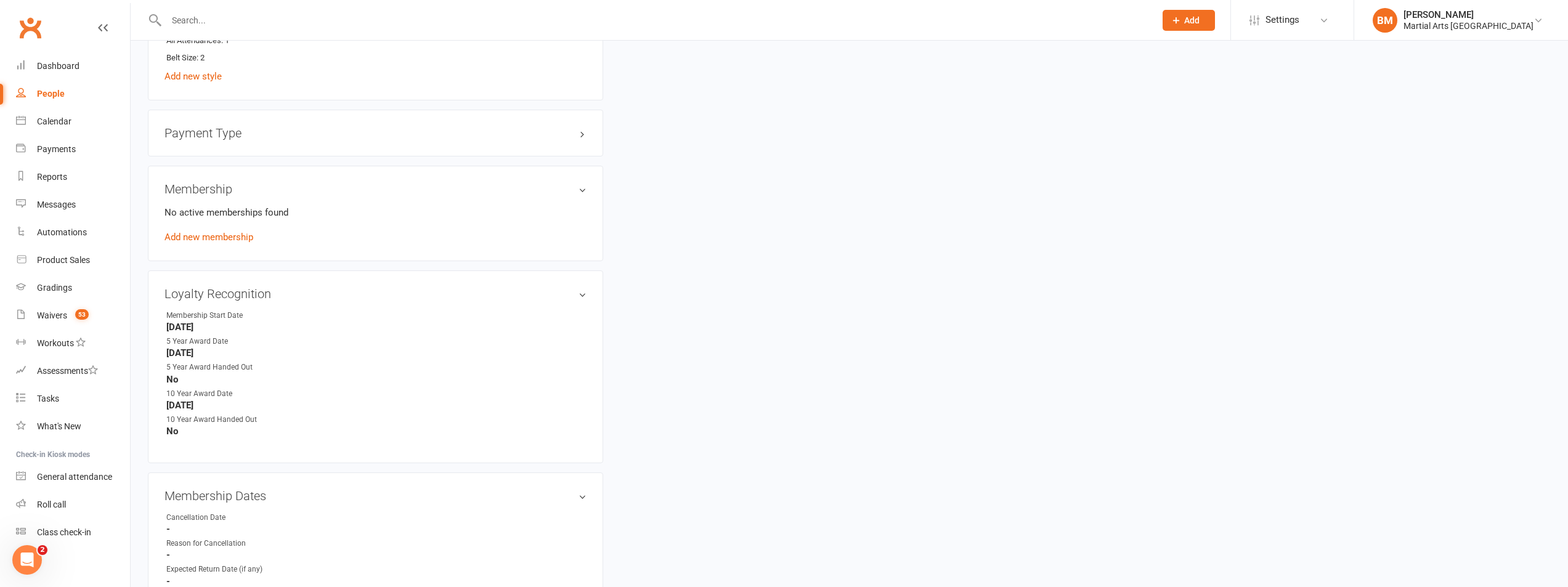
scroll to position [1342, 0]
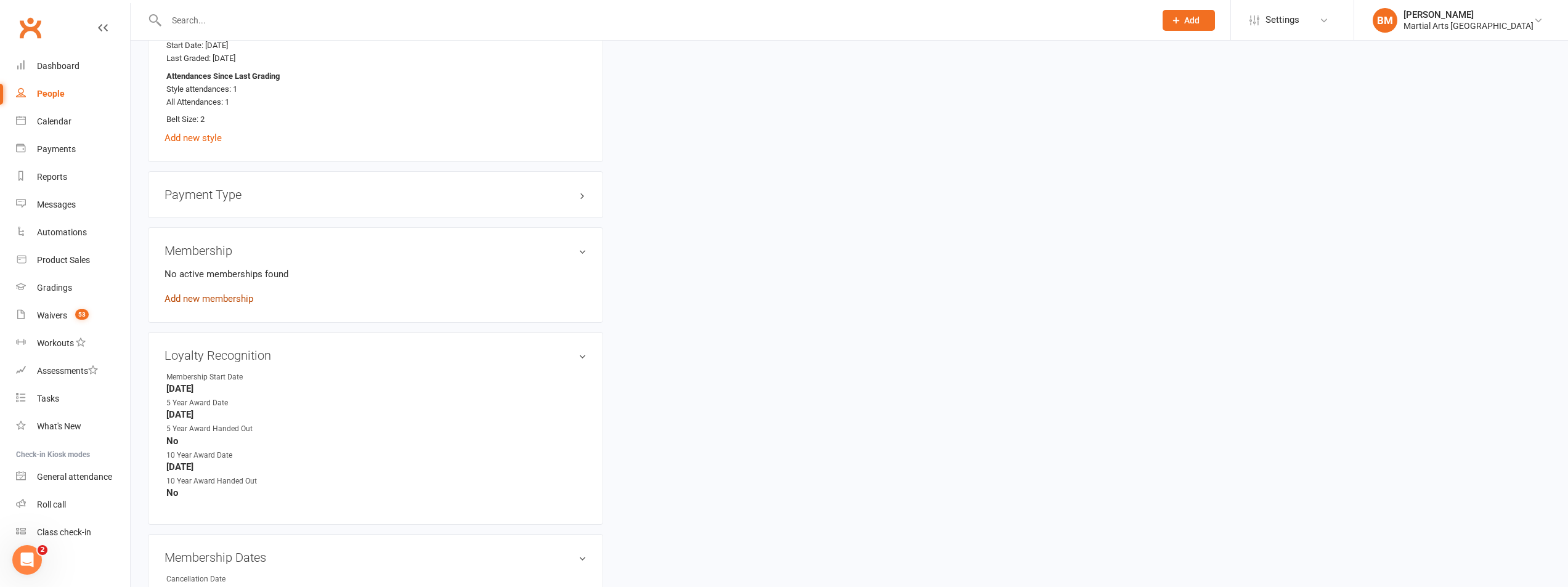
click at [211, 296] on link "Add new membership" at bounding box center [209, 298] width 89 height 11
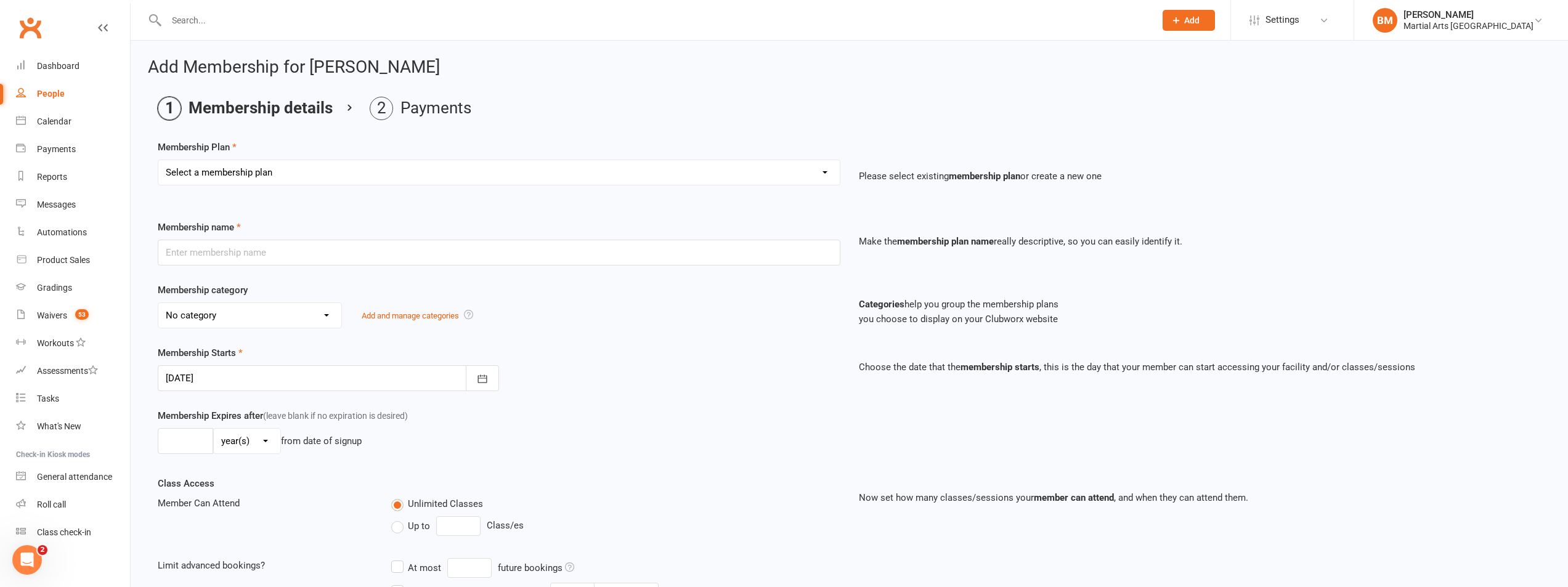
click at [234, 184] on select "Select a membership plan Create new Membership Plan 1 day per week 2 days per w…" at bounding box center [499, 172] width 681 height 25
select select "1"
click at [159, 160] on select "Select a membership plan Create new Membership Plan 1 day per week 2 days per w…" at bounding box center [499, 172] width 681 height 25
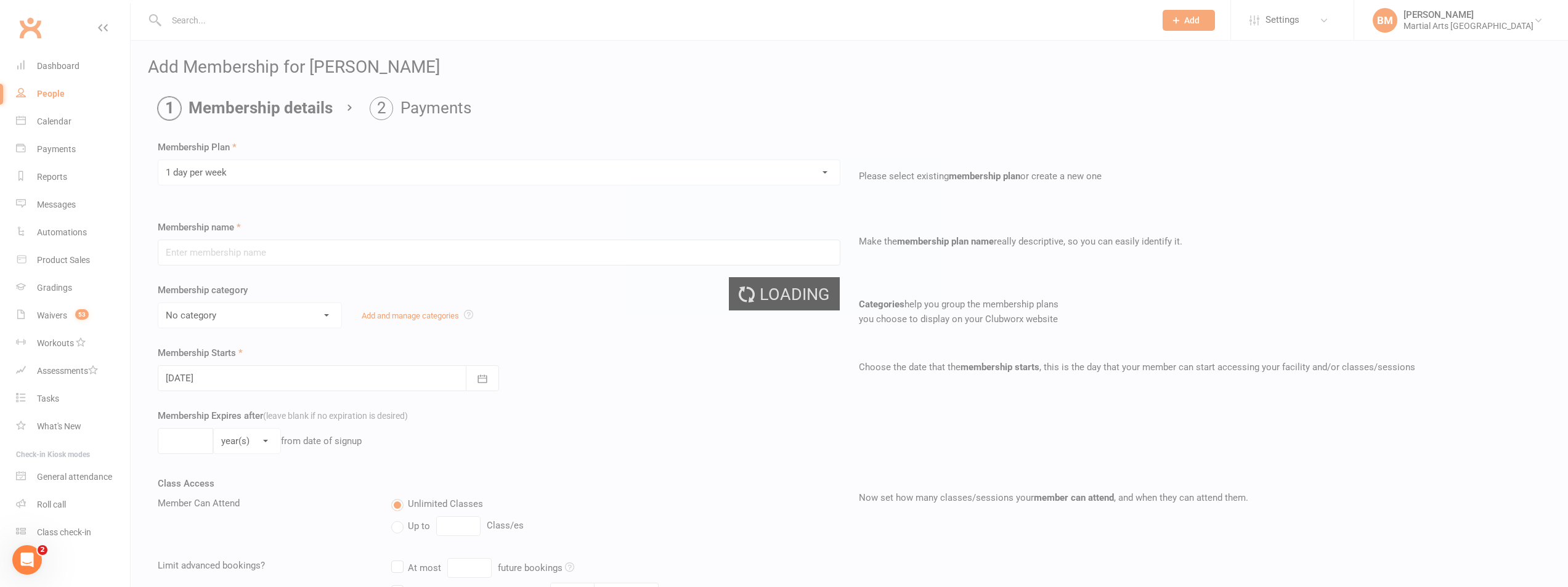
type input "1 day per week"
select select "3"
type input "0"
type input "1"
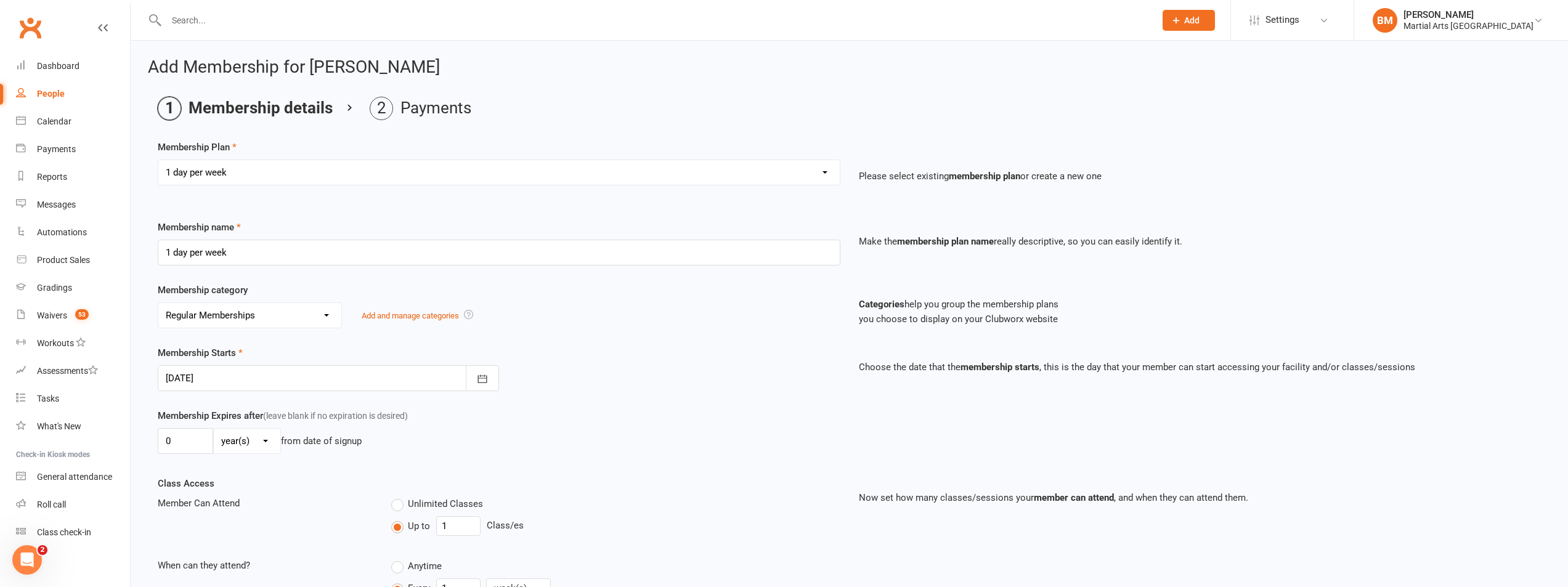
click at [272, 367] on div at bounding box center [329, 378] width 342 height 26
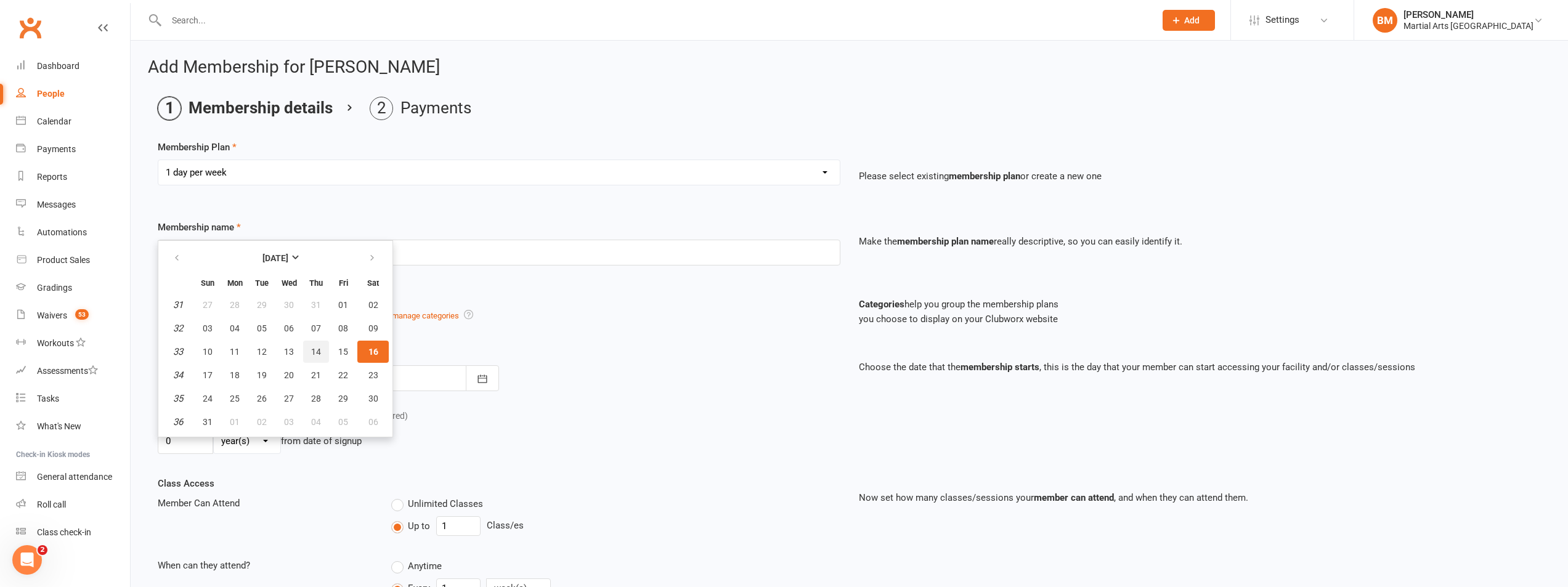
click at [310, 347] on button "14" at bounding box center [316, 352] width 26 height 22
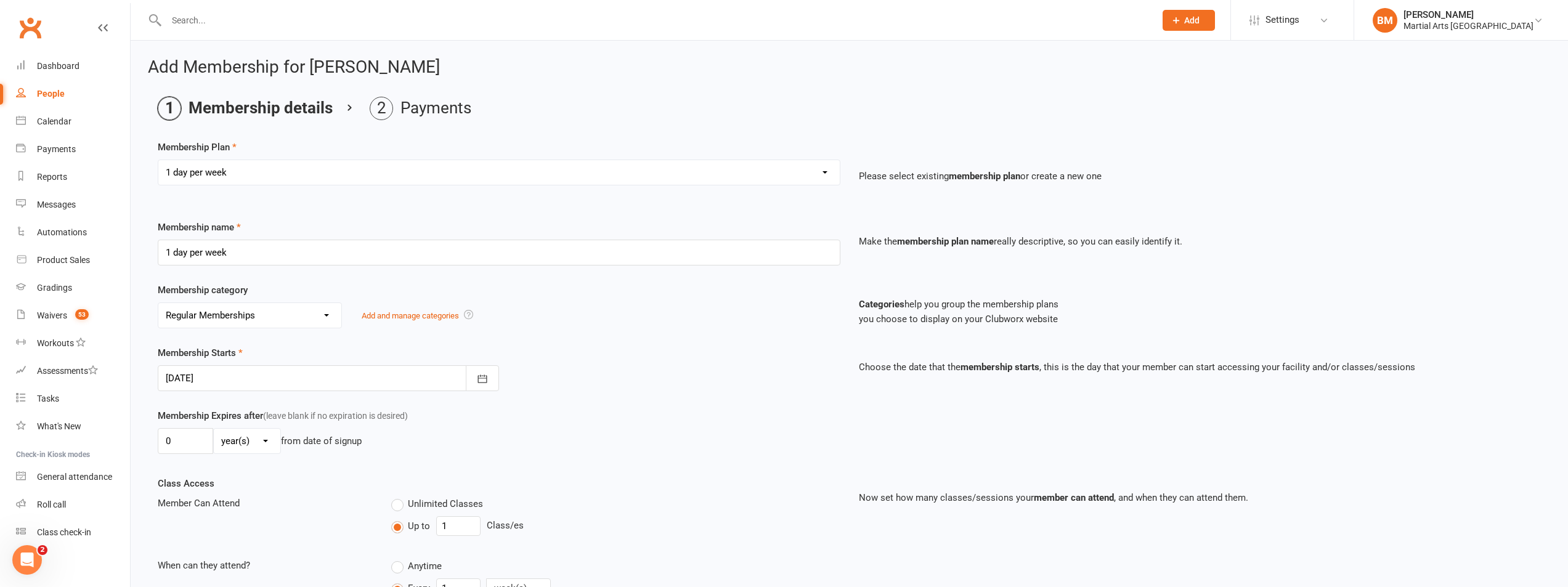
type input "14 Aug 2025"
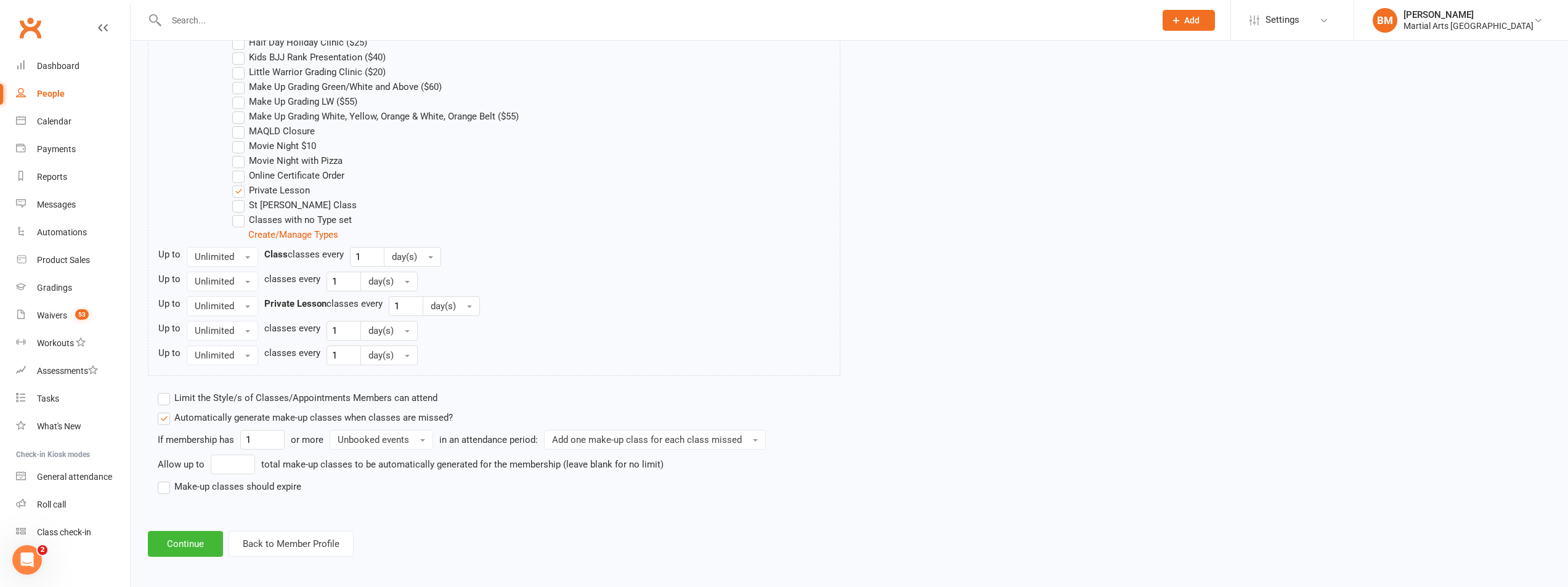
scroll to position [761, 0]
click at [195, 534] on button "Continue" at bounding box center [186, 539] width 75 height 26
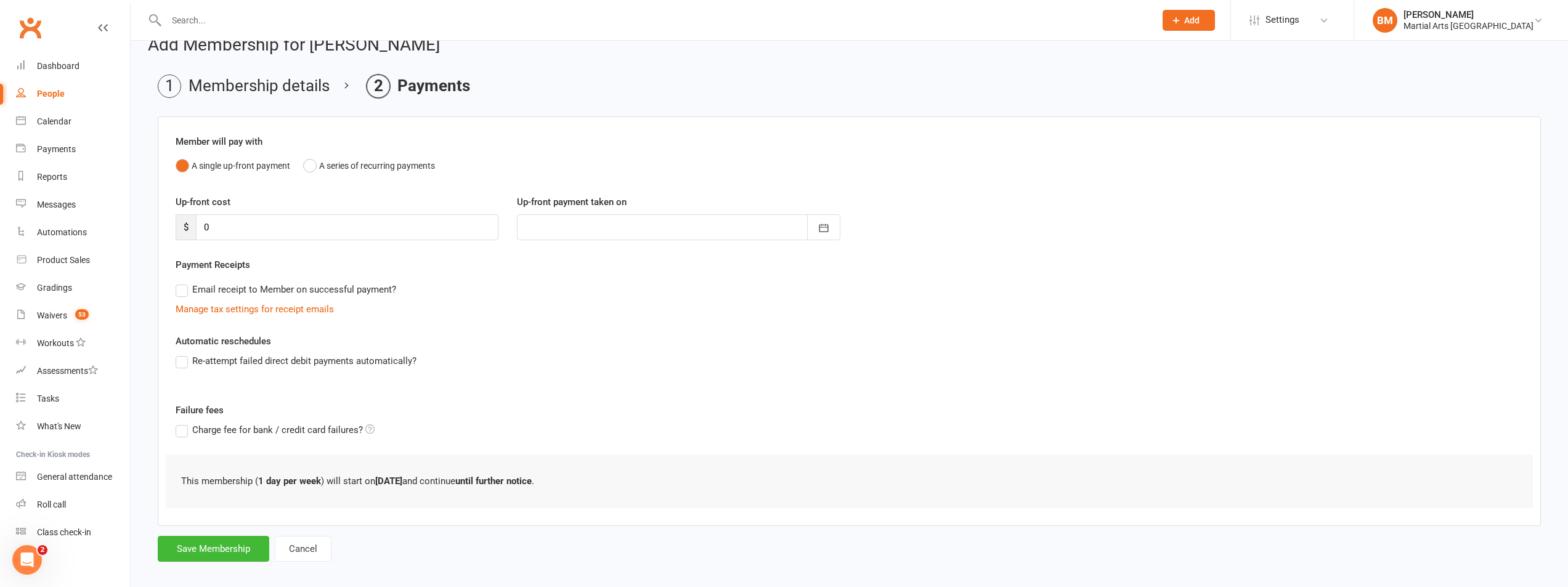
scroll to position [35, 0]
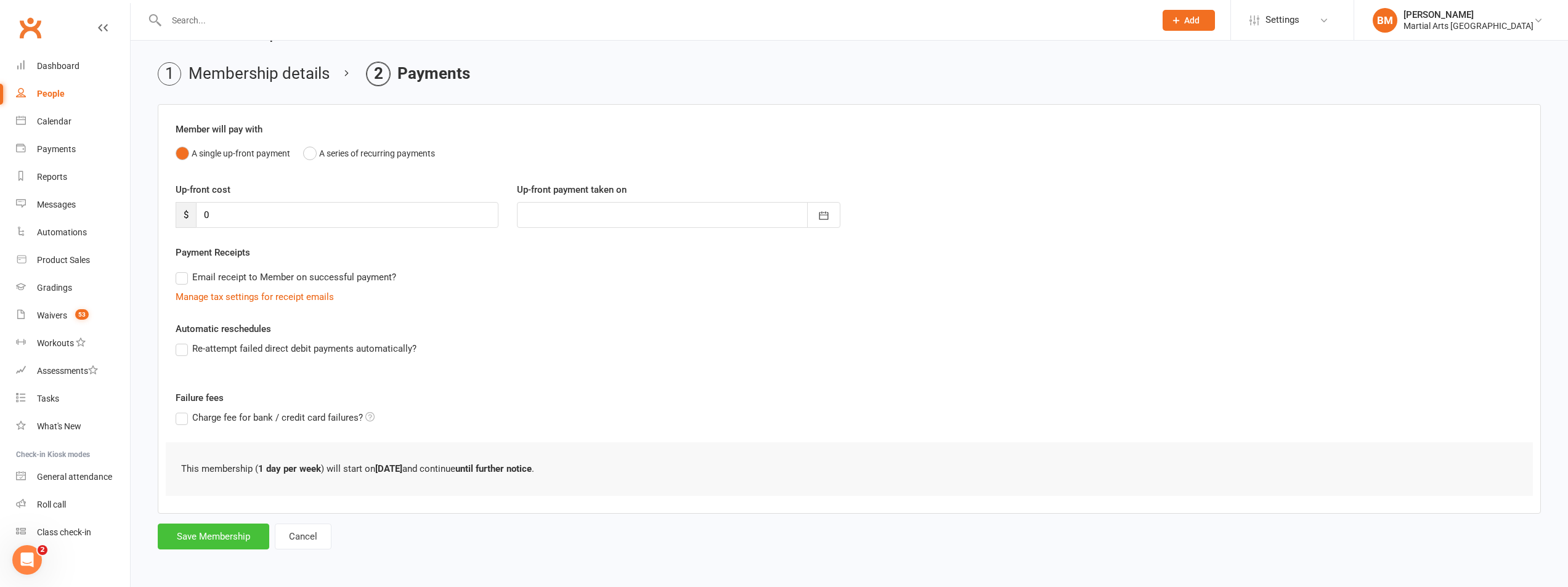
click at [200, 536] on button "Save Membership" at bounding box center [214, 536] width 111 height 26
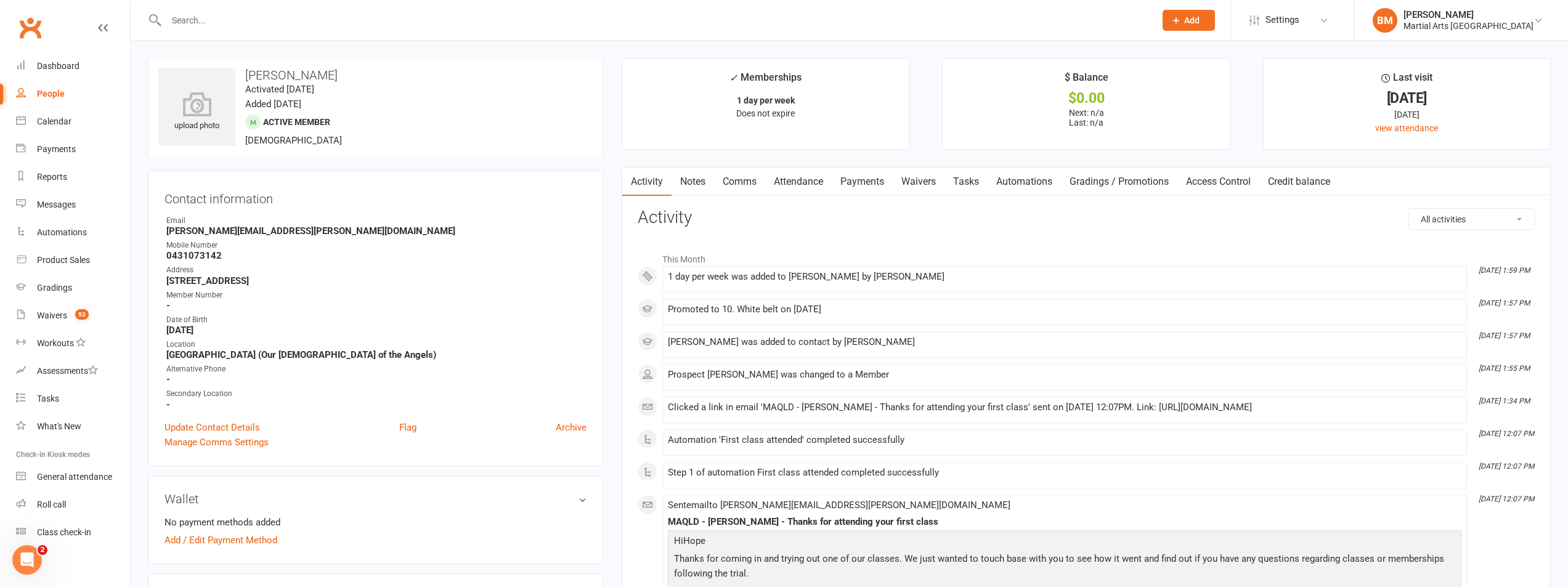
click at [234, 228] on strong "[PERSON_NAME][EMAIL_ADDRESS][PERSON_NAME][DOMAIN_NAME]" at bounding box center [376, 231] width 420 height 11
click at [234, 228] on strong "[PERSON_NAME][EMAIL_ADDRESS][PERSON_NAME][DOMAIN_NAME]" at bounding box center [376, 231] width 420 height 11
copy render-form-field "[PERSON_NAME][EMAIL_ADDRESS][PERSON_NAME][DOMAIN_NAME]"
click at [190, 23] on input "text" at bounding box center [654, 20] width 984 height 17
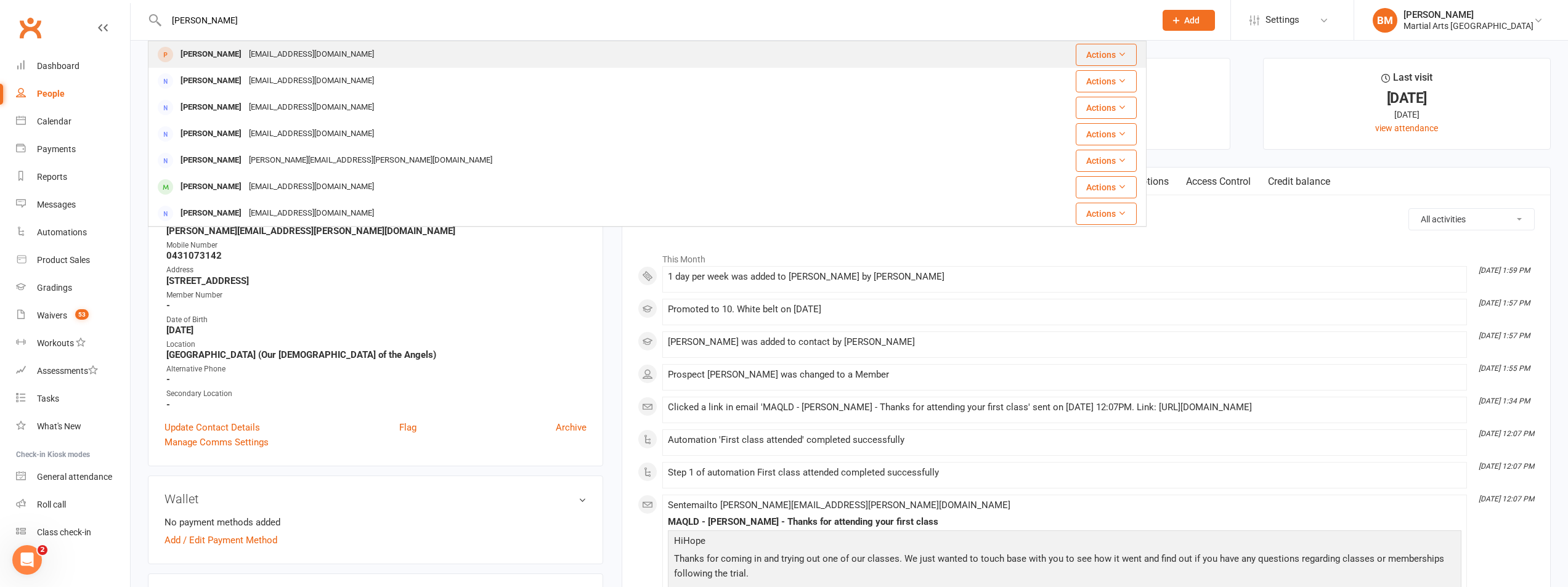
type input "raquel lucas"
click at [333, 43] on div "Raquel Lucas valeriadsl86@gmail.com" at bounding box center [564, 54] width 830 height 25
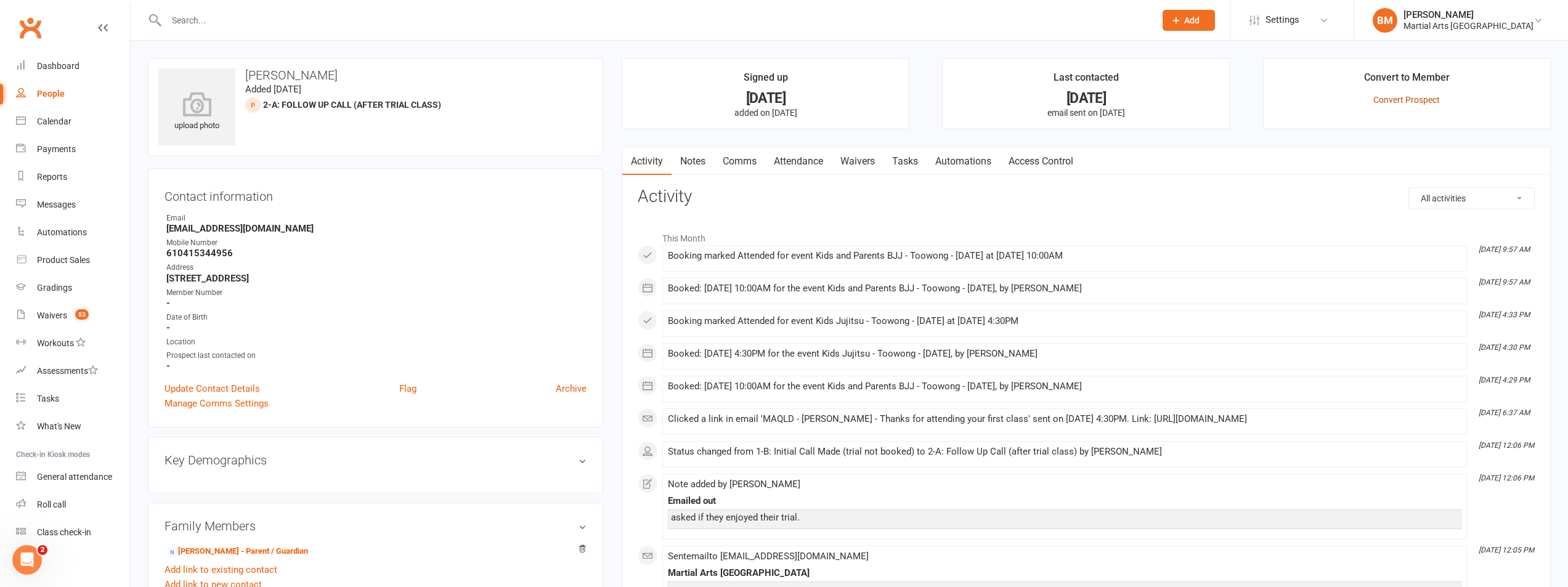
click at [1431, 104] on link "Convert Prospect" at bounding box center [1407, 99] width 67 height 10
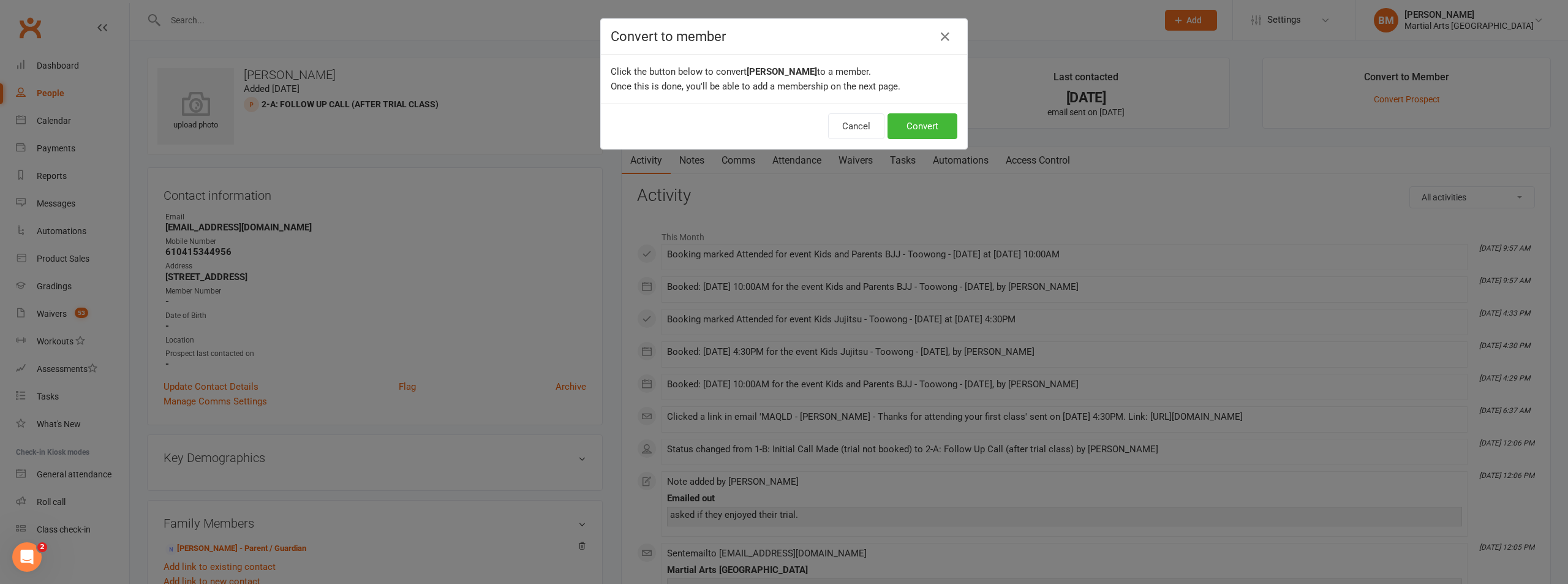
click at [953, 118] on div "Cancel Convert" at bounding box center [784, 126] width 366 height 45
drag, startPoint x: 940, startPoint y: 122, endPoint x: 918, endPoint y: 119, distance: 22.2
click at [939, 122] on button "Convert" at bounding box center [923, 126] width 70 height 25
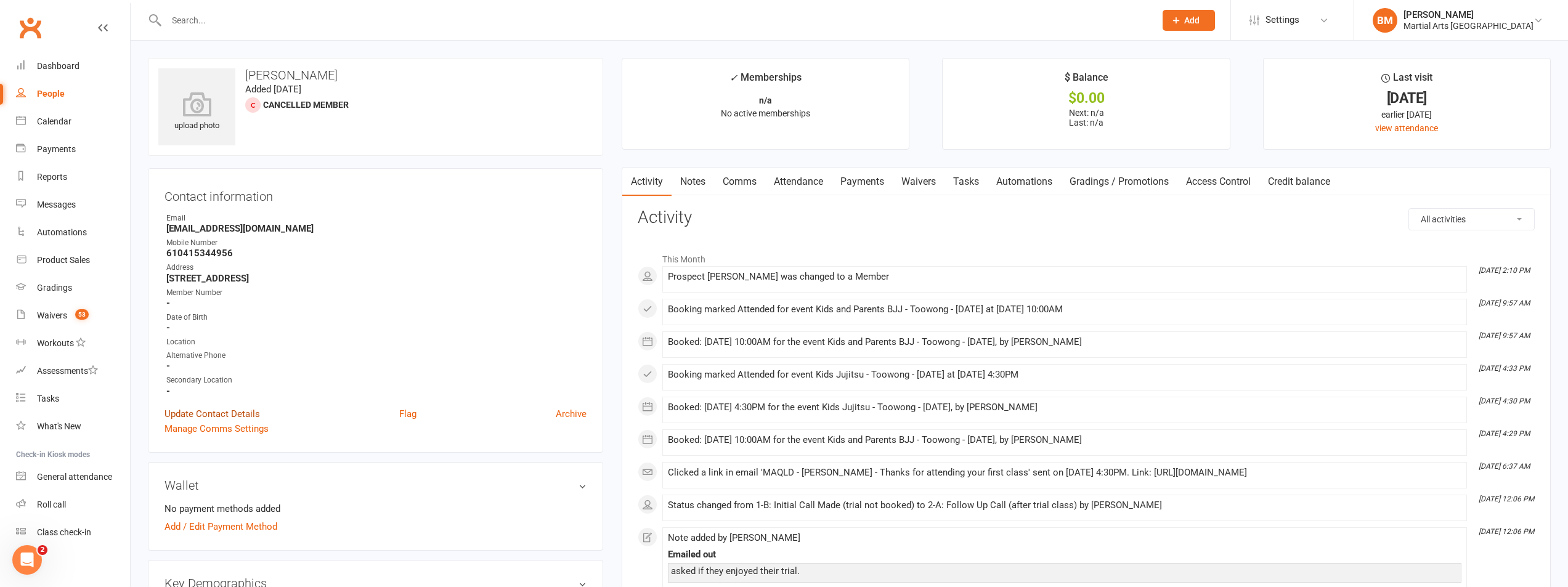
click at [205, 415] on link "Update Contact Details" at bounding box center [212, 414] width 95 height 15
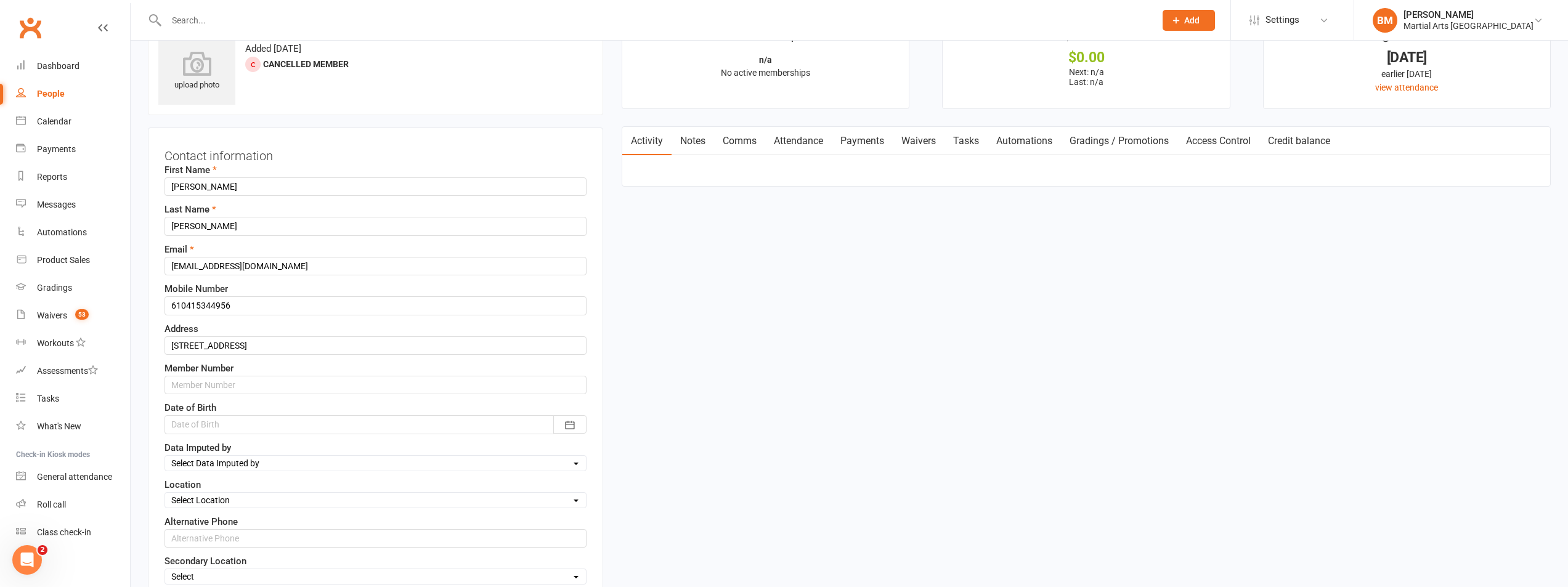
scroll to position [58, 0]
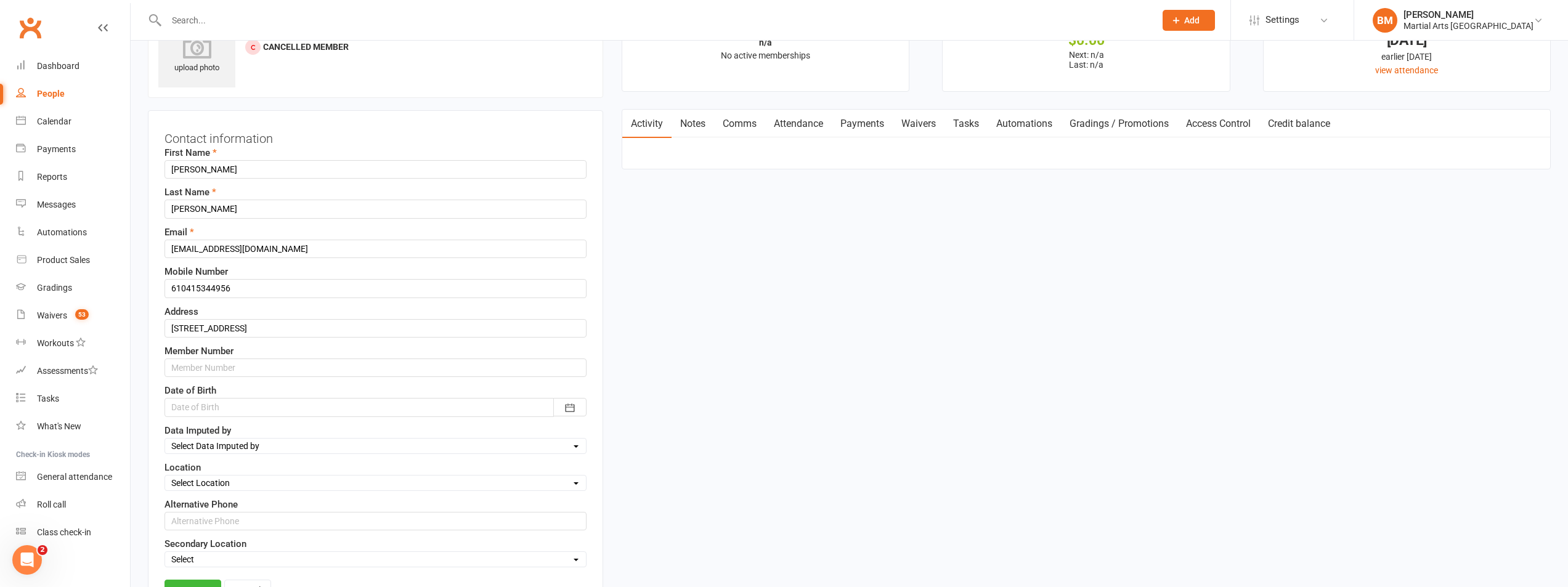
click at [232, 414] on div at bounding box center [376, 407] width 422 height 19
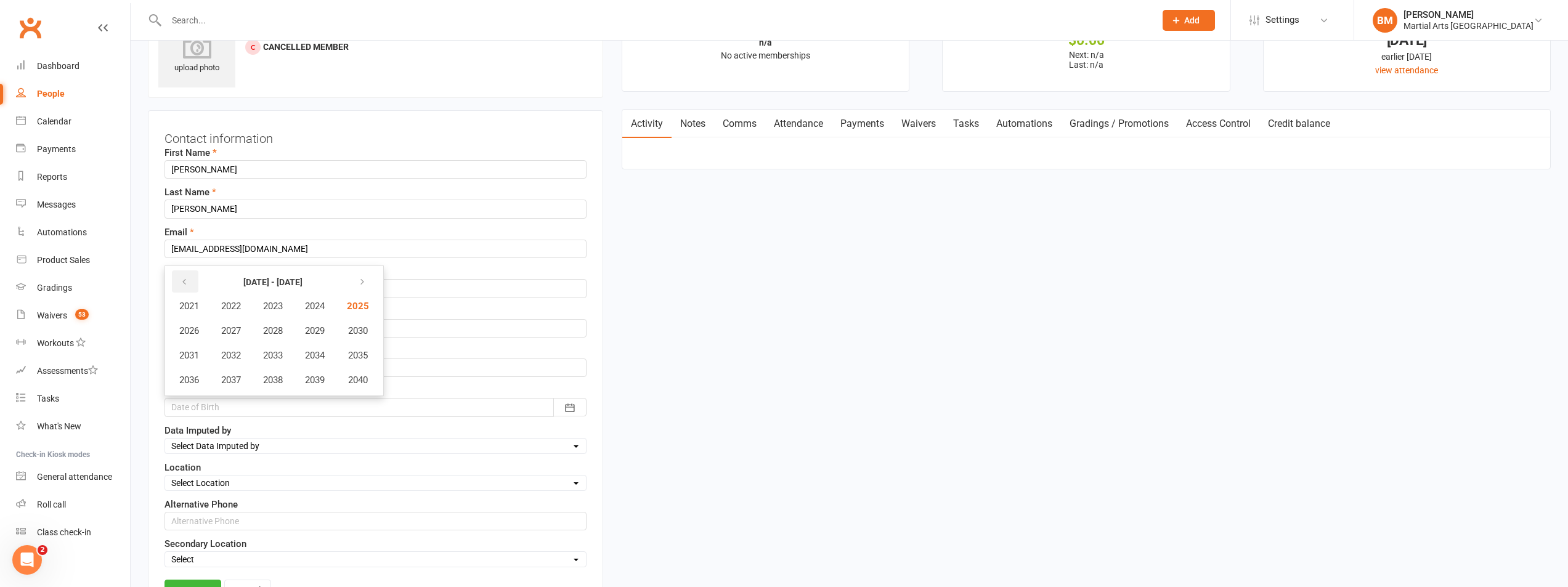
click at [183, 279] on icon "button" at bounding box center [184, 281] width 8 height 10
click at [367, 356] on span "2015" at bounding box center [356, 355] width 20 height 11
click at [357, 315] on button "March" at bounding box center [345, 306] width 65 height 24
click at [338, 399] on button "27" at bounding box center [350, 400] width 26 height 22
type input "27 Mar 2015"
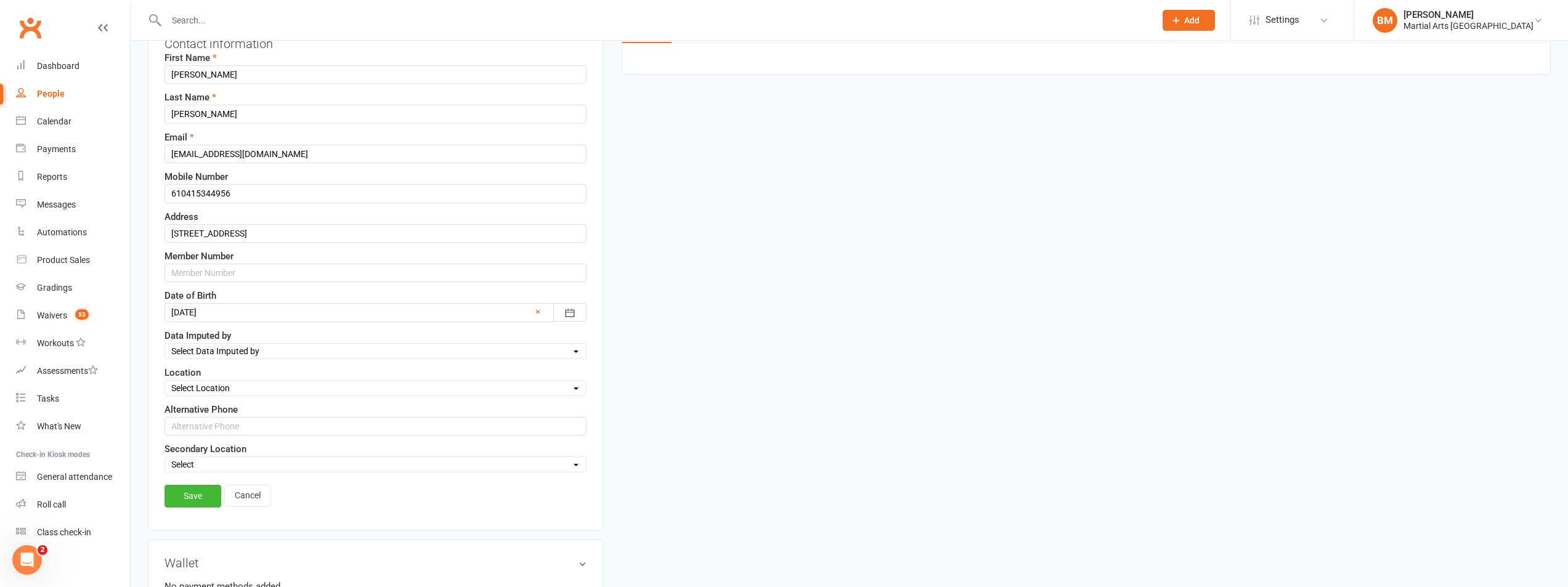
scroll to position [304, 0]
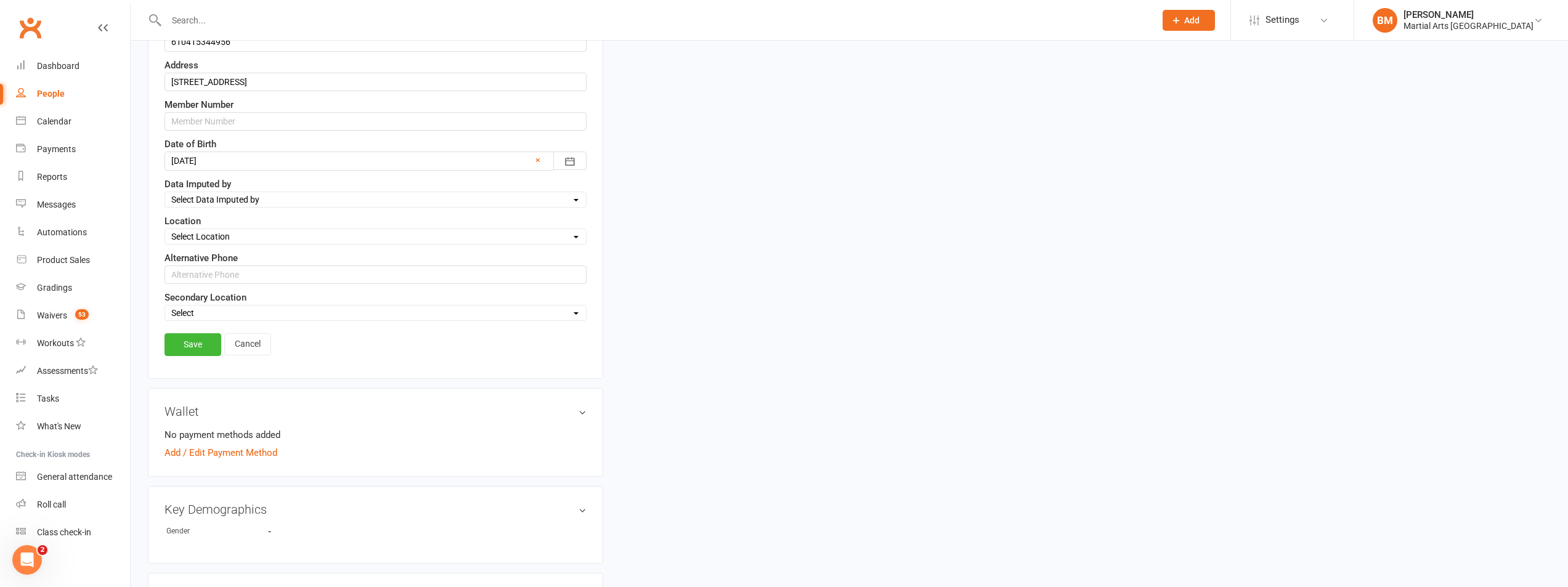
click at [215, 235] on select "Select Location Brookfield State School Jamboree Heights Academy ONLINE - Zoom …" at bounding box center [376, 236] width 421 height 13
select select "9"
click at [165, 230] on select "Select Location Brookfield State School Jamboree Heights Academy ONLINE - Zoom …" at bounding box center [376, 236] width 421 height 13
click at [189, 356] on link "Save" at bounding box center [193, 344] width 57 height 22
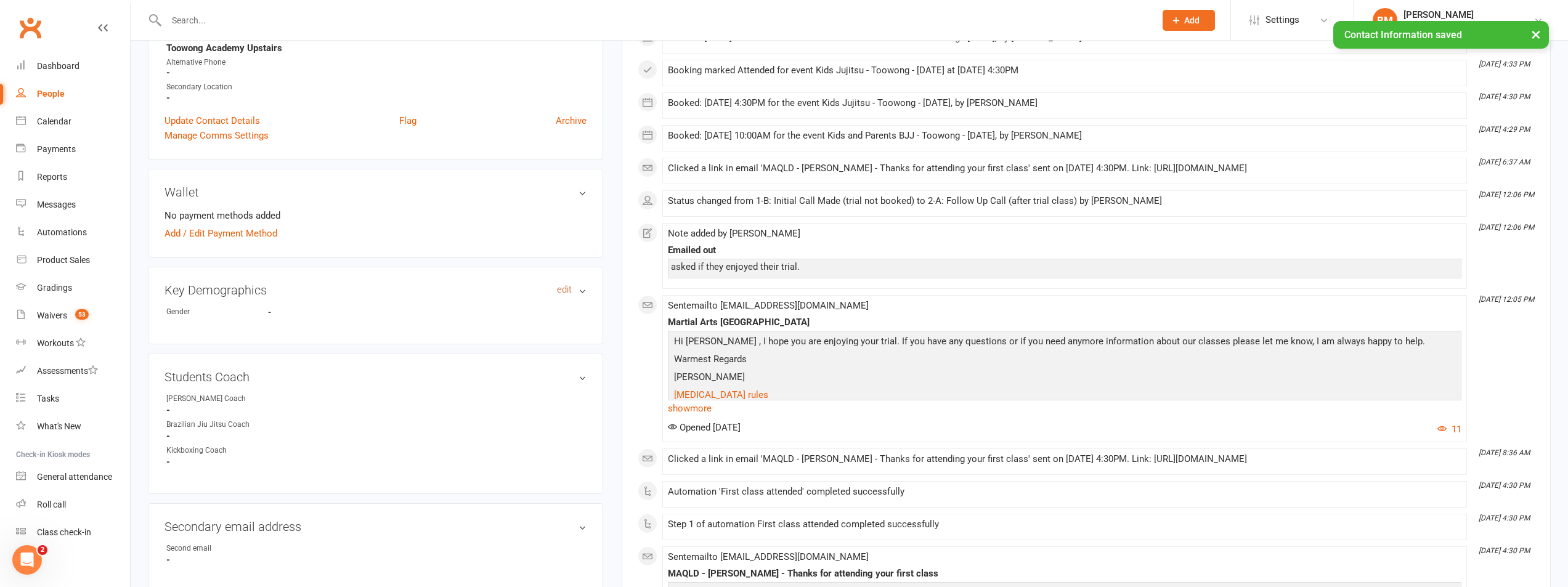
click at [566, 292] on link "edit" at bounding box center [564, 290] width 15 height 10
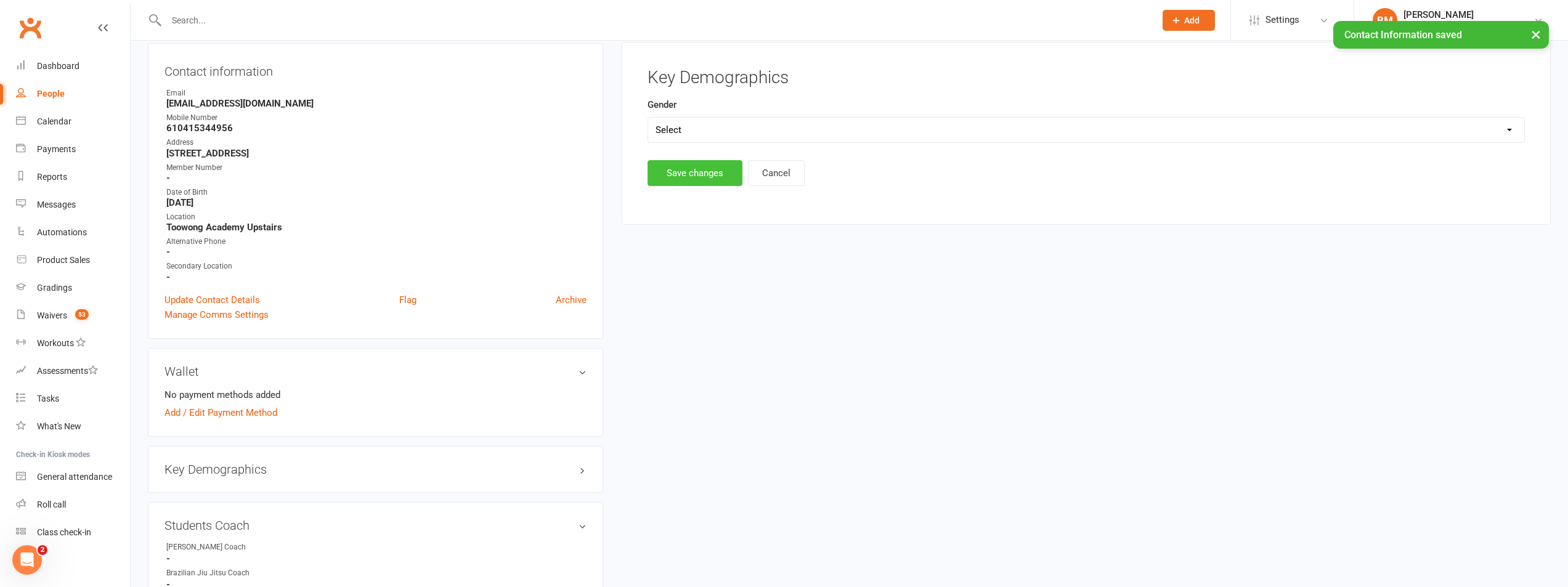
scroll to position [106, 0]
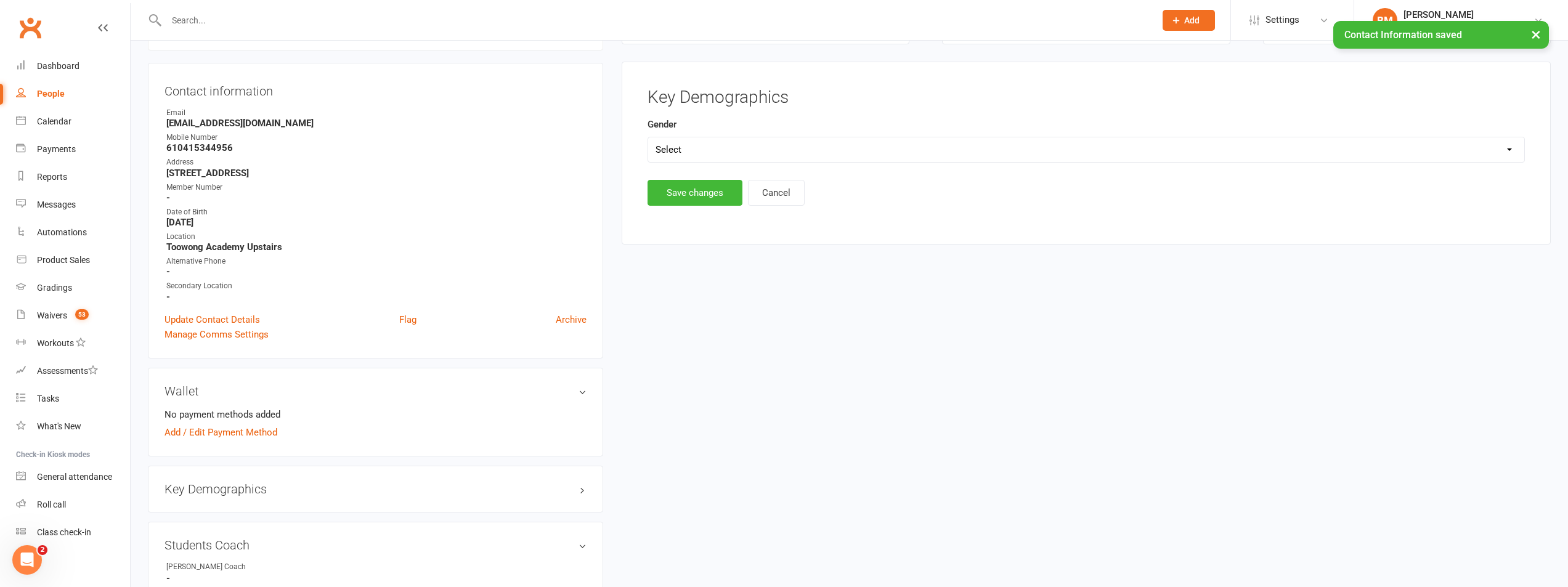
click at [686, 151] on select "Select Male Female" at bounding box center [1086, 150] width 876 height 25
select select "Female"
click at [648, 137] on select "Select Male Female" at bounding box center [1086, 150] width 876 height 25
click at [674, 193] on button "Save changes" at bounding box center [695, 192] width 95 height 26
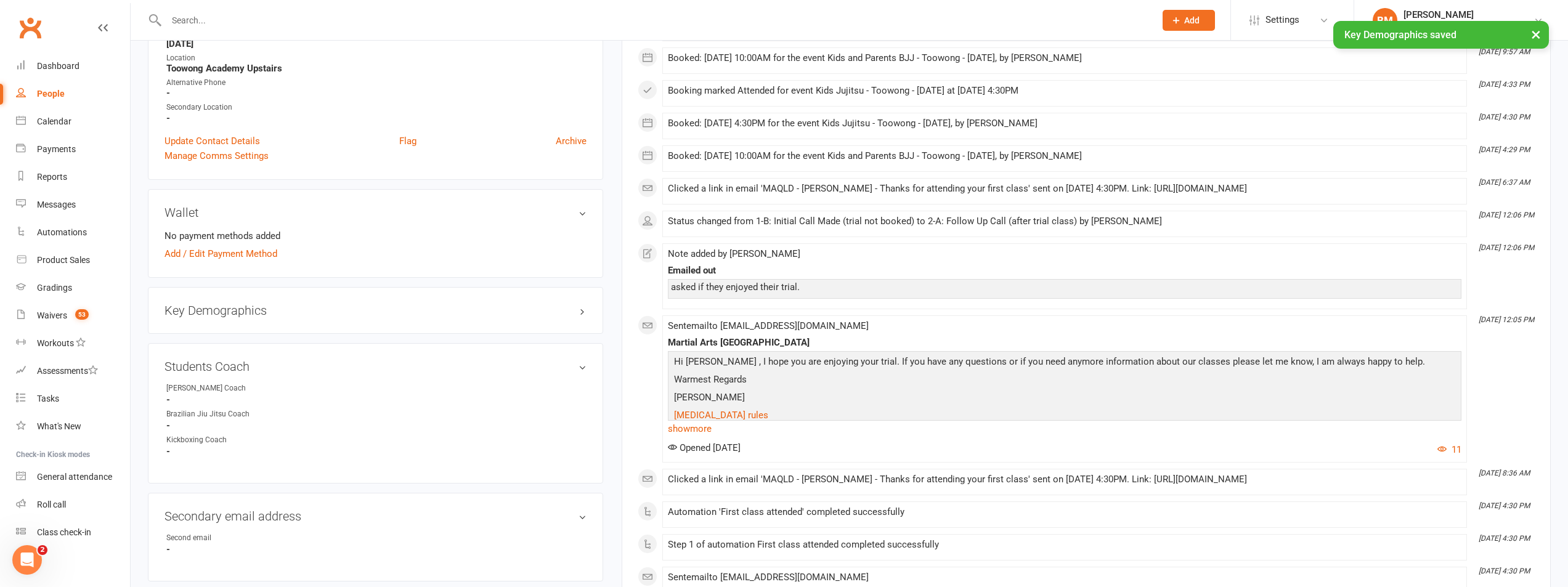
scroll to position [290, 0]
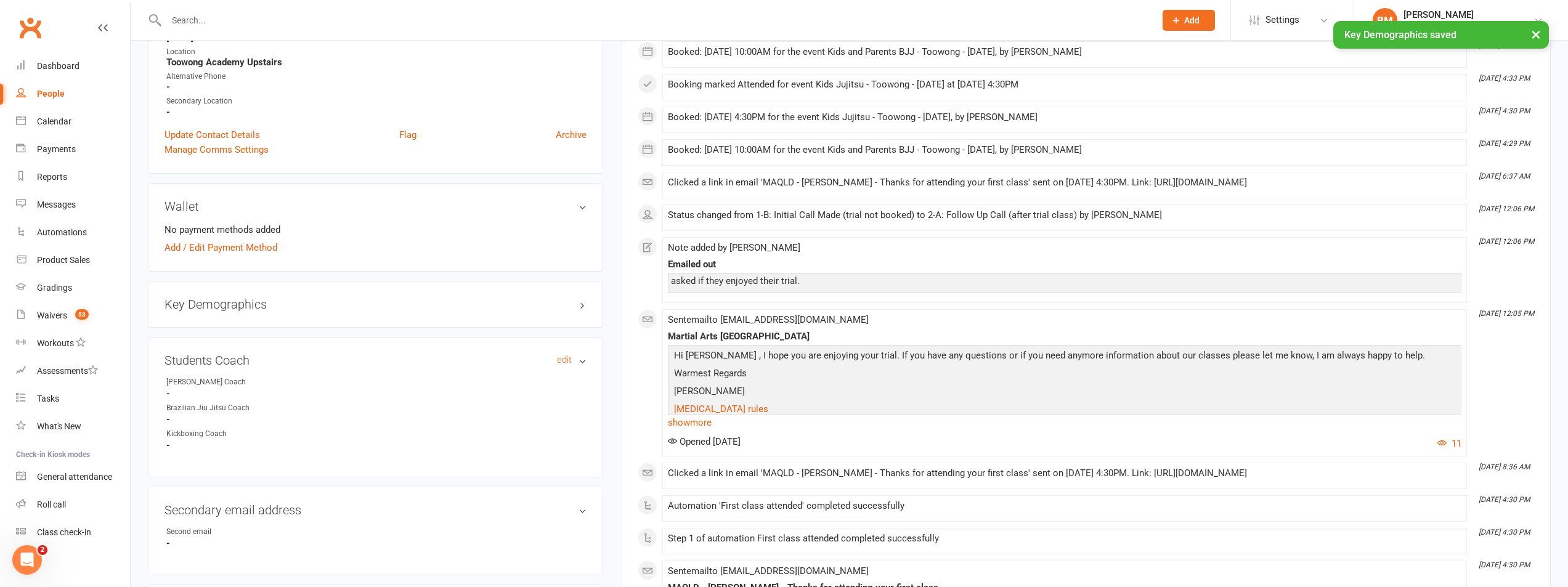
click at [553, 359] on h3 "Students Coach edit" at bounding box center [376, 360] width 422 height 13
click at [567, 360] on link "edit" at bounding box center [564, 360] width 15 height 10
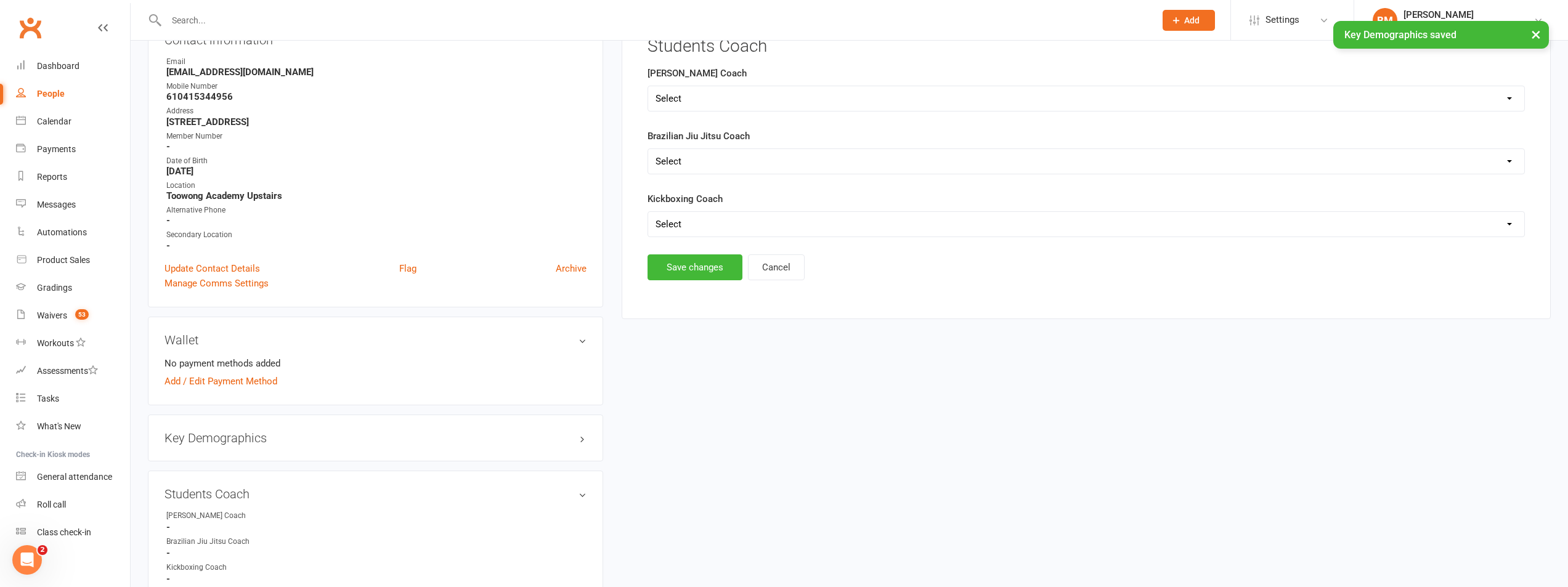
scroll to position [106, 0]
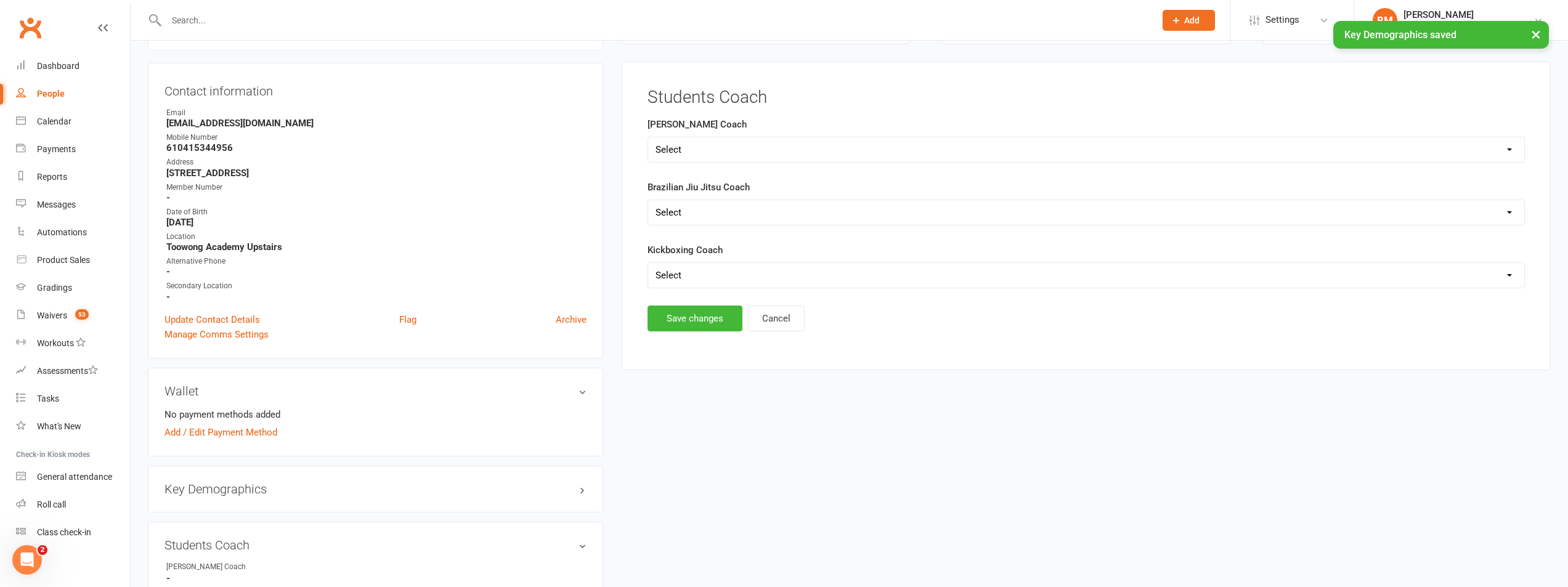
click at [688, 159] on select "Select Shane Rob Matthew Quinton Brandon Richard Andrew Dan Kyle" at bounding box center [1086, 150] width 876 height 25
click at [590, 191] on div "Contact information Owner Email valeriadsl86@gmail.com Mobile Number 6104153449…" at bounding box center [376, 210] width 455 height 295
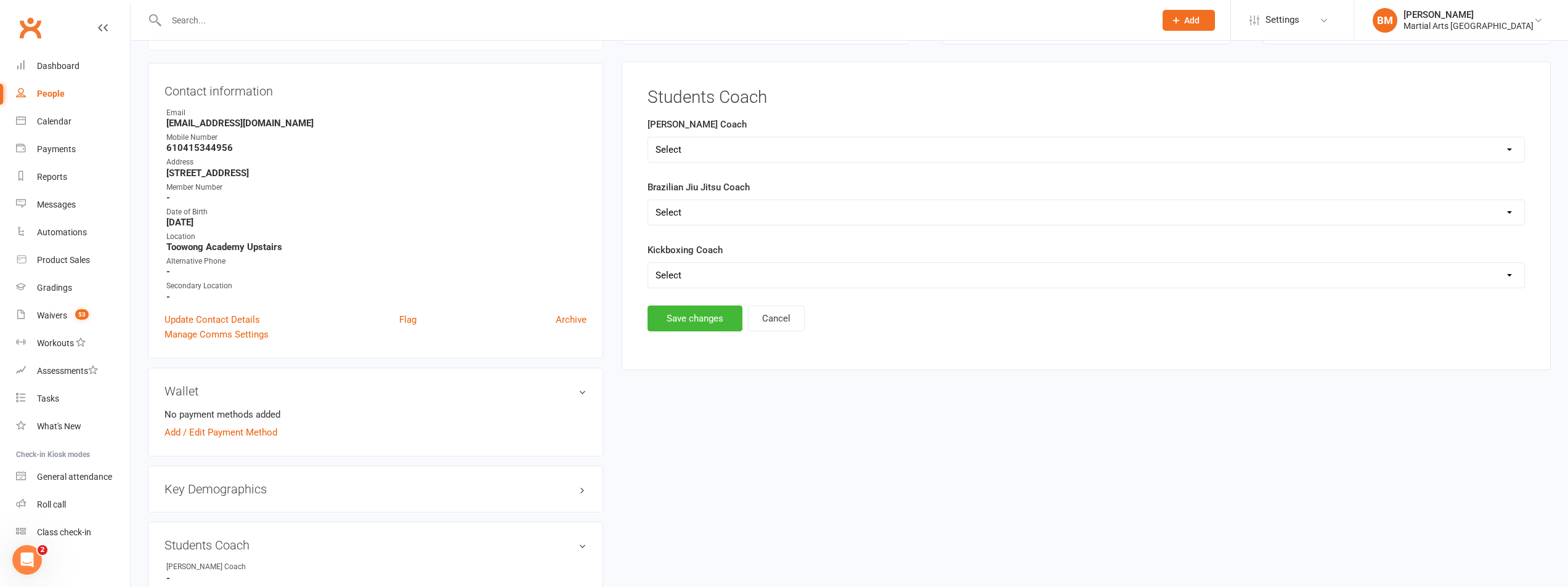
click at [697, 208] on select "Select Matthew Shane Richard Steve Justin Kieran" at bounding box center [1086, 212] width 876 height 25
select select "Kieran"
click at [648, 200] on select "Select Matthew Shane Richard Steve Justin Kieran" at bounding box center [1086, 212] width 876 height 25
click at [697, 308] on button "Save changes" at bounding box center [695, 318] width 95 height 26
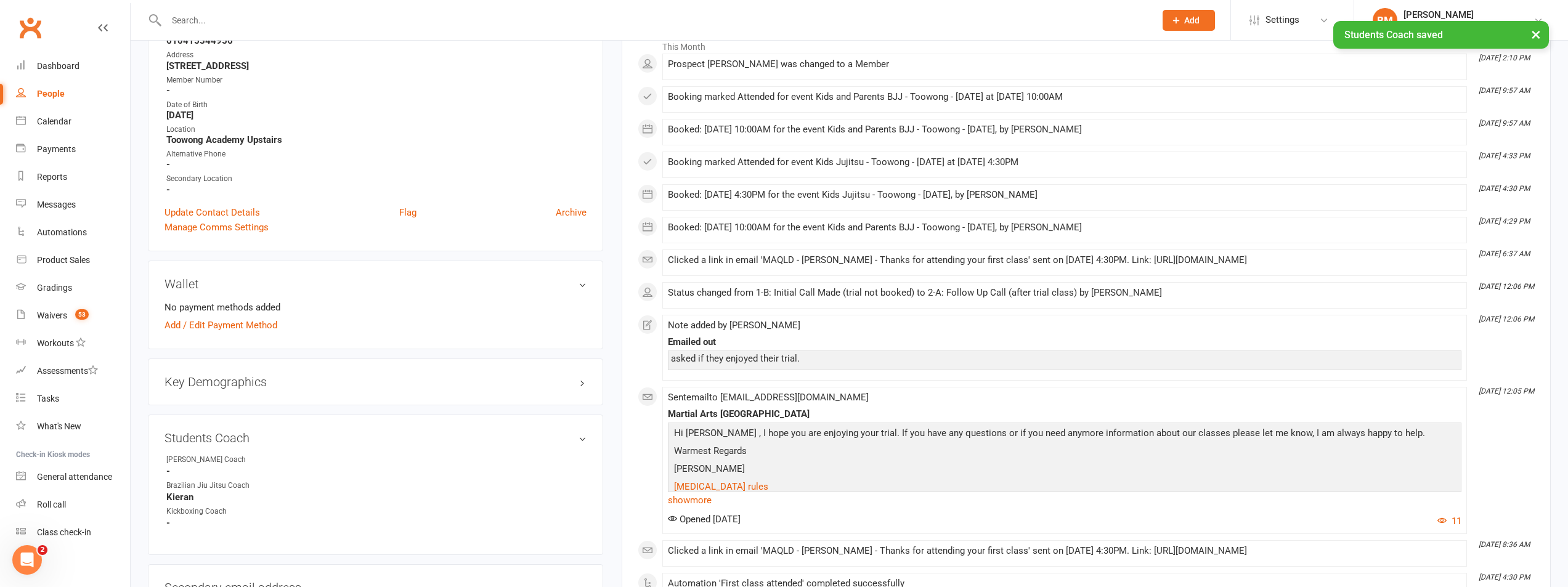
scroll to position [413, 0]
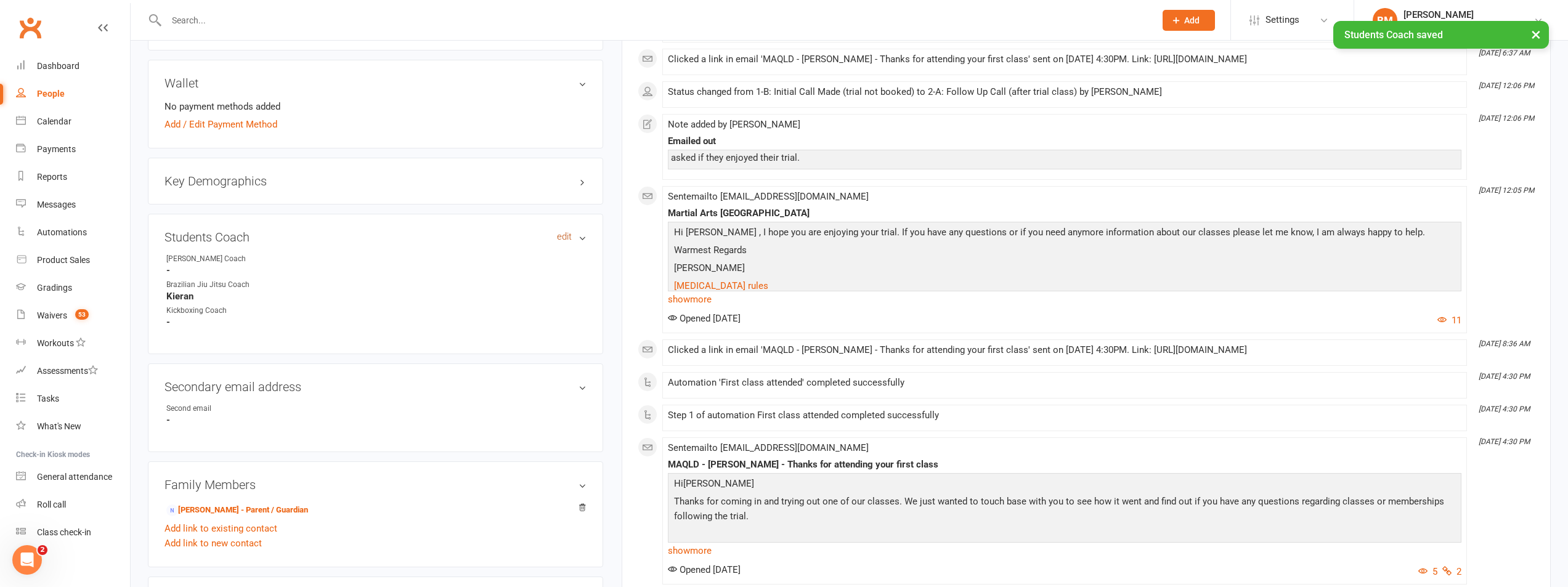
click at [559, 236] on link "edit" at bounding box center [564, 237] width 15 height 10
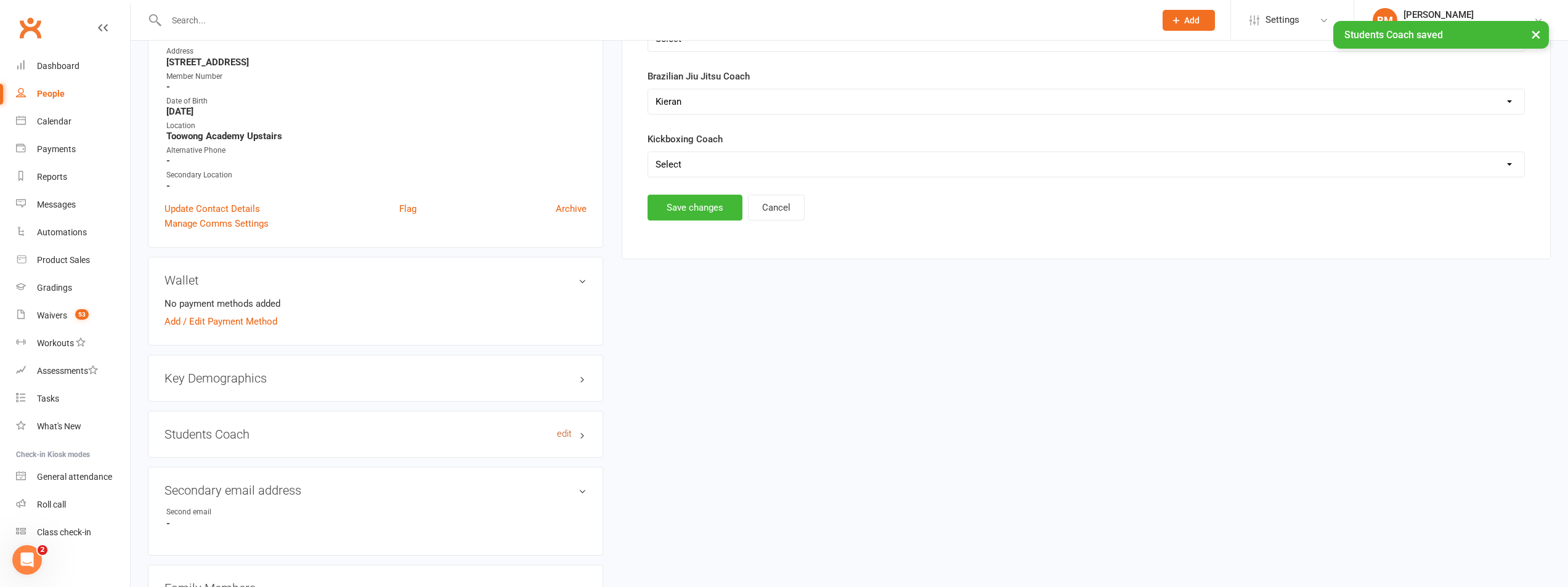
scroll to position [106, 0]
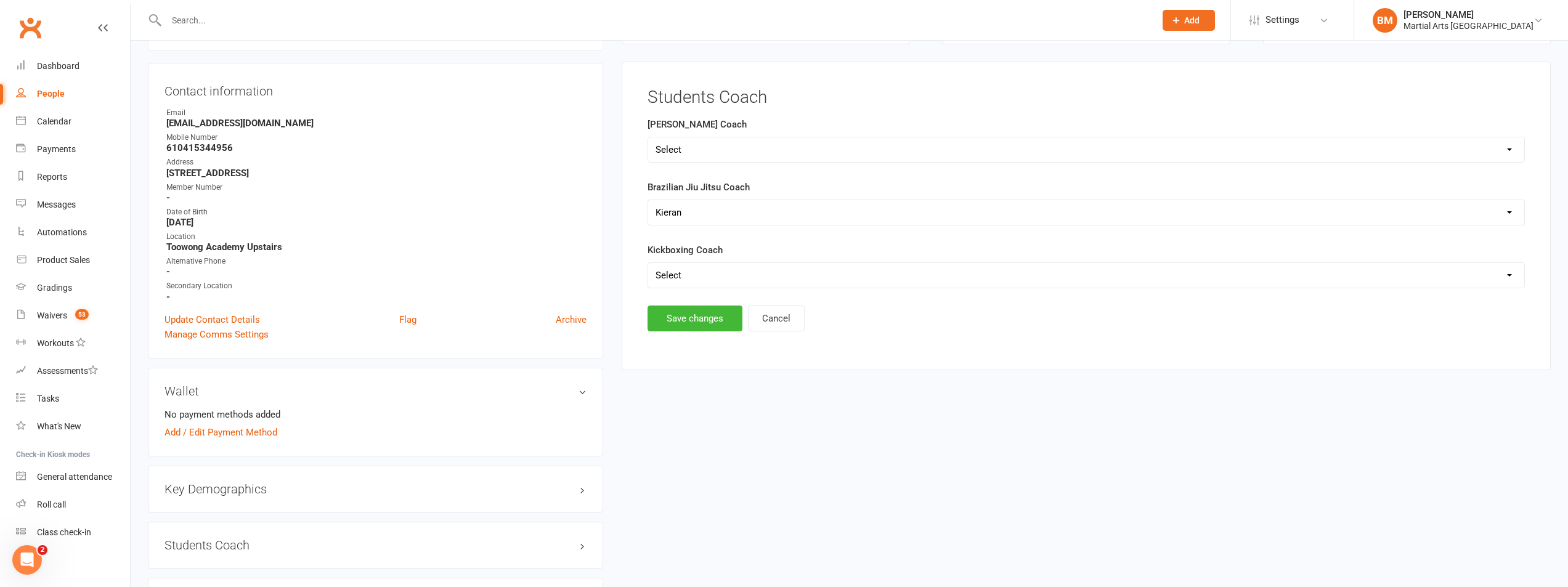
click at [720, 156] on select "Select Shane Rob Matthew Quinton Brandon Richard Andrew Dan Kyle" at bounding box center [1086, 150] width 876 height 25
select select "Rob"
click at [648, 137] on select "Select Shane Rob Matthew Quinton Brandon Richard Andrew Dan Kyle" at bounding box center [1086, 150] width 876 height 25
click at [692, 331] on button "Save changes" at bounding box center [695, 318] width 95 height 26
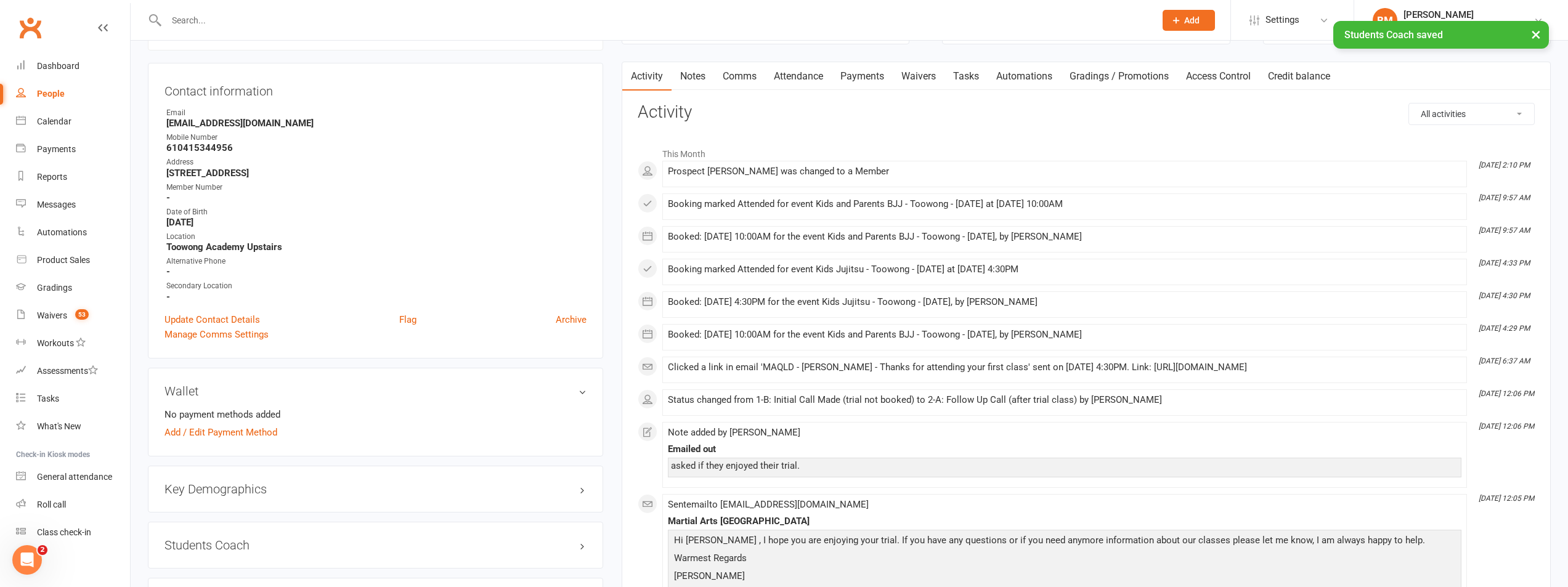
scroll to position [352, 0]
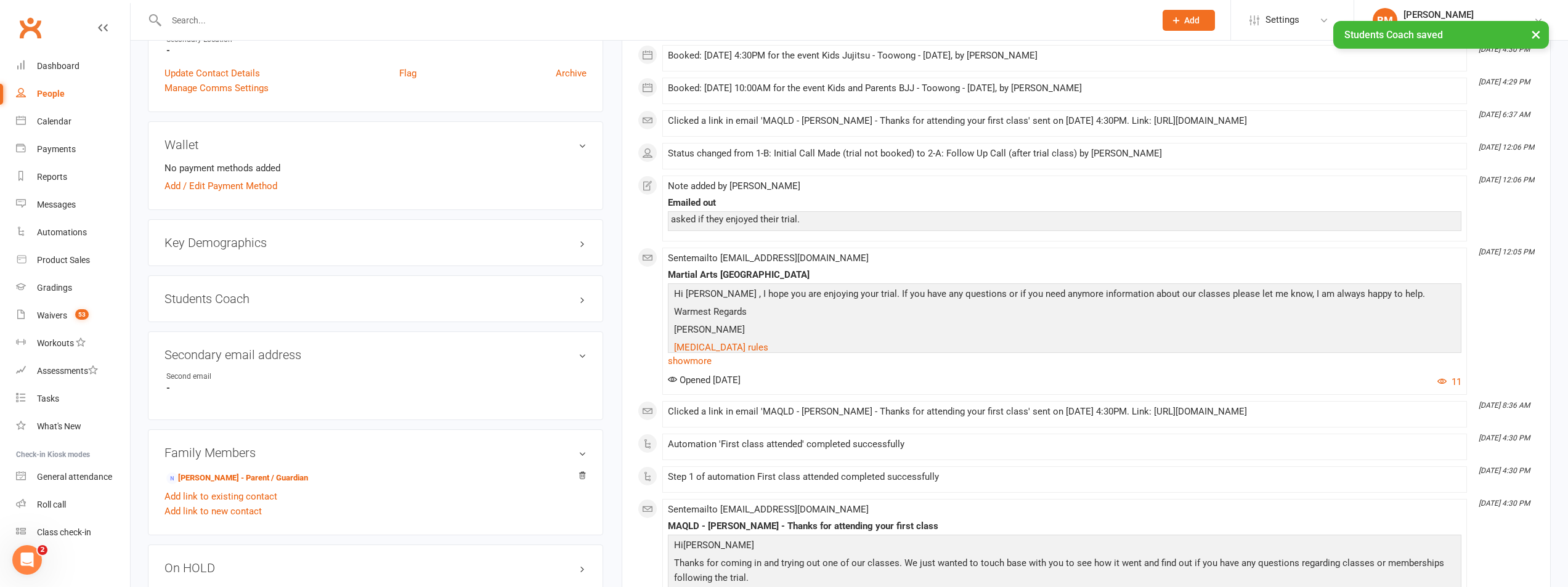
click at [272, 228] on div "Key Demographics edit" at bounding box center [376, 242] width 455 height 47
click at [271, 233] on div "Key Demographics edit" at bounding box center [376, 242] width 455 height 47
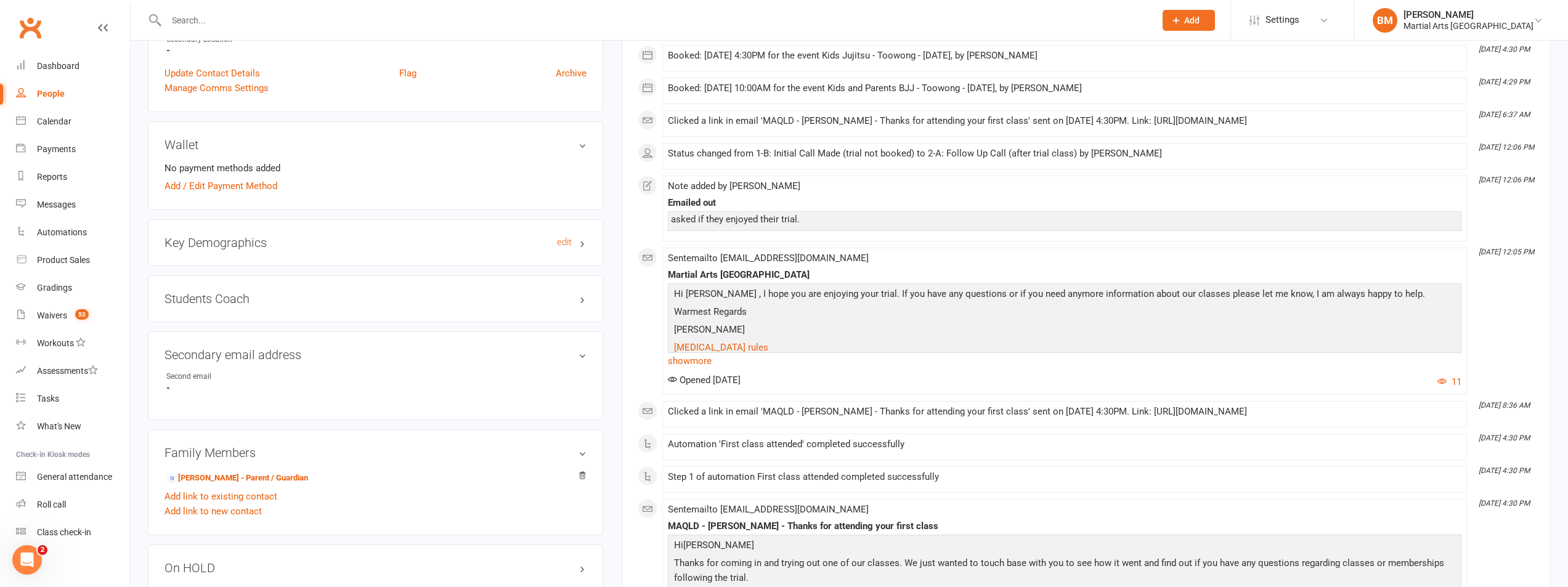
click at [266, 239] on h3 "Key Demographics edit" at bounding box center [376, 242] width 422 height 13
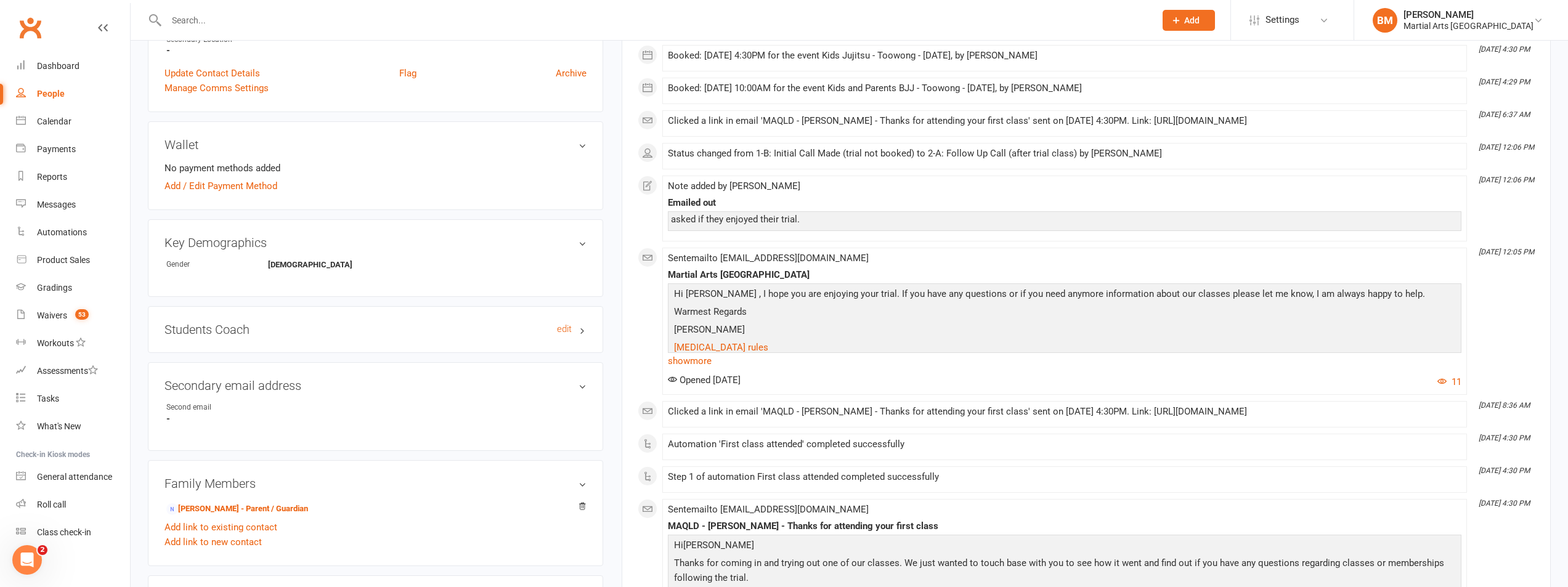
click at [246, 326] on h3 "Students Coach edit" at bounding box center [376, 329] width 422 height 13
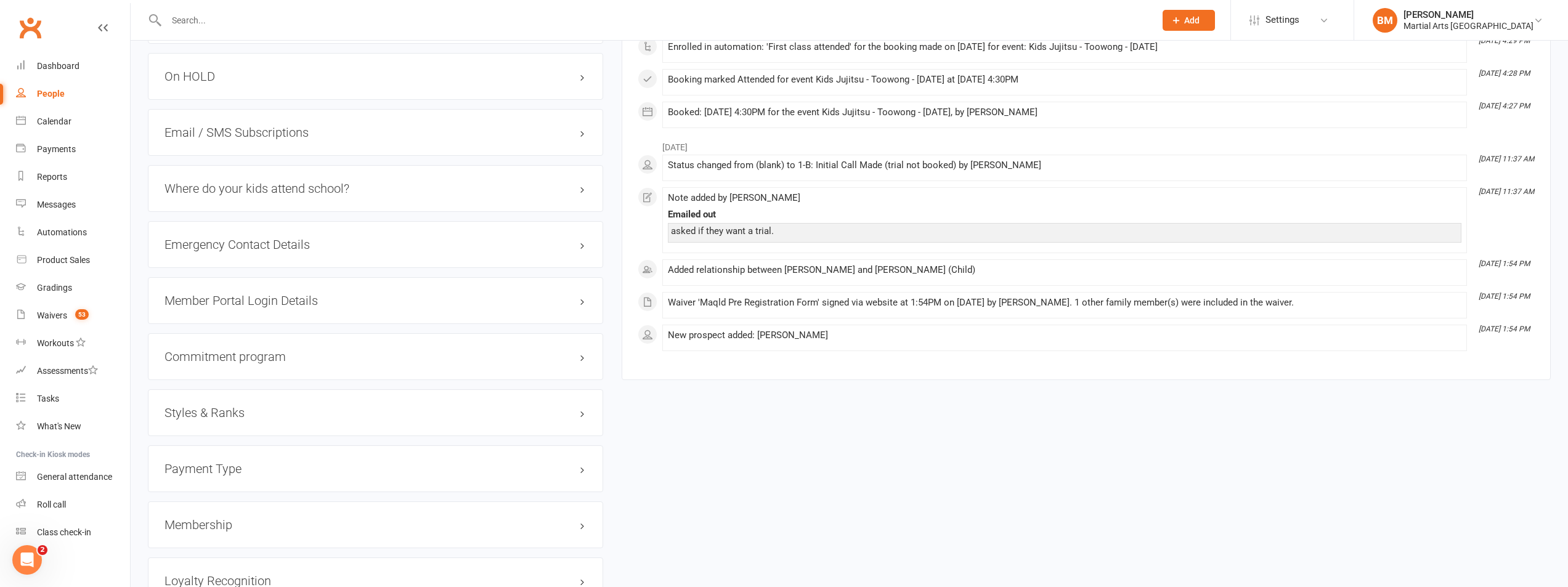
scroll to position [1152, 0]
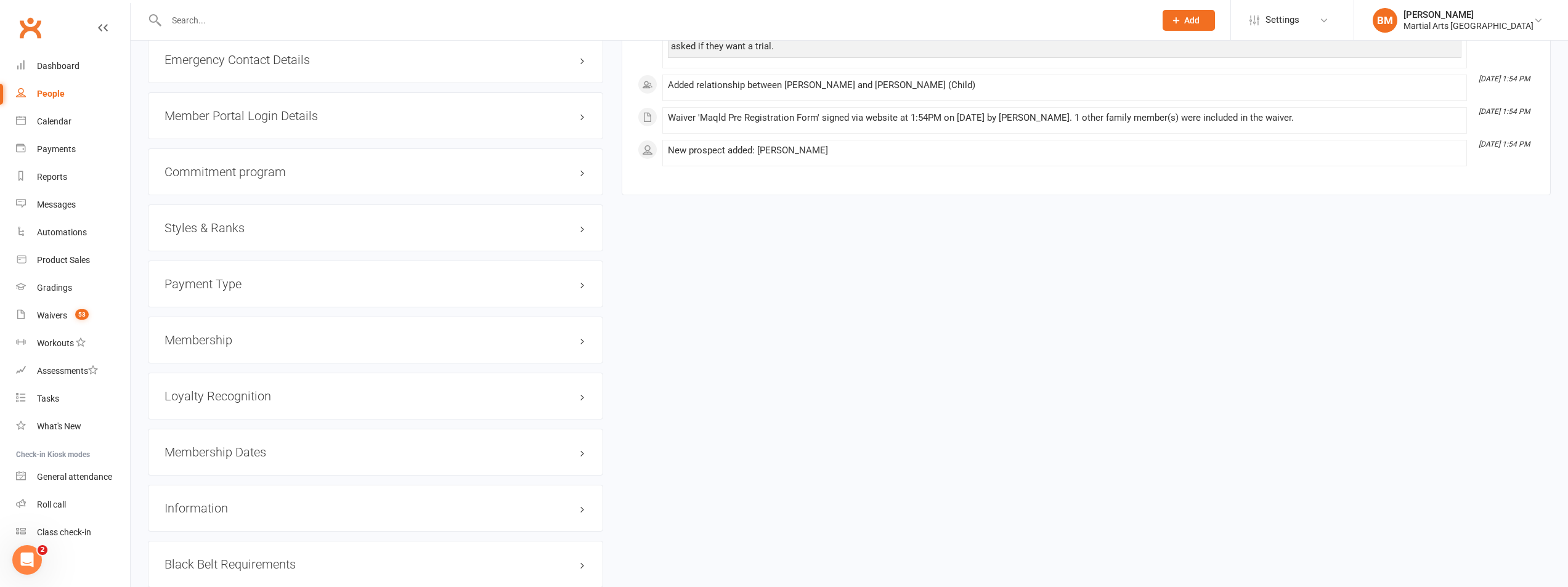
click at [205, 235] on h3 "Styles & Ranks" at bounding box center [376, 228] width 422 height 13
click at [202, 281] on link "Add new style" at bounding box center [193, 276] width 58 height 11
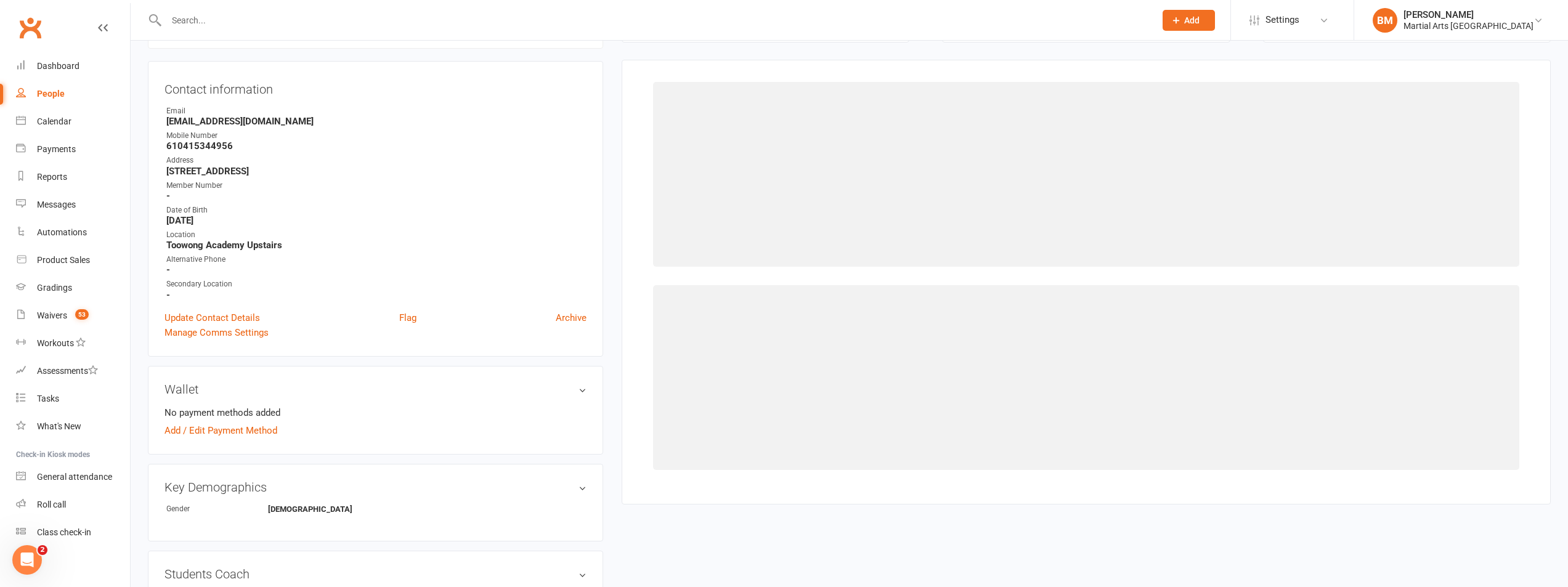
scroll to position [106, 0]
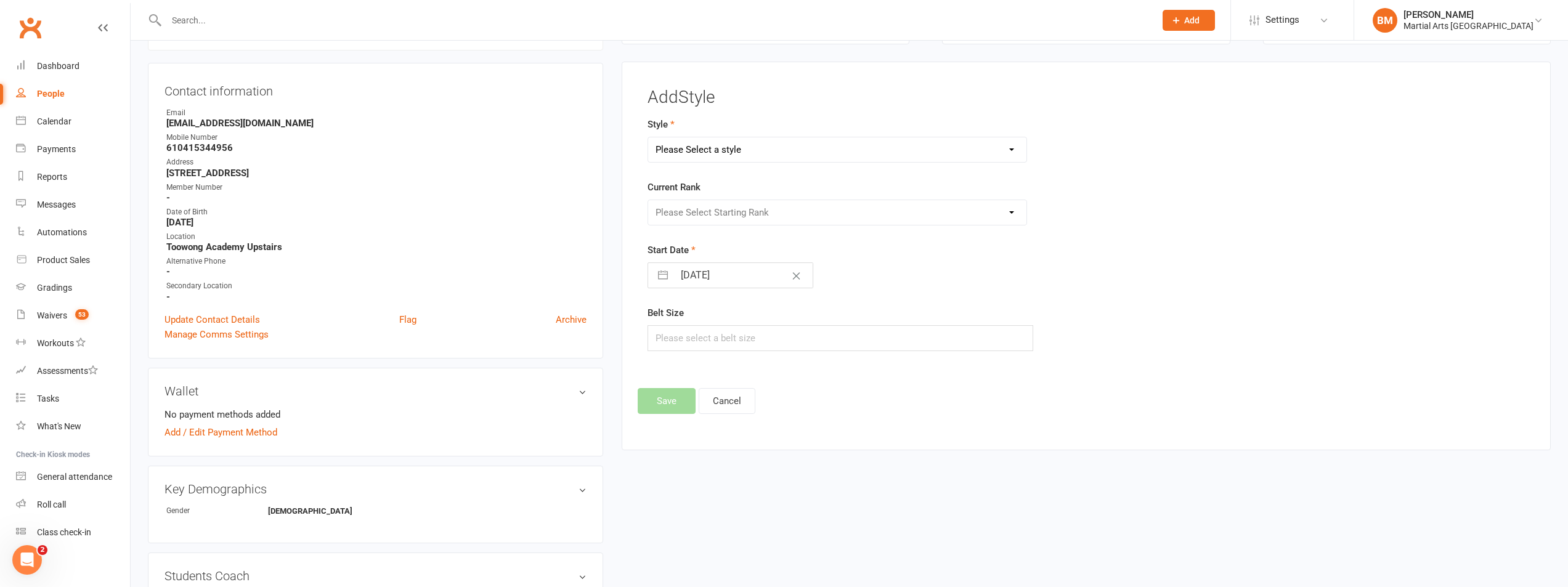
click at [709, 159] on select "Please Select a style Brazilian Jiu Jitsu PUMMA Kickboxing Kids Brazilian Jiu J…" at bounding box center [837, 150] width 378 height 25
select select "695"
click at [648, 137] on select "Please Select a style Brazilian Jiu Jitsu PUMMA Kickboxing Kids Brazilian Jiu J…" at bounding box center [837, 150] width 378 height 25
click at [695, 210] on select "Please Select Starting Rank Warrior That Moved Up 10. White belt 11. Yellow & W…" at bounding box center [837, 212] width 378 height 25
select select "6246"
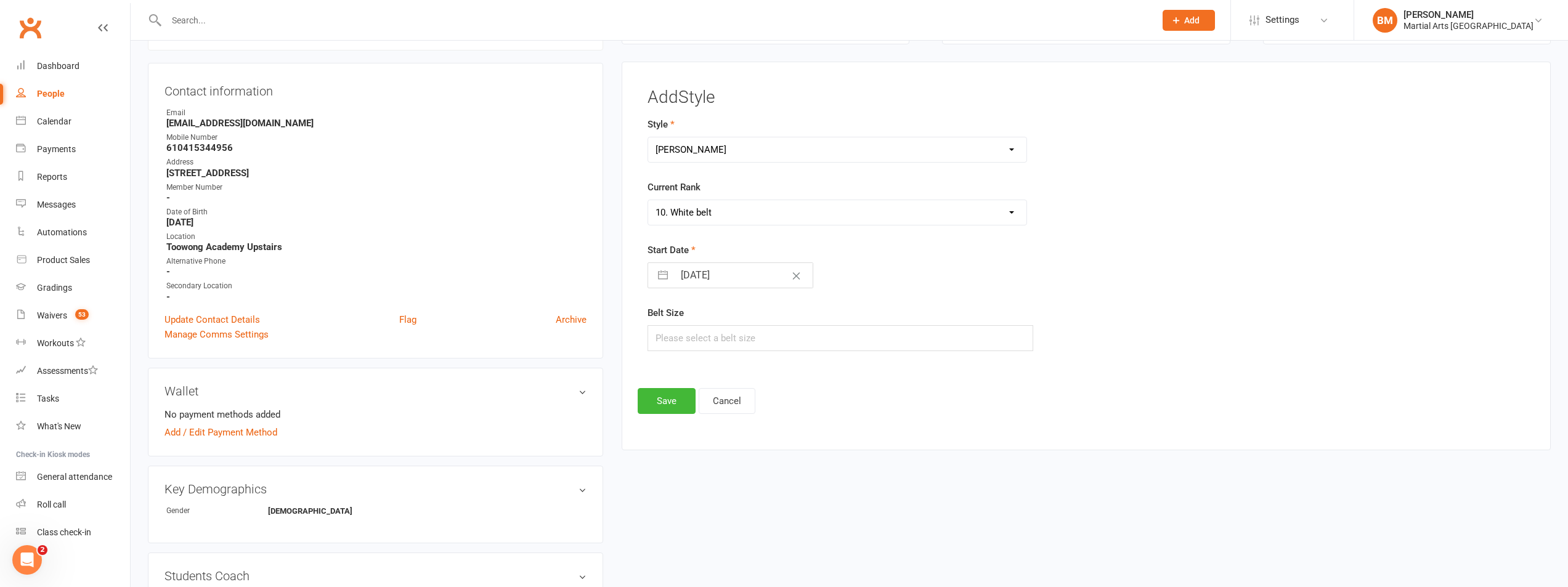
click at [648, 200] on select "Please Select Starting Rank Warrior That Moved Up 10. White belt 11. Yellow & W…" at bounding box center [837, 212] width 378 height 25
click at [686, 281] on input "16 Aug 2025" at bounding box center [743, 275] width 139 height 25
select select "6"
select select "2025"
select select "7"
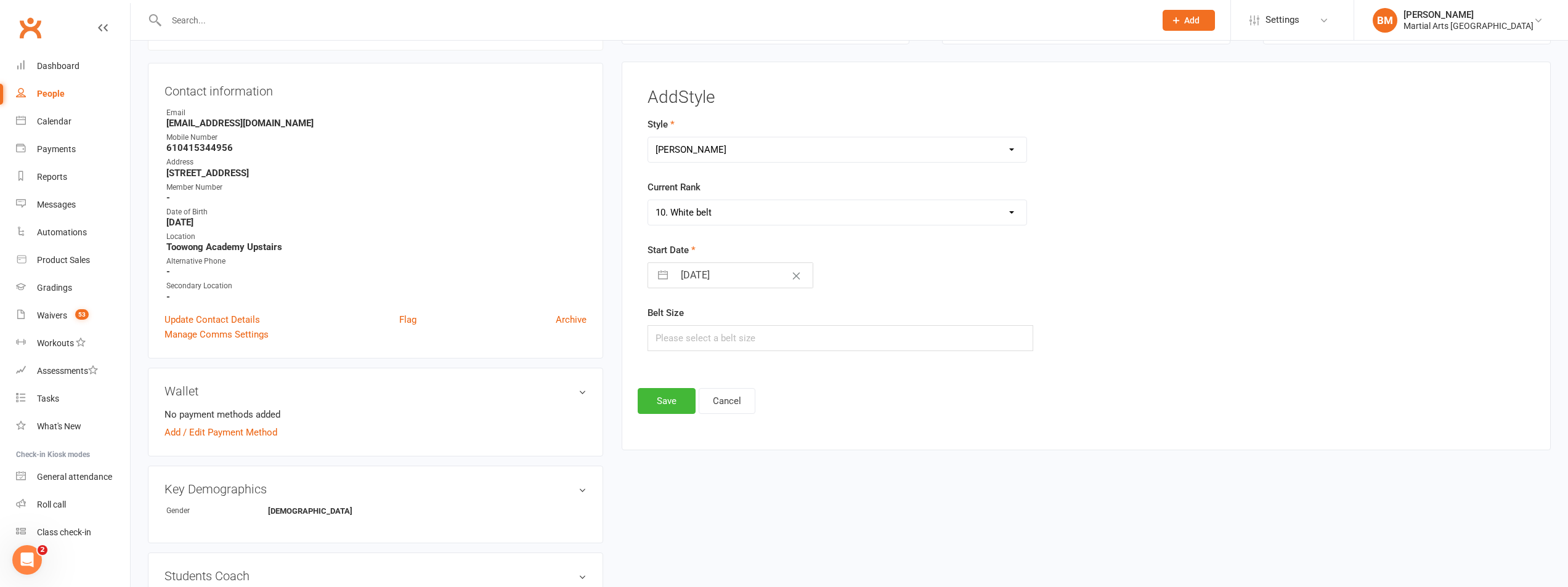
select select "2025"
select select "8"
select select "2025"
click at [779, 416] on td "14" at bounding box center [770, 416] width 24 height 24
type input "14 Aug 2025"
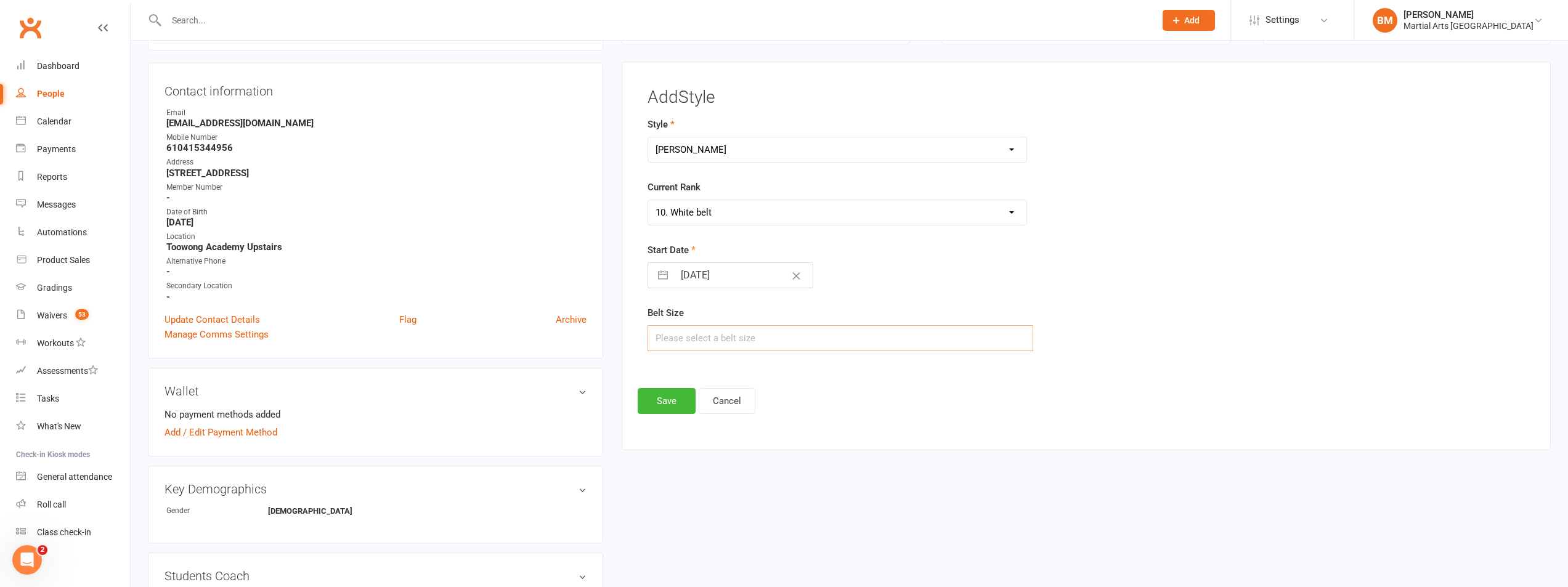
click at [675, 340] on input "text" at bounding box center [840, 338] width 386 height 26
type input "2"
type input "3"
click at [683, 395] on button "Save" at bounding box center [667, 401] width 58 height 26
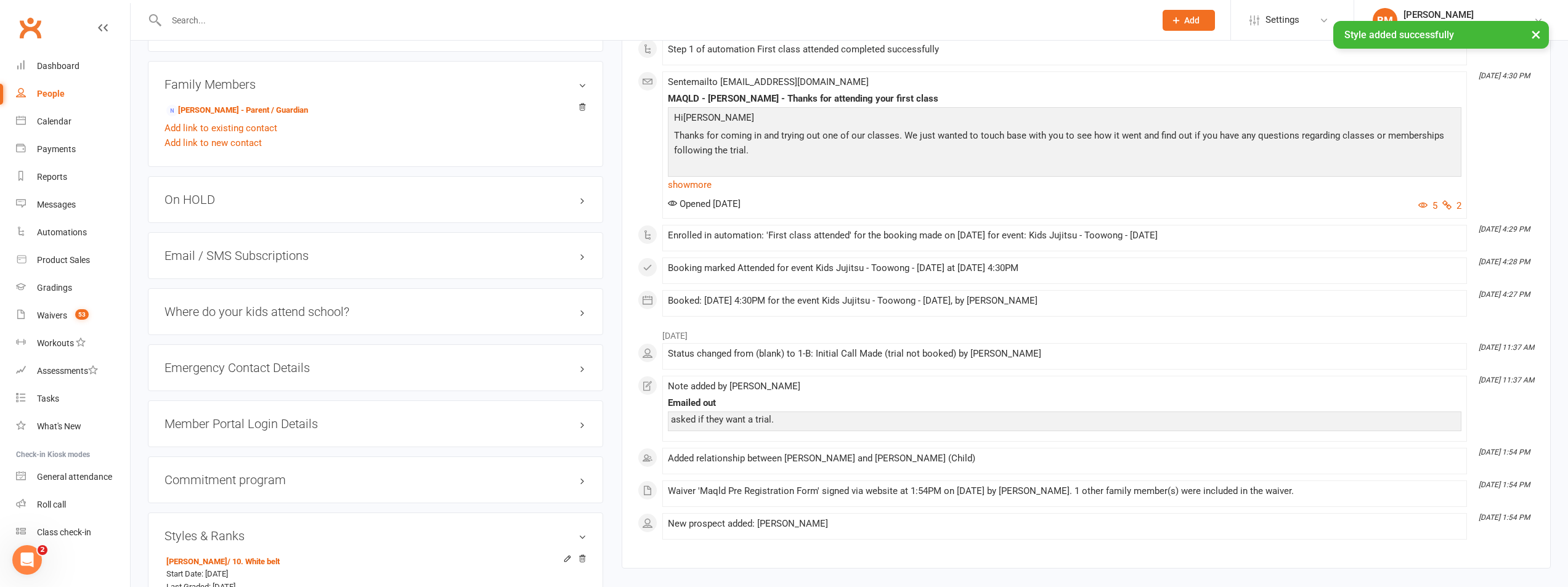
scroll to position [1214, 0]
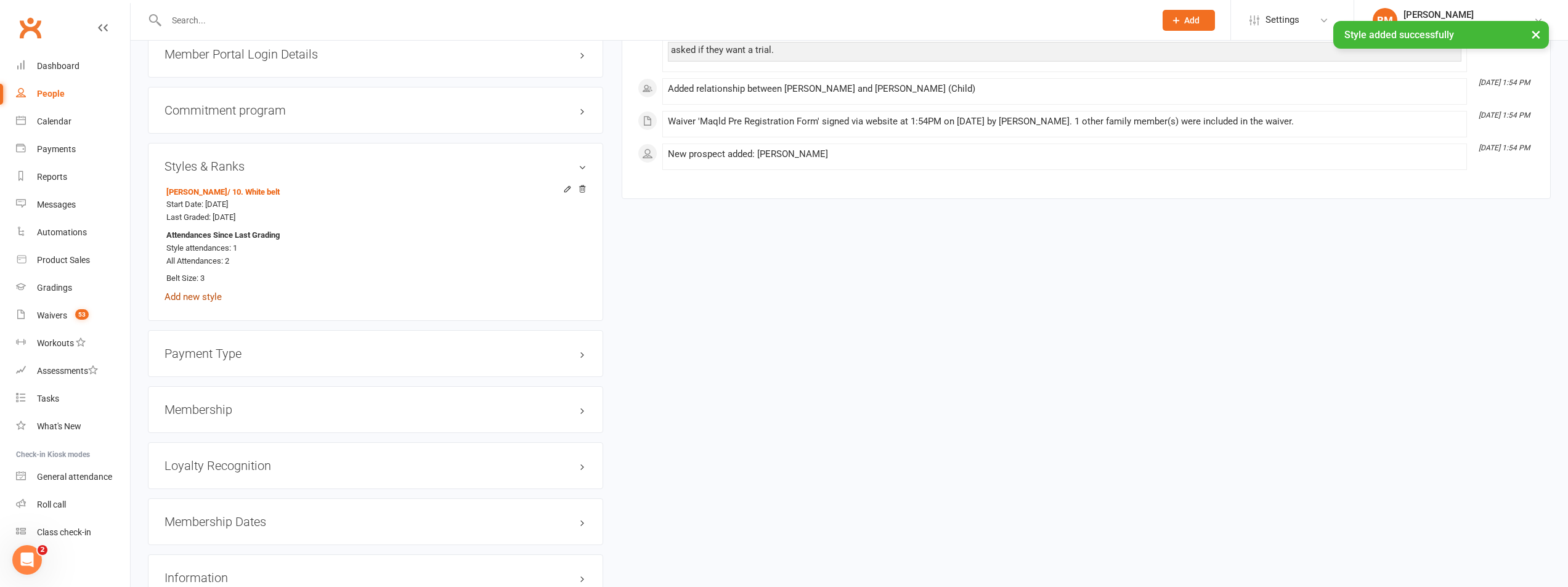
click at [200, 297] on link "Add new style" at bounding box center [193, 297] width 58 height 11
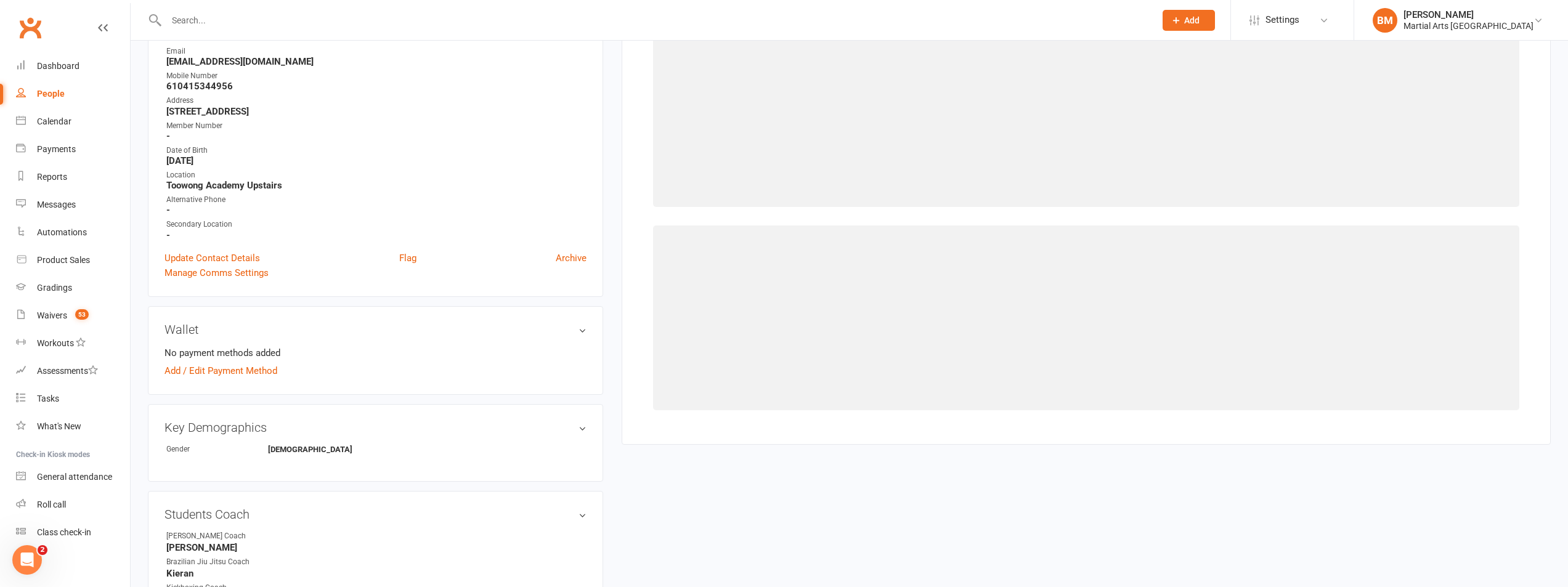
scroll to position [106, 0]
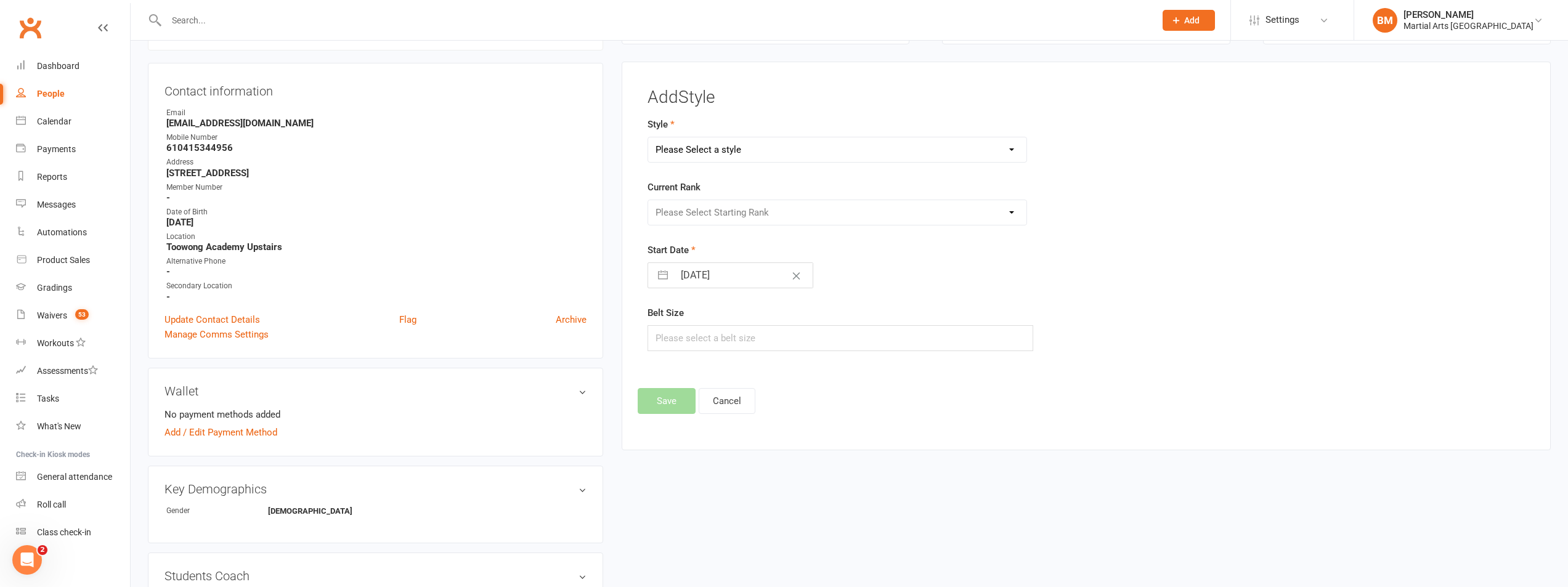
click at [705, 149] on select "Please Select a style Brazilian Jiu Jitsu PUMMA Kickboxing Kids Brazilian Jiu J…" at bounding box center [837, 150] width 378 height 25
select select "702"
click at [648, 137] on select "Please Select a style Brazilian Jiu Jitsu PUMMA Kickboxing Kids Brazilian Jiu J…" at bounding box center [837, 150] width 378 height 25
click at [688, 214] on select "Please Select Starting Rank Little Warrior White and Grey Little Warrior White …" at bounding box center [837, 212] width 378 height 25
select select "6257"
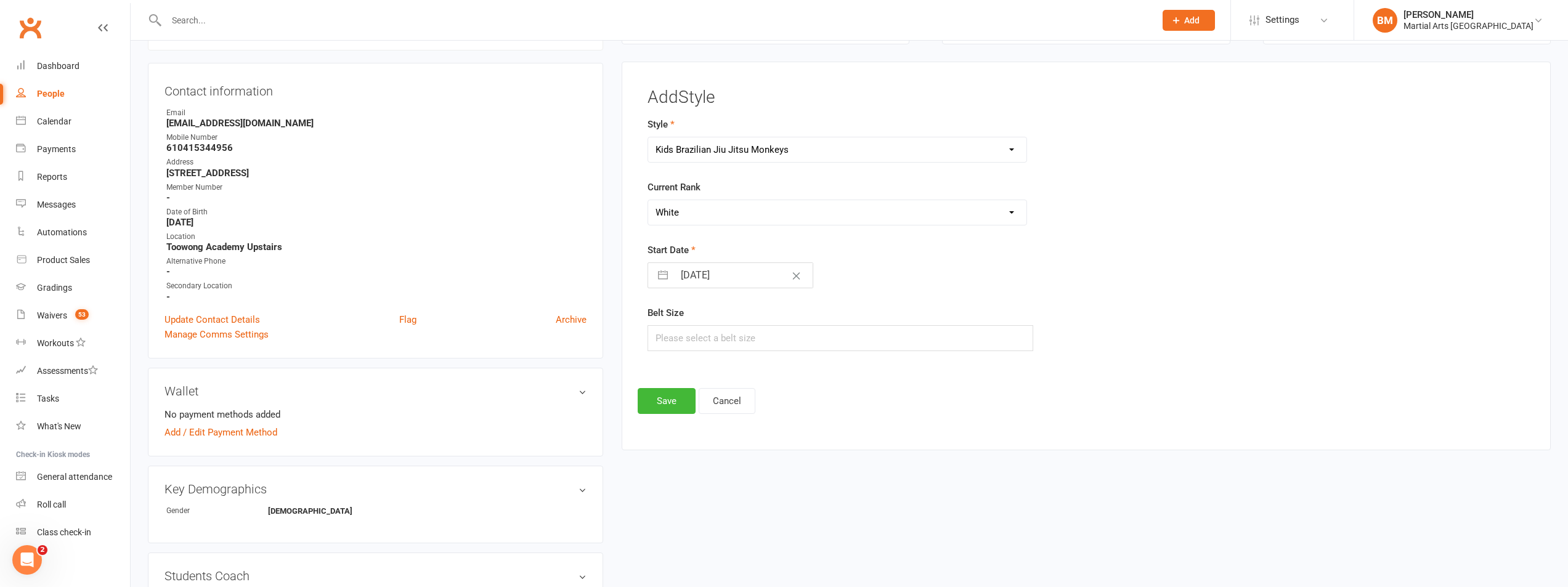
click at [648, 200] on select "Please Select Starting Rank Little Warrior White and Grey Little Warrior White …" at bounding box center [837, 212] width 378 height 25
click at [695, 334] on input "text" at bounding box center [840, 338] width 386 height 26
type input "3"
click at [655, 401] on button "Save" at bounding box center [667, 401] width 58 height 26
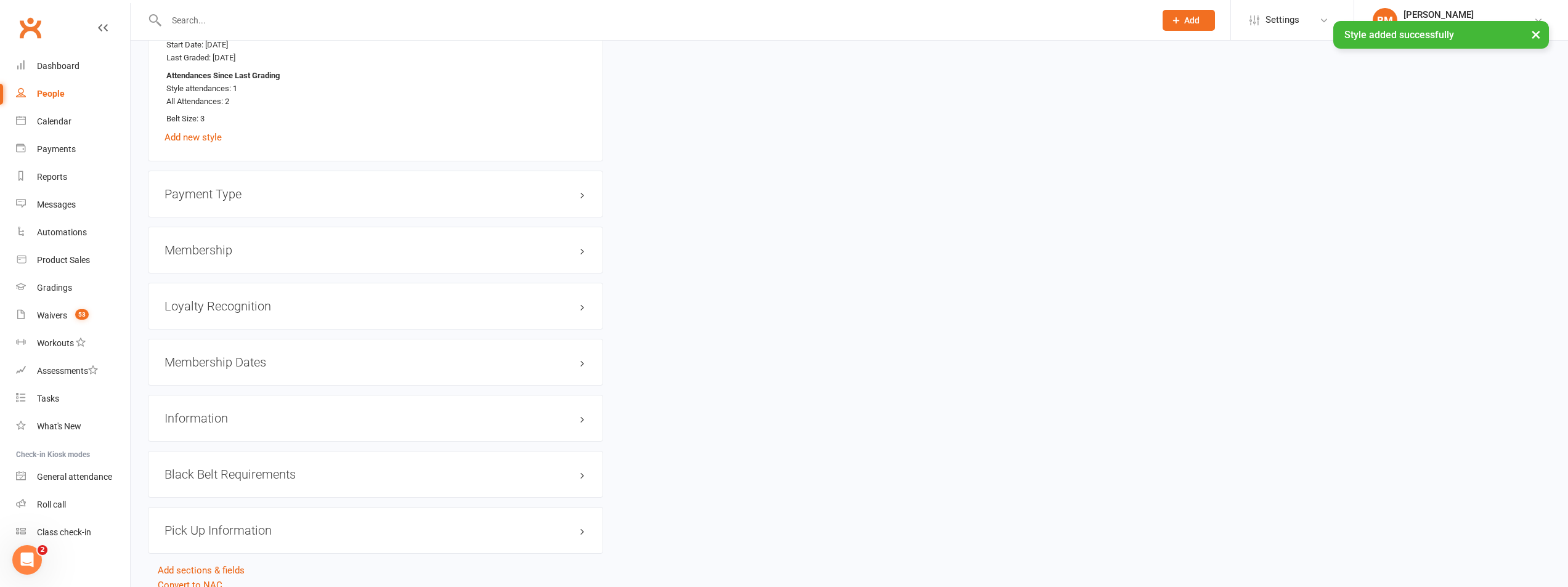
scroll to position [1532, 0]
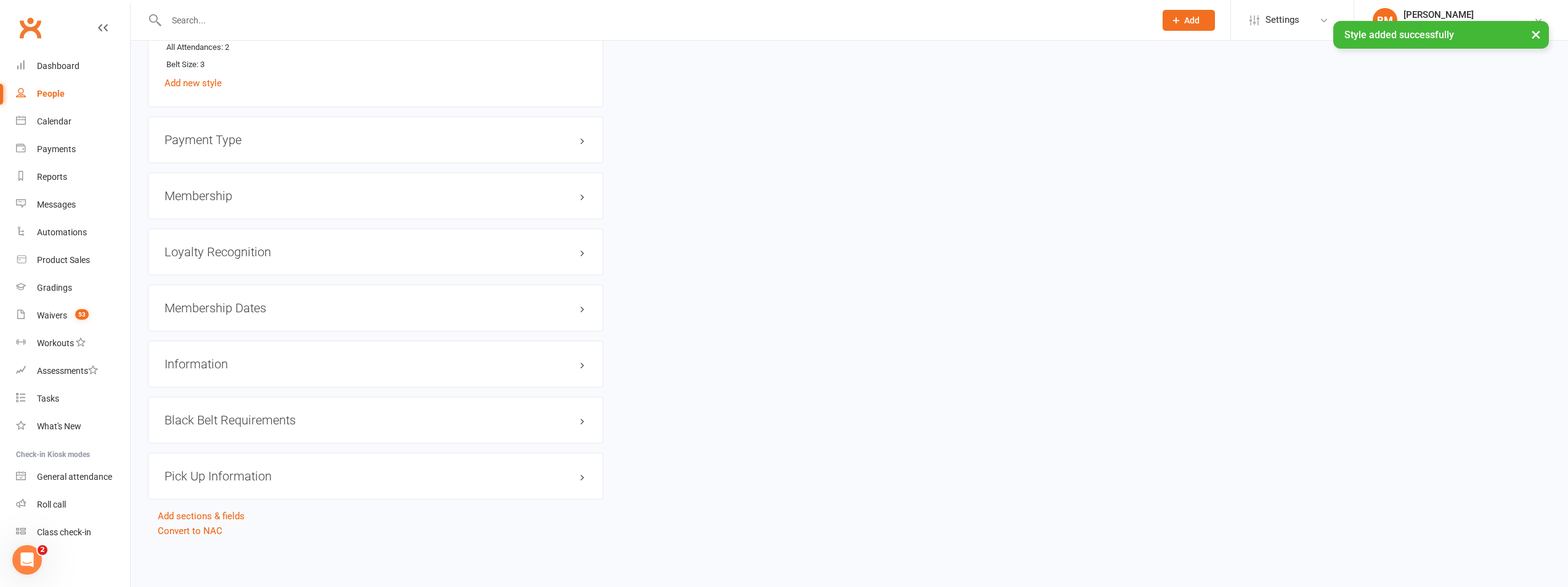
click at [216, 264] on div "Loyalty Recognition edit" at bounding box center [376, 251] width 455 height 47
click at [211, 259] on h3 "Loyalty Recognition edit" at bounding box center [376, 251] width 422 height 13
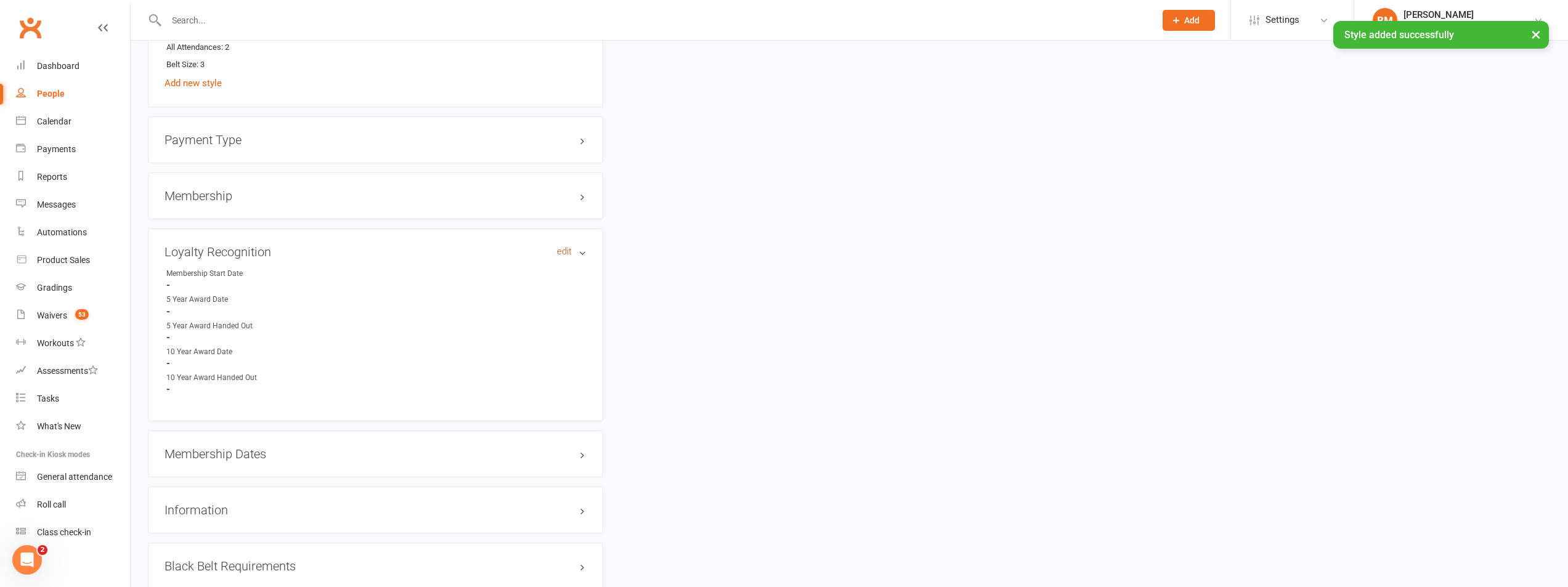
click at [562, 253] on link "edit" at bounding box center [564, 251] width 15 height 10
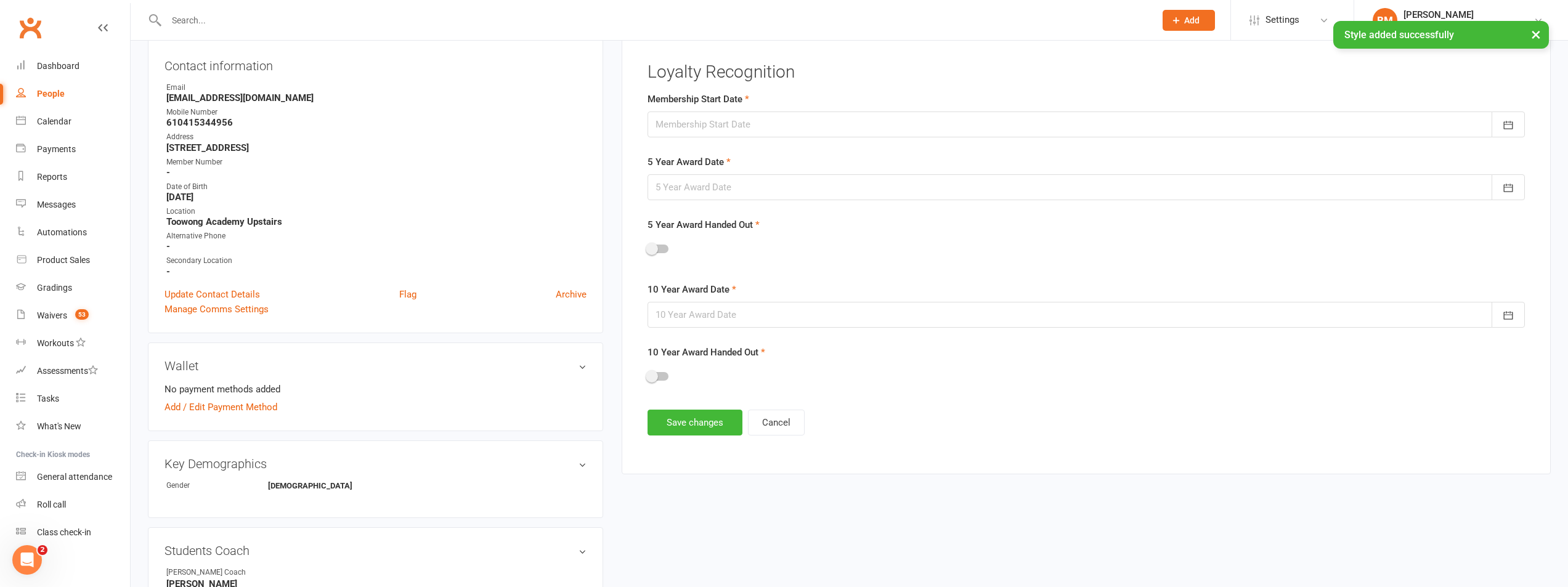
scroll to position [106, 0]
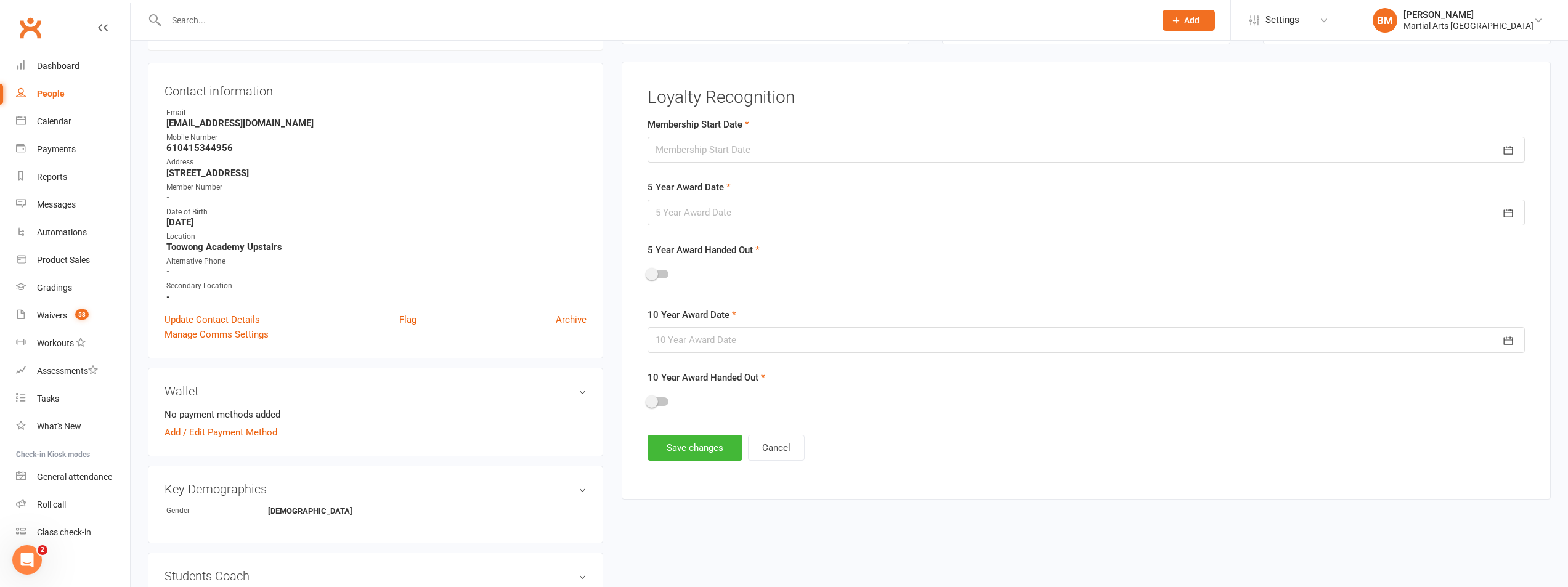
click at [736, 145] on div at bounding box center [1086, 150] width 878 height 26
click at [801, 276] on span "14" at bounding box center [805, 274] width 10 height 10
type input "14 Aug 2025"
click at [710, 227] on form "Membership Start Date 14 Aug 2025 August 2025 Sun Mon Tue Wed Thu Fri Sat 31 27…" at bounding box center [1086, 267] width 878 height 301
click at [699, 220] on div at bounding box center [1086, 212] width 878 height 26
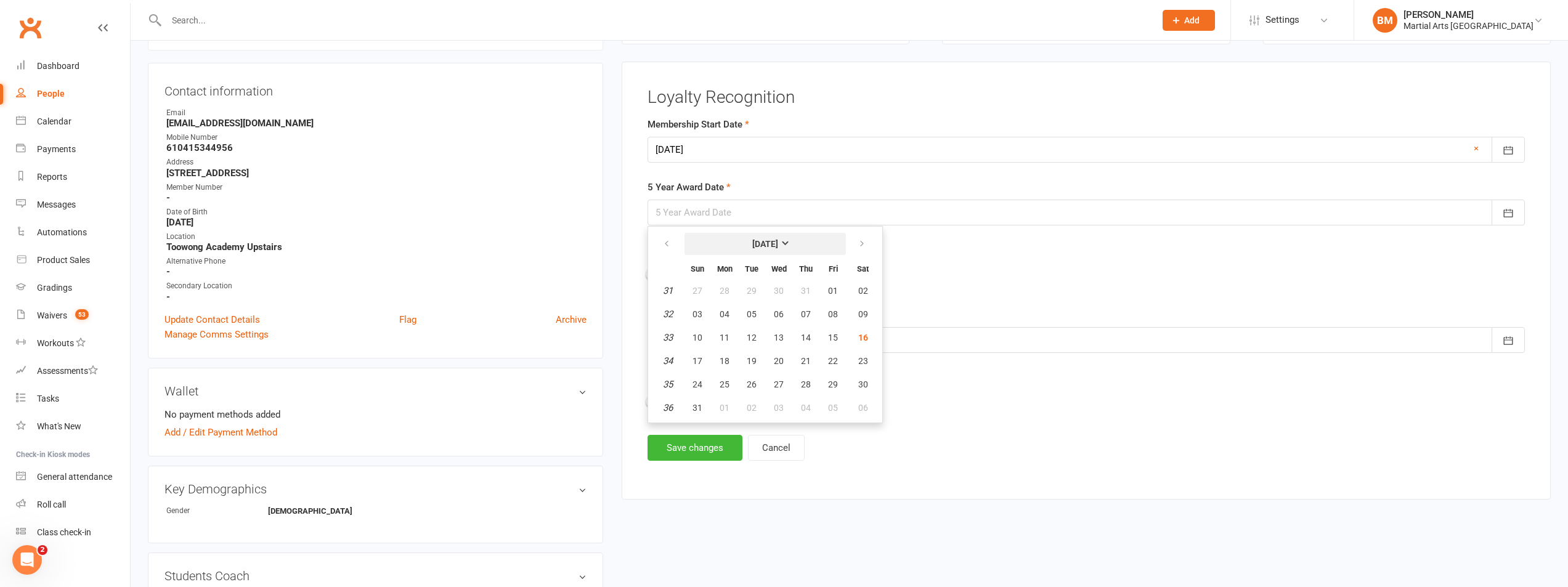
click at [745, 238] on button "[DATE]" at bounding box center [765, 244] width 161 height 22
click at [734, 240] on strong "2025" at bounding box center [739, 242] width 20 height 10
click at [837, 293] on span "2030" at bounding box center [841, 291] width 20 height 11
click at [727, 320] on span "August" at bounding box center [738, 315] width 29 height 11
click at [772, 345] on button "14" at bounding box center [779, 338] width 26 height 22
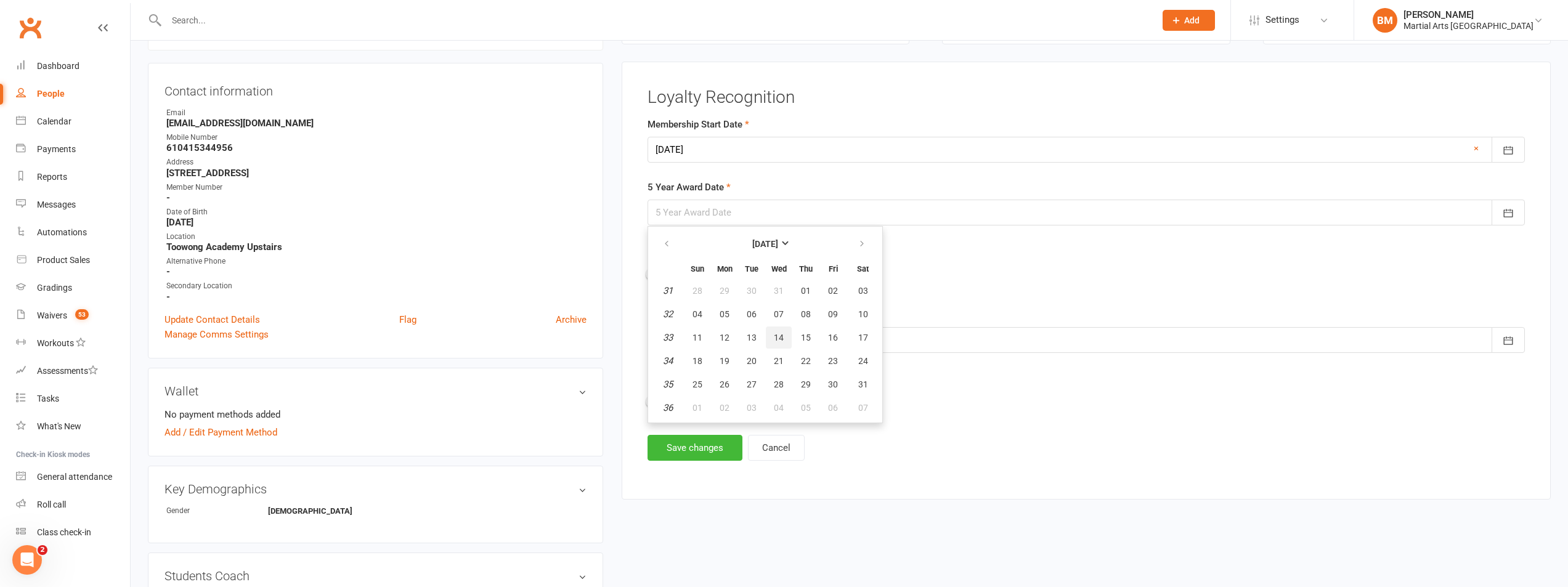
type input "14 Aug 2030"
click at [705, 338] on div at bounding box center [1086, 340] width 878 height 26
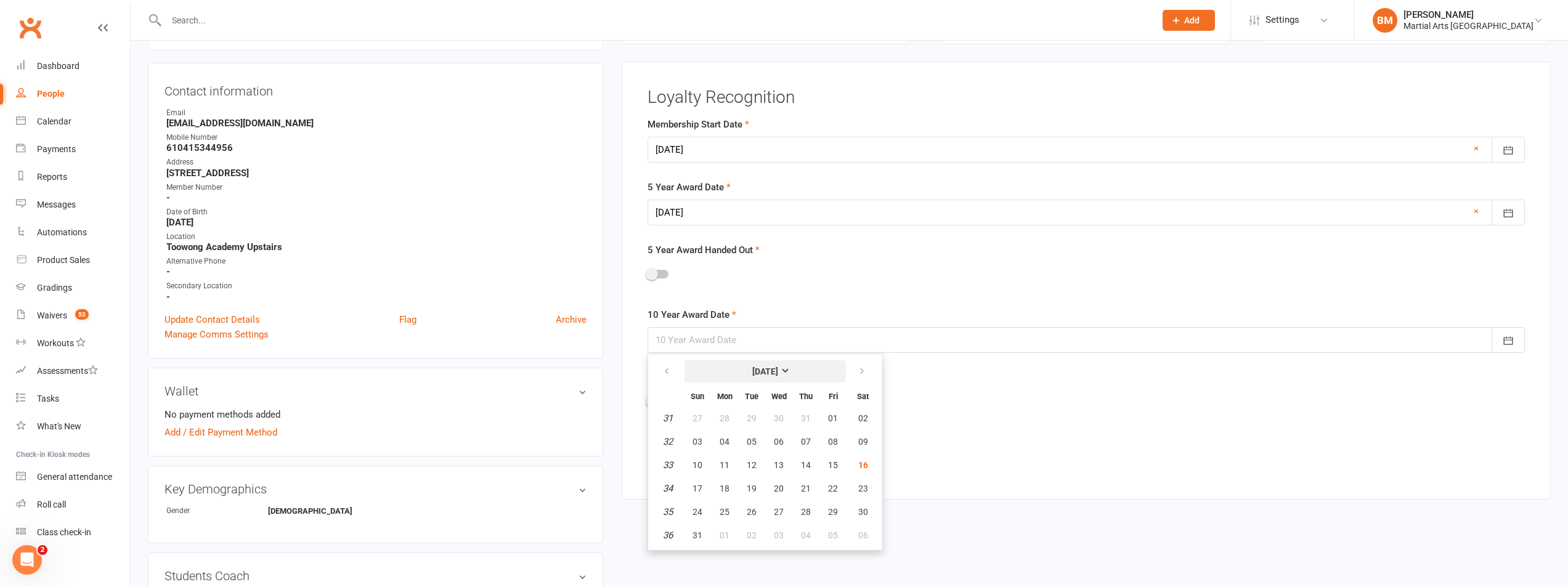
click at [752, 361] on button "[DATE]" at bounding box center [765, 371] width 161 height 22
click at [744, 373] on strong "2025" at bounding box center [739, 369] width 20 height 10
click at [848, 455] on button "2035" at bounding box center [841, 443] width 43 height 24
click at [757, 444] on button "August" at bounding box center [738, 443] width 63 height 24
click at [750, 470] on span "14" at bounding box center [751, 465] width 10 height 10
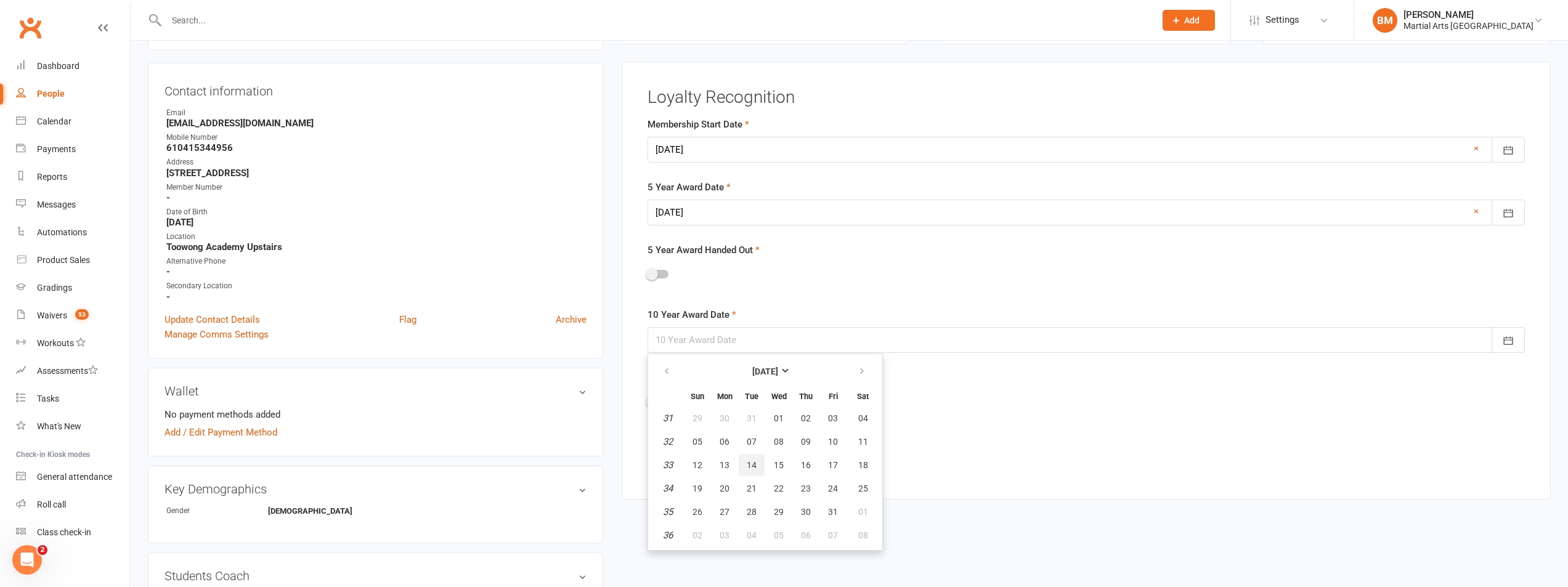
type input "14 Aug 2035"
click at [699, 447] on button "Save changes" at bounding box center [695, 448] width 95 height 26
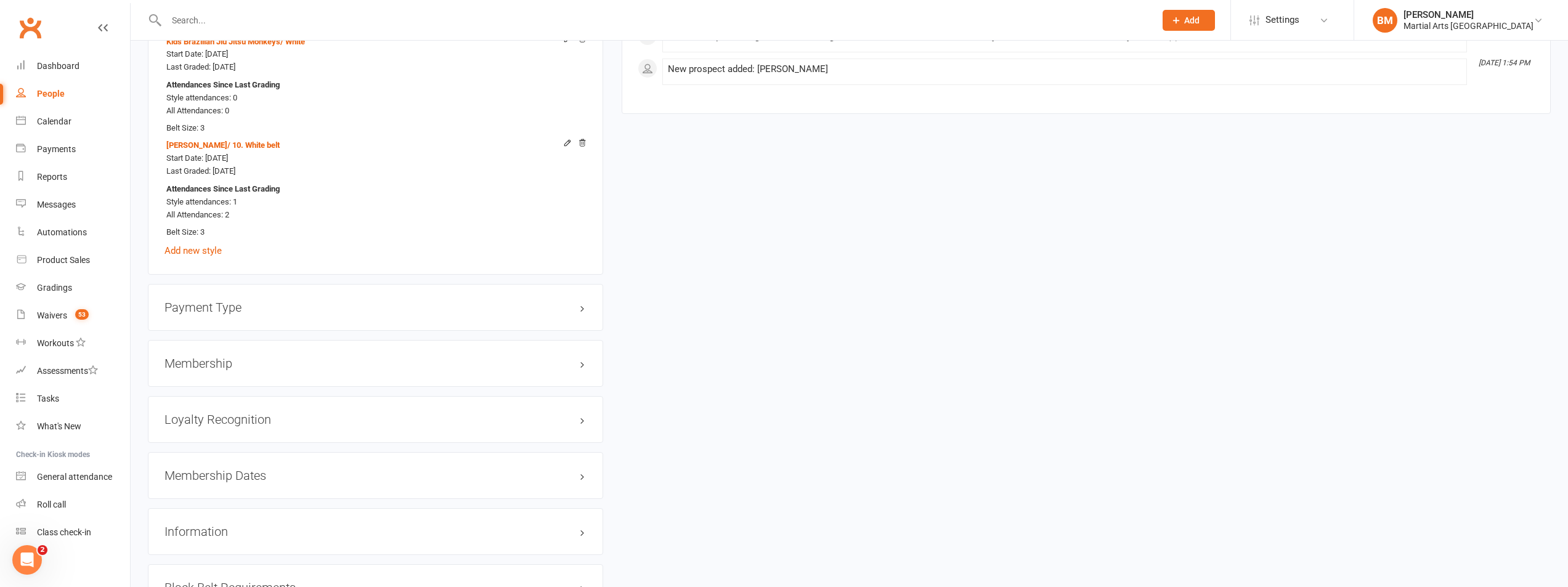
scroll to position [1532, 0]
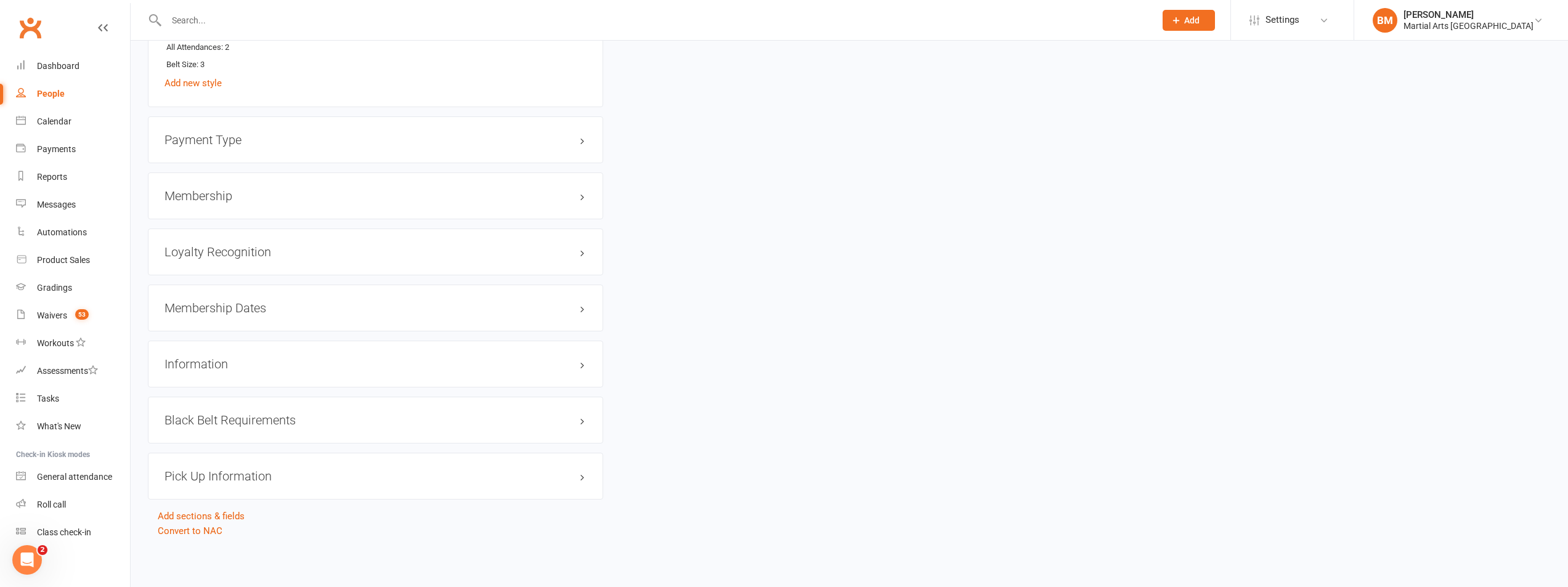
click at [194, 202] on h3 "Membership" at bounding box center [376, 196] width 422 height 13
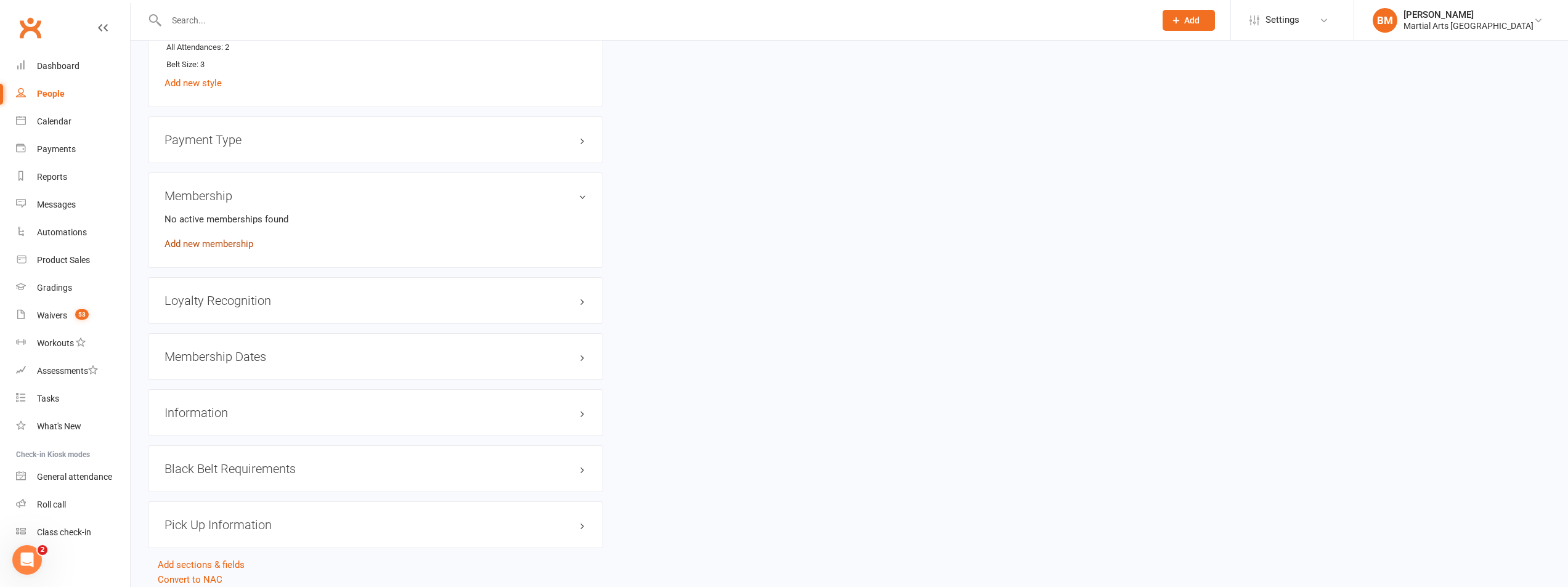
click at [197, 246] on link "Add new membership" at bounding box center [209, 244] width 89 height 11
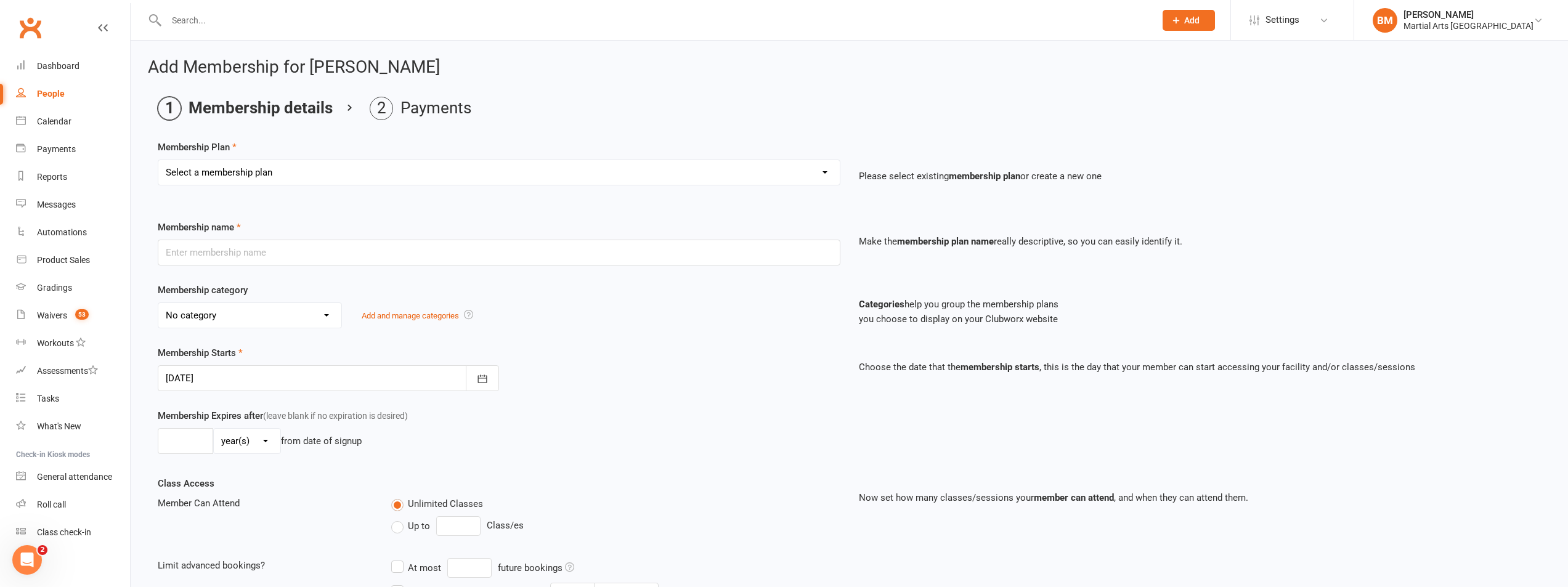
click at [234, 185] on div "Select a membership plan Create new Membership Plan 1 day per week 2 days per w…" at bounding box center [499, 180] width 701 height 43
click at [239, 175] on select "Select a membership plan Create new Membership Plan 1 day per week 2 days per w…" at bounding box center [499, 172] width 681 height 25
select select "2"
click at [159, 160] on select "Select a membership plan Create new Membership Plan 1 day per week 2 days per w…" at bounding box center [499, 172] width 681 height 25
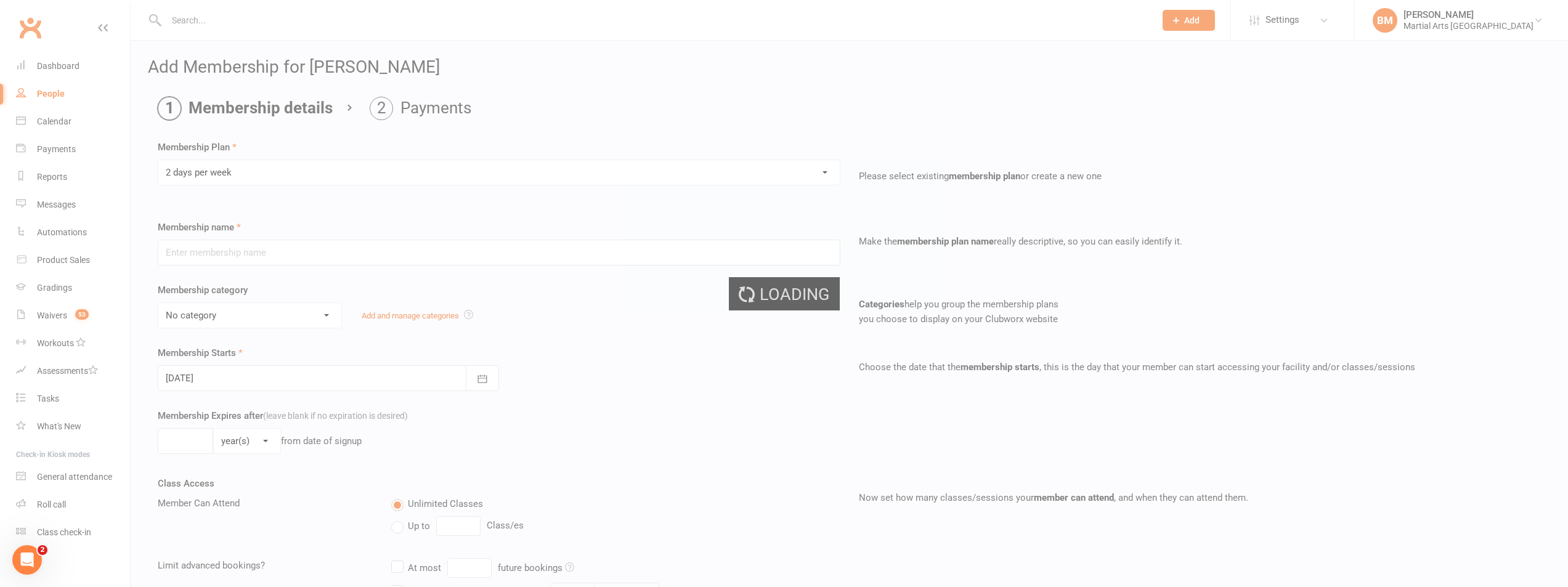
type input "2 days per week"
select select "3"
type input "0"
type input "2"
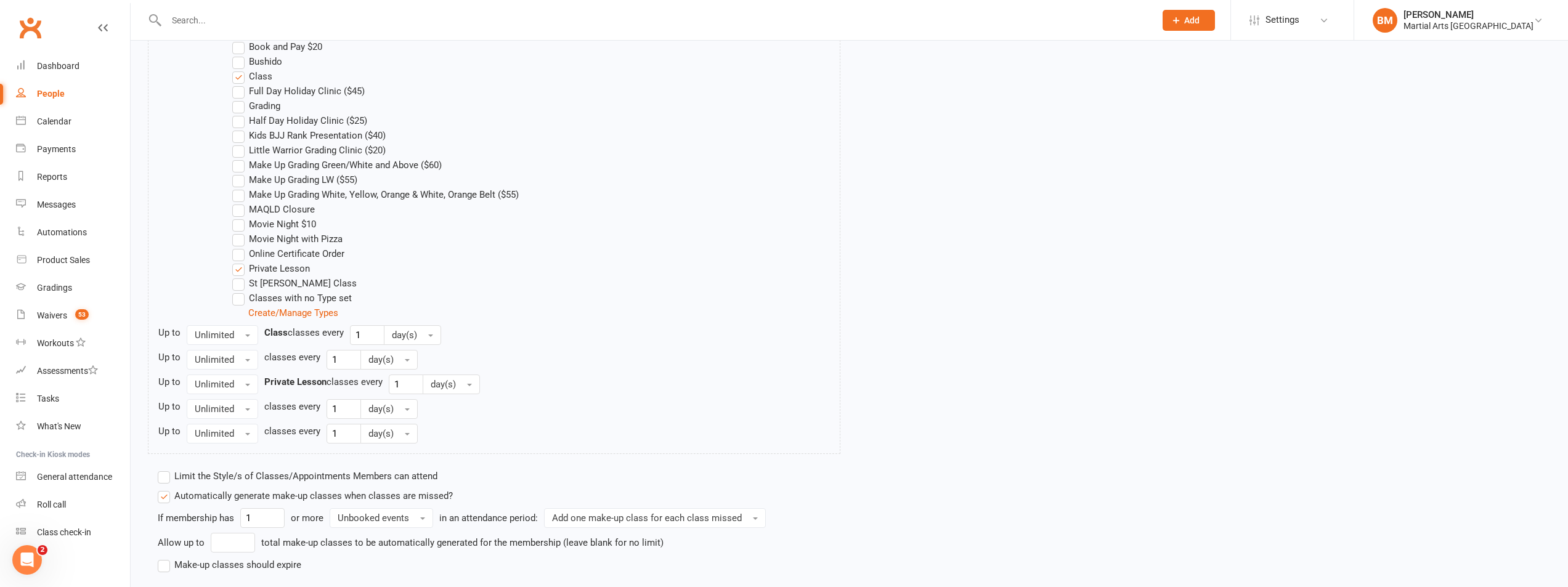
scroll to position [761, 0]
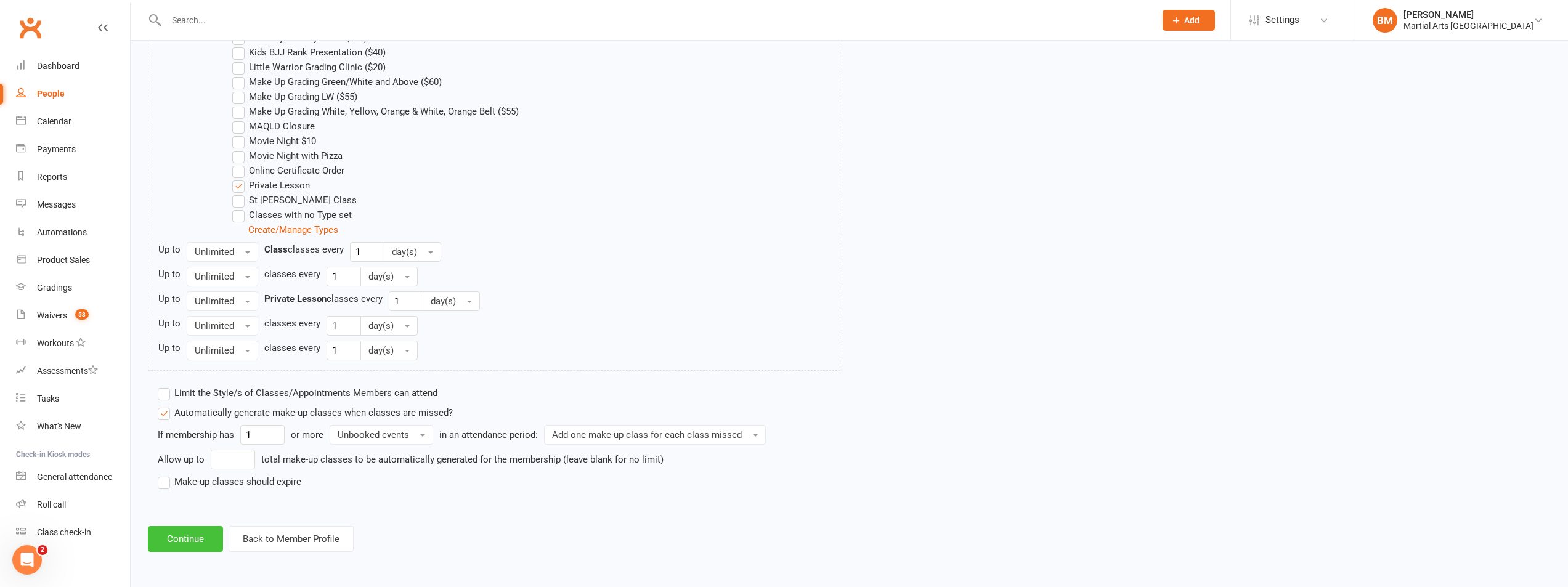
click at [184, 528] on button "Continue" at bounding box center [186, 539] width 75 height 26
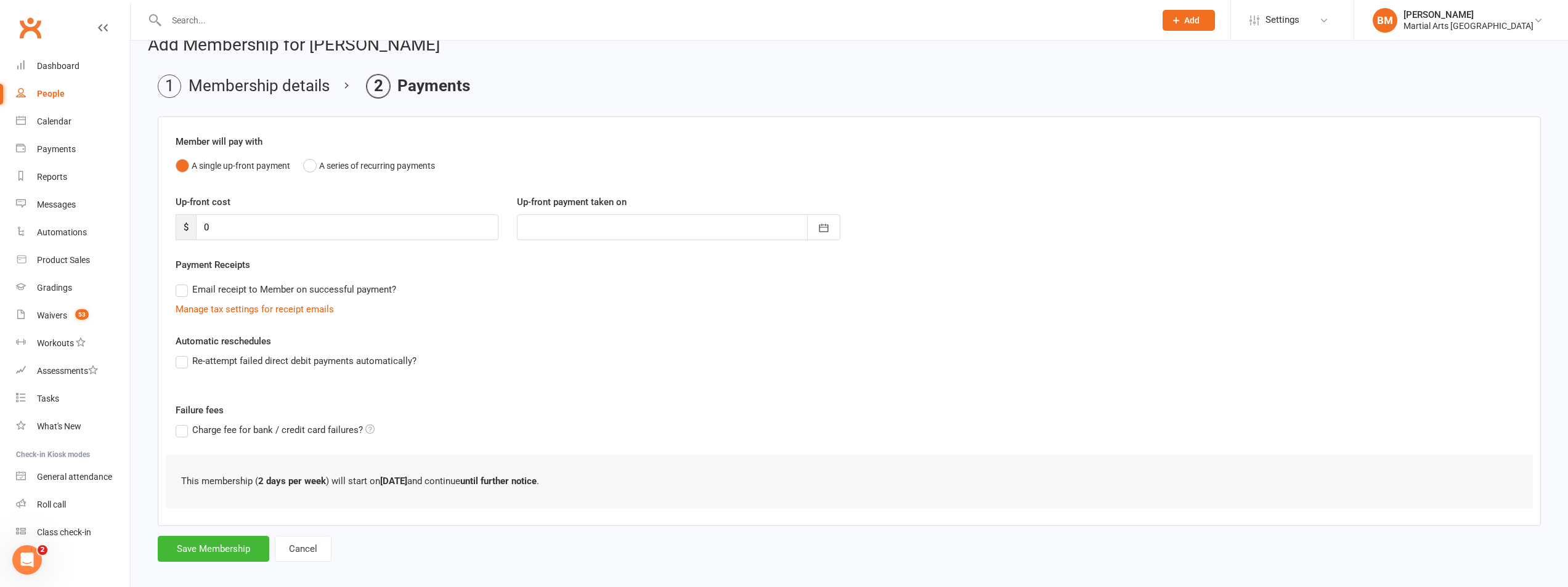
scroll to position [35, 0]
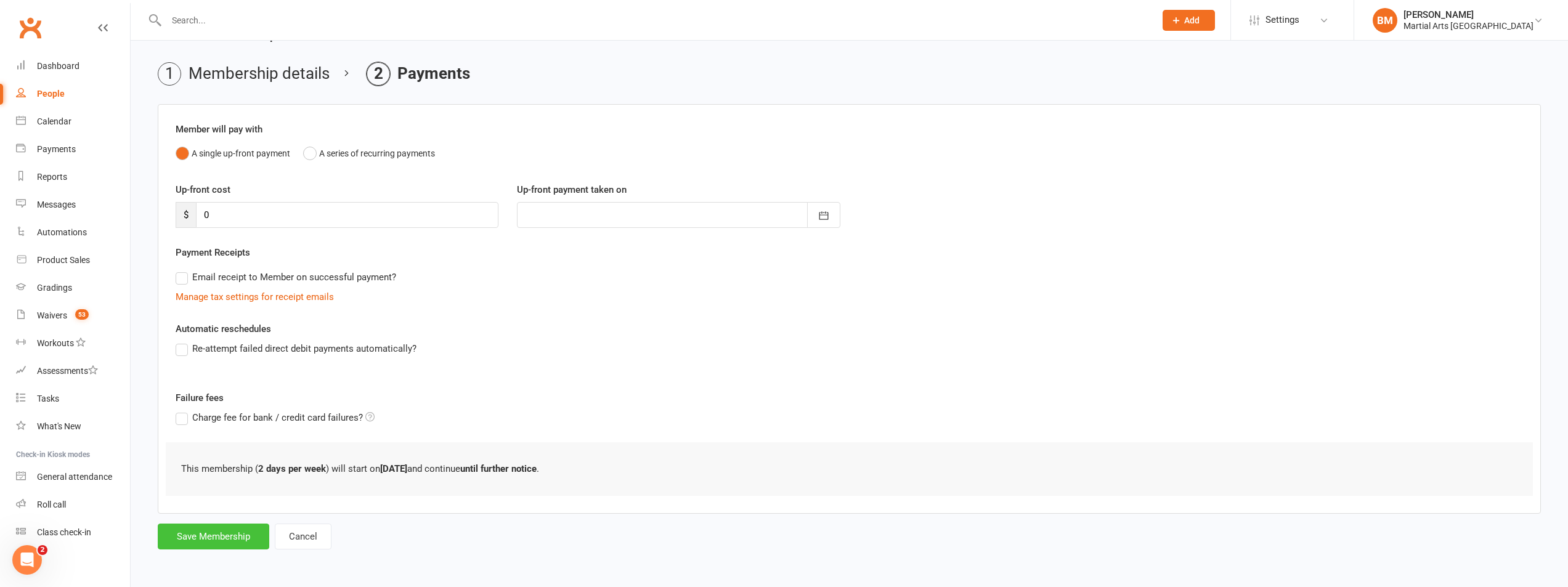
click at [184, 528] on button "Save Membership" at bounding box center [214, 536] width 111 height 26
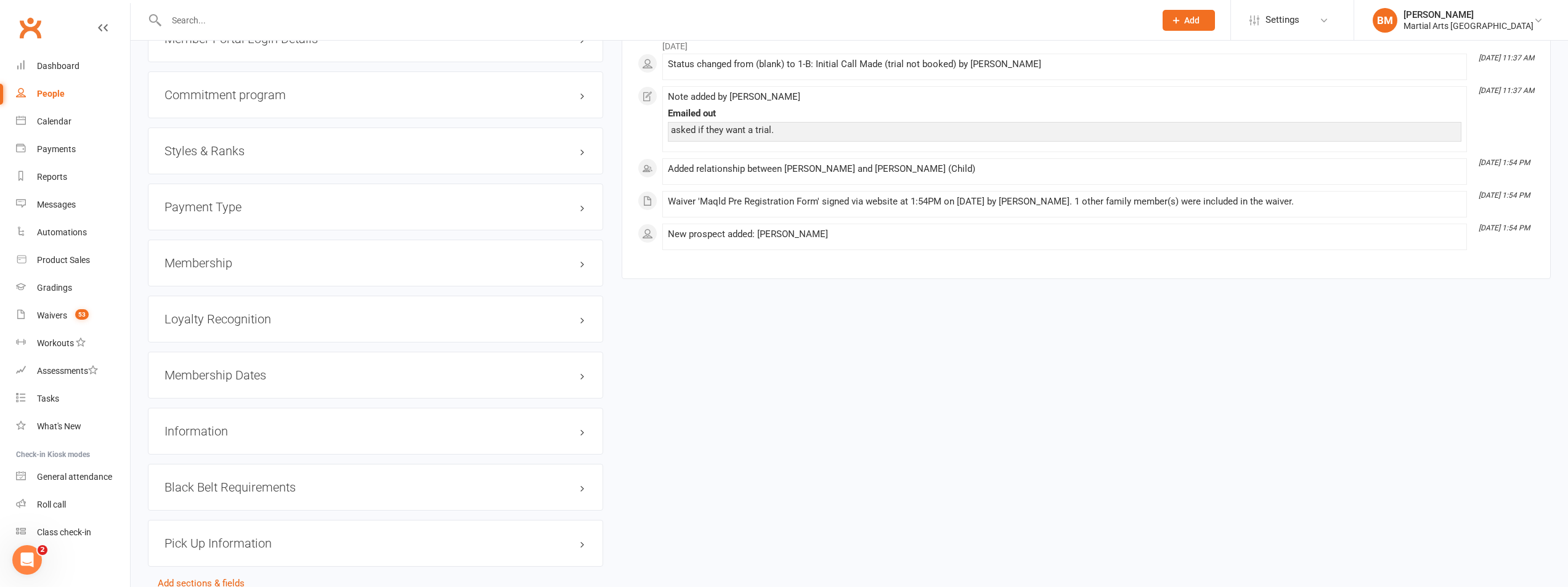
scroll to position [1299, 0]
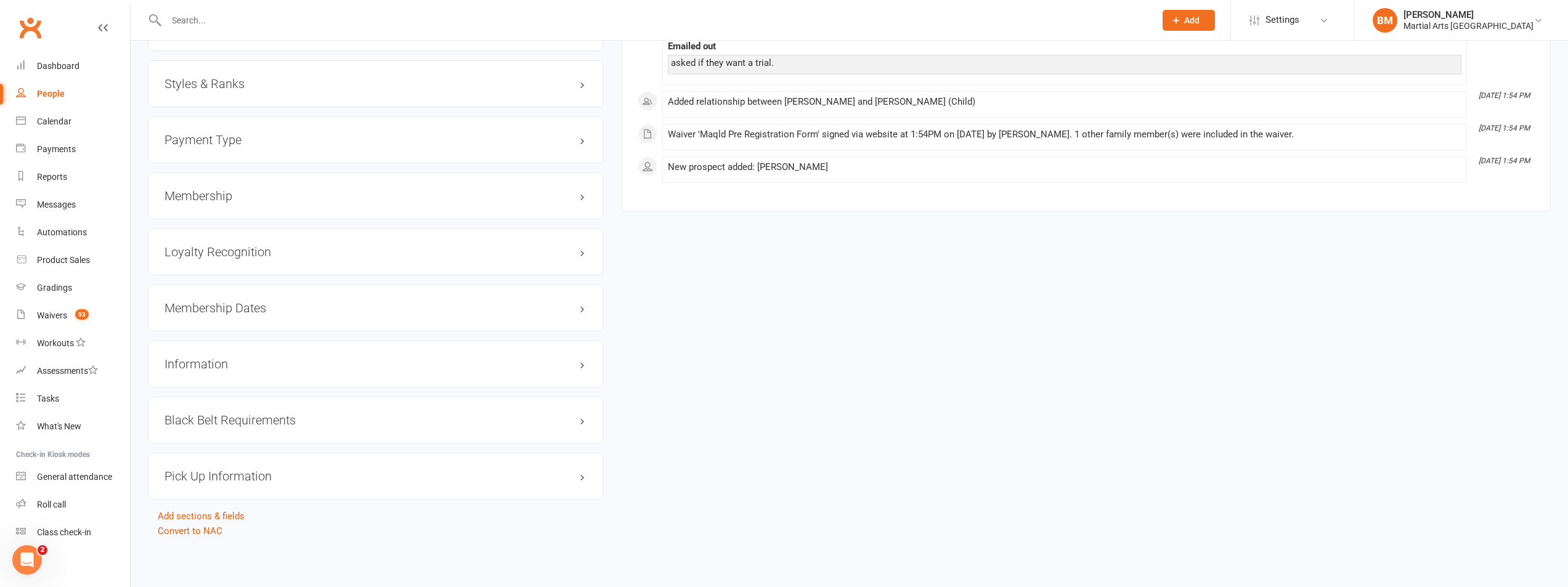
click at [238, 192] on h3 "Membership" at bounding box center [376, 196] width 422 height 13
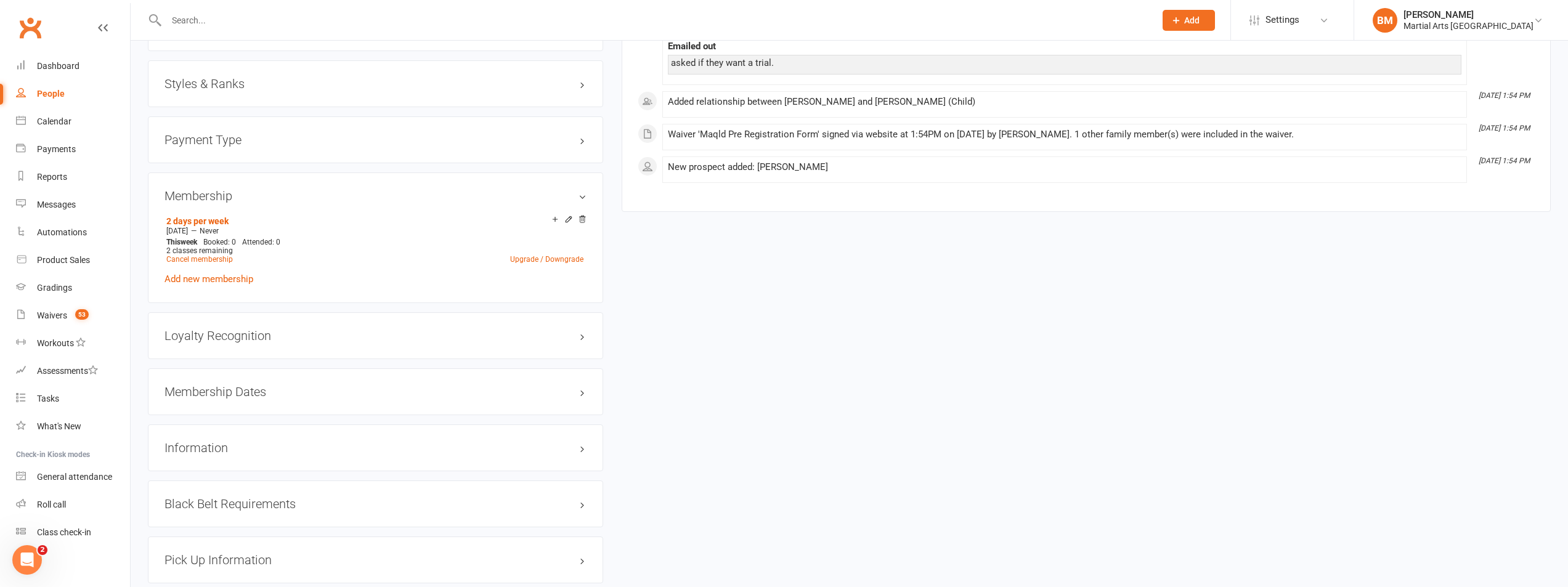
click at [258, 86] on h3 "Styles & Ranks" at bounding box center [376, 83] width 422 height 13
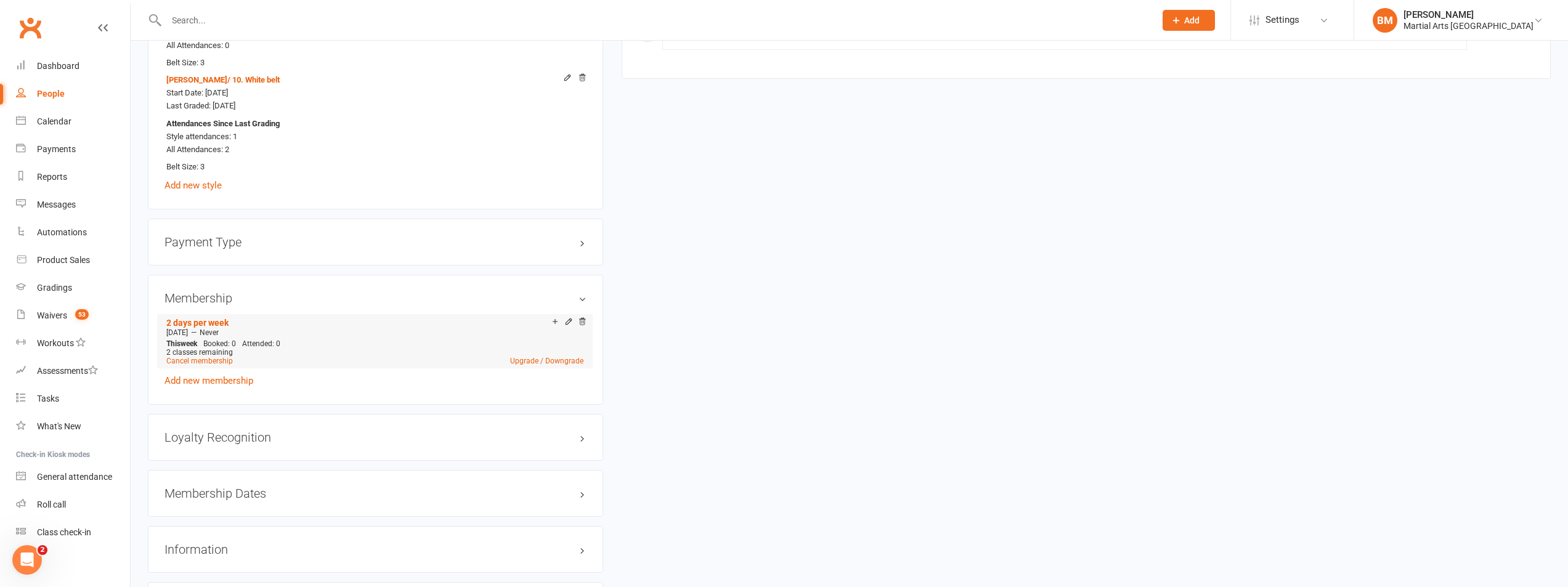
scroll to position [1607, 0]
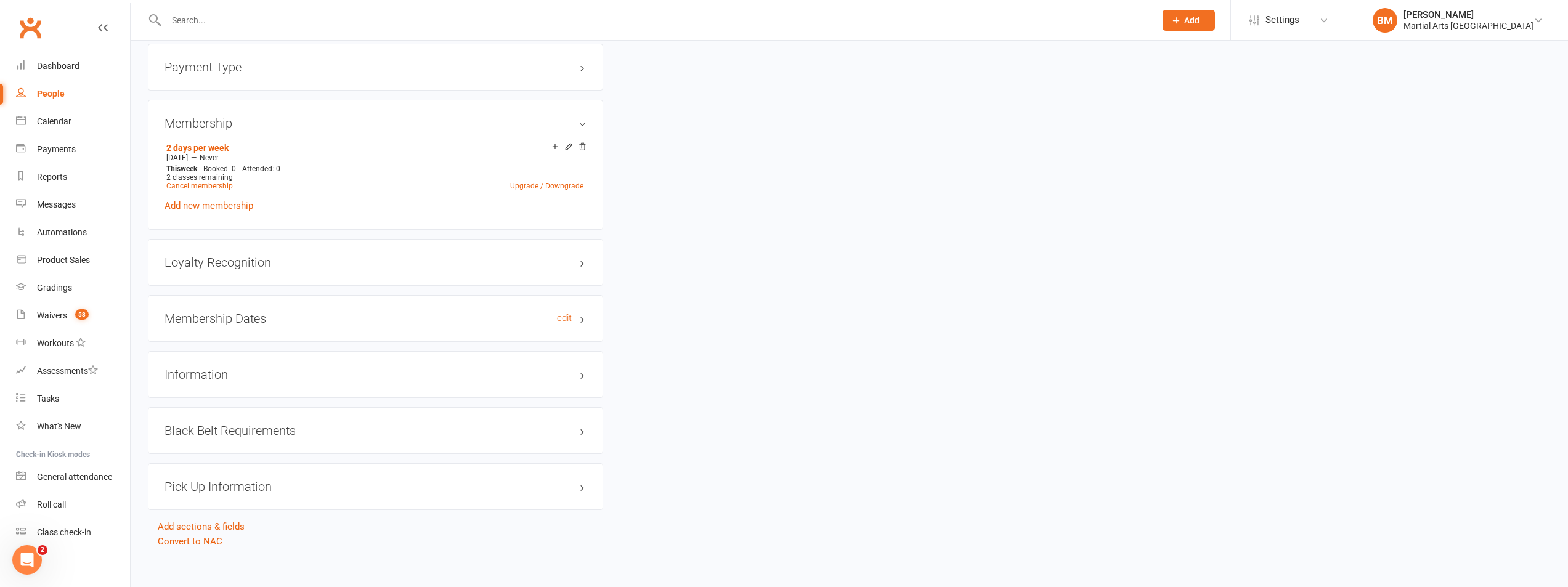
click at [236, 317] on h3 "Membership Dates edit" at bounding box center [376, 318] width 422 height 13
click at [249, 269] on div "Loyalty Recognition edit" at bounding box center [376, 262] width 455 height 47
click at [252, 262] on h3 "Loyalty Recognition edit" at bounding box center [376, 262] width 422 height 13
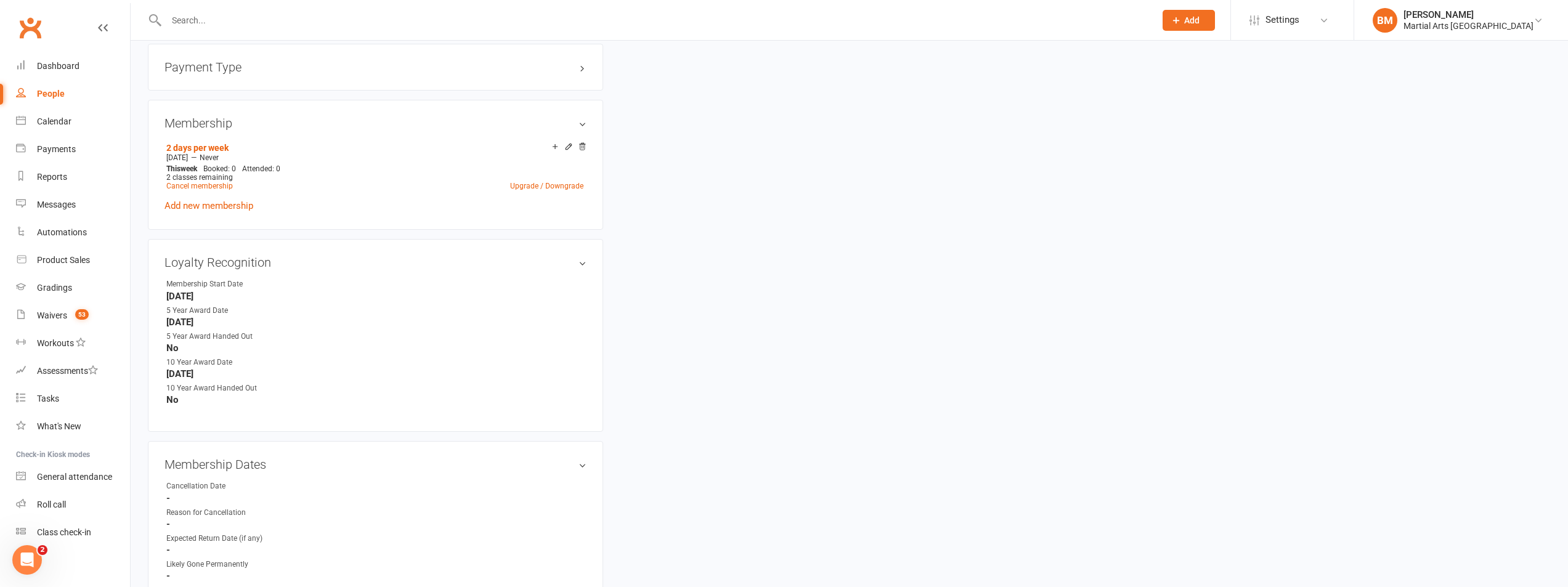
scroll to position [1883, 0]
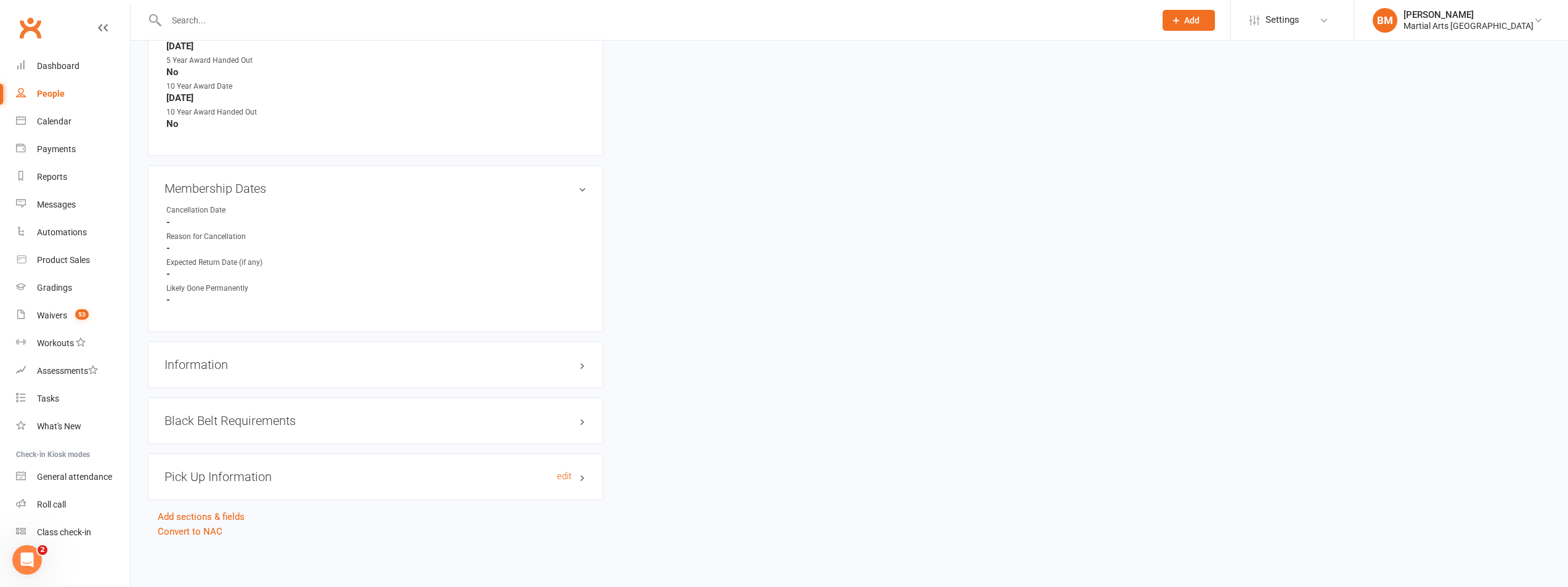
click at [273, 478] on h3 "Pick Up Information edit" at bounding box center [376, 476] width 422 height 13
click at [244, 411] on div "Black Belt Requirements edit" at bounding box center [376, 420] width 455 height 47
click at [244, 415] on h3 "Black Belt Requirements edit" at bounding box center [376, 420] width 422 height 13
click at [226, 360] on h3 "Information edit" at bounding box center [376, 364] width 422 height 13
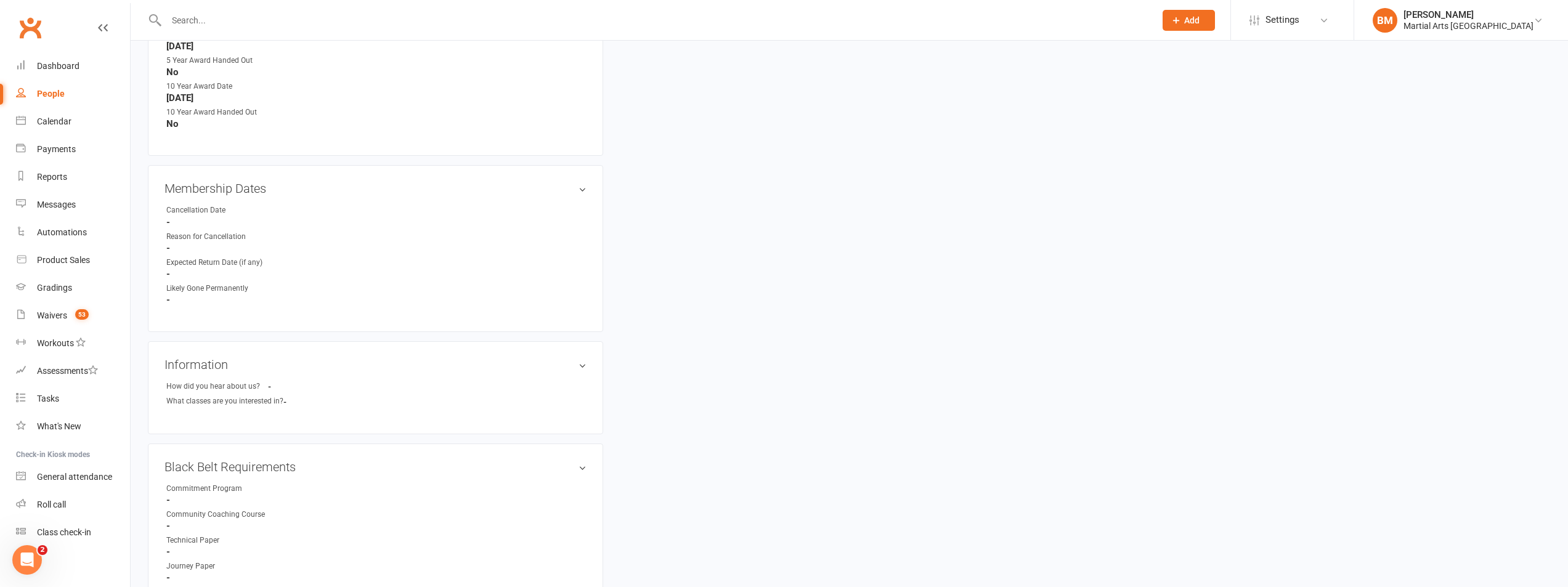
drag, startPoint x: 756, startPoint y: 417, endPoint x: 745, endPoint y: 411, distance: 12.5
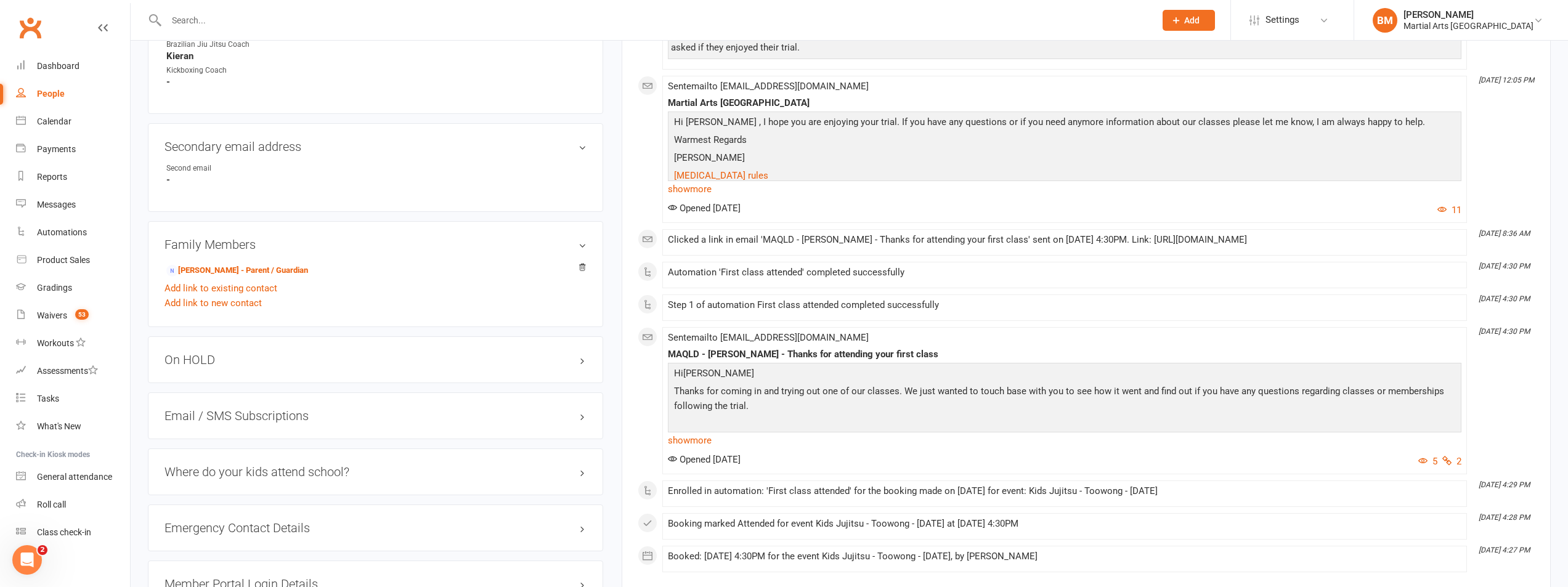
scroll to position [0, 0]
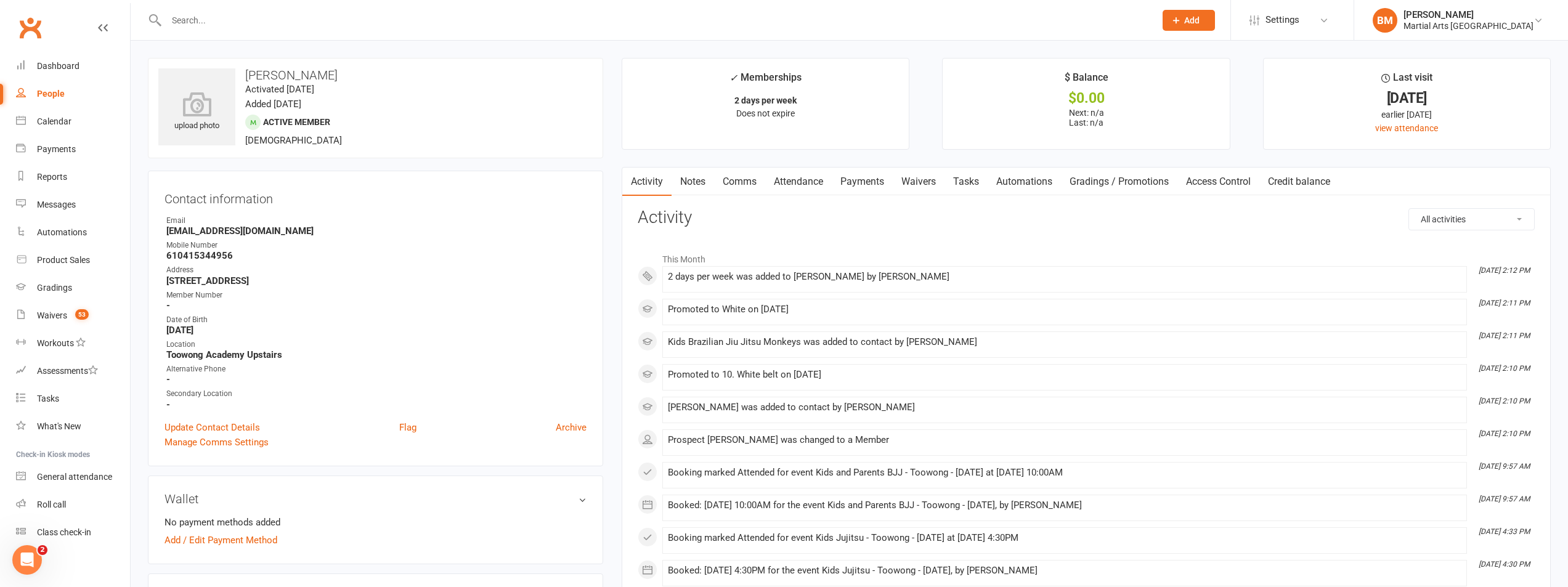
click at [230, 230] on strong "valeriadsl86@gmail.com" at bounding box center [376, 231] width 420 height 11
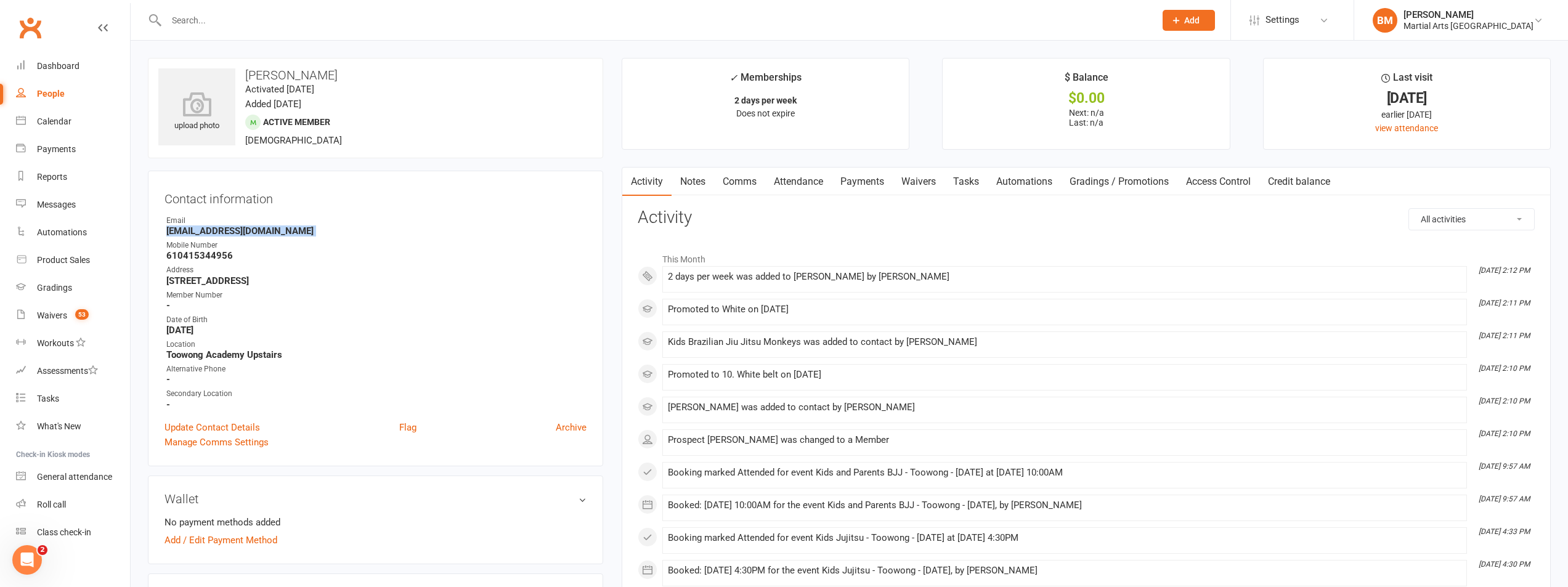
copy render-form-field "valeriadsl86@gmail.com"
click at [310, 274] on div "Address" at bounding box center [376, 270] width 420 height 12
drag, startPoint x: 310, startPoint y: 274, endPoint x: 303, endPoint y: 284, distance: 12.2
click at [310, 274] on div "Address" at bounding box center [376, 270] width 420 height 12
click at [303, 280] on strong "5/21 Pioneer Street Toowong Brisbane Queesland 4066" at bounding box center [376, 281] width 420 height 11
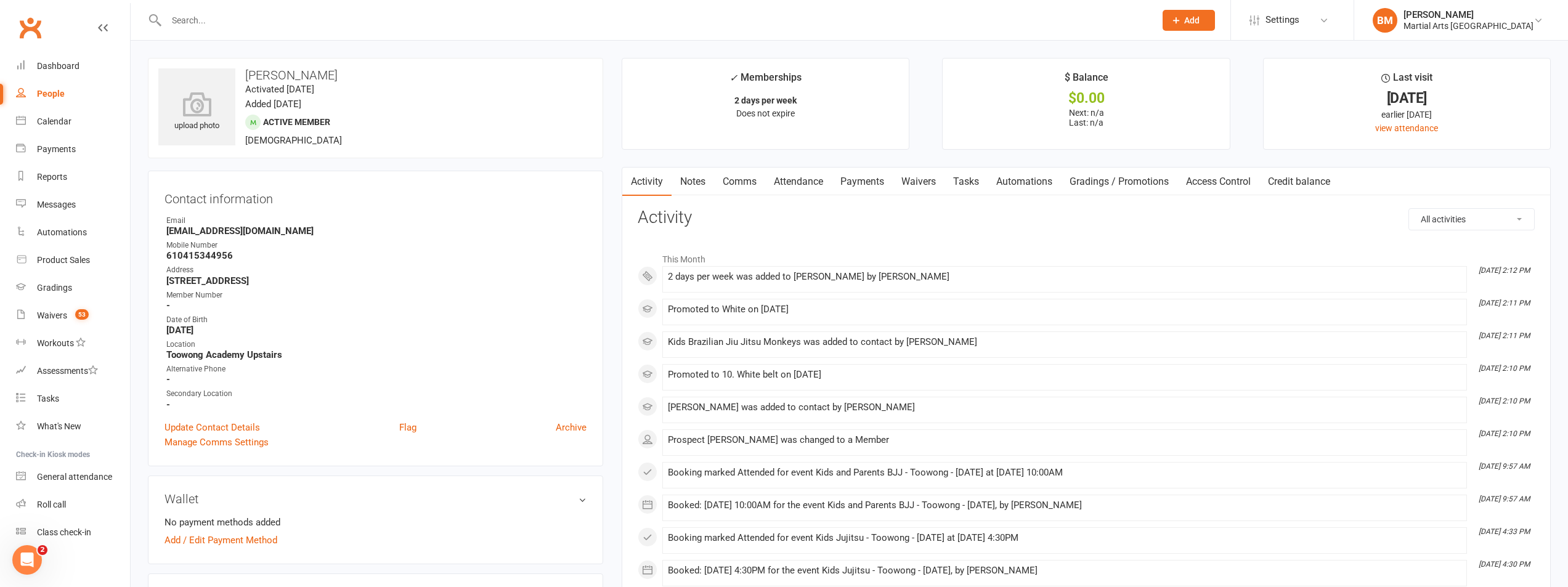
click at [303, 280] on strong "5/21 Pioneer Street Toowong Brisbane Queesland 4066" at bounding box center [376, 281] width 420 height 11
copy render-form-field "5/21 Pioneer Street Toowong Brisbane Queesland 4066"
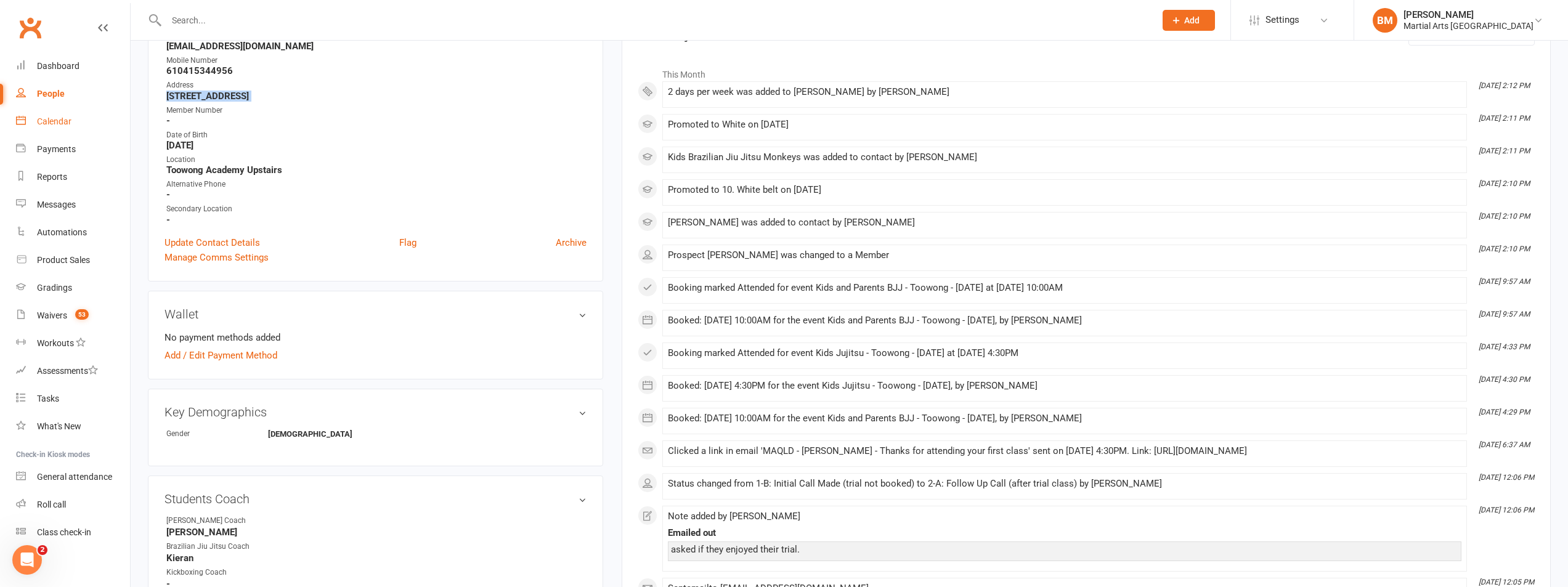
click at [47, 120] on div "Calendar" at bounding box center [54, 121] width 35 height 10
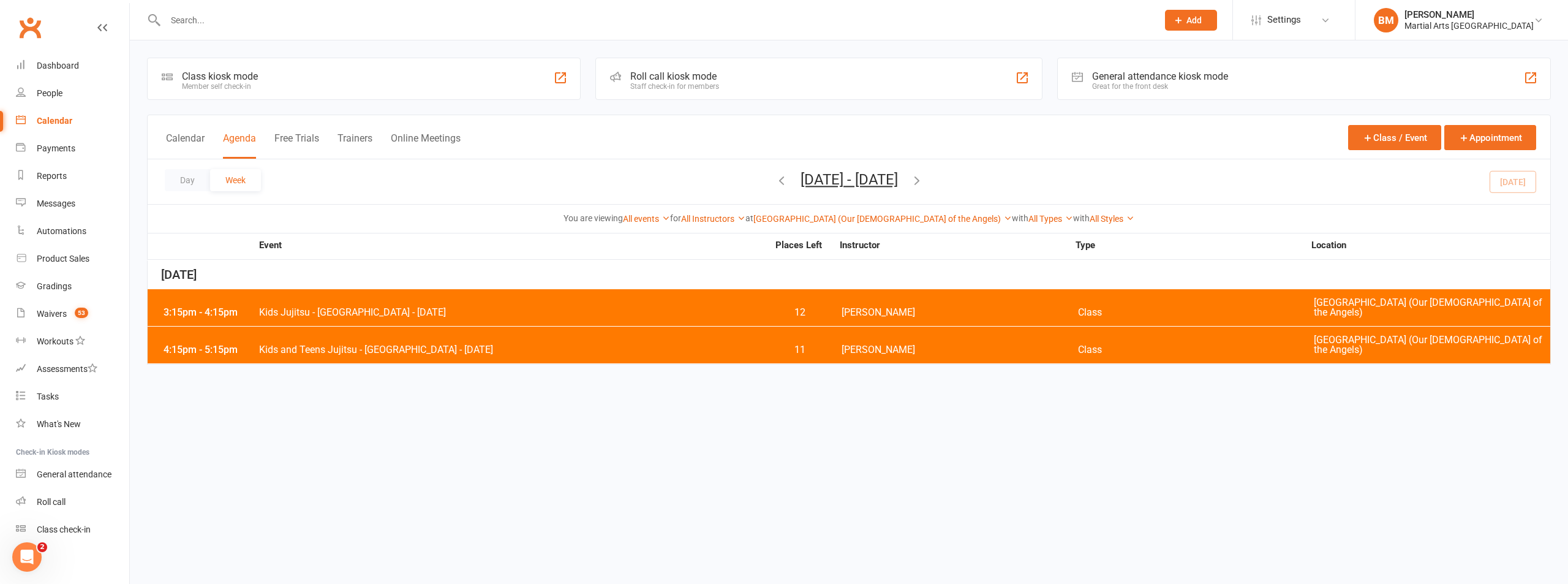
click at [924, 178] on icon "button" at bounding box center [916, 180] width 13 height 13
click at [745, 220] on link "All Instructors" at bounding box center [713, 218] width 64 height 10
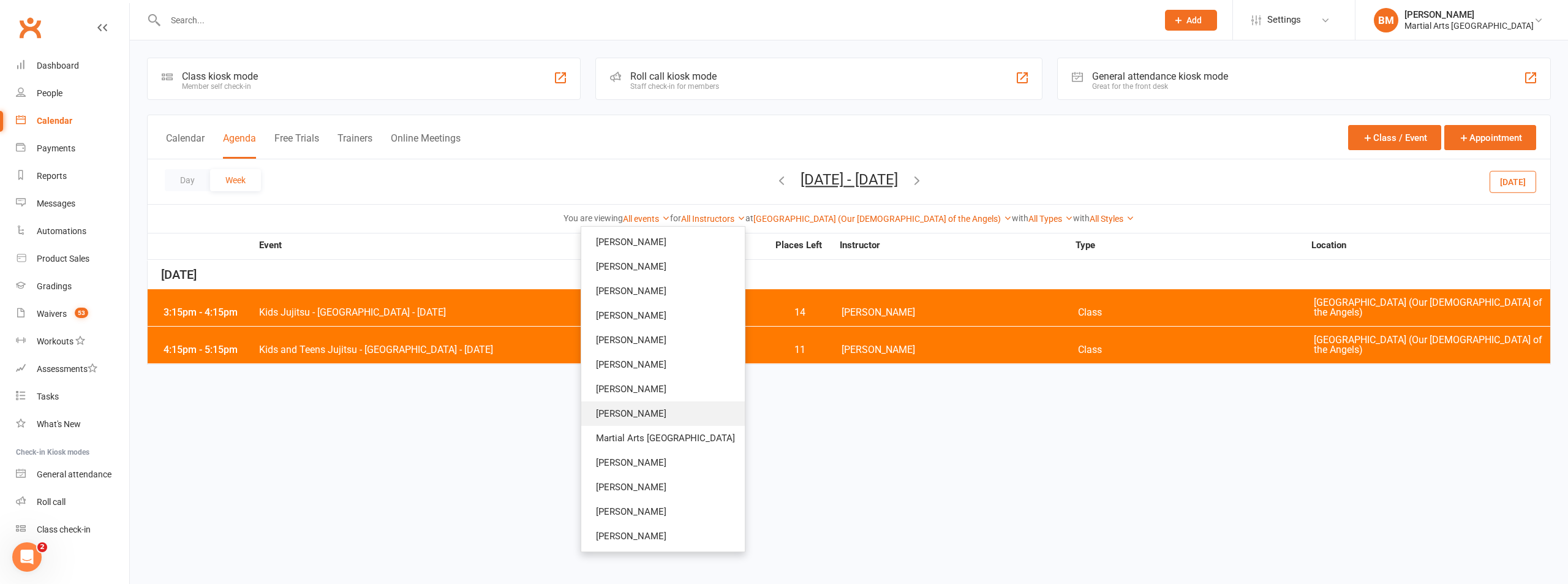
click at [727, 419] on link "Robert Dupont" at bounding box center [663, 414] width 163 height 25
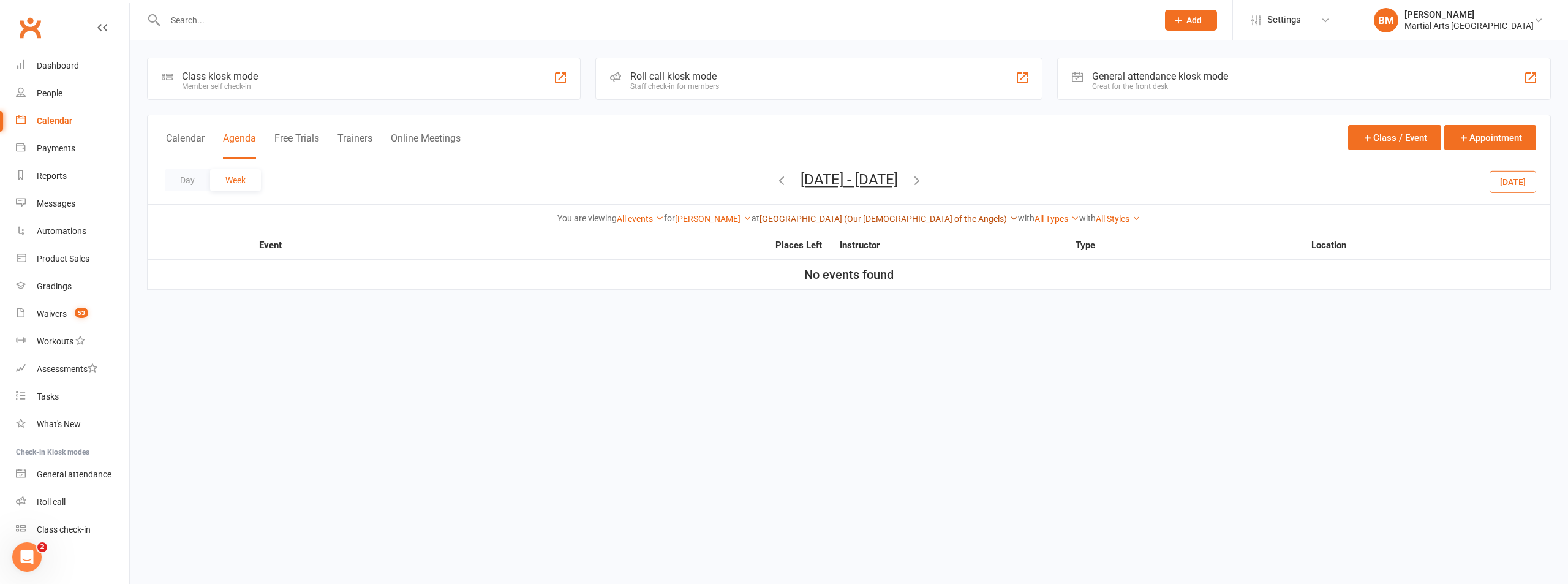
click at [900, 215] on link "Wavell Heights (Our Lady of the Angels)" at bounding box center [888, 218] width 258 height 10
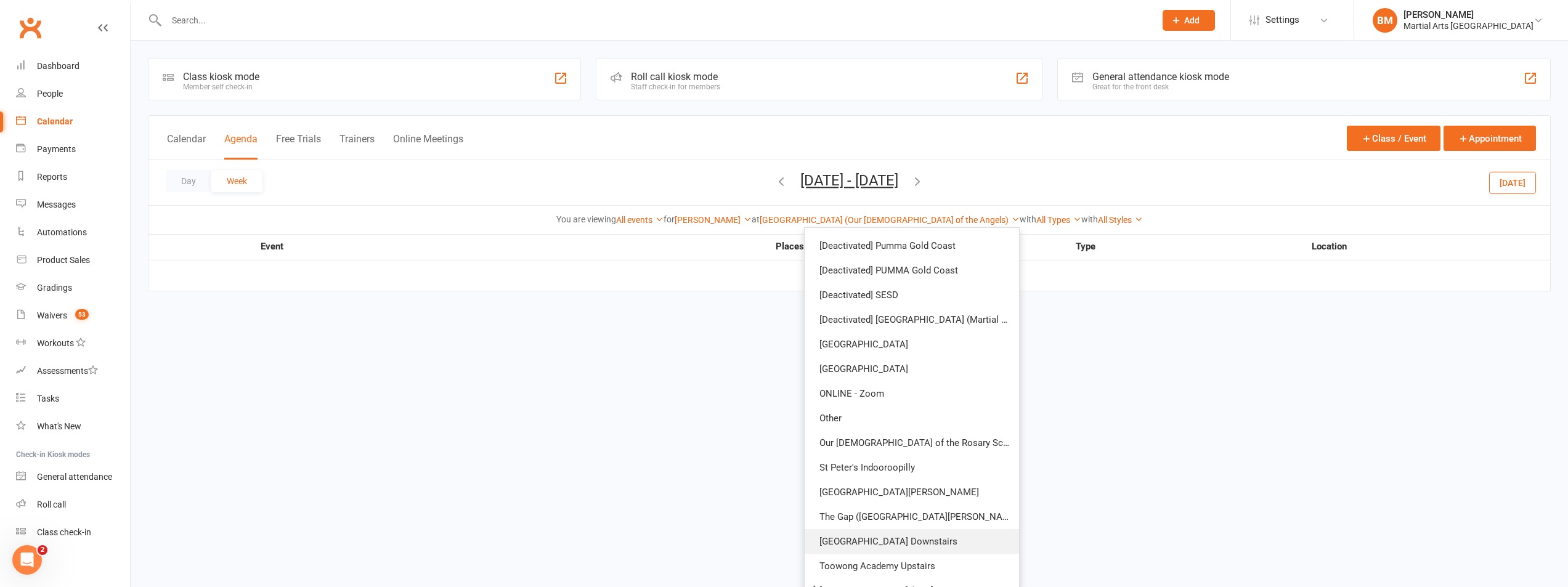
scroll to position [236, 0]
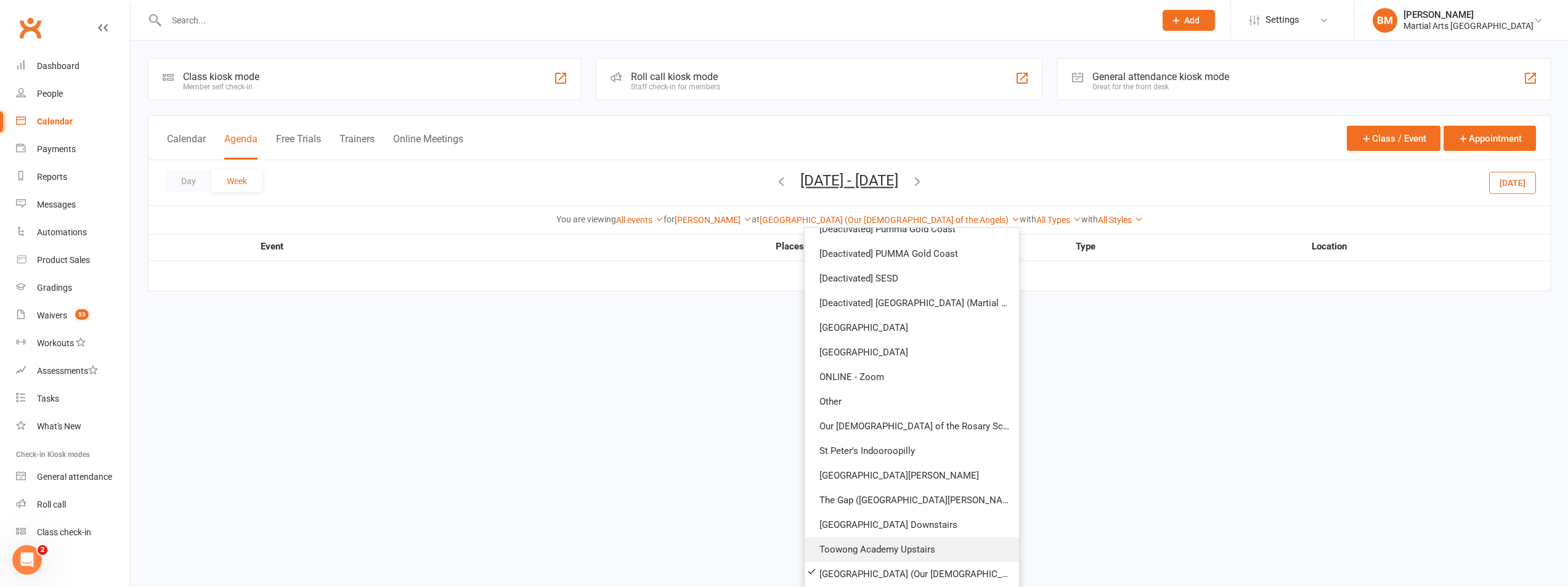
click at [837, 546] on link "Toowong Academy Upstairs" at bounding box center [912, 549] width 214 height 25
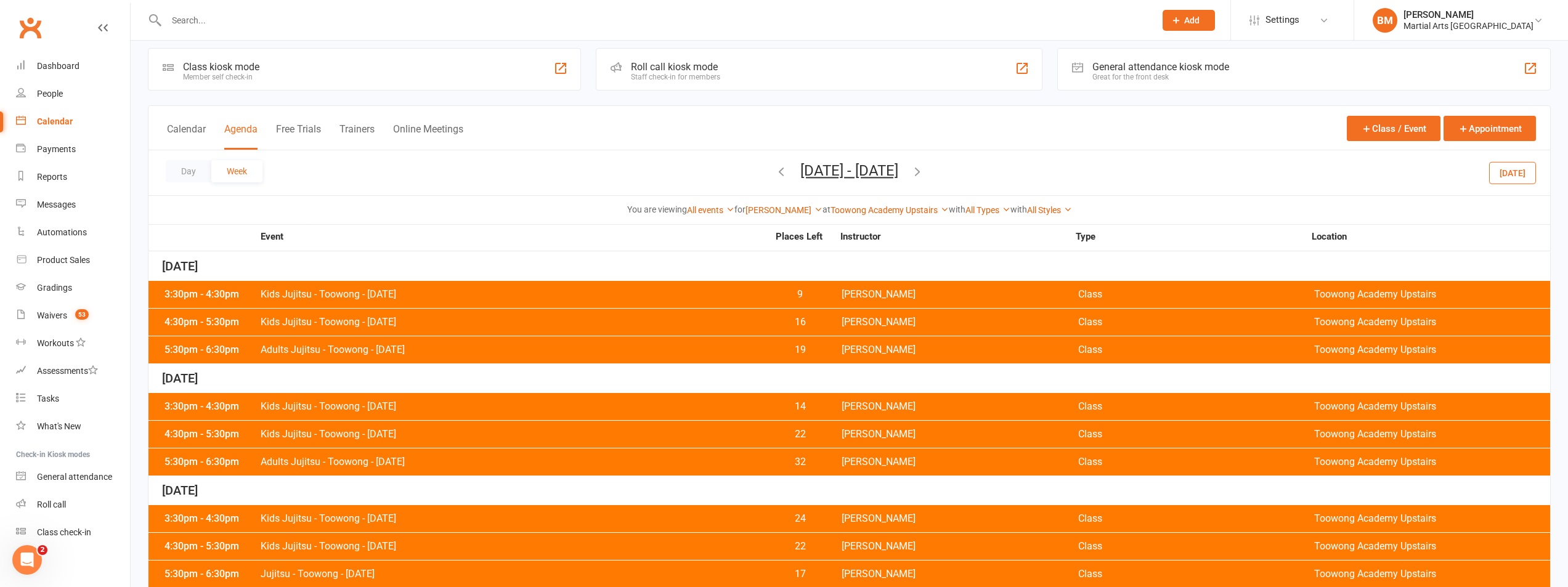
scroll to position [142, 0]
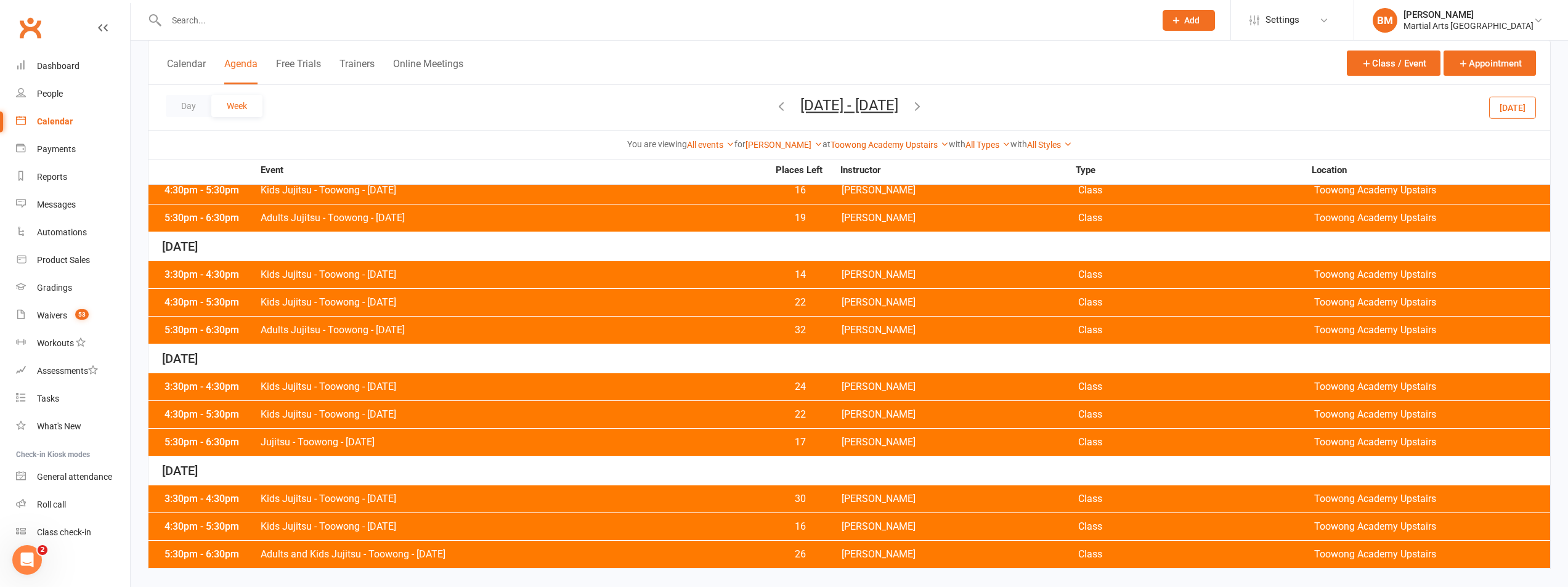
click at [370, 416] on span "Kids Jujitsu - Toowong - Thursday" at bounding box center [514, 414] width 508 height 10
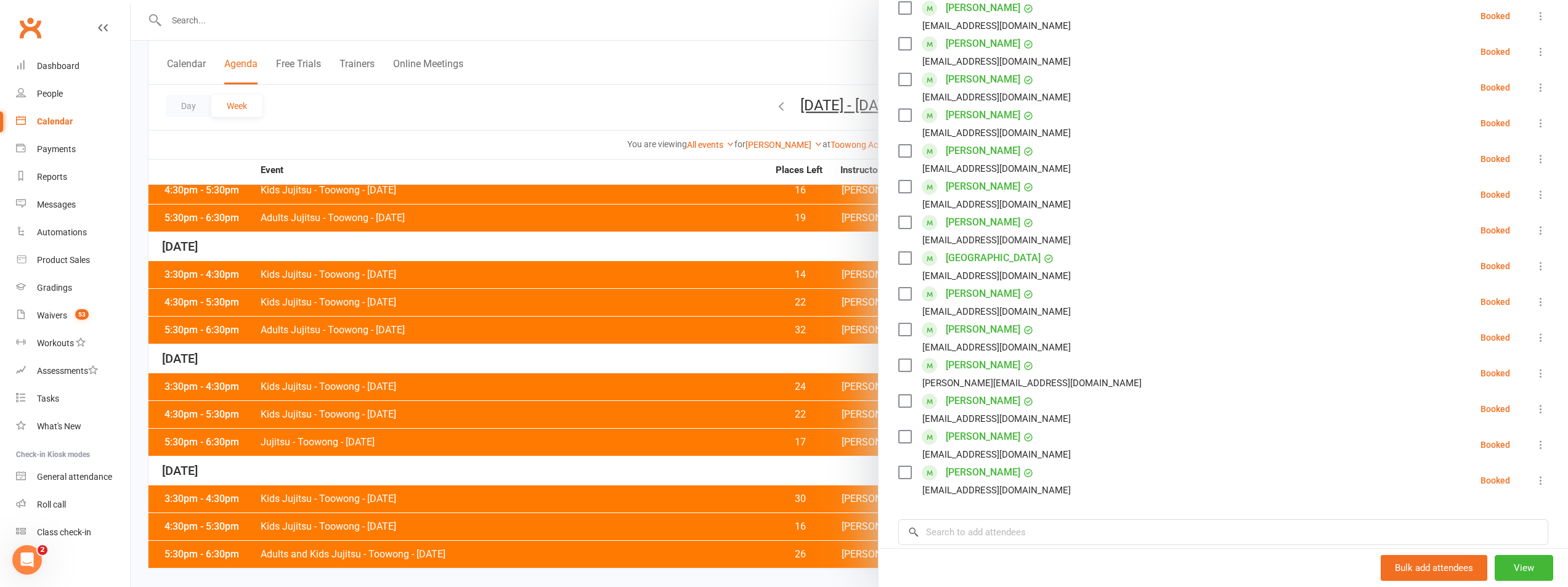
scroll to position [1618, 0]
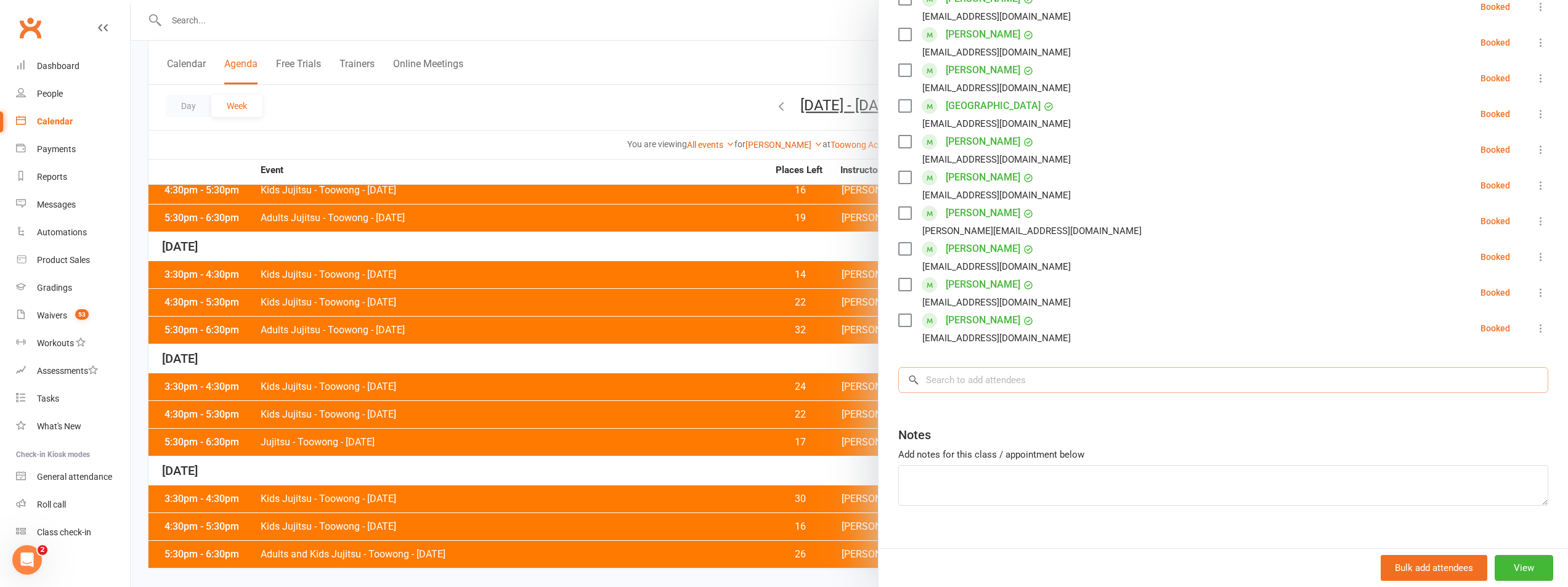
click at [962, 367] on input "search" at bounding box center [1223, 380] width 650 height 26
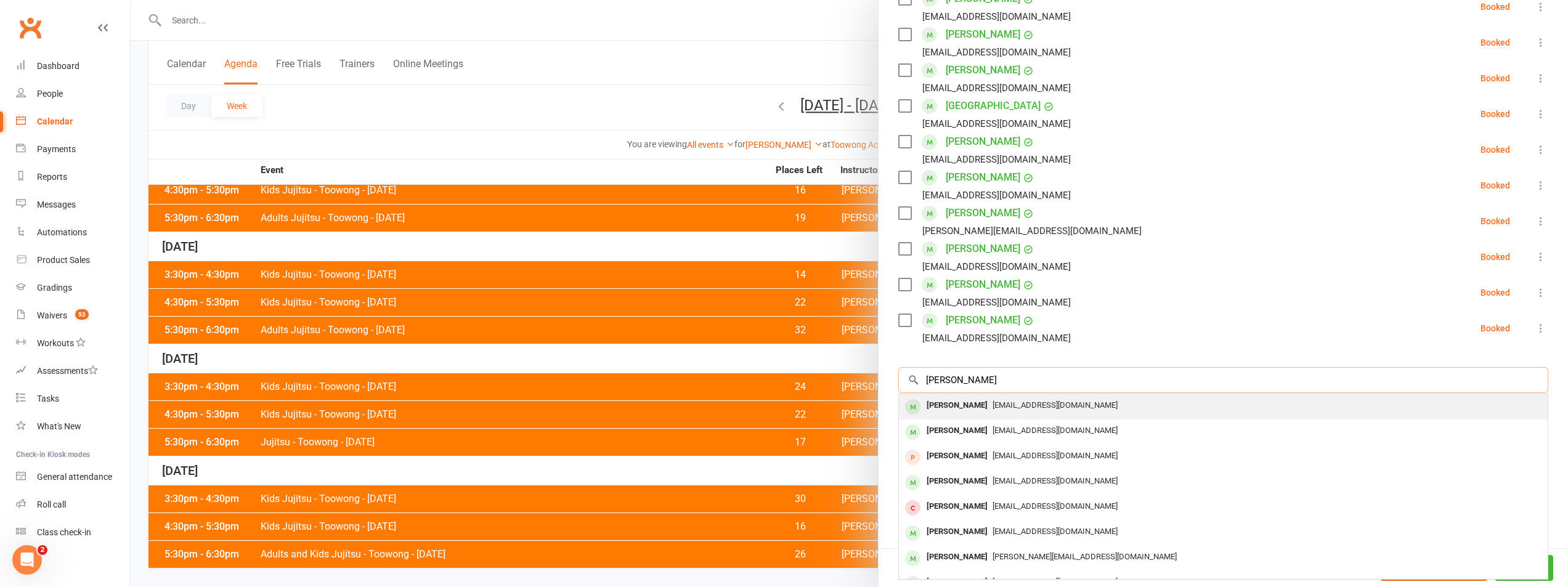
type input "raquel lucas"
click at [959, 396] on div "Raquel Lucas" at bounding box center [957, 405] width 71 height 18
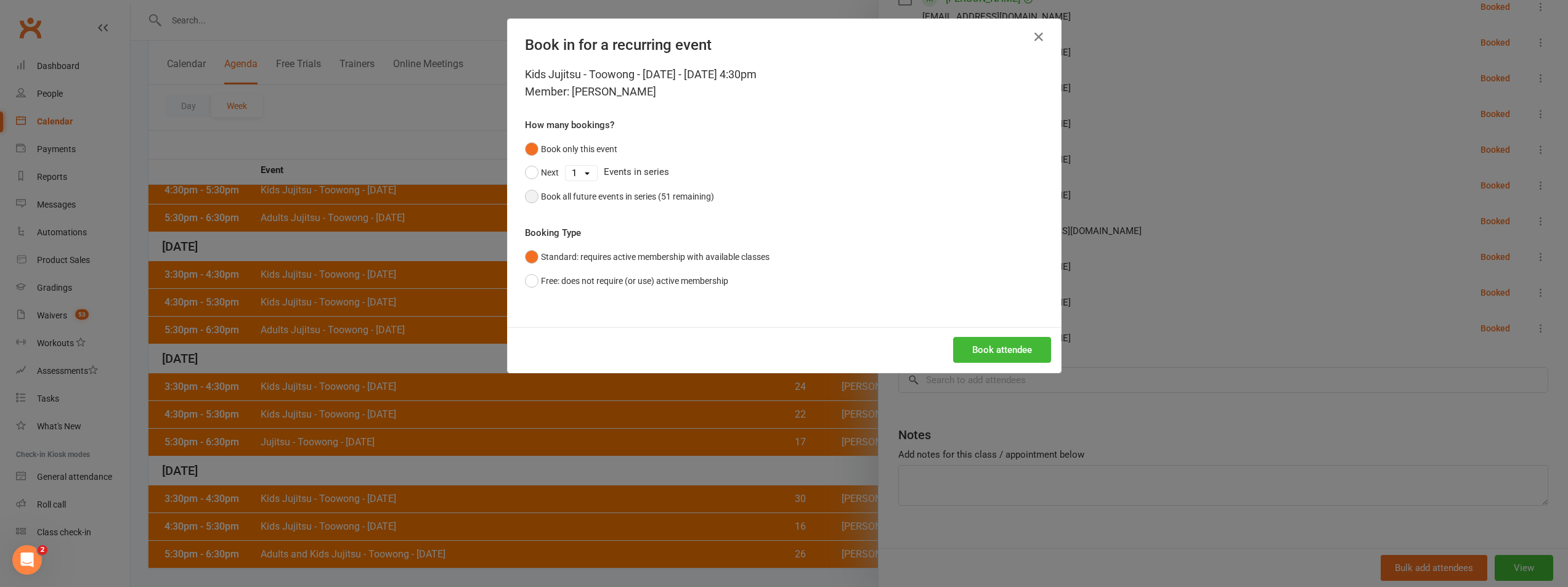
click at [541, 198] on div "Book all future events in series (51 remaining)" at bounding box center [628, 196] width 173 height 13
click at [1000, 359] on button "Book attendee" at bounding box center [1002, 350] width 98 height 26
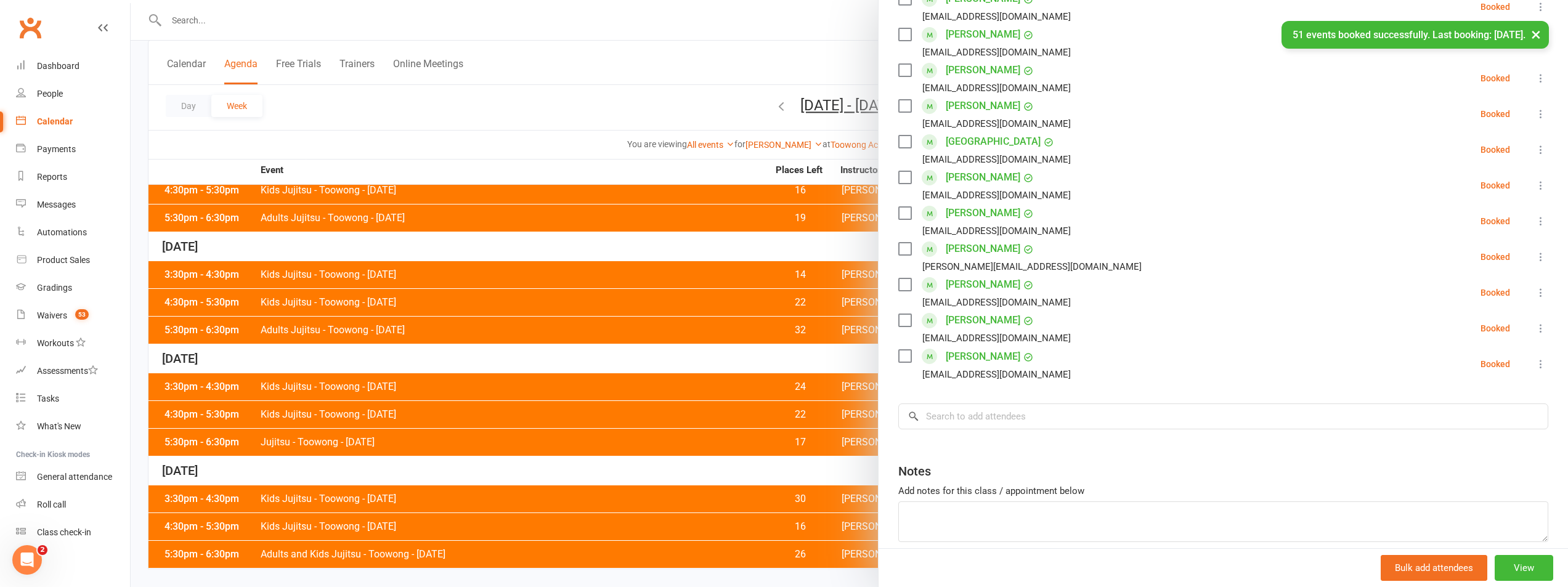
scroll to position [1654, 0]
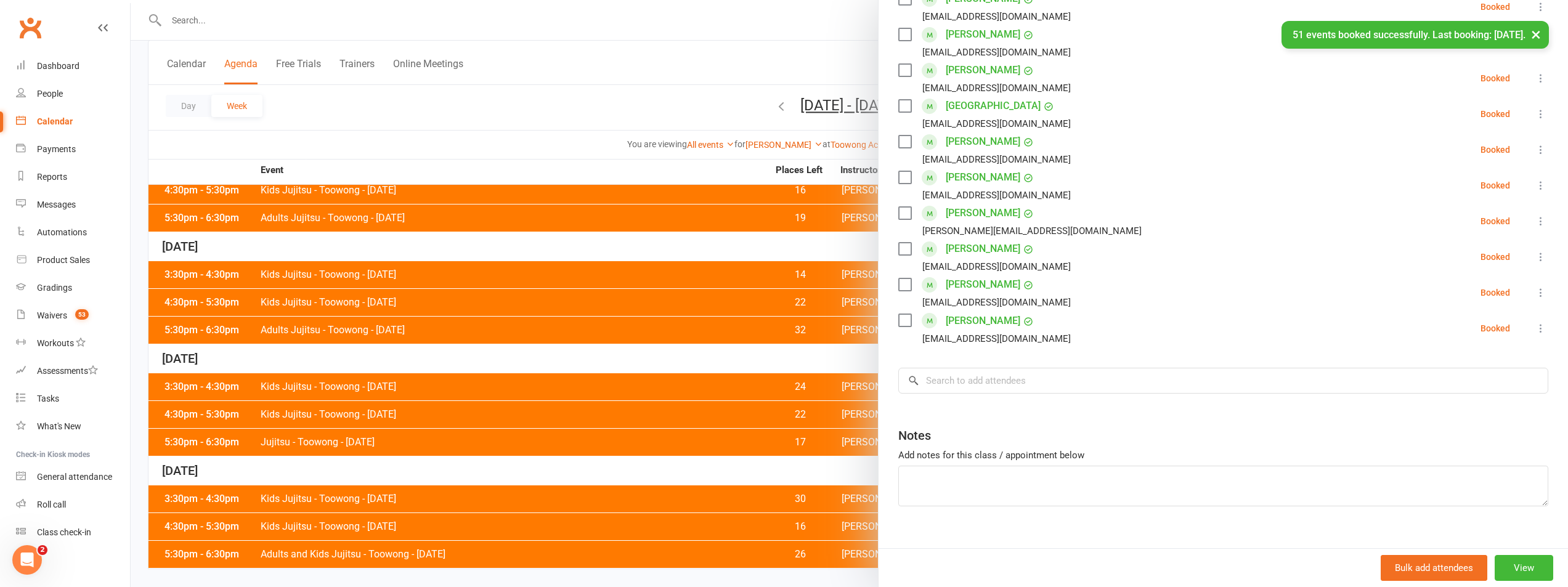
click at [522, 119] on div at bounding box center [849, 294] width 1437 height 587
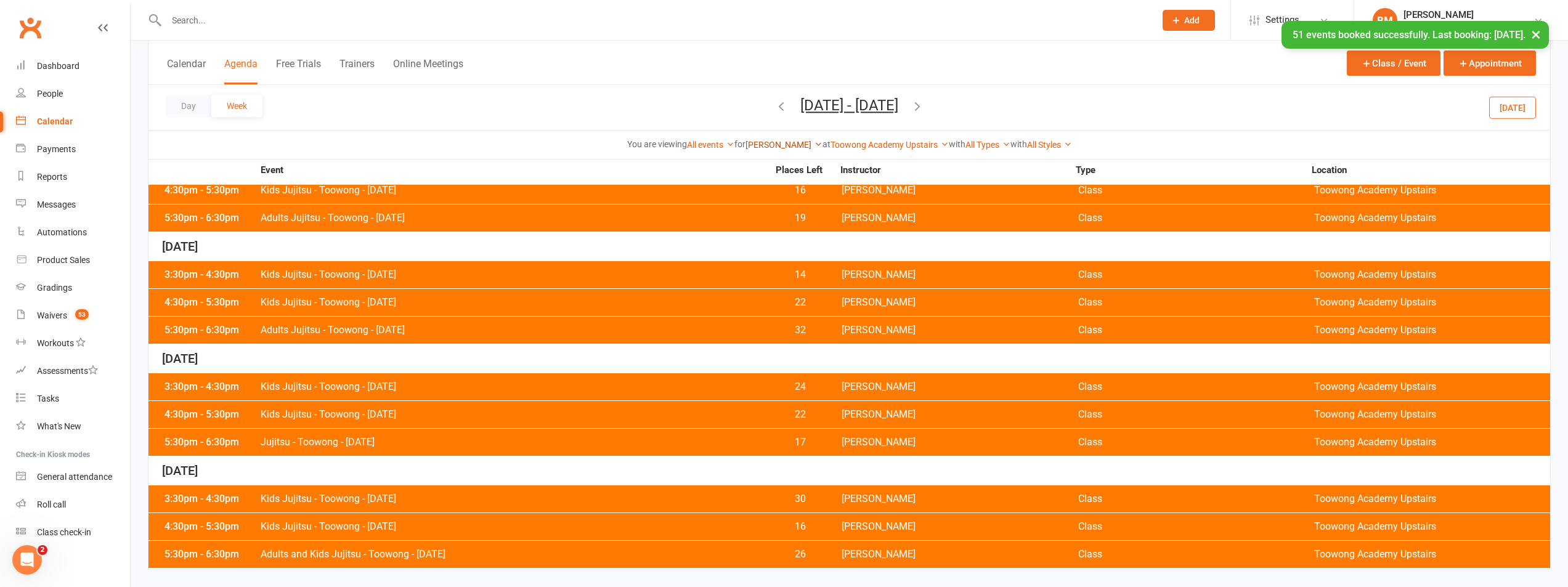
click at [790, 144] on link "Robert Dupont" at bounding box center [784, 145] width 77 height 10
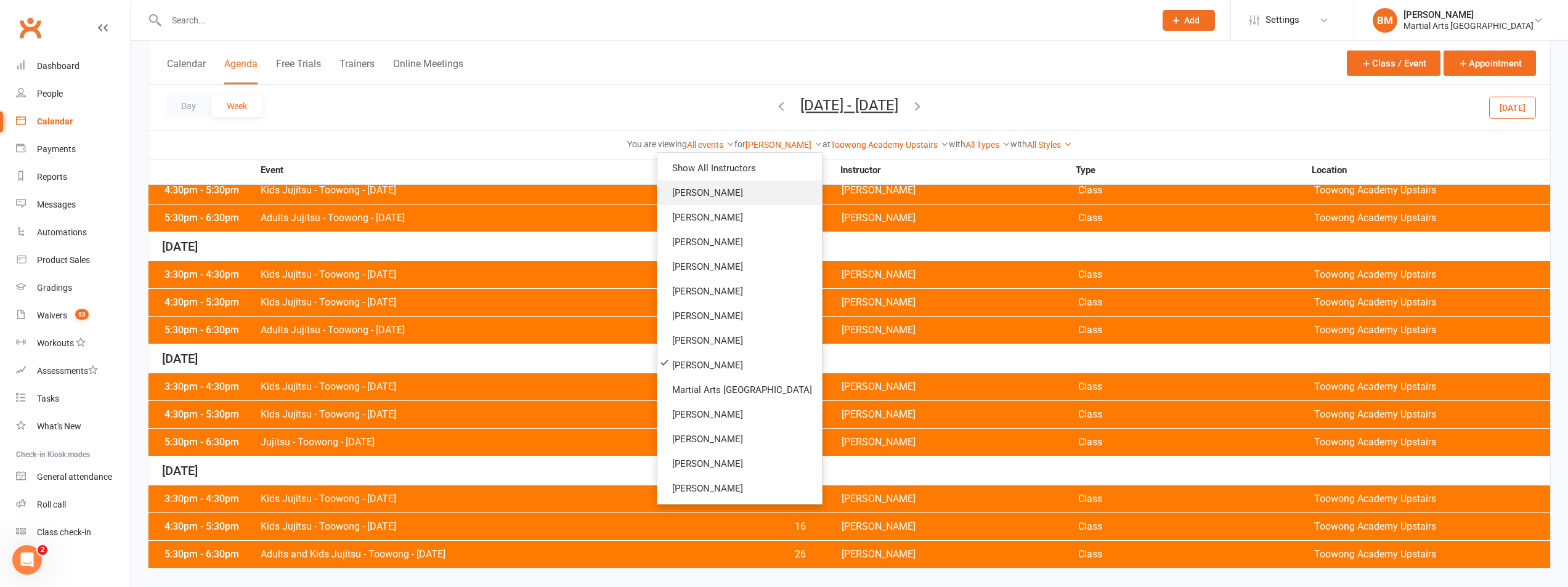
click at [746, 198] on link "[PERSON_NAME]" at bounding box center [740, 192] width 164 height 25
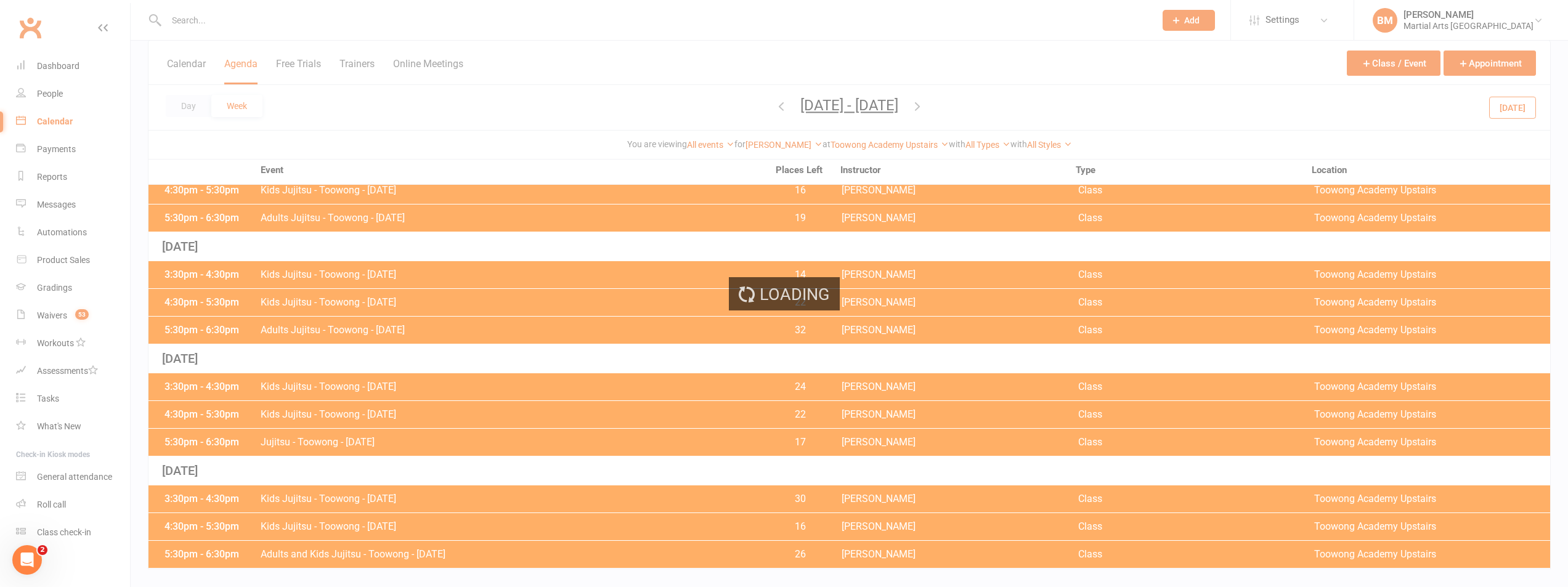
scroll to position [0, 0]
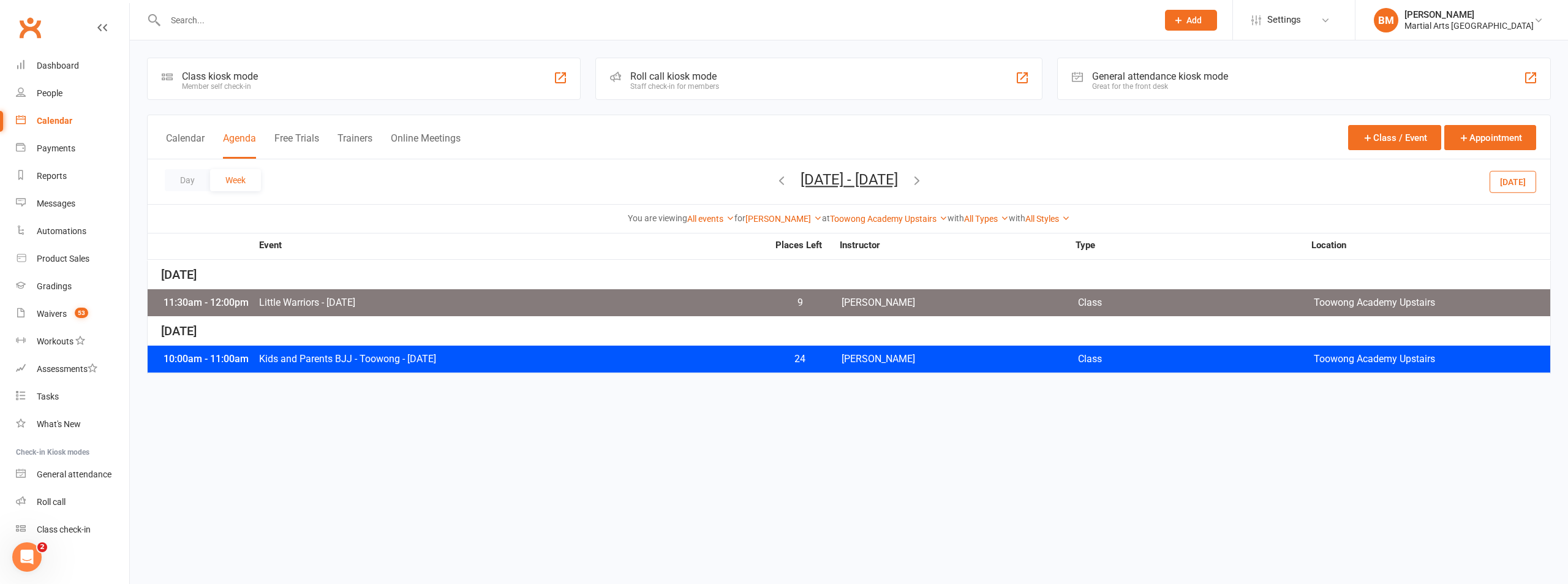
click at [389, 365] on div "10:00am - 11:00am Kids and Parents BJJ - Toowong - Saturday 24 Brandon McNamara…" at bounding box center [849, 359] width 1403 height 27
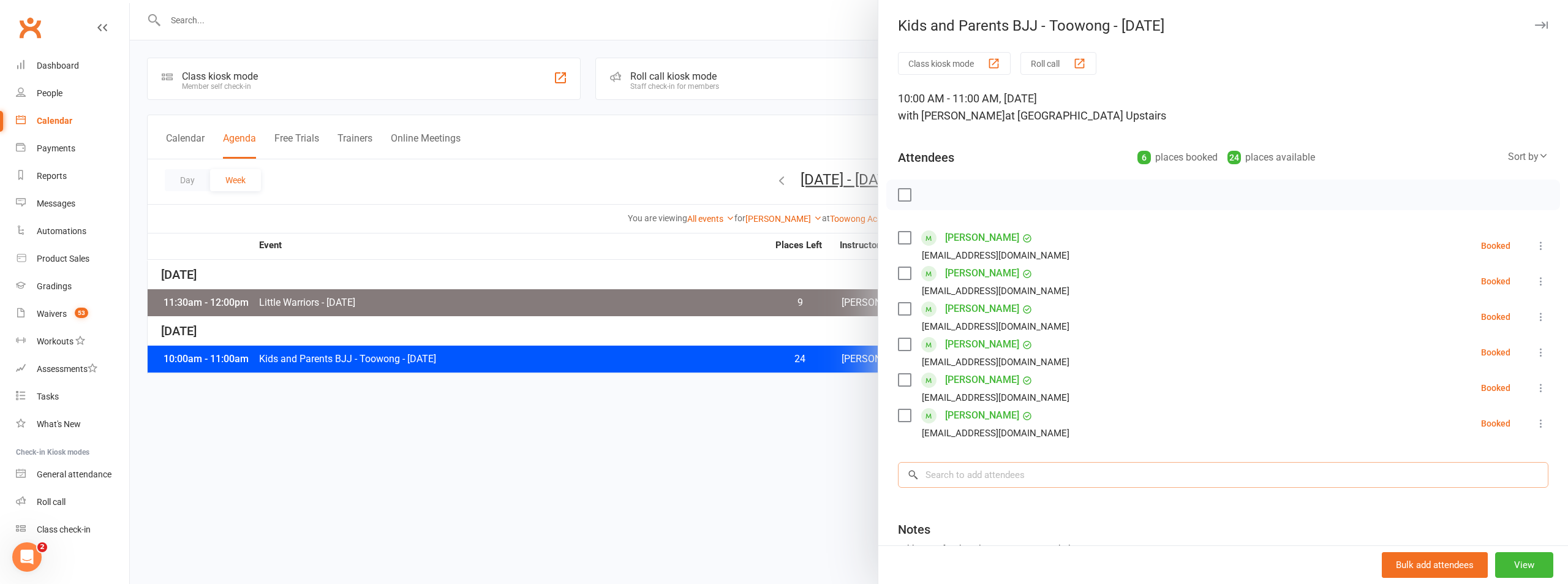
click at [935, 479] on input "search" at bounding box center [1223, 475] width 650 height 25
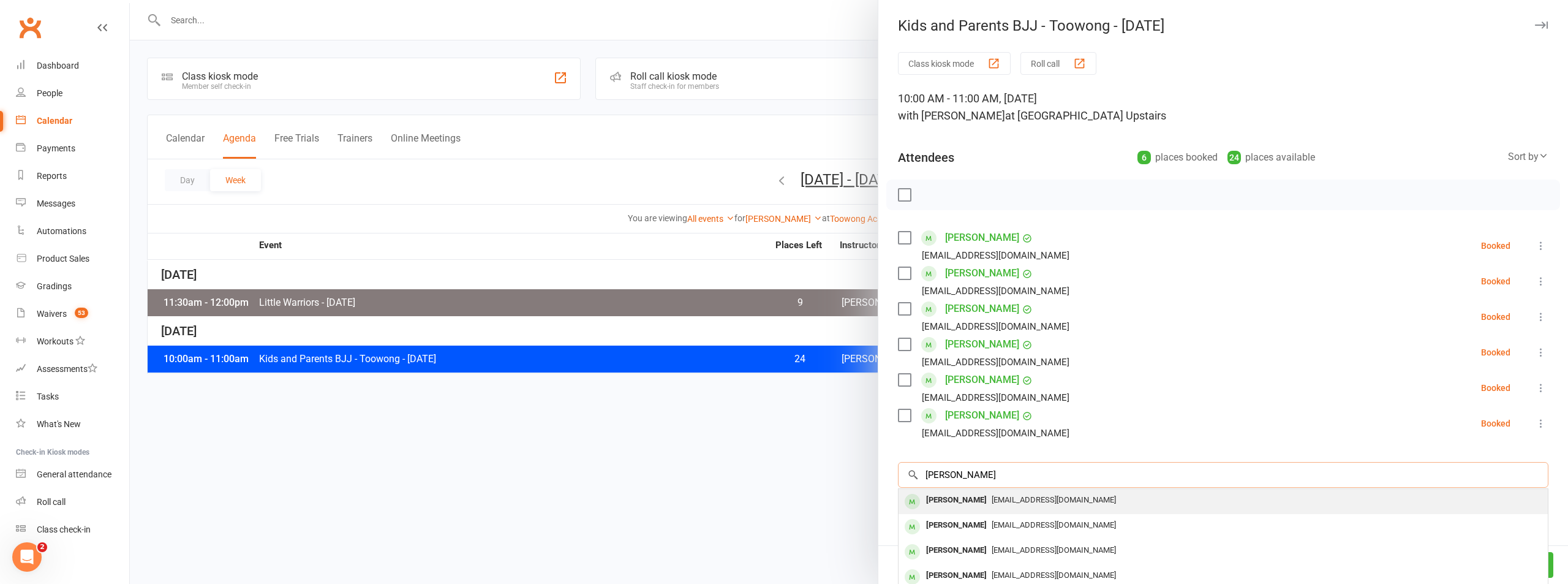
type input "raquel l"
click at [998, 490] on div "Raquel Lucas valeriadsl86@gmail.com" at bounding box center [1223, 501] width 649 height 25
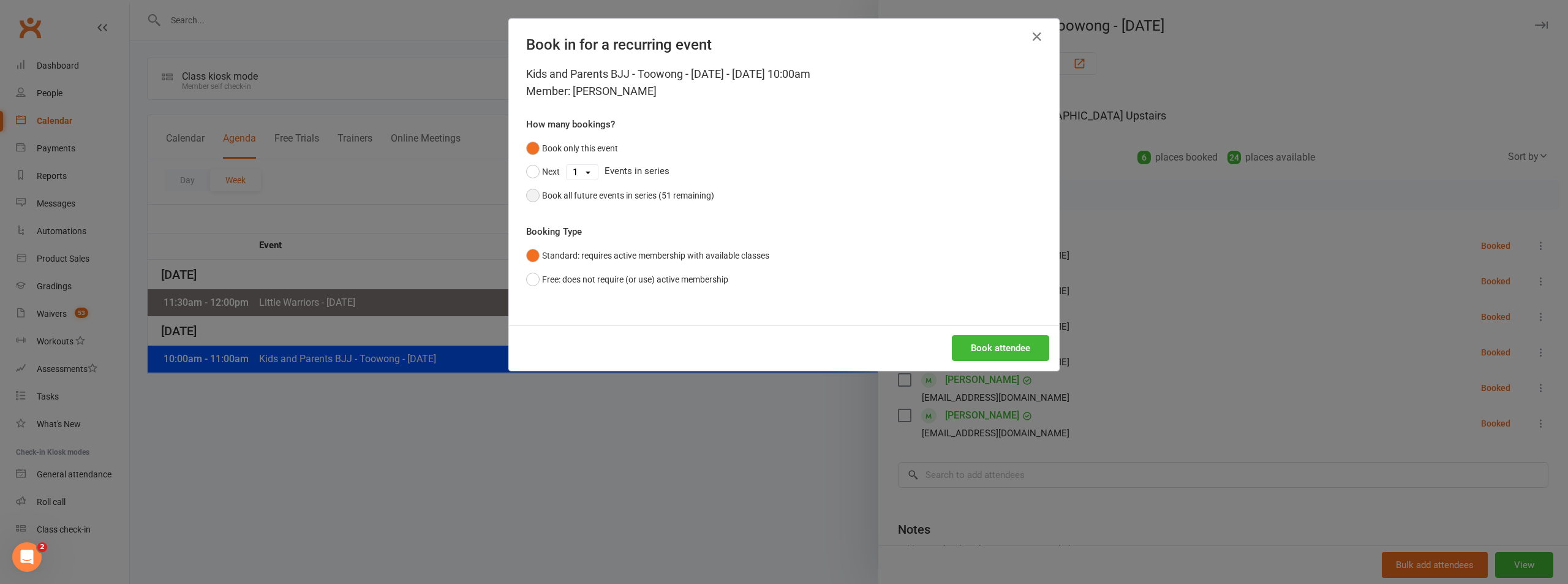
click at [634, 197] on div "Book all future events in series (51 remaining)" at bounding box center [628, 195] width 172 height 13
click at [1018, 347] on button "Book attendee" at bounding box center [1000, 348] width 97 height 25
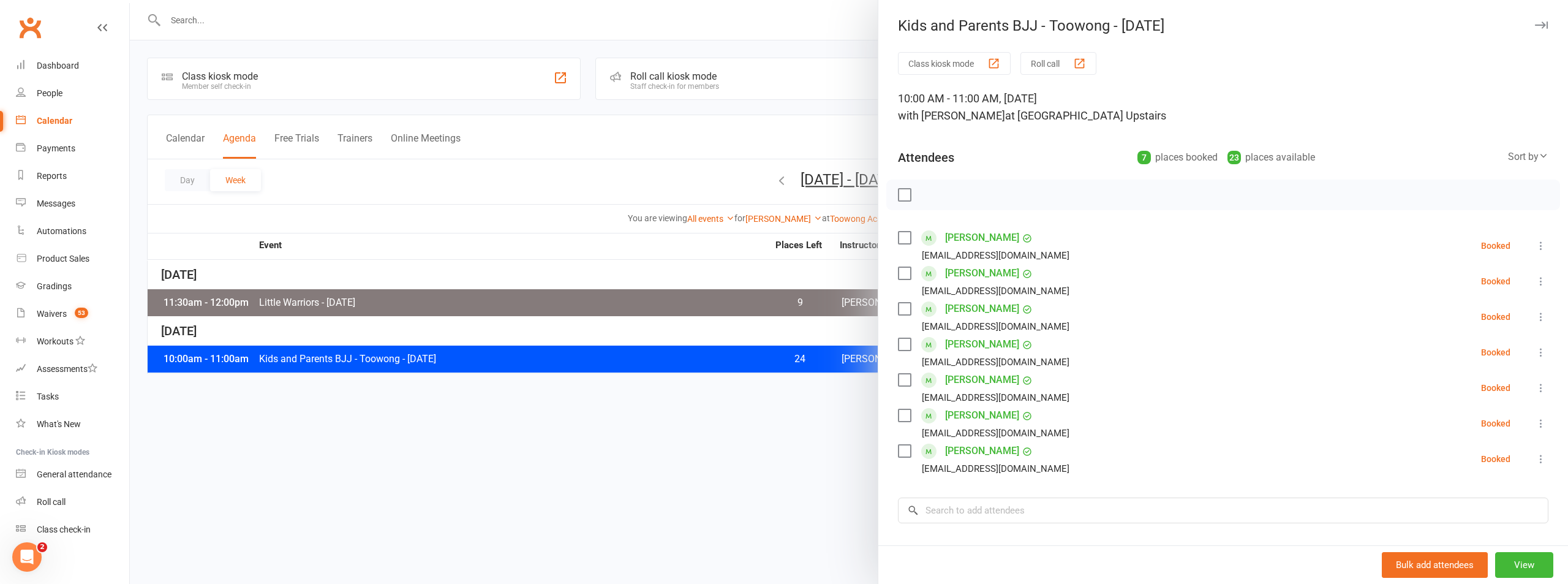
click at [632, 405] on div at bounding box center [849, 292] width 1438 height 584
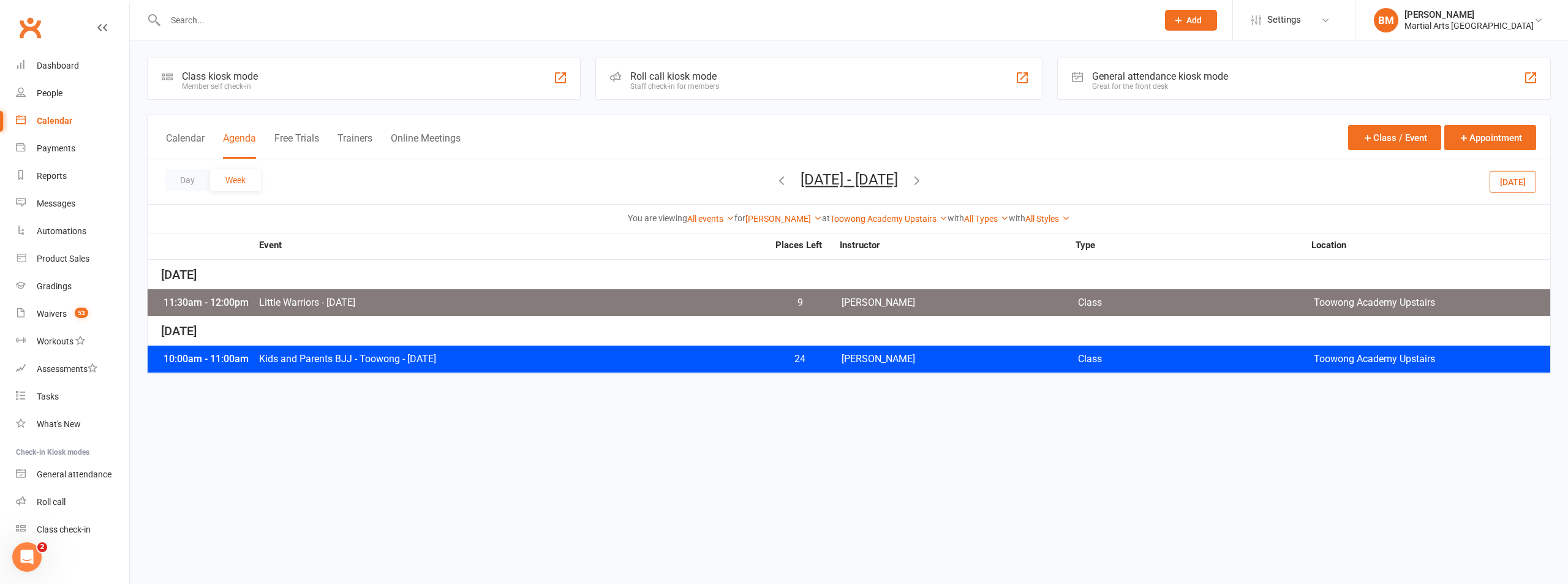
click at [200, 31] on div at bounding box center [648, 20] width 1002 height 40
click at [200, 22] on input "text" at bounding box center [655, 20] width 987 height 17
paste input "maaaniii@gmail.com"
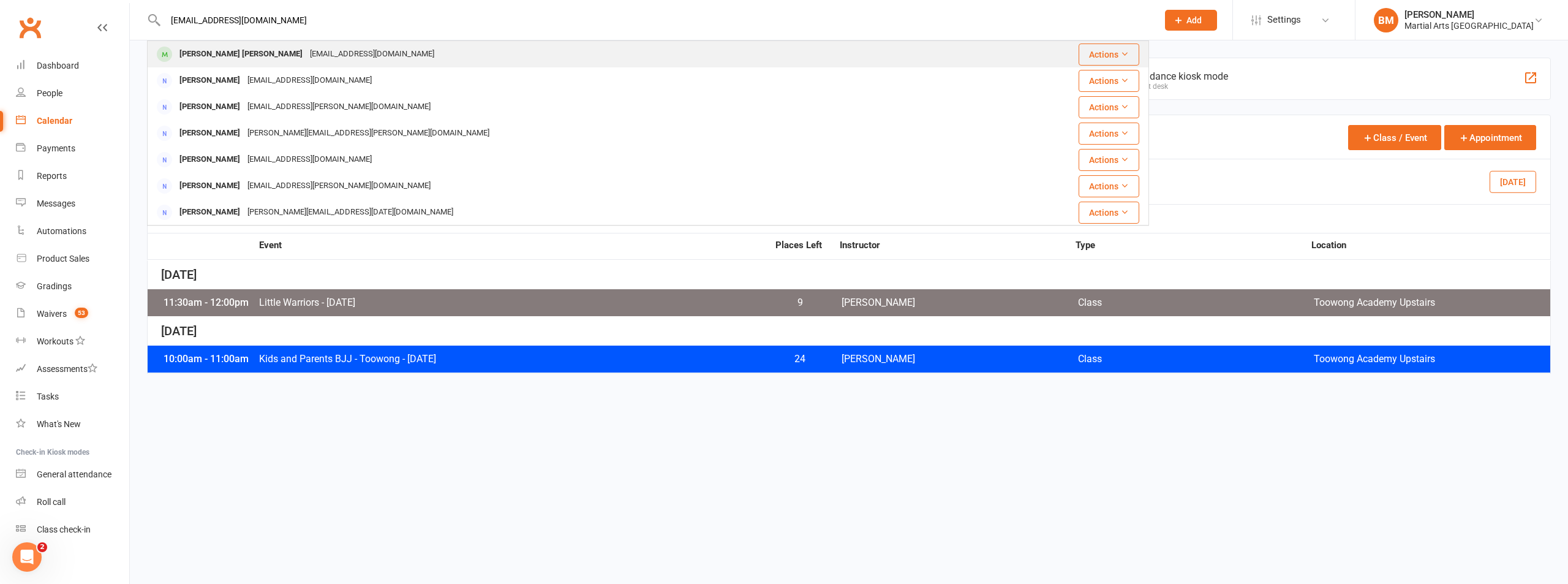
type input "maaaniii@gmail.com"
click at [203, 62] on div "Zyer Qureshi" at bounding box center [240, 54] width 130 height 18
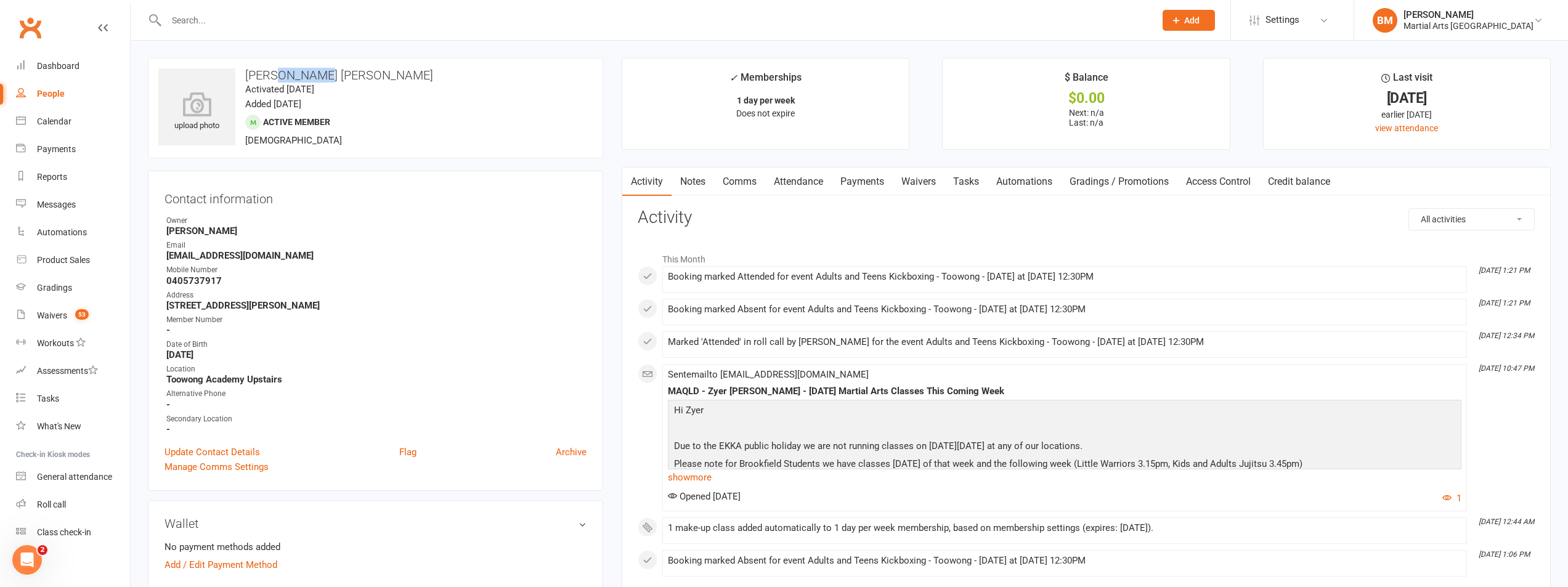
drag, startPoint x: 316, startPoint y: 81, endPoint x: 273, endPoint y: 78, distance: 43.1
click at [273, 78] on h3 "Zyer Qureshi" at bounding box center [376, 75] width 434 height 13
copy h3 "Qureshi"
click at [248, 4] on div at bounding box center [647, 20] width 999 height 40
click at [227, 20] on input "text" at bounding box center [654, 20] width 984 height 17
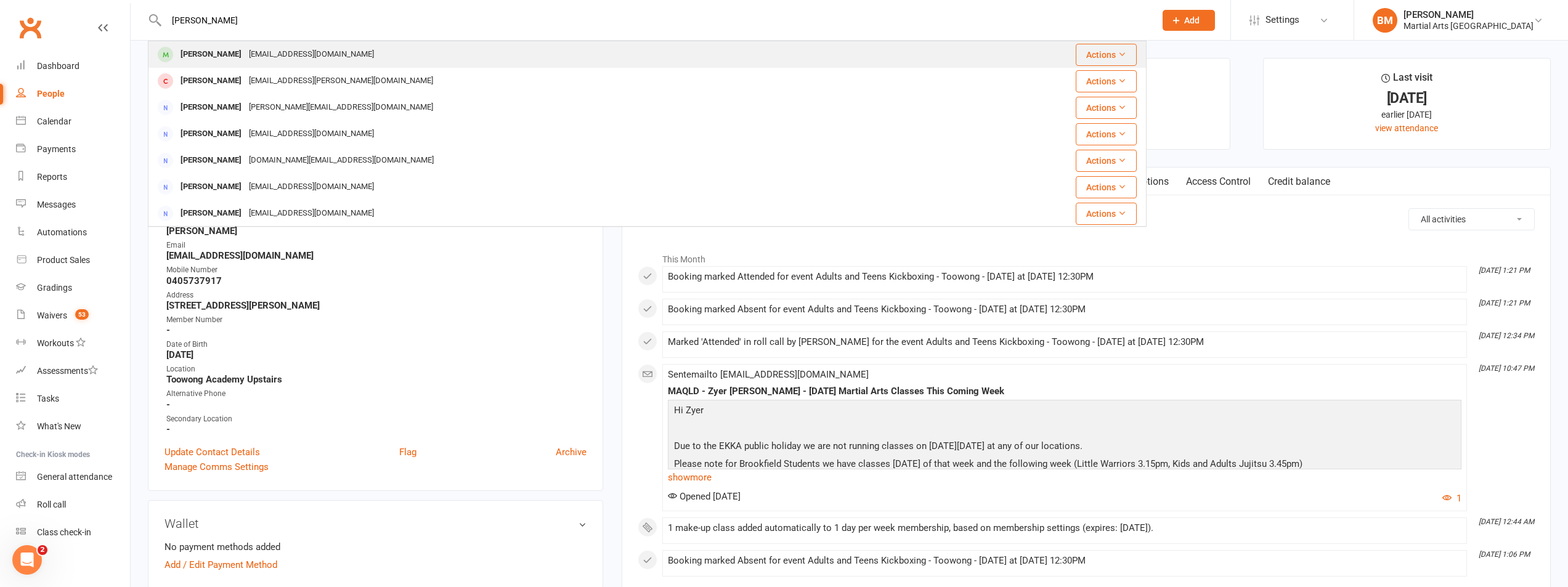
type input "emmett kot"
click at [271, 54] on div "ejanep2@yahoo.com" at bounding box center [311, 54] width 132 height 18
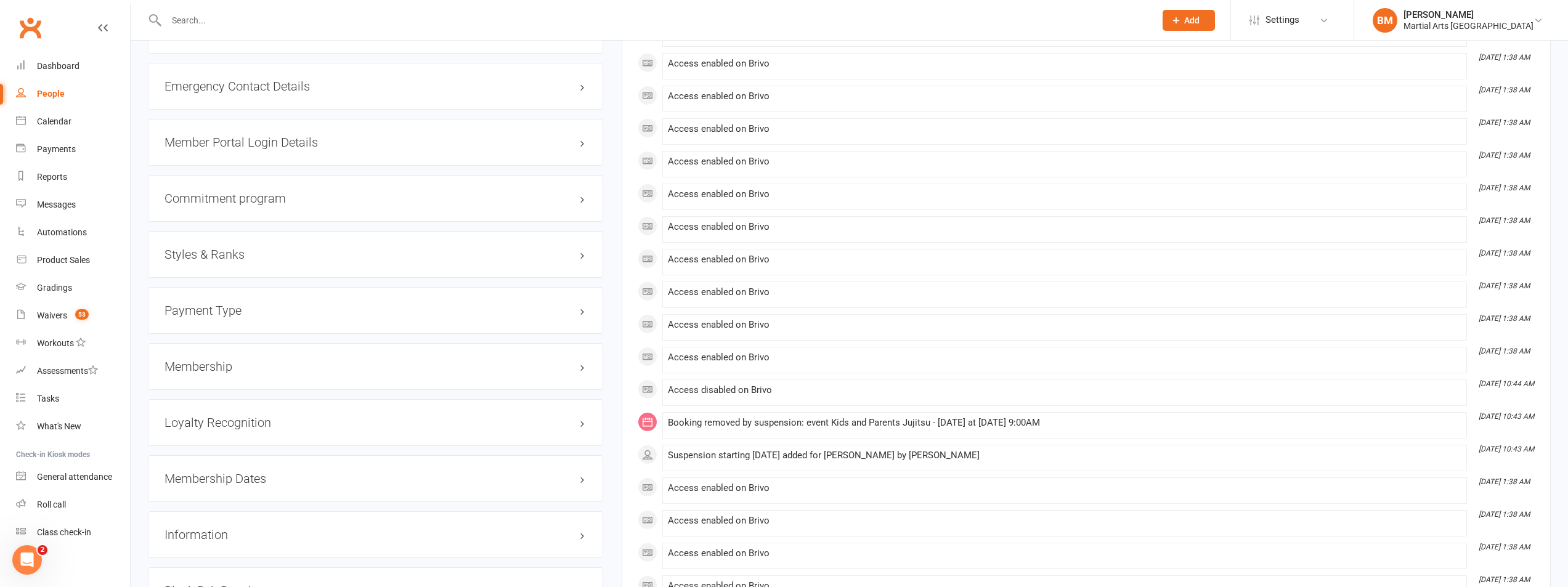
scroll to position [985, 0]
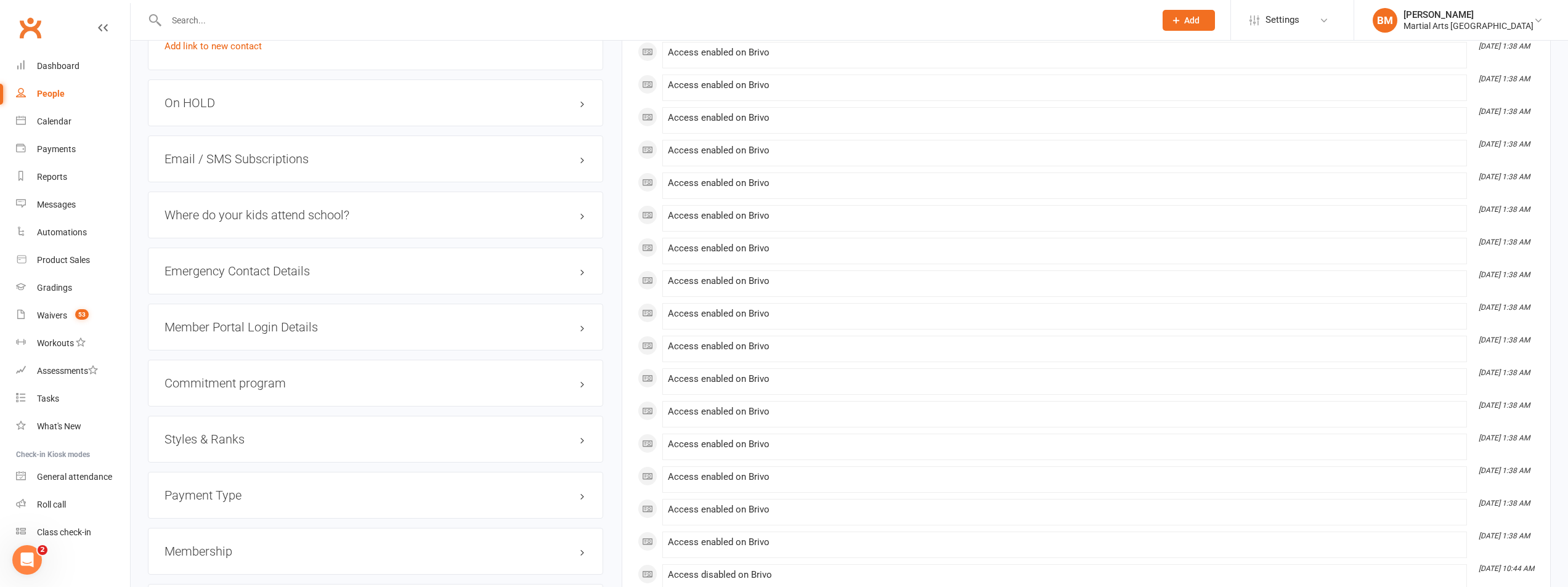
drag, startPoint x: 243, startPoint y: 104, endPoint x: 228, endPoint y: 112, distance: 17.0
click at [241, 104] on h3 "On HOLD" at bounding box center [376, 102] width 422 height 13
click at [232, 153] on link "Add new suspension" at bounding box center [207, 150] width 85 height 11
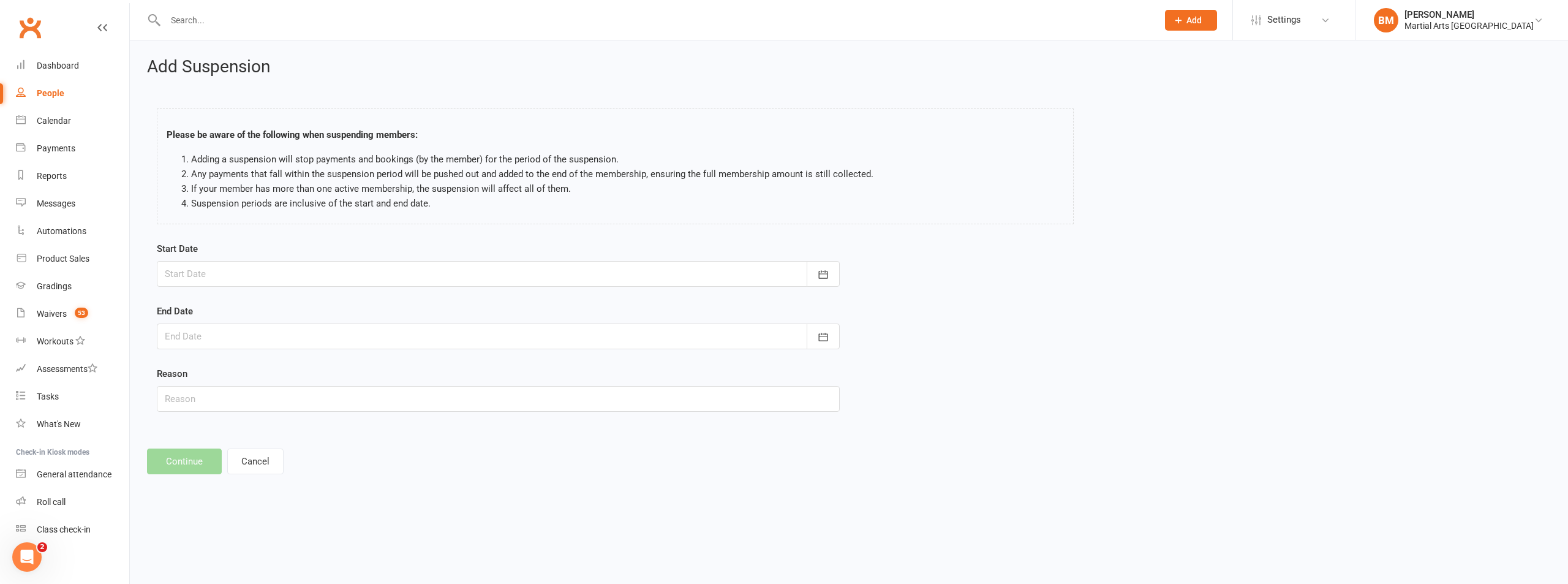
click at [244, 275] on div at bounding box center [499, 274] width 683 height 25
click at [212, 423] on button "17" at bounding box center [206, 421] width 25 height 22
click at [235, 276] on div at bounding box center [499, 274] width 683 height 25
click at [376, 399] on button "16" at bounding box center [371, 398] width 31 height 22
type input "16 Aug 2025"
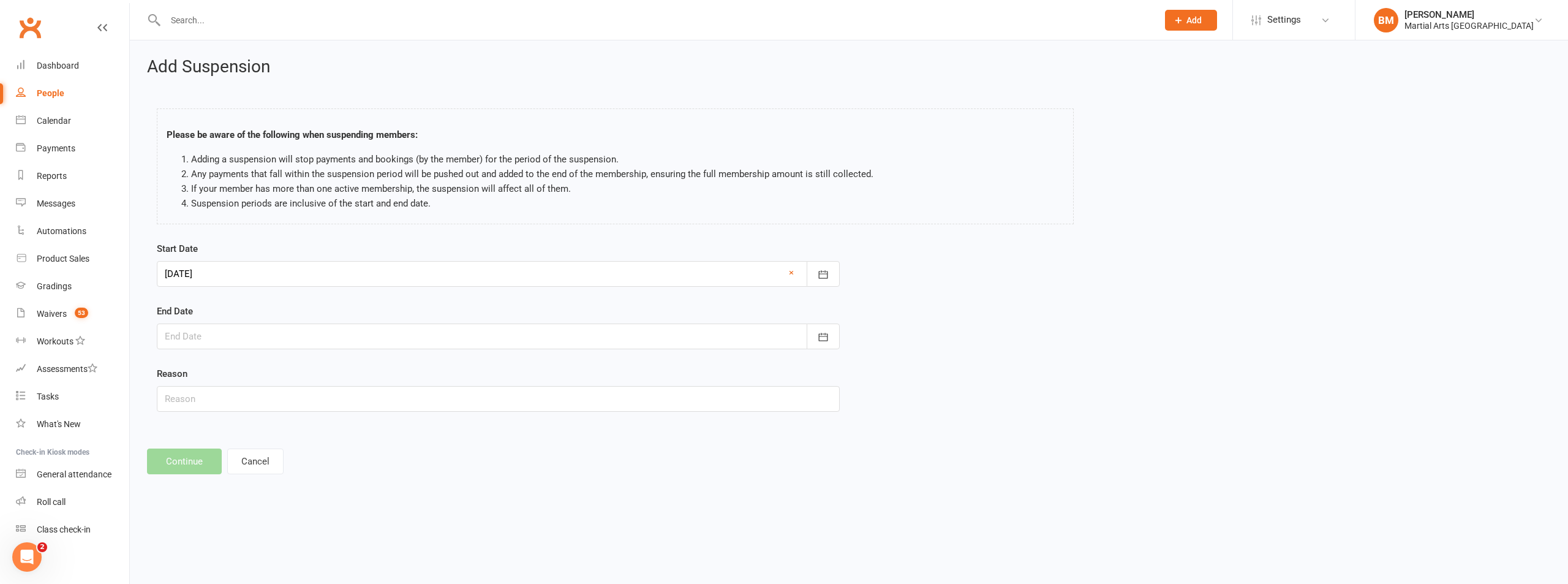
click at [273, 328] on div at bounding box center [499, 337] width 683 height 25
click at [377, 477] on button "23" at bounding box center [371, 484] width 31 height 22
type input "23 Aug 2025"
click at [226, 400] on input "text" at bounding box center [499, 399] width 683 height 25
type input "On Hold 2 Weeks via Email"
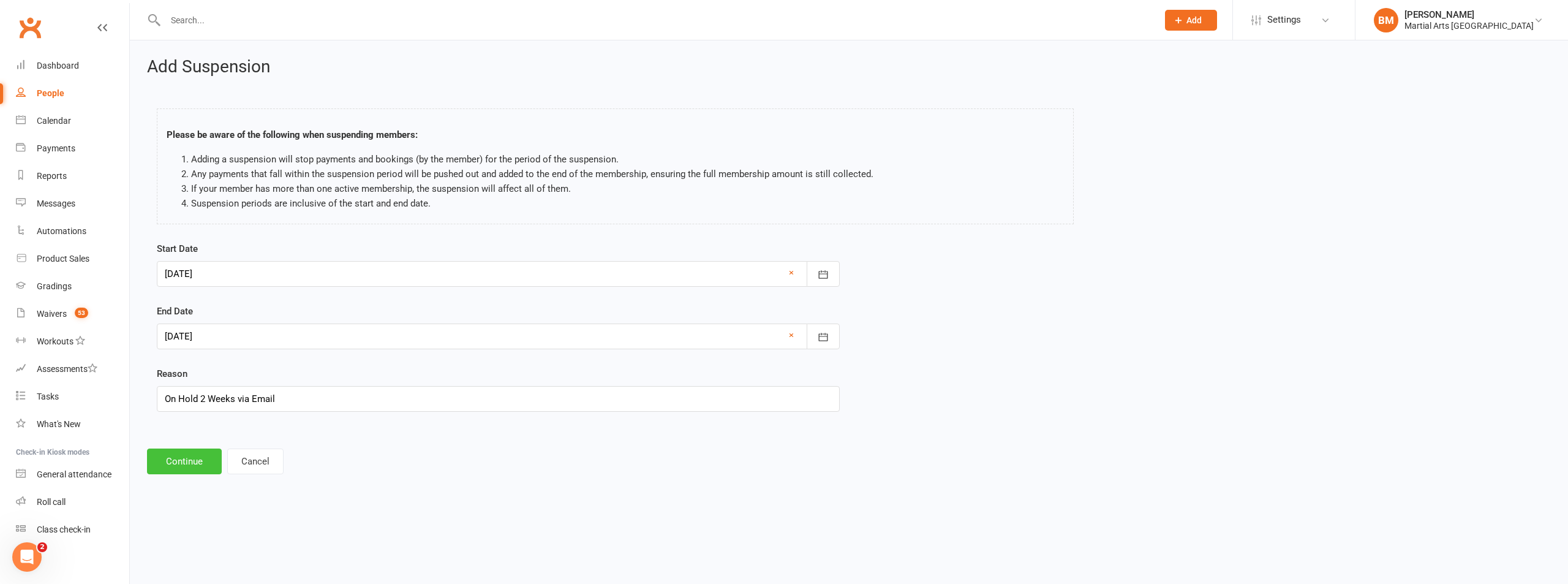
click at [153, 466] on button "Continue" at bounding box center [184, 461] width 75 height 25
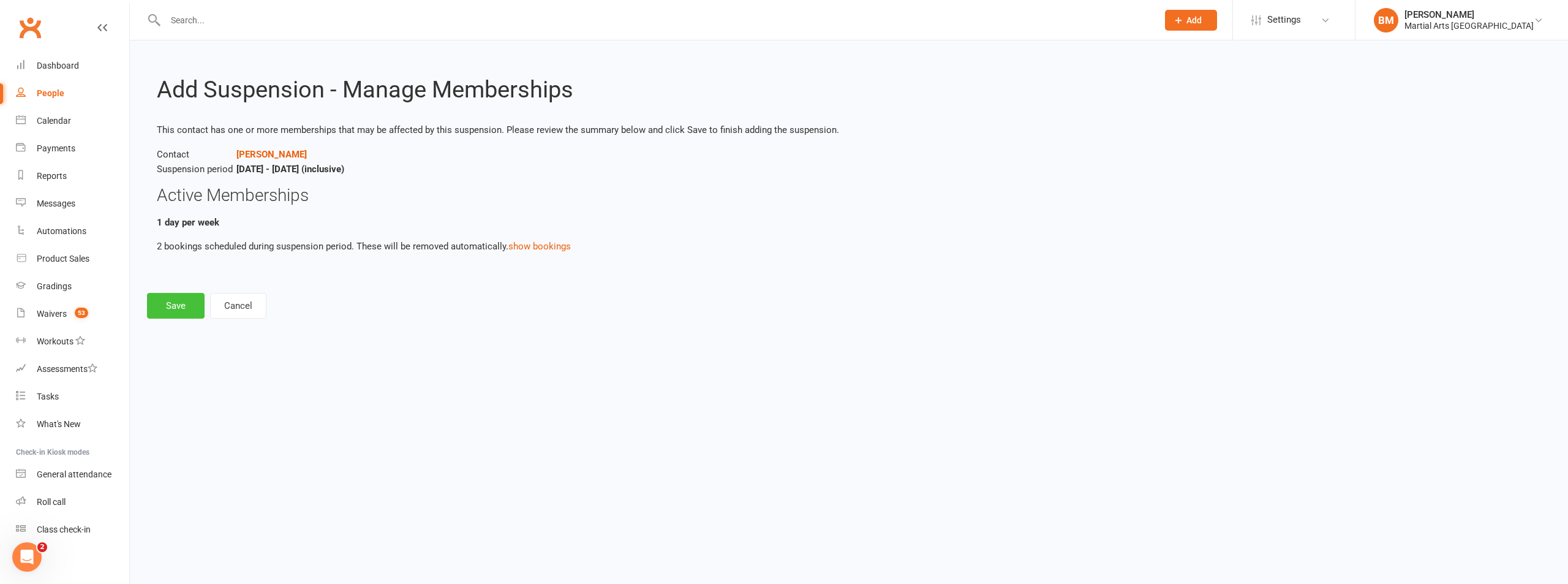
click at [174, 305] on button "Save" at bounding box center [175, 305] width 58 height 25
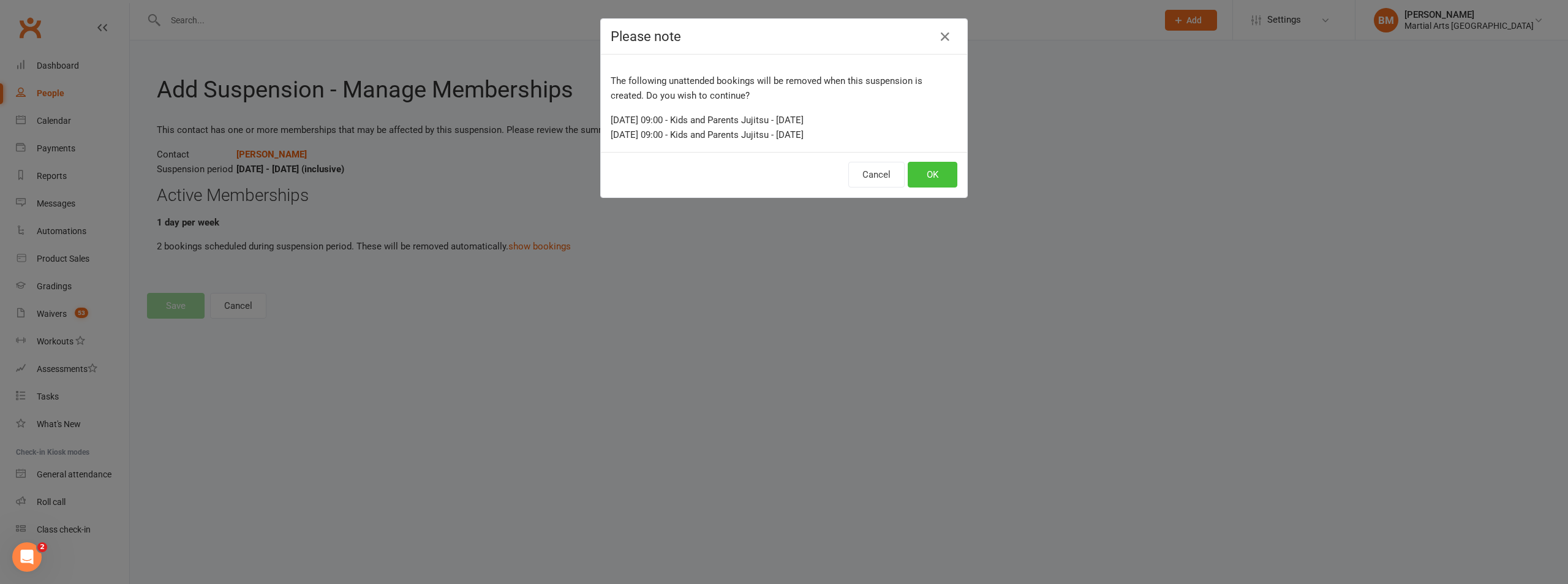
click at [935, 168] on button "OK" at bounding box center [933, 174] width 50 height 25
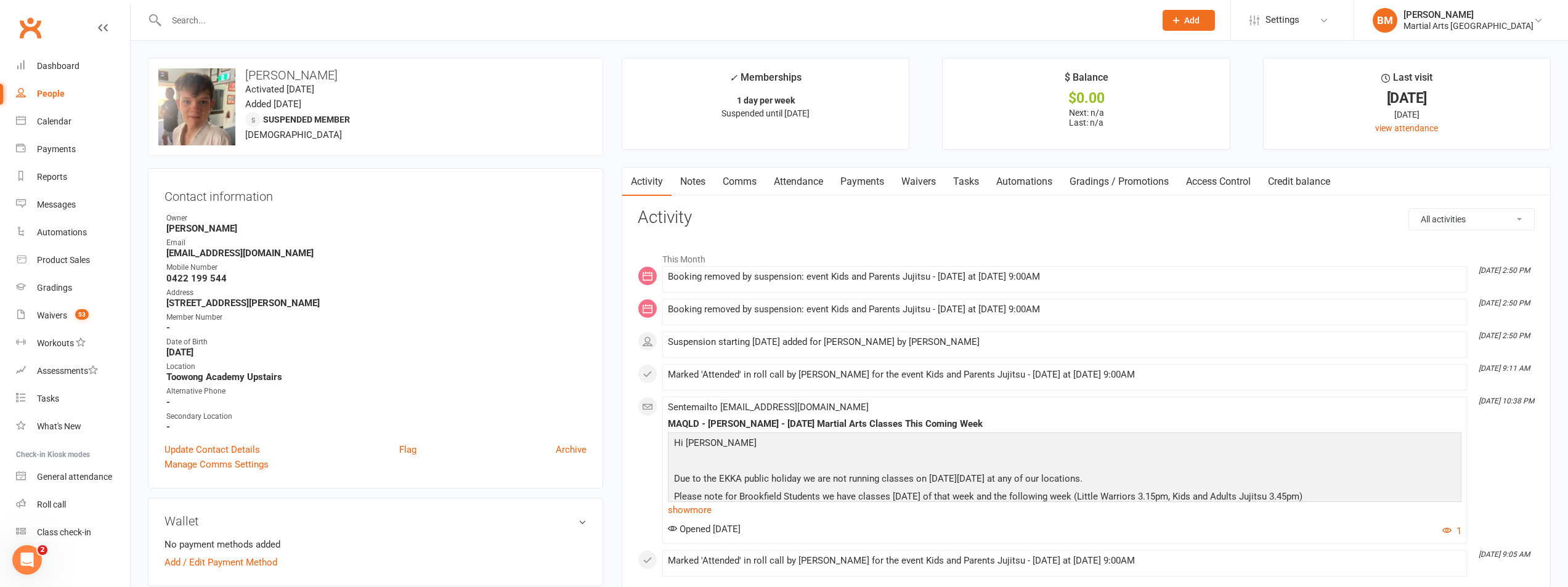
click at [201, 22] on input "text" at bounding box center [654, 20] width 984 height 17
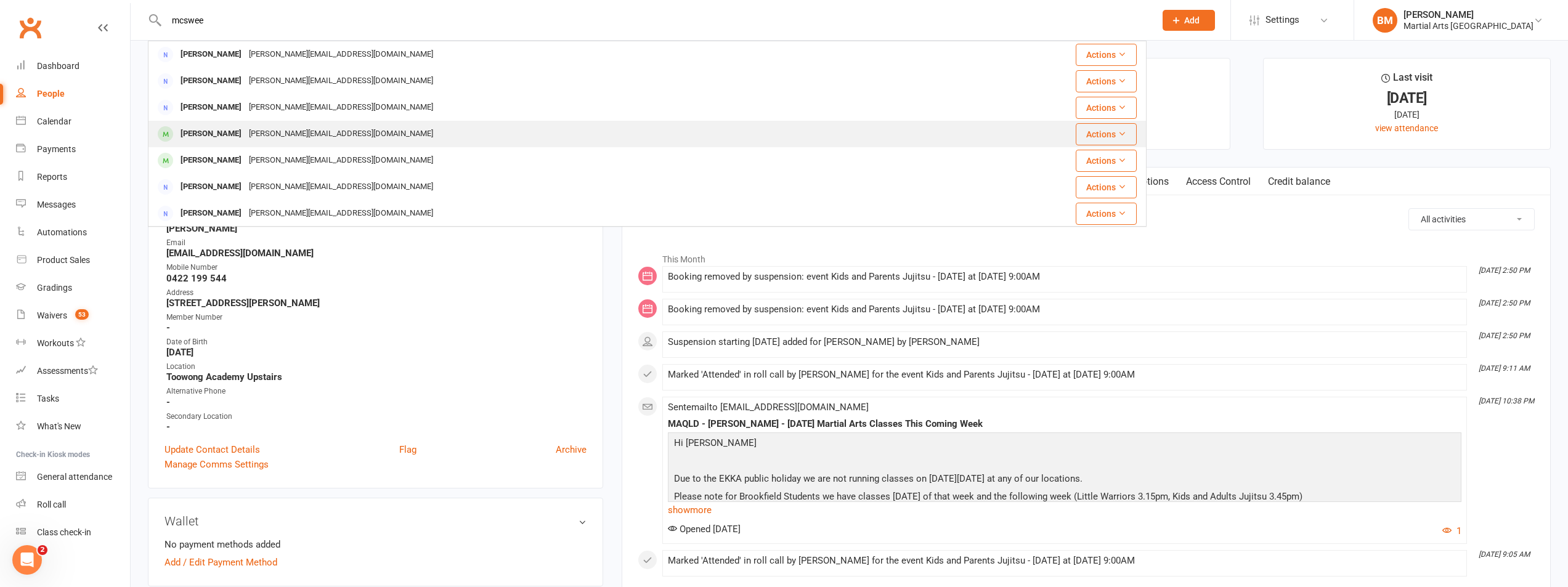
type input "mcswee"
click at [200, 134] on div "Louie McSweeny" at bounding box center [210, 134] width 68 height 18
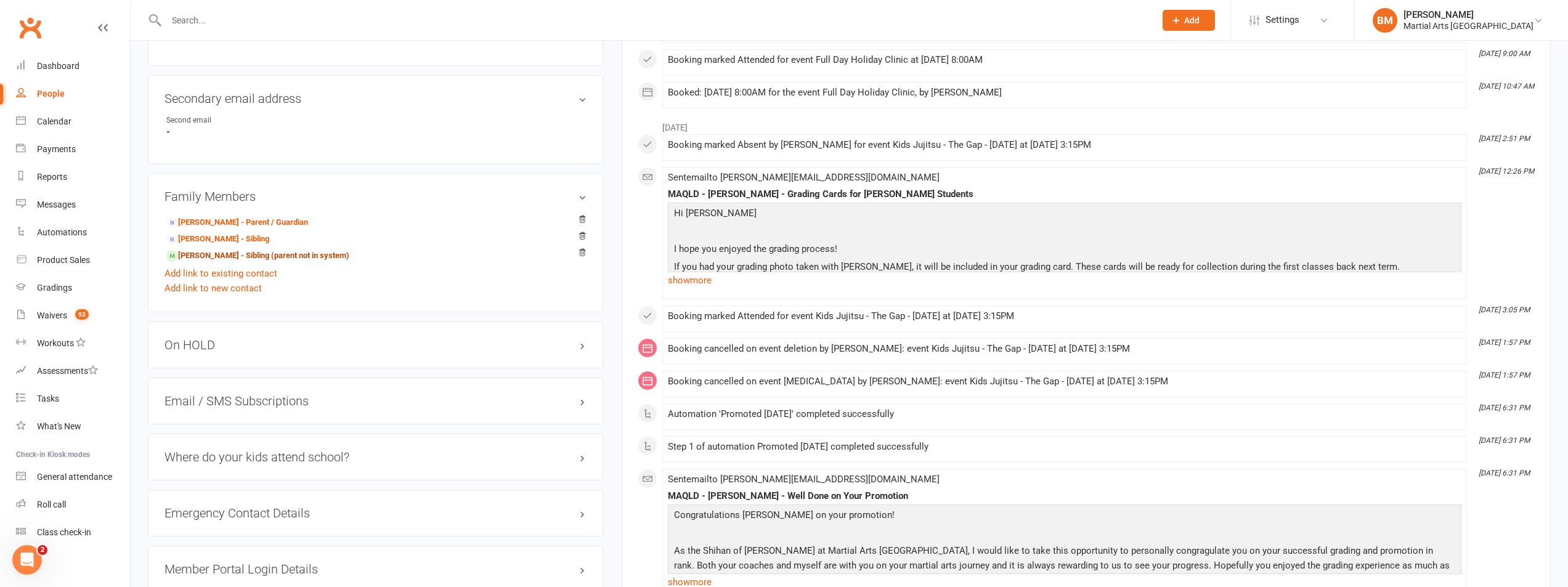
scroll to position [739, 0]
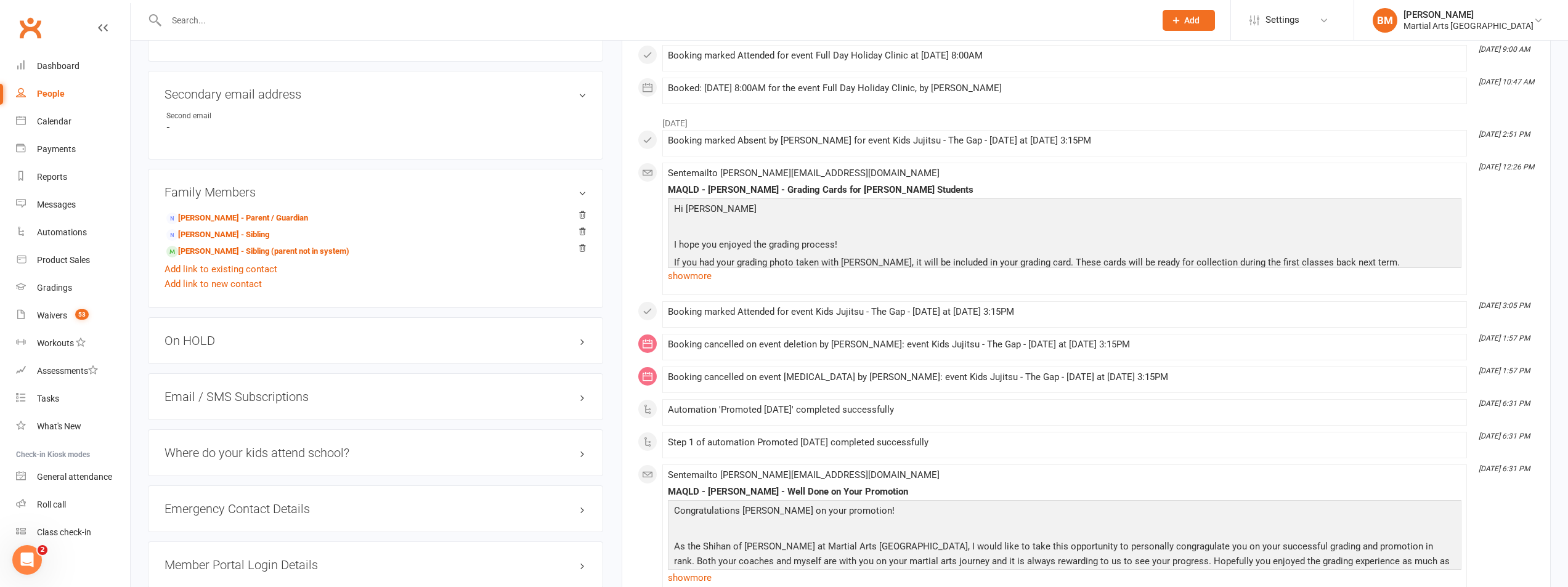
click at [216, 335] on h3 "On HOLD" at bounding box center [376, 340] width 422 height 13
click at [230, 396] on div "Show previous suspensions Add new suspension" at bounding box center [376, 377] width 422 height 40
click at [230, 393] on link "Add new suspension" at bounding box center [207, 388] width 85 height 11
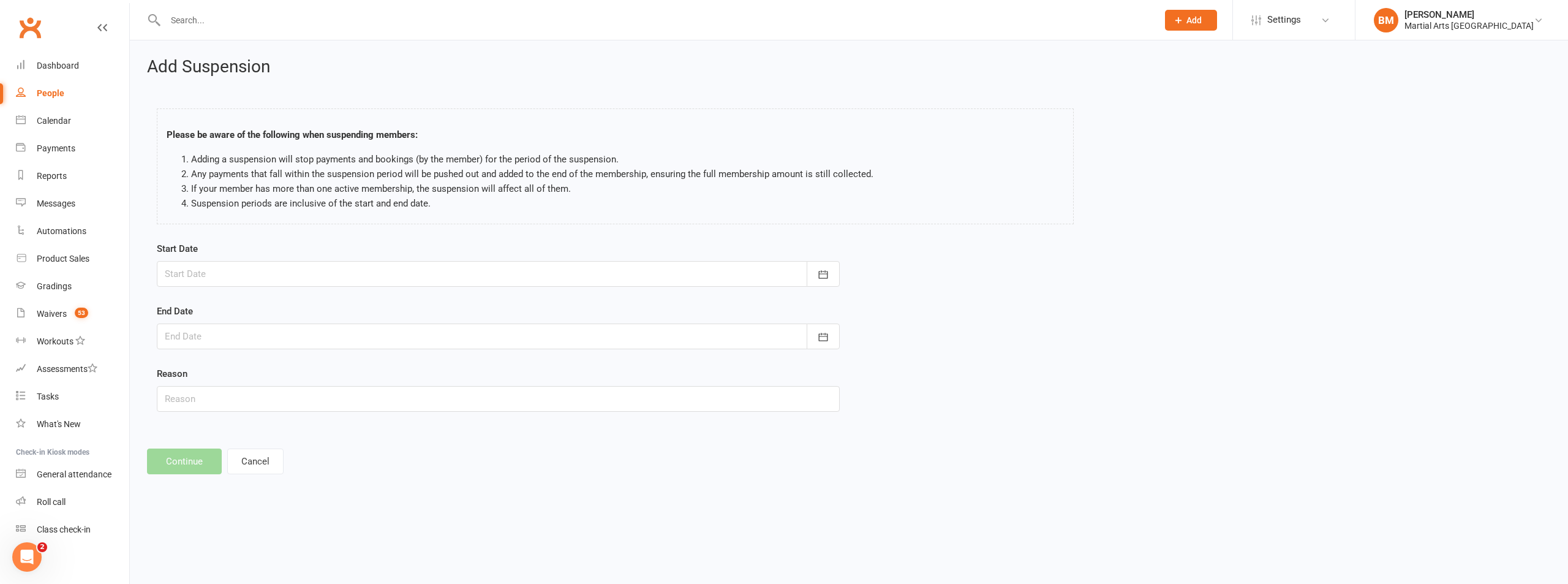
click at [254, 265] on div at bounding box center [499, 274] width 683 height 25
click at [208, 423] on span "17" at bounding box center [206, 421] width 10 height 10
type input "[DATE]"
click at [184, 333] on div at bounding box center [499, 337] width 683 height 25
click at [380, 502] on button "30" at bounding box center [371, 507] width 31 height 22
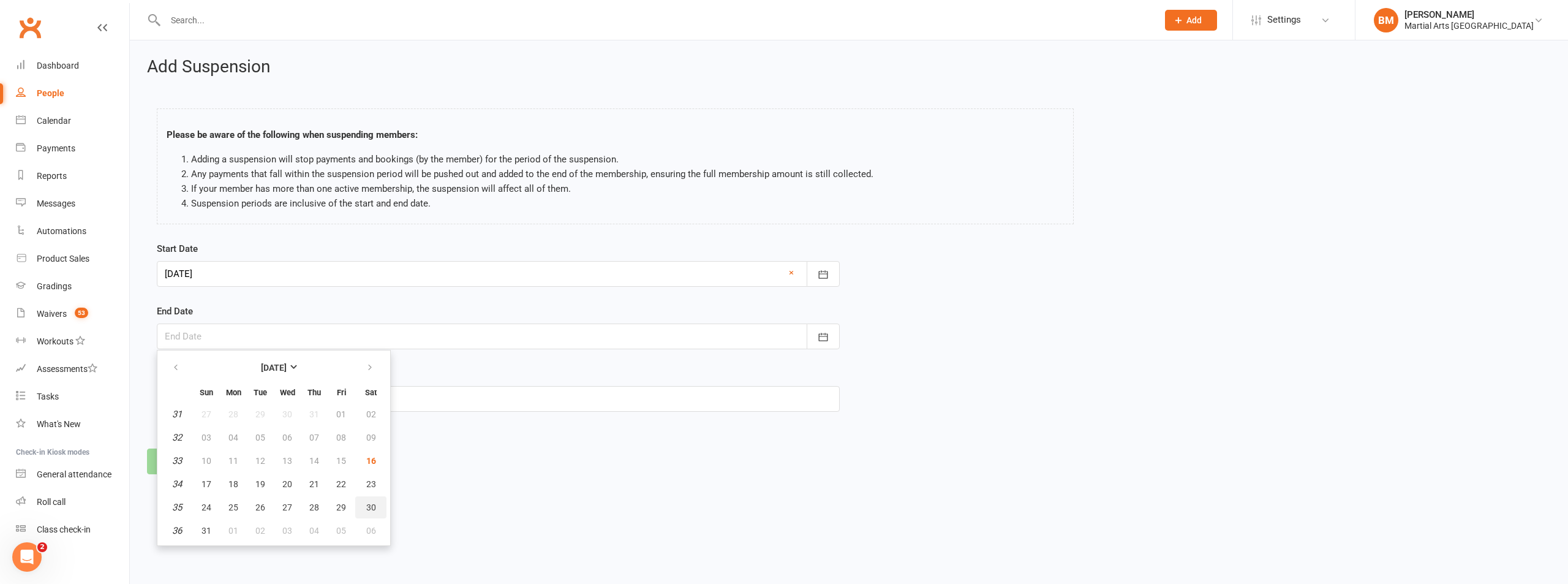
type input "[DATE]"
click at [233, 389] on input "text" at bounding box center [499, 399] width 683 height 25
type input "On Hold 2 Weeks via Email"
click at [189, 468] on button "Continue" at bounding box center [184, 461] width 75 height 25
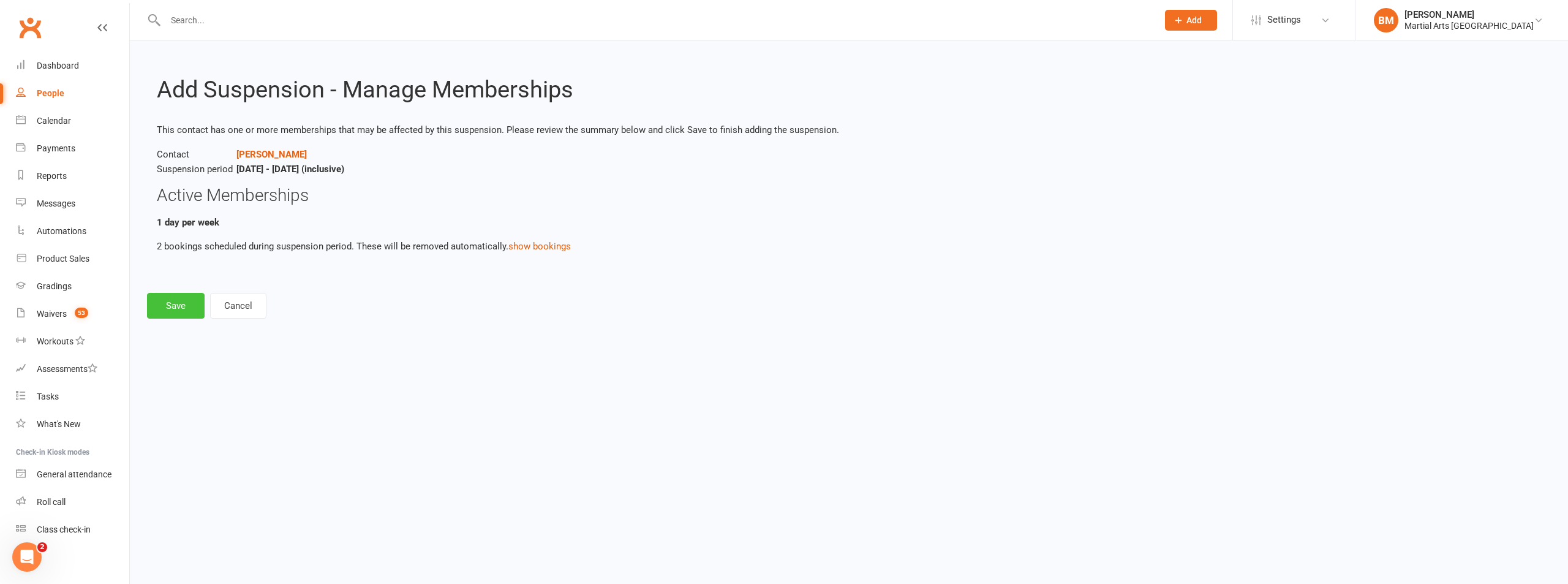
click at [179, 311] on button "Save" at bounding box center [175, 305] width 58 height 25
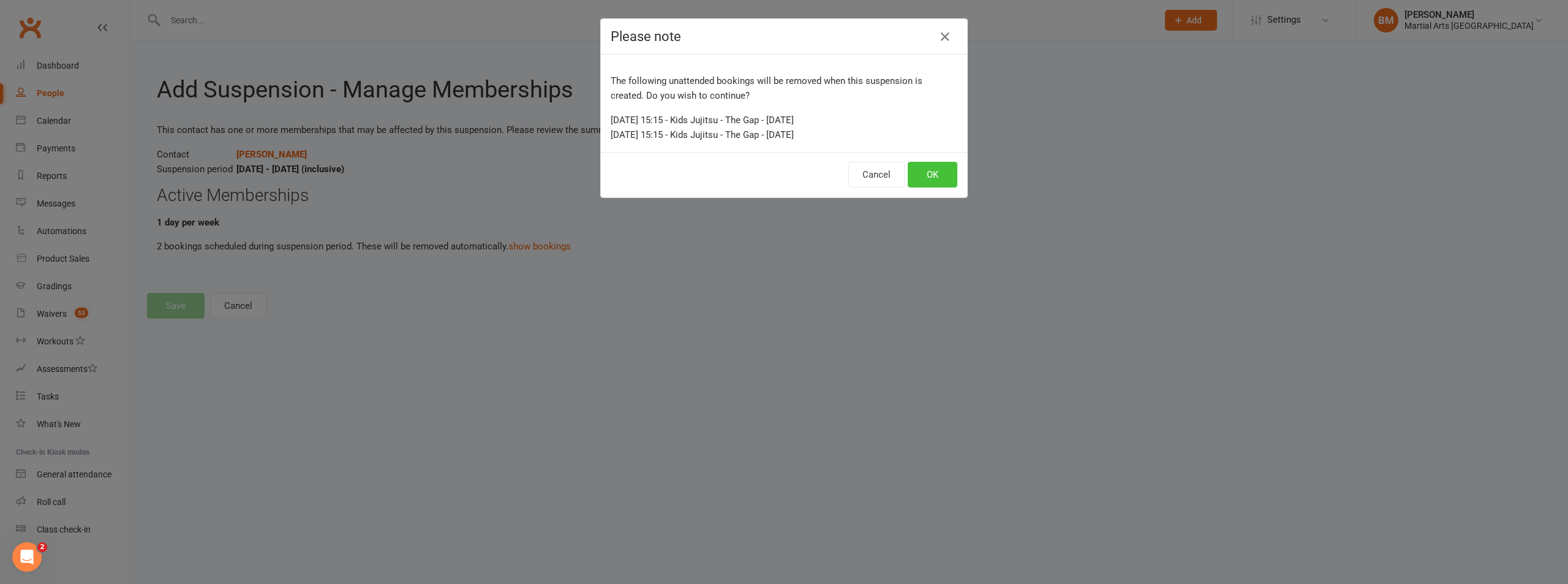
click at [930, 172] on button "OK" at bounding box center [933, 174] width 50 height 25
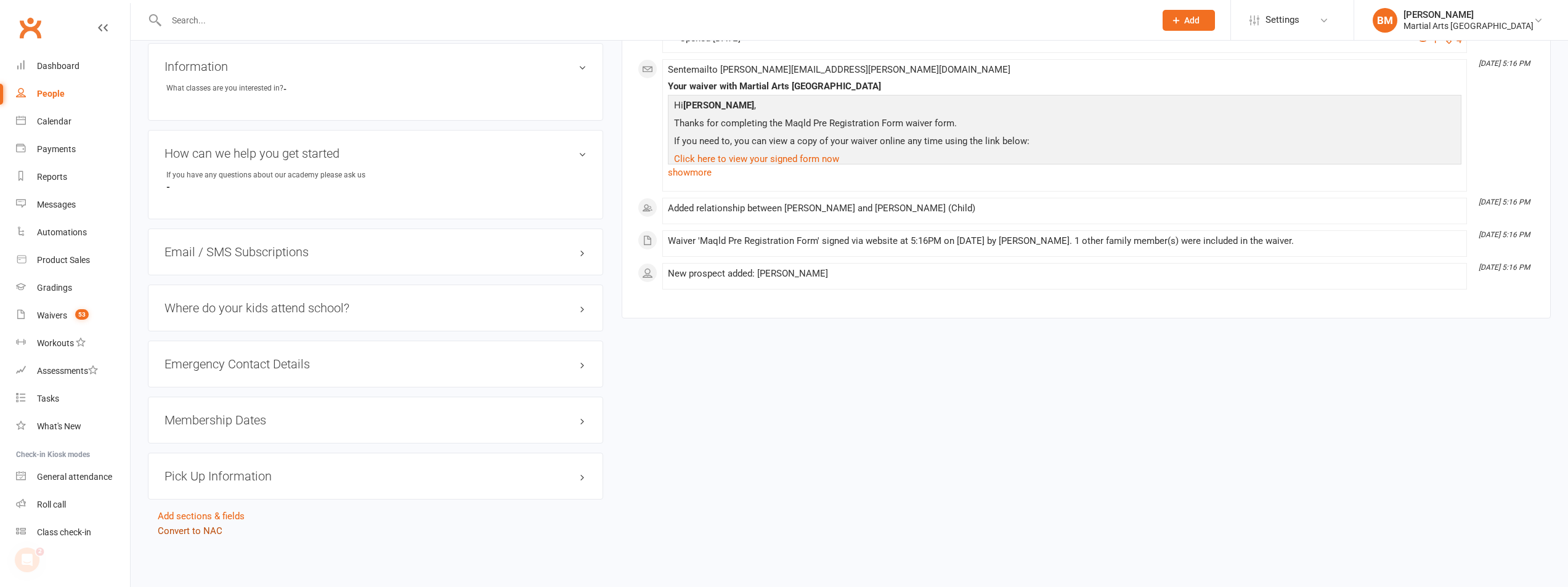
click at [182, 527] on link "Convert to NAC" at bounding box center [190, 531] width 65 height 11
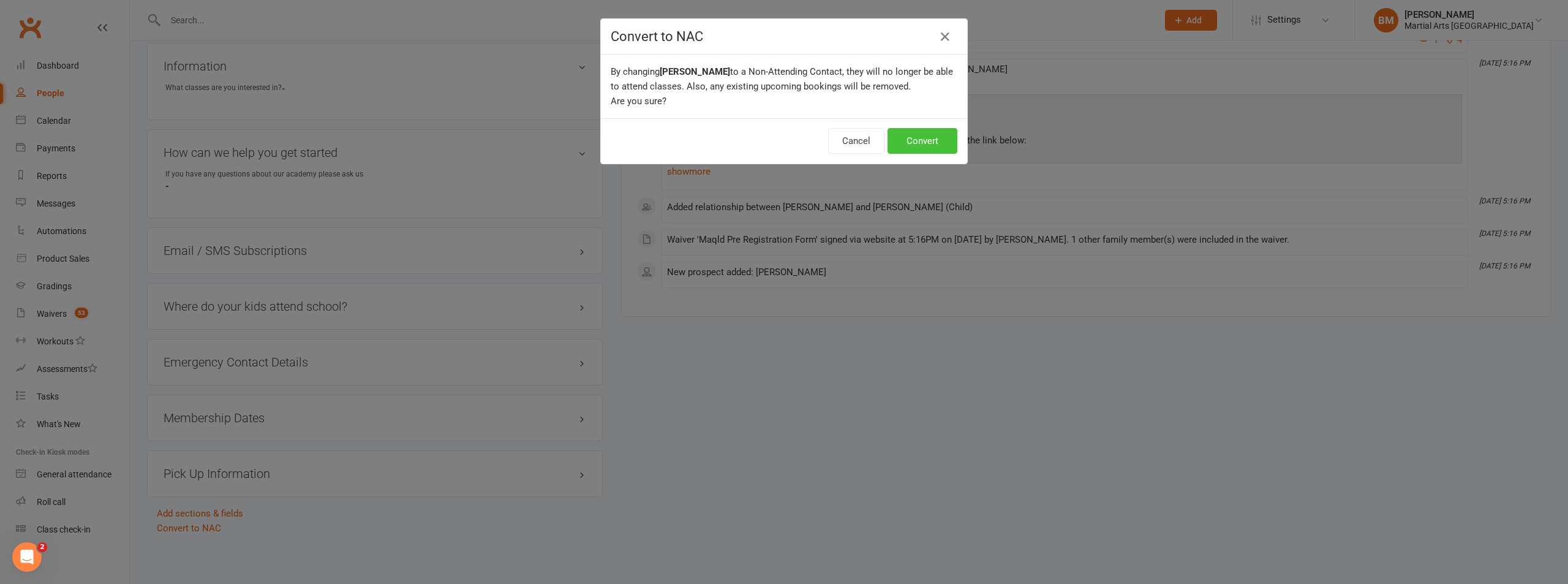
click at [923, 141] on button "Convert" at bounding box center [923, 141] width 70 height 25
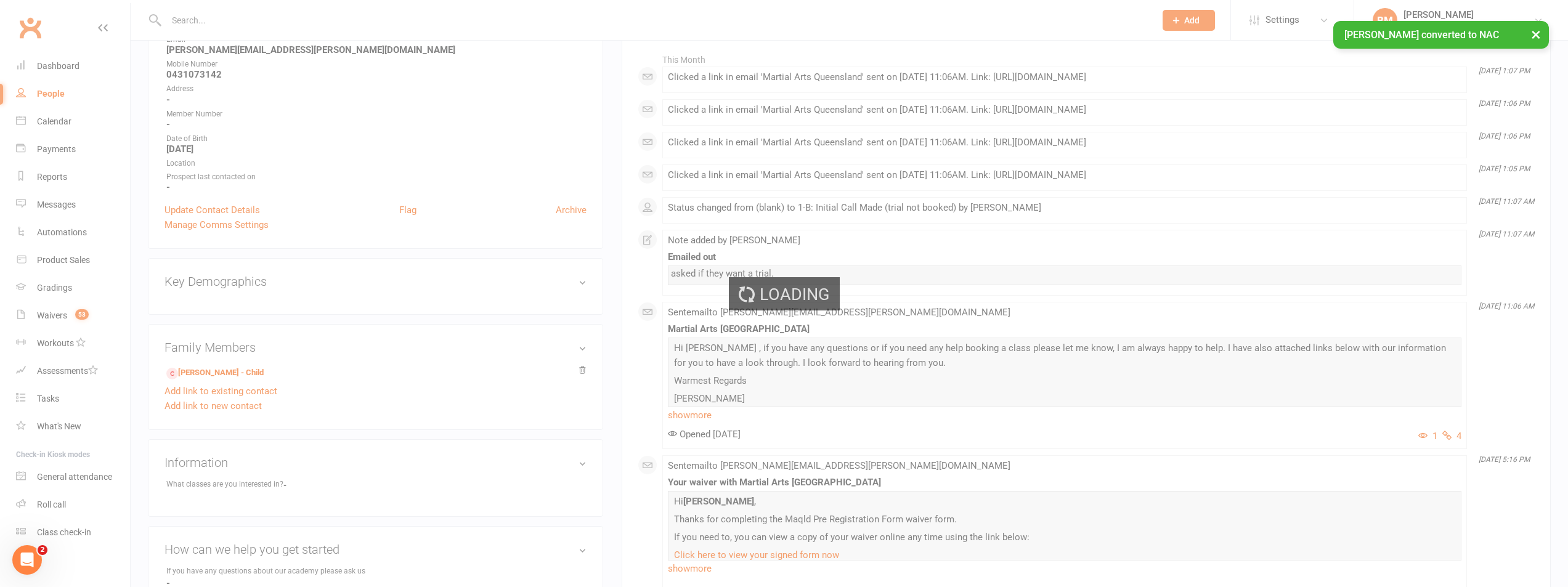
scroll to position [92, 0]
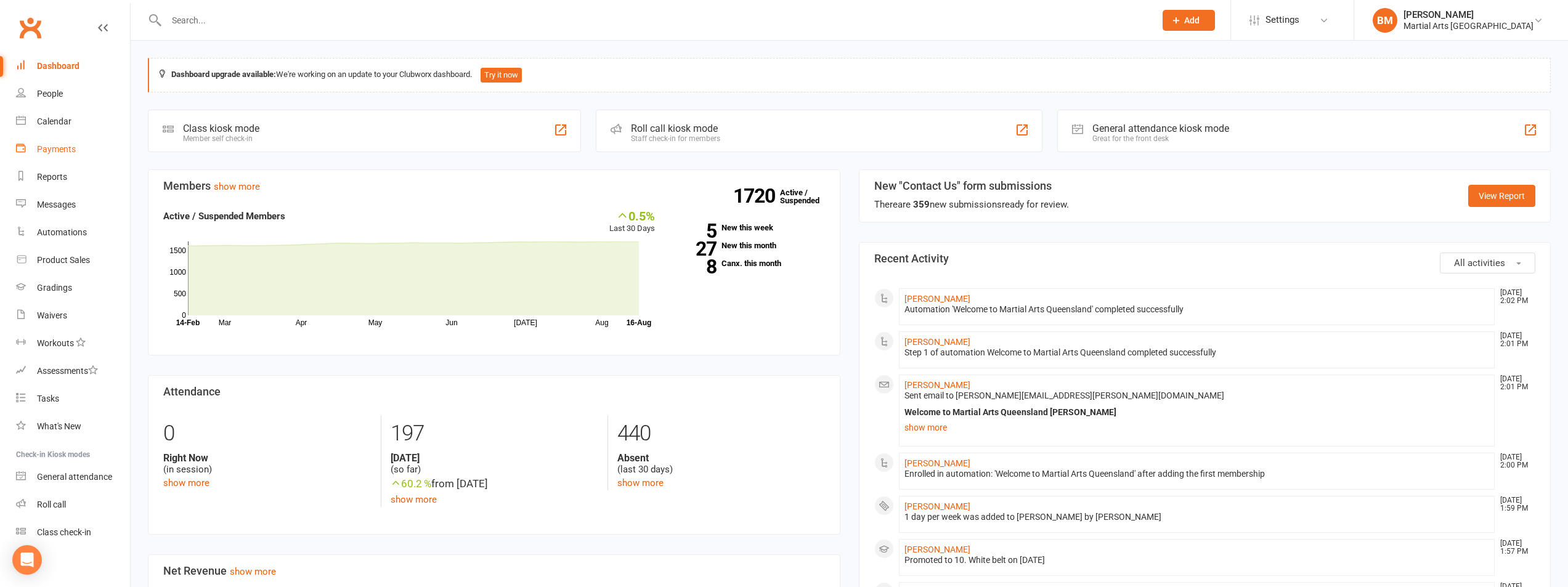
click at [61, 146] on div "Payments" at bounding box center [56, 148] width 39 height 10
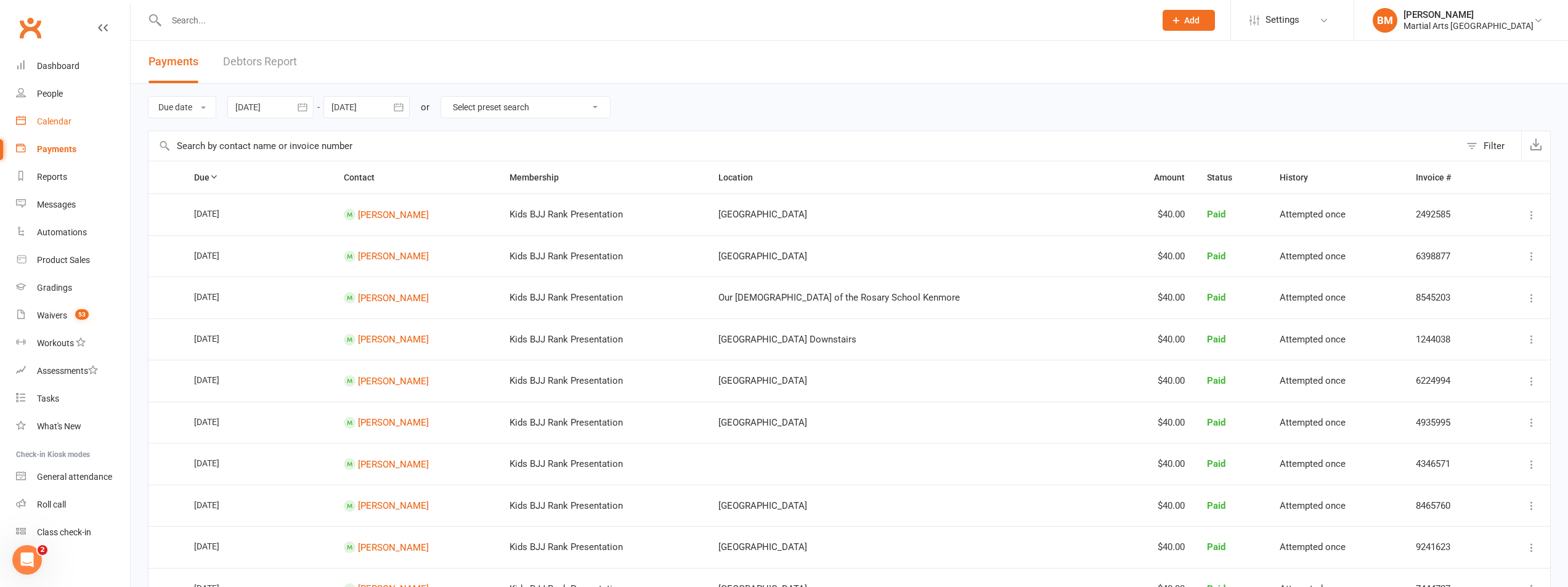
click at [48, 124] on div "Calendar" at bounding box center [54, 121] width 35 height 10
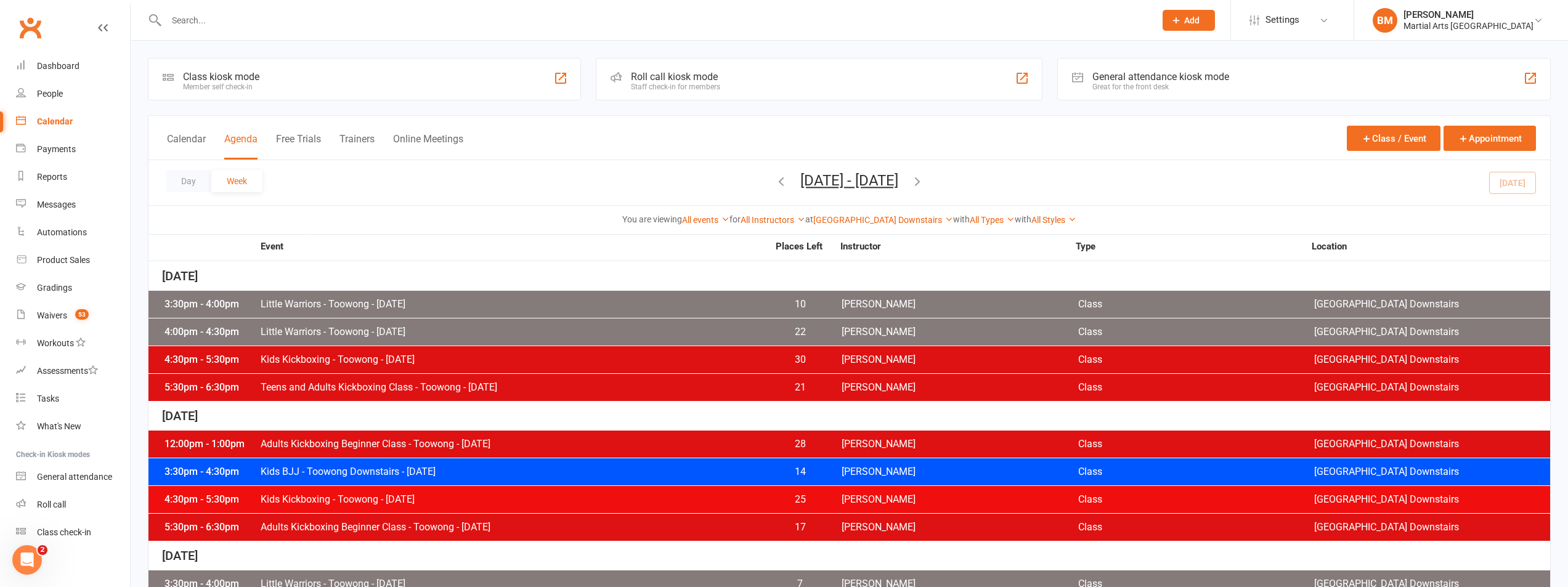
click at [924, 184] on icon "button" at bounding box center [917, 181] width 13 height 13
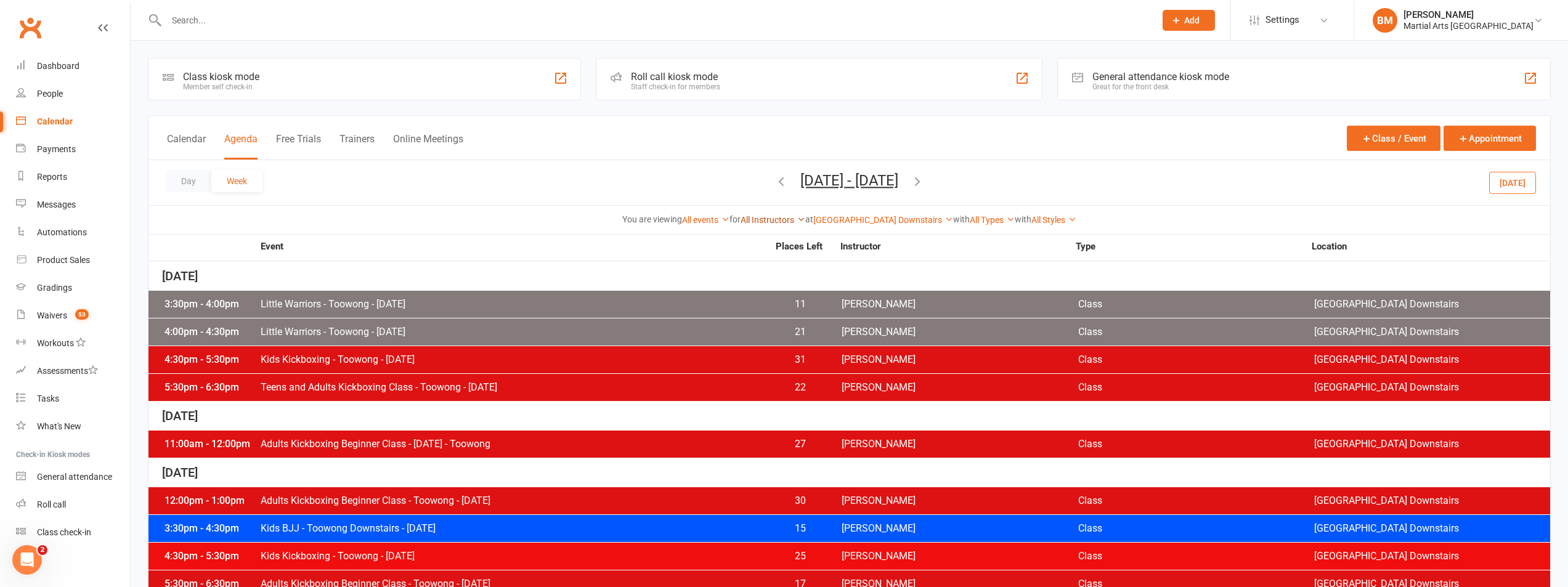
click at [791, 223] on link "All Instructors" at bounding box center [773, 219] width 65 height 10
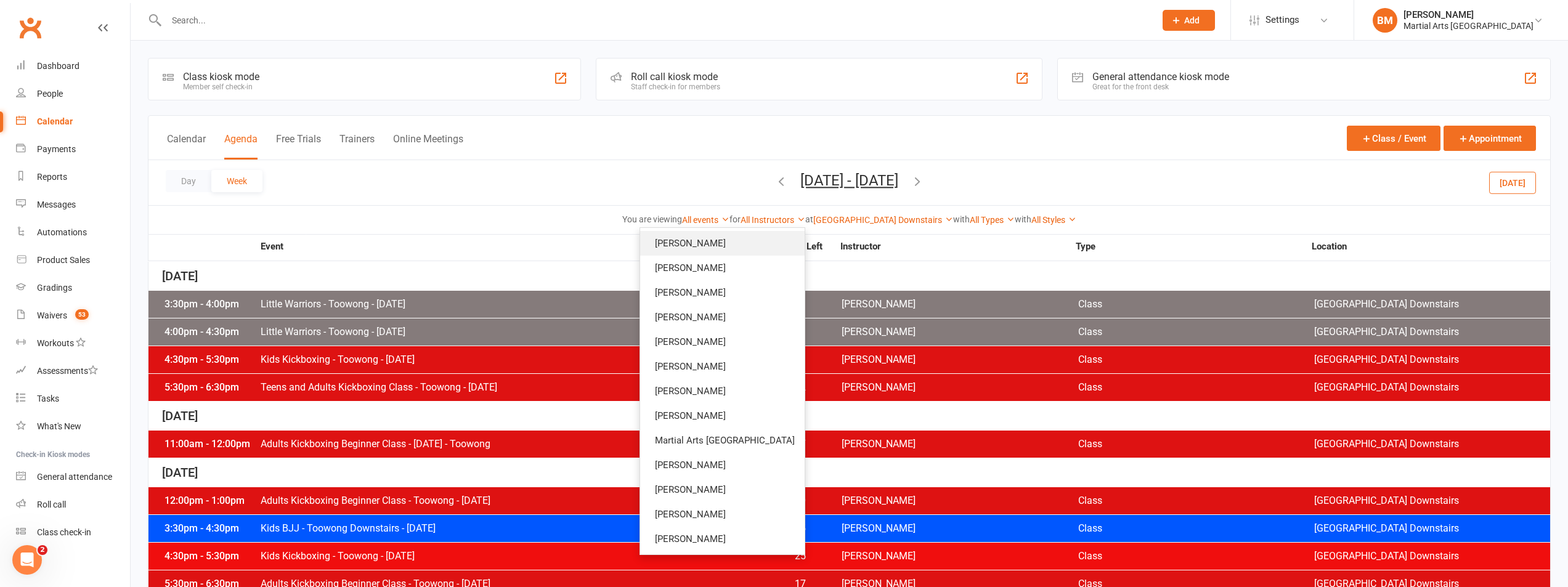
click at [759, 244] on link "[PERSON_NAME]" at bounding box center [722, 243] width 164 height 25
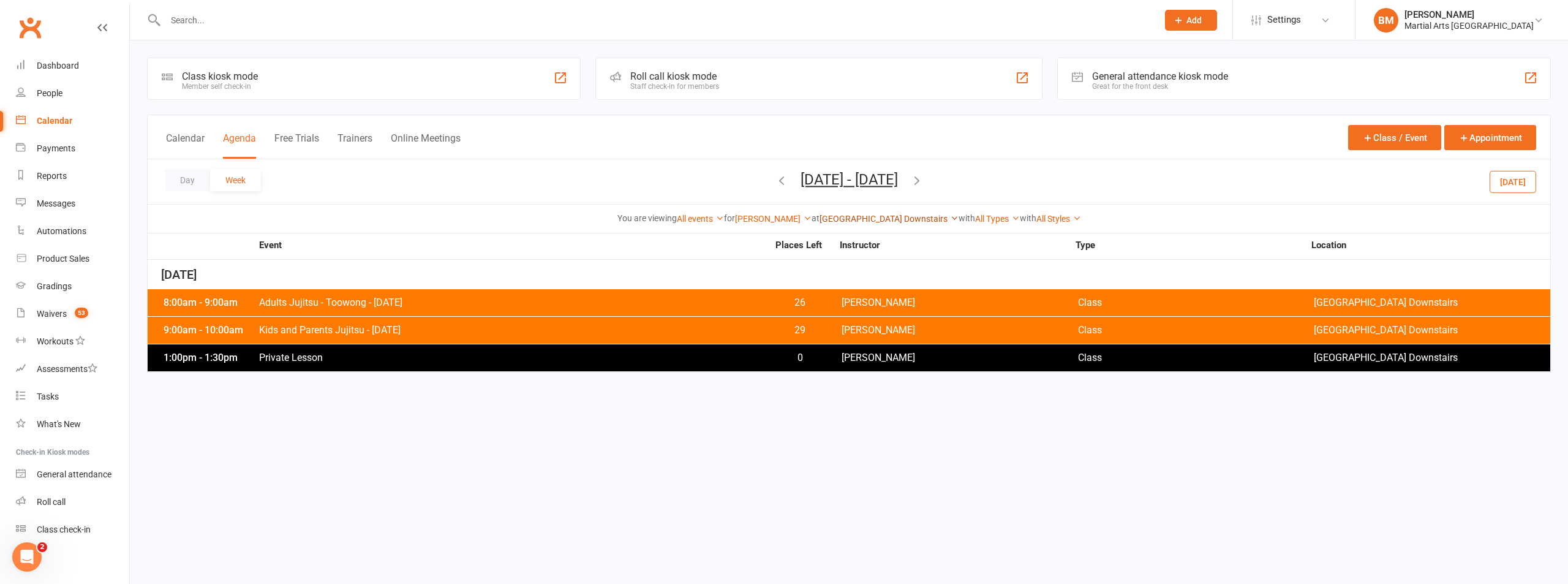
click at [881, 219] on link "[GEOGRAPHIC_DATA] Downstairs" at bounding box center [889, 218] width 139 height 10
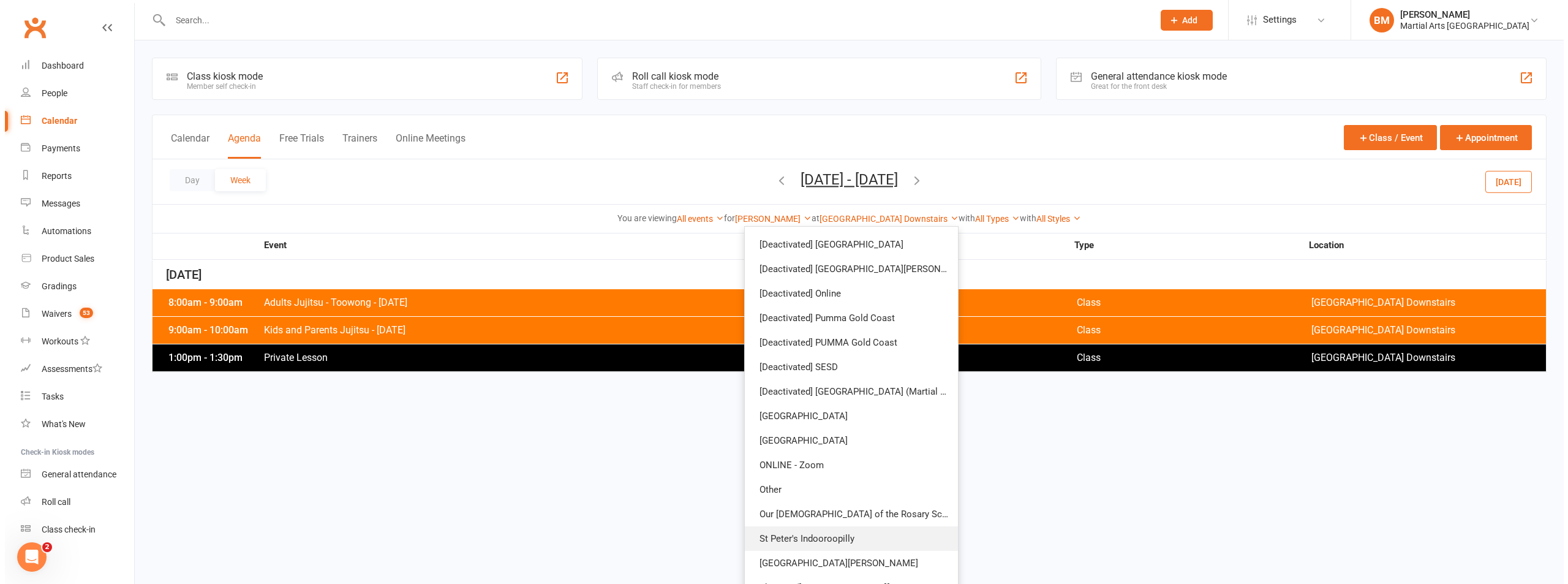
scroll to position [235, 0]
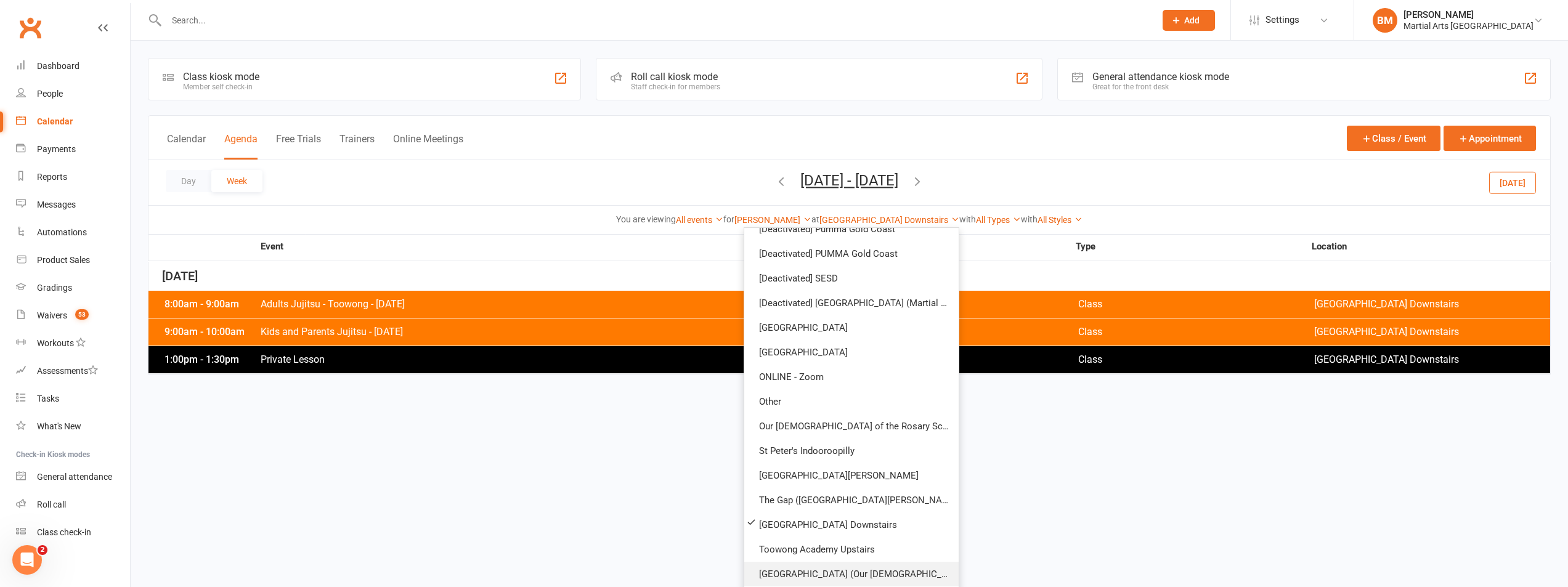
click at [817, 563] on link "[GEOGRAPHIC_DATA] (Our [DEMOGRAPHIC_DATA] of the Angels)" at bounding box center [851, 574] width 214 height 25
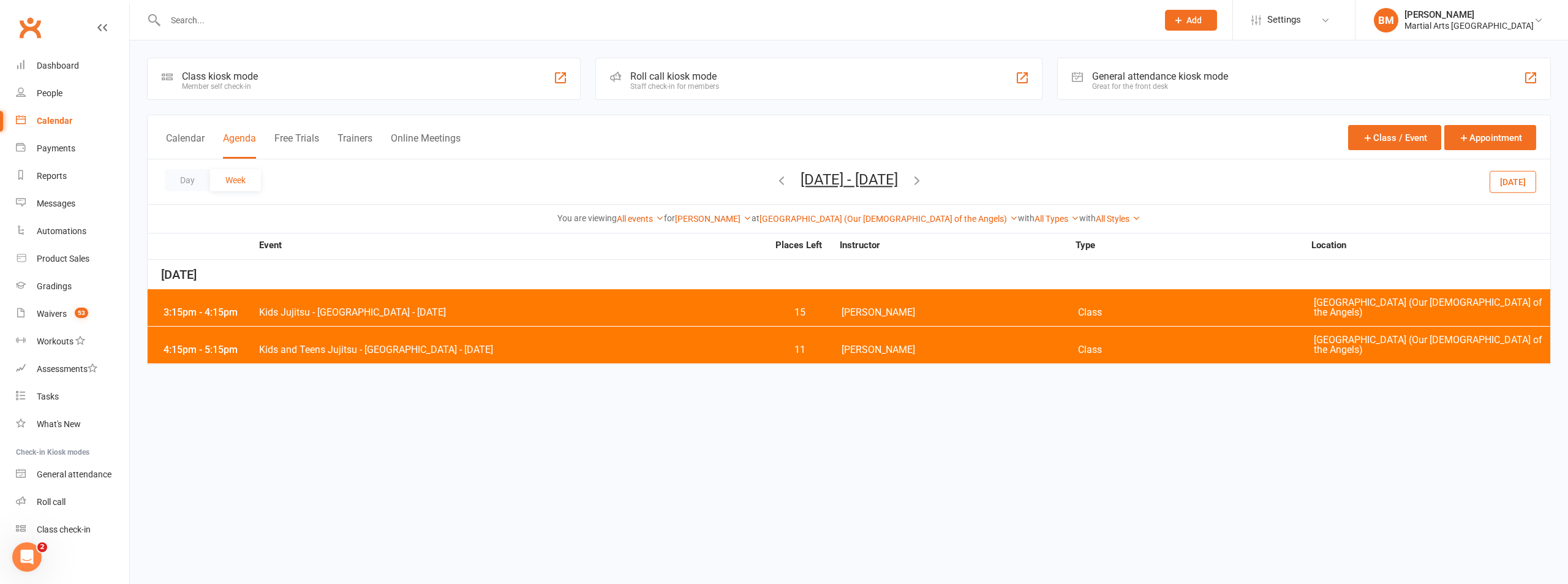
click at [350, 308] on span "Kids Jujitsu - [GEOGRAPHIC_DATA] - [DATE]" at bounding box center [512, 312] width 509 height 10
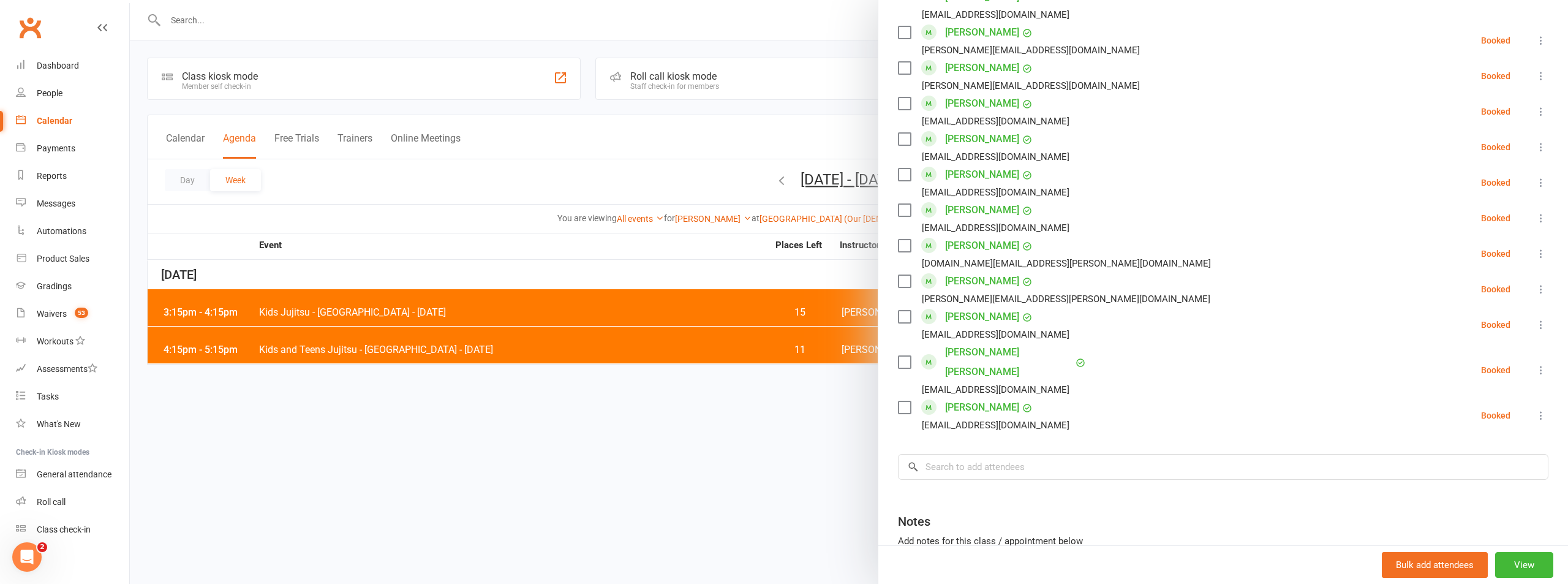
scroll to position [970, 0]
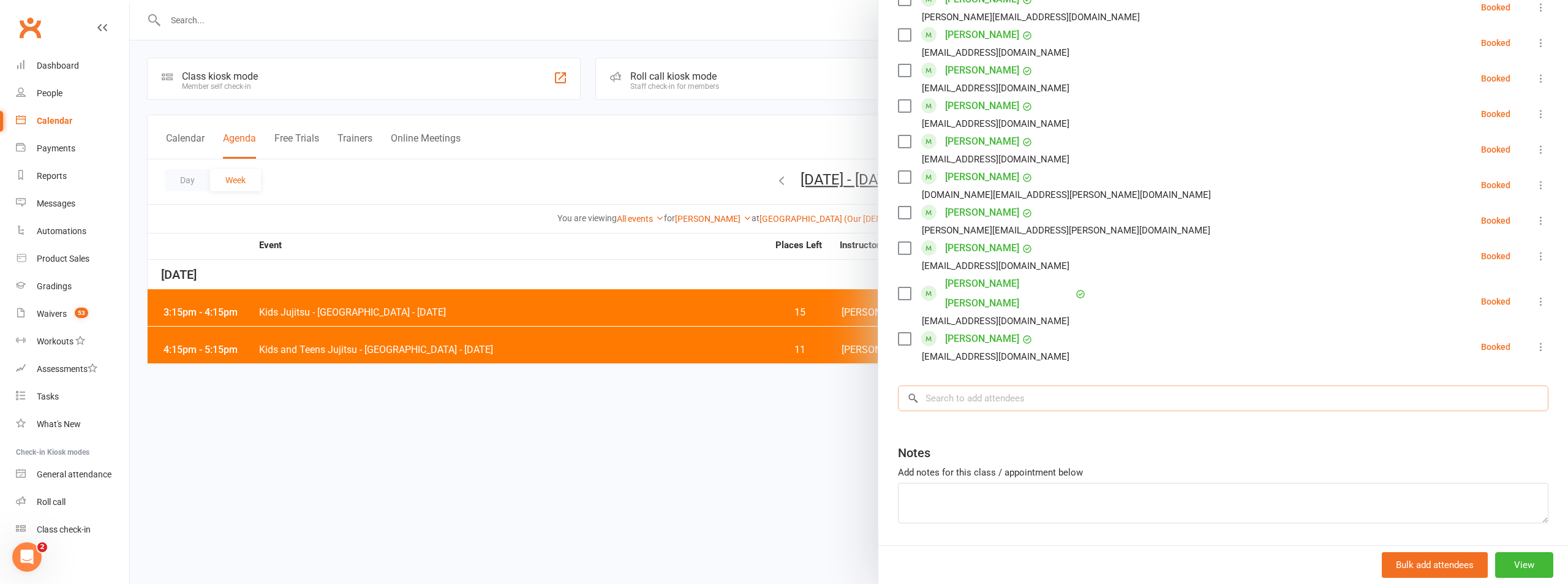
click at [965, 386] on input "search" at bounding box center [1223, 398] width 650 height 25
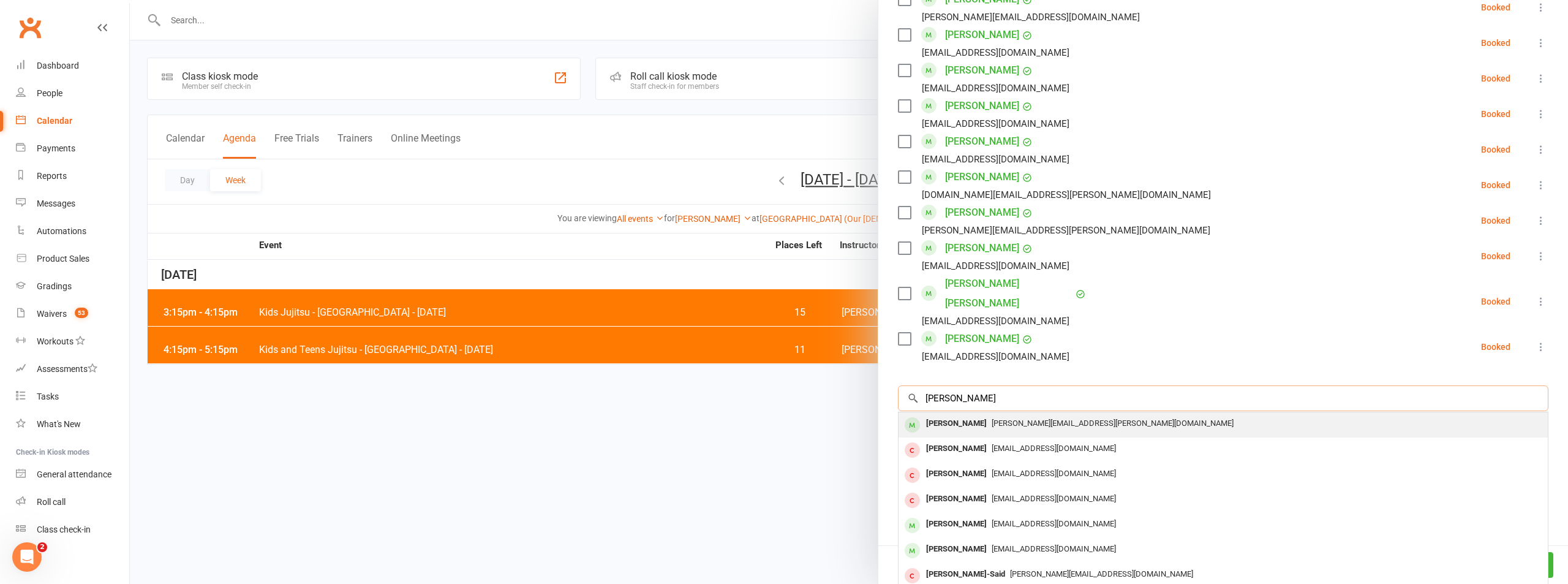
type input "[PERSON_NAME]"
click at [944, 415] on div "[PERSON_NAME]" at bounding box center [956, 424] width 71 height 18
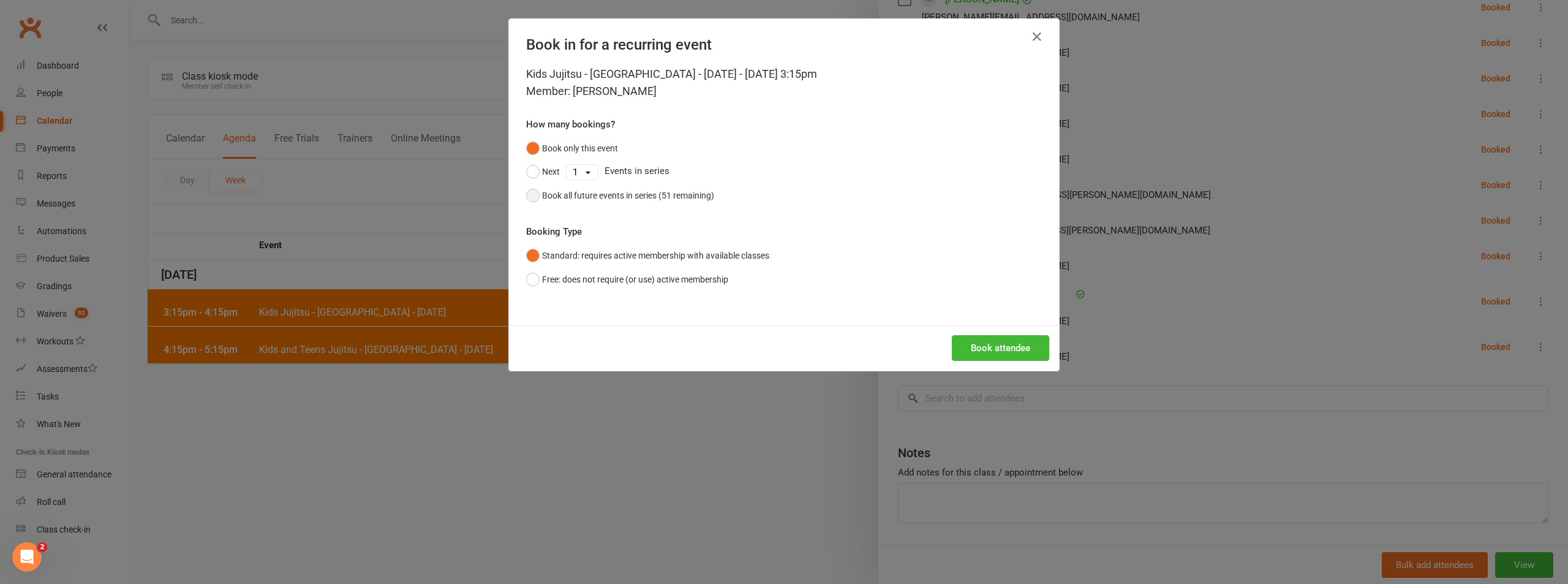
click at [614, 189] on div "Book all future events in series (51 remaining)" at bounding box center [628, 195] width 172 height 13
click at [984, 340] on button "Book attendee" at bounding box center [1000, 348] width 97 height 25
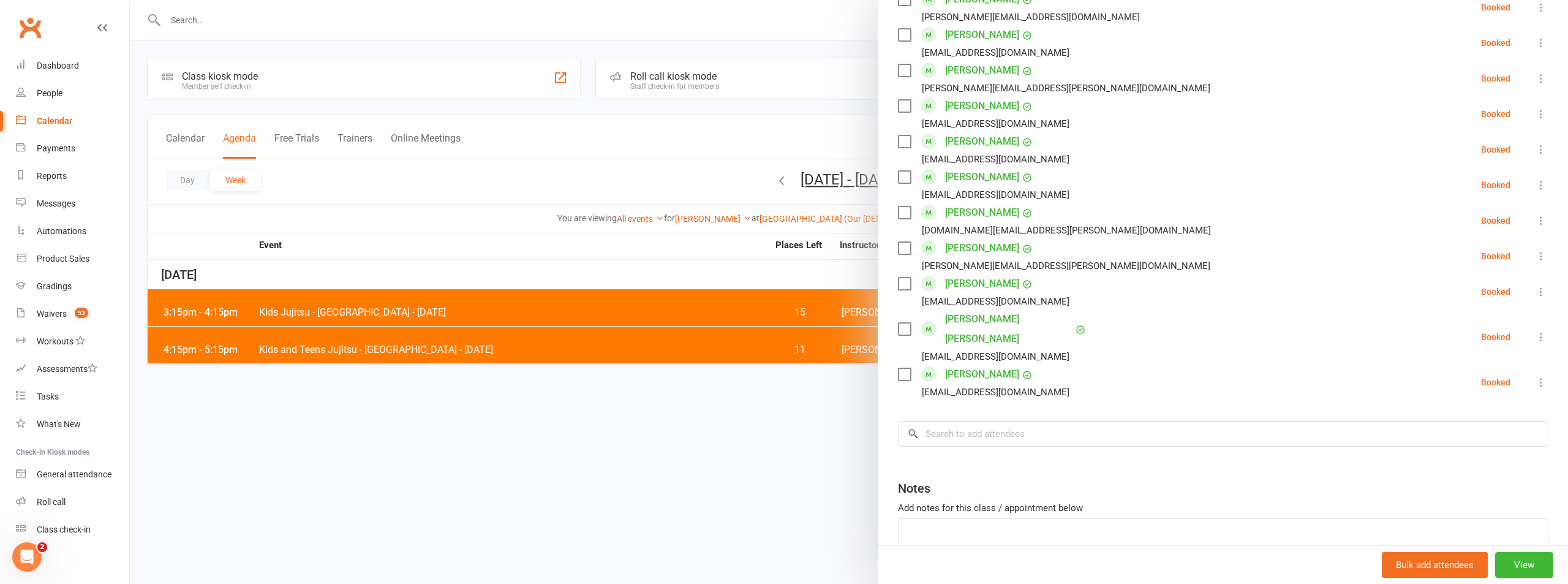
click at [630, 437] on div at bounding box center [849, 292] width 1438 height 584
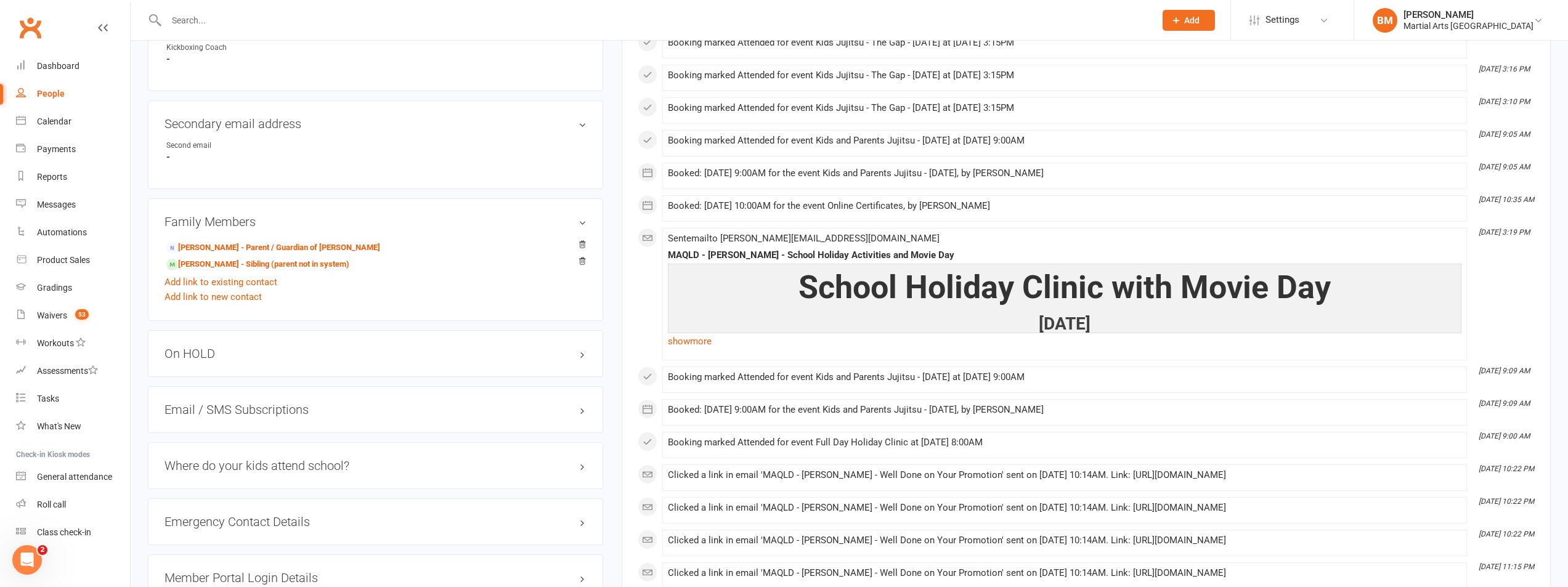
scroll to position [739, 0]
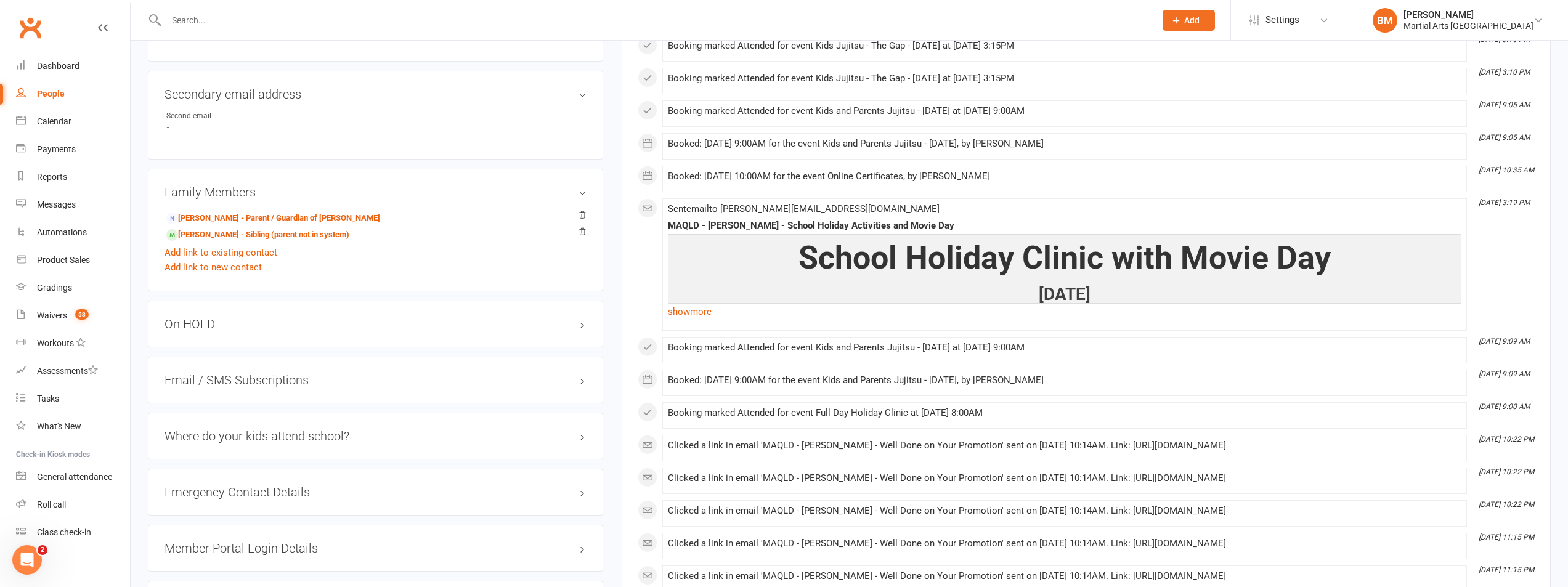
click at [205, 327] on h3 "On HOLD" at bounding box center [376, 324] width 422 height 13
click at [219, 377] on link "Add new suspension" at bounding box center [207, 372] width 85 height 11
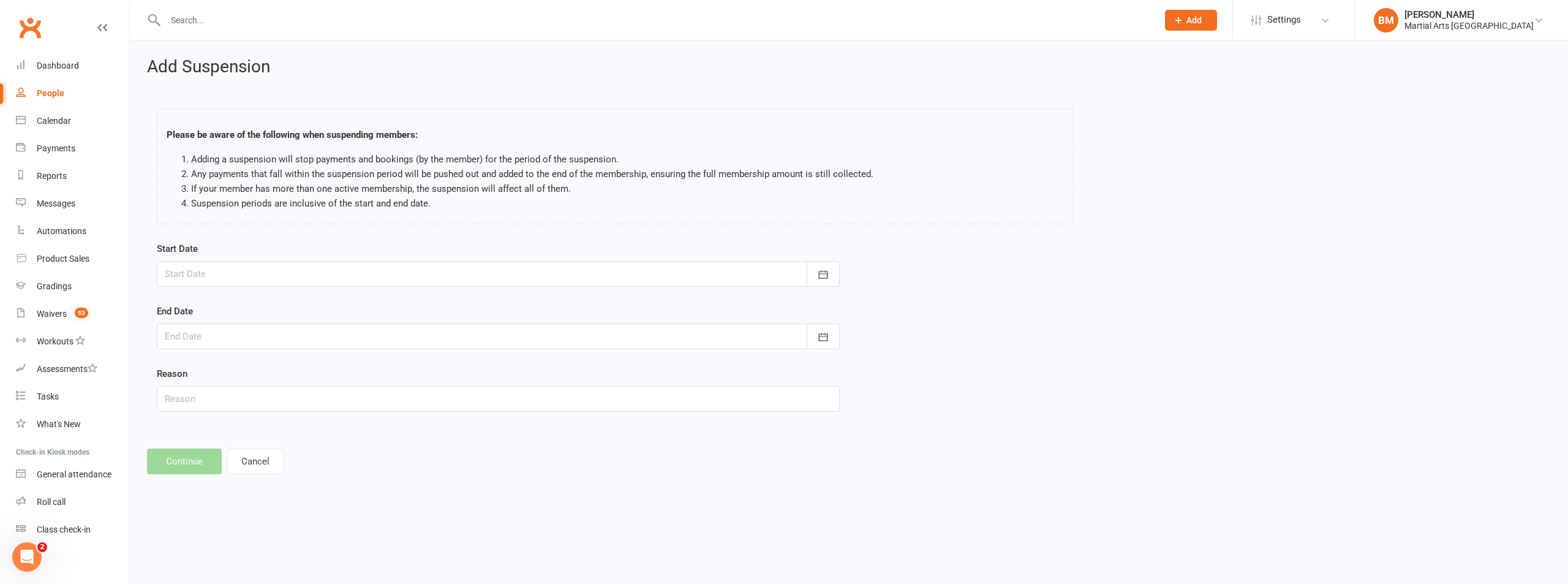
click at [213, 272] on div at bounding box center [499, 274] width 683 height 25
click at [195, 422] on button "17" at bounding box center [206, 421] width 25 height 22
type input "[DATE]"
click at [188, 331] on div at bounding box center [499, 337] width 683 height 25
click at [369, 508] on span "30" at bounding box center [371, 507] width 10 height 10
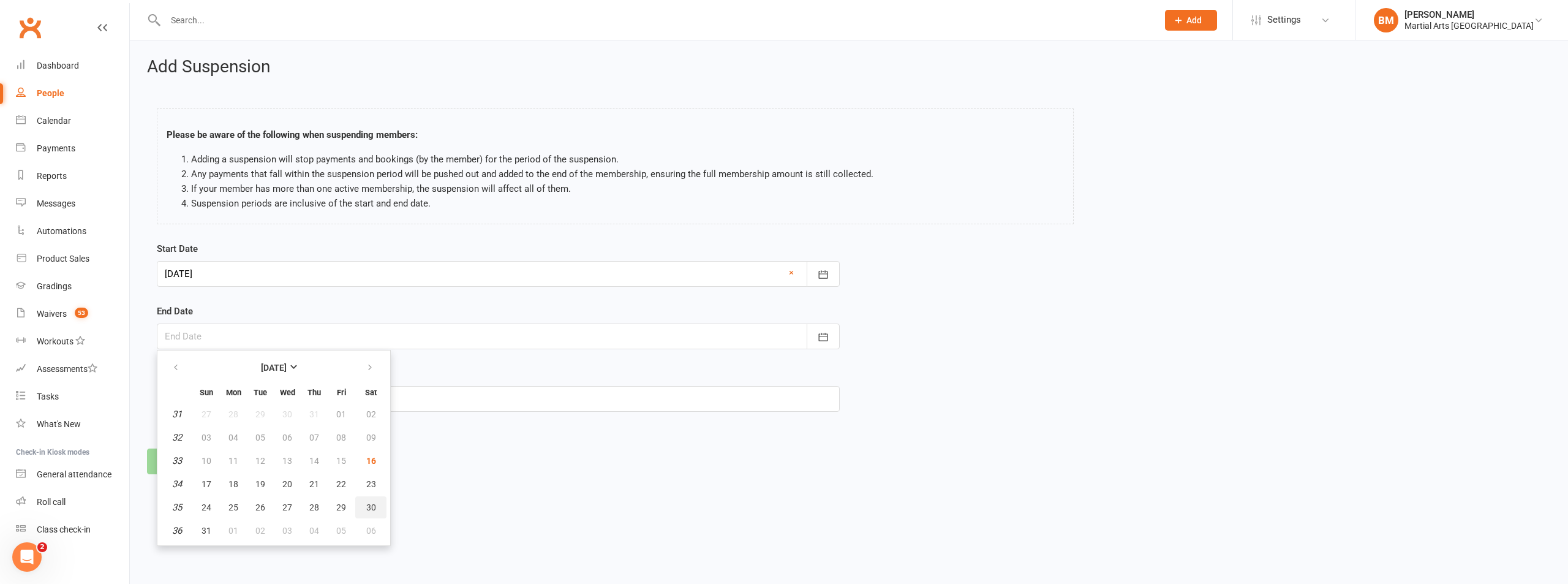
type input "[DATE]"
click at [209, 398] on input "text" at bounding box center [499, 399] width 683 height 25
type input "On Hold 2 Weeks via Email"
click at [177, 461] on button "Continue" at bounding box center [184, 461] width 75 height 25
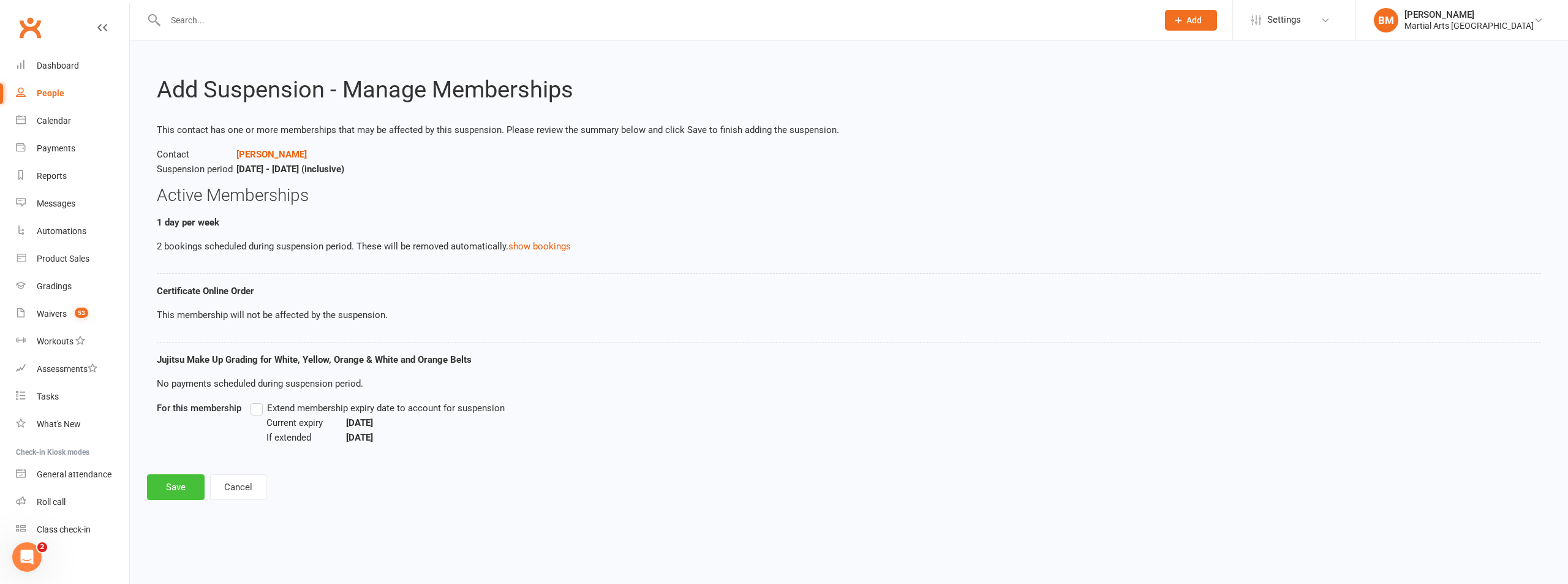
click at [167, 487] on button "Save" at bounding box center [175, 487] width 58 height 25
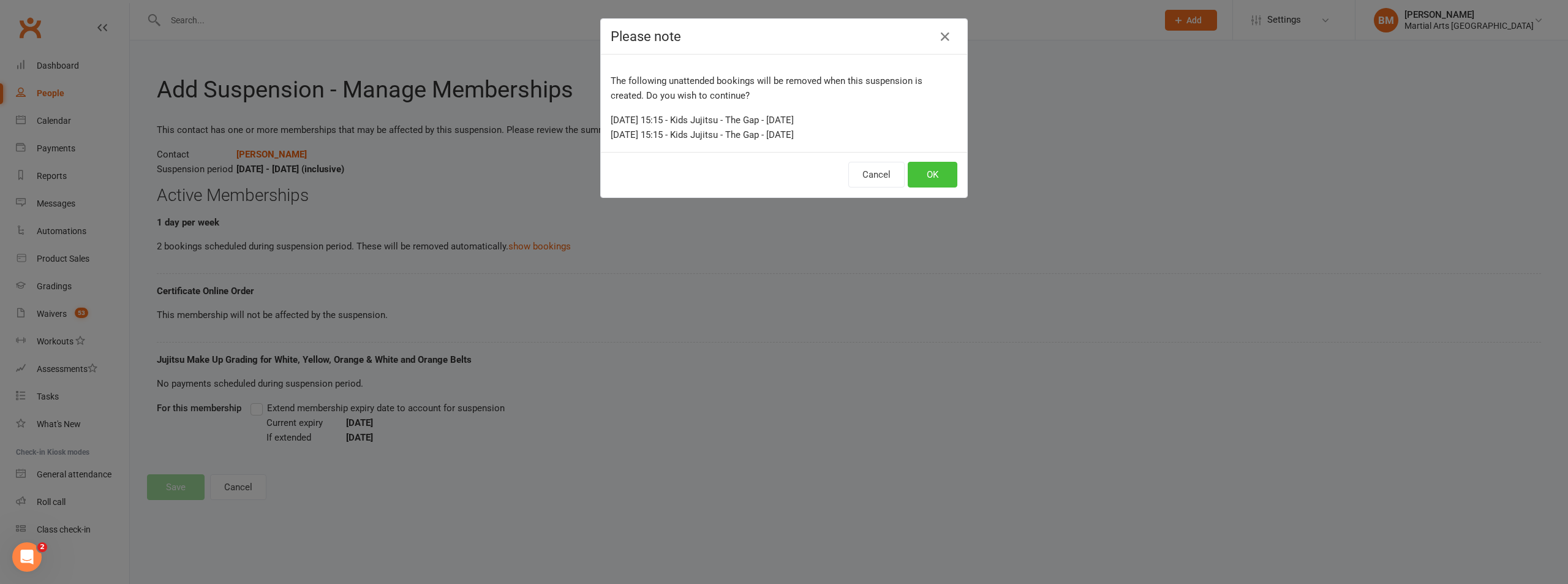
click at [926, 176] on button "OK" at bounding box center [933, 174] width 50 height 25
